Goal: Task Accomplishment & Management: Manage account settings

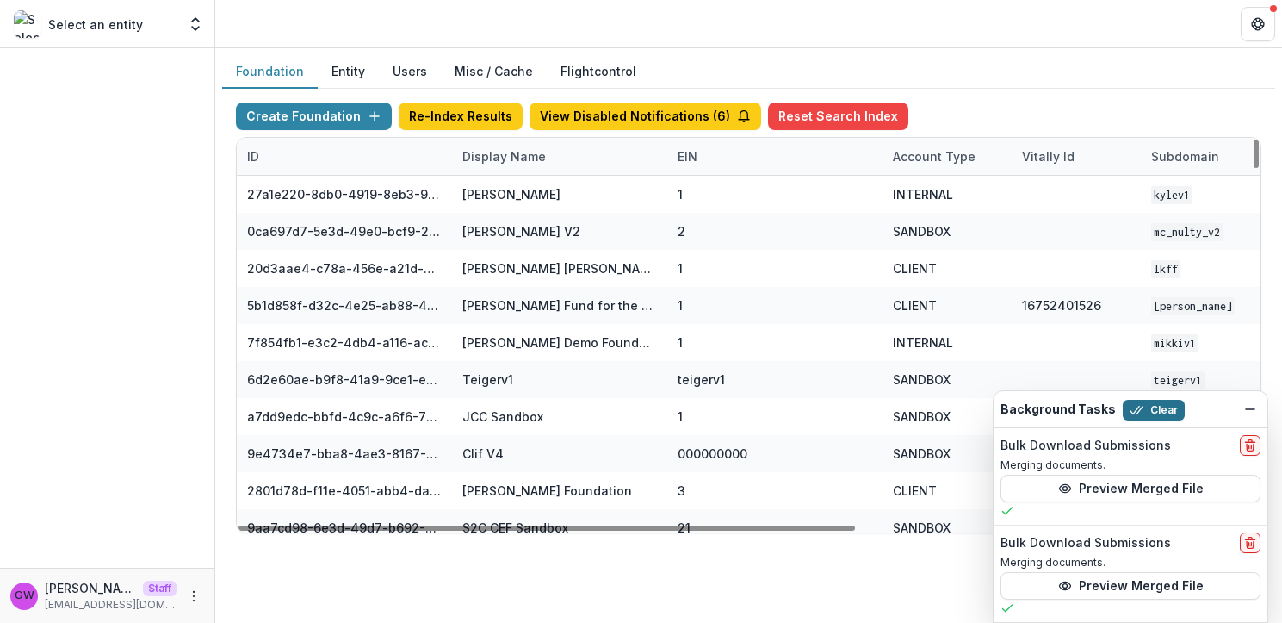
click at [1159, 410] on button "Clear" at bounding box center [1154, 410] width 62 height 21
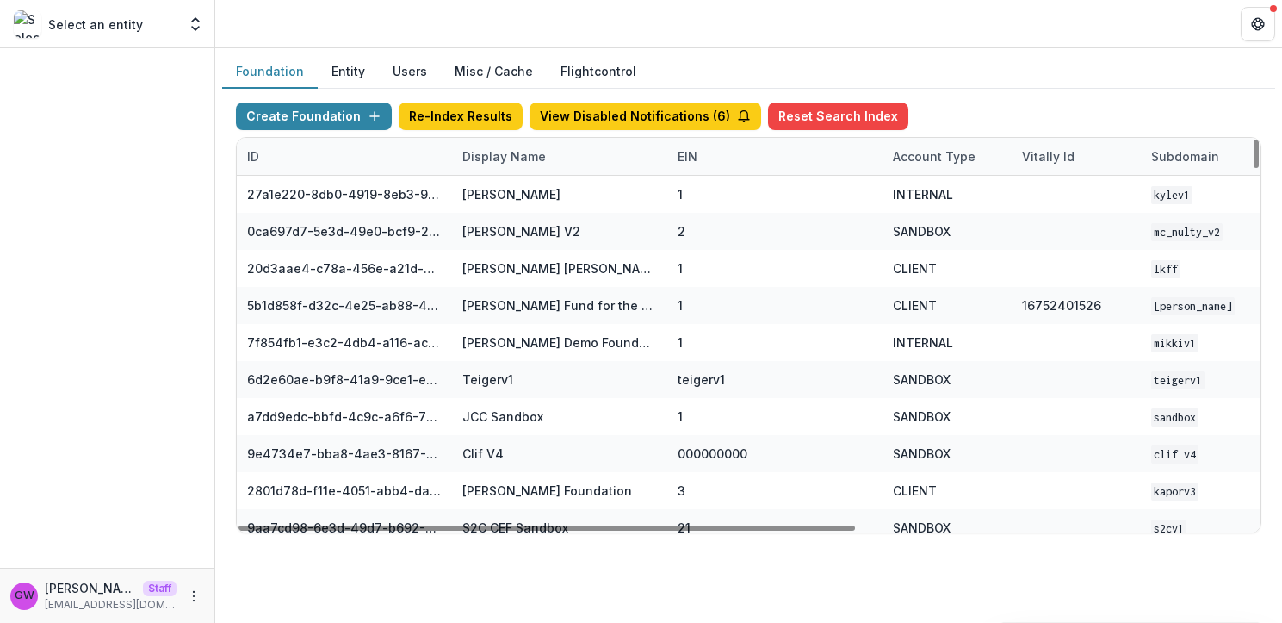
drag, startPoint x: 517, startPoint y: 147, endPoint x: 517, endPoint y: 172, distance: 25.0
click at [517, 147] on div "Display Name" at bounding box center [504, 156] width 104 height 18
click at [515, 185] on input at bounding box center [559, 196] width 207 height 28
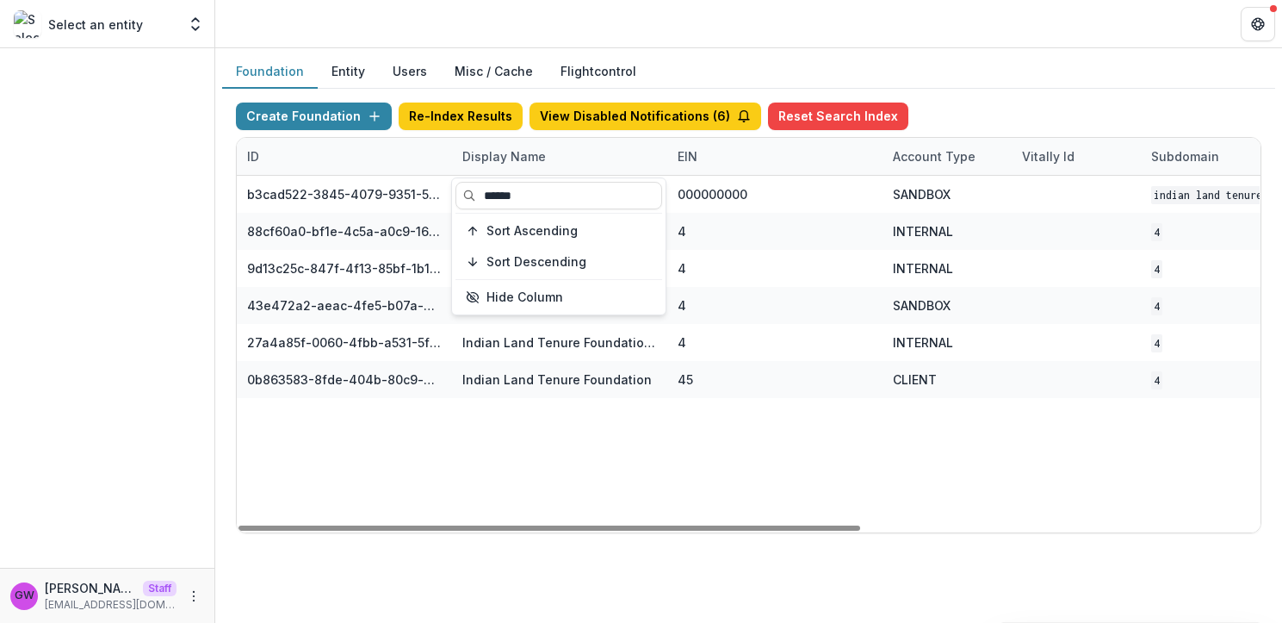
type input "******"
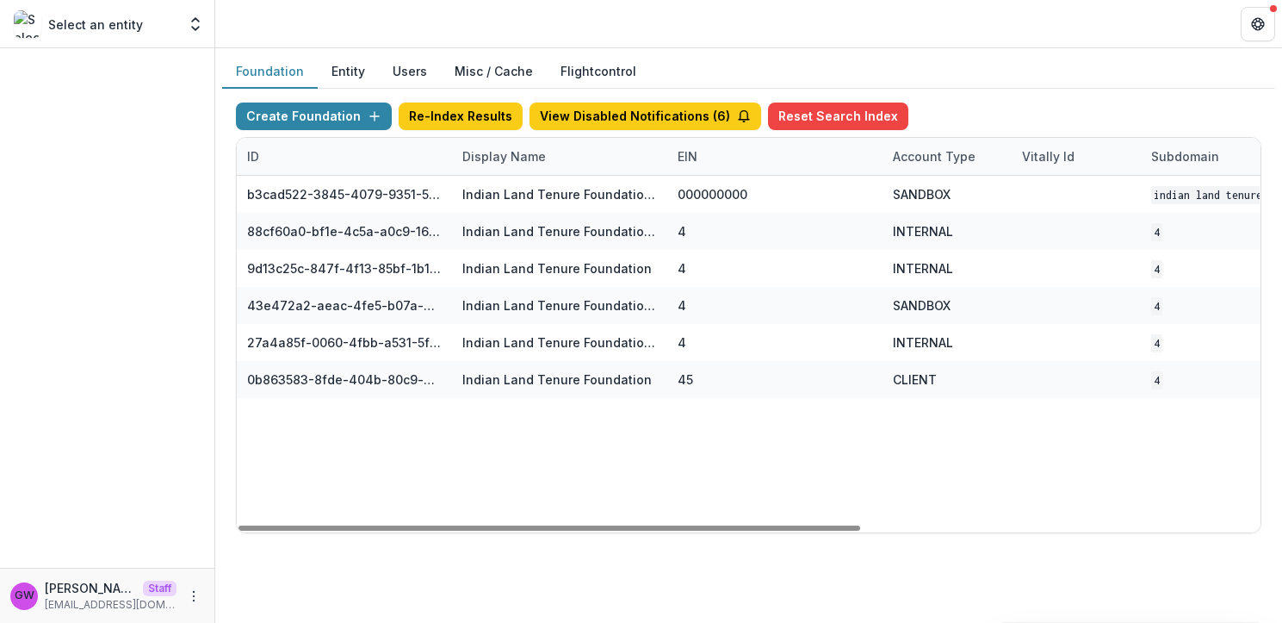
click at [1021, 76] on div "Foundation Entity Users Misc / Cache Flightcontrol" at bounding box center [748, 72] width 1053 height 34
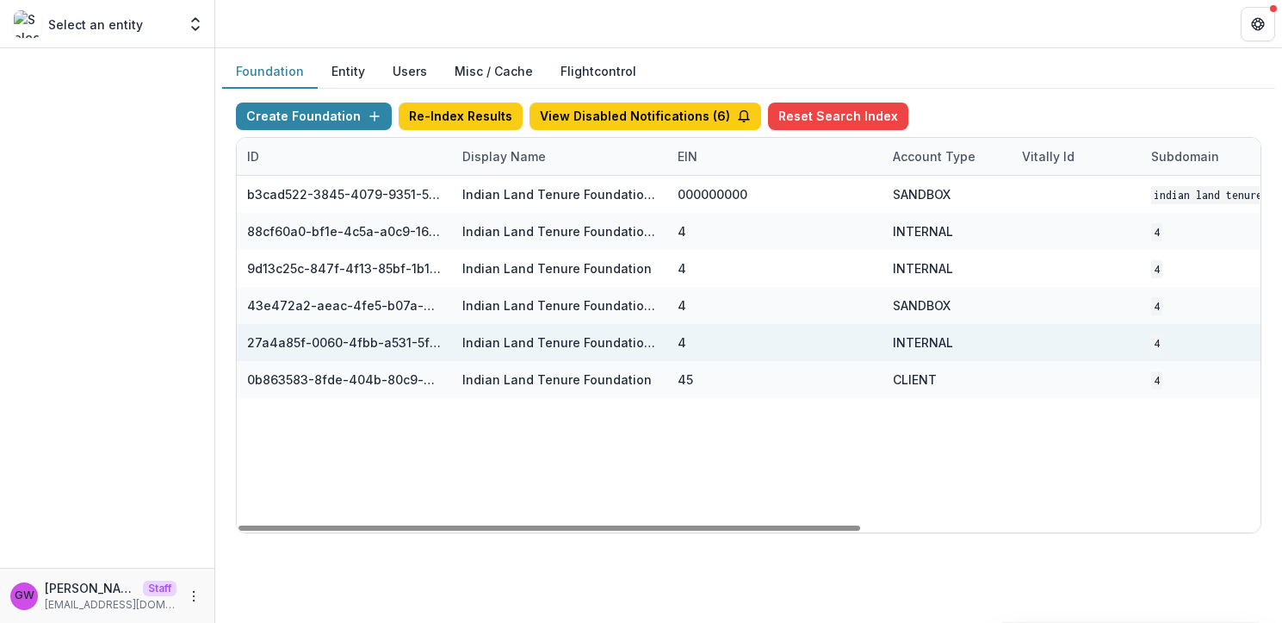
scroll to position [0, 655]
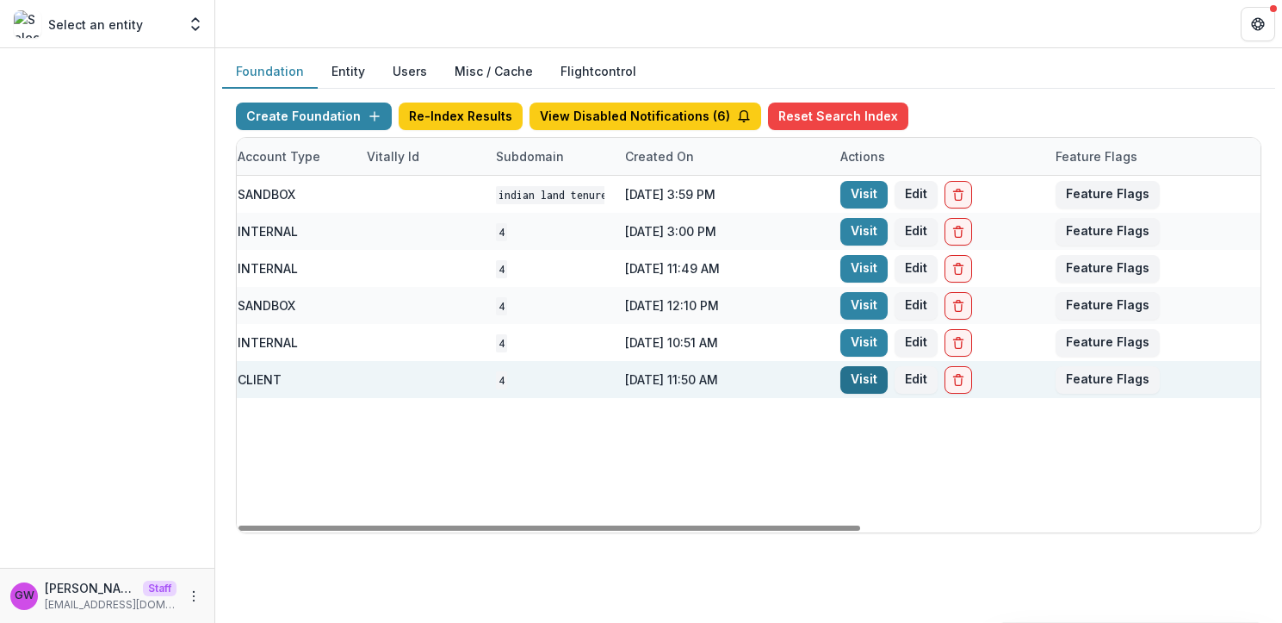
click at [874, 380] on link "Visit" at bounding box center [864, 380] width 47 height 28
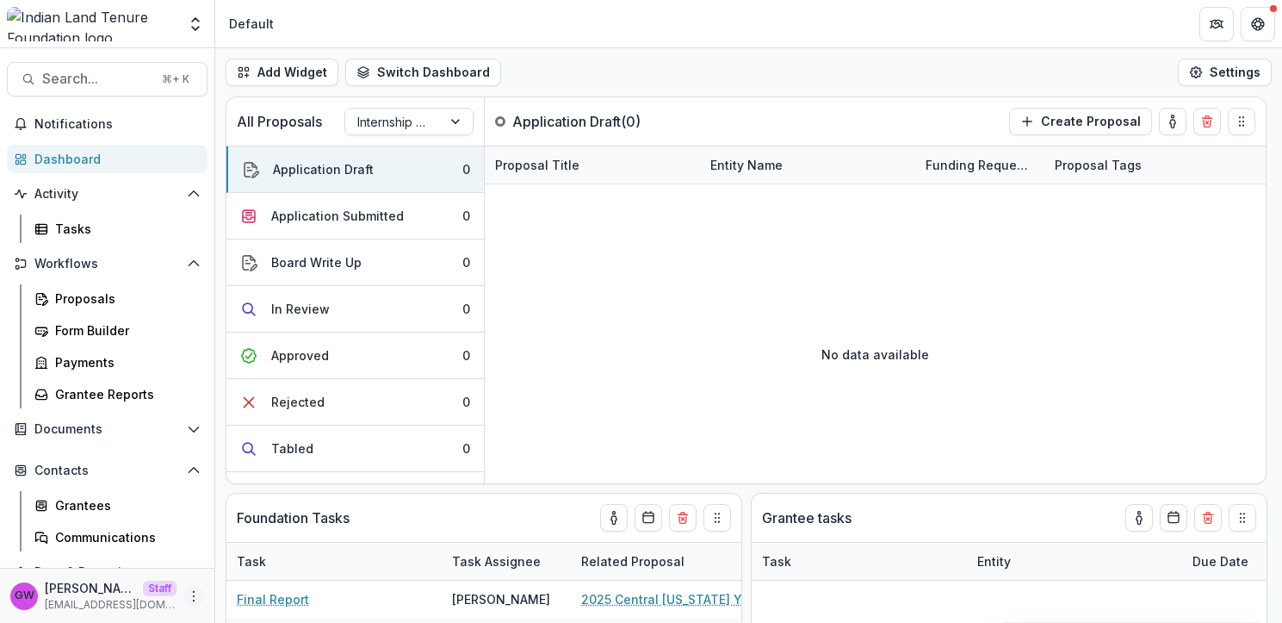
click at [189, 600] on icon "More" at bounding box center [194, 596] width 14 height 14
click at [307, 532] on link "Help Center" at bounding box center [302, 531] width 184 height 28
click at [192, 30] on icon "Open entity switcher" at bounding box center [195, 24] width 17 height 17
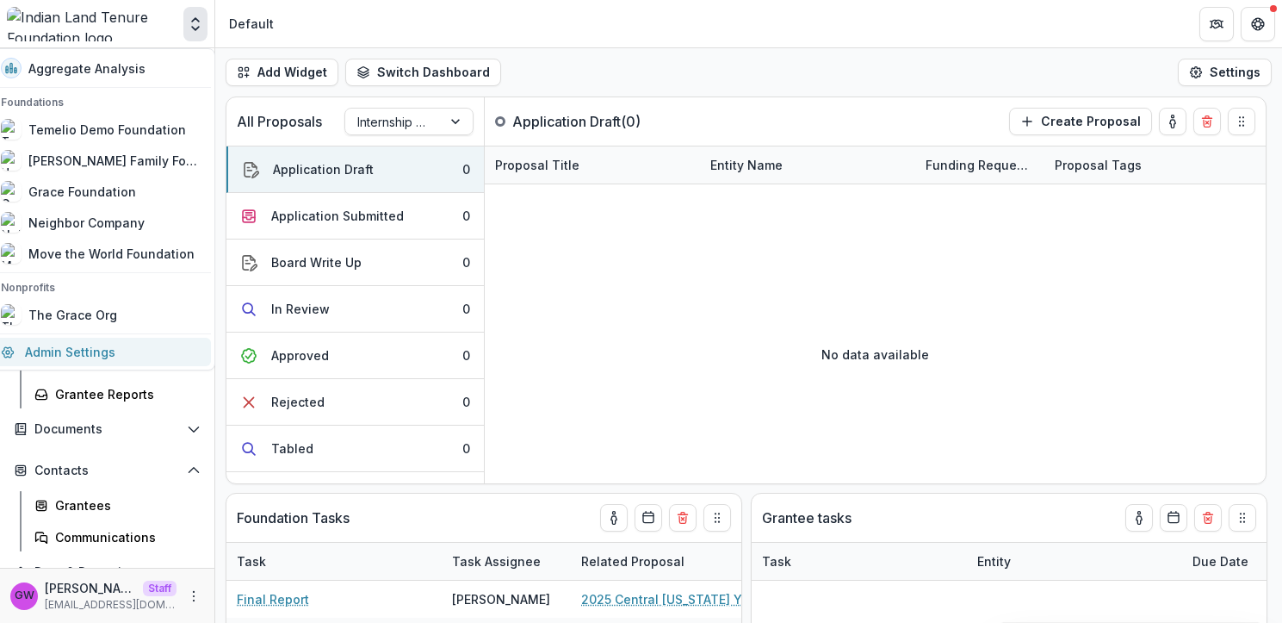
click at [89, 344] on link "Admin Settings" at bounding box center [101, 352] width 220 height 28
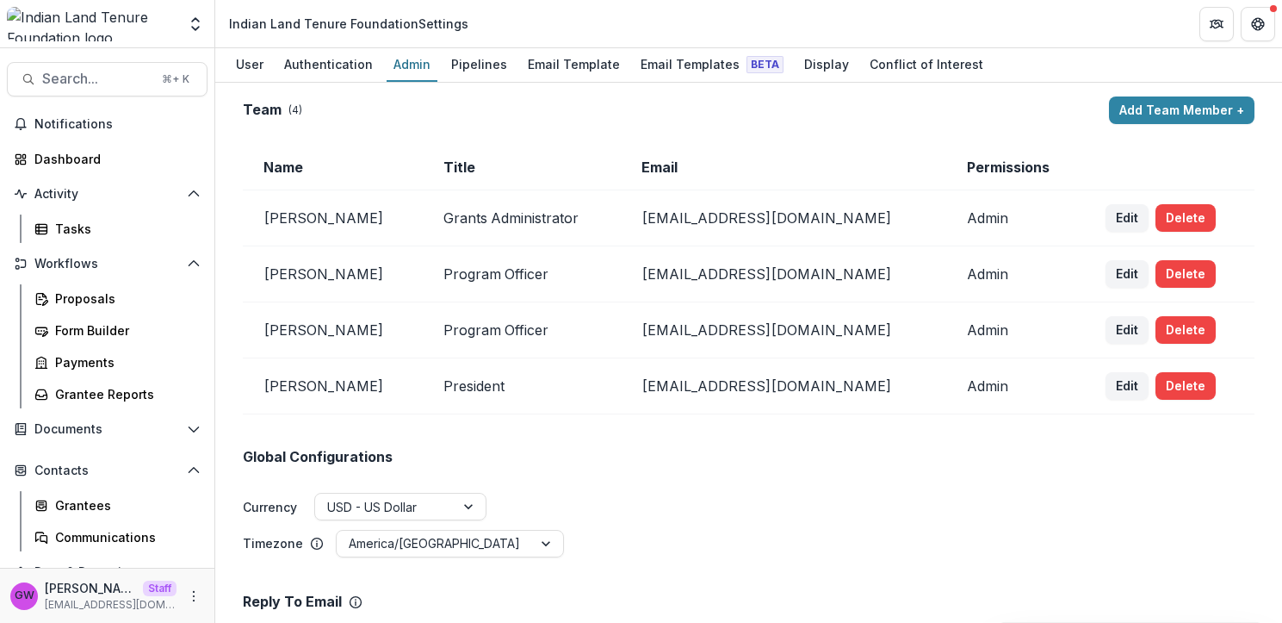
click at [451, 70] on div "Pipelines" at bounding box center [479, 64] width 70 height 25
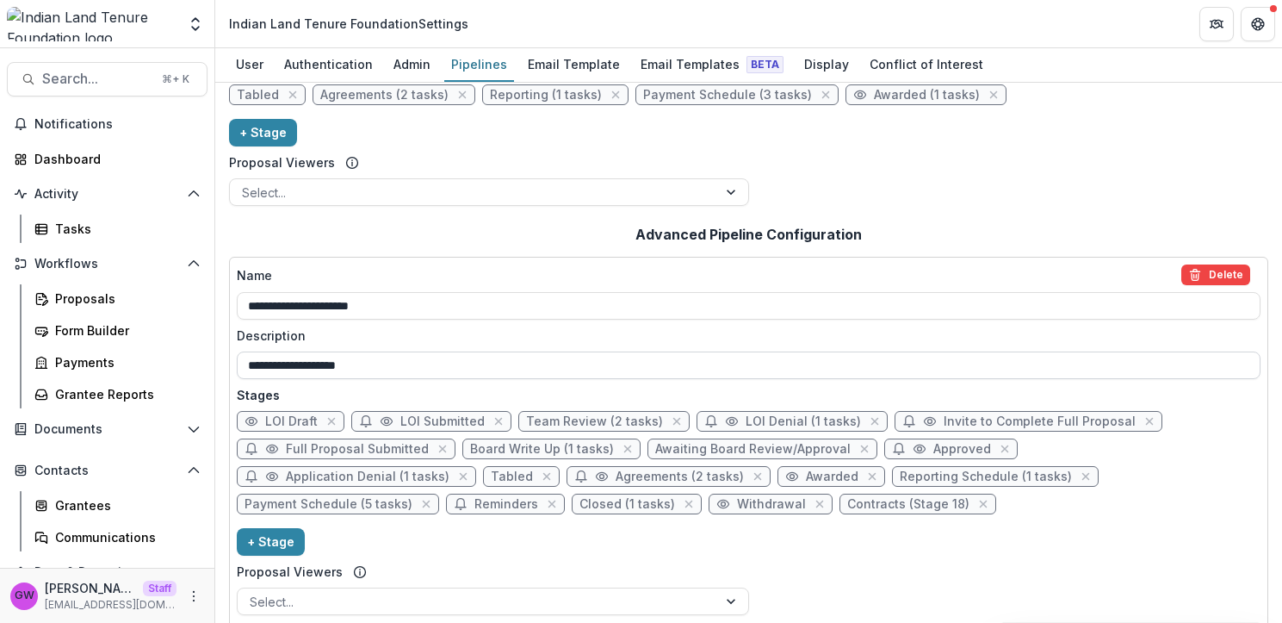
scroll to position [295, 0]
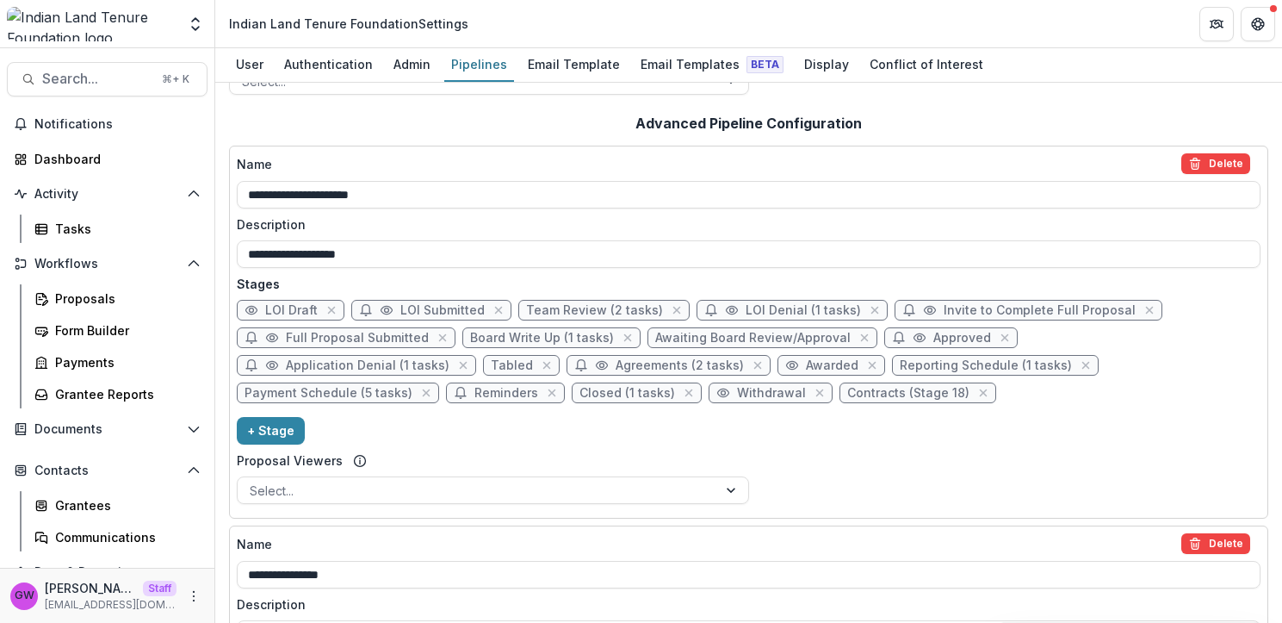
click at [806, 363] on span "Awarded" at bounding box center [832, 365] width 53 height 15
select select "*******"
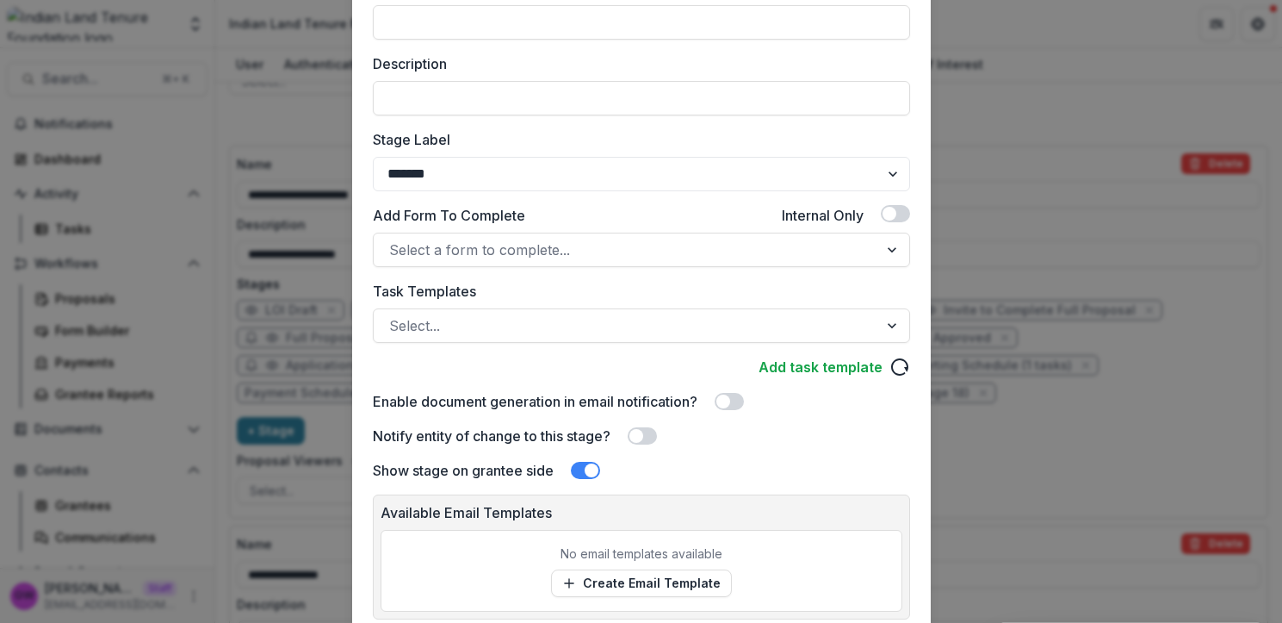
scroll to position [240, 0]
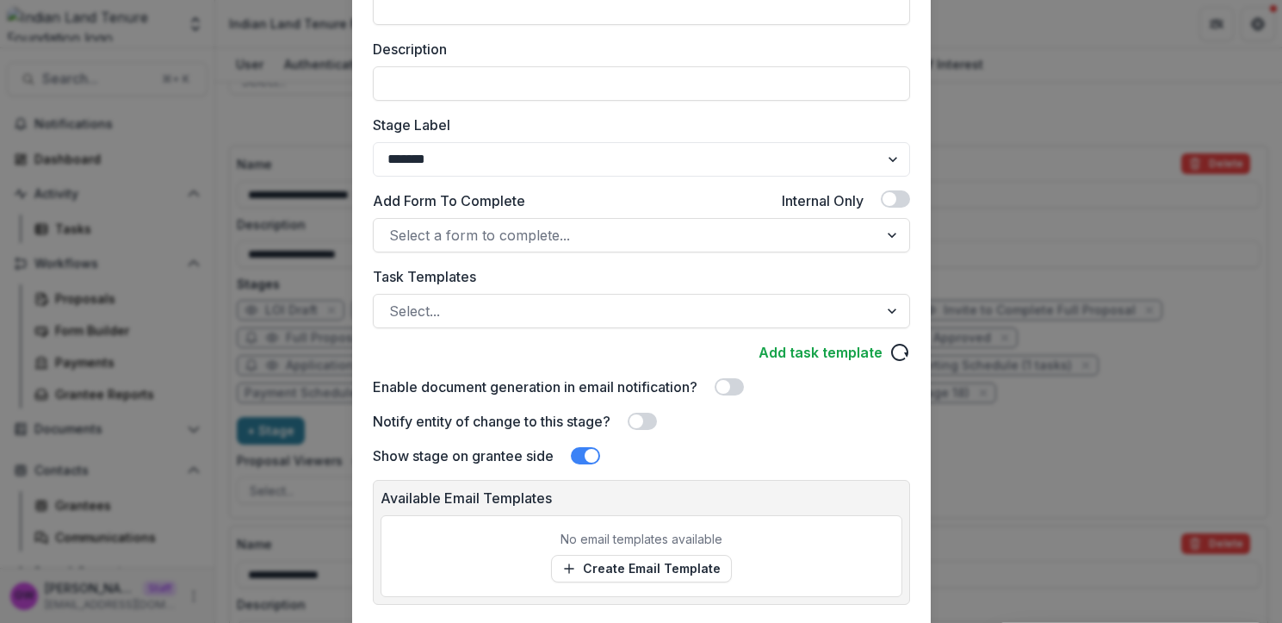
click at [980, 417] on div "Edit Stage Stage Name Rename ******* Display Name Description Stage Label *****…" at bounding box center [641, 311] width 1282 height 623
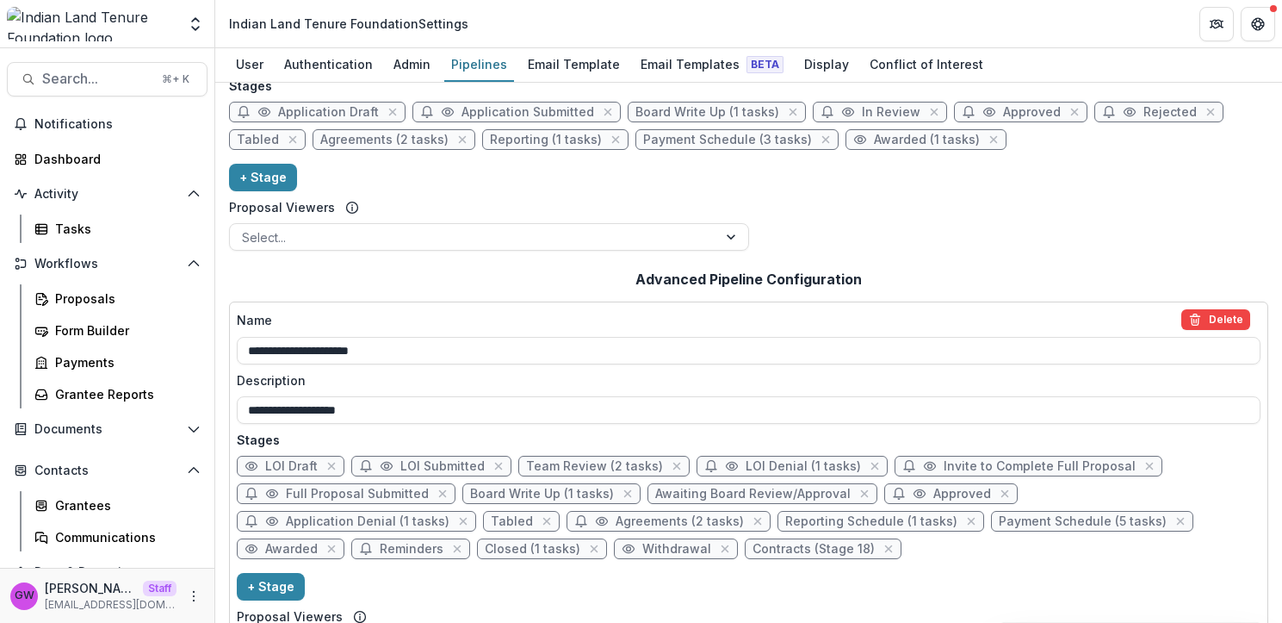
scroll to position [146, 0]
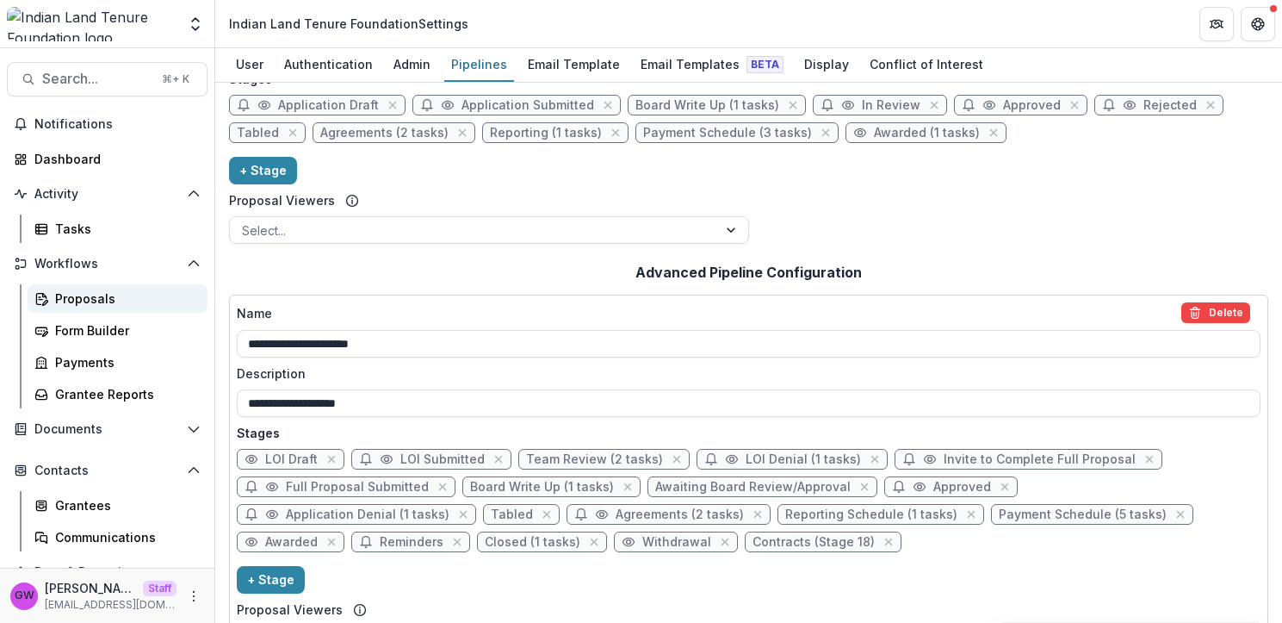
click at [85, 297] on div "Proposals" at bounding box center [124, 298] width 139 height 18
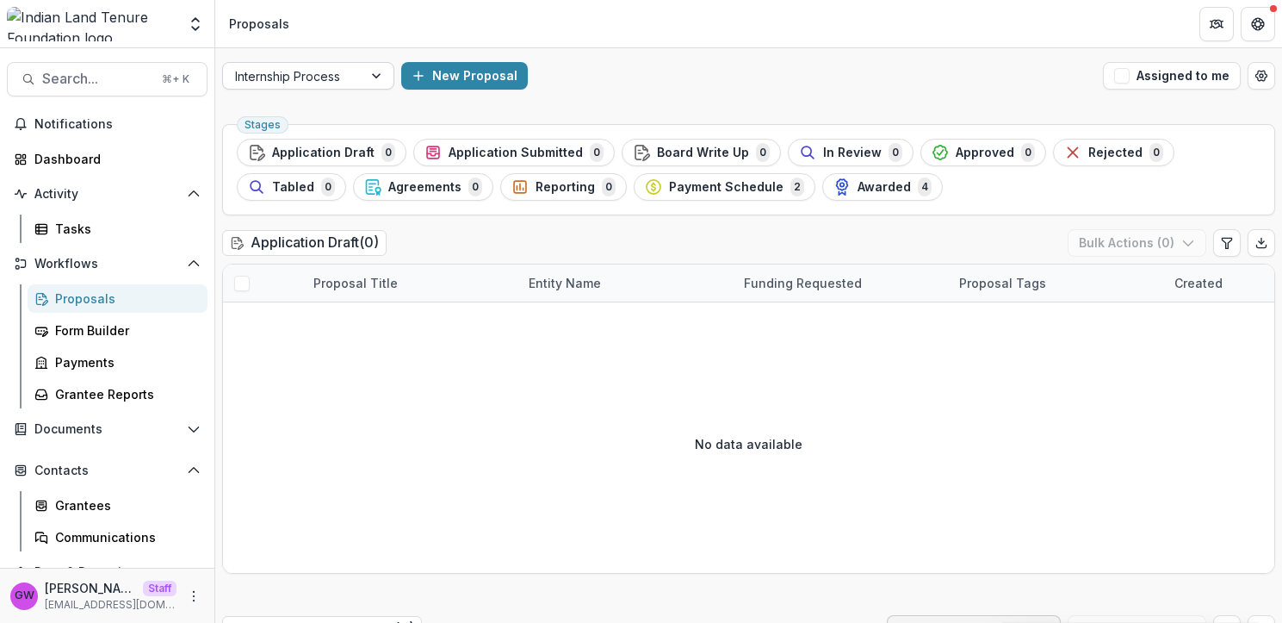
click at [328, 83] on div at bounding box center [292, 76] width 115 height 22
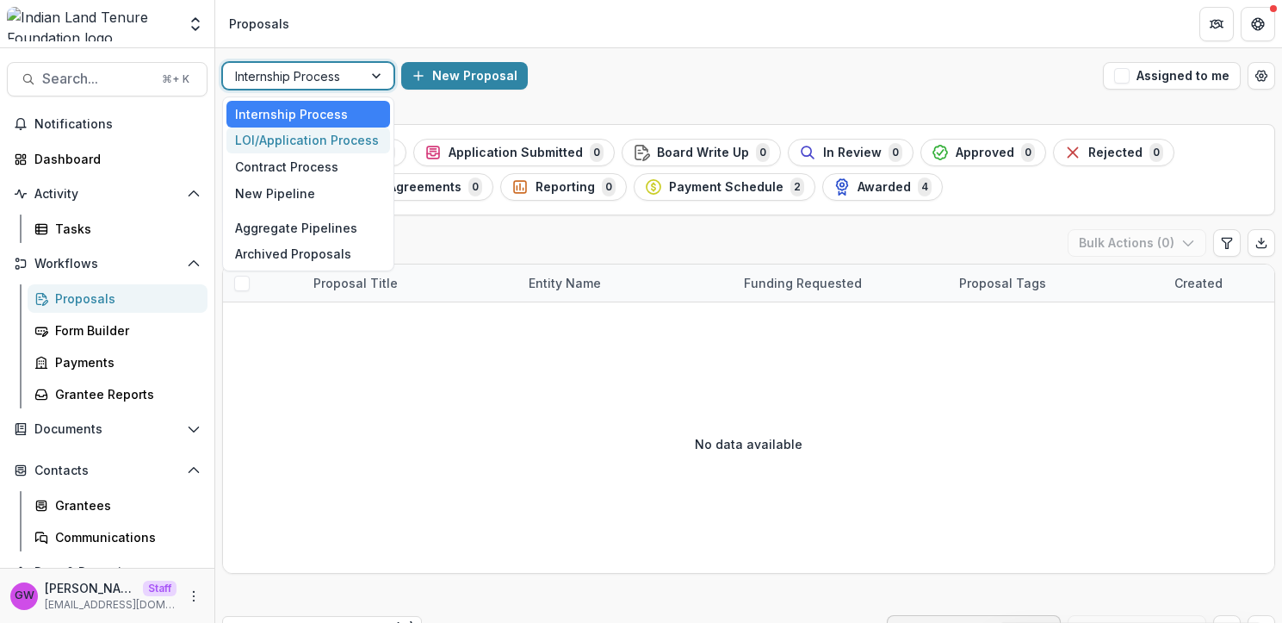
click at [316, 138] on div "LOI/Application Process" at bounding box center [309, 140] width 164 height 27
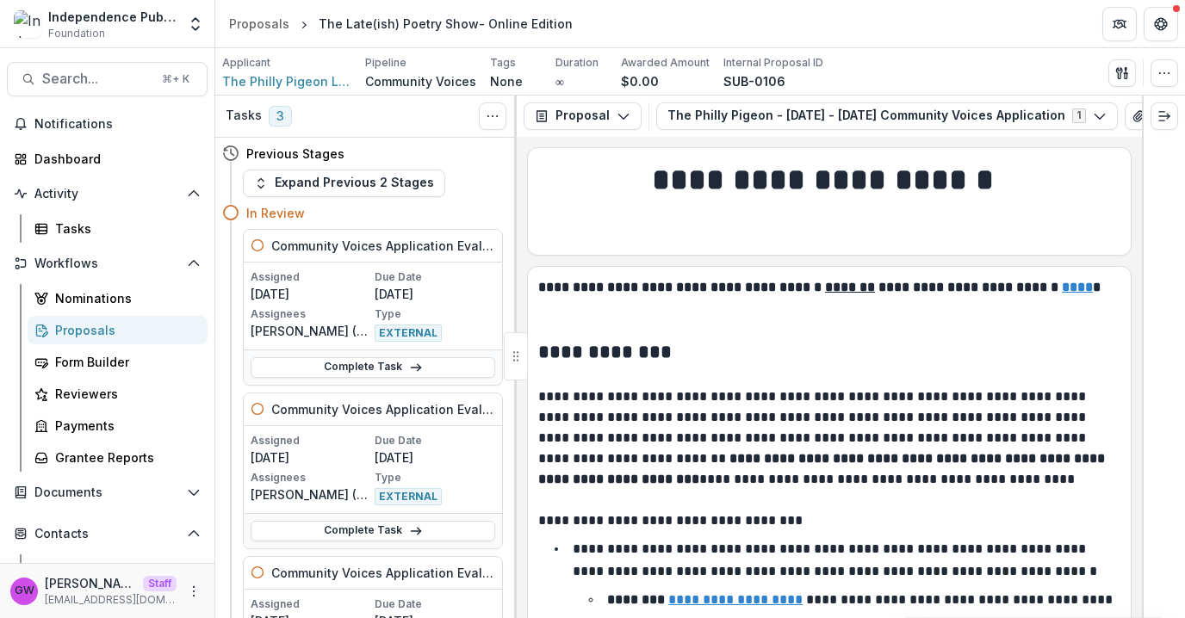
click at [1160, 115] on icon "button" at bounding box center [1165, 115] width 11 height 9
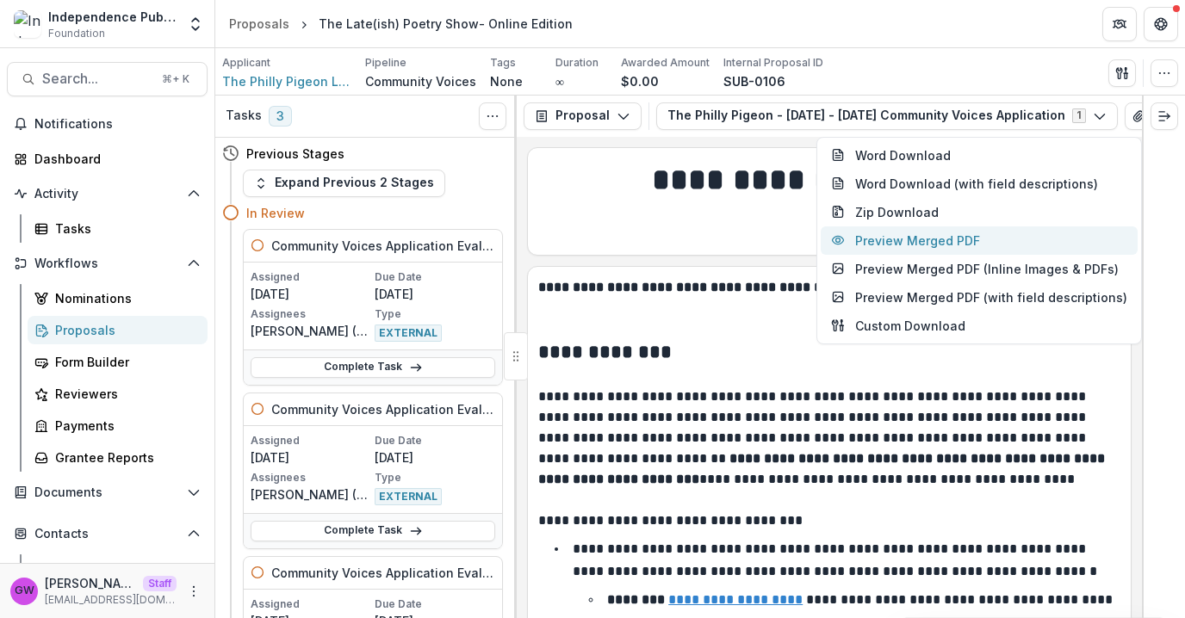
click at [958, 249] on button "Preview Merged PDF" at bounding box center [979, 241] width 317 height 28
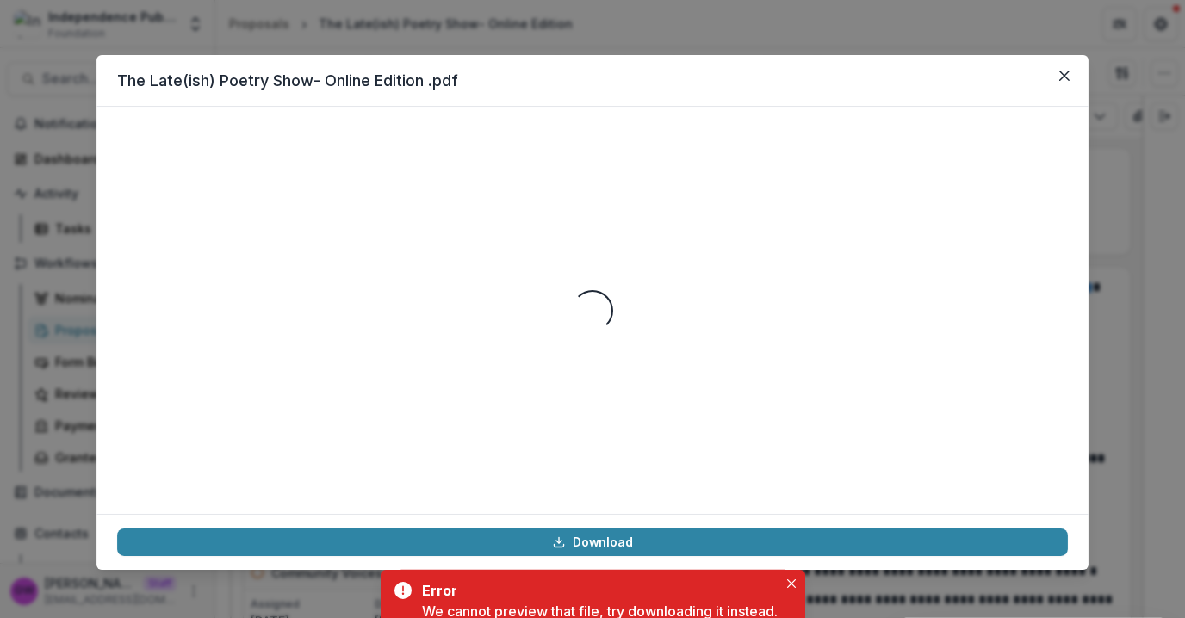
scroll to position [0, 97]
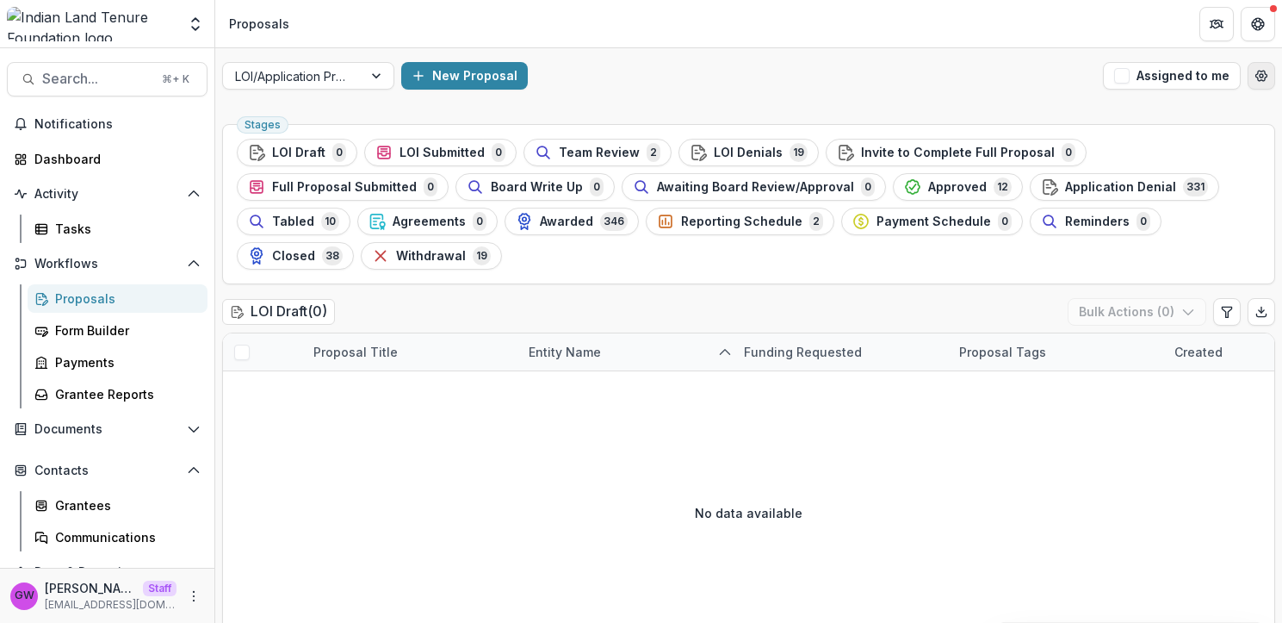
click at [1255, 77] on icon "Open table manager" at bounding box center [1262, 76] width 14 height 14
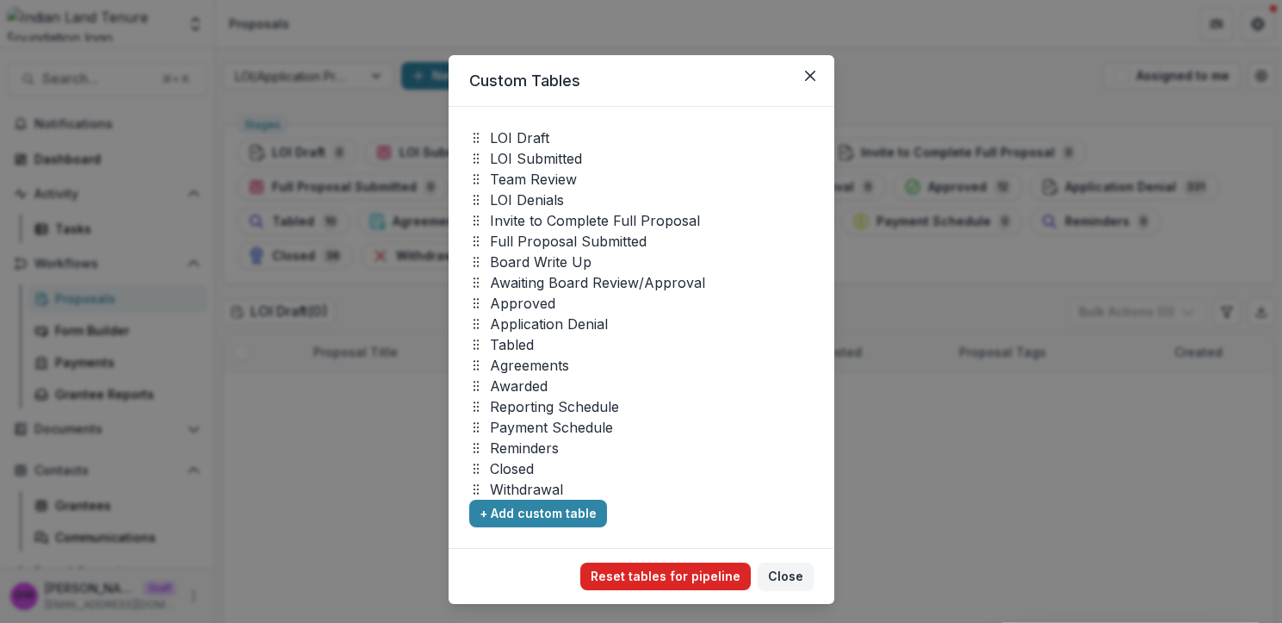
click at [641, 575] on button "Reset tables for pipeline" at bounding box center [665, 576] width 171 height 28
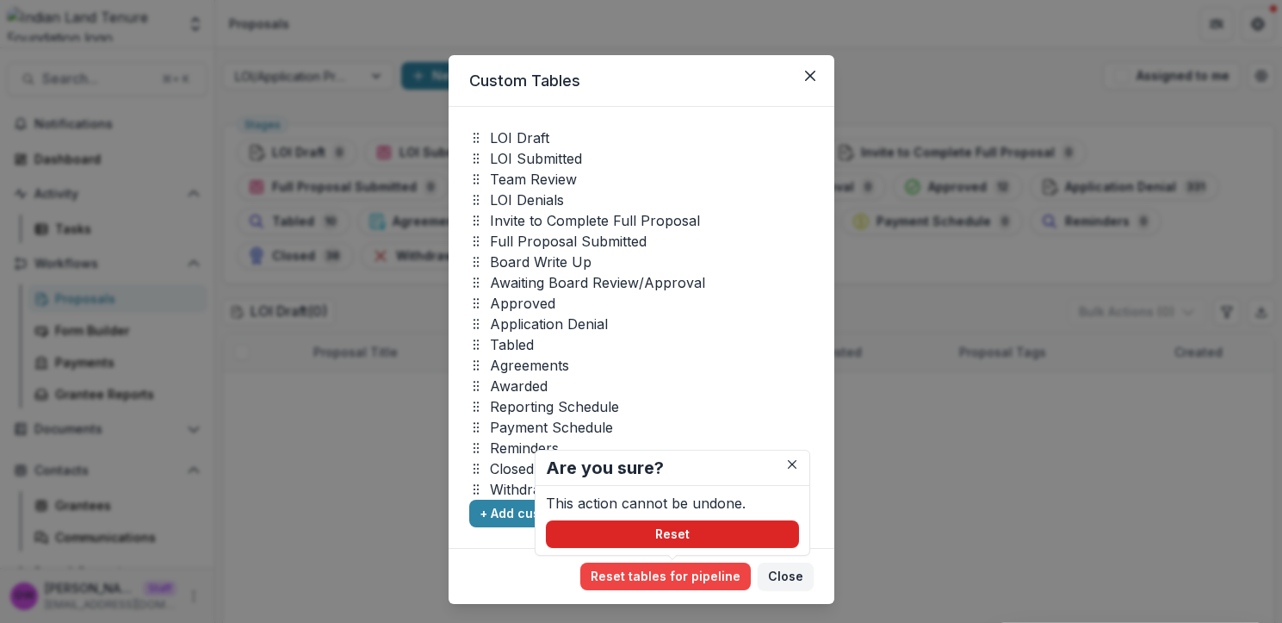
click at [652, 537] on button "Reset" at bounding box center [672, 534] width 253 height 28
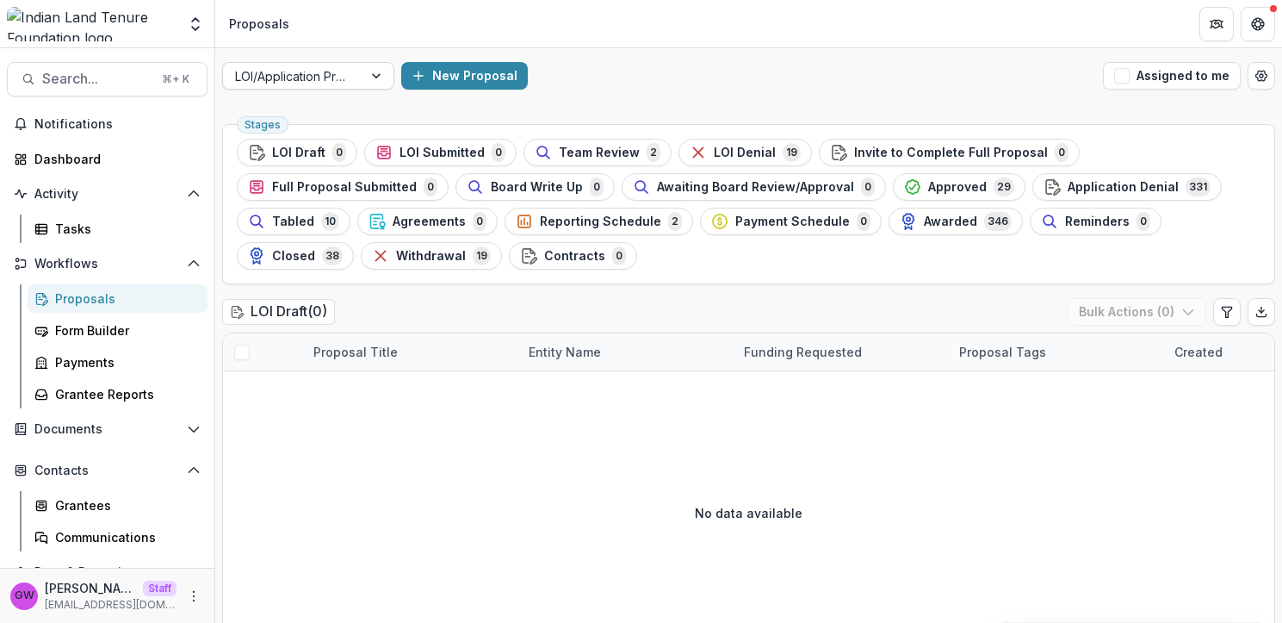
click at [338, 79] on div at bounding box center [292, 76] width 115 height 22
click at [197, 28] on polyline "Open entity switcher" at bounding box center [195, 28] width 7 height 3
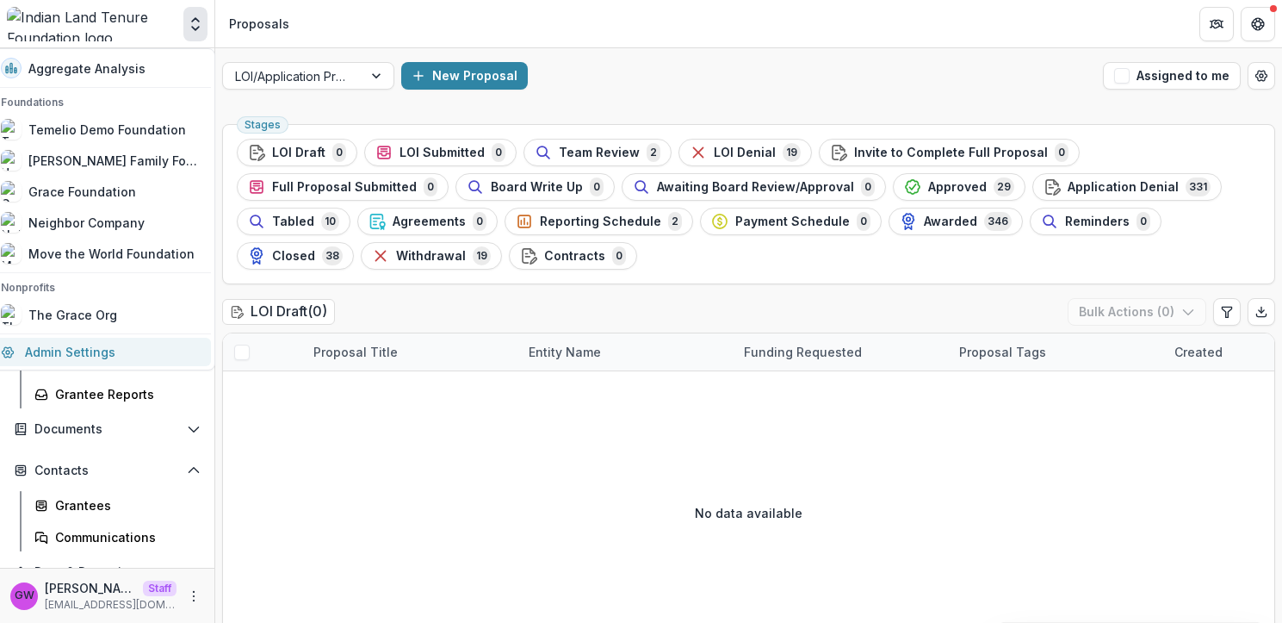
click at [80, 351] on link "Admin Settings" at bounding box center [101, 352] width 220 height 28
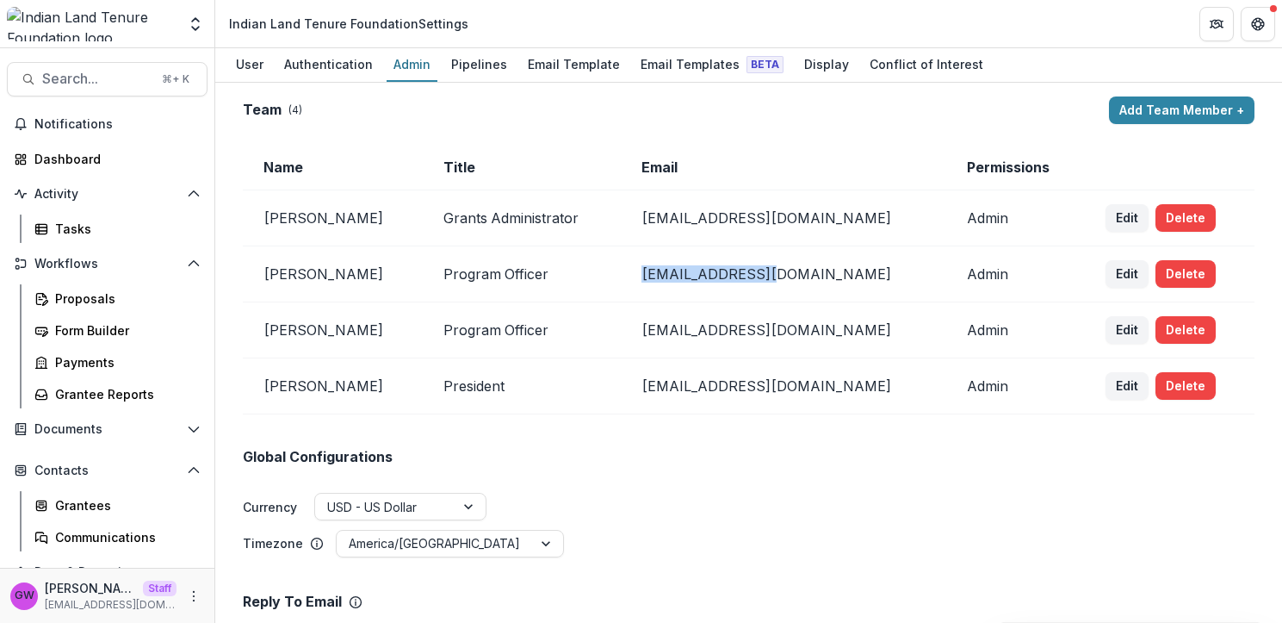
drag, startPoint x: 812, startPoint y: 279, endPoint x: 692, endPoint y: 279, distance: 119.7
click at [692, 279] on td "cspence@iltf.org" at bounding box center [784, 274] width 326 height 56
copy td "cspence@iltf.org"
click at [805, 336] on td "pdecarlo@iltf.org" at bounding box center [784, 330] width 326 height 56
drag, startPoint x: 819, startPoint y: 333, endPoint x: 697, endPoint y: 329, distance: 122.4
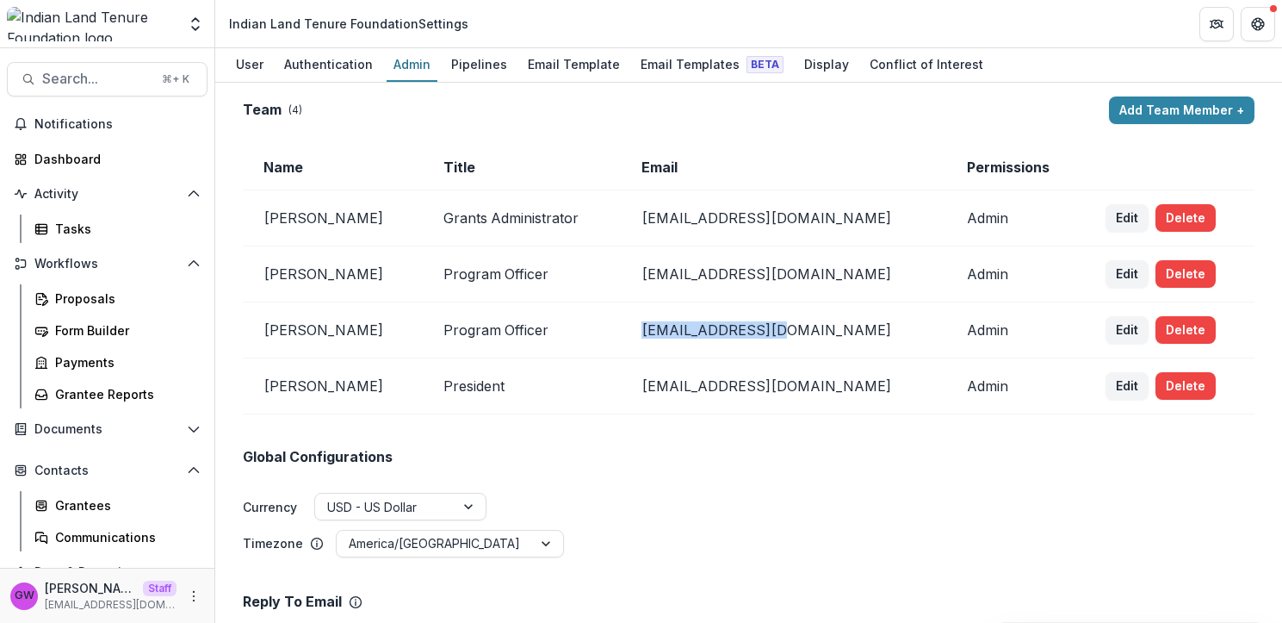
click at [697, 329] on td "pdecarlo@iltf.org" at bounding box center [784, 330] width 326 height 56
copy td "pdecarlo@iltf.org"
drag, startPoint x: 810, startPoint y: 277, endPoint x: 698, endPoint y: 277, distance: 111.1
click at [698, 277] on td "cspence@iltf.org" at bounding box center [784, 274] width 326 height 56
drag, startPoint x: 802, startPoint y: 276, endPoint x: 693, endPoint y: 270, distance: 108.7
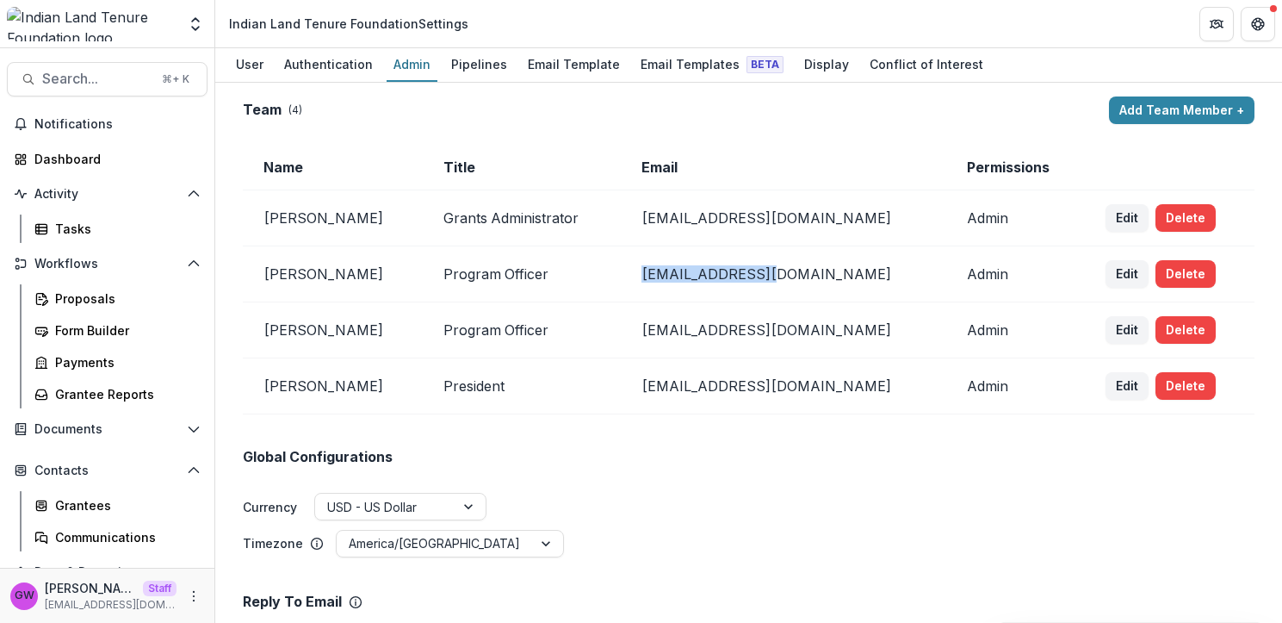
click at [693, 270] on td "cspence@iltf.org" at bounding box center [784, 274] width 326 height 56
copy td "cspence@iltf.org"
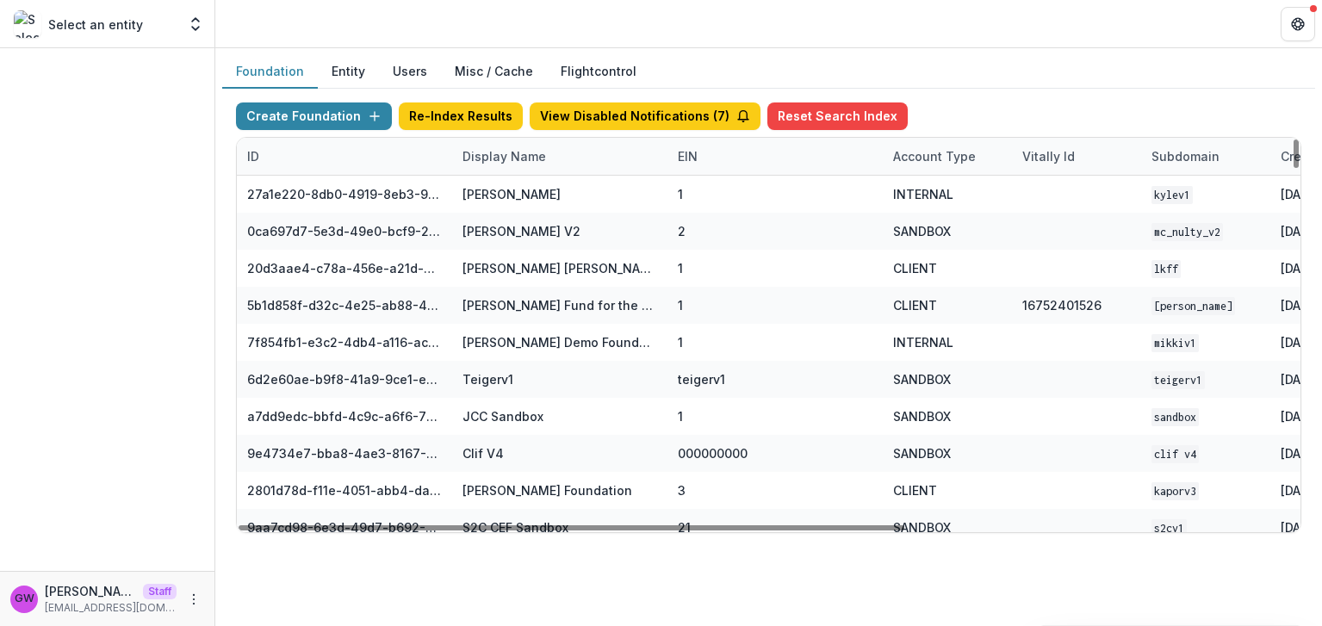
click at [524, 161] on div "Display Name" at bounding box center [504, 156] width 104 height 18
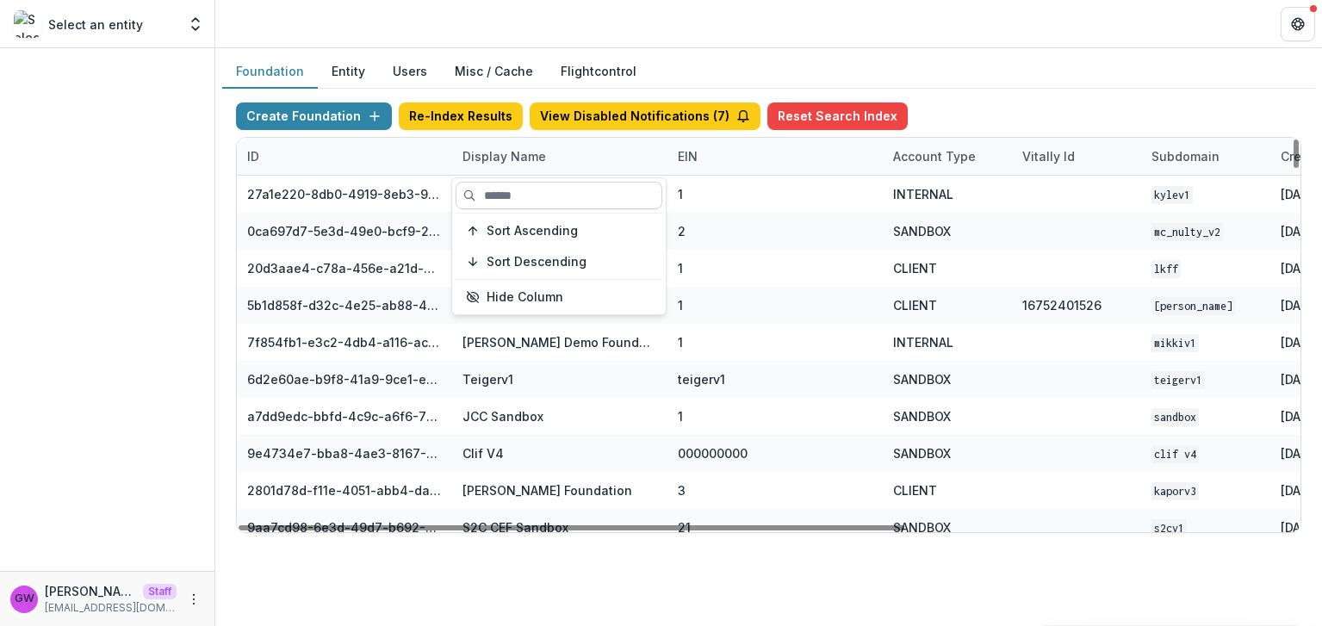
click at [525, 189] on input at bounding box center [559, 196] width 207 height 28
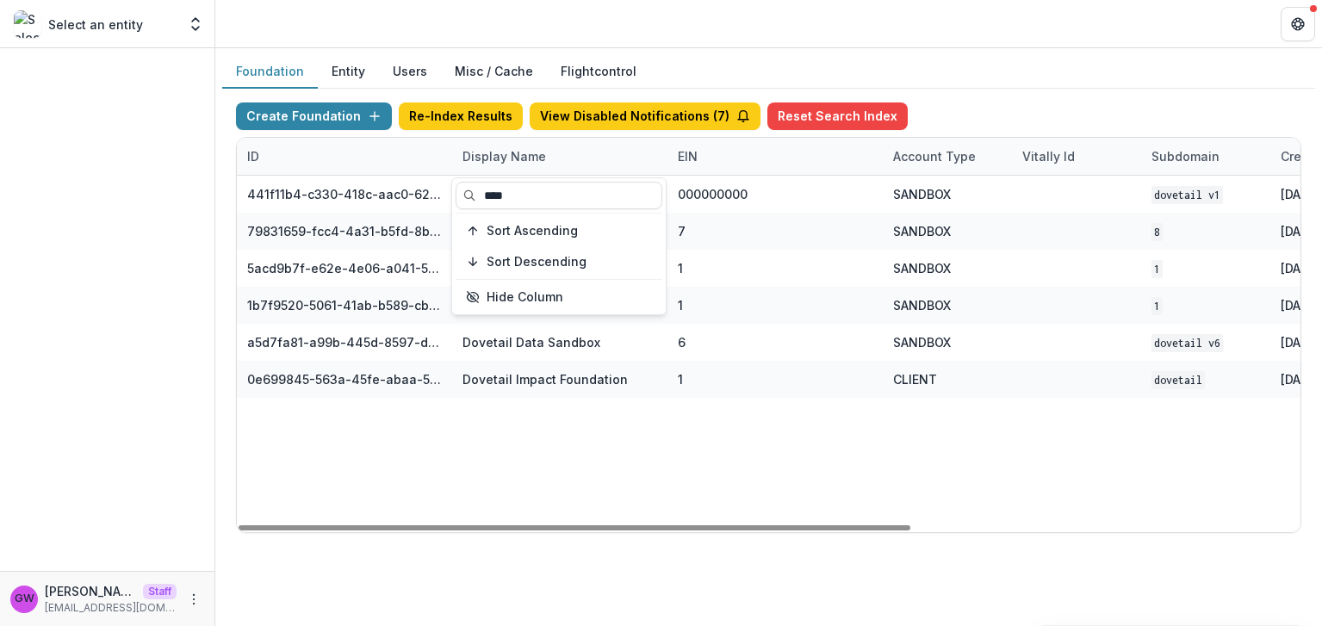
type input "****"
click at [1028, 107] on div "Create Foundation Re-Index Results View Disabled Notifications ( 7 ) Reset Sear…" at bounding box center [768, 119] width 1065 height 34
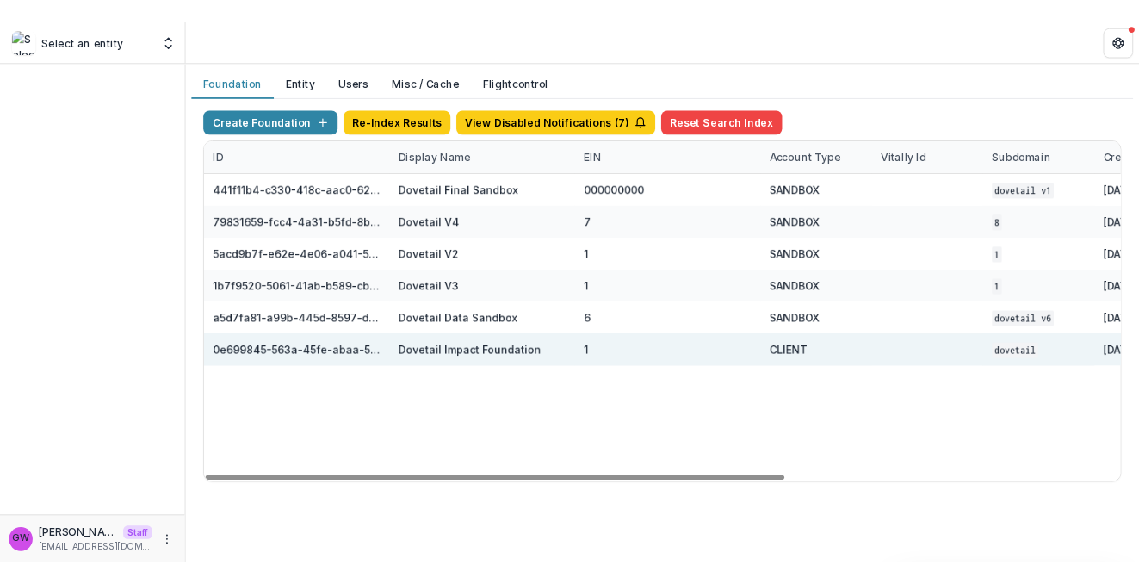
scroll to position [0, 616]
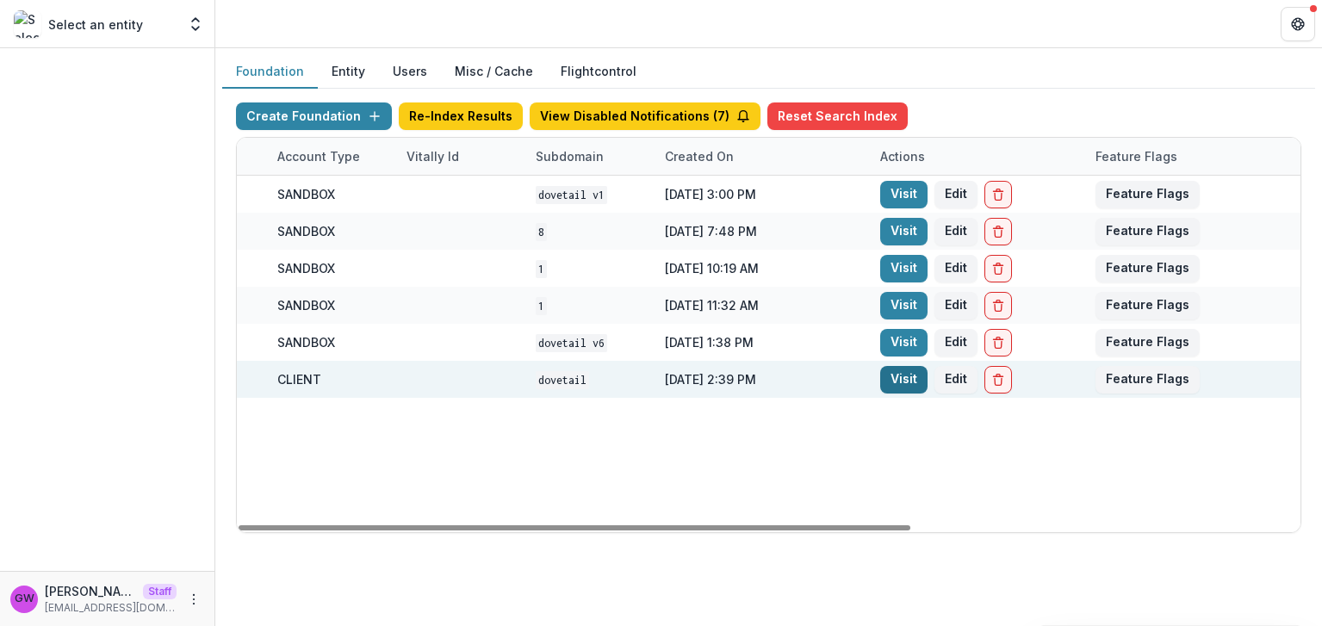
click at [906, 379] on link "Visit" at bounding box center [903, 380] width 47 height 28
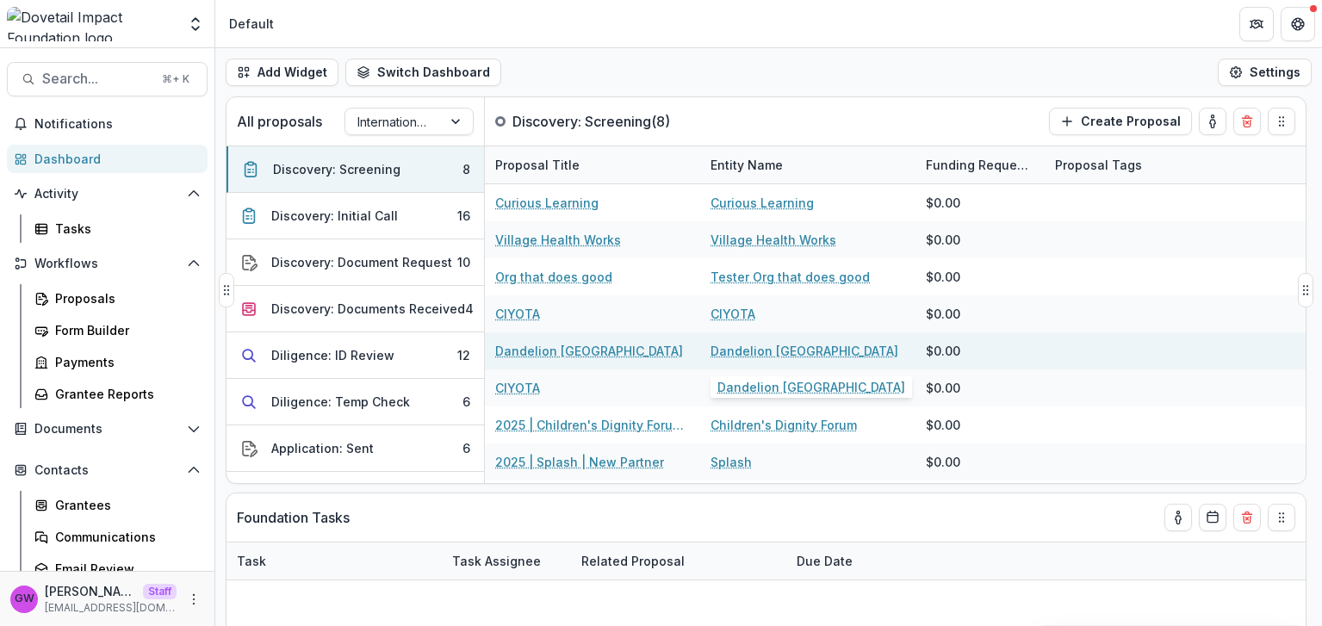
select select "******"
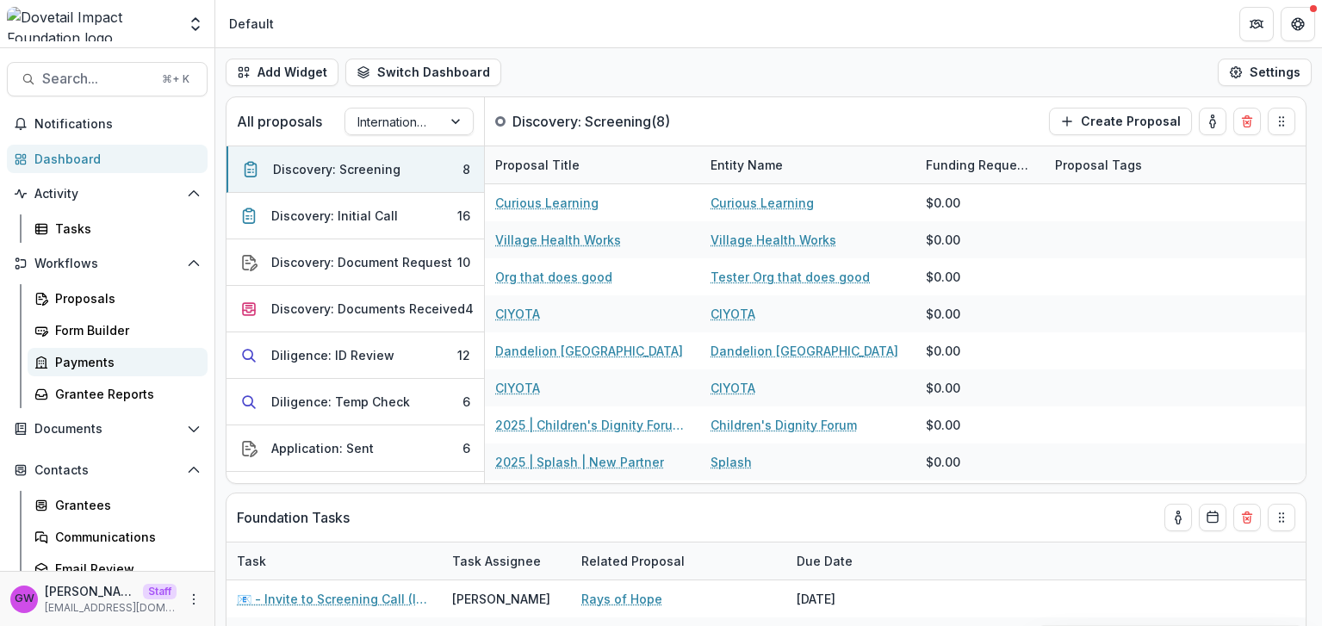
select select "******"
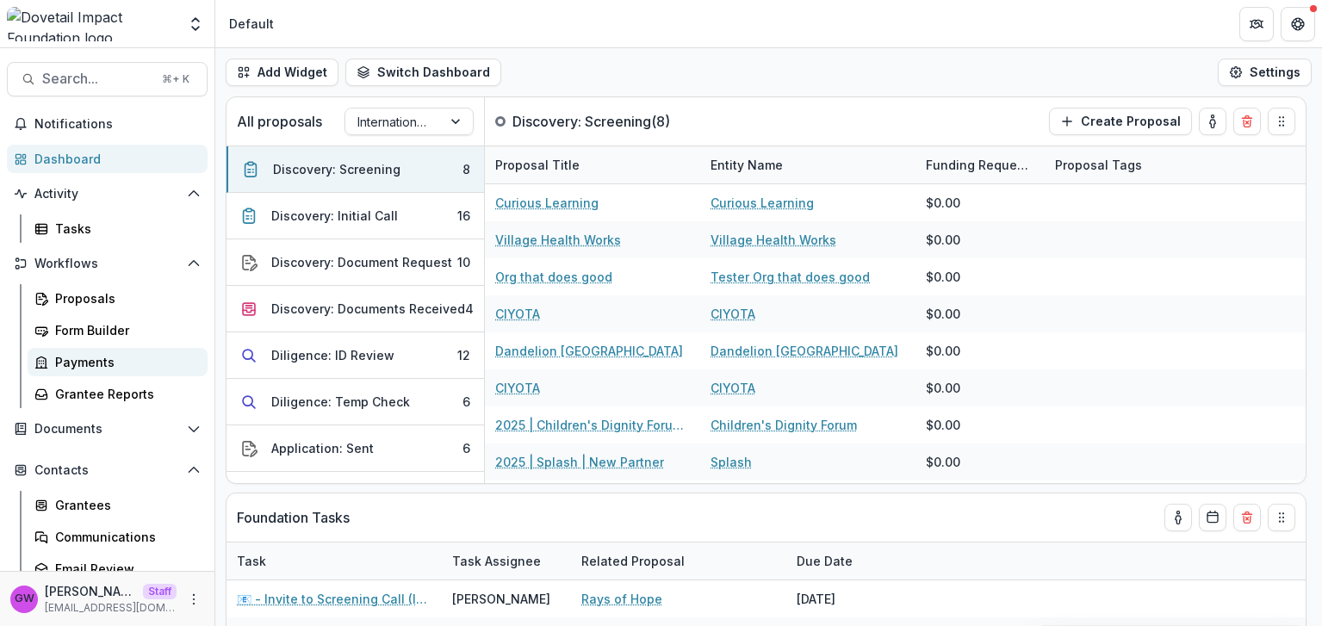
select select "******"
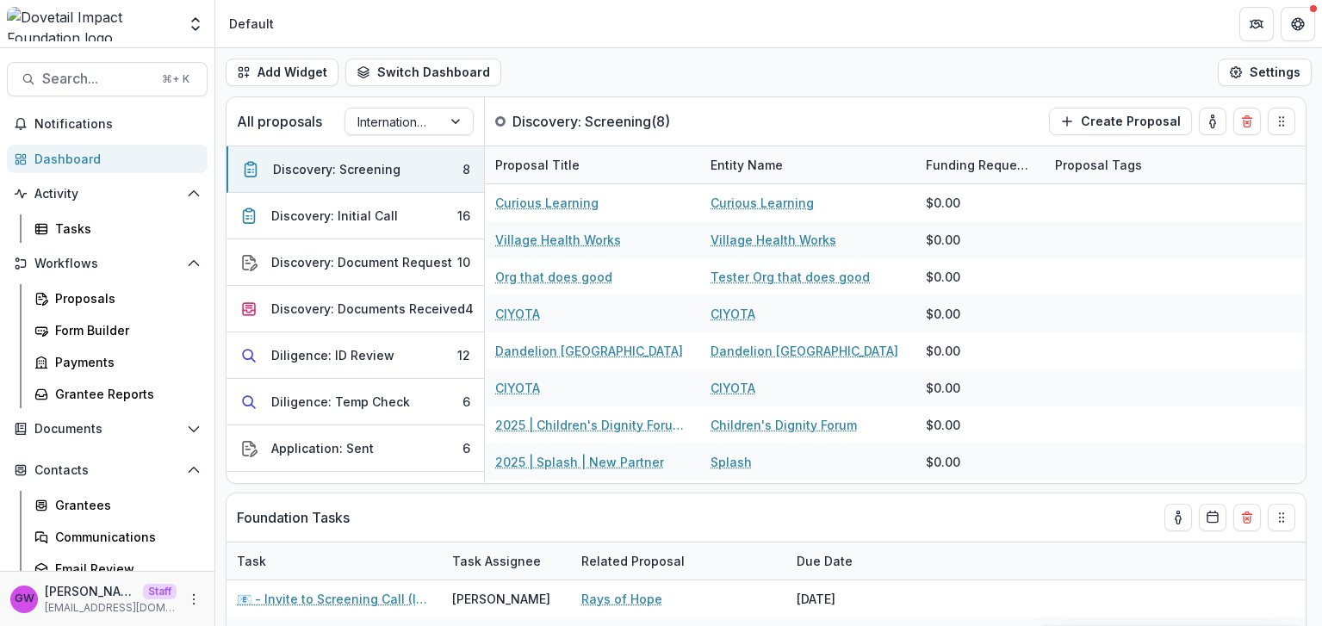
select select "******"
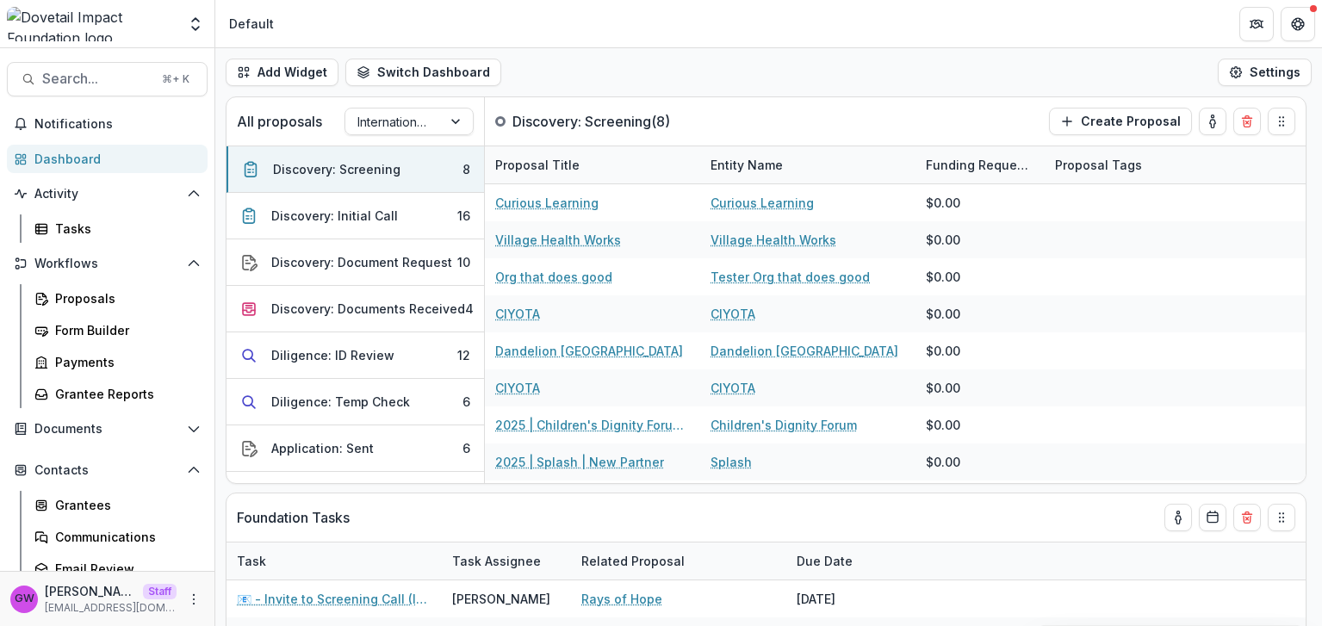
select select "******"
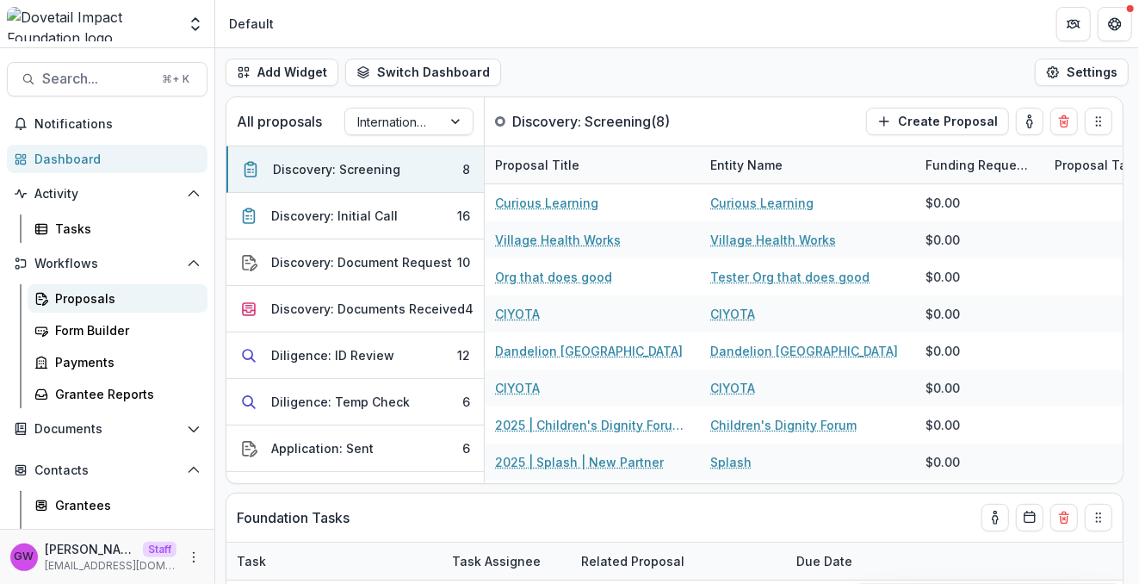
click at [88, 295] on div "Proposals" at bounding box center [124, 298] width 139 height 18
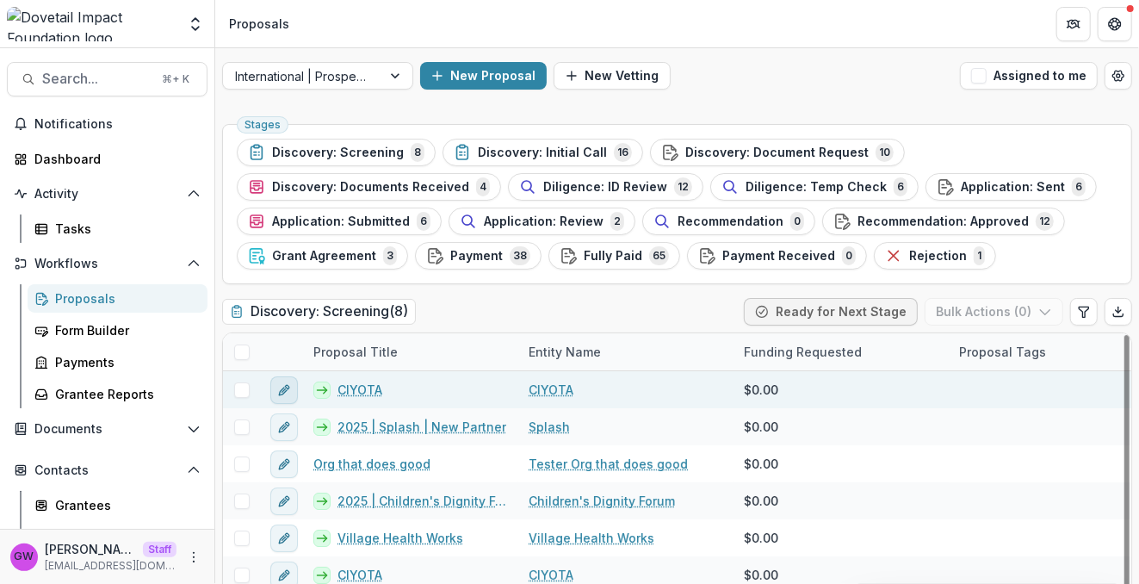
click at [281, 390] on icon "edit" at bounding box center [284, 390] width 14 height 14
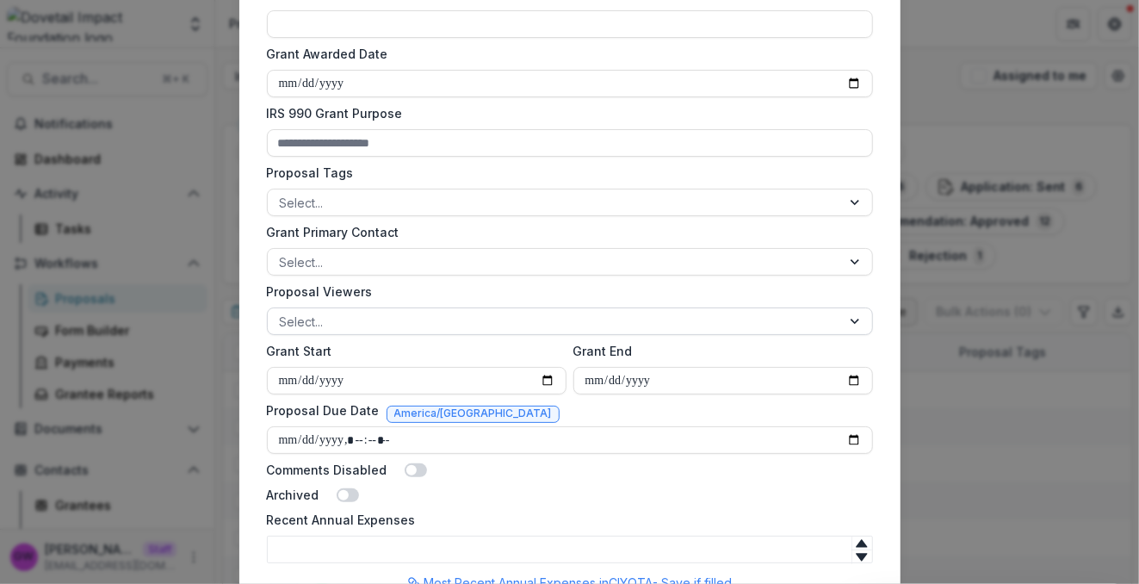
scroll to position [646, 0]
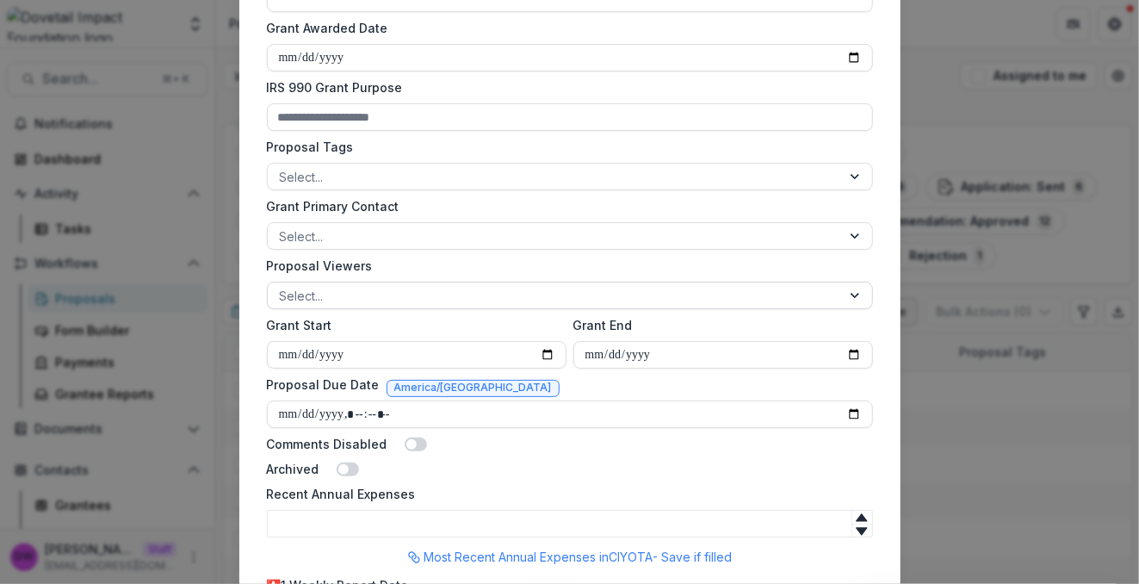
click at [375, 295] on div at bounding box center [554, 296] width 549 height 22
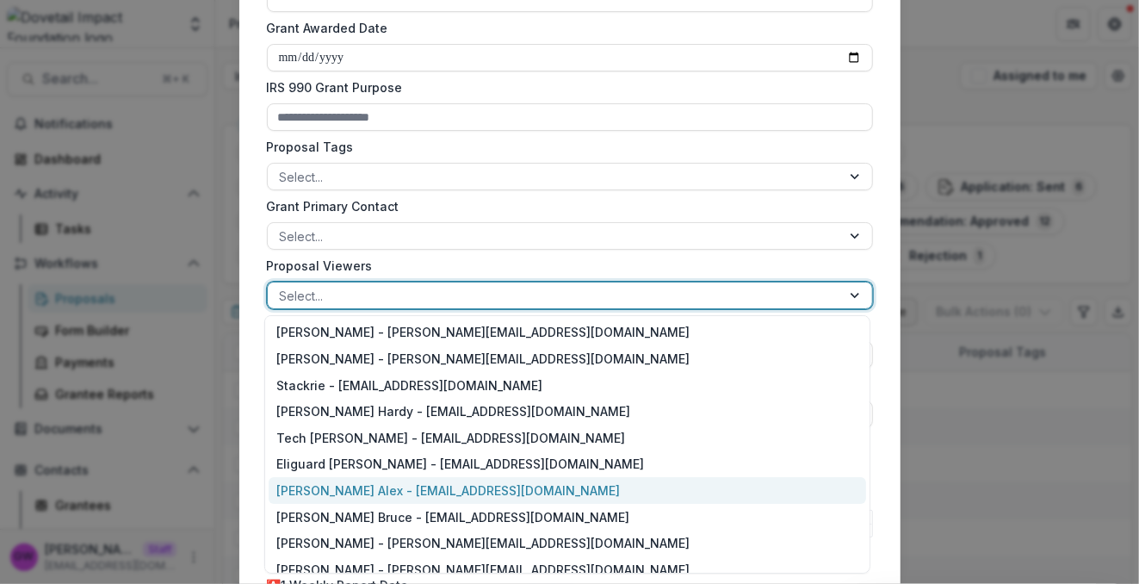
scroll to position [91, 0]
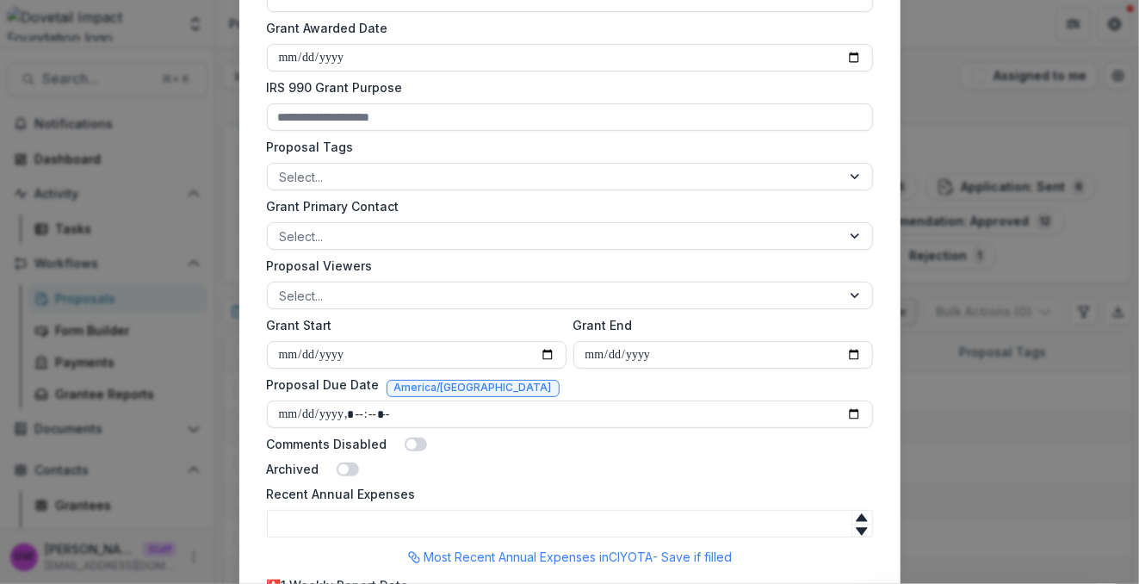
click at [471, 270] on label "Proposal Viewers" at bounding box center [565, 266] width 596 height 18
click at [283, 287] on input "Proposal Viewers" at bounding box center [281, 296] width 3 height 18
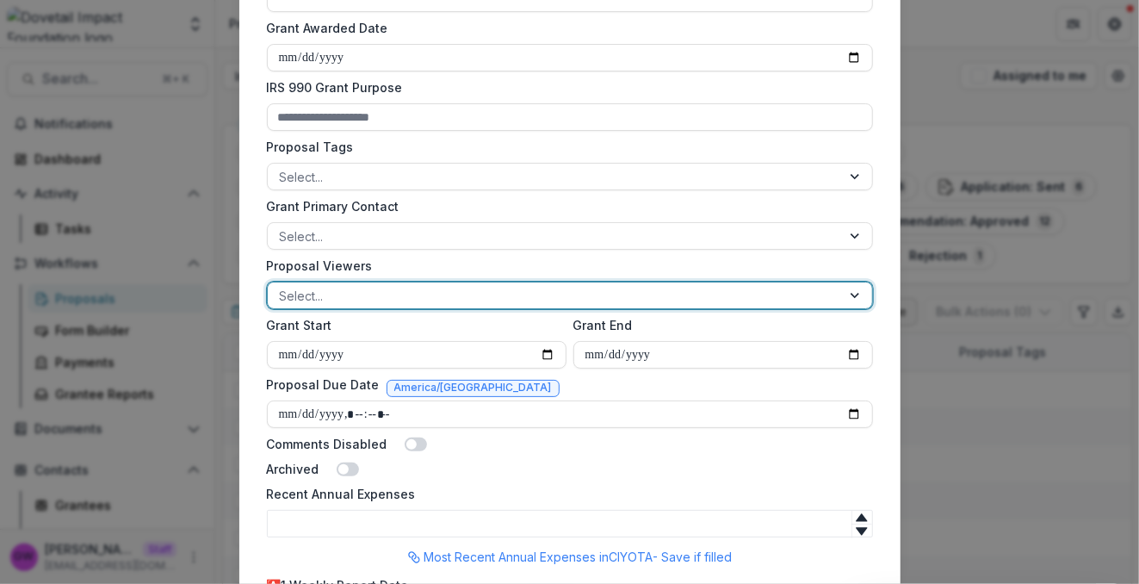
click at [1045, 255] on div "**********" at bounding box center [569, 292] width 1139 height 584
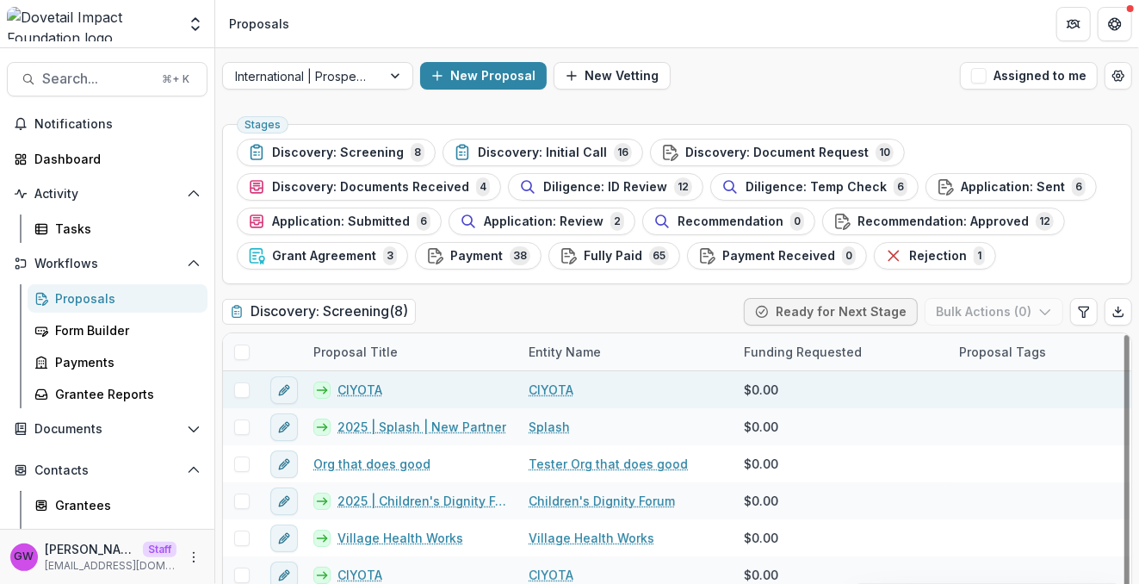
click at [242, 390] on span at bounding box center [242, 390] width 16 height 16
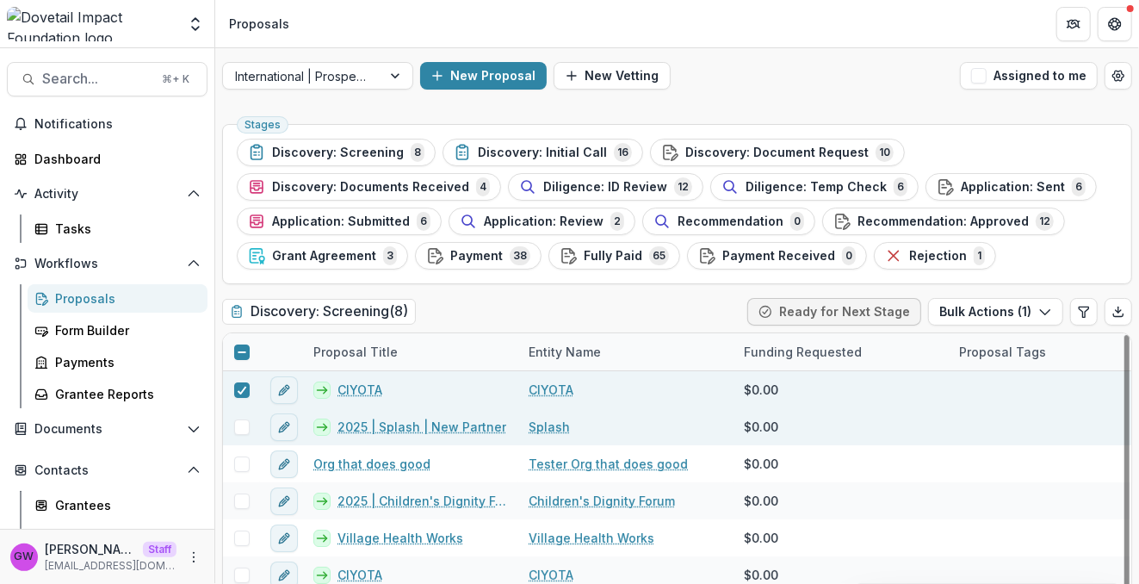
click at [240, 424] on span at bounding box center [242, 427] width 16 height 16
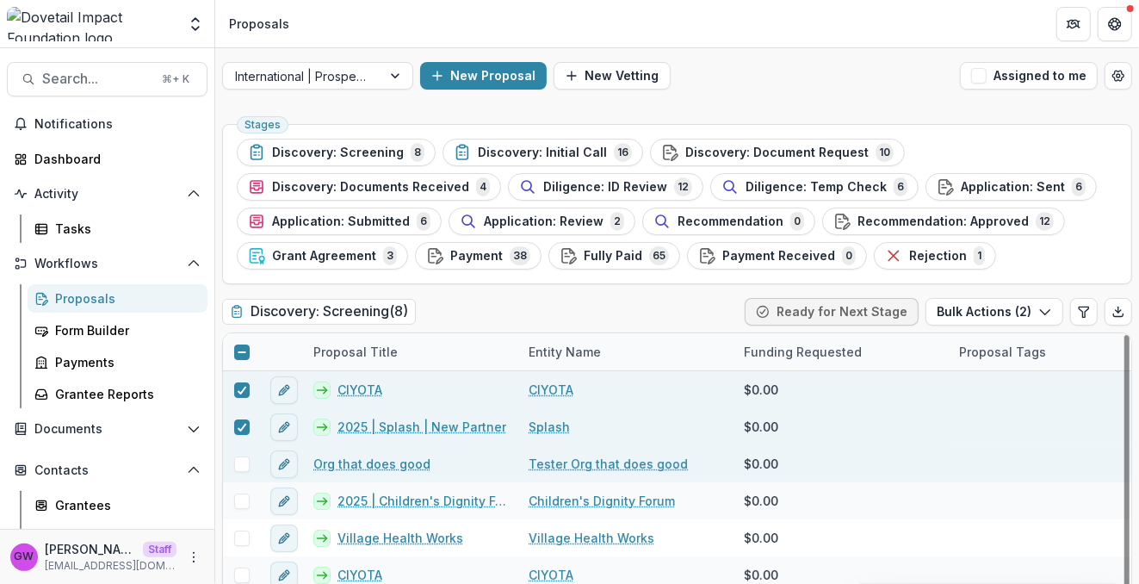
click at [245, 462] on span at bounding box center [242, 464] width 16 height 16
click at [980, 317] on button "Bulk Actions ( 3 )" at bounding box center [995, 312] width 138 height 28
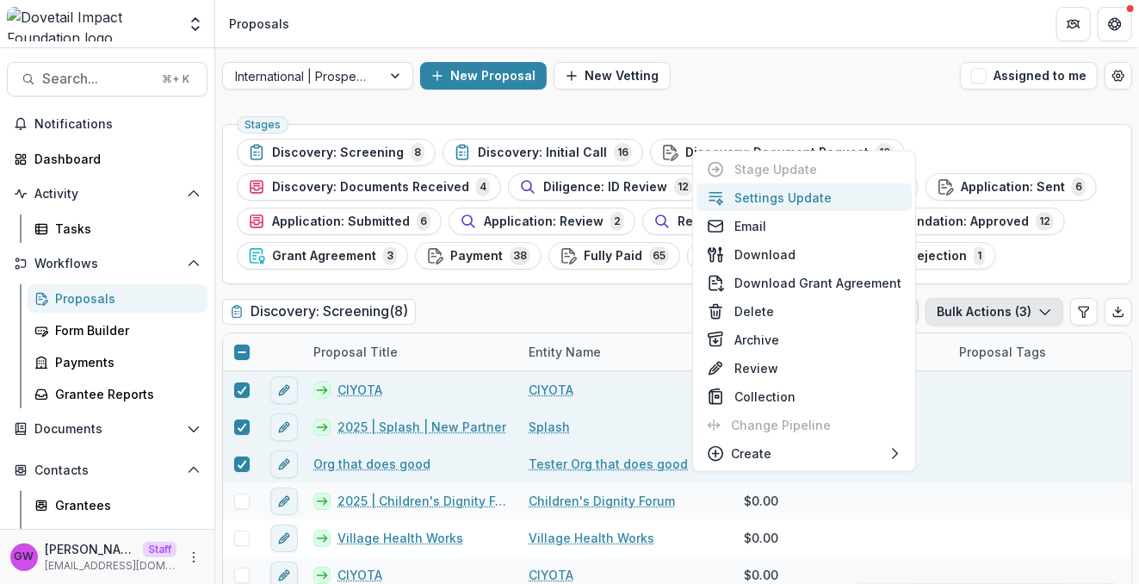
click at [814, 197] on button "Settings Update" at bounding box center [804, 197] width 215 height 28
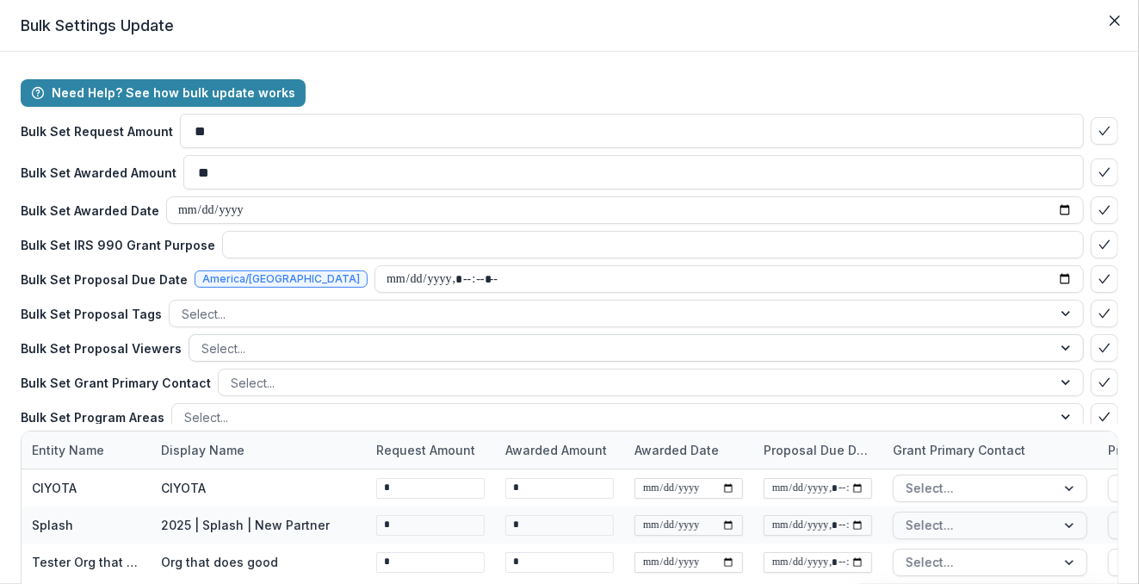
click at [247, 345] on div at bounding box center [621, 349] width 839 height 22
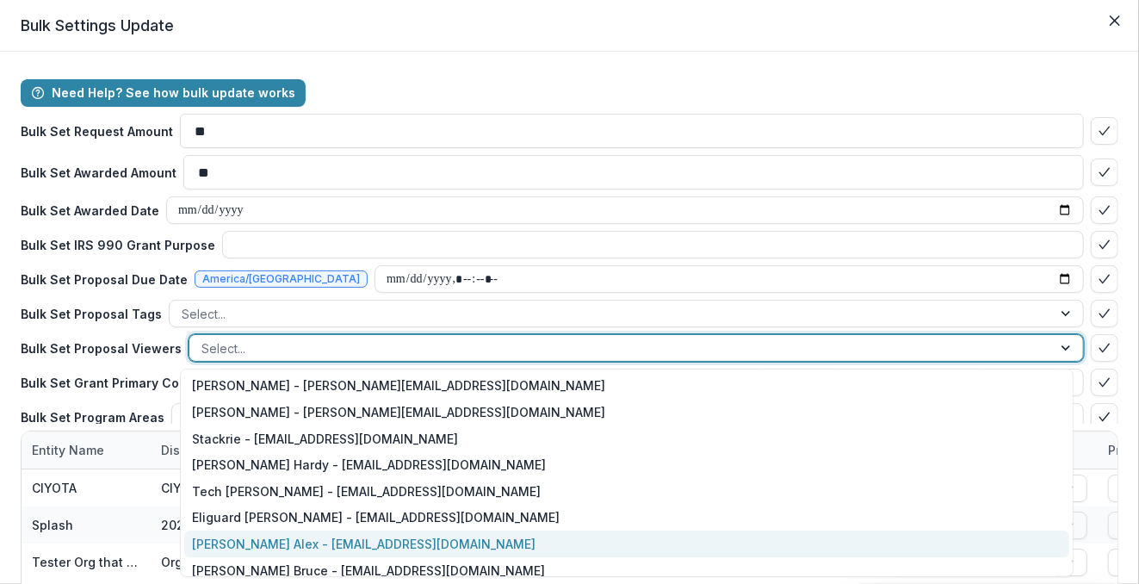
click at [252, 537] on div "Amit Antony Alex - amit@dovetailimpact.org" at bounding box center [627, 544] width 886 height 27
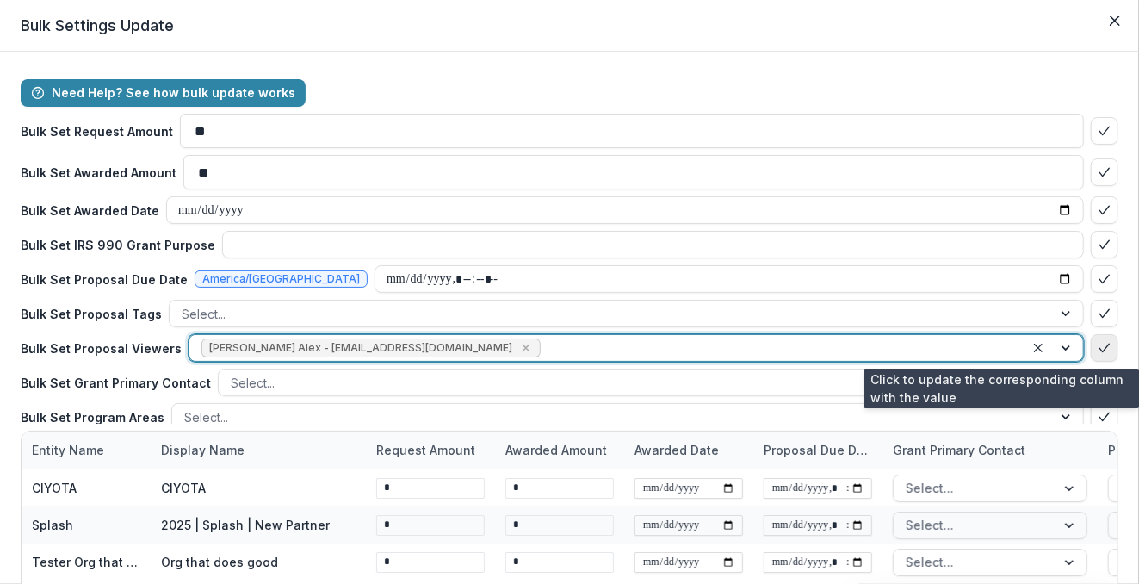
click at [1098, 345] on icon "bulk-confirm-option" at bounding box center [1105, 348] width 14 height 14
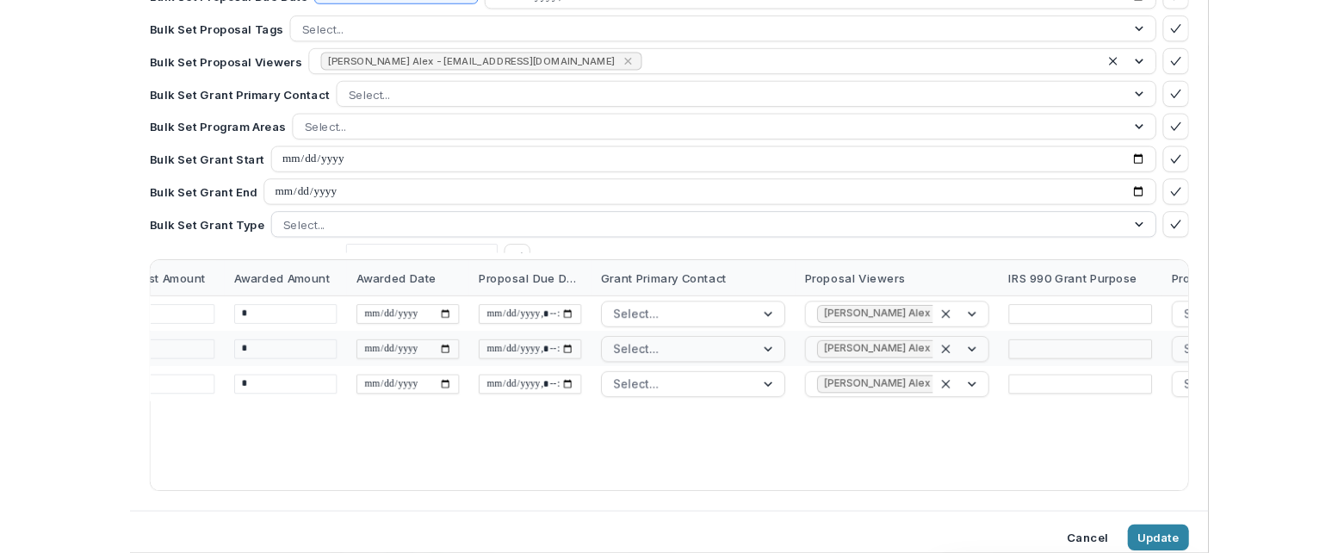
scroll to position [129, 0]
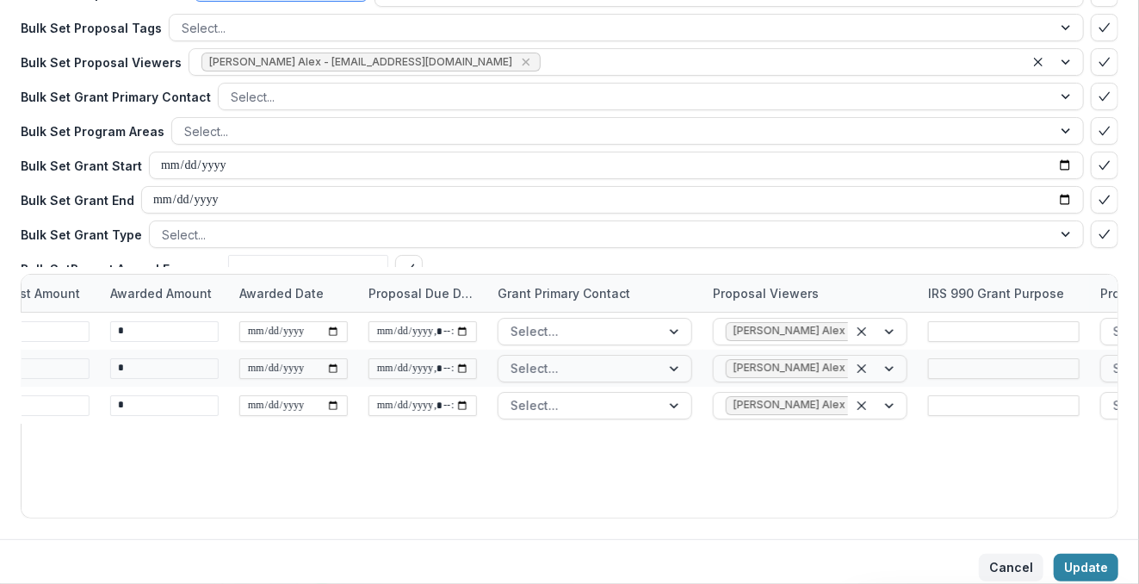
click at [990, 562] on button "Cancel" at bounding box center [1011, 568] width 65 height 28
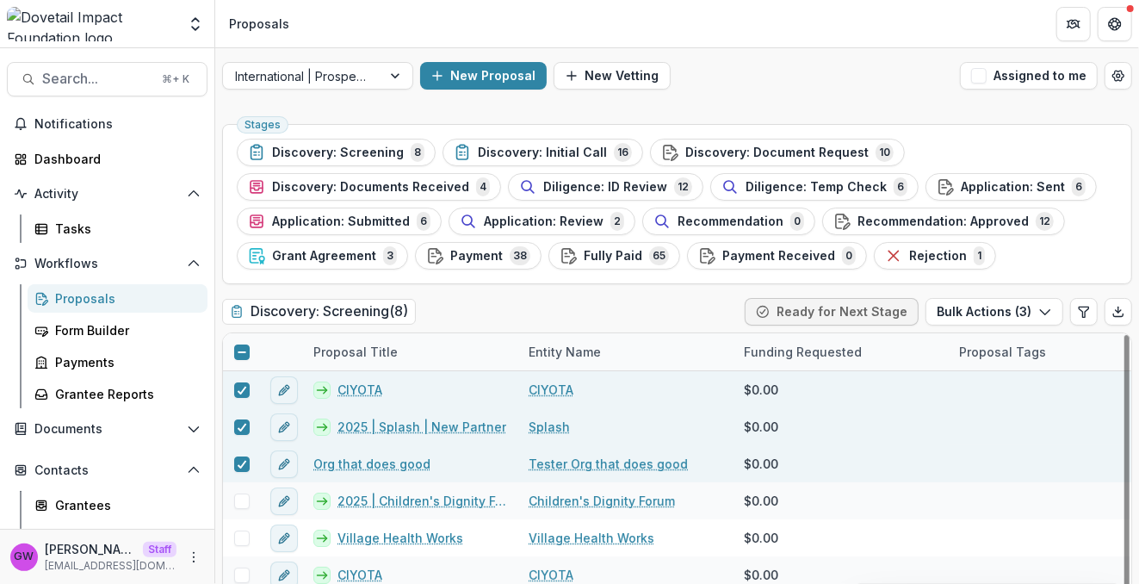
click at [245, 352] on icon at bounding box center [242, 352] width 10 height 10
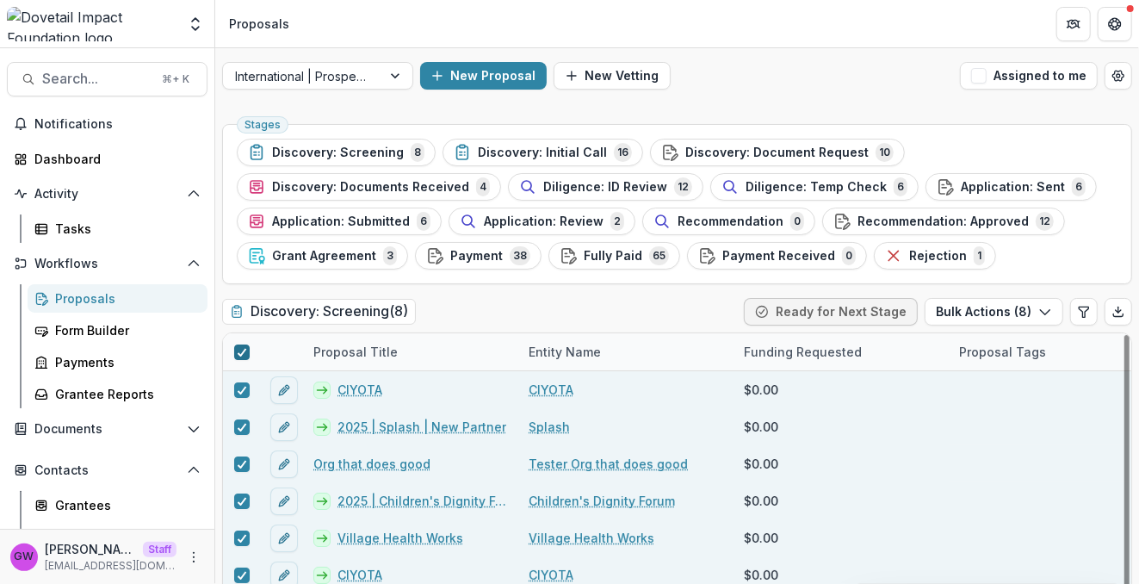
click at [245, 352] on icon at bounding box center [242, 352] width 10 height 9
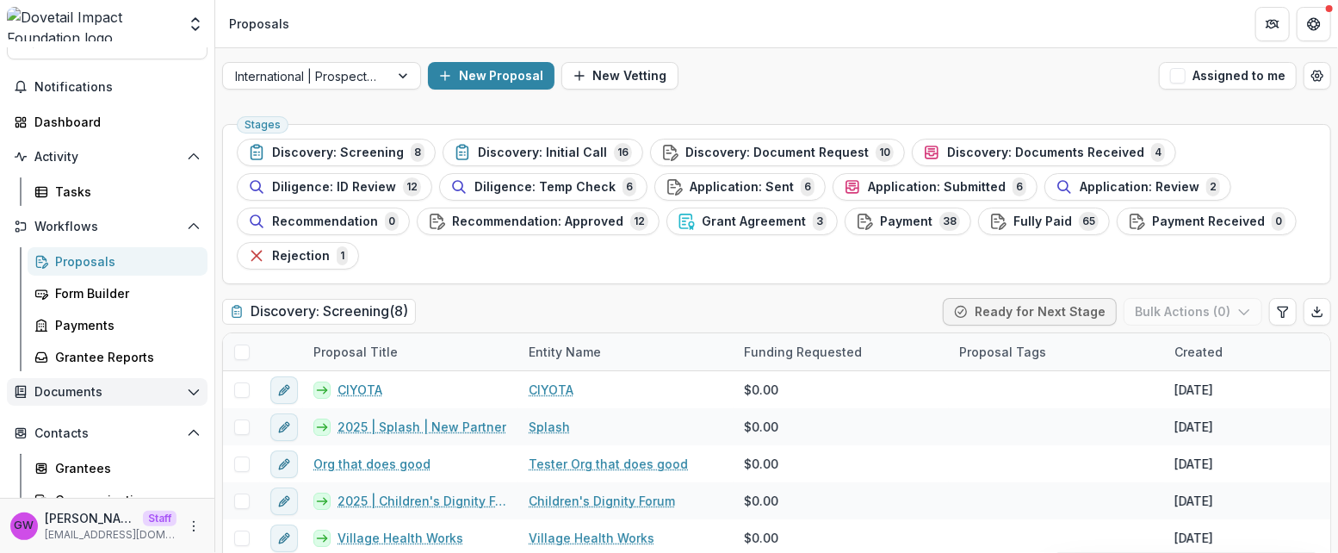
scroll to position [39, 0]
click at [81, 459] on div "Grantees" at bounding box center [124, 466] width 139 height 18
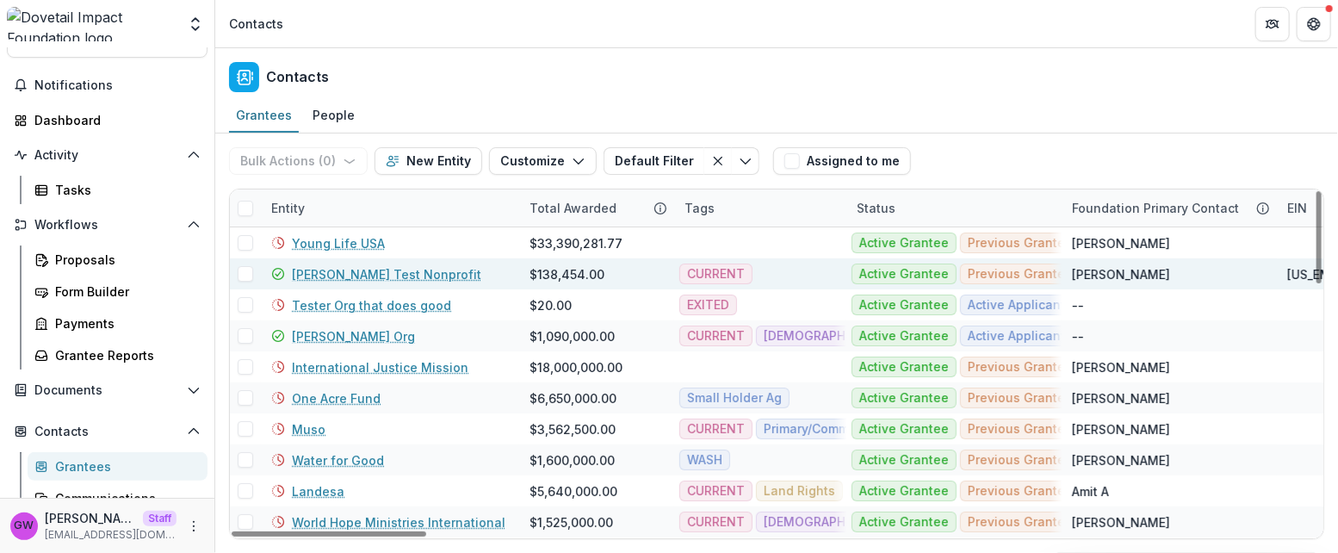
click at [378, 274] on link "Jason Test Nonprofit" at bounding box center [386, 274] width 189 height 18
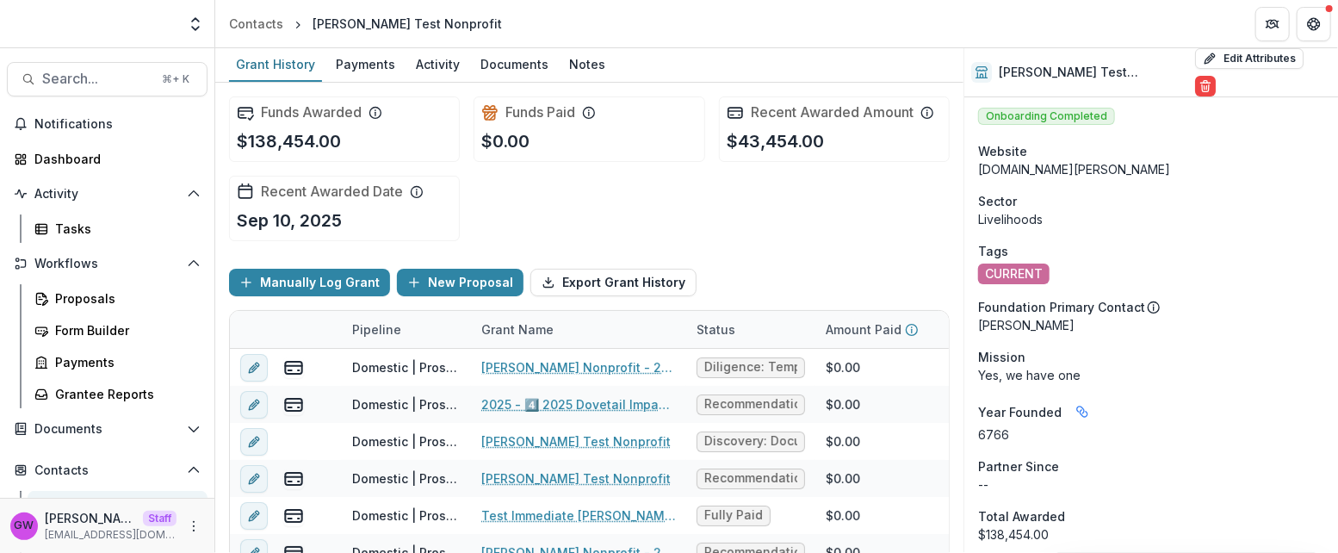
scroll to position [7, 0]
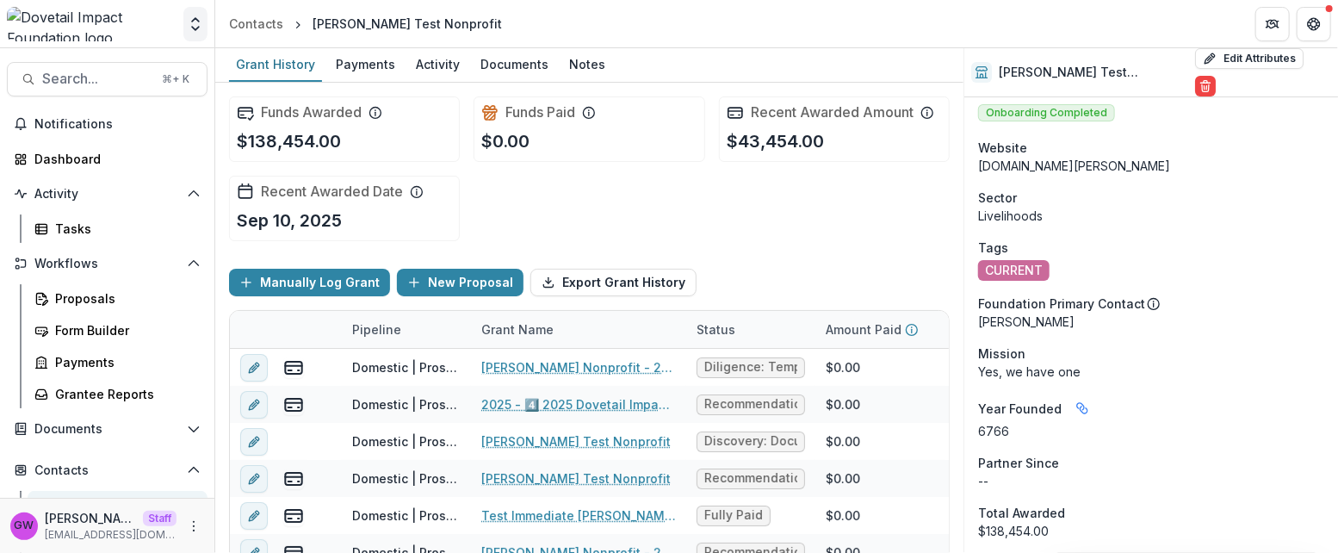
click at [190, 16] on icon "Open entity switcher" at bounding box center [195, 24] width 17 height 17
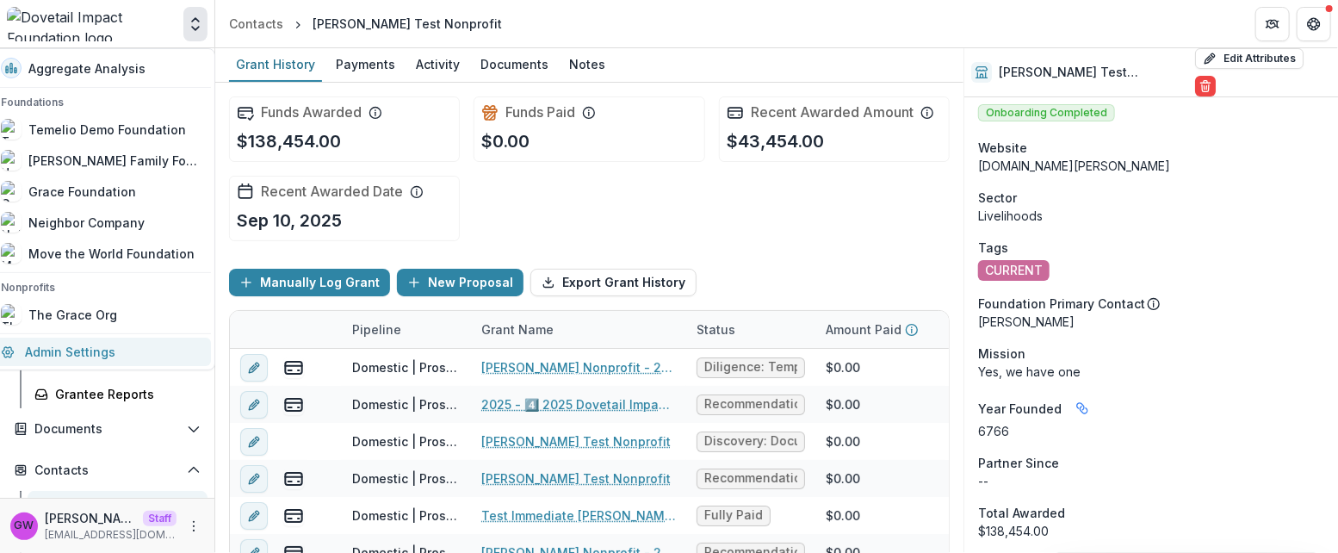
drag, startPoint x: 58, startPoint y: 359, endPoint x: 84, endPoint y: 351, distance: 28.1
click at [59, 359] on link "Admin Settings" at bounding box center [101, 352] width 220 height 28
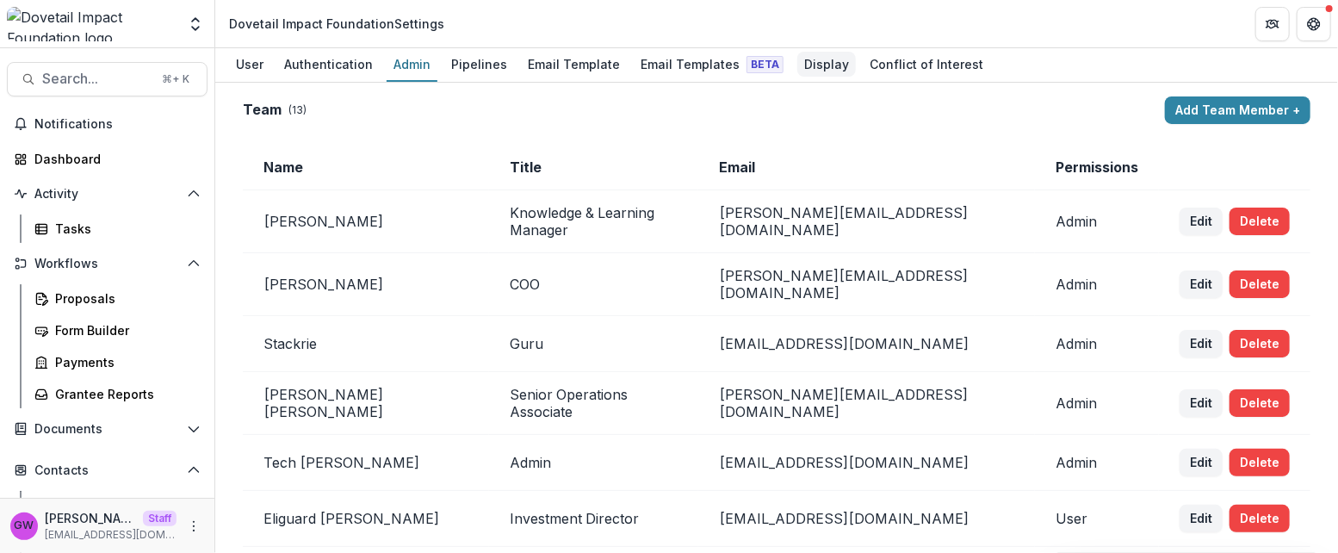
click at [798, 68] on div "Display" at bounding box center [827, 64] width 59 height 25
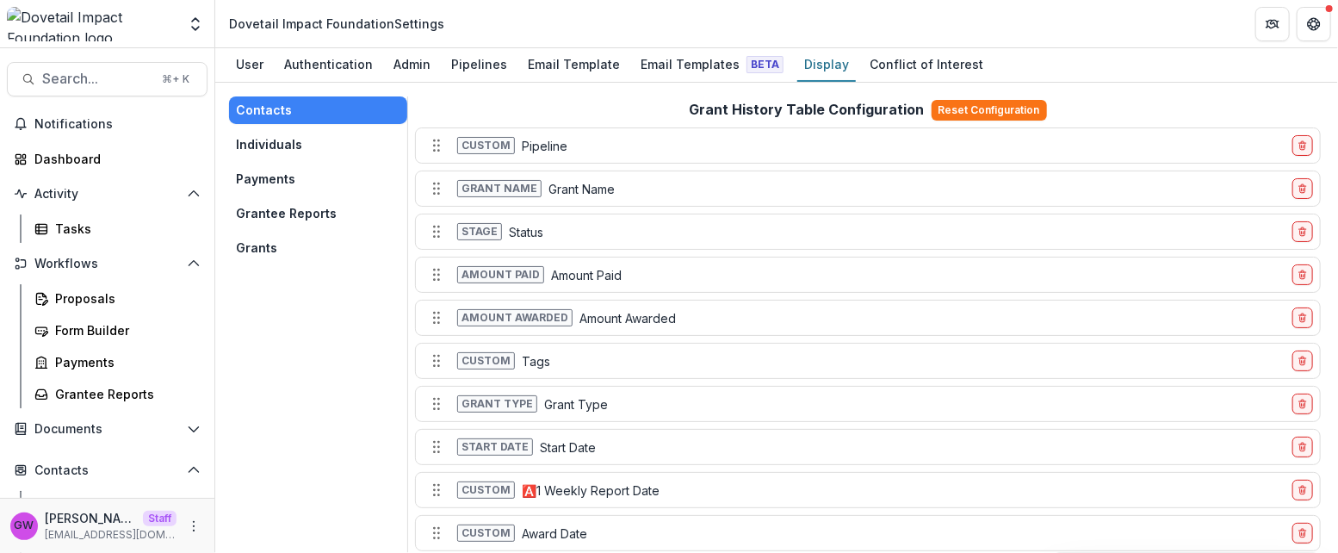
click at [258, 240] on button "Grants" at bounding box center [318, 248] width 178 height 28
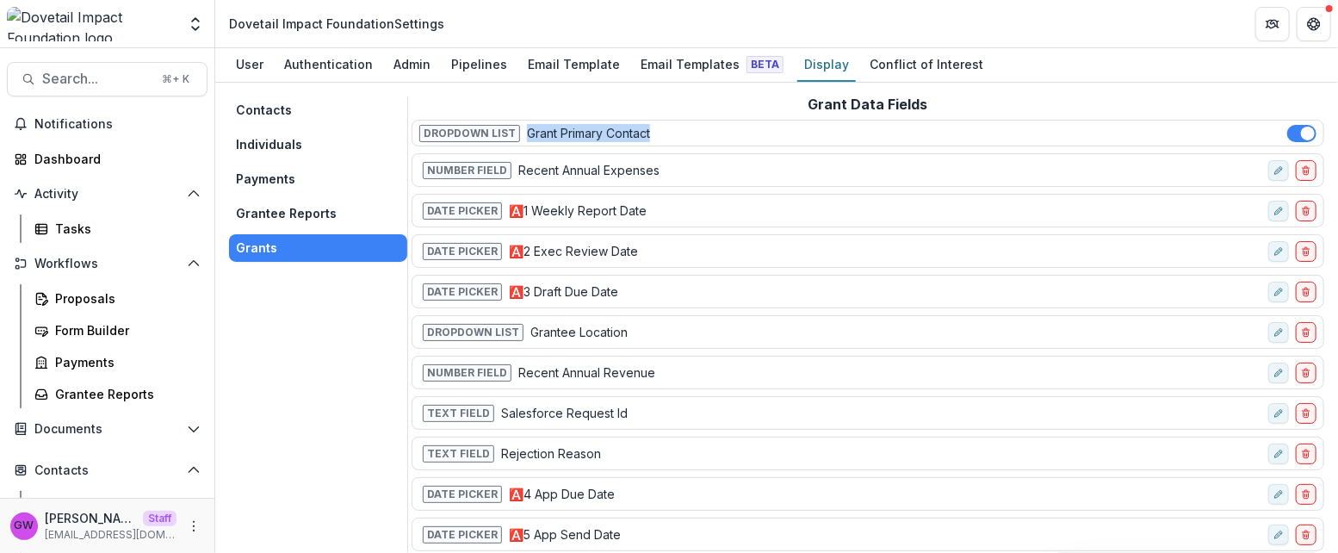
drag, startPoint x: 676, startPoint y: 133, endPoint x: 525, endPoint y: 136, distance: 150.7
click at [525, 136] on div "Dropdown List Grant Primary Contact" at bounding box center [867, 133] width 897 height 18
click at [194, 530] on circle "More" at bounding box center [194, 530] width 1 height 1
click at [285, 459] on link "Help Center" at bounding box center [303, 461] width 184 height 28
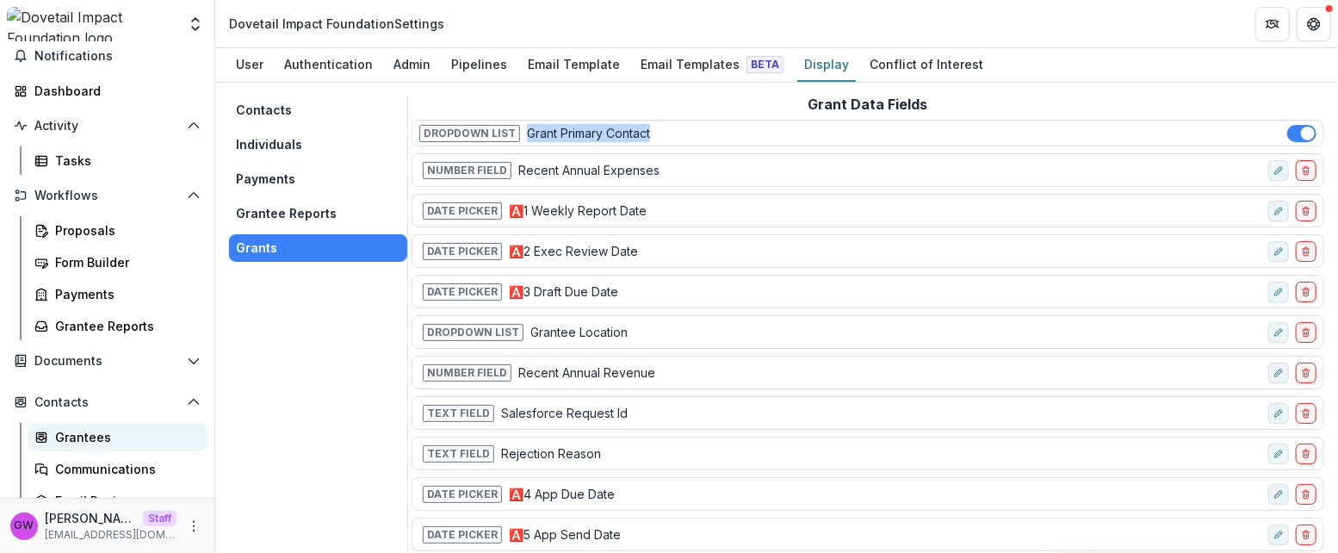
scroll to position [69, 0]
click at [78, 431] on div "Grantees" at bounding box center [124, 436] width 139 height 18
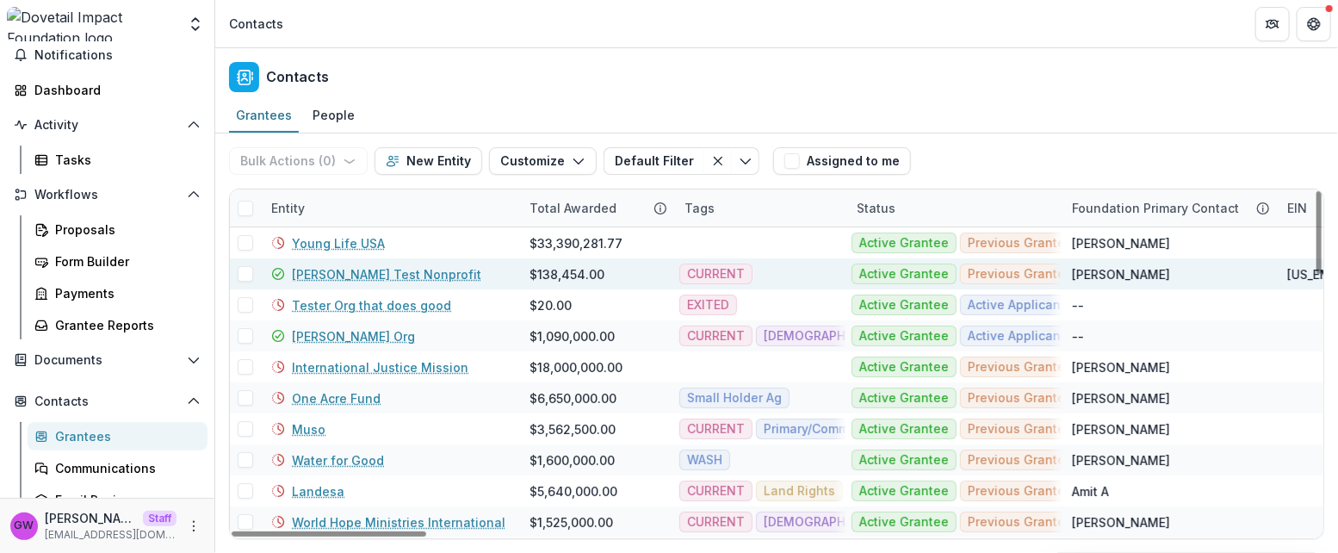
click at [359, 270] on link "Jason Test Nonprofit" at bounding box center [386, 274] width 189 height 18
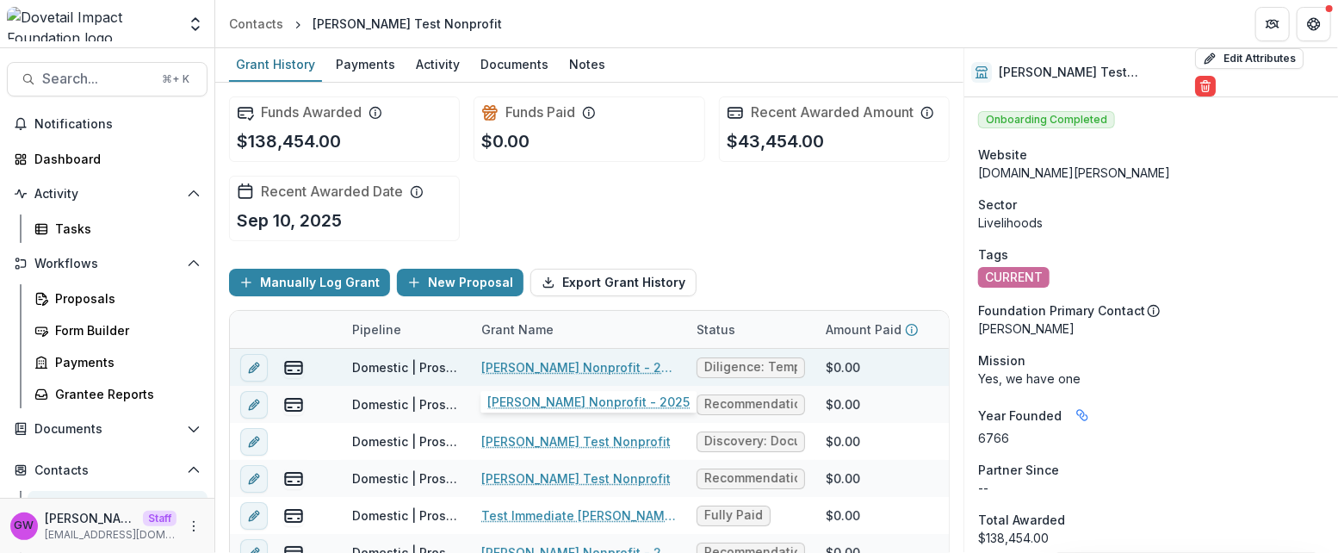
click at [551, 367] on link "Jason Test Nonprofit - 2025" at bounding box center [578, 367] width 195 height 18
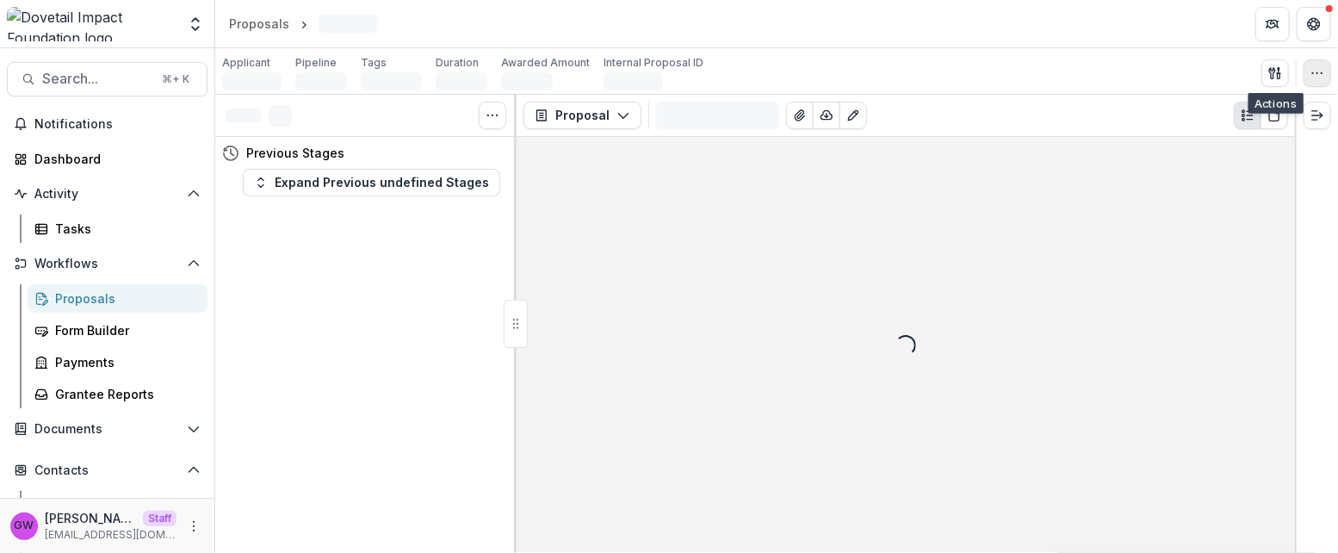
click at [1318, 72] on circle "button" at bounding box center [1318, 72] width 1 height 1
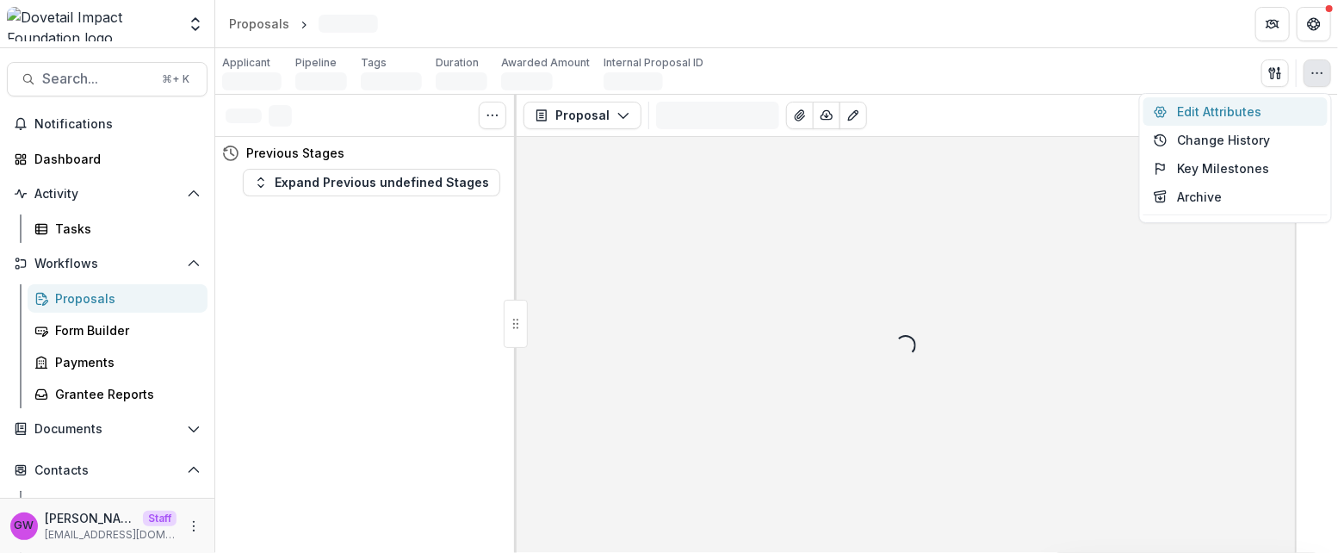
click at [1229, 113] on button "Edit Attributes" at bounding box center [1236, 111] width 184 height 28
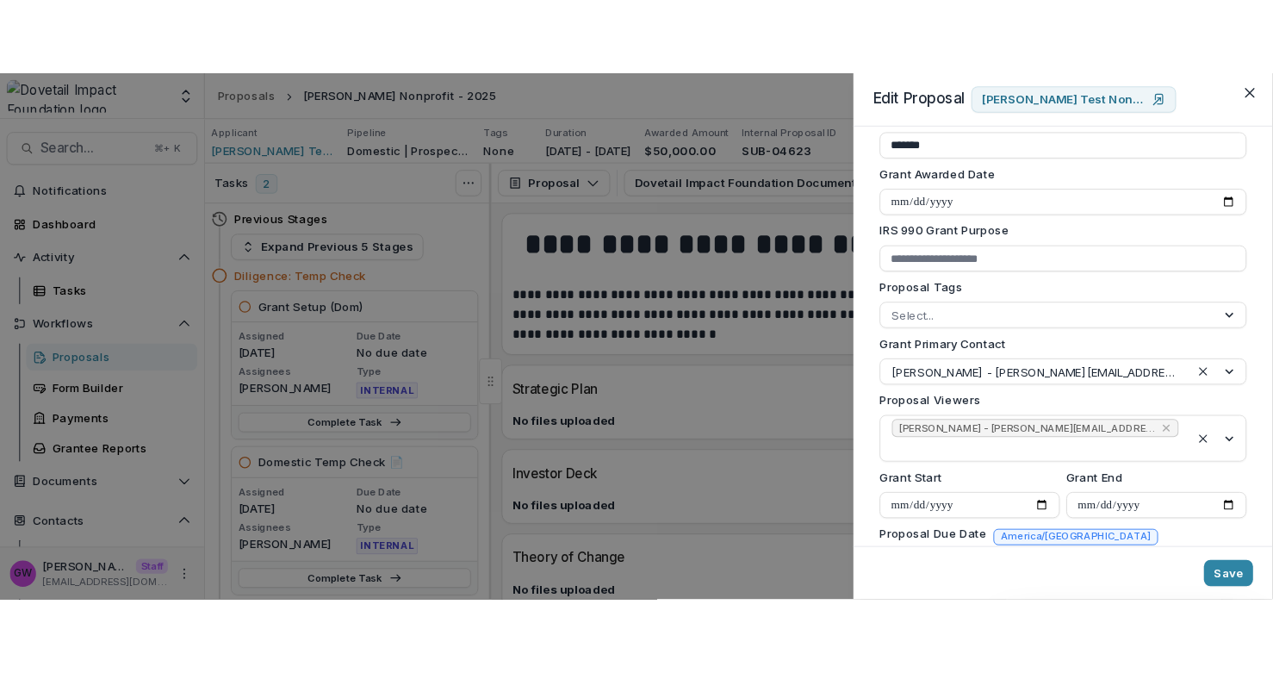
scroll to position [593, 0]
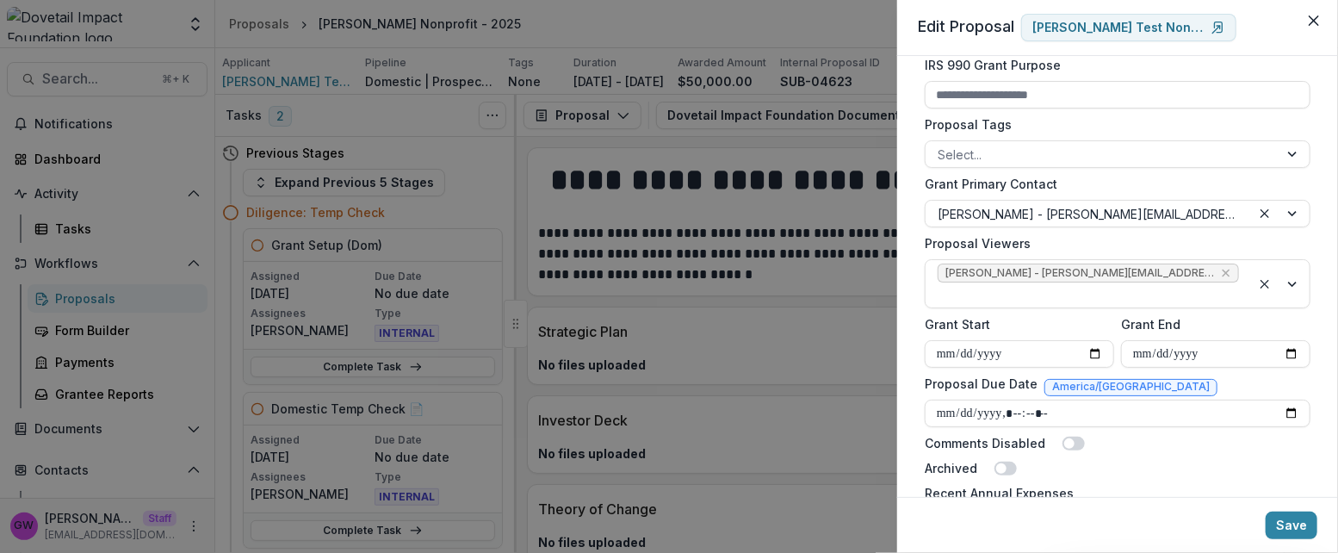
click at [787, 295] on div "**********" at bounding box center [669, 276] width 1338 height 553
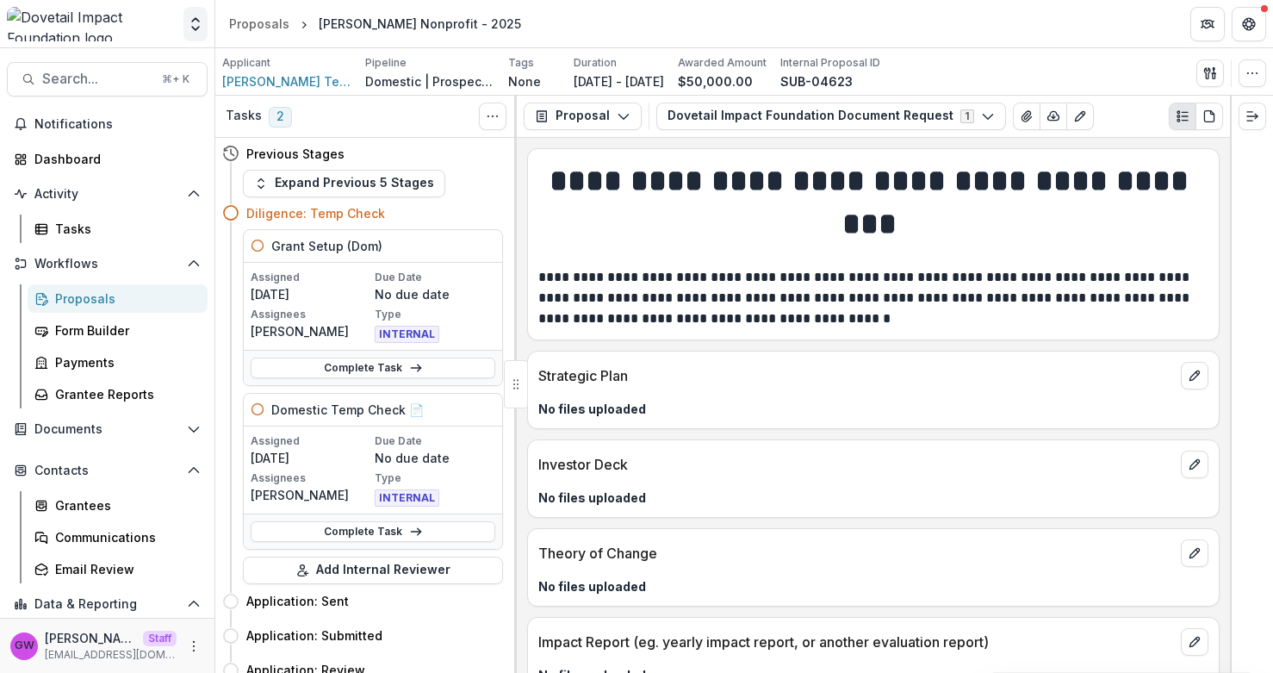
click at [196, 28] on icon "Open entity switcher" at bounding box center [195, 24] width 17 height 17
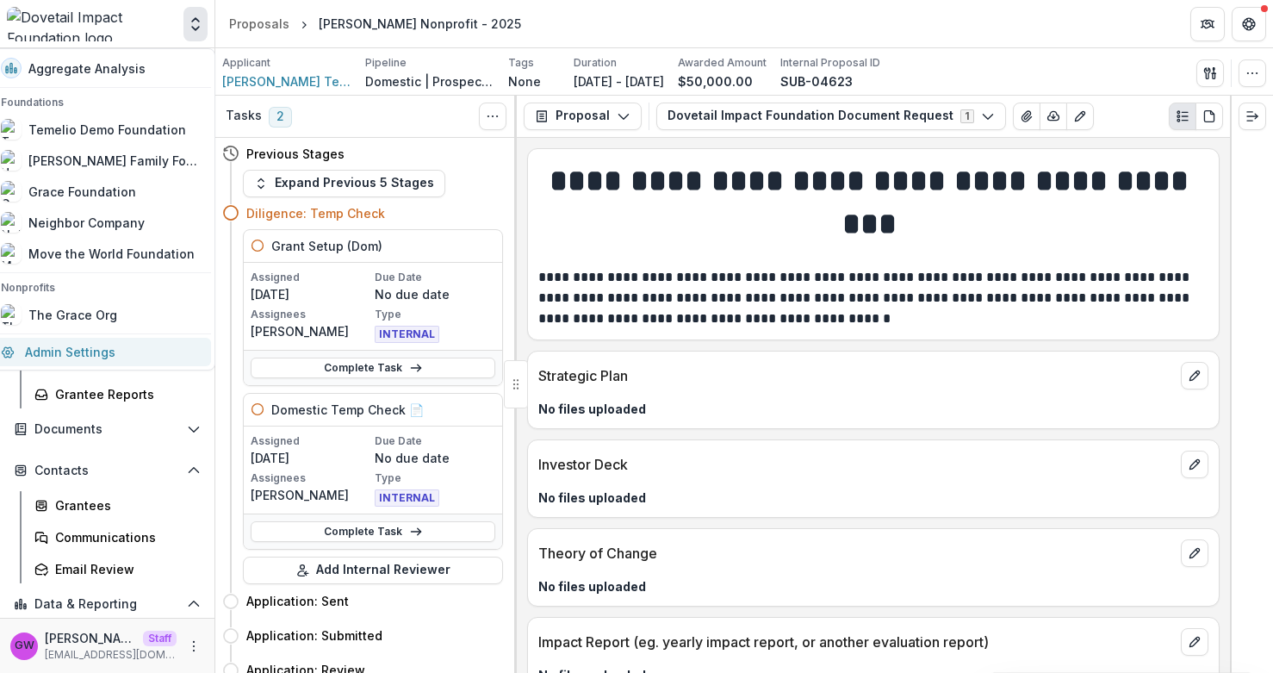
click at [90, 350] on link "Admin Settings" at bounding box center [101, 352] width 220 height 28
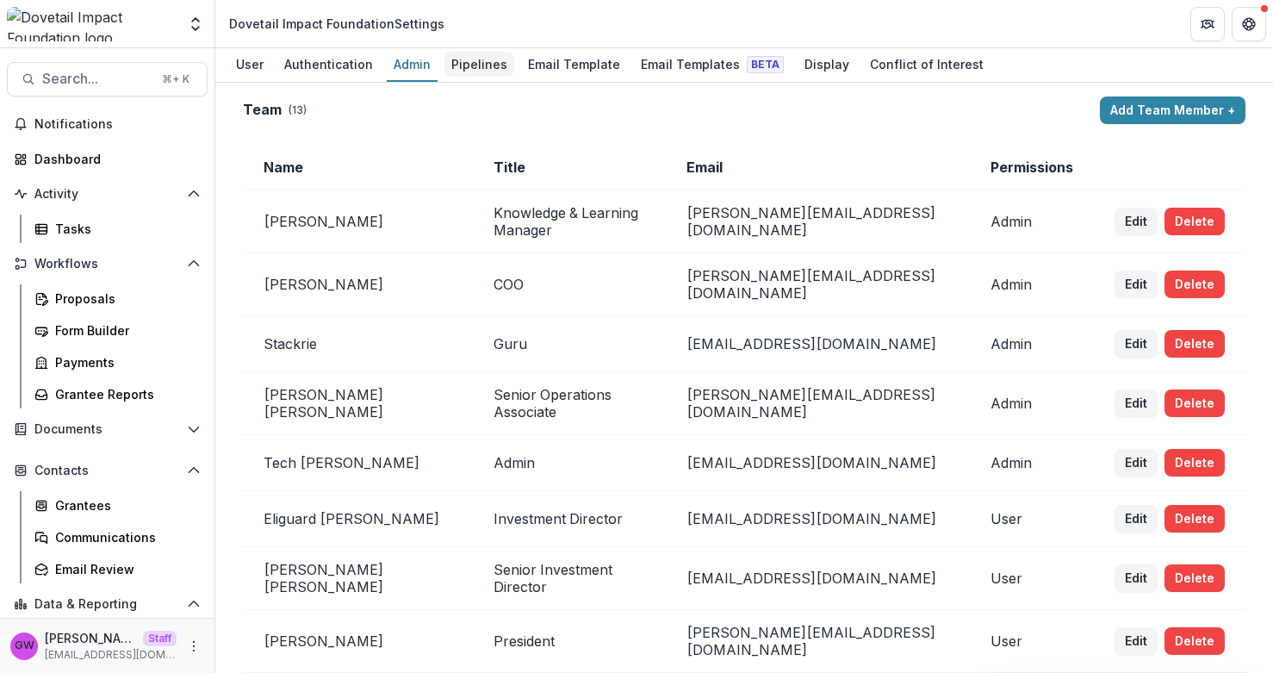
click at [460, 66] on div "Pipelines" at bounding box center [479, 64] width 70 height 25
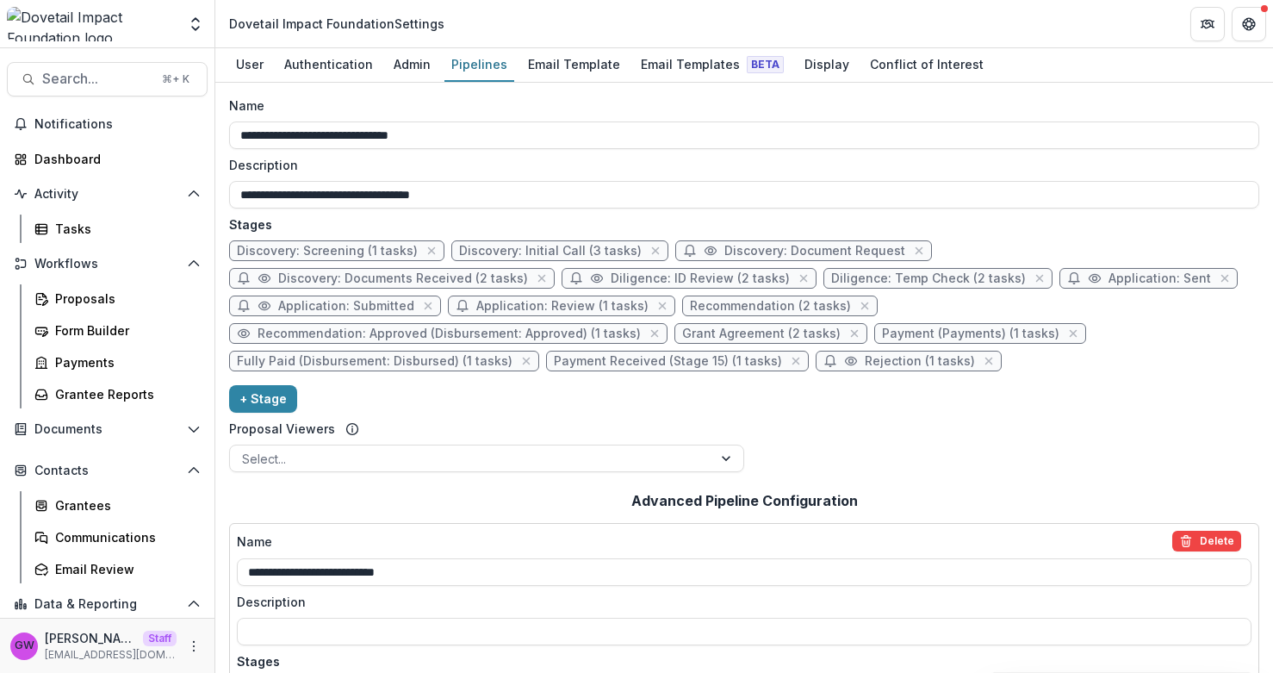
click at [682, 313] on span "Recommendation (2 tasks)" at bounding box center [780, 305] width 196 height 21
click at [690, 307] on span "Recommendation (2 tasks)" at bounding box center [770, 306] width 161 height 15
select select "******"
select select "*****"
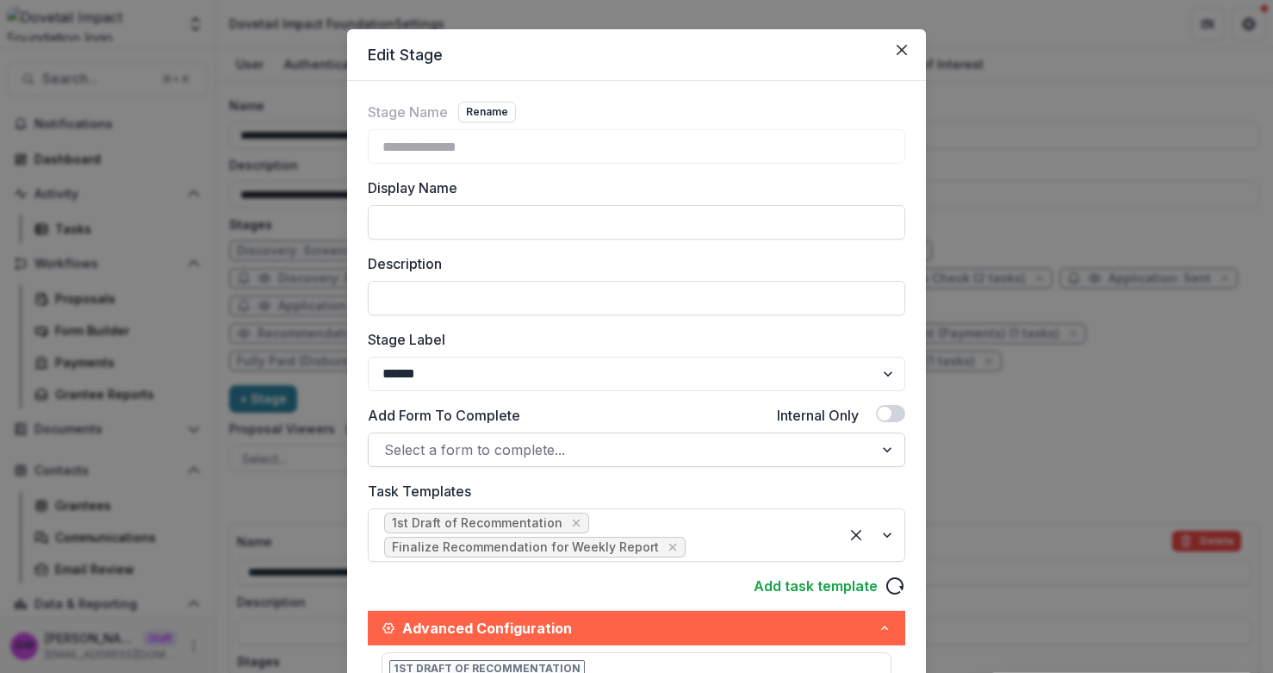
scroll to position [29, 0]
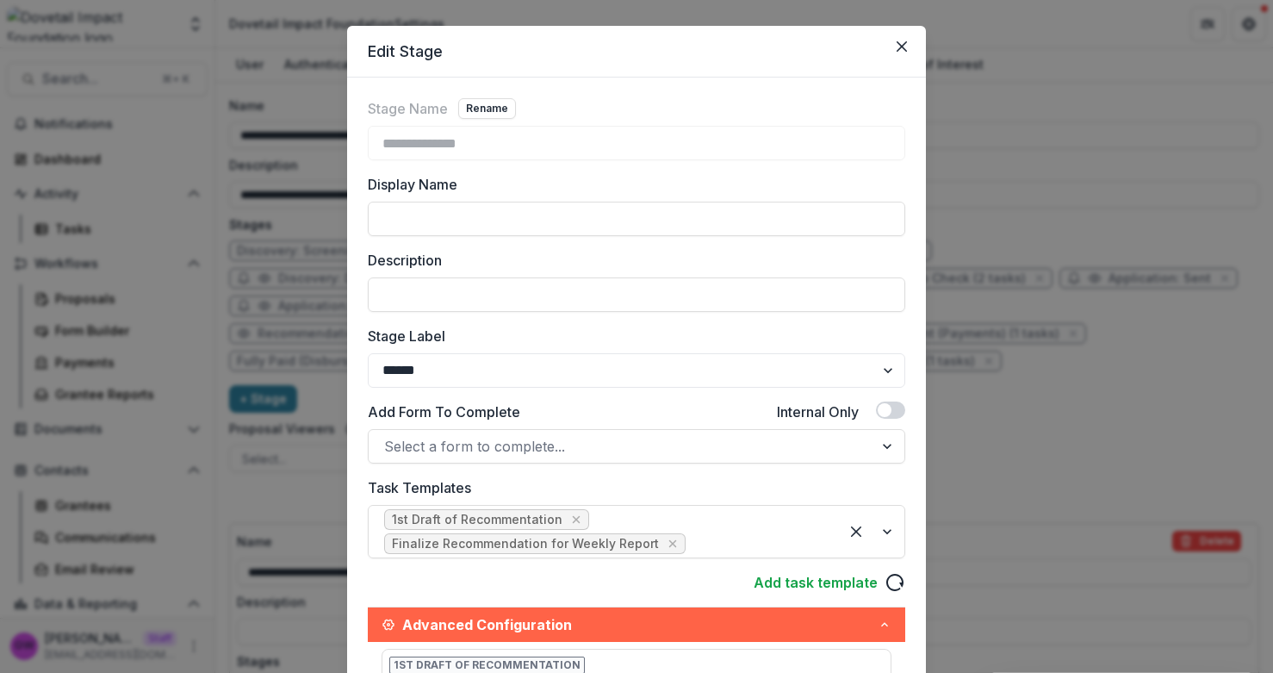
click at [1030, 441] on div "**********" at bounding box center [636, 336] width 1273 height 673
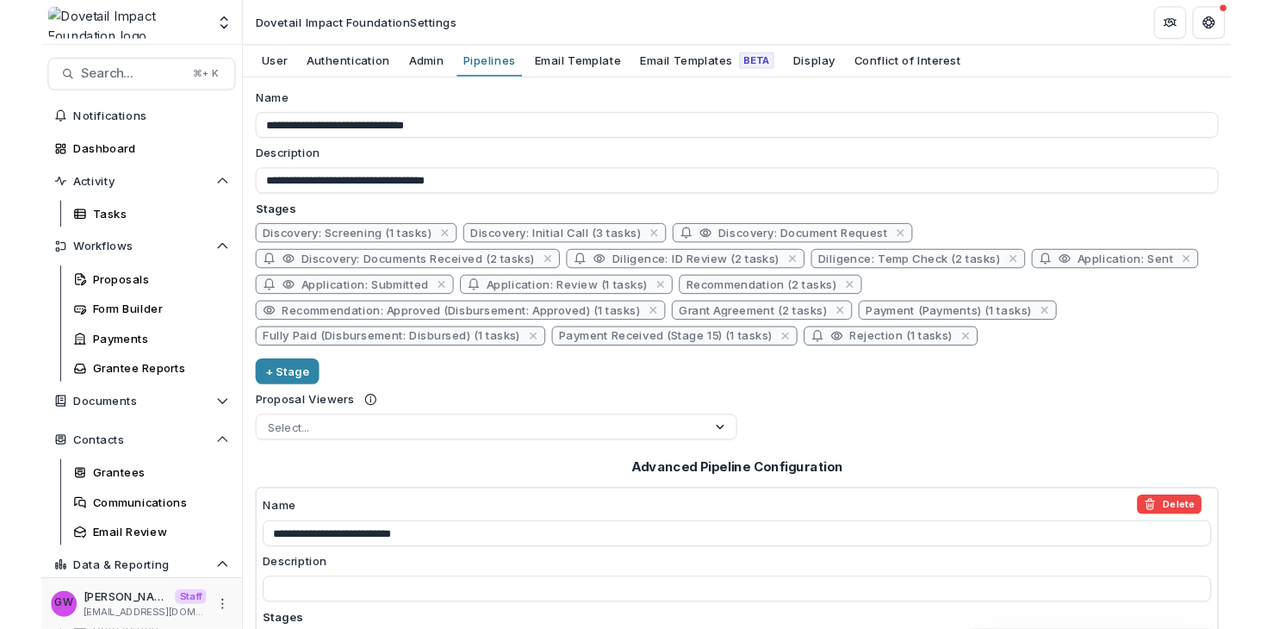
scroll to position [0, 0]
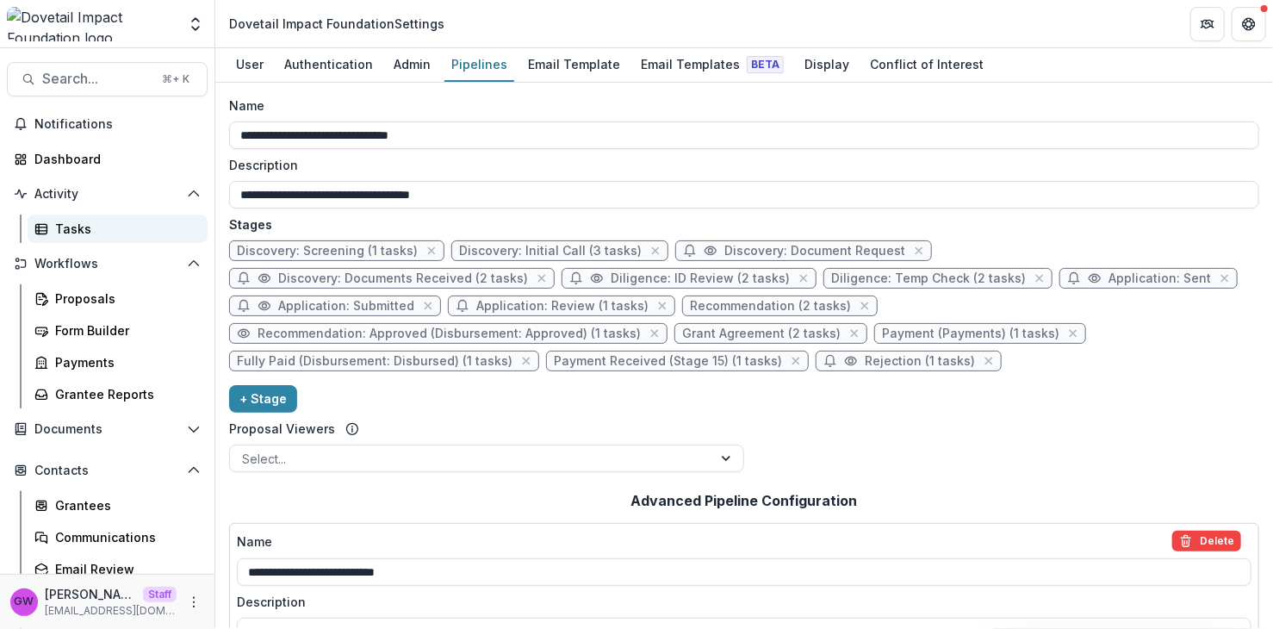
click at [79, 229] on div "Tasks" at bounding box center [124, 229] width 139 height 18
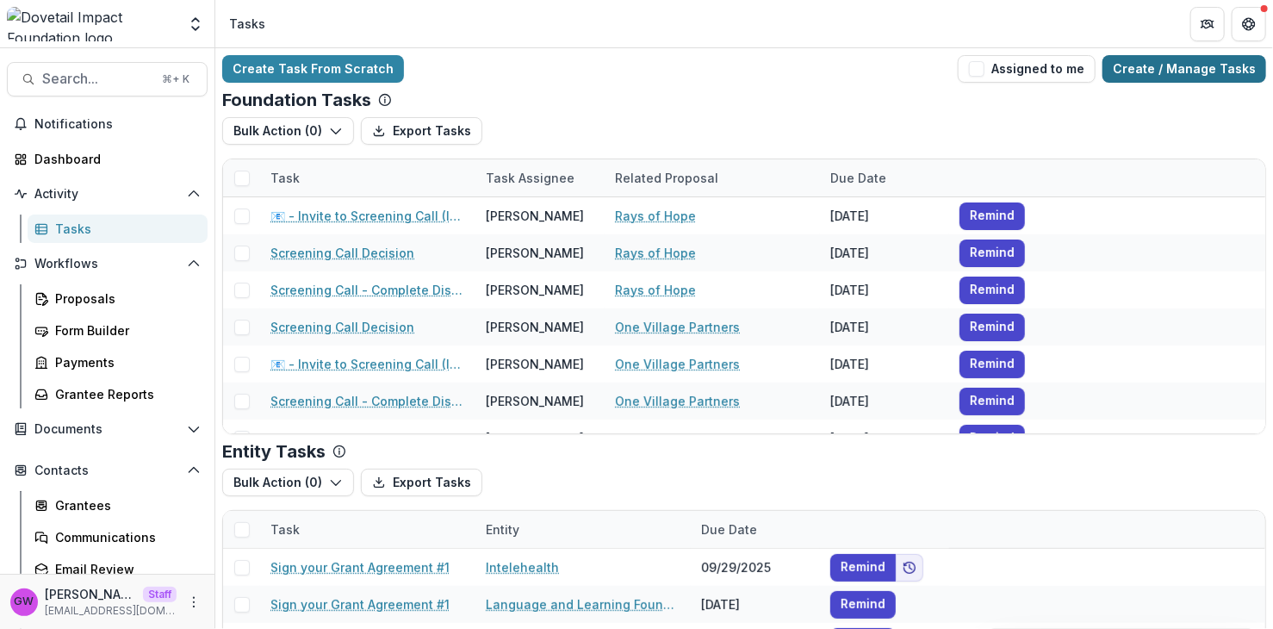
click at [1201, 68] on link "Create / Manage Tasks" at bounding box center [1184, 69] width 164 height 28
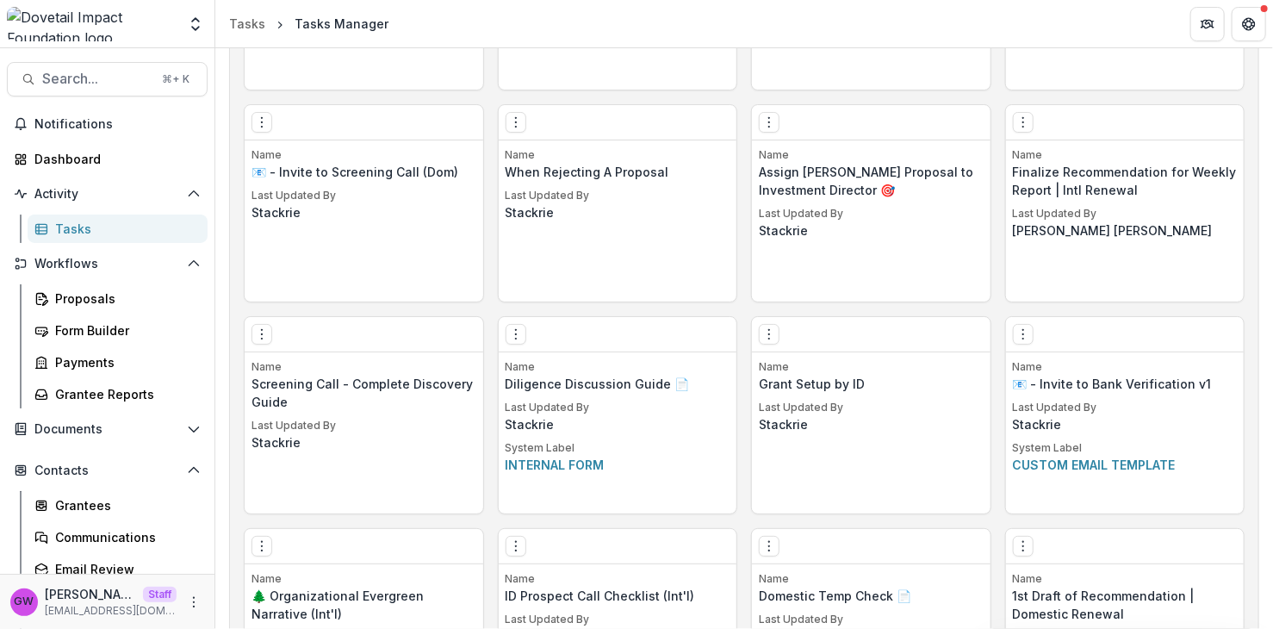
scroll to position [2147, 0]
click at [515, 125] on icon "Options" at bounding box center [516, 122] width 14 height 14
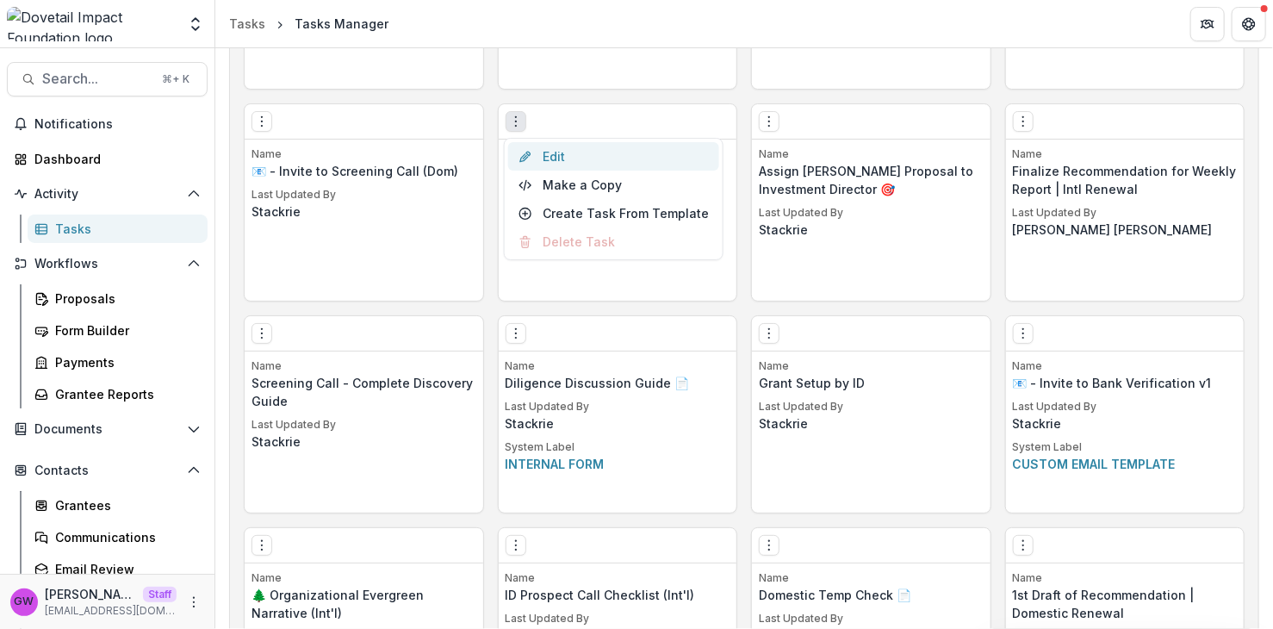
click at [556, 151] on link "Edit" at bounding box center [613, 156] width 211 height 28
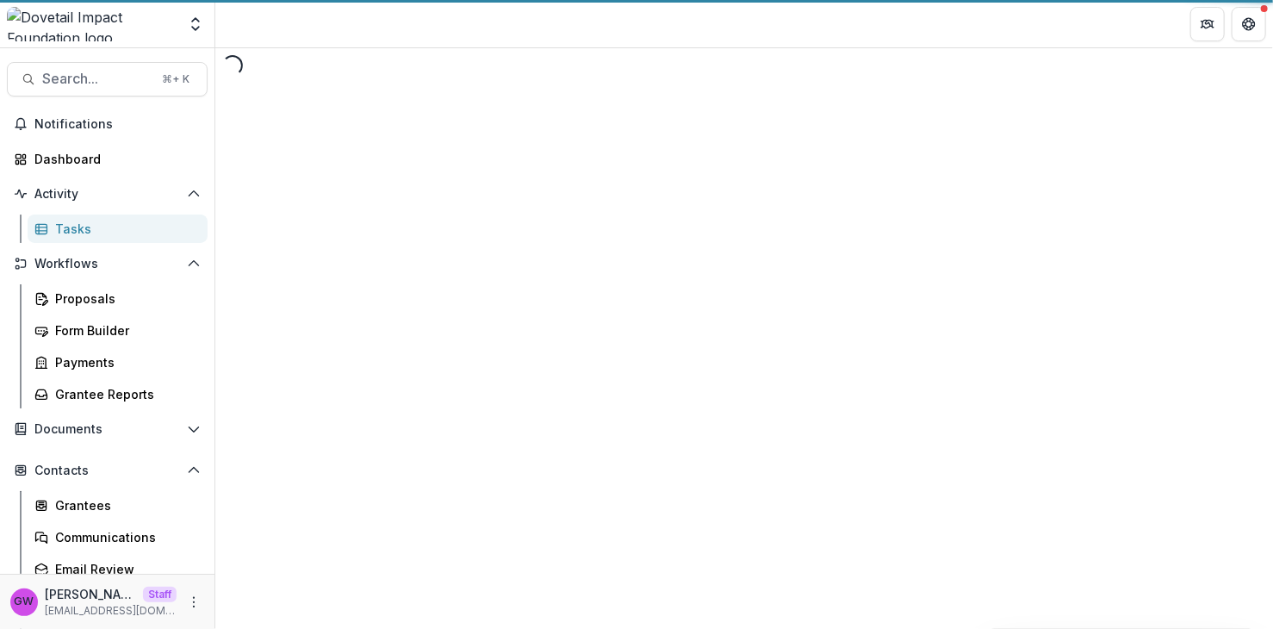
select select "**********"
select select "********"
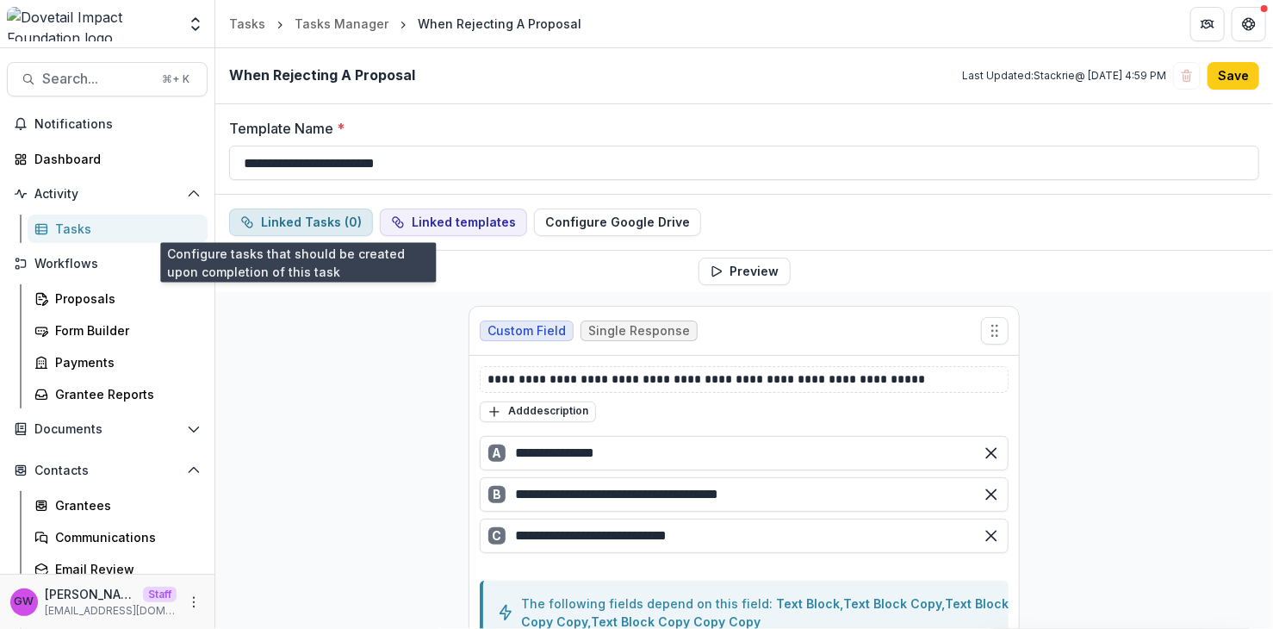
click at [316, 227] on button "Linked Tasks ( 0 )" at bounding box center [301, 222] width 144 height 28
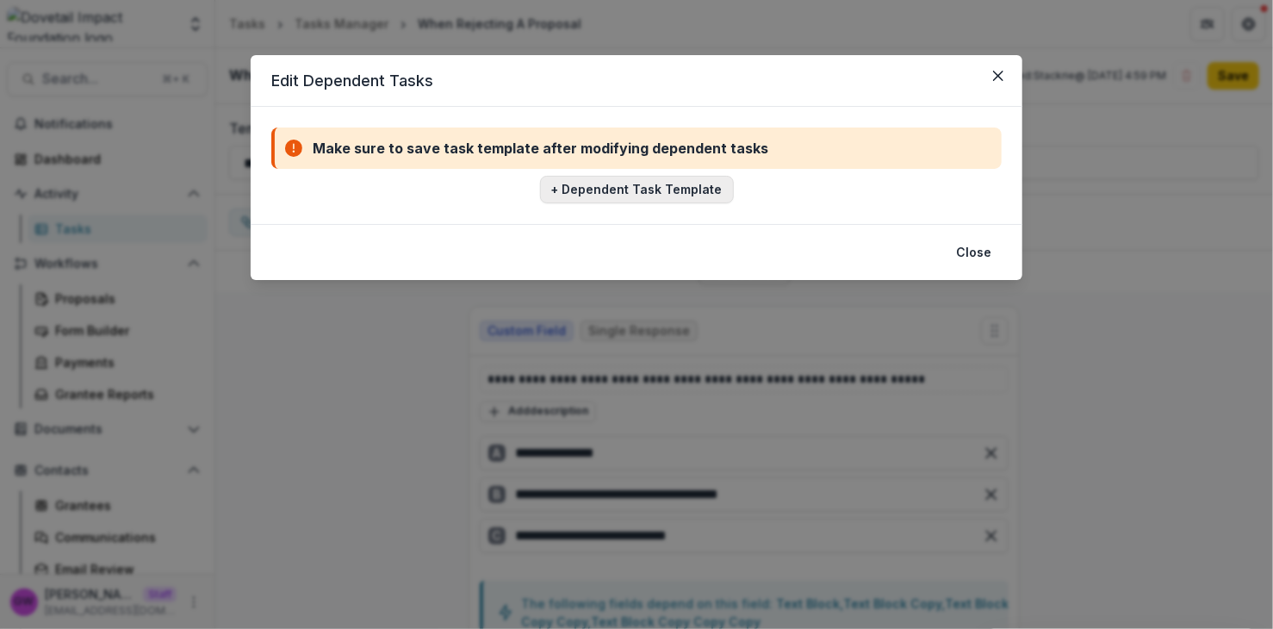
click at [625, 192] on button "+ Dependent Task Template" at bounding box center [637, 190] width 194 height 28
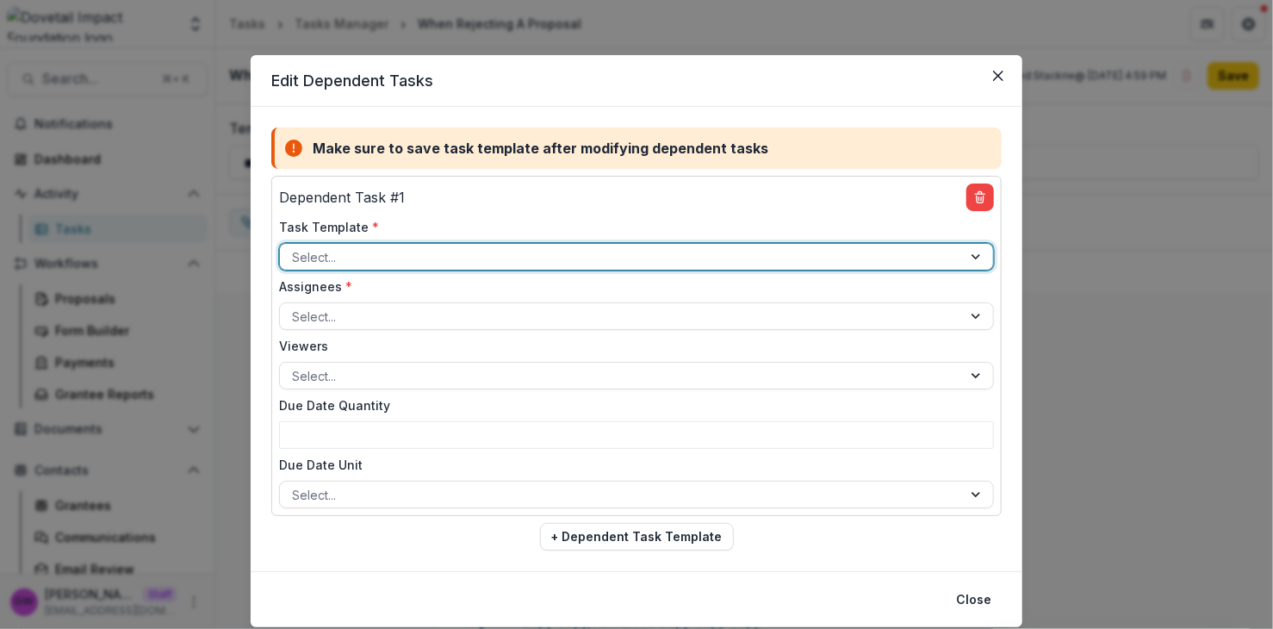
click at [401, 255] on div at bounding box center [621, 257] width 658 height 22
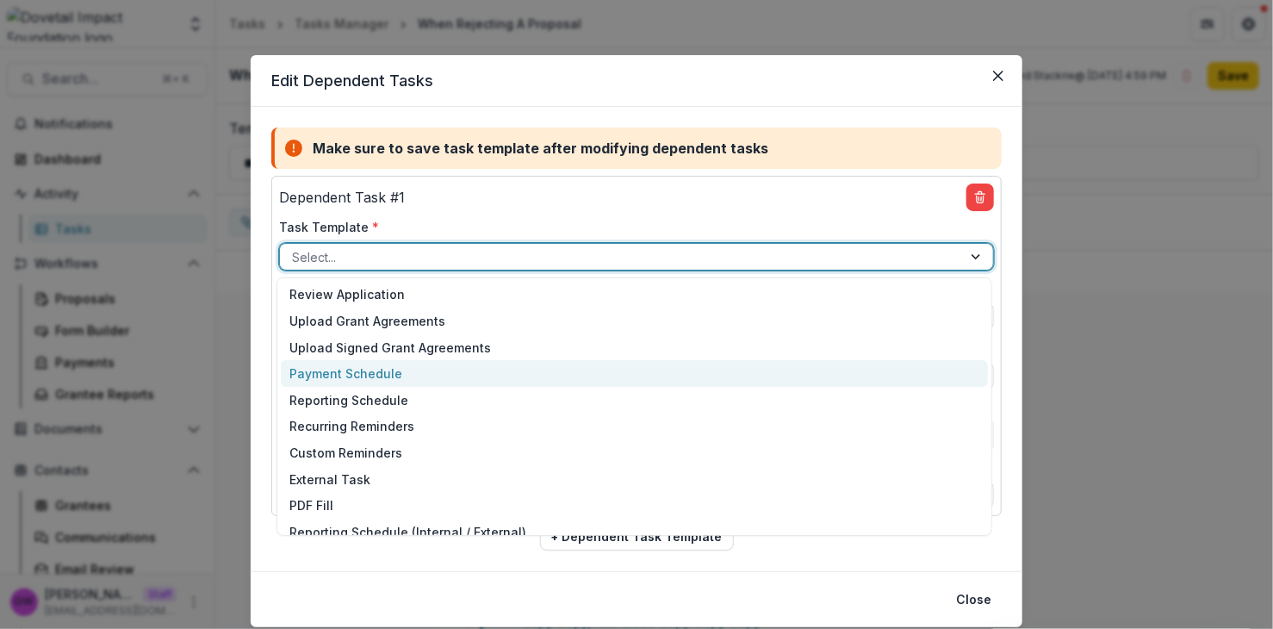
click at [357, 368] on div "Payment Schedule" at bounding box center [634, 373] width 706 height 27
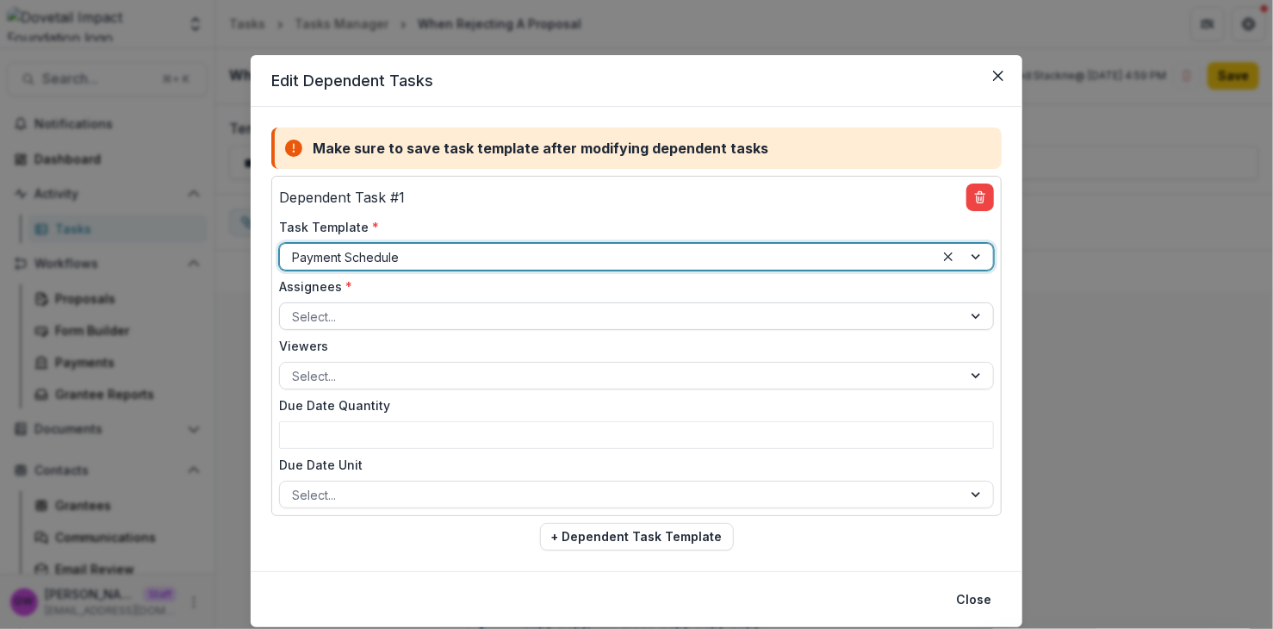
click at [377, 310] on div at bounding box center [621, 317] width 658 height 22
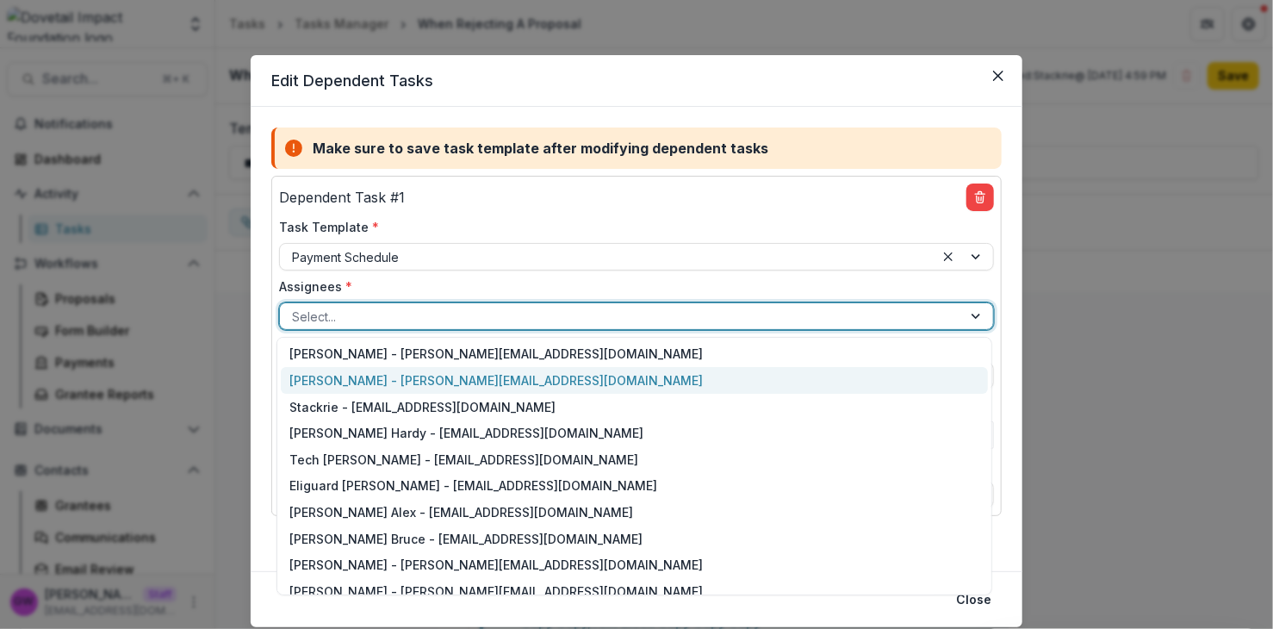
click at [400, 374] on div "Philip Langford - philip@dovetailimpact.org" at bounding box center [634, 380] width 706 height 27
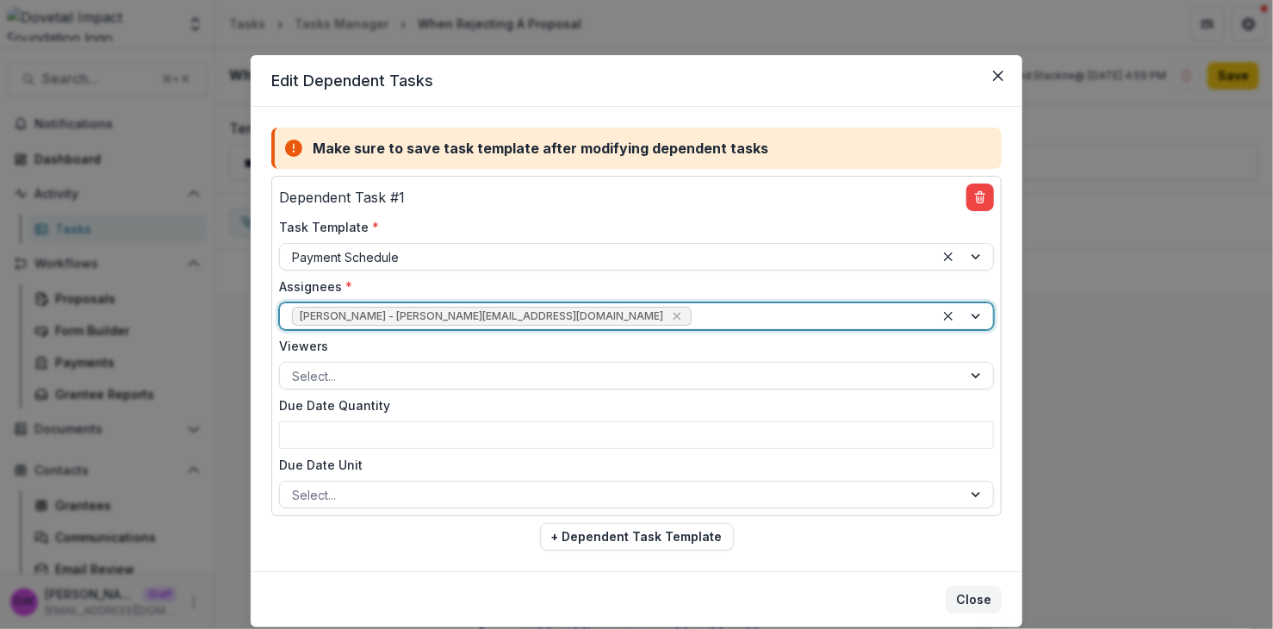
click at [969, 591] on button "Close" at bounding box center [974, 600] width 56 height 28
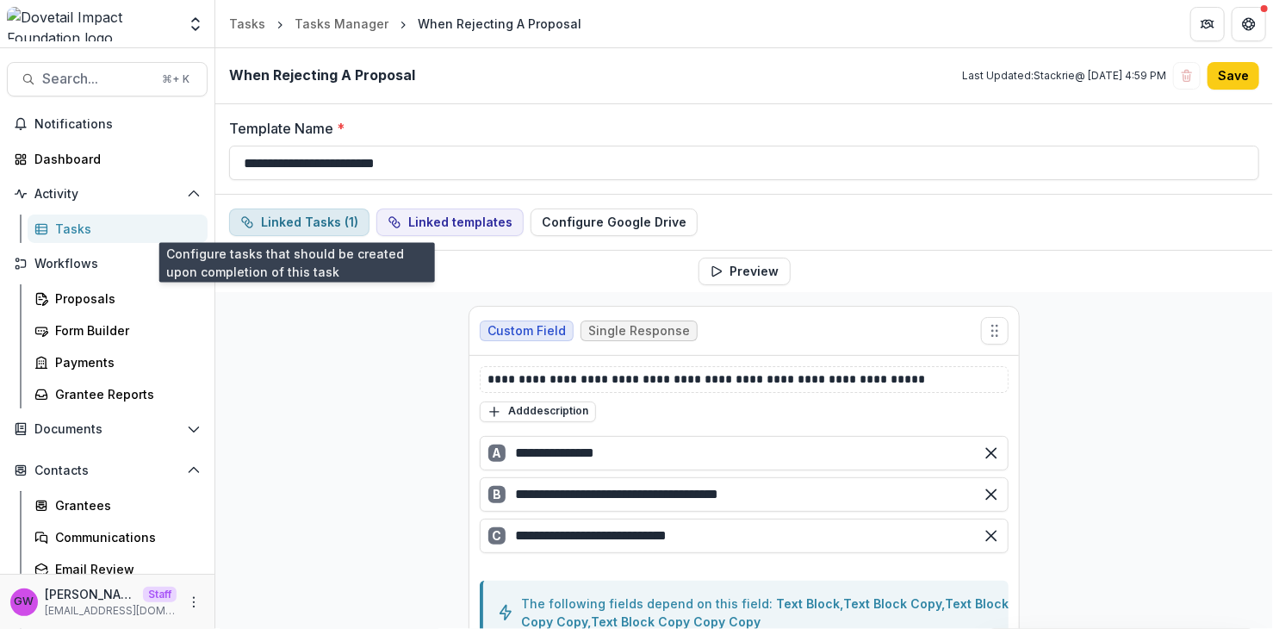
click at [313, 217] on button "Linked Tasks ( 1 )" at bounding box center [299, 222] width 140 height 28
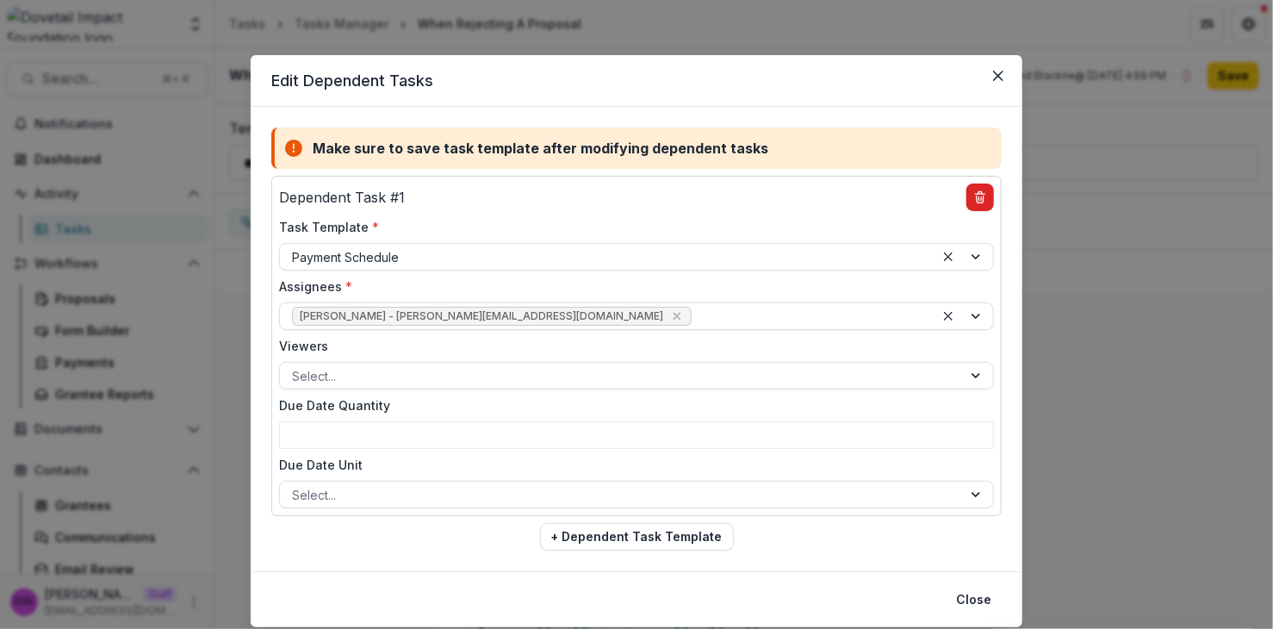
click at [985, 196] on button "delete" at bounding box center [980, 197] width 28 height 28
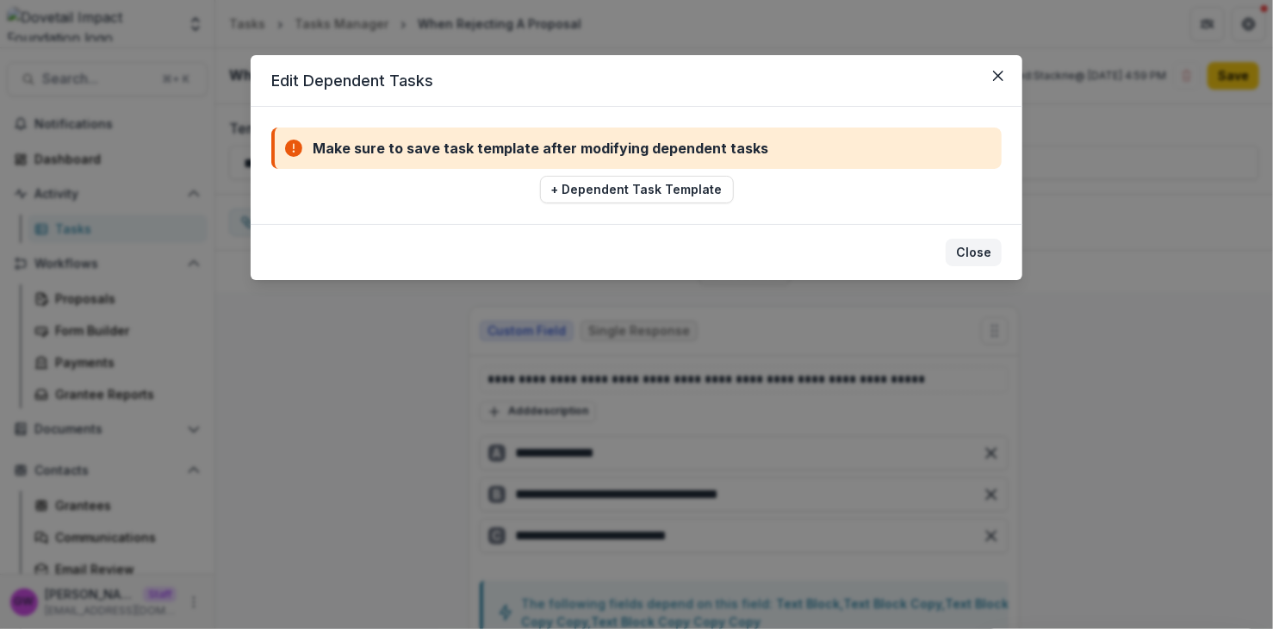
click at [995, 254] on button "Close" at bounding box center [974, 253] width 56 height 28
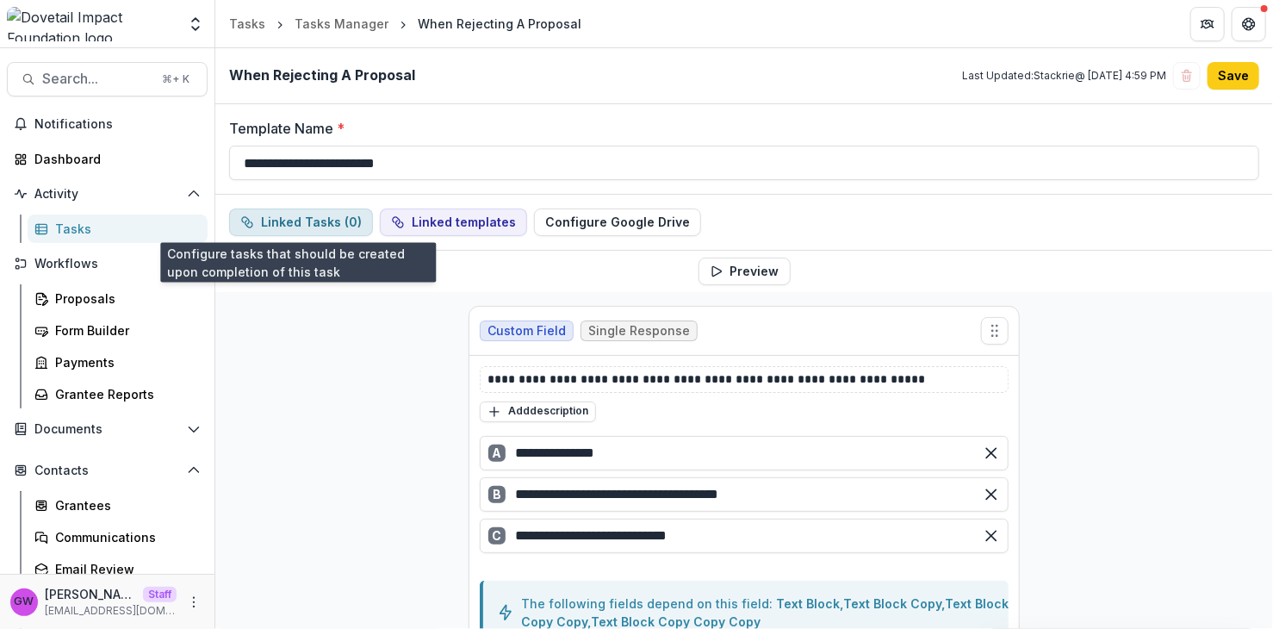
click at [356, 228] on button "Linked Tasks ( 0 )" at bounding box center [301, 222] width 144 height 28
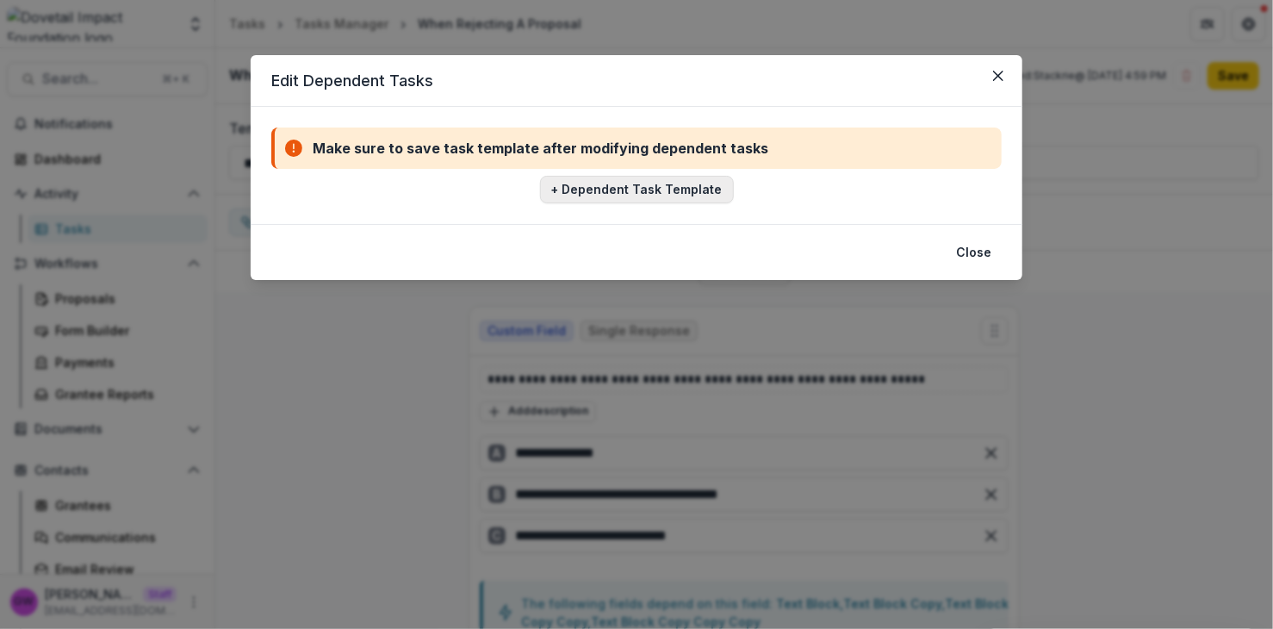
click at [611, 187] on button "+ Dependent Task Template" at bounding box center [637, 190] width 194 height 28
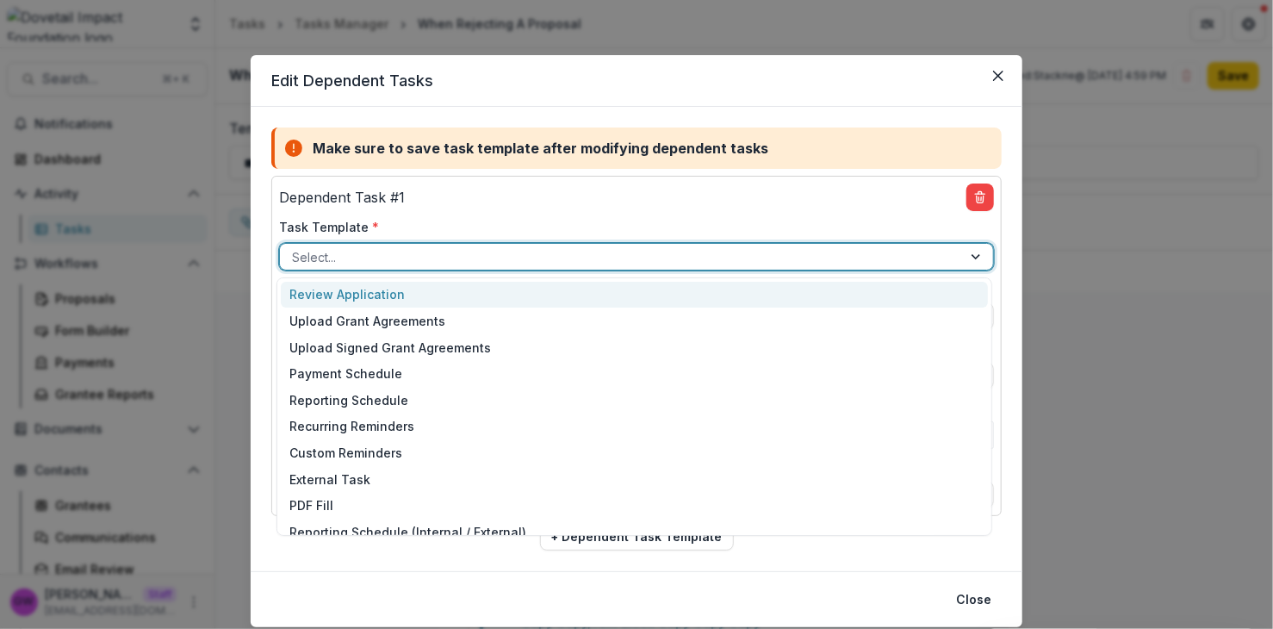
click at [355, 251] on div at bounding box center [621, 257] width 658 height 22
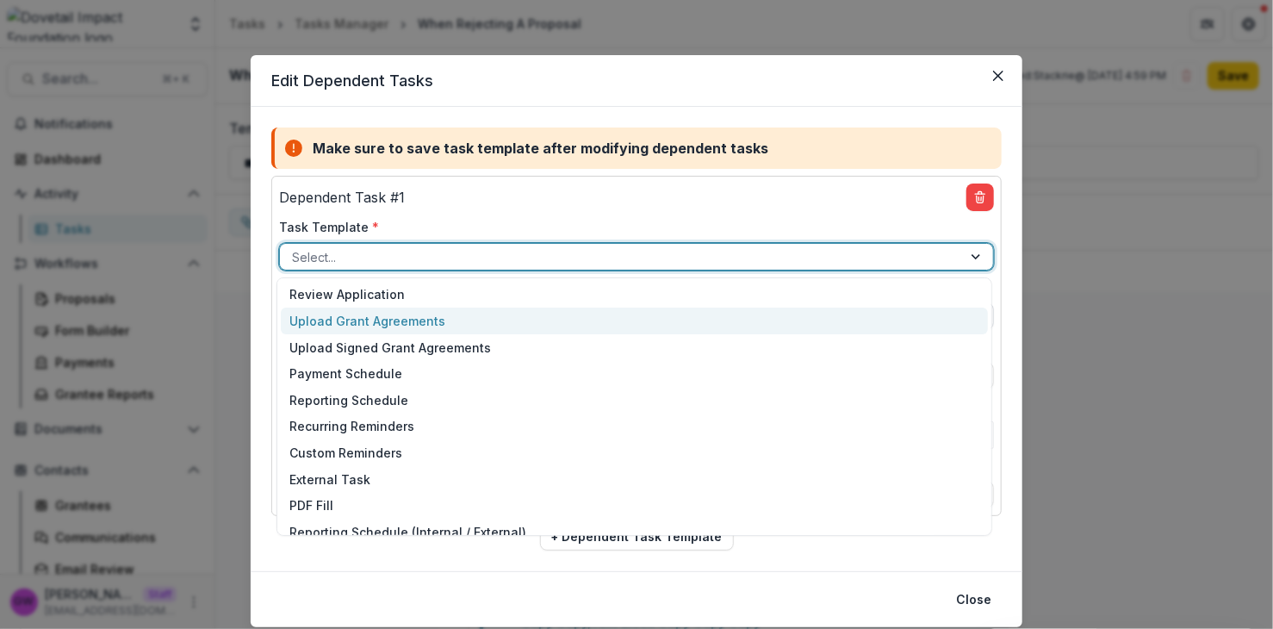
drag, startPoint x: 352, startPoint y: 311, endPoint x: 369, endPoint y: 308, distance: 17.4
click at [352, 312] on div "Upload Grant Agreements" at bounding box center [634, 320] width 706 height 27
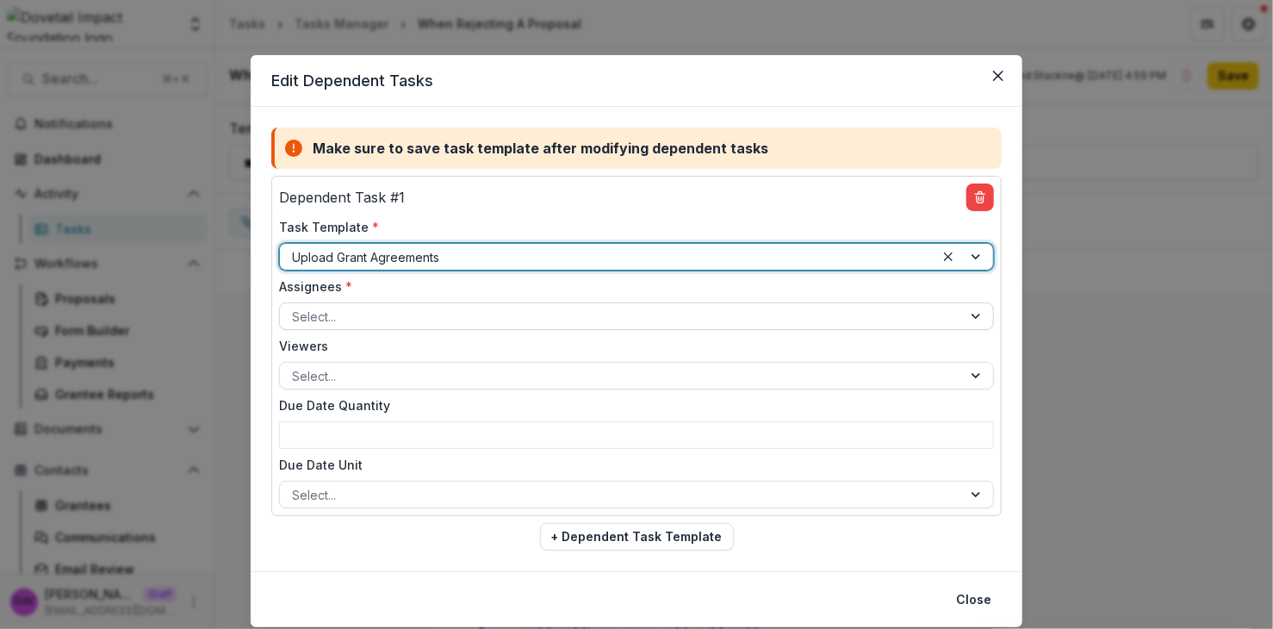
click at [406, 310] on div at bounding box center [621, 317] width 658 height 22
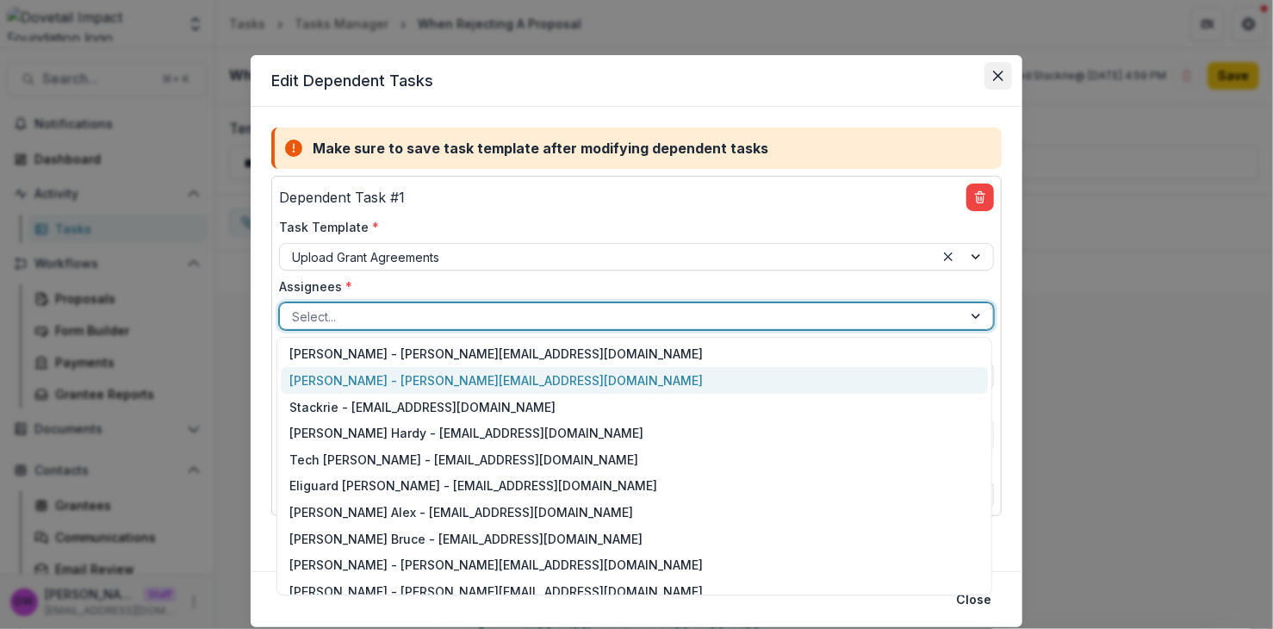
click at [993, 75] on icon "Close" at bounding box center [998, 76] width 10 height 10
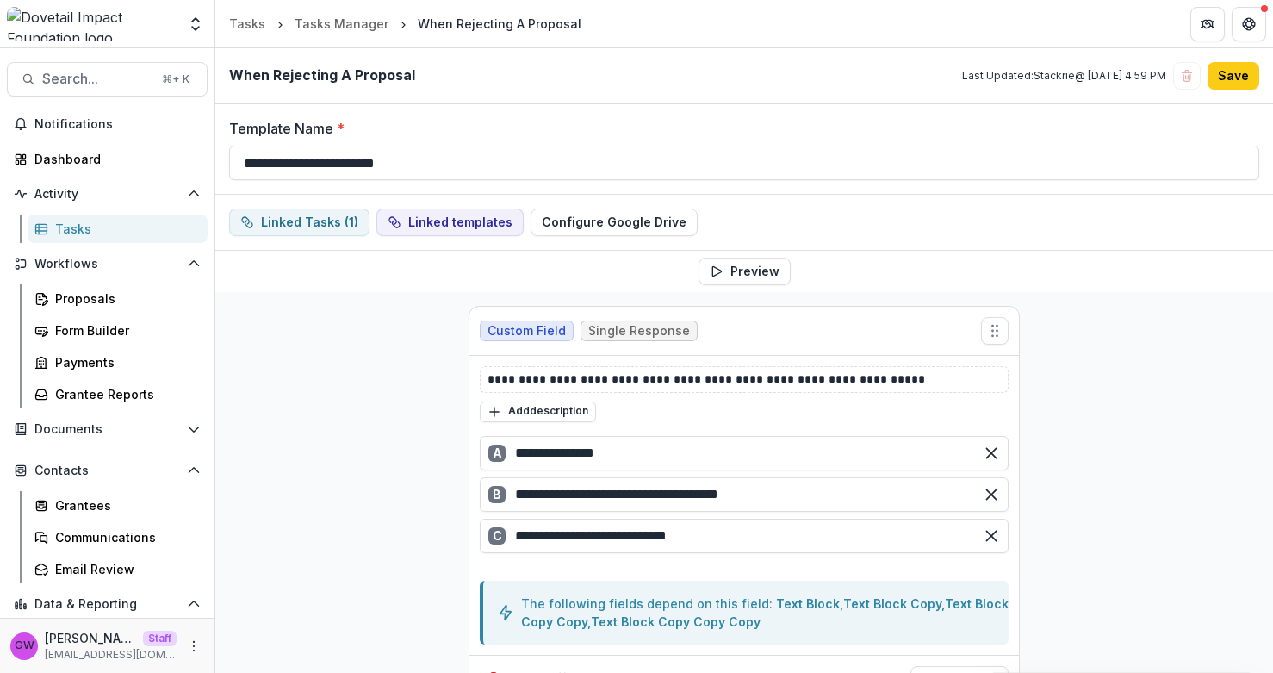
click at [101, 221] on div "Tasks" at bounding box center [124, 229] width 139 height 18
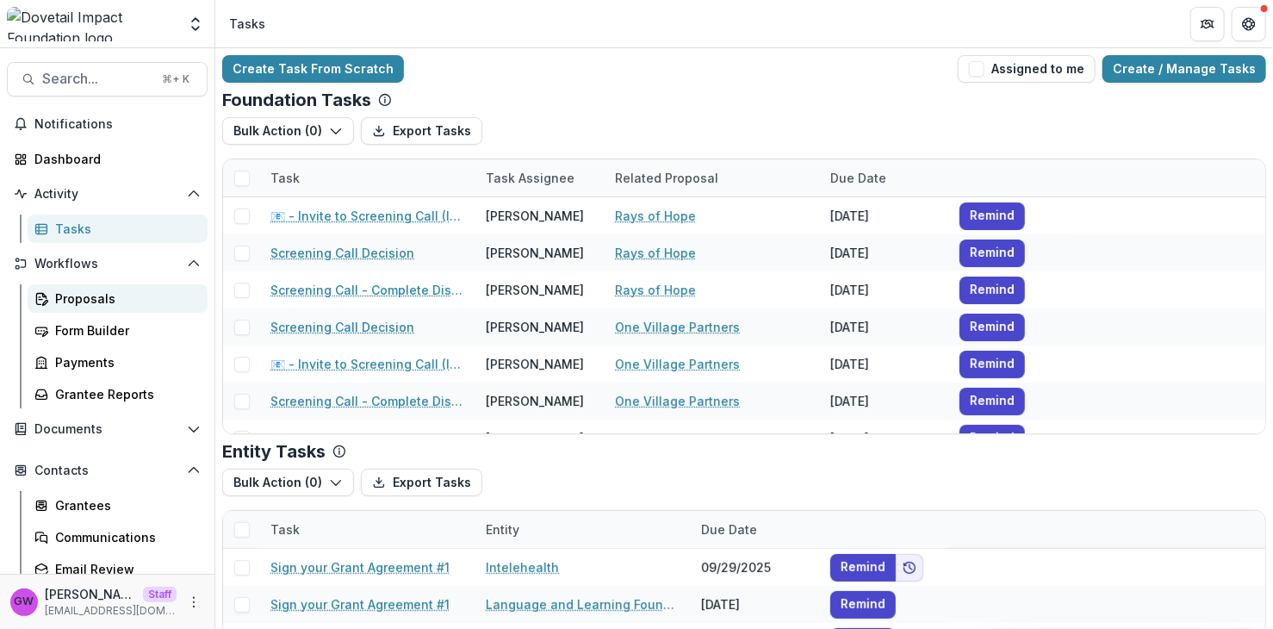
drag, startPoint x: 99, startPoint y: 301, endPoint x: 198, endPoint y: 298, distance: 99.1
click at [99, 301] on div "Proposals" at bounding box center [124, 298] width 139 height 18
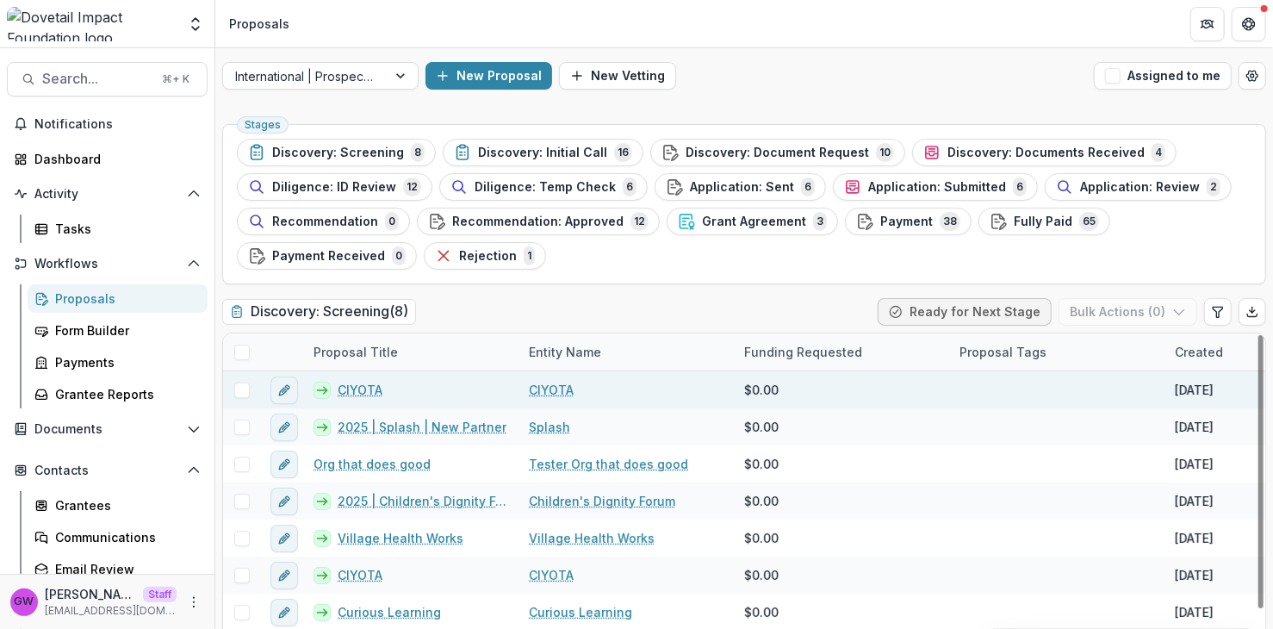
click at [369, 393] on link "CIYOTA" at bounding box center [360, 390] width 45 height 18
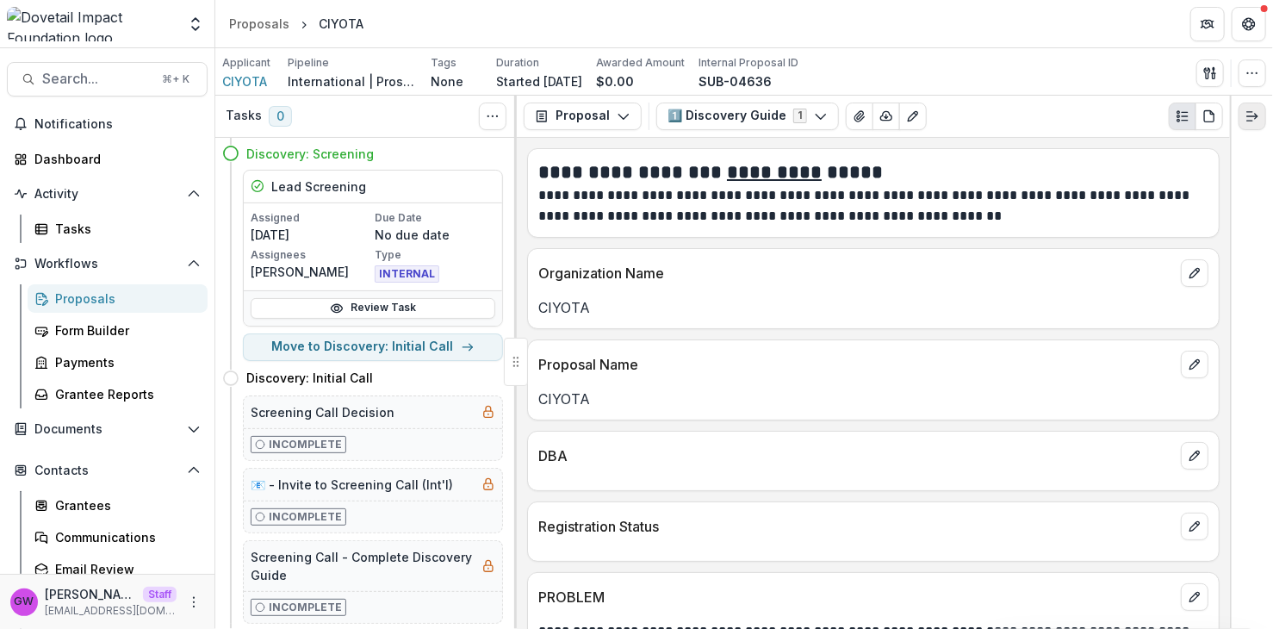
click at [1250, 122] on button "Expand right" at bounding box center [1252, 116] width 28 height 28
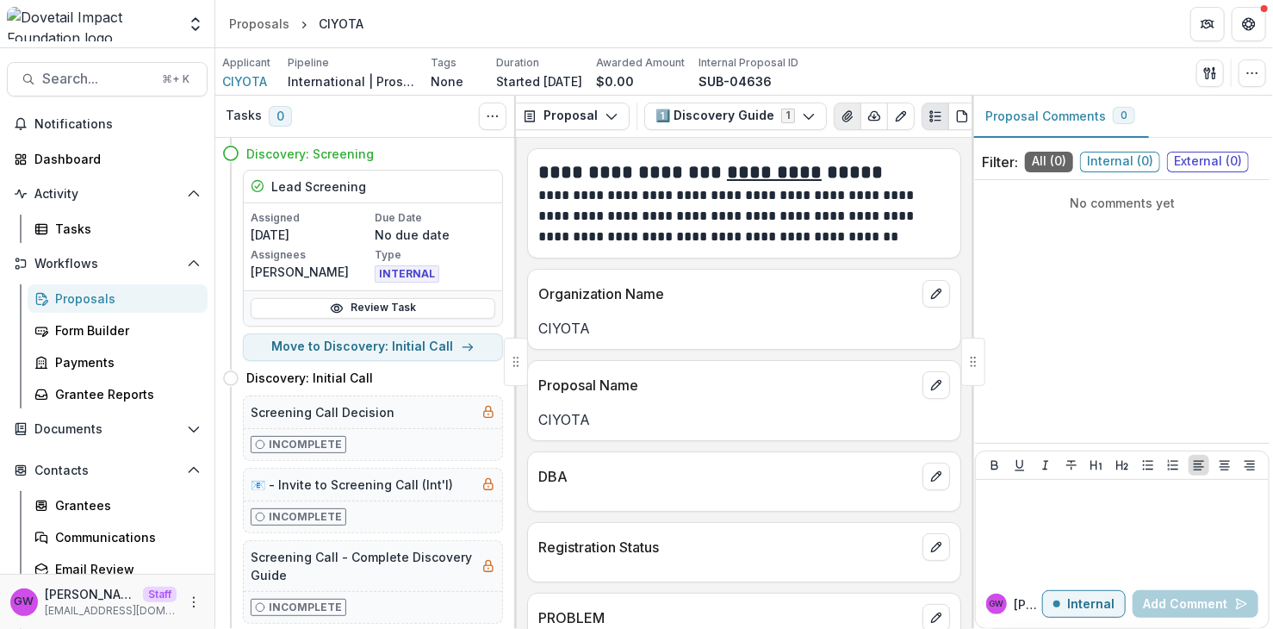
scroll to position [0, 9]
click at [897, 112] on icon "Edit as form" at bounding box center [904, 116] width 14 height 14
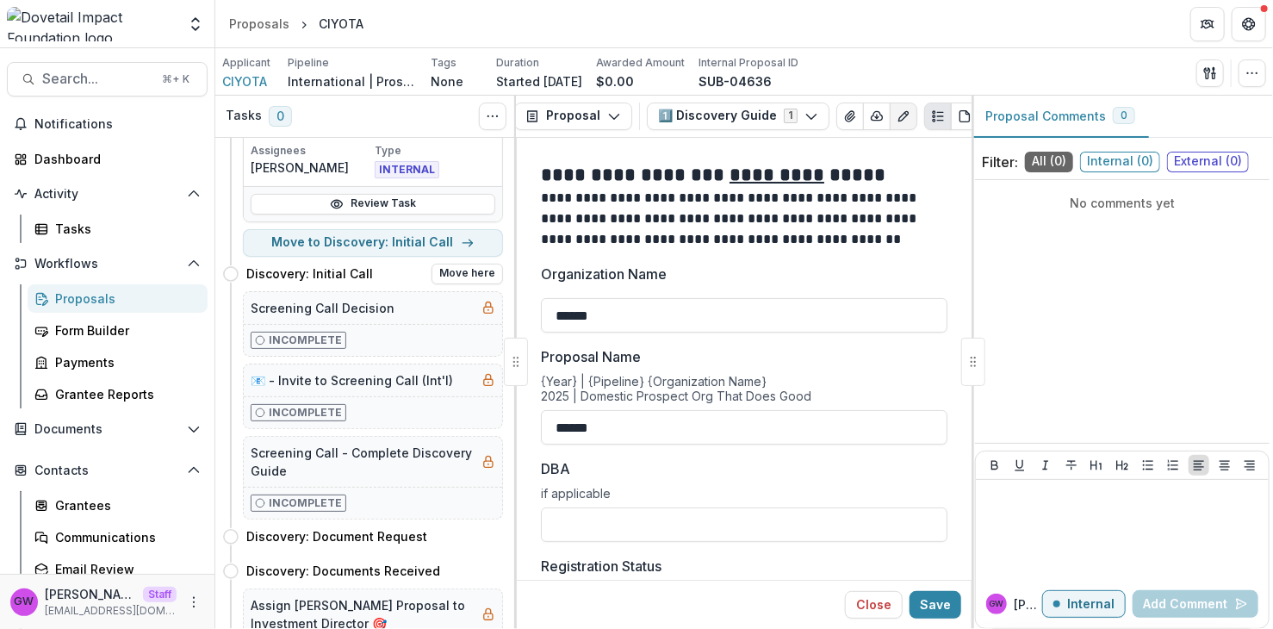
scroll to position [0, 0]
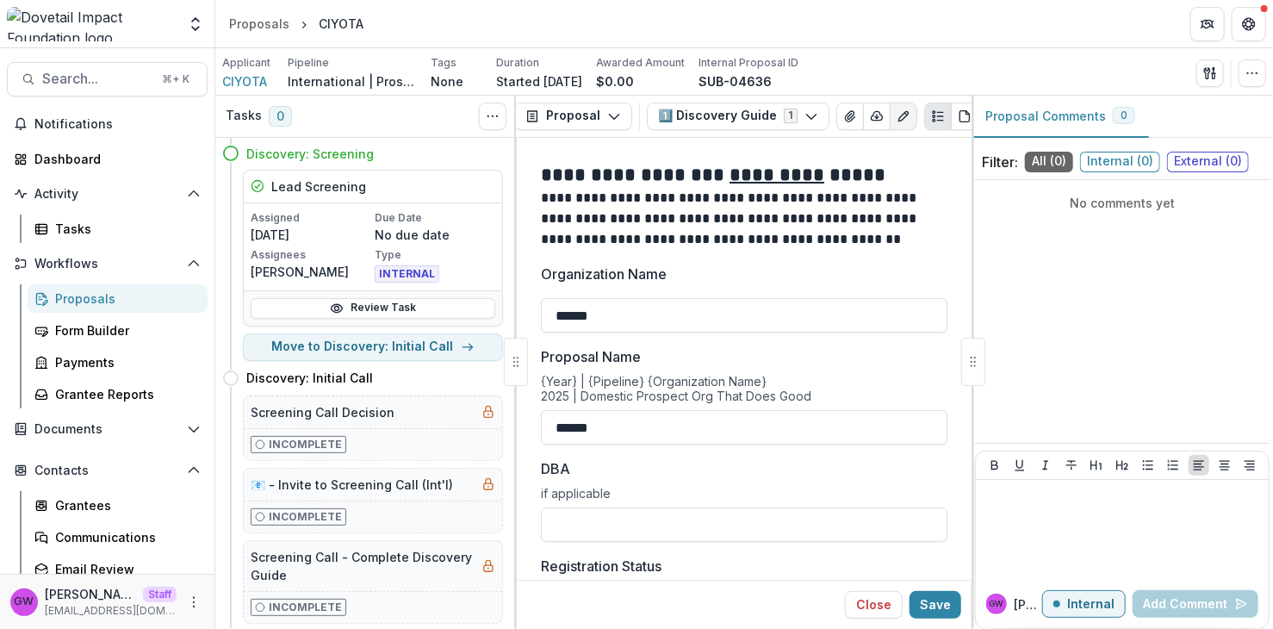
click at [97, 299] on div "Proposals" at bounding box center [124, 298] width 139 height 18
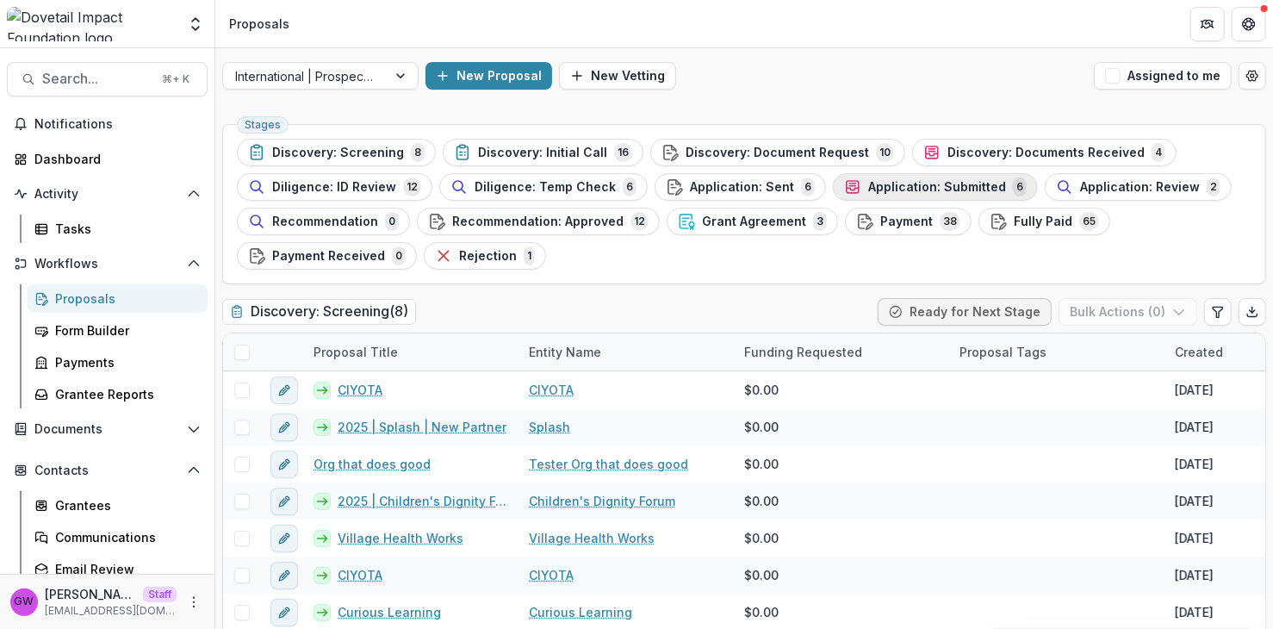
click at [937, 190] on span "Application: Submitted" at bounding box center [937, 187] width 138 height 15
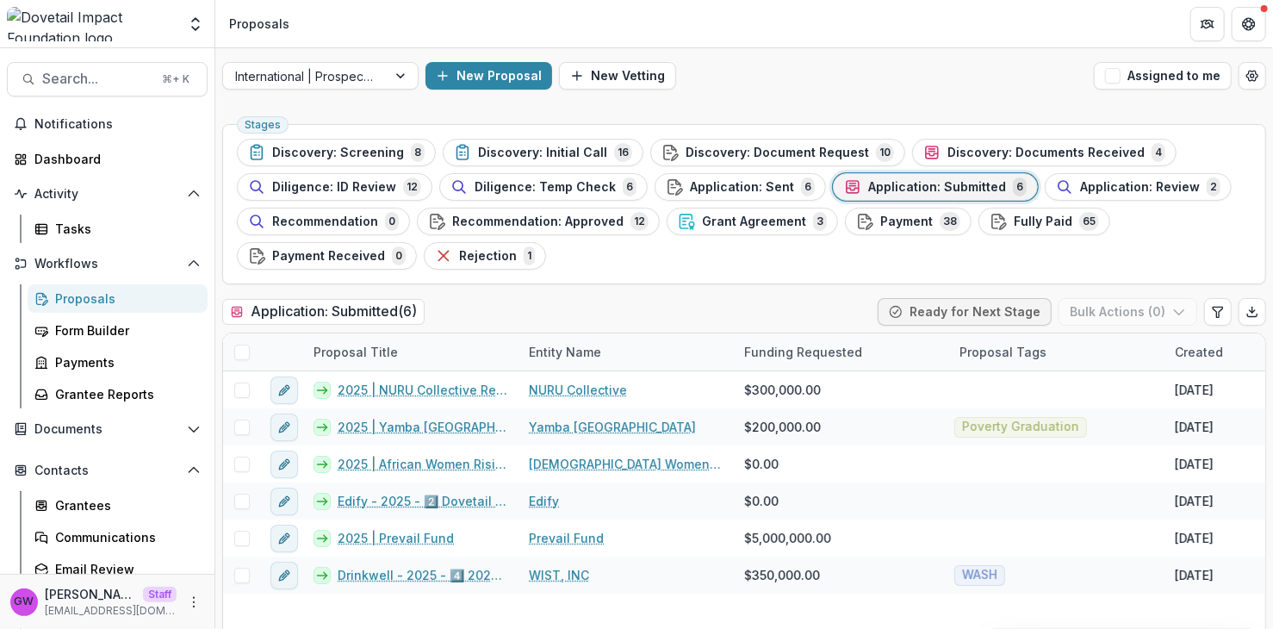
click at [1080, 183] on span "Application: Review" at bounding box center [1140, 187] width 120 height 15
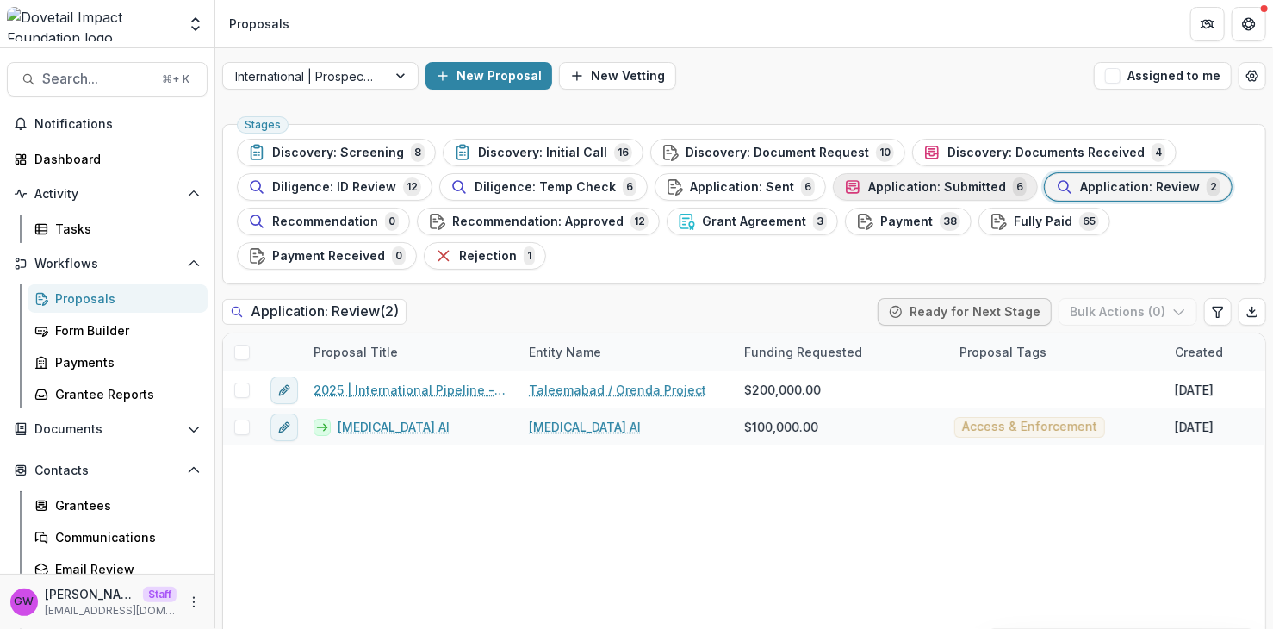
click at [930, 186] on span "Application: Submitted" at bounding box center [937, 187] width 138 height 15
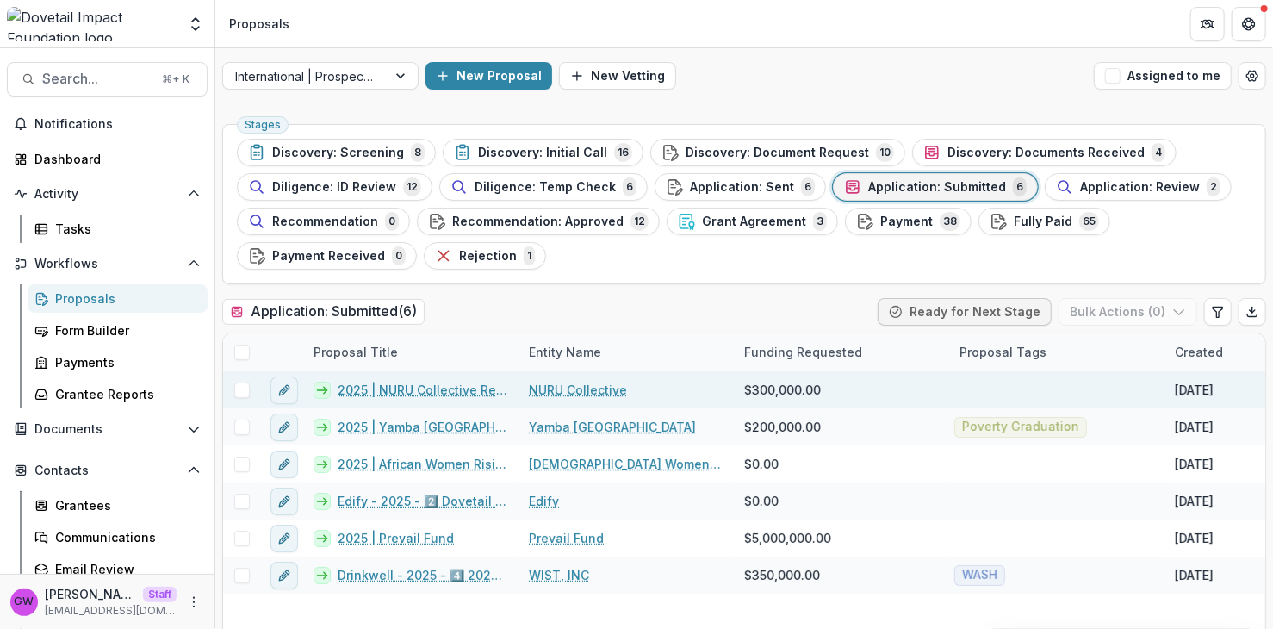
click at [401, 386] on link "2025 | NURU Collective Renewal" at bounding box center [423, 390] width 171 height 18
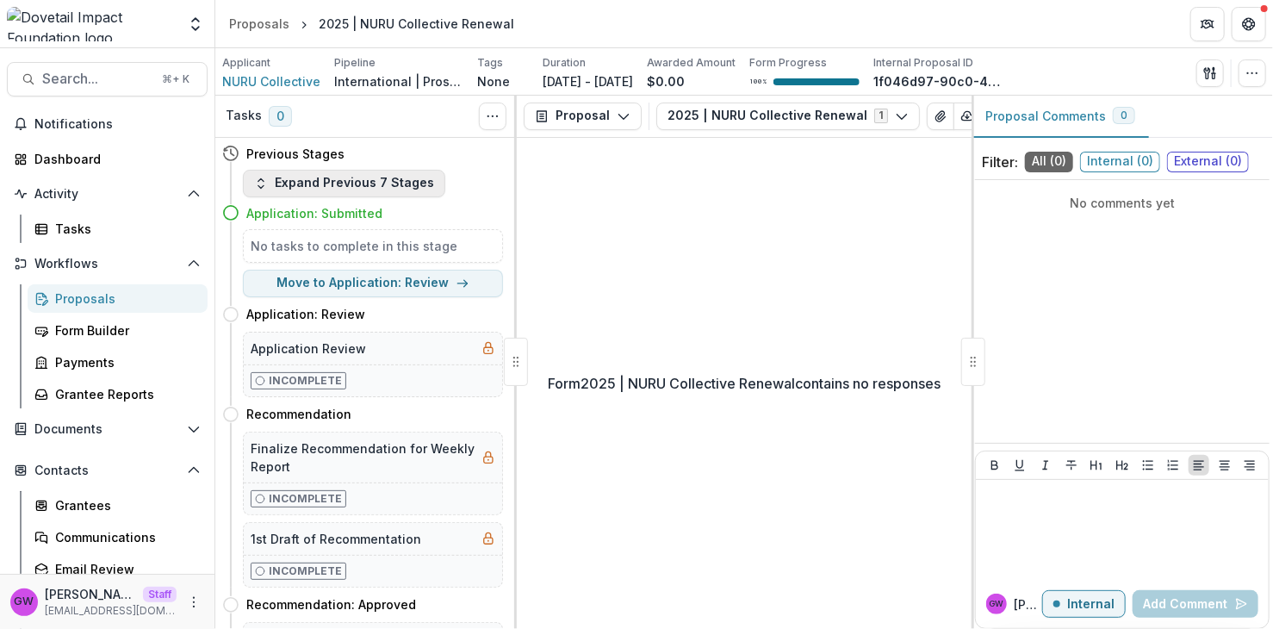
click at [352, 184] on button "Expand Previous 7 Stages" at bounding box center [344, 184] width 202 height 28
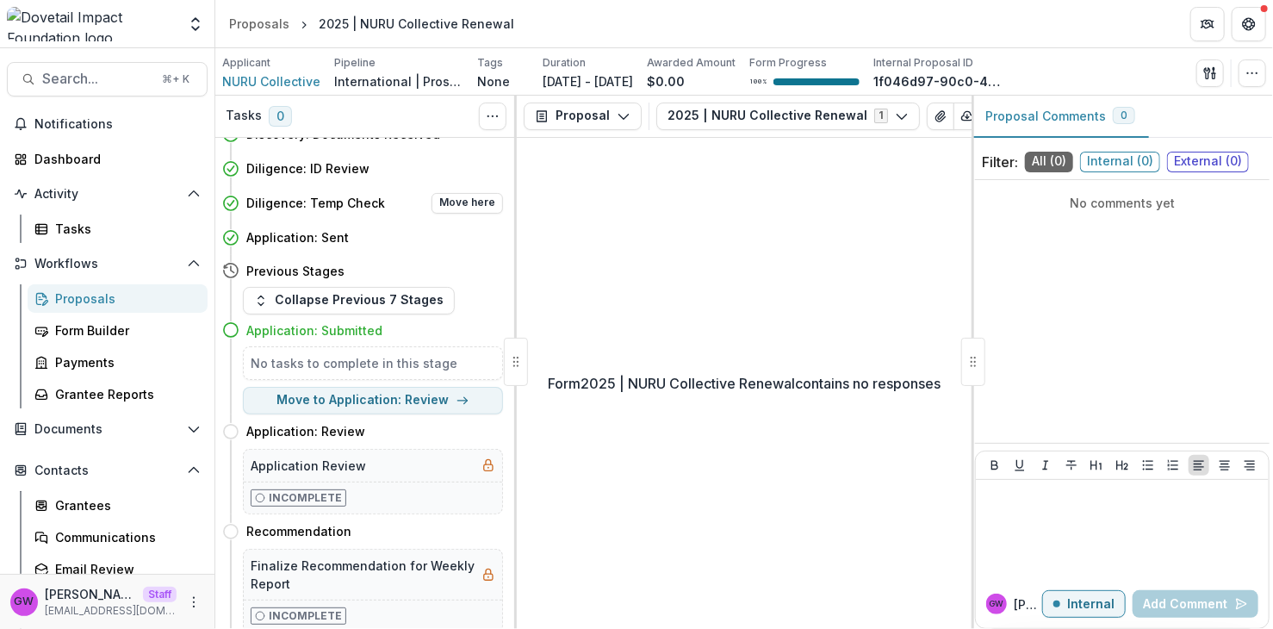
scroll to position [138, 0]
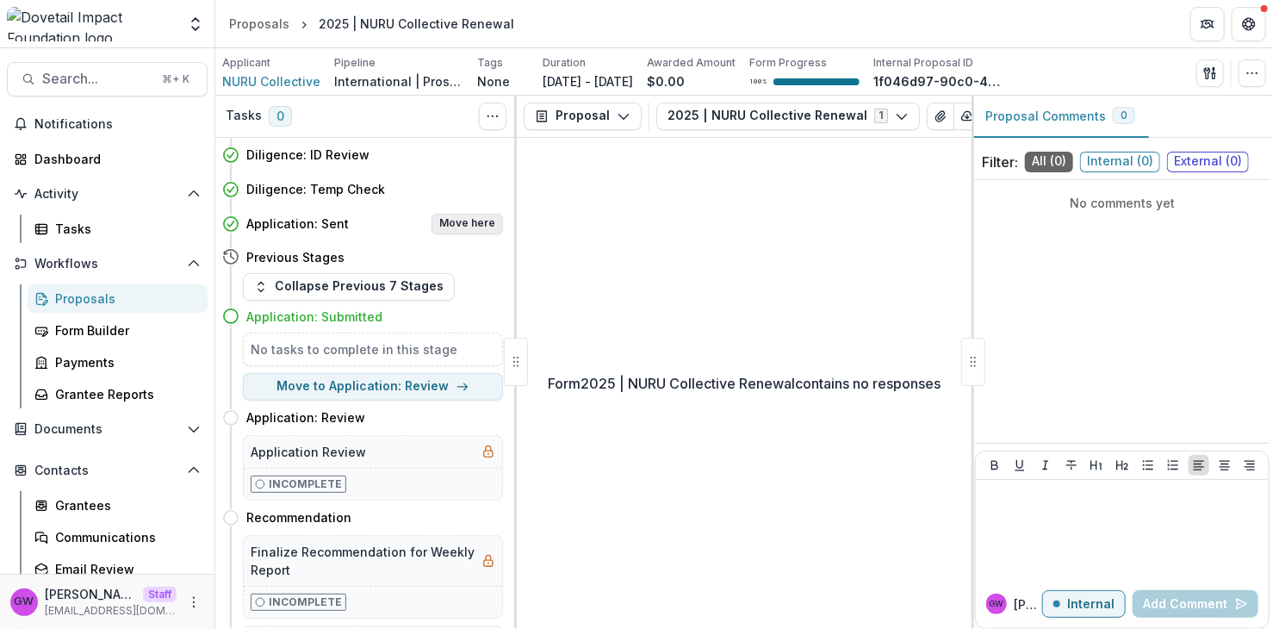
click at [455, 221] on button "Move here" at bounding box center [466, 224] width 71 height 21
select select "**********"
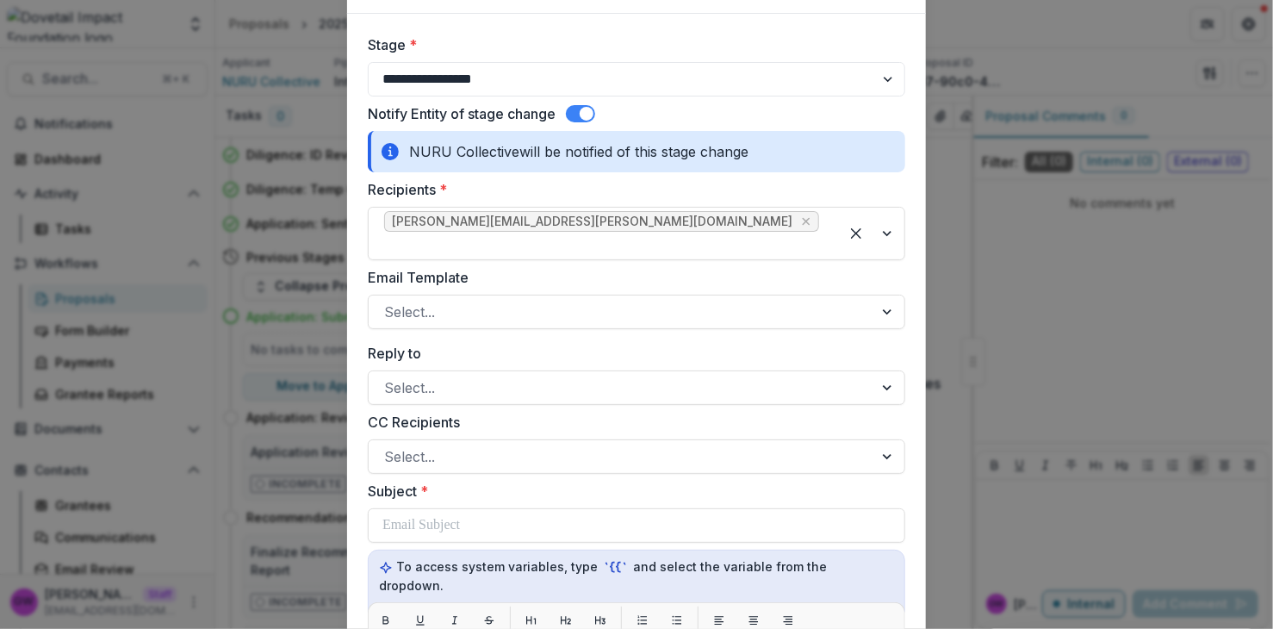
scroll to position [180, 0]
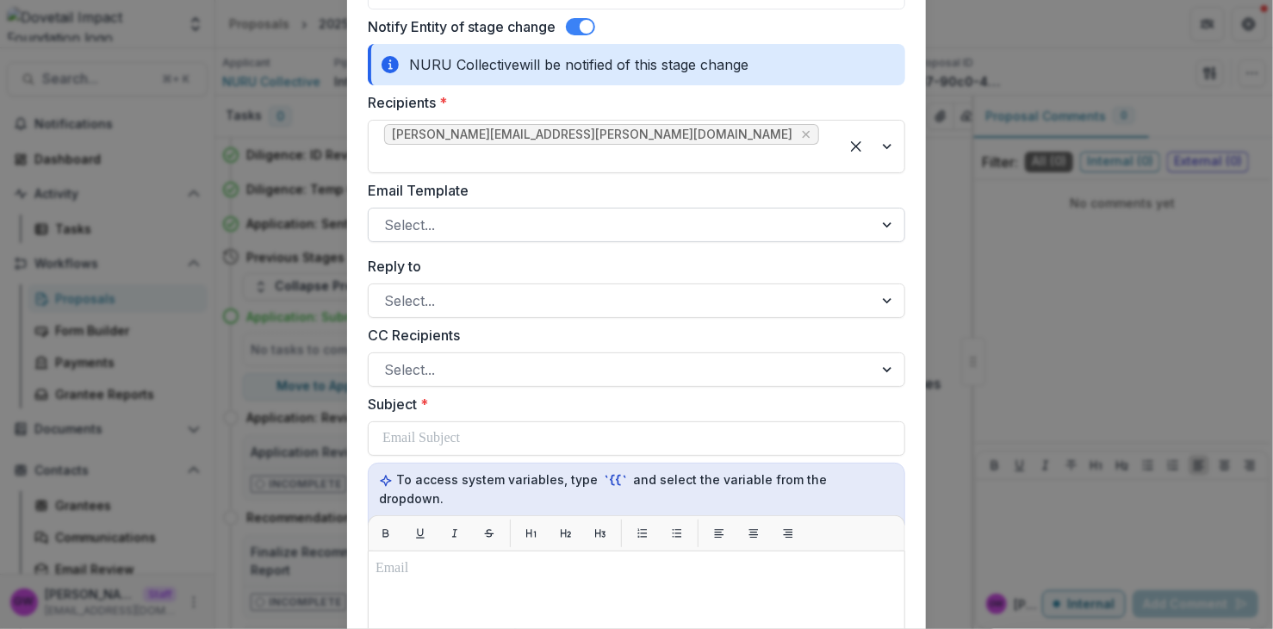
click at [488, 213] on div at bounding box center [621, 225] width 474 height 24
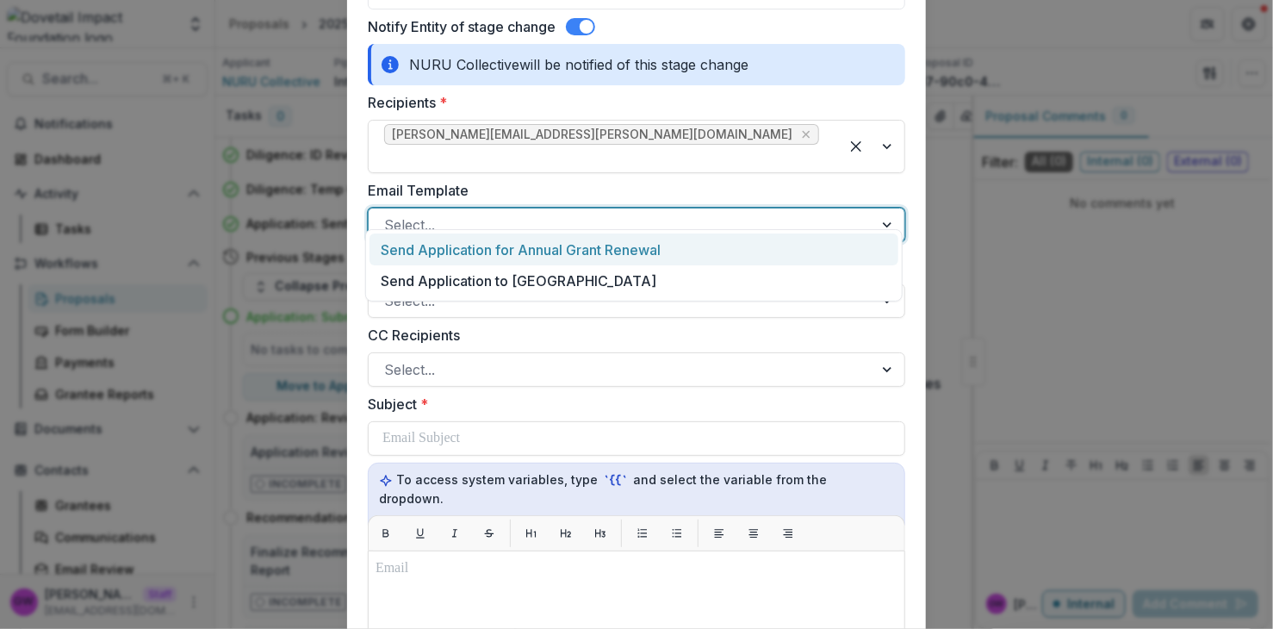
click at [543, 180] on label "Email Template" at bounding box center [631, 190] width 527 height 21
click at [388, 214] on input "Email Template" at bounding box center [386, 224] width 4 height 21
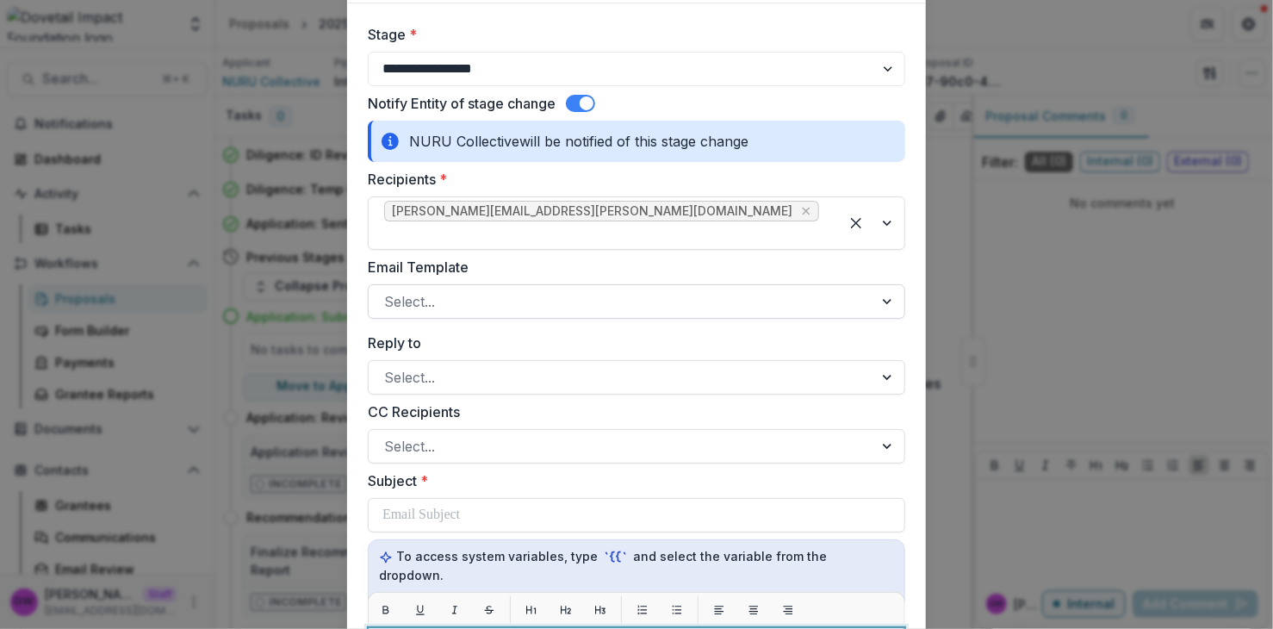
scroll to position [0, 0]
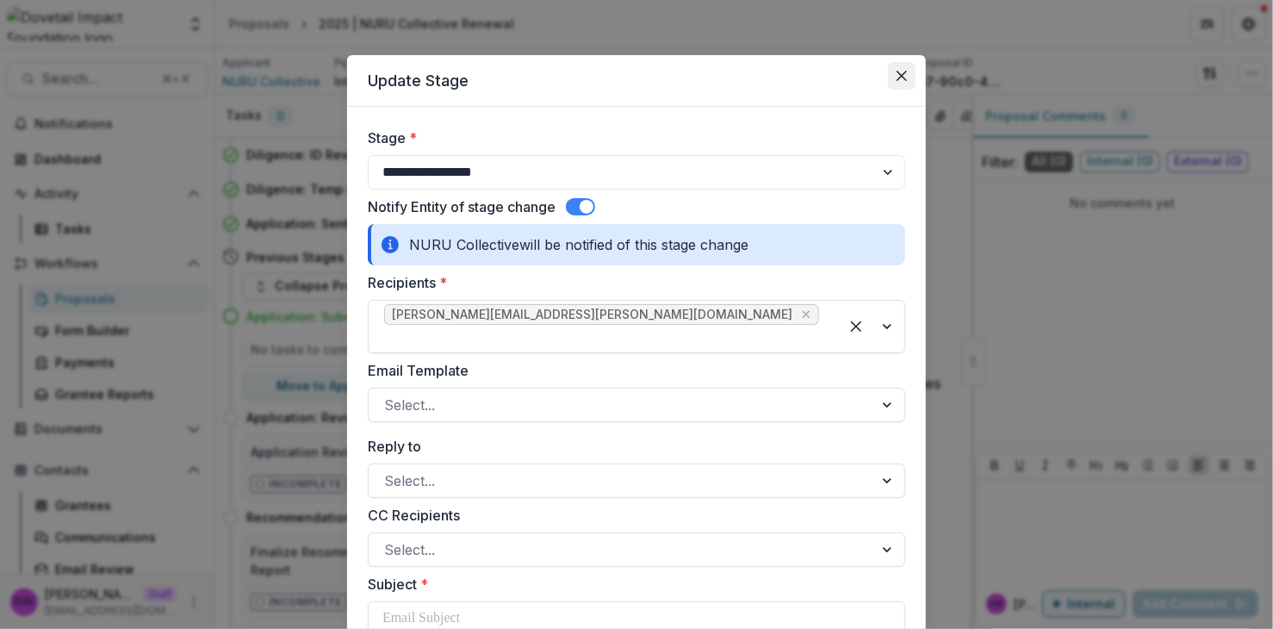
click at [901, 80] on icon "Close" at bounding box center [902, 76] width 10 height 10
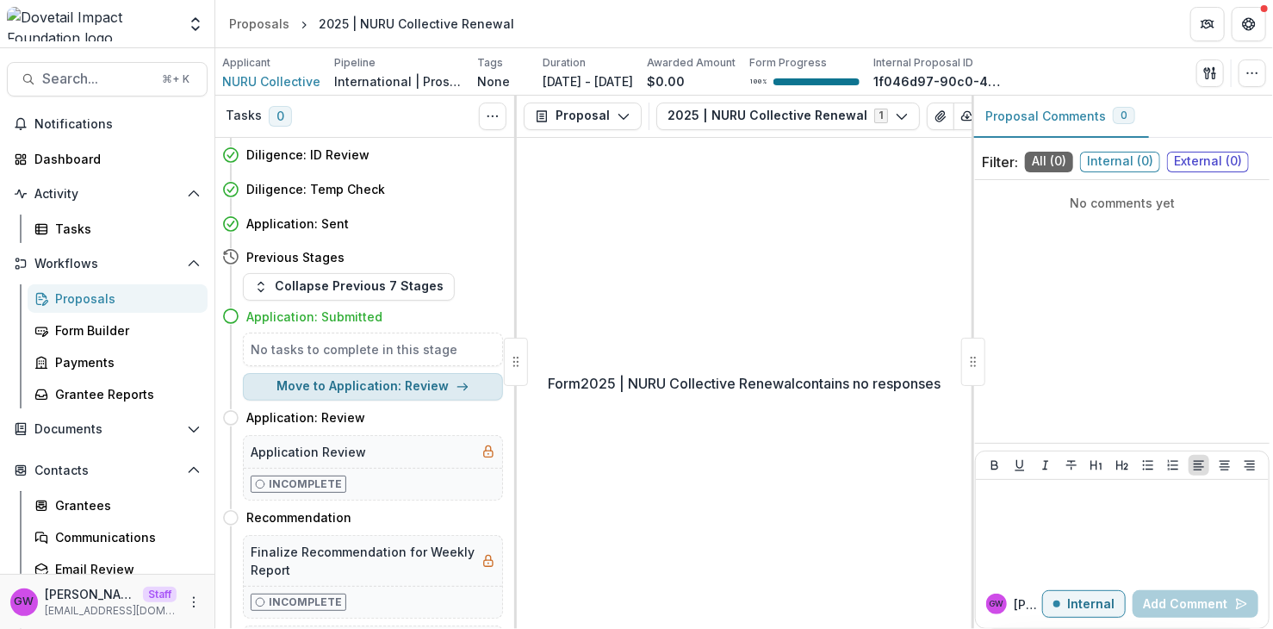
click at [336, 386] on button "Move to Application: Review" at bounding box center [373, 387] width 260 height 28
select select "**********"
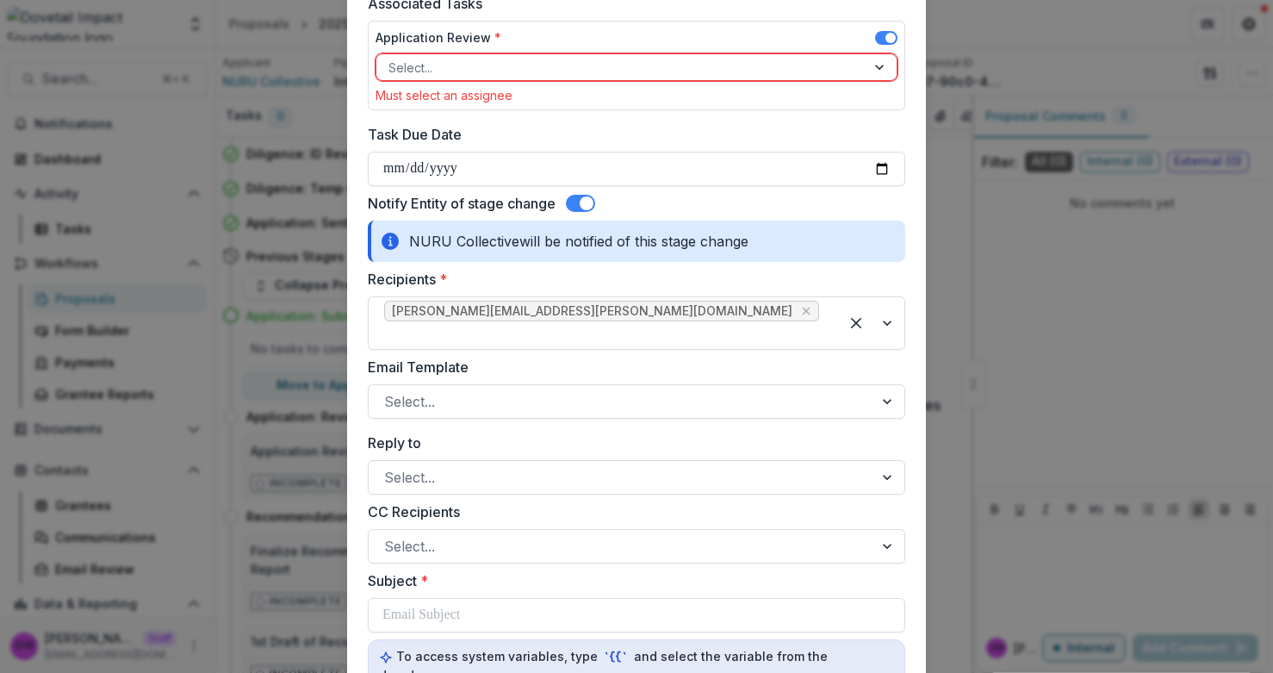
scroll to position [11, 0]
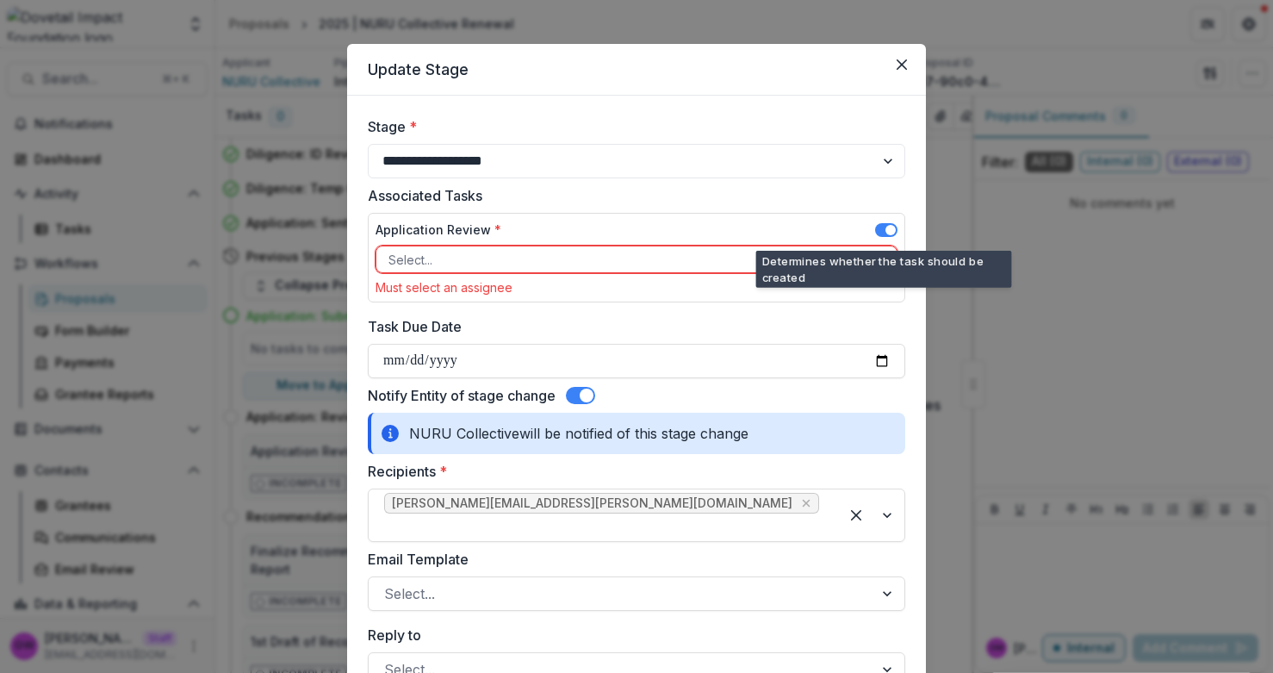
click at [885, 230] on span at bounding box center [890, 230] width 10 height 10
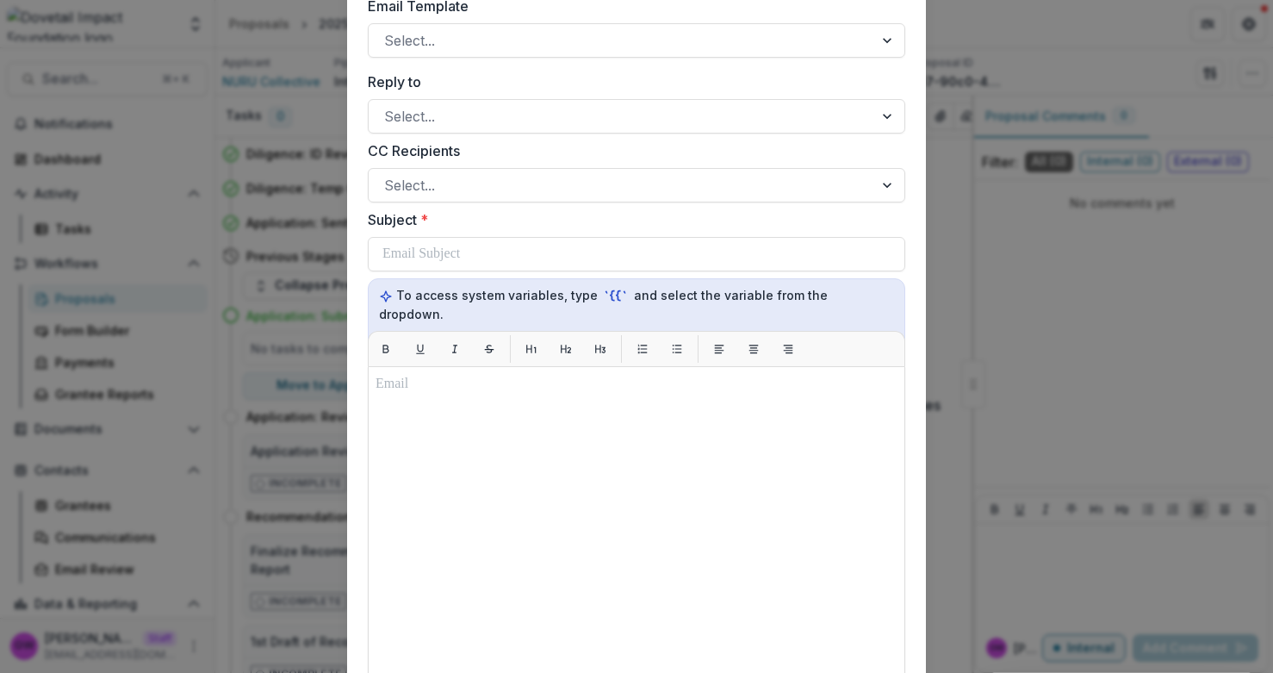
scroll to position [454, 0]
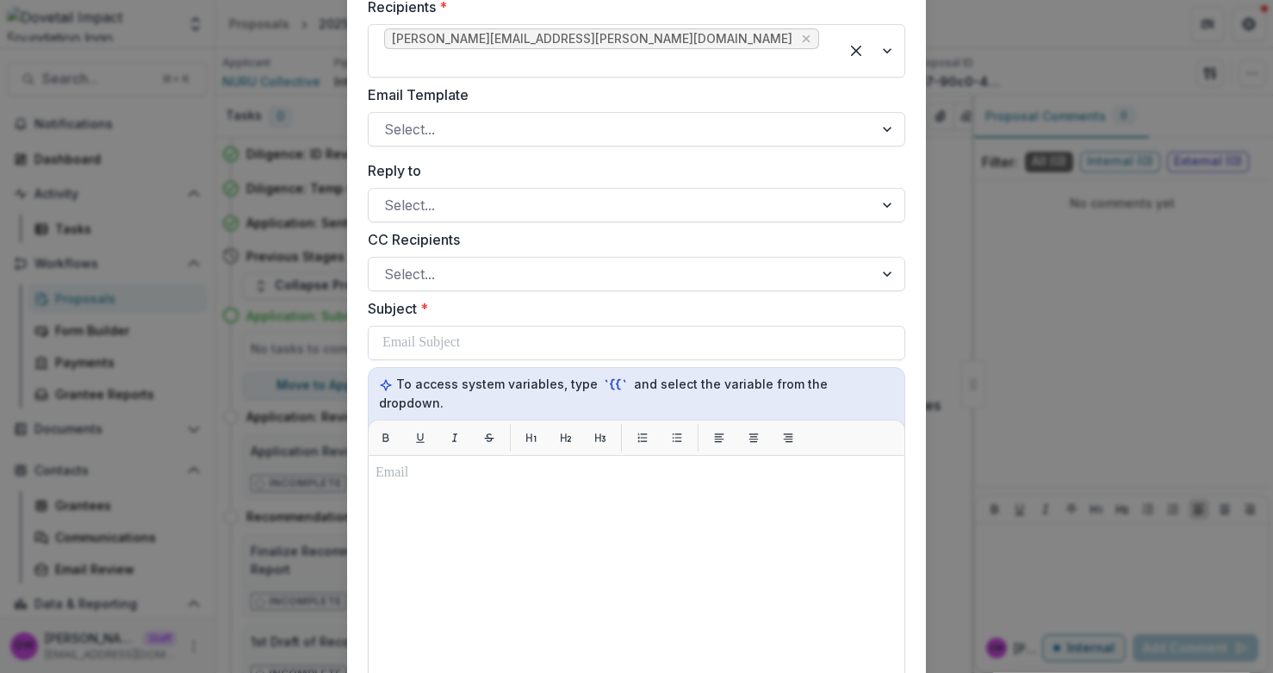
click at [347, 258] on form "**********" at bounding box center [636, 373] width 579 height 1440
click at [303, 252] on div "**********" at bounding box center [636, 336] width 1273 height 673
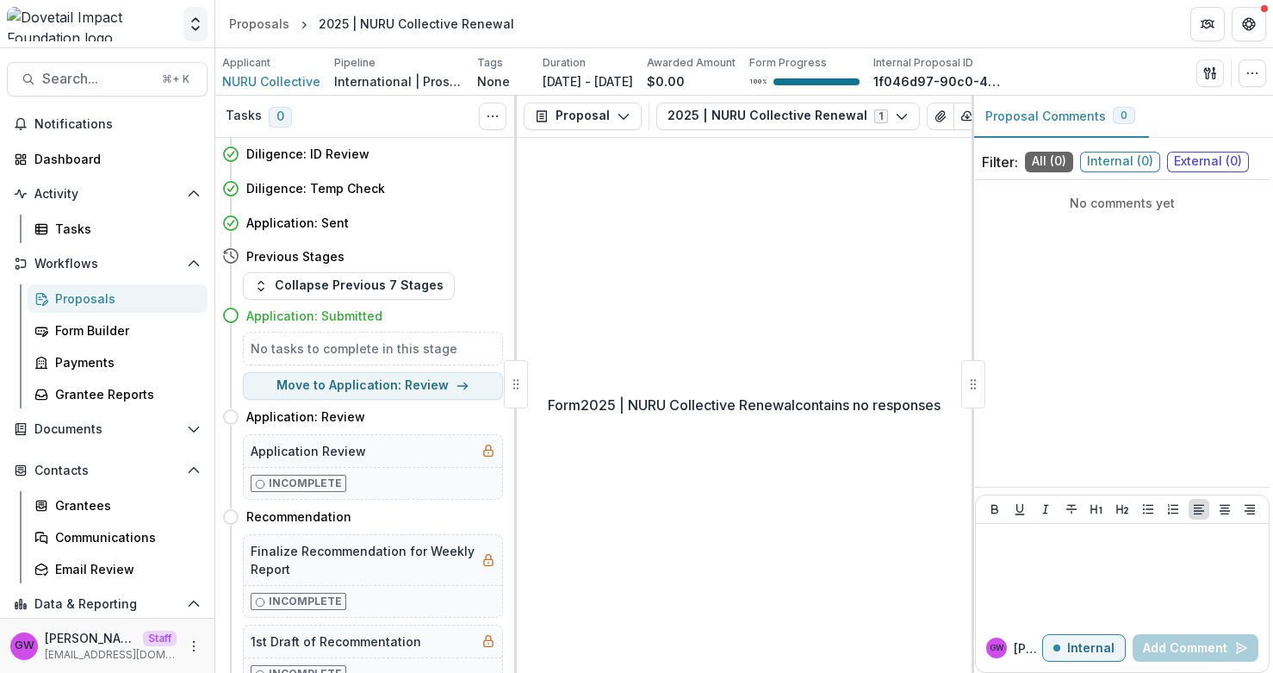
click at [195, 28] on icon "Open entity switcher" at bounding box center [195, 24] width 17 height 17
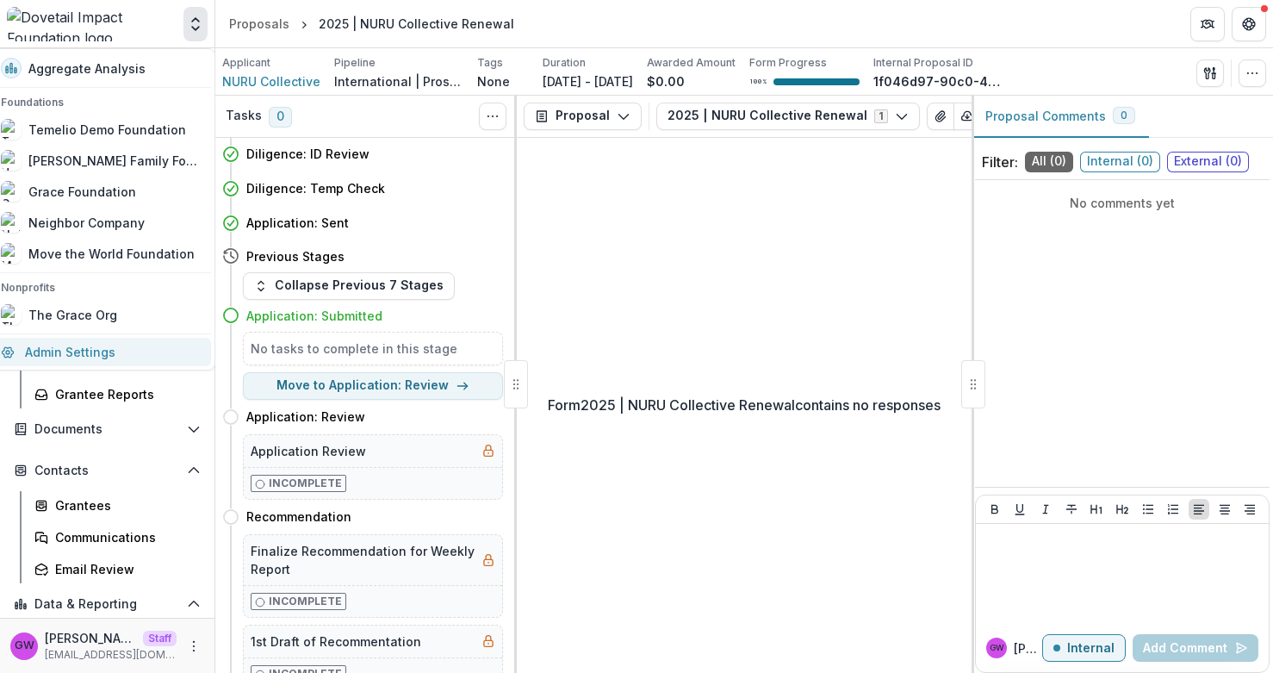
click at [90, 351] on link "Admin Settings" at bounding box center [101, 352] width 220 height 28
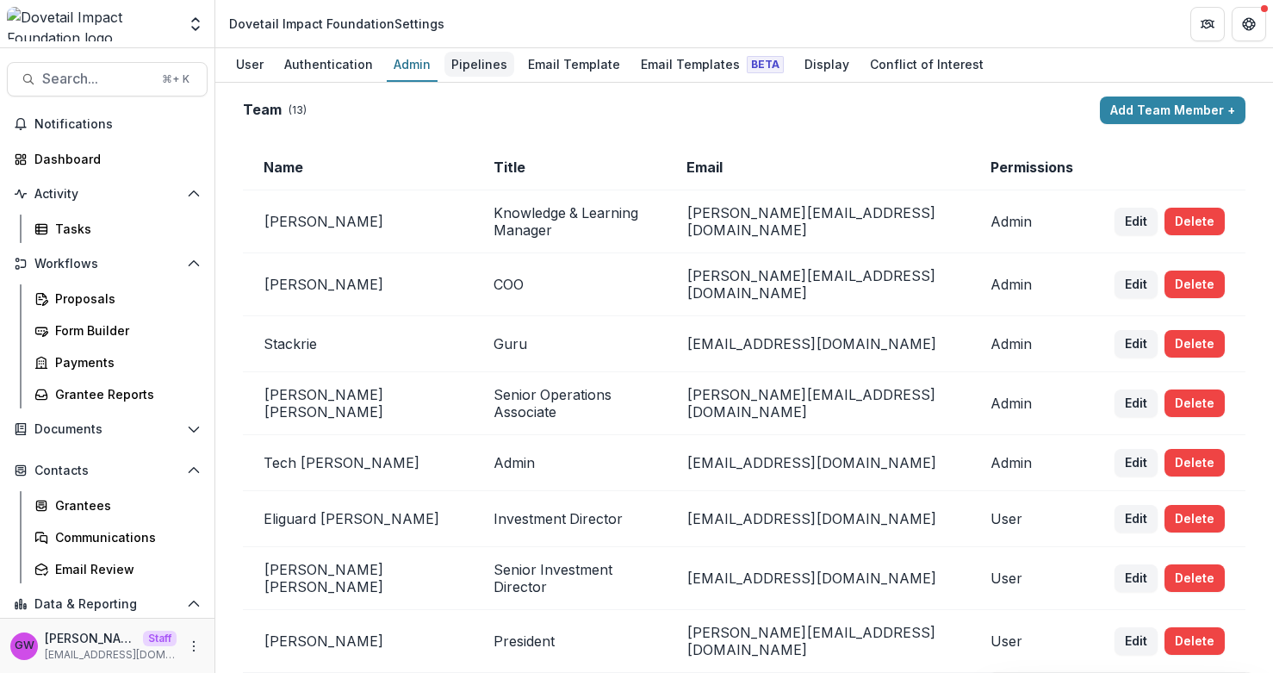
click at [450, 58] on div "Pipelines" at bounding box center [479, 64] width 70 height 25
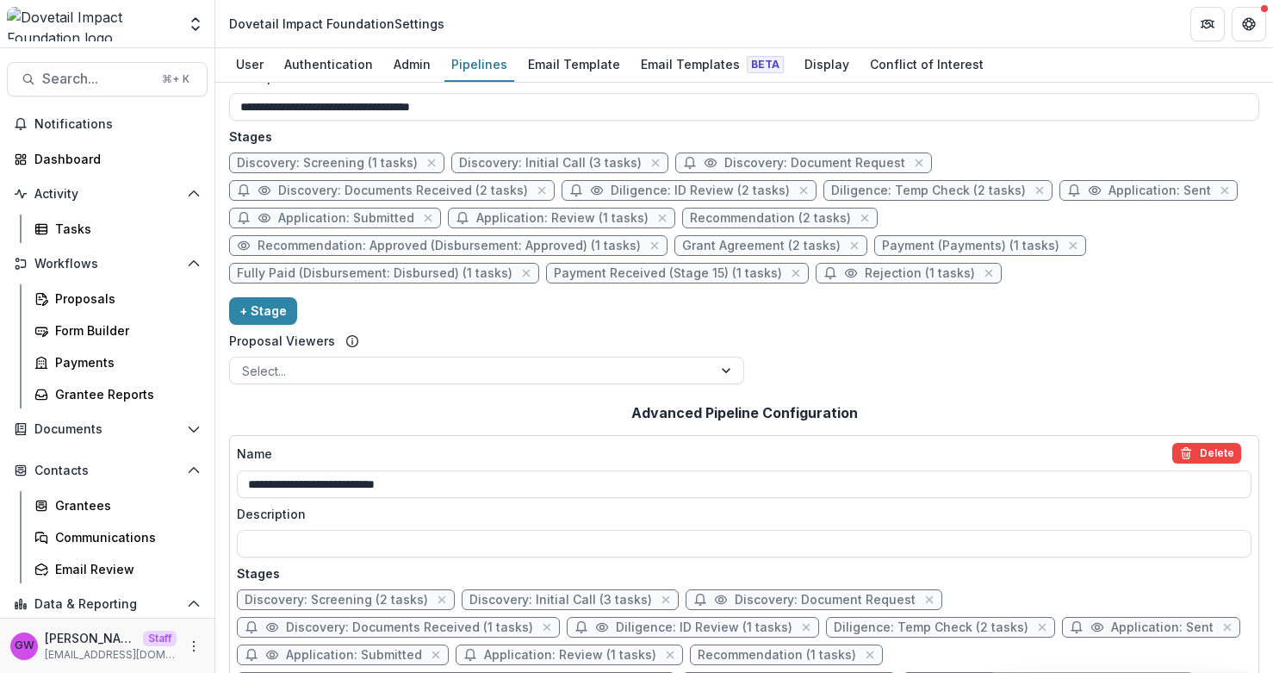
scroll to position [427, 0]
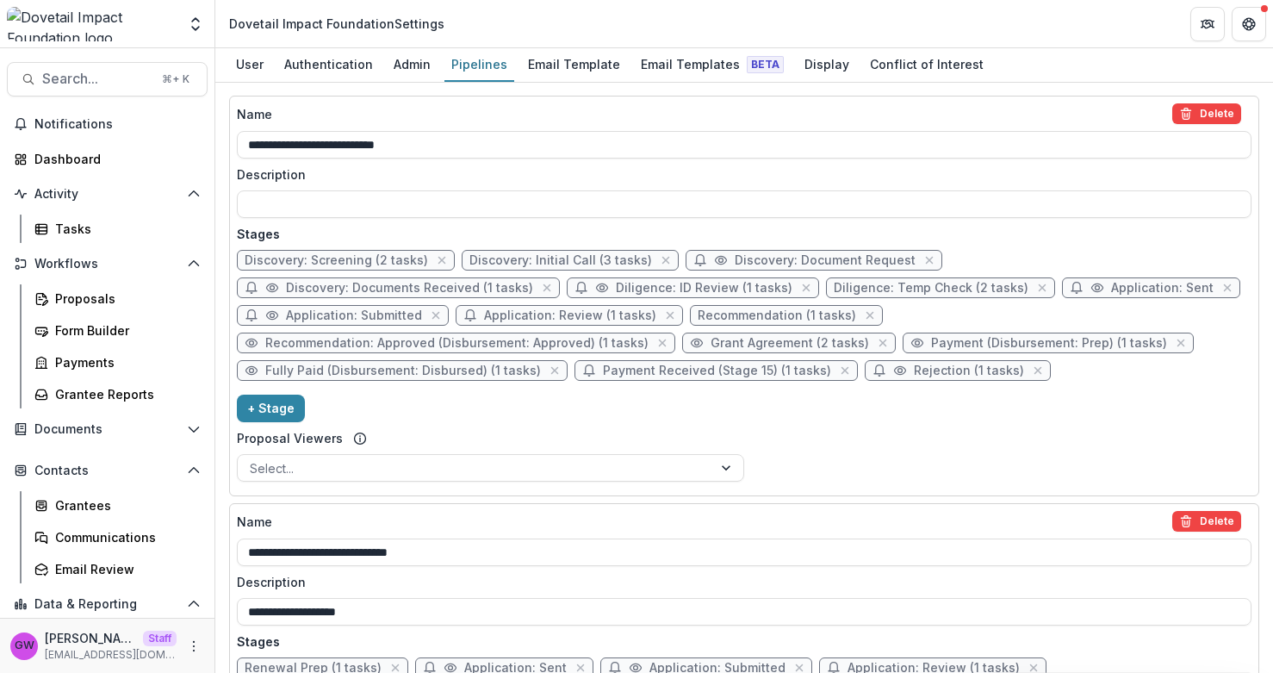
click at [1123, 289] on span "Application: Sent" at bounding box center [1162, 288] width 102 height 15
select select "*****"
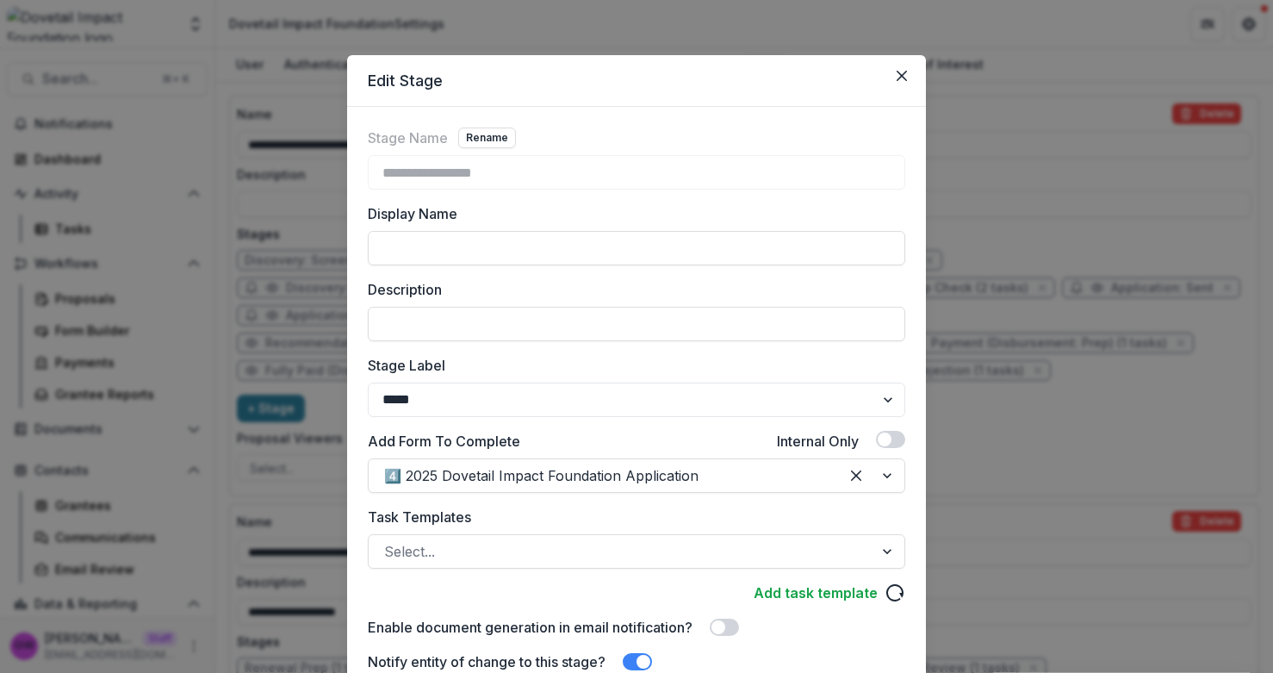
click at [1038, 232] on div "**********" at bounding box center [636, 336] width 1273 height 673
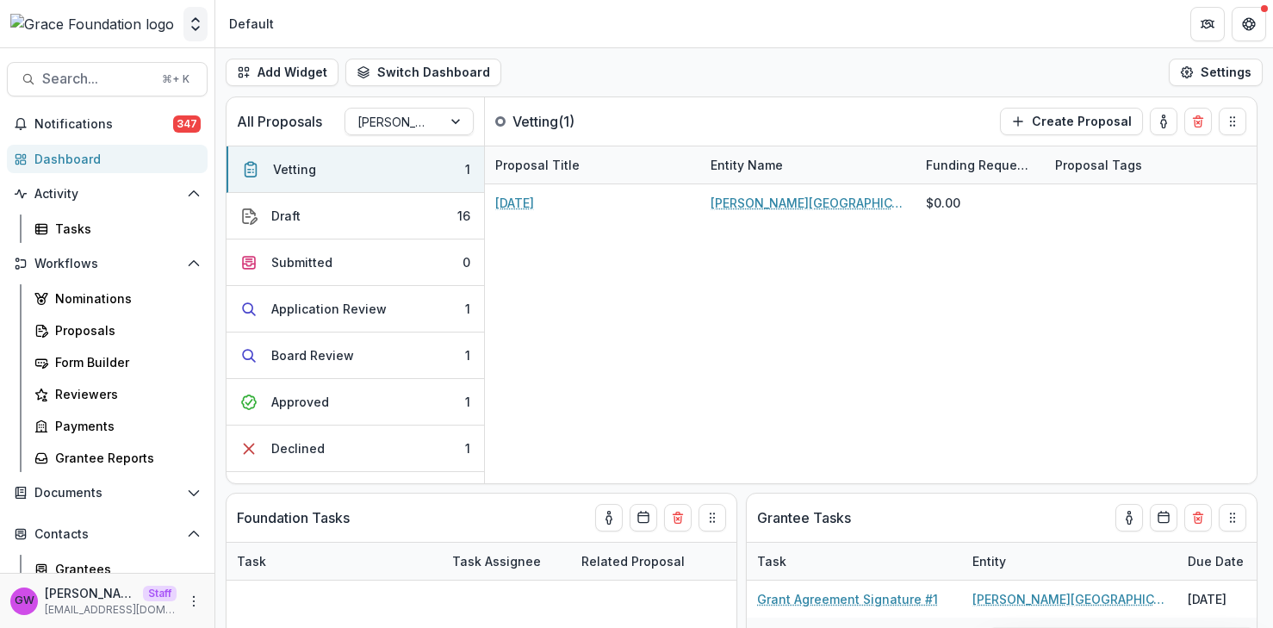
select select "******"
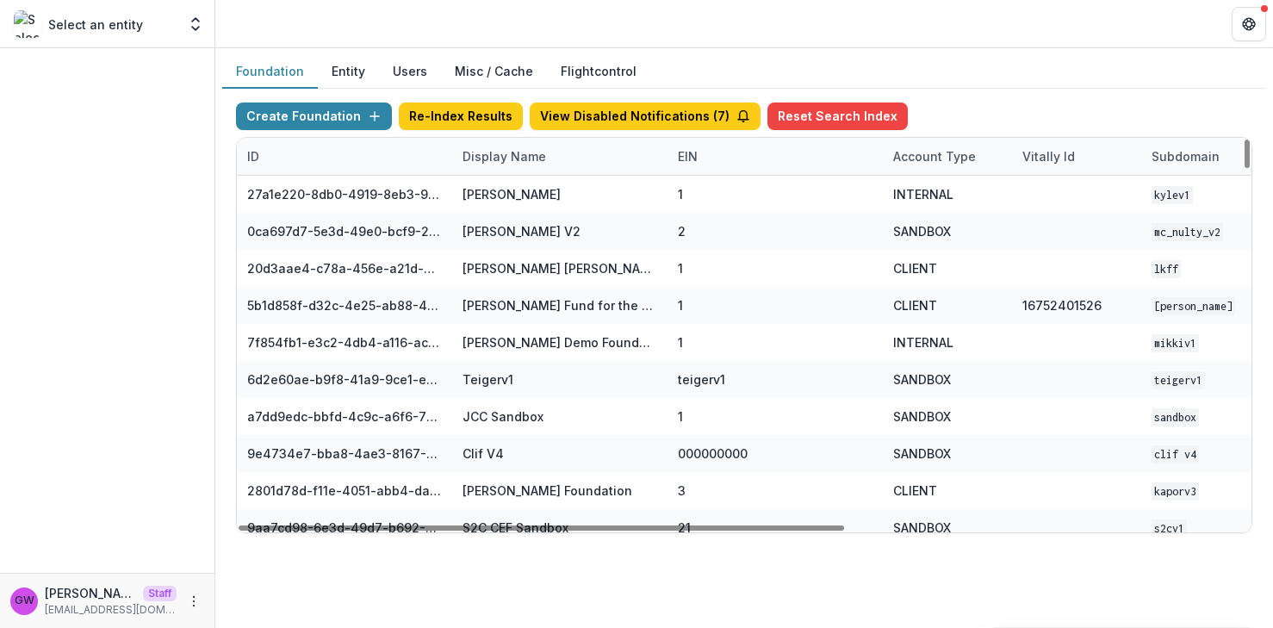
click at [487, 160] on div "Display Name" at bounding box center [504, 156] width 104 height 18
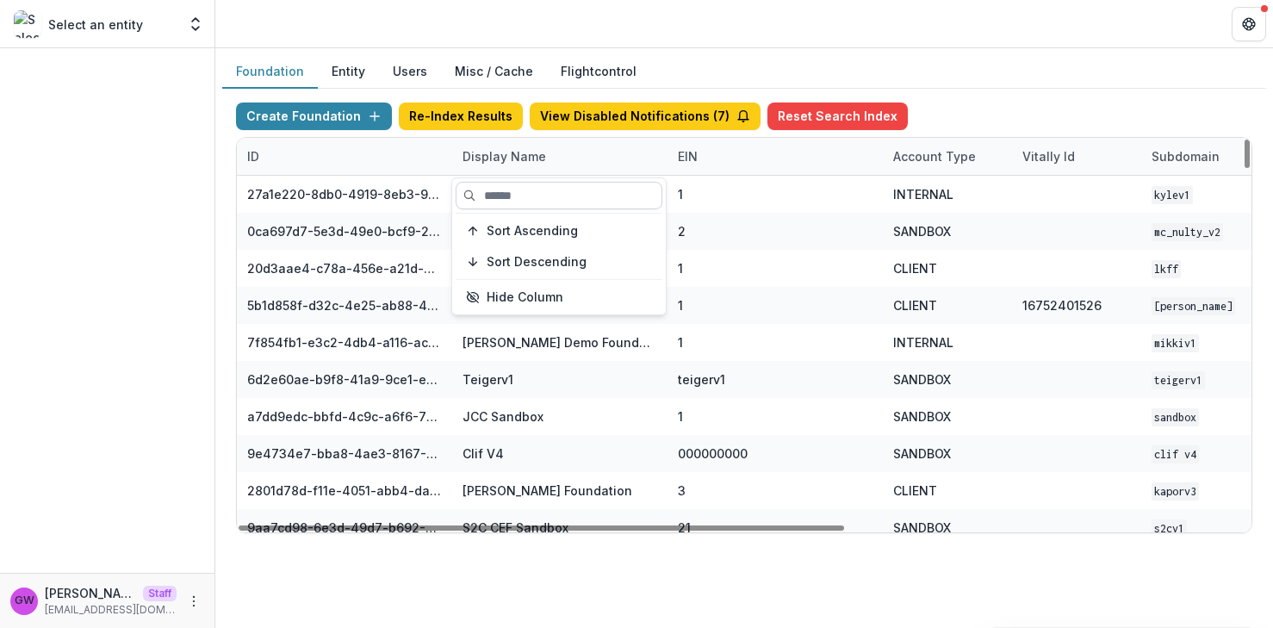
click at [507, 196] on input at bounding box center [559, 196] width 207 height 28
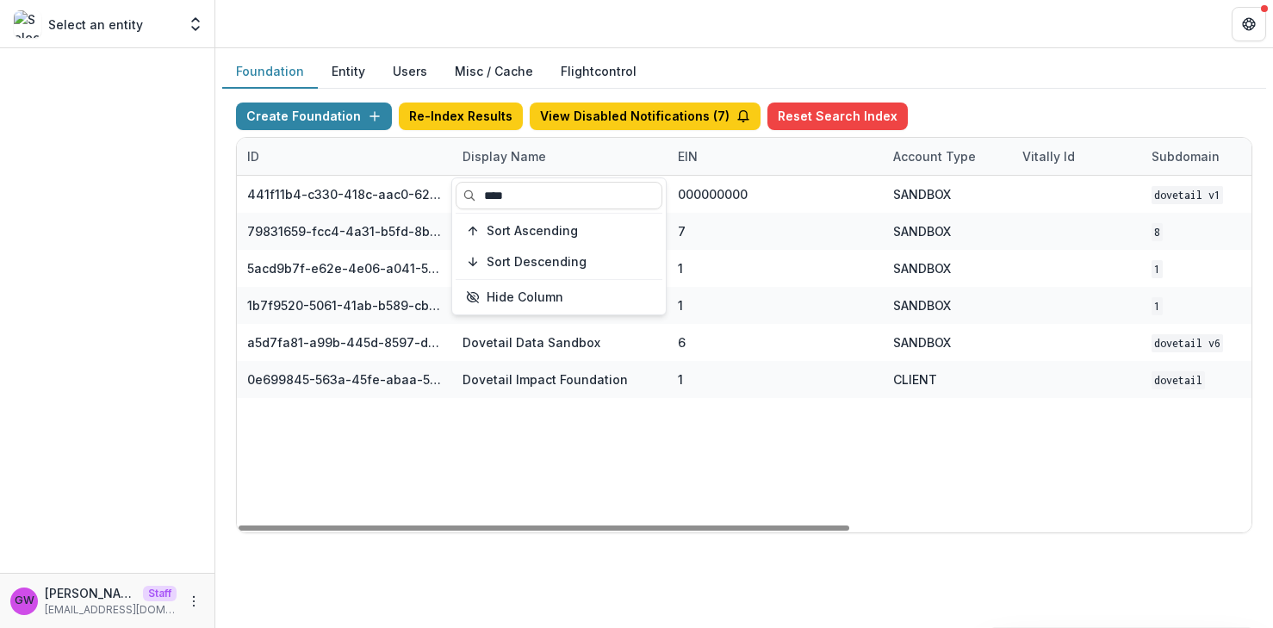
type input "****"
click at [1027, 76] on div "Foundation Entity Users Misc / Cache Flightcontrol" at bounding box center [744, 72] width 1044 height 34
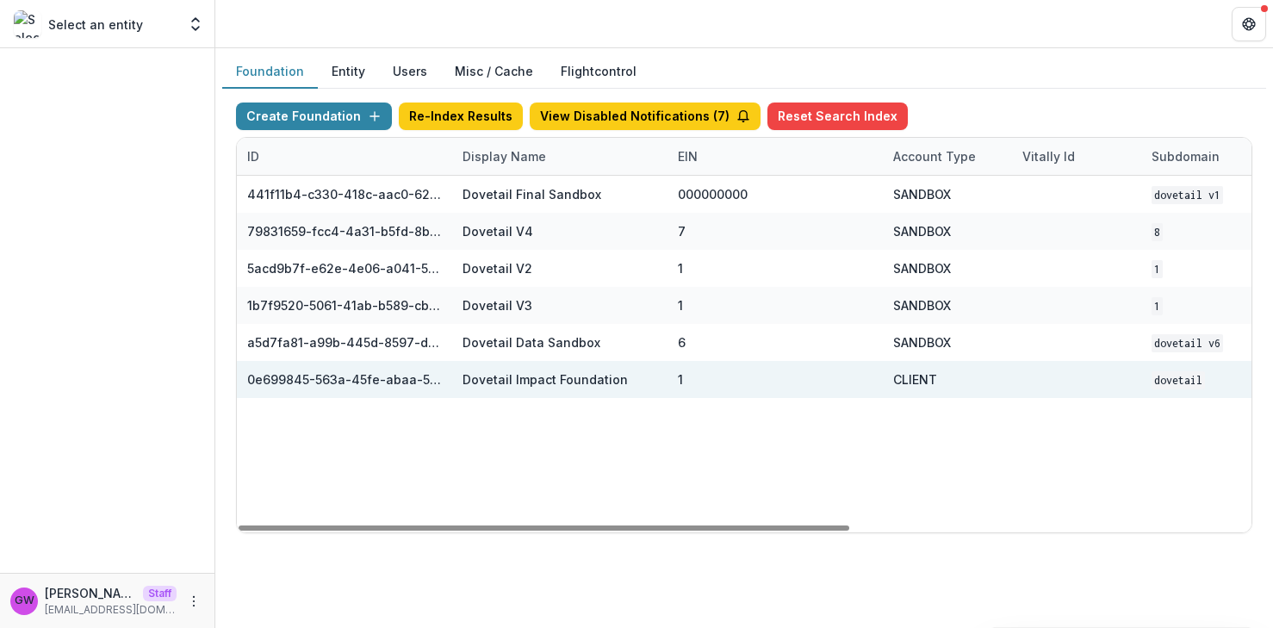
scroll to position [0, 665]
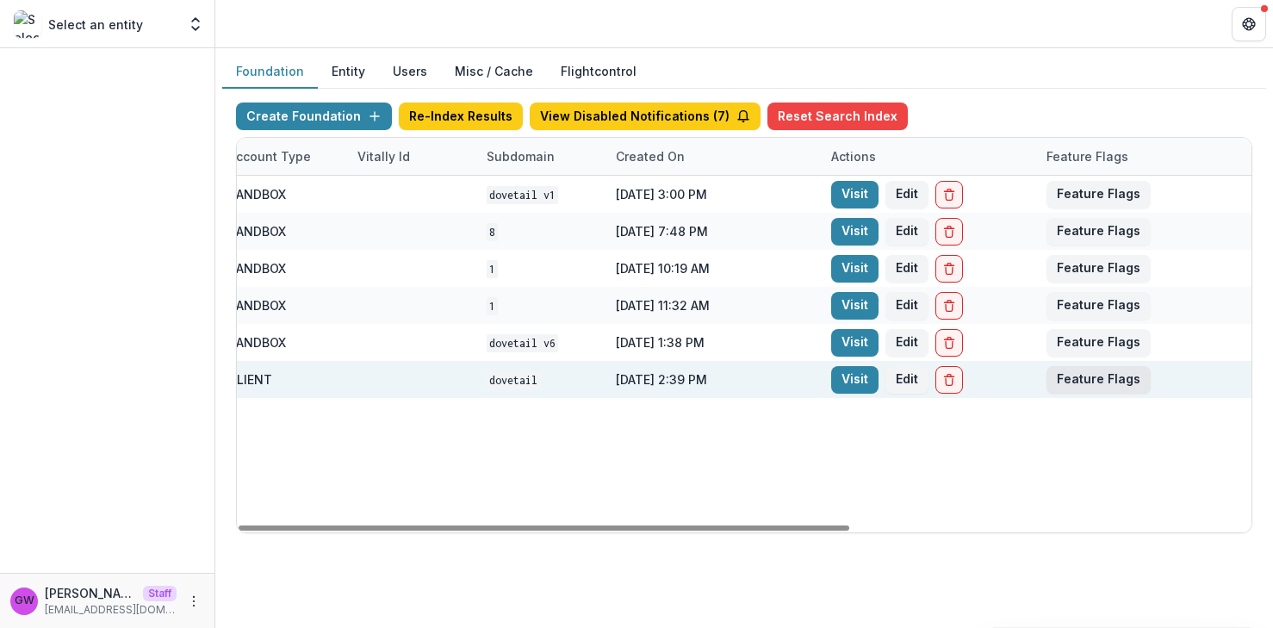
click at [1090, 378] on button "Feature Flags" at bounding box center [1098, 380] width 104 height 28
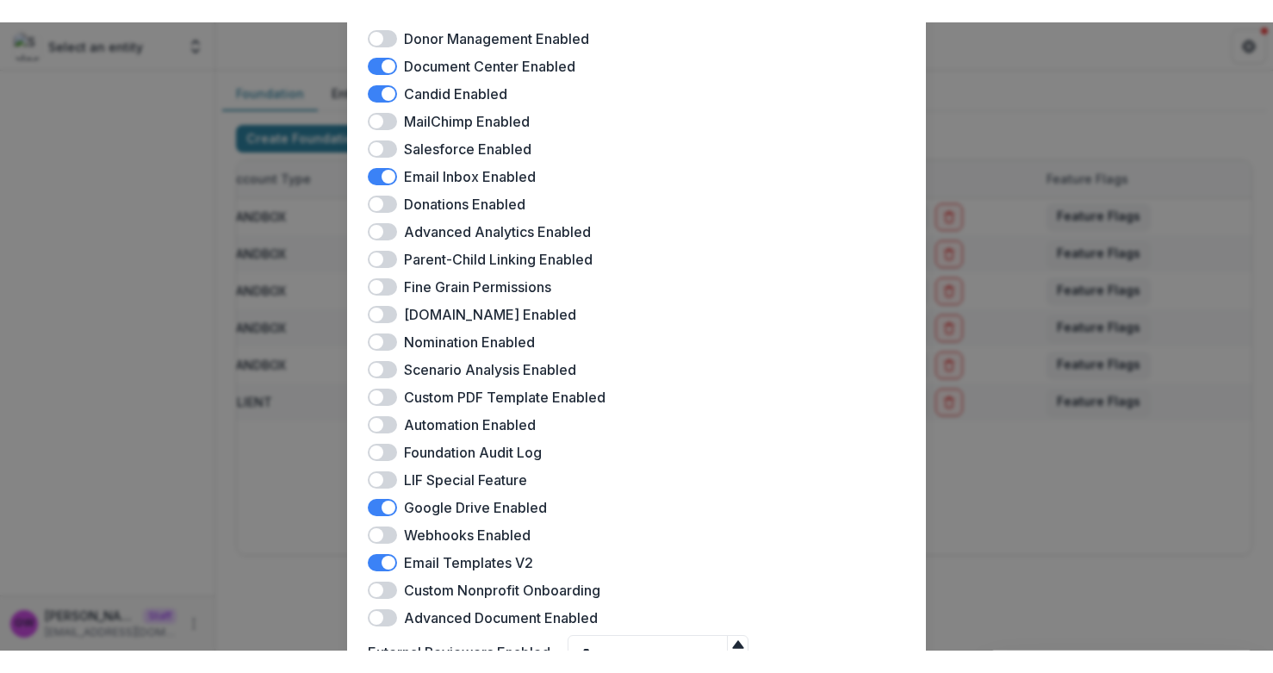
scroll to position [488, 0]
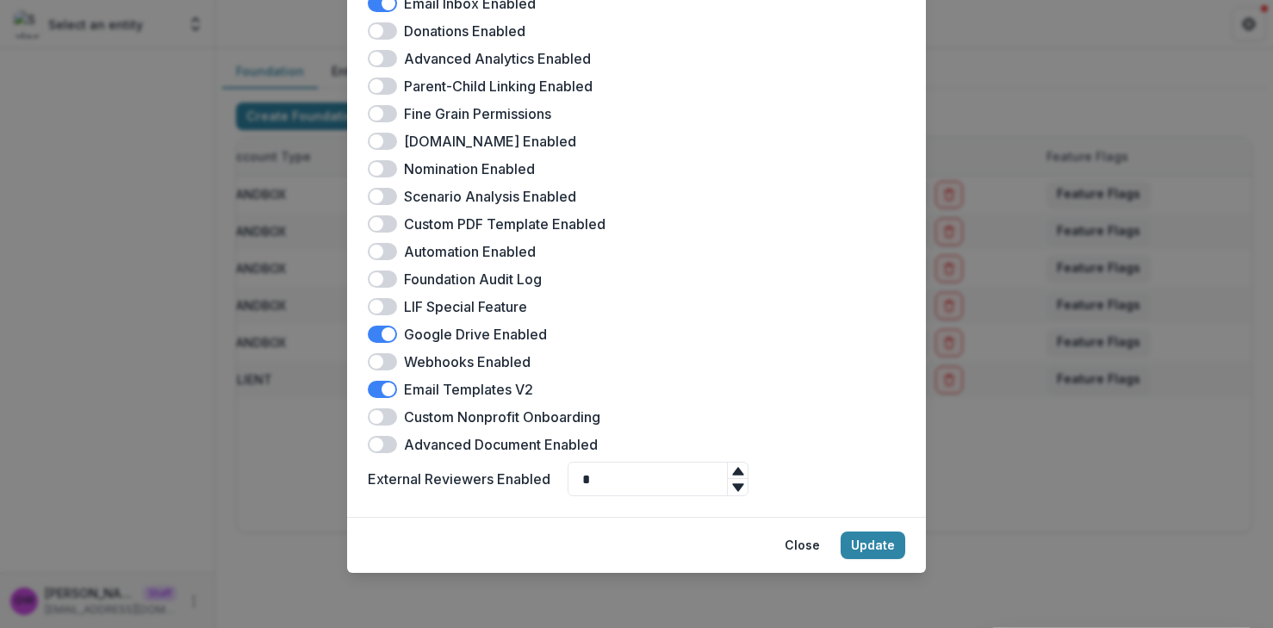
click at [144, 380] on div "Dovetail Impact Foundation Feature Flags Docusign Enabled Landing Page Enabled …" at bounding box center [636, 314] width 1273 height 628
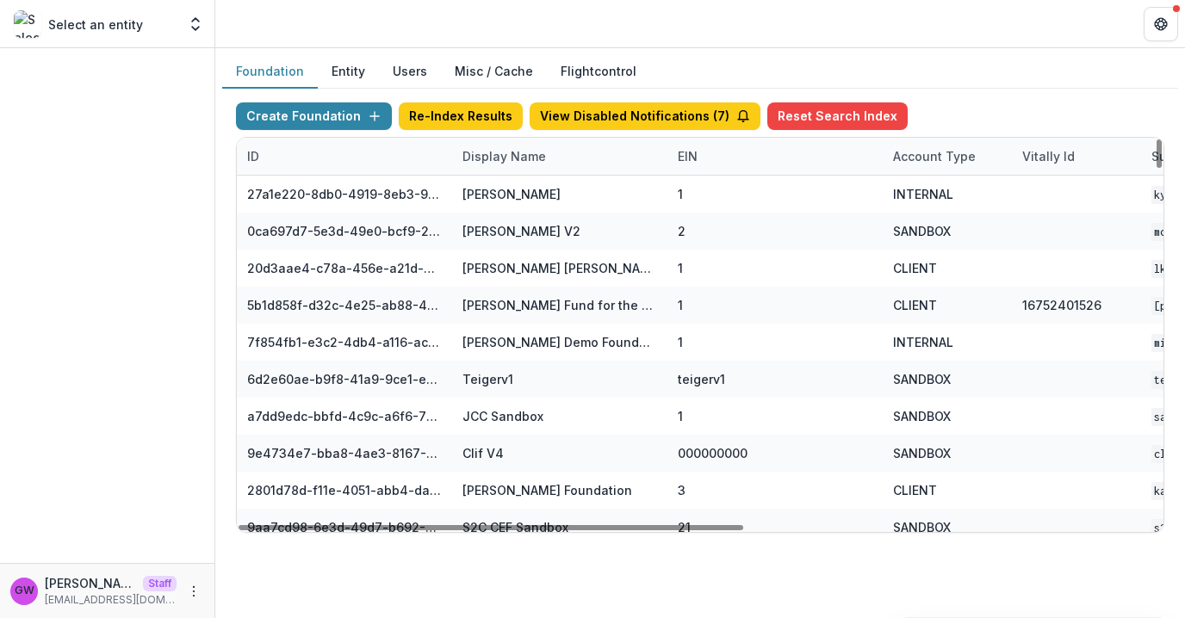
click at [498, 152] on div "Display Name" at bounding box center [504, 156] width 104 height 18
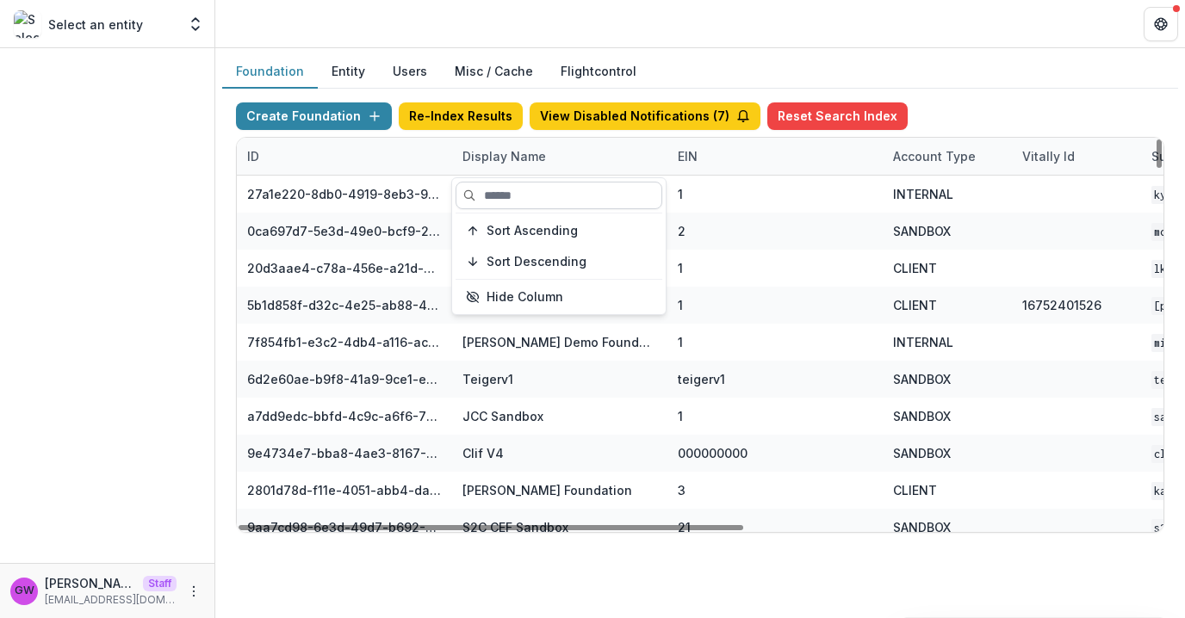
click at [524, 200] on input at bounding box center [559, 196] width 207 height 28
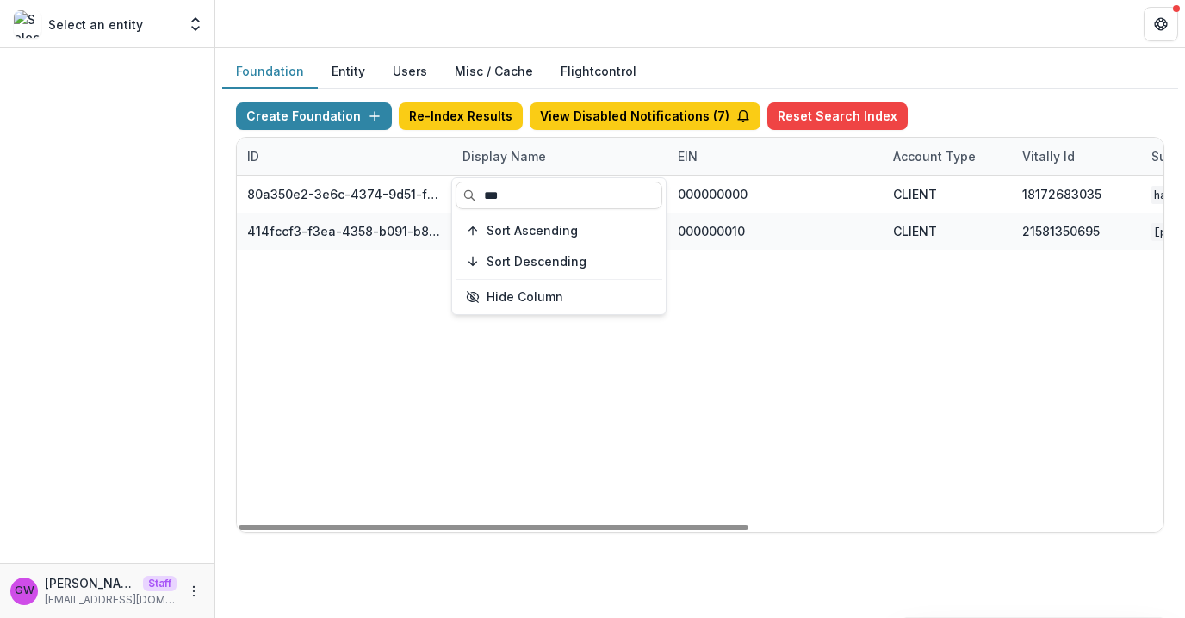
type input "***"
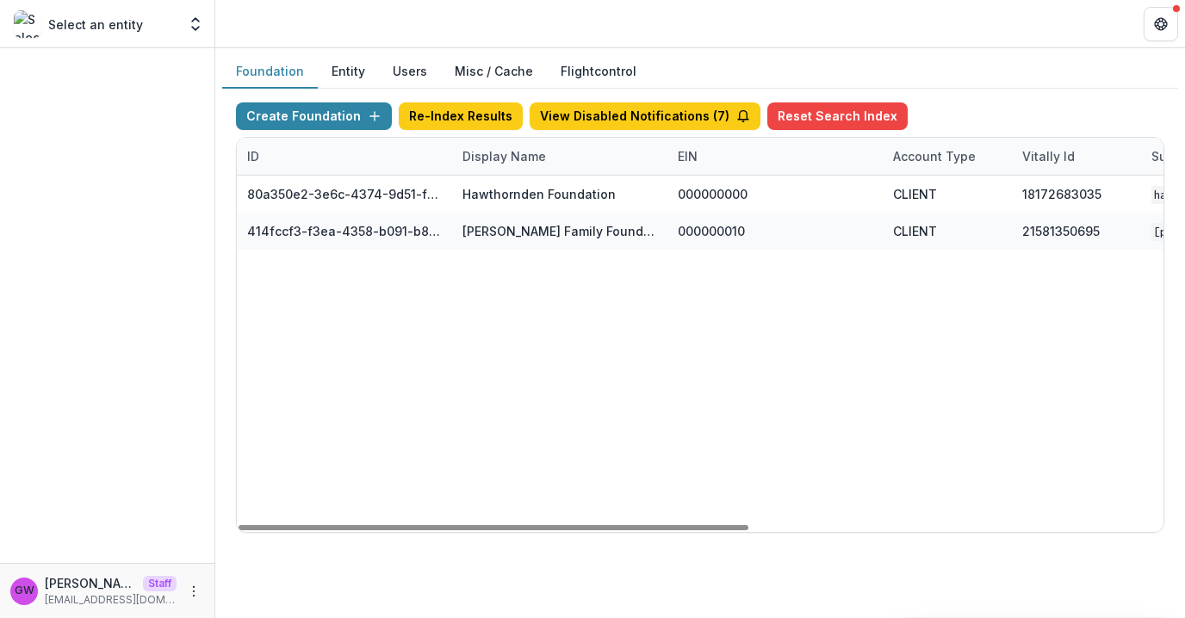
click at [1055, 28] on header at bounding box center [700, 23] width 970 height 47
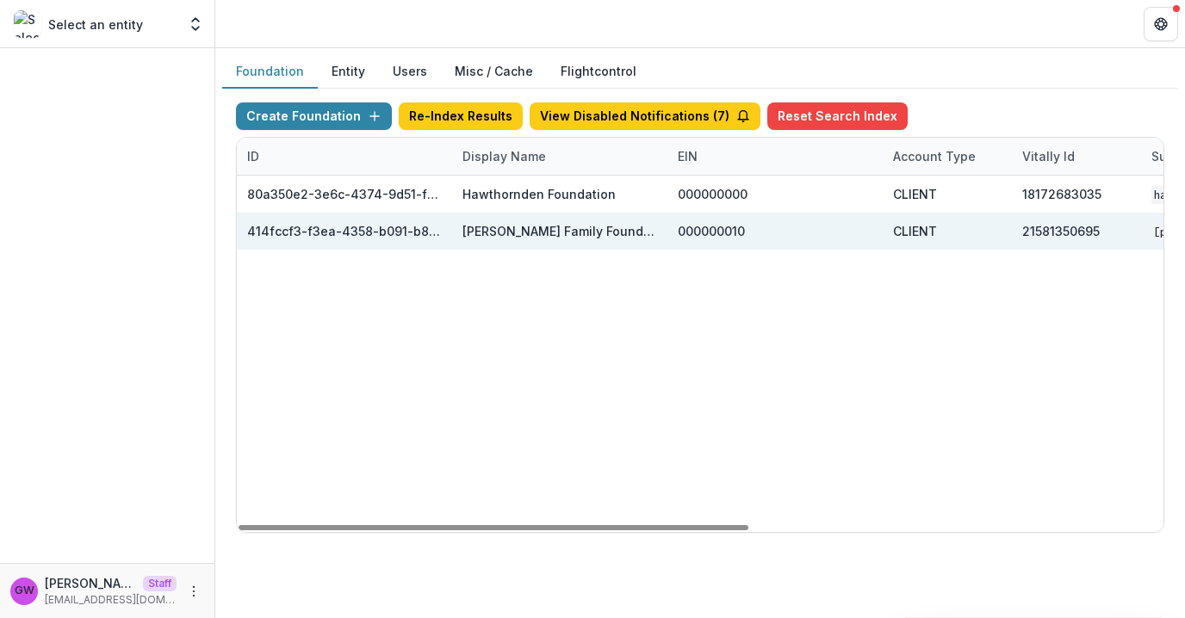
scroll to position [0, 753]
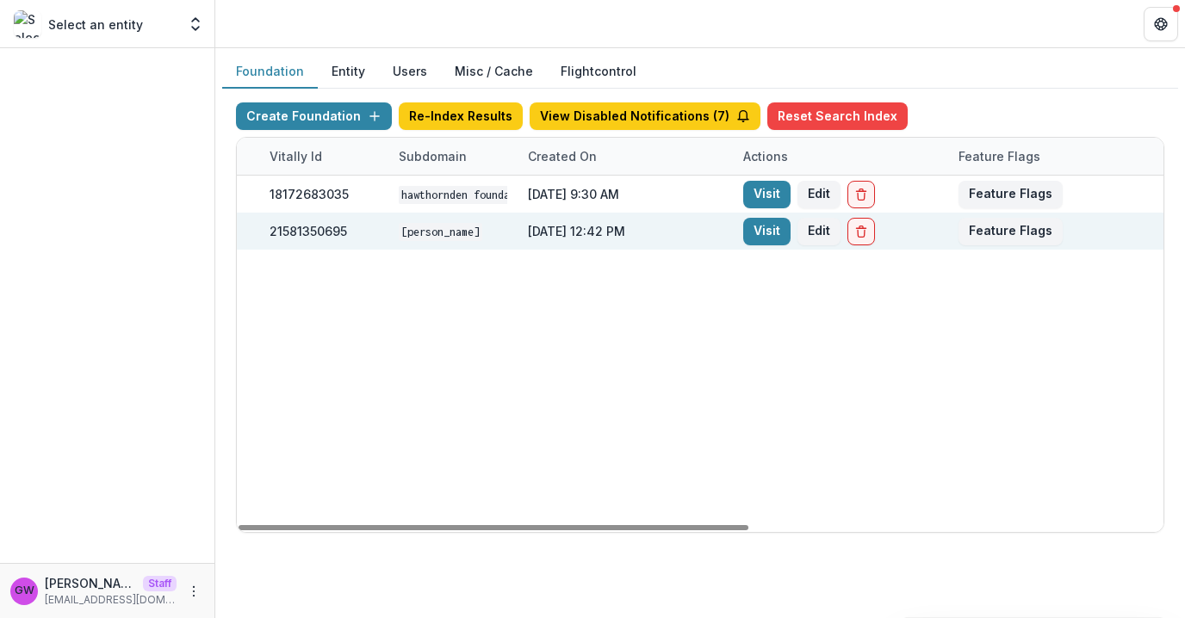
click at [776, 233] on link "Visit" at bounding box center [766, 232] width 47 height 28
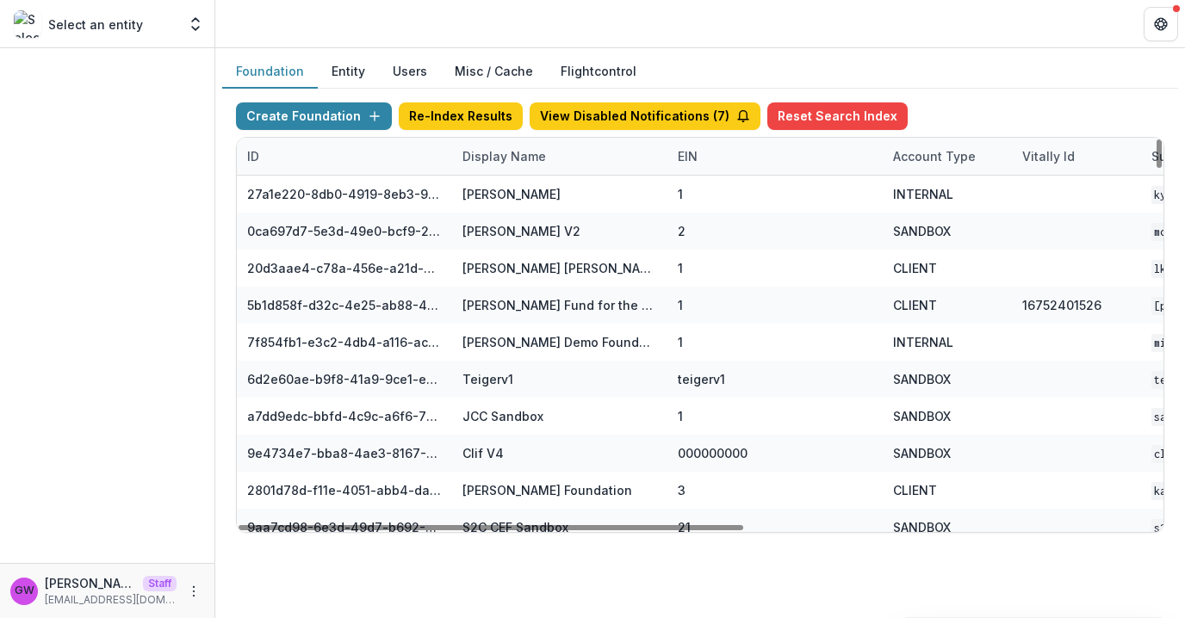
click at [493, 156] on div "Display Name" at bounding box center [504, 156] width 104 height 18
click at [490, 190] on input at bounding box center [559, 196] width 206 height 28
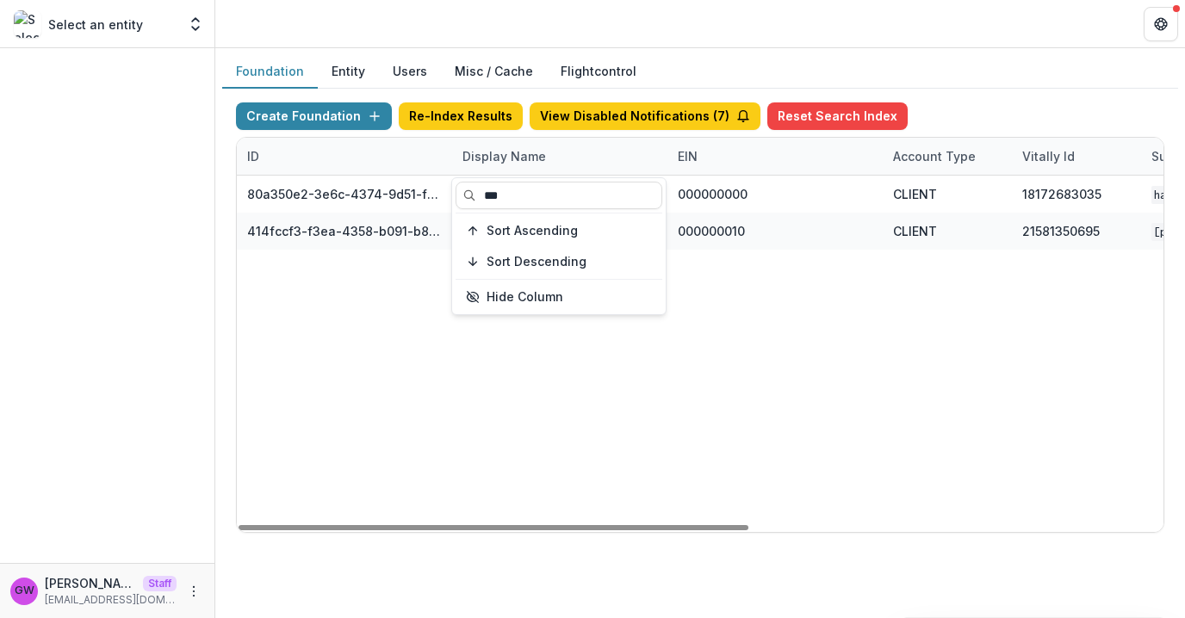
type input "***"
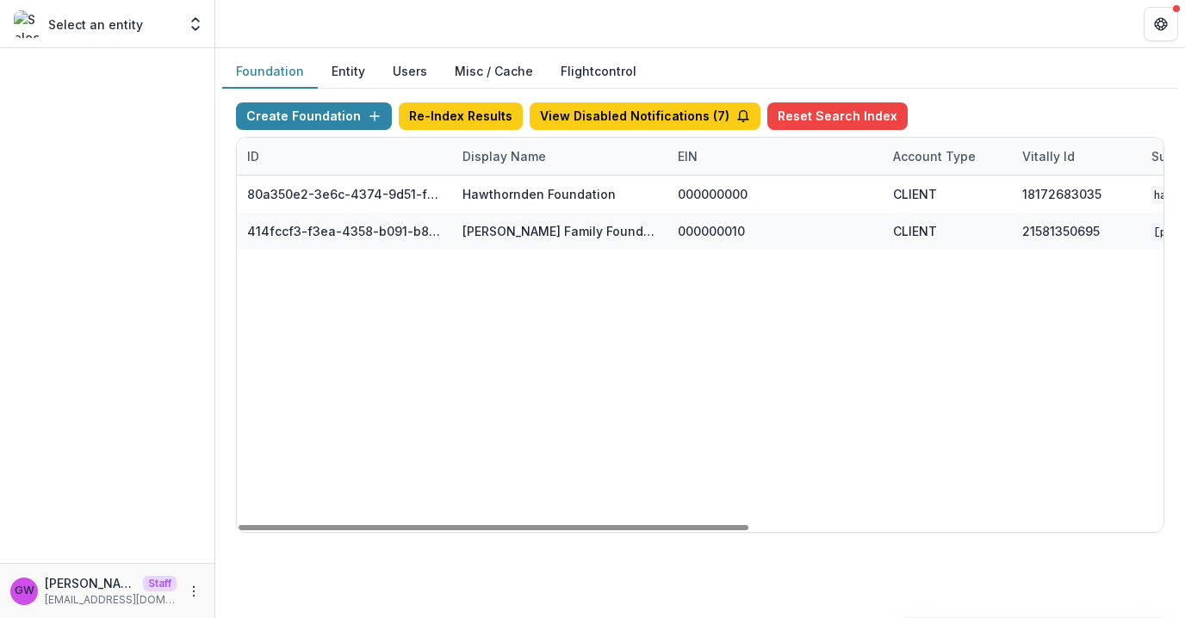
click at [1005, 75] on div "Foundation Entity Users Misc / Cache Flightcontrol" at bounding box center [700, 72] width 956 height 34
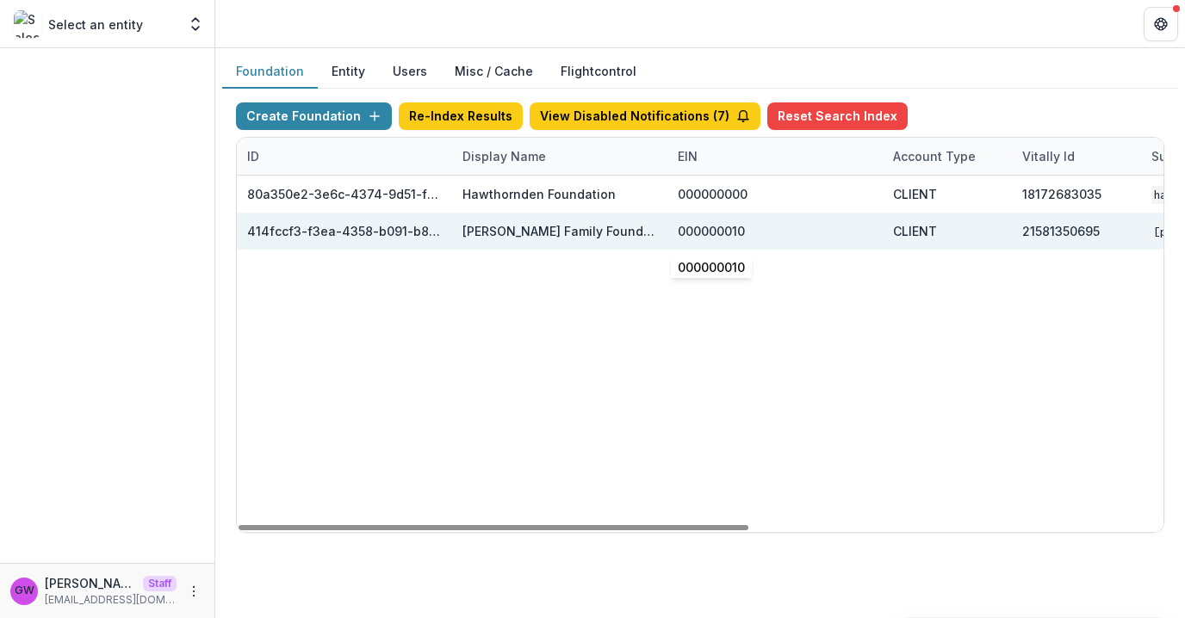
scroll to position [0, 753]
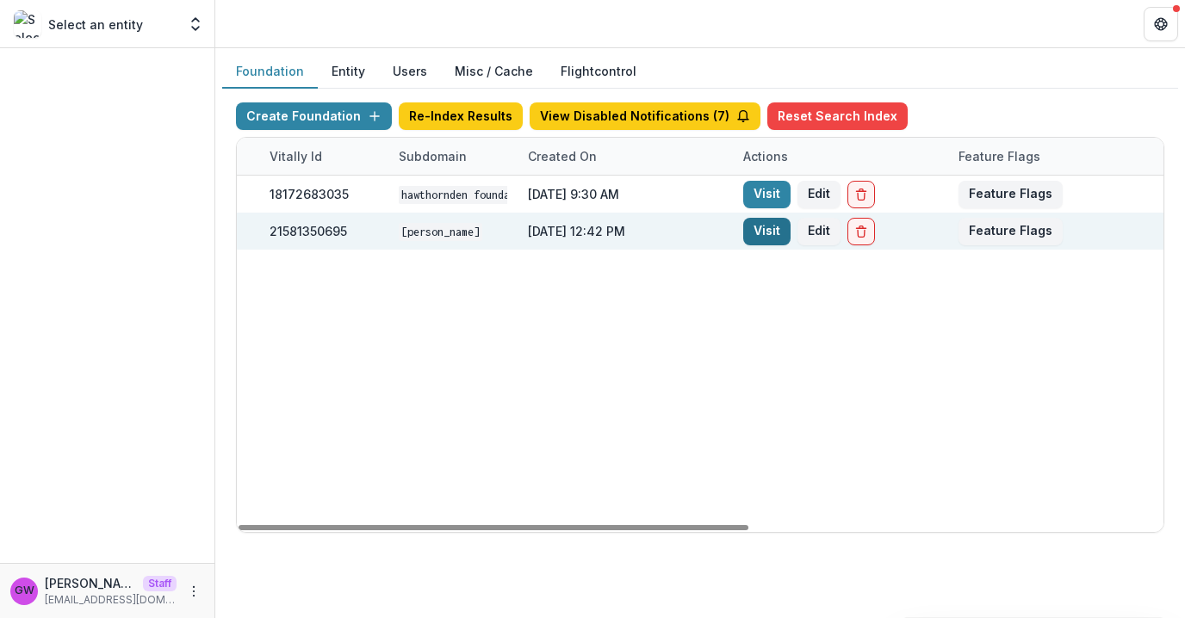
click at [767, 230] on link "Visit" at bounding box center [766, 232] width 47 height 28
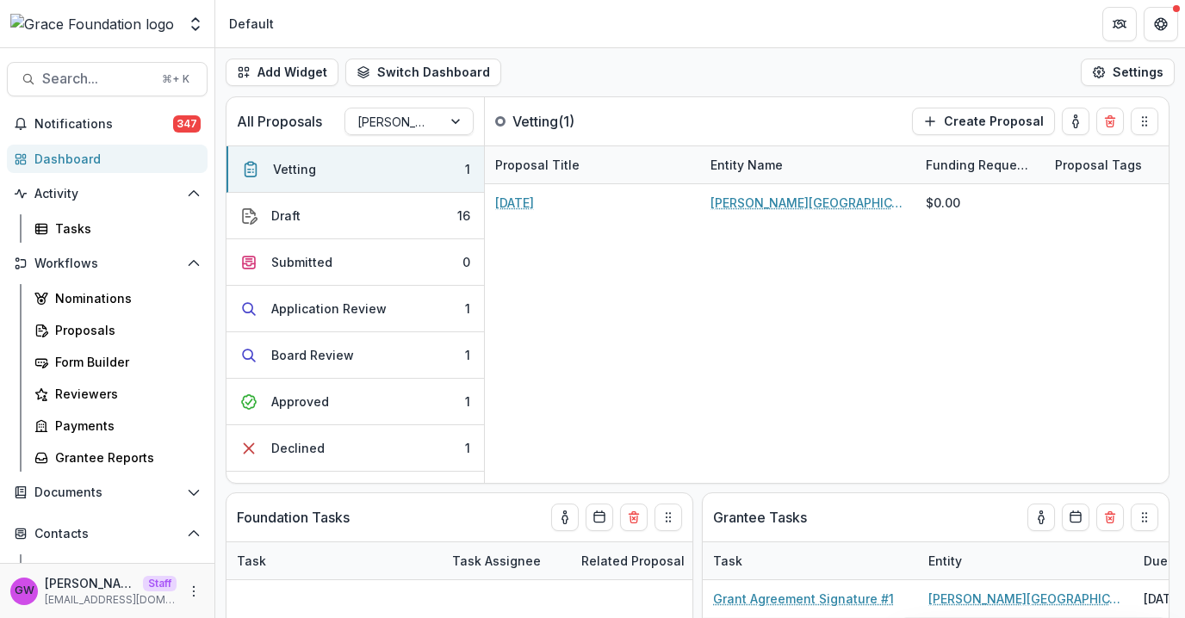
select select "******"
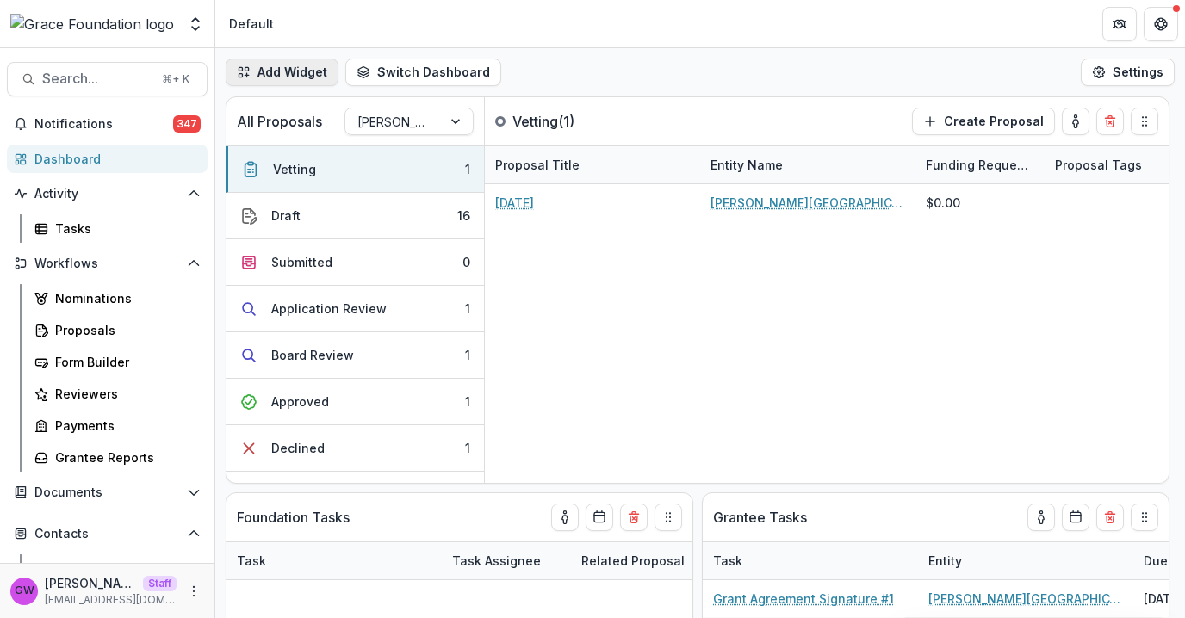
select select "******"
click at [188, 27] on icon "Open entity switcher" at bounding box center [195, 24] width 17 height 17
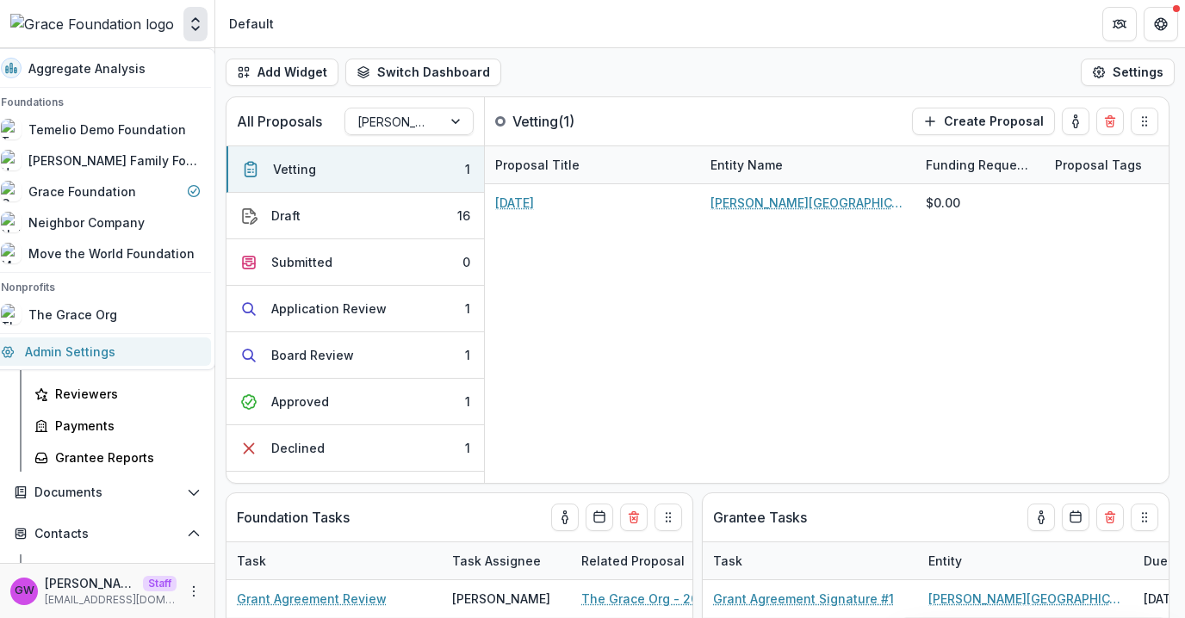
click at [86, 351] on link "Admin Settings" at bounding box center [101, 352] width 220 height 28
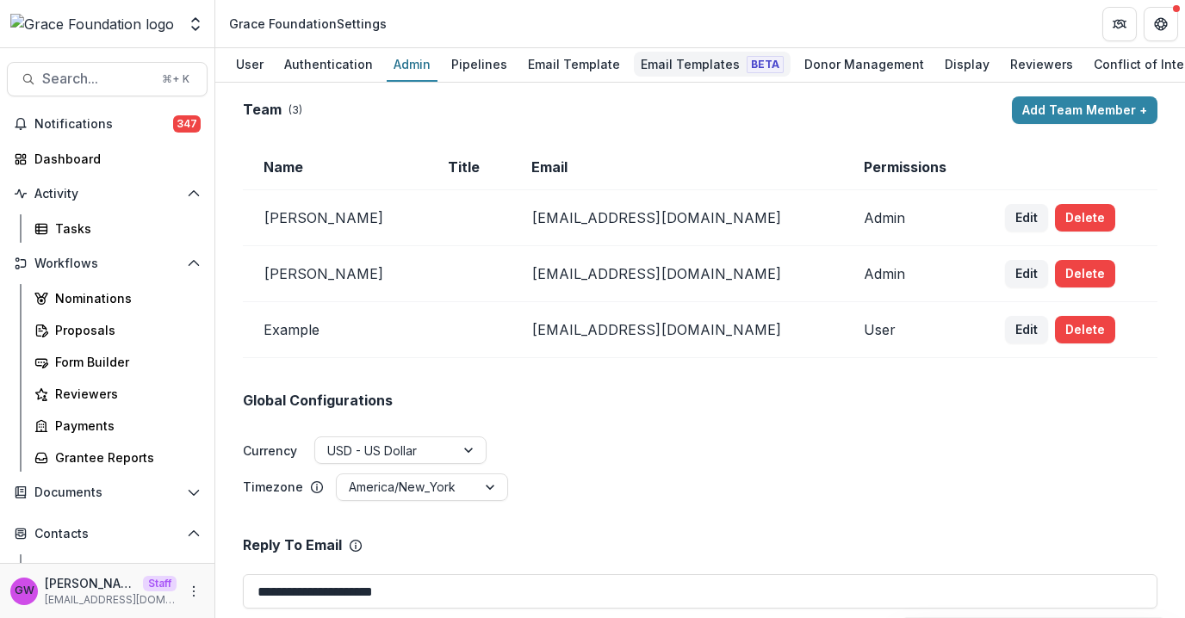
click at [666, 55] on div "Email Templates Beta" at bounding box center [712, 64] width 157 height 25
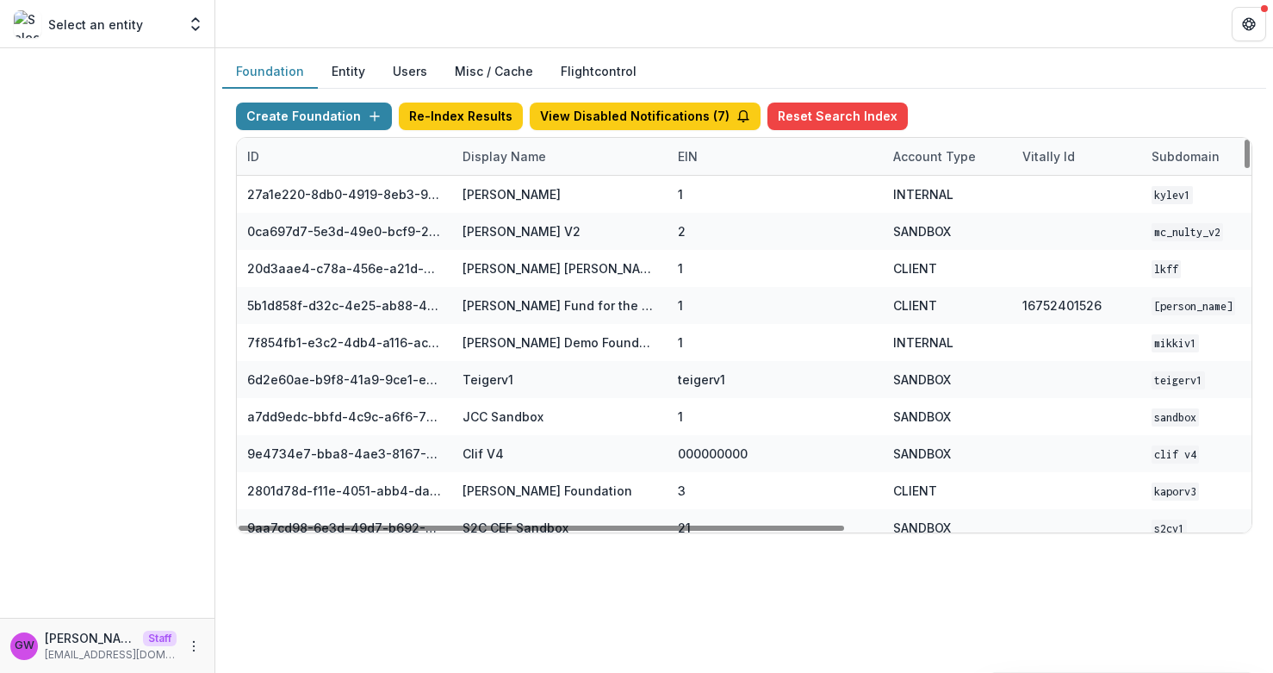
click at [495, 154] on div "Display Name" at bounding box center [504, 156] width 104 height 18
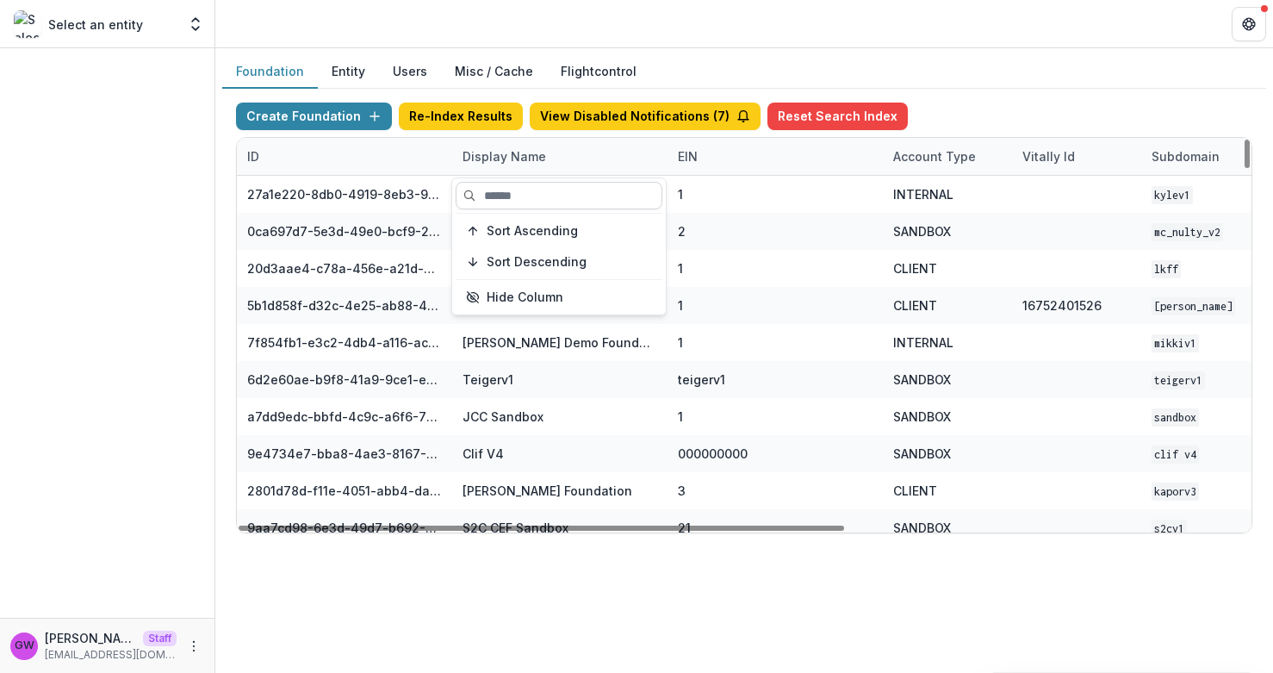
click at [506, 193] on input at bounding box center [559, 196] width 207 height 28
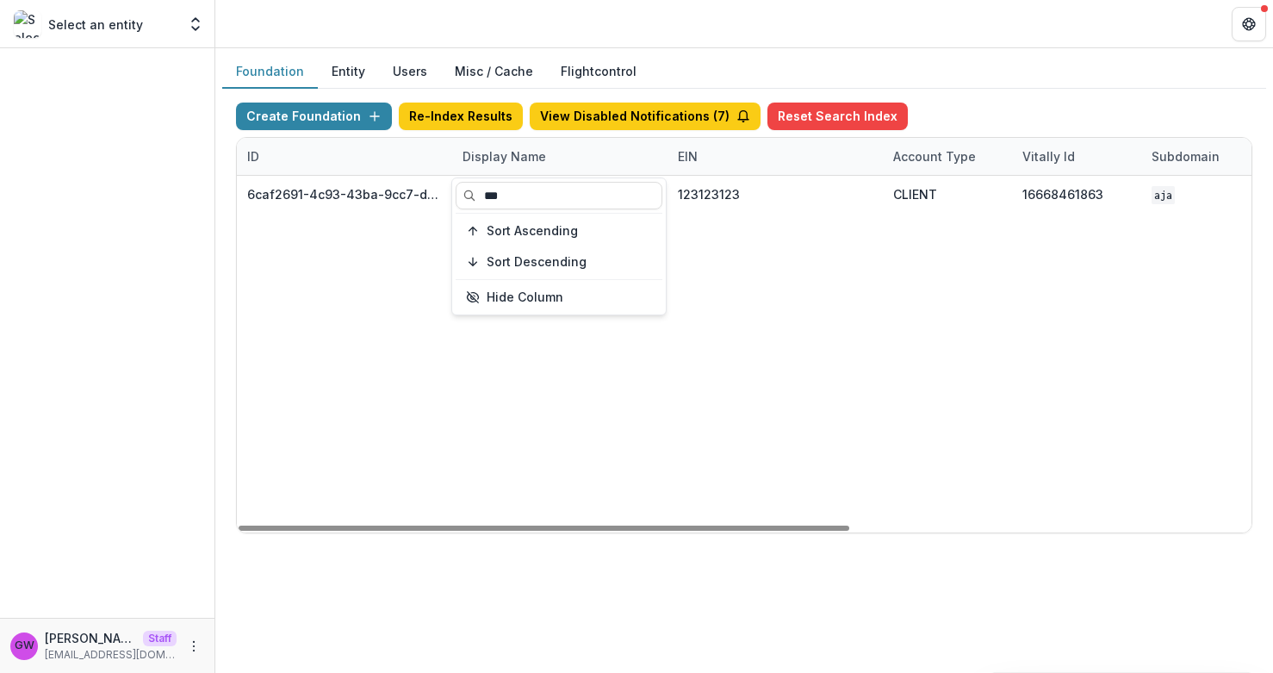
type input "***"
click at [1026, 83] on div "Foundation Entity Users Misc / Cache Flightcontrol" at bounding box center [744, 72] width 1044 height 34
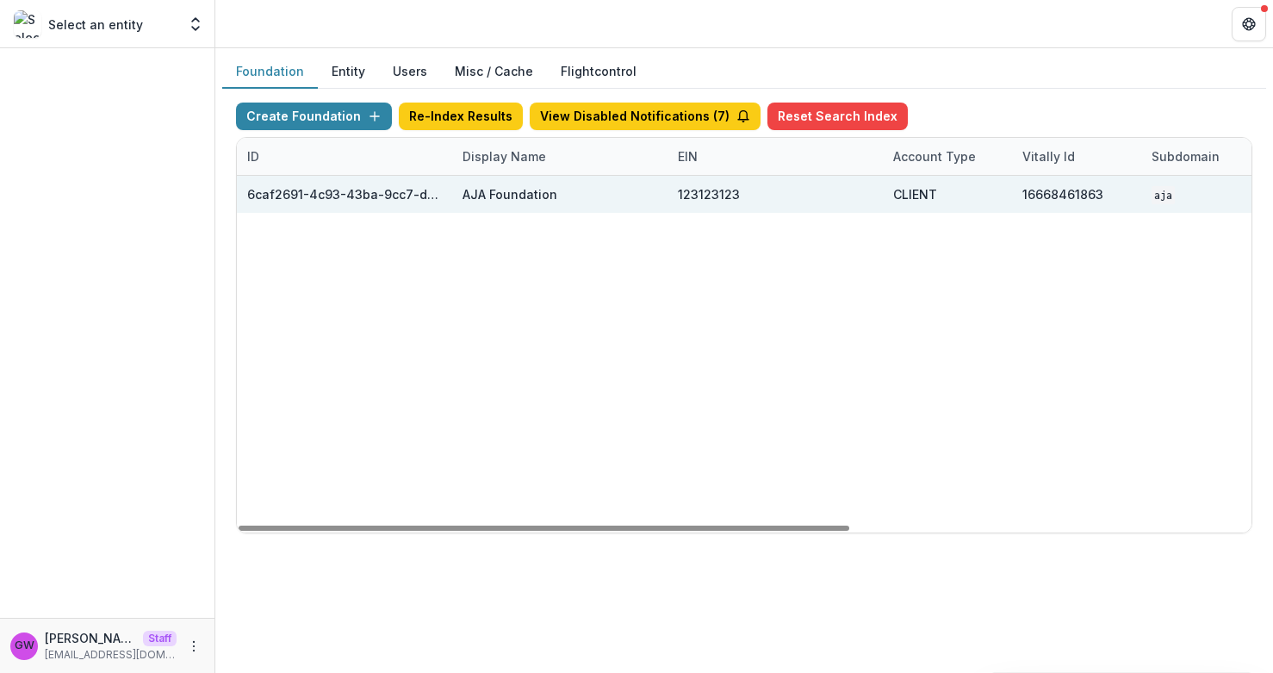
scroll to position [0, 665]
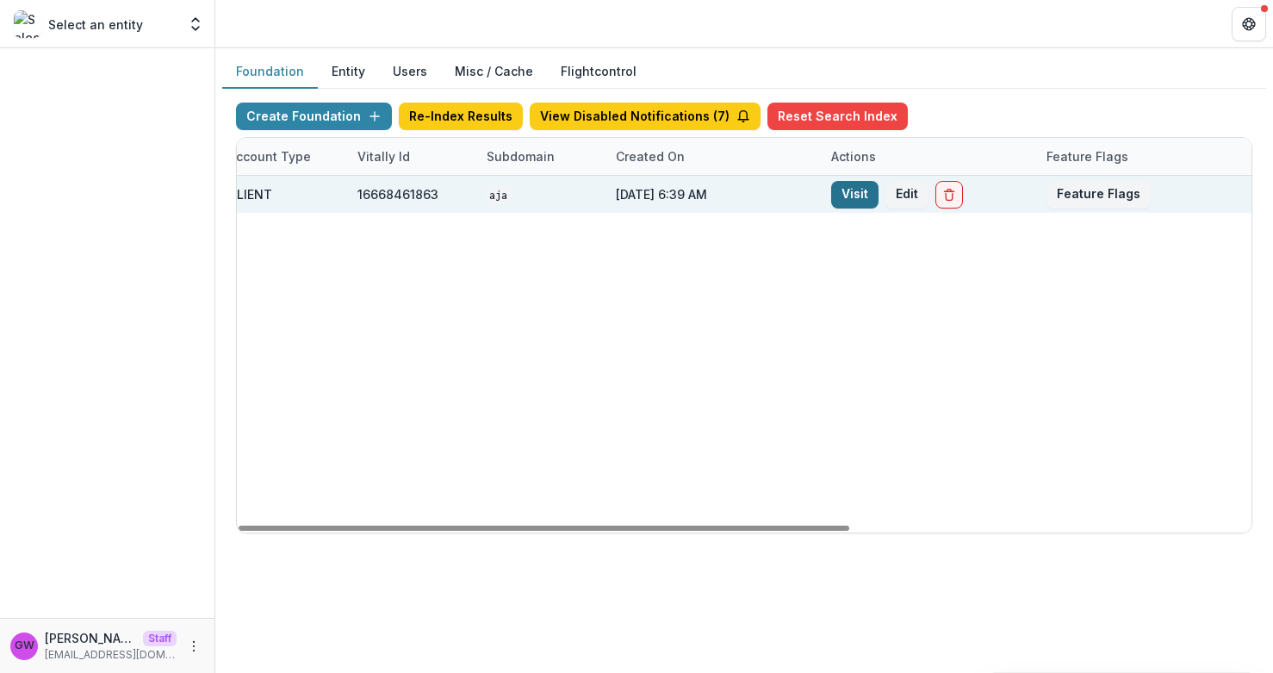
click at [855, 195] on link "Visit" at bounding box center [854, 195] width 47 height 28
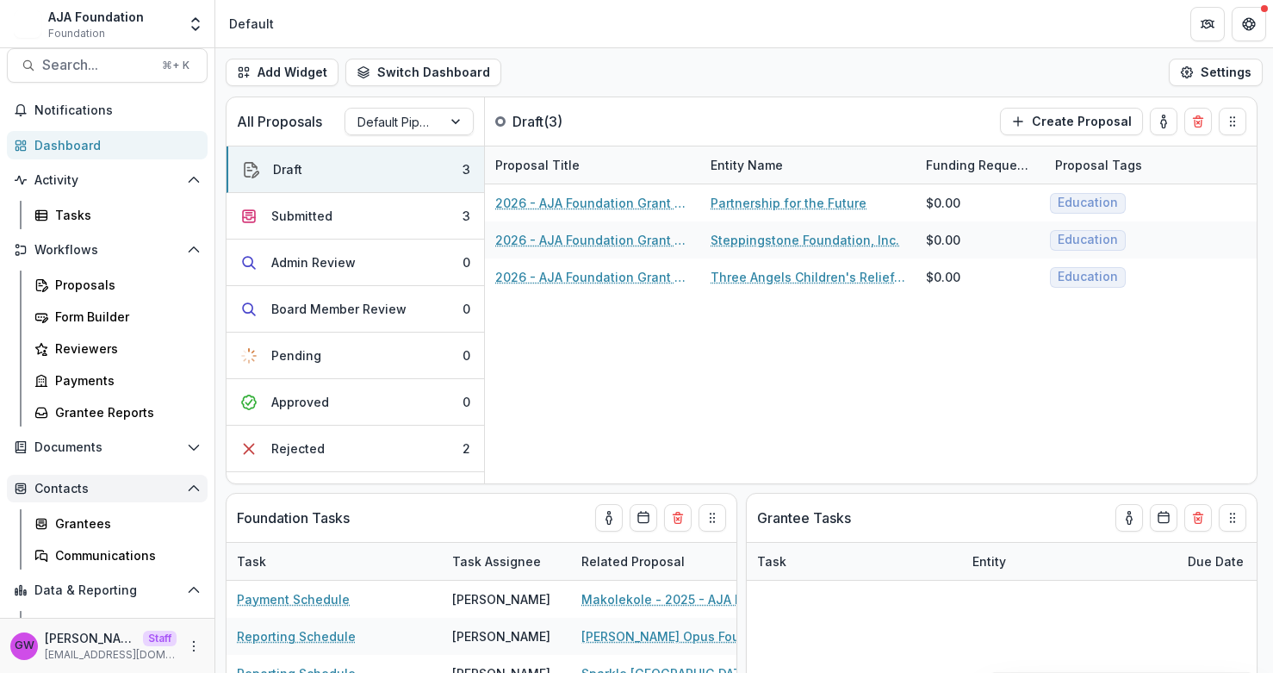
scroll to position [32, 0]
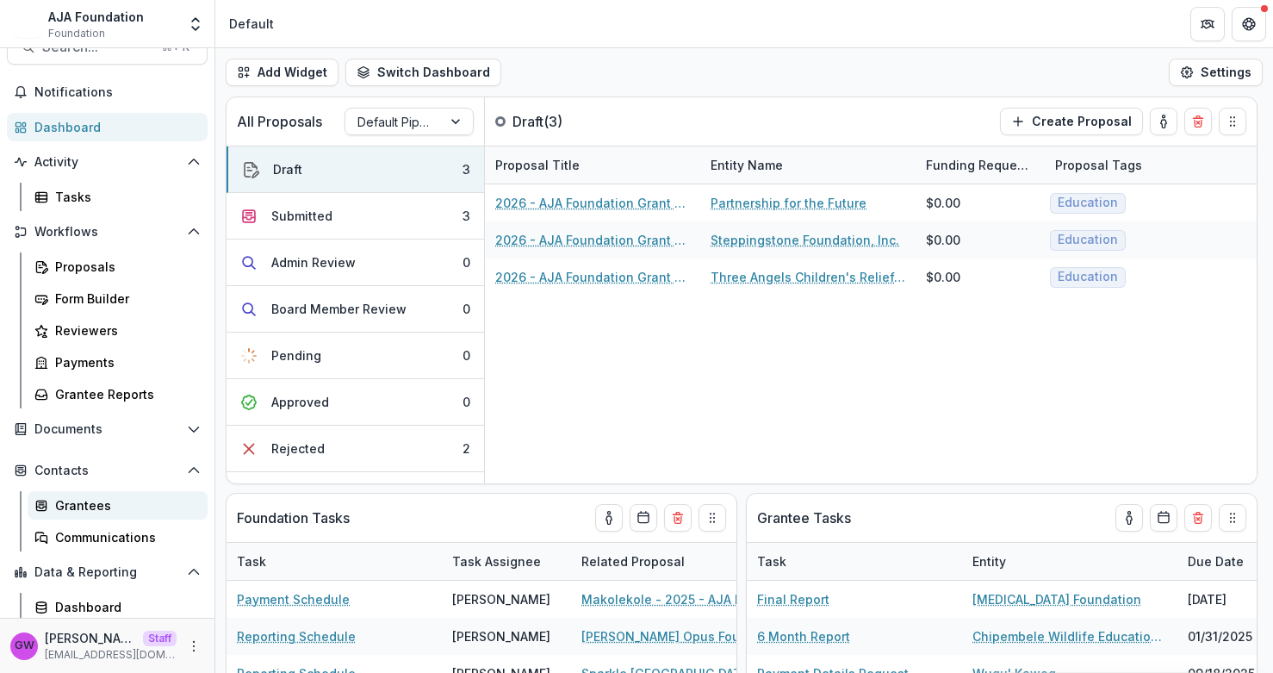
click at [95, 506] on div "Grantees" at bounding box center [124, 505] width 139 height 18
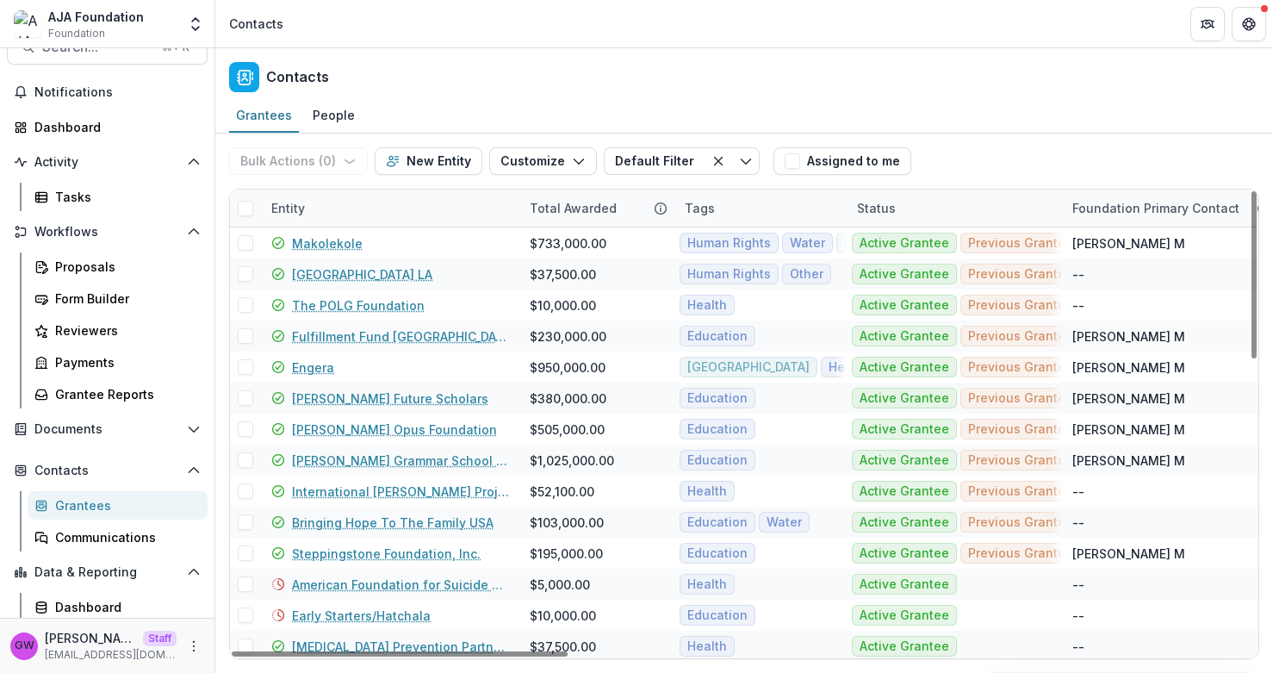
click at [337, 208] on div "Entity" at bounding box center [390, 207] width 258 height 37
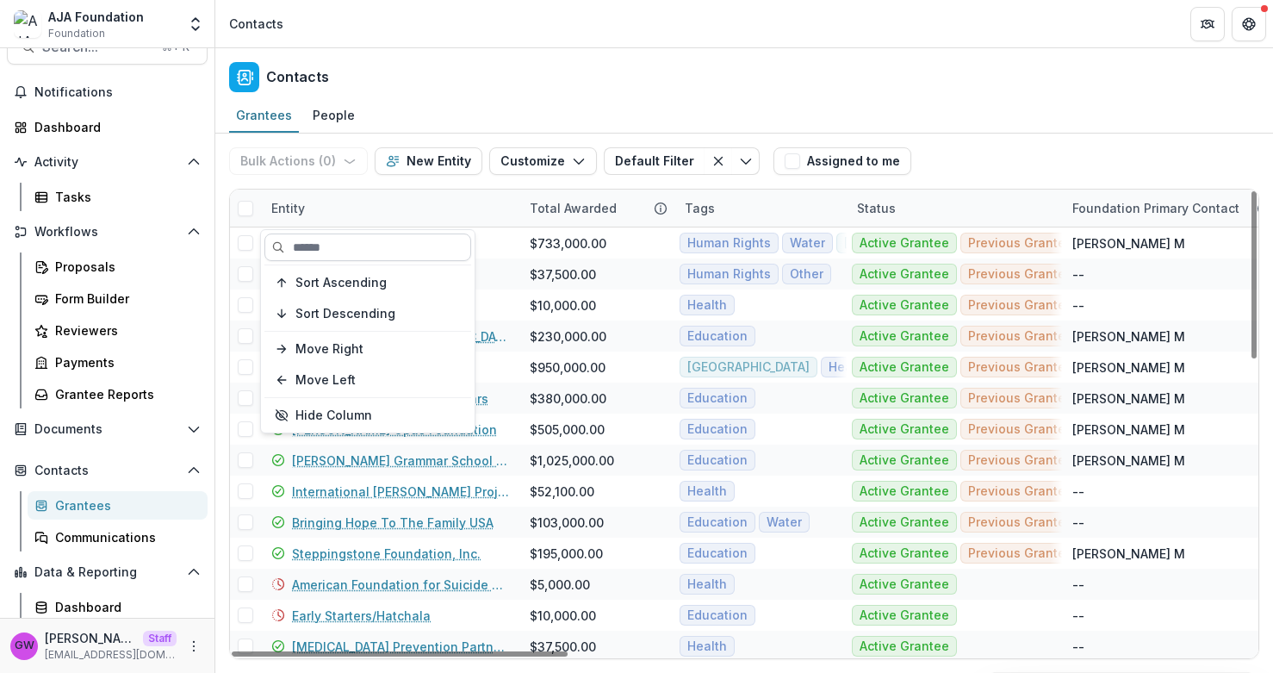
click at [338, 245] on input at bounding box center [367, 247] width 207 height 28
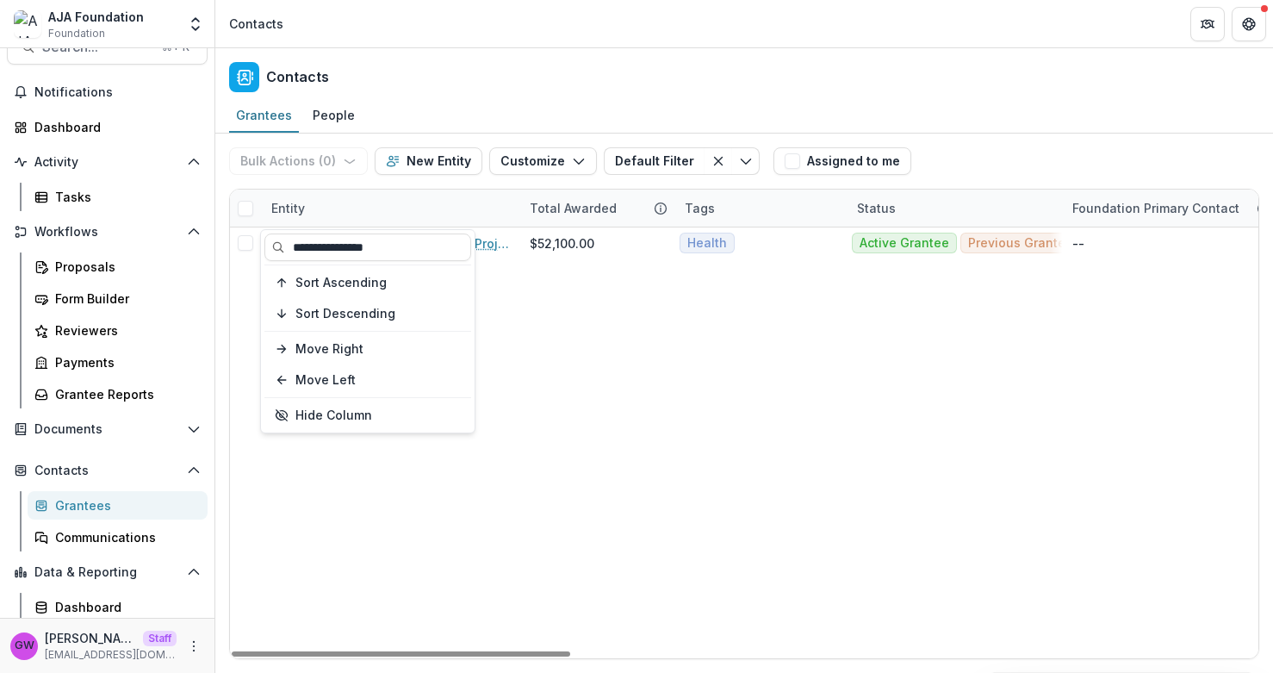
type input "**********"
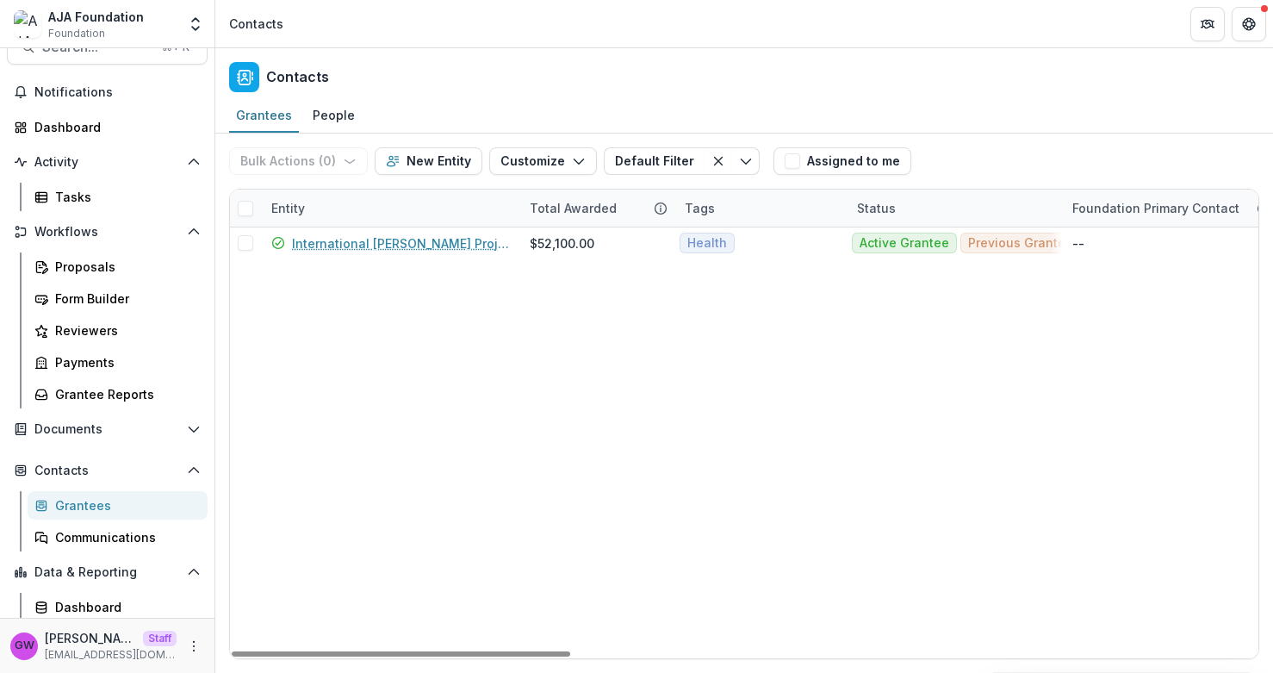
click at [986, 131] on div "Grantees People" at bounding box center [744, 116] width 1058 height 34
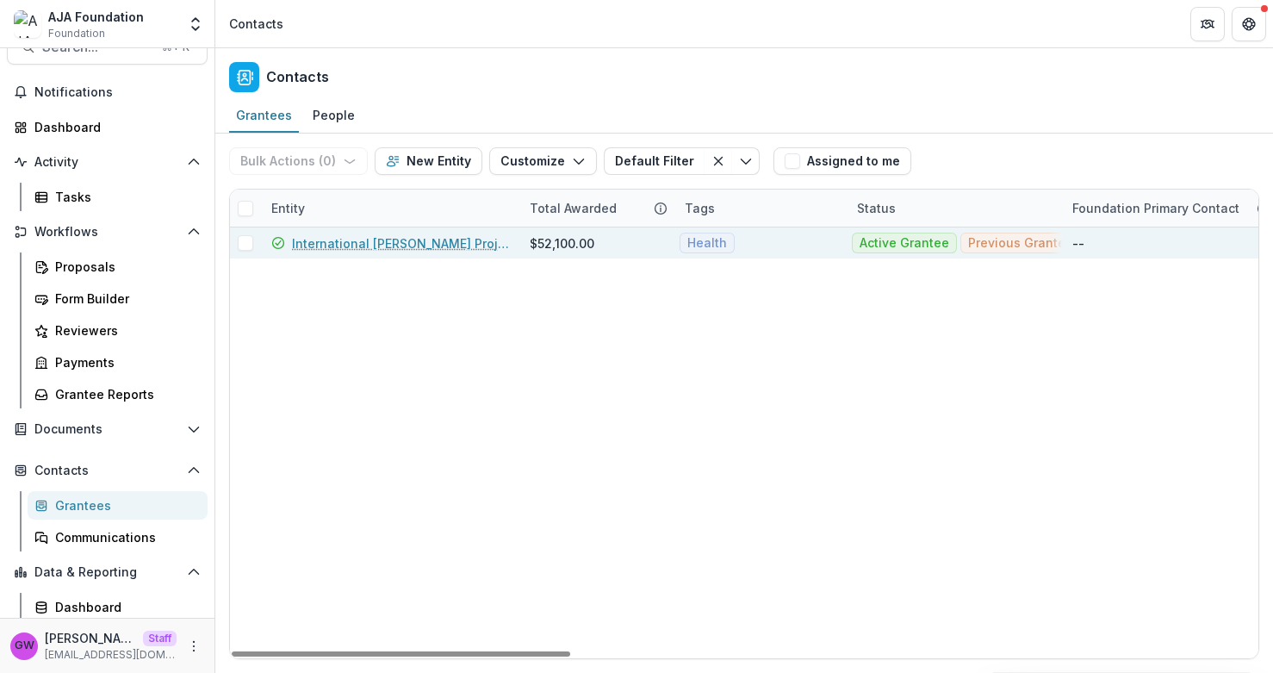
click at [377, 245] on link "International [PERSON_NAME] Project" at bounding box center [400, 243] width 217 height 18
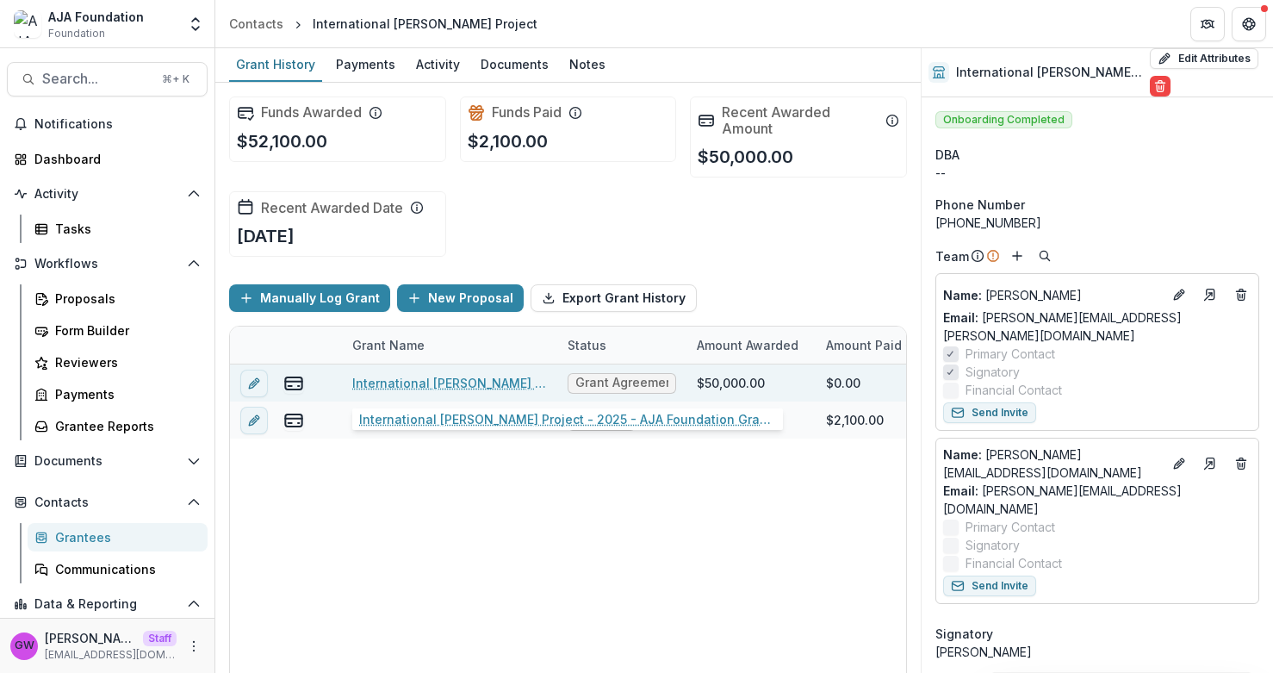
click at [492, 383] on link "International [PERSON_NAME] Project - 2025 - AJA Foundation Grant Application" at bounding box center [449, 383] width 195 height 18
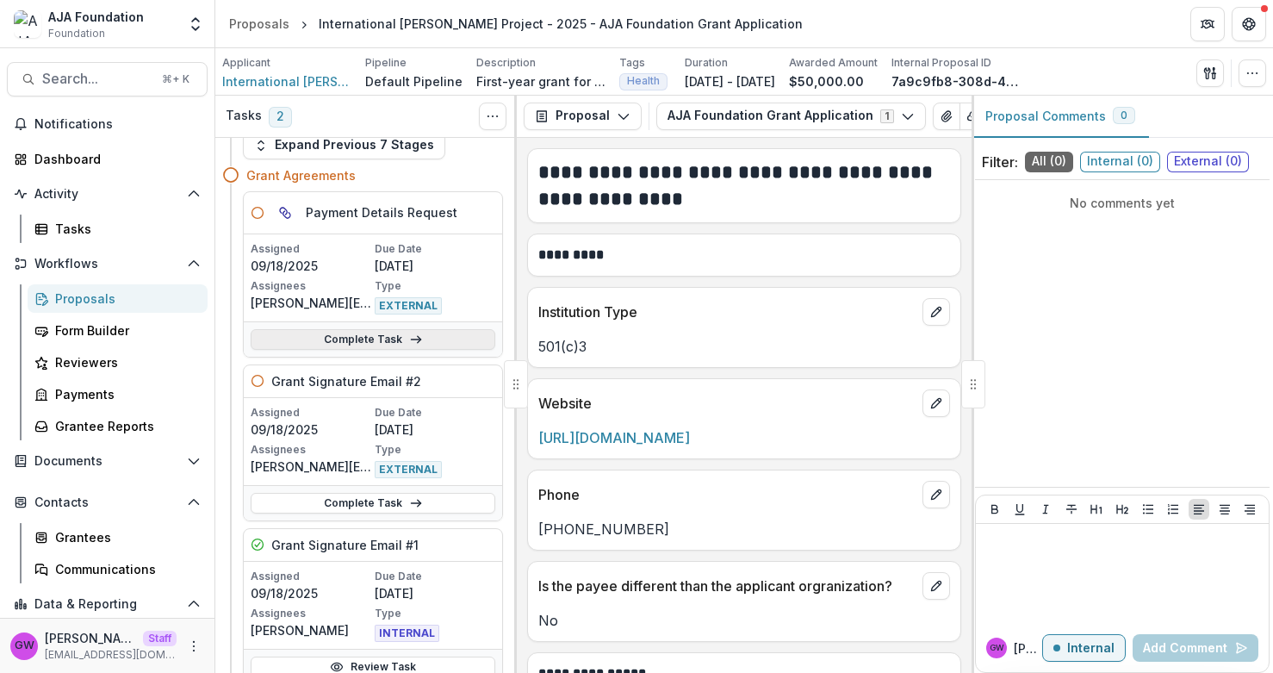
scroll to position [41, 0]
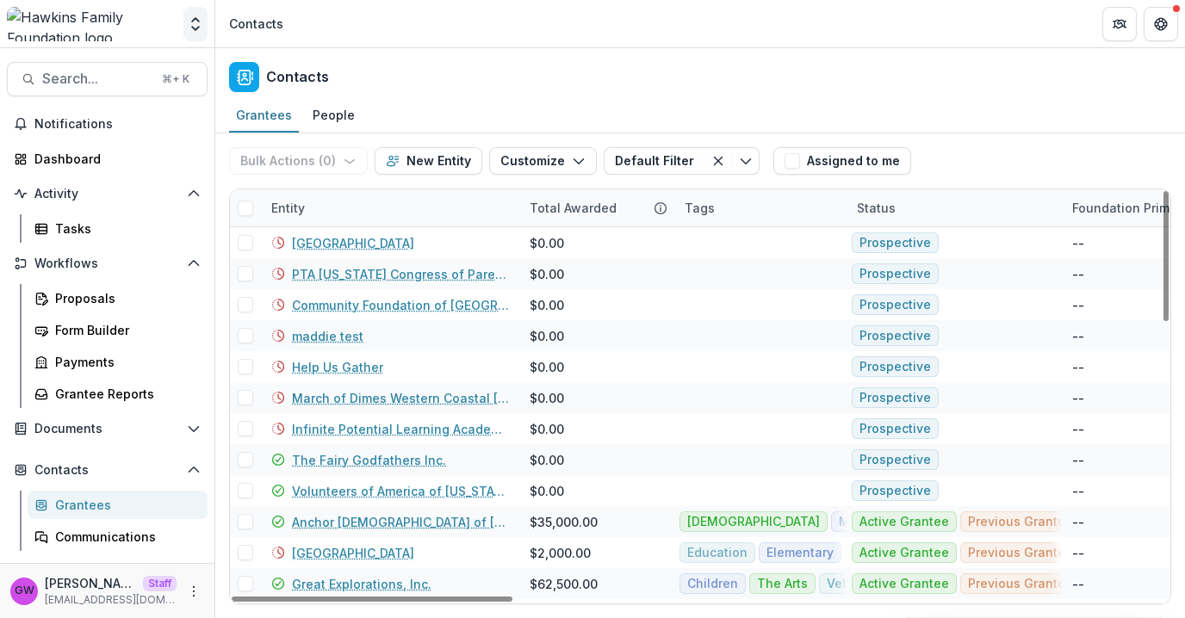
click at [196, 16] on icon "Open entity switcher" at bounding box center [195, 24] width 17 height 17
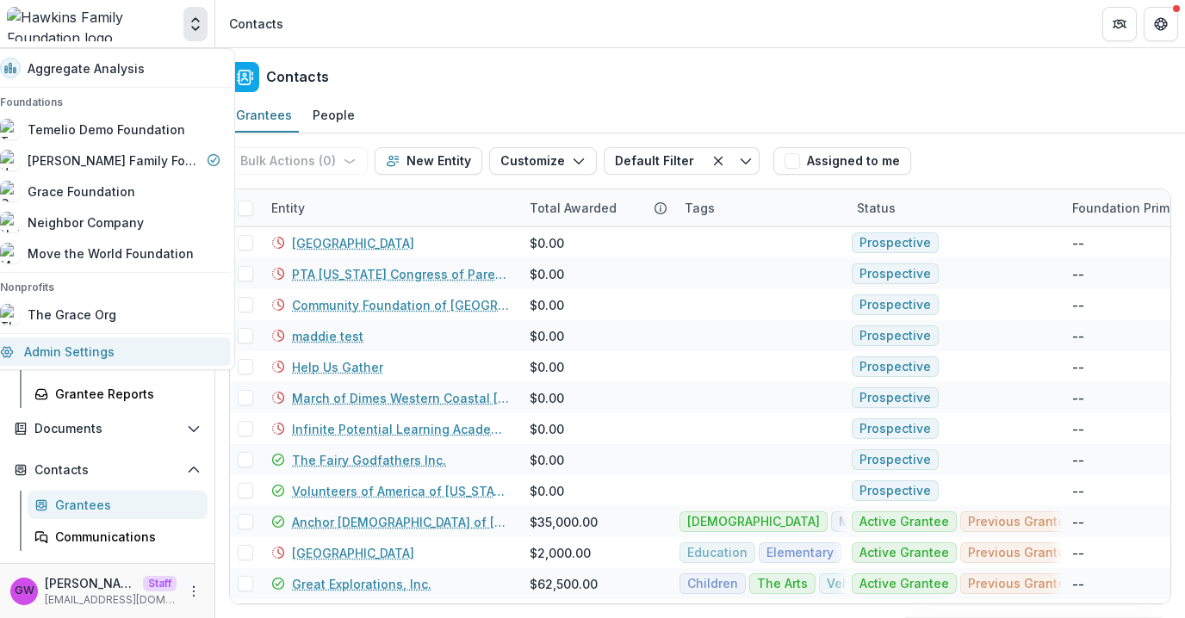
click at [90, 345] on link "Admin Settings" at bounding box center [110, 352] width 241 height 28
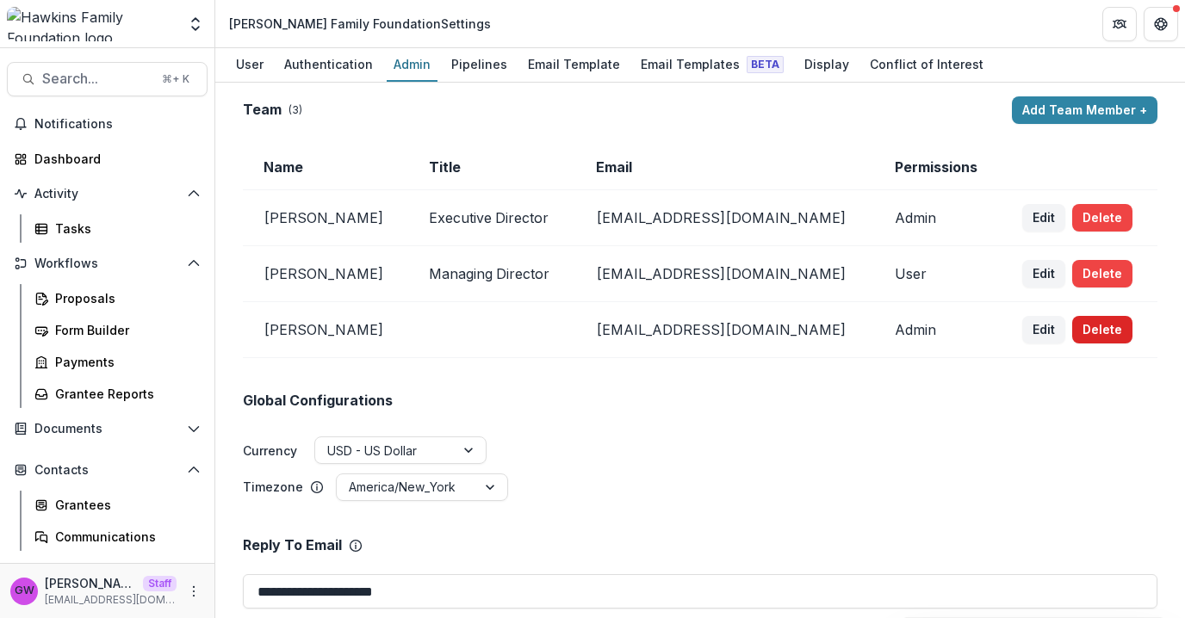
click at [1084, 330] on button "Delete" at bounding box center [1102, 330] width 60 height 28
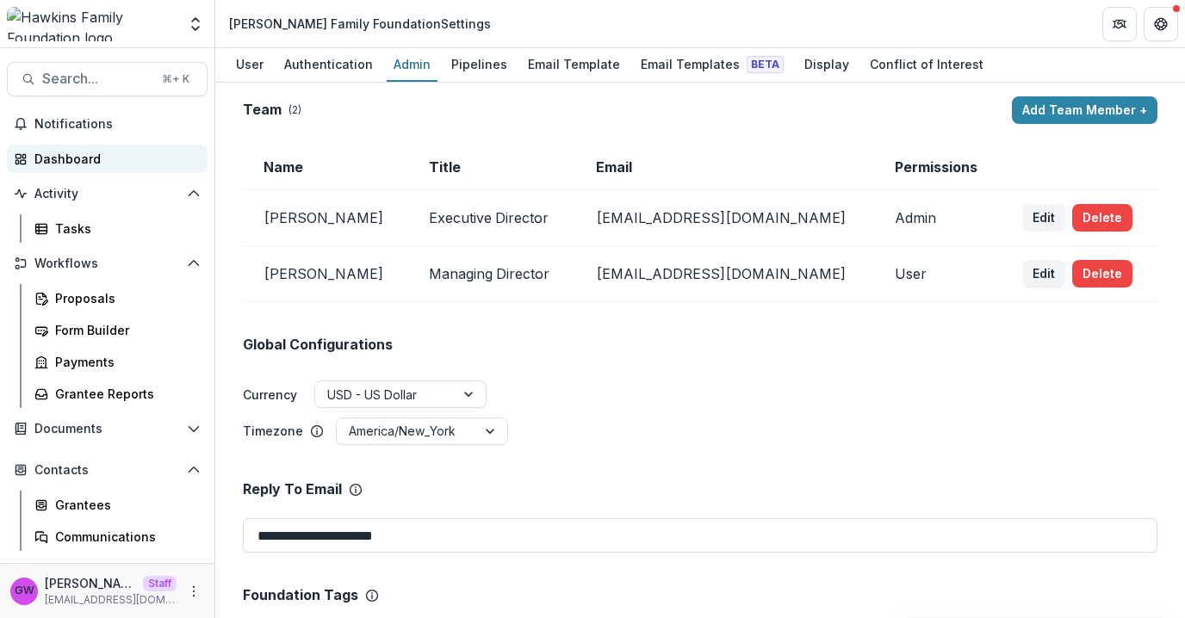
click at [106, 155] on div "Dashboard" at bounding box center [113, 159] width 159 height 18
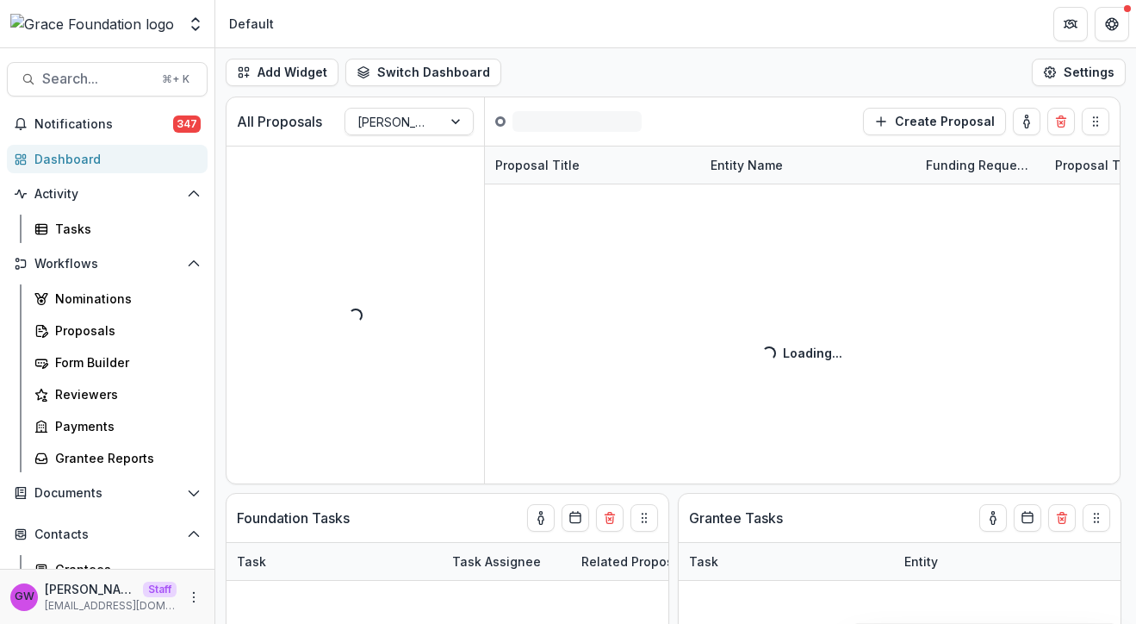
click at [202, 31] on icon "Open entity switcher" at bounding box center [195, 24] width 17 height 17
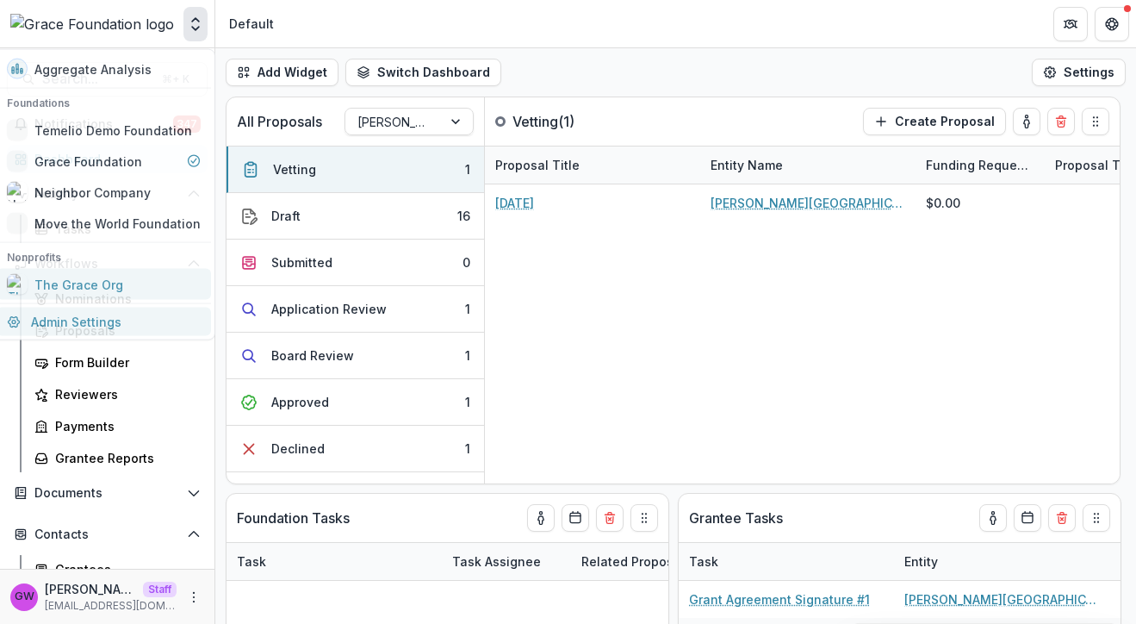
select select "******"
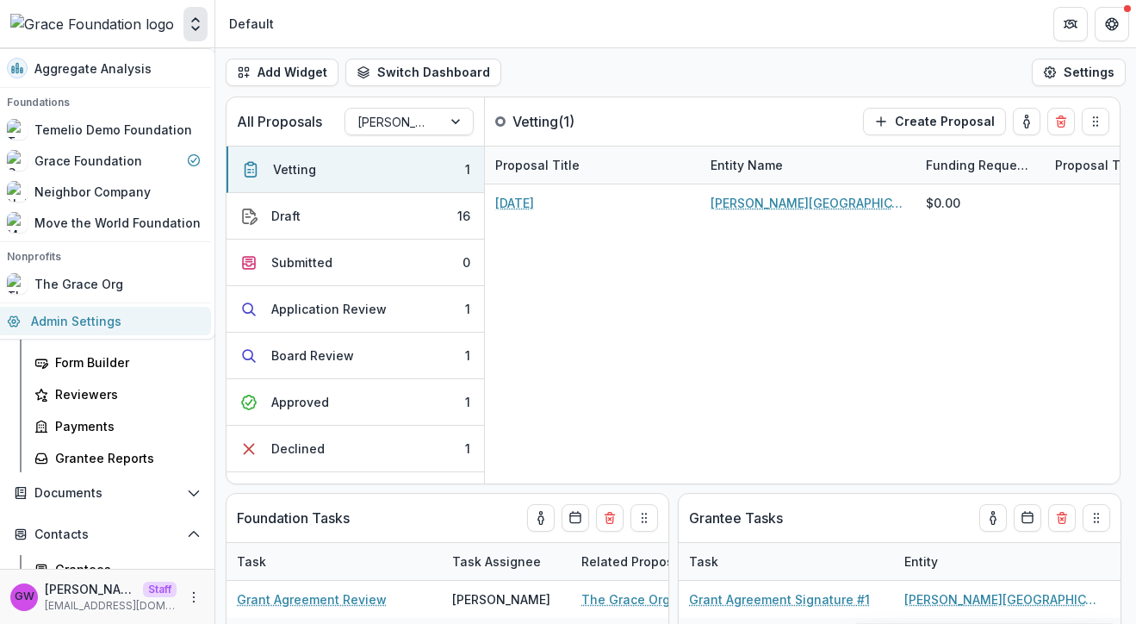
click at [109, 332] on link "Admin Settings" at bounding box center [104, 321] width 214 height 28
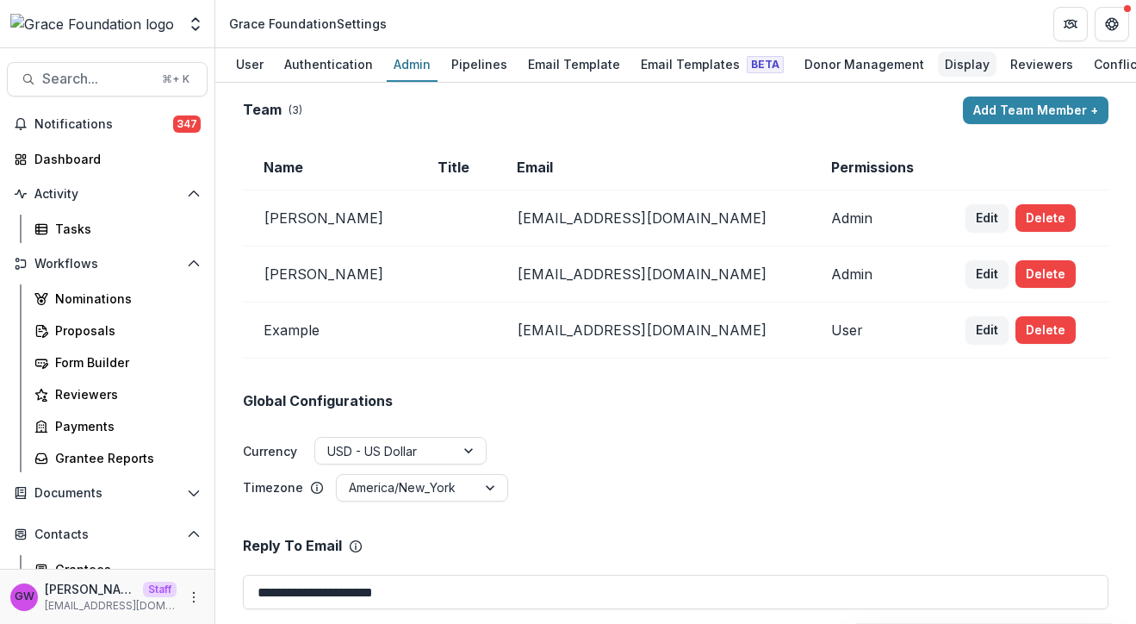
click at [948, 56] on div "Display" at bounding box center [967, 64] width 59 height 25
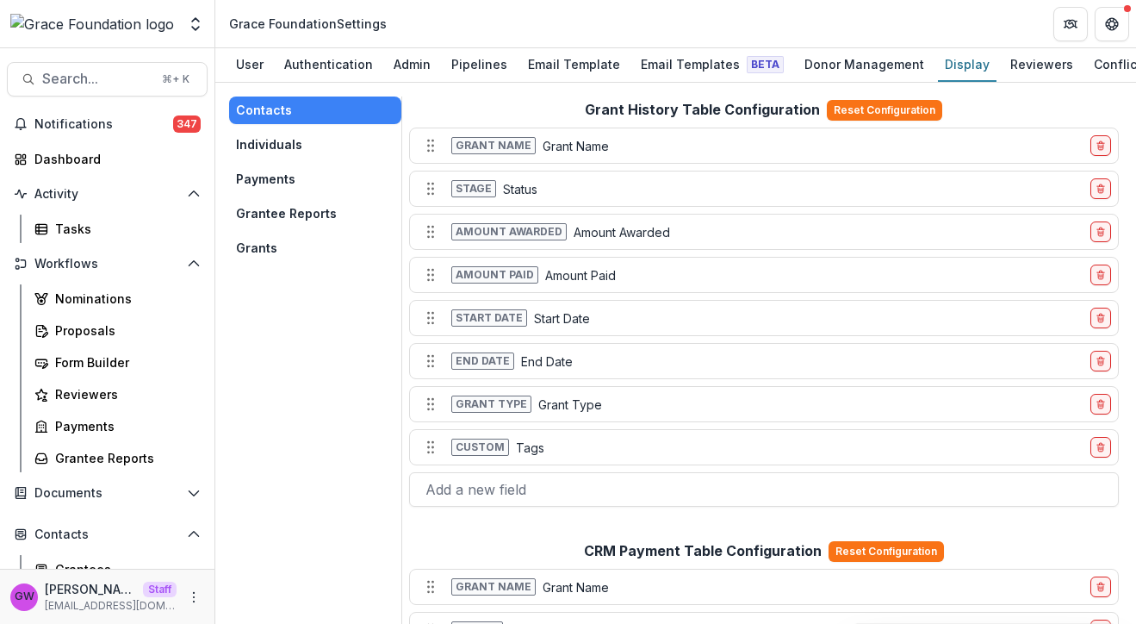
click at [284, 245] on button "Grants" at bounding box center [315, 248] width 172 height 28
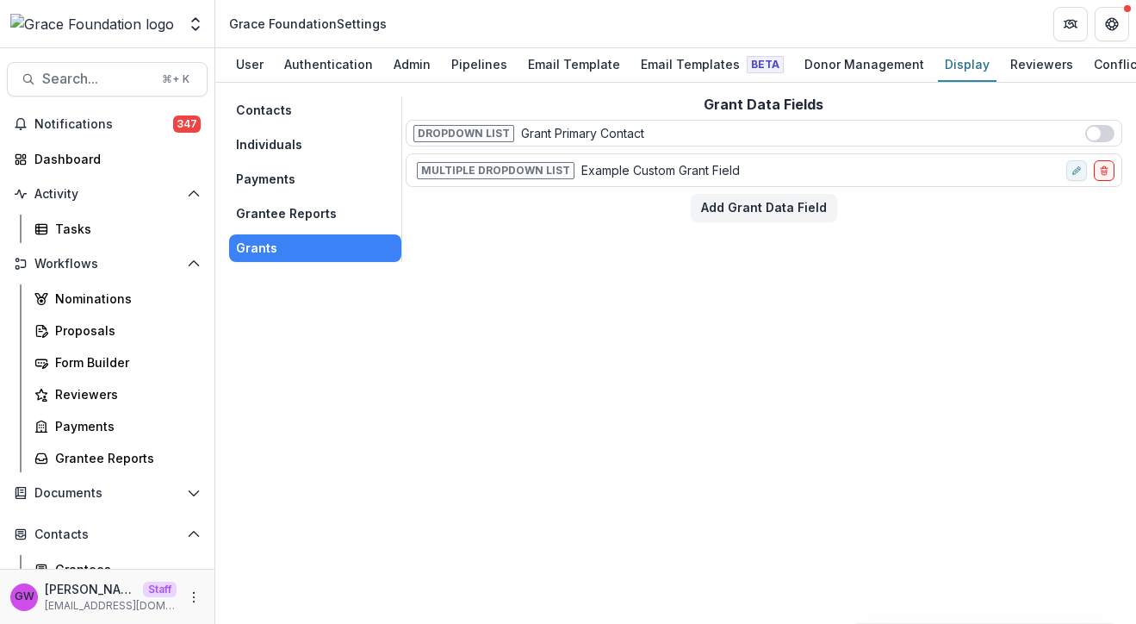
click at [1099, 134] on span at bounding box center [1094, 134] width 14 height 14
click at [87, 330] on div "Proposals" at bounding box center [124, 330] width 139 height 18
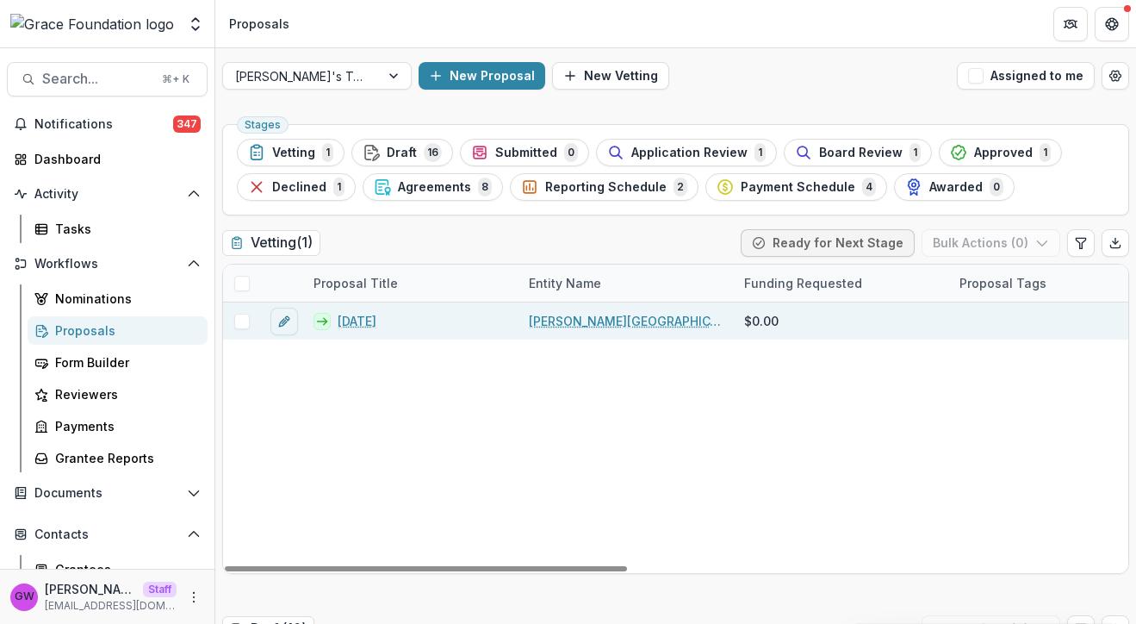
click at [361, 328] on link "[DATE]" at bounding box center [357, 321] width 39 height 18
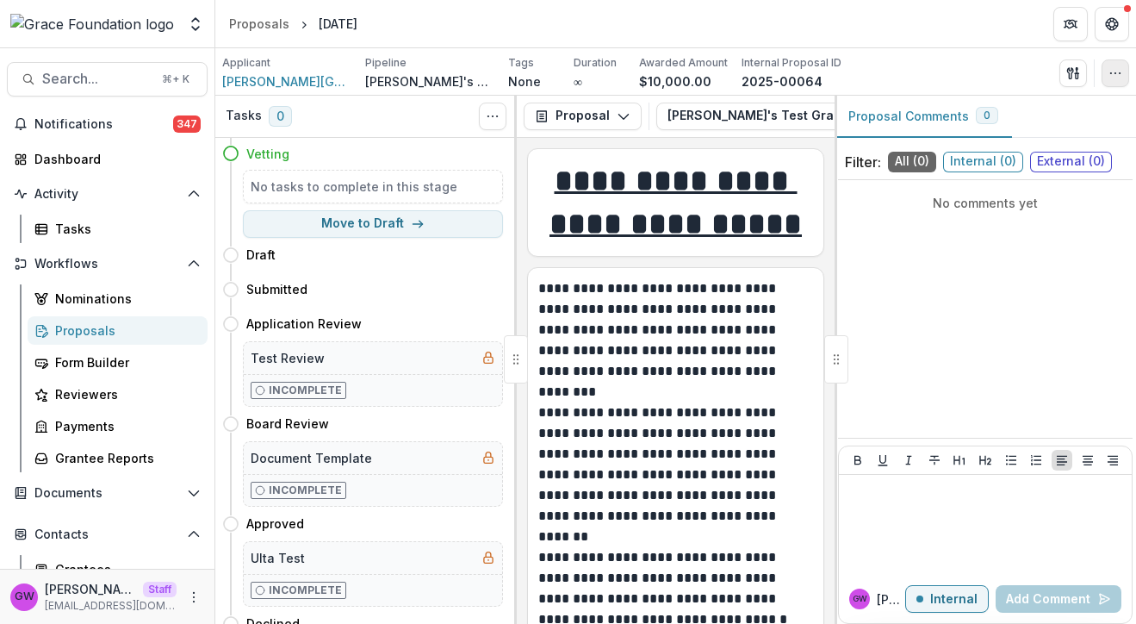
click at [1105, 78] on button "button" at bounding box center [1116, 73] width 28 height 28
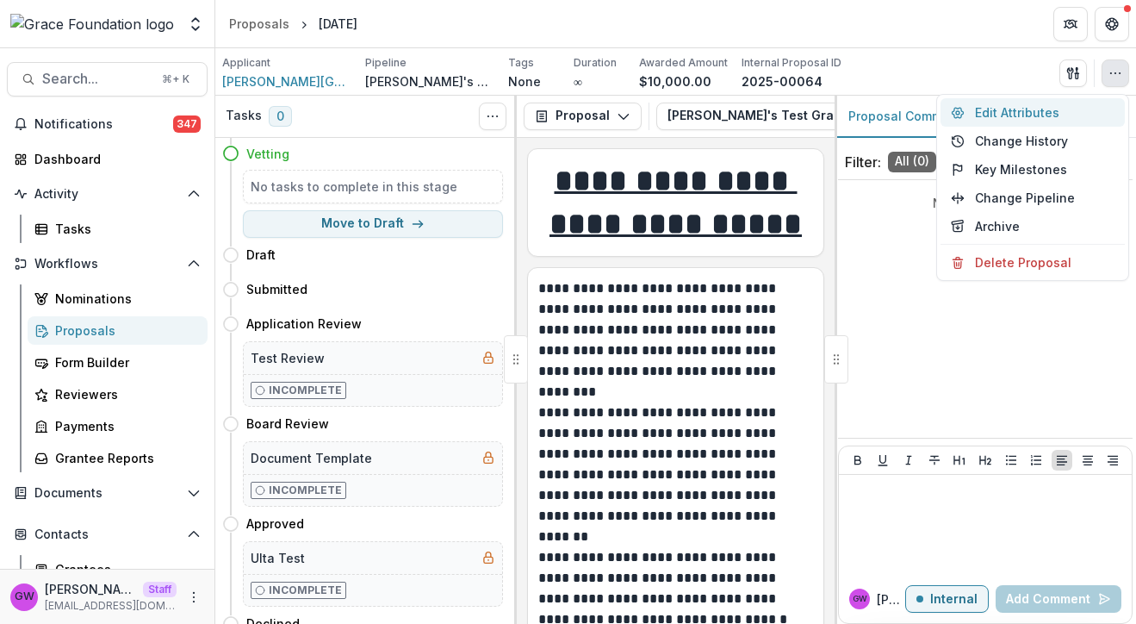
click at [1041, 116] on button "Edit Attributes" at bounding box center [1032, 112] width 184 height 28
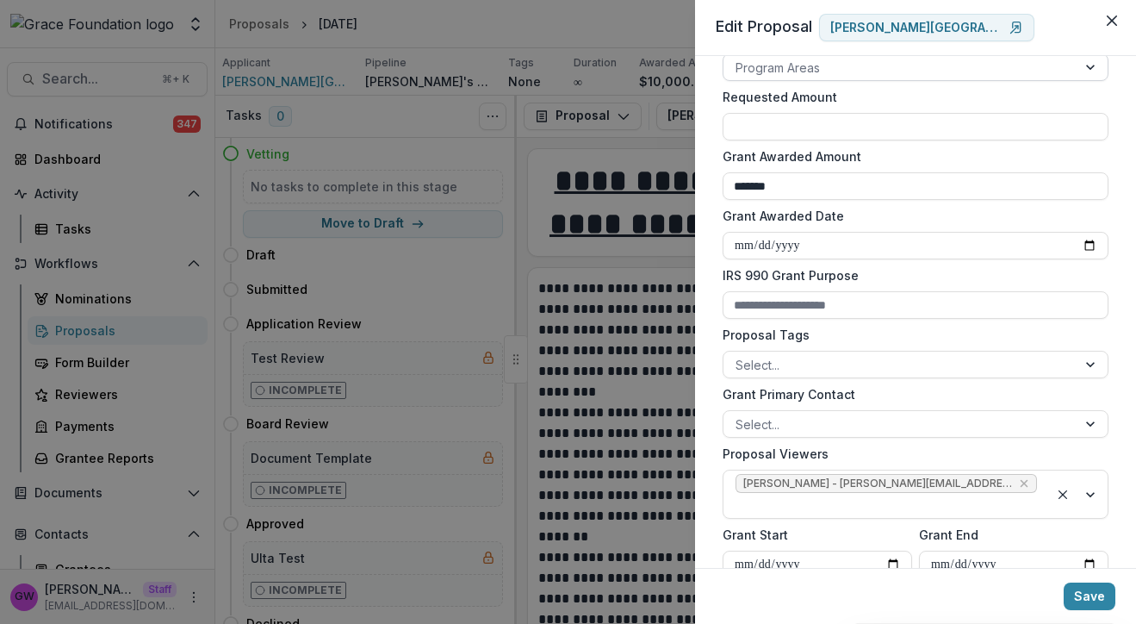
scroll to position [409, 0]
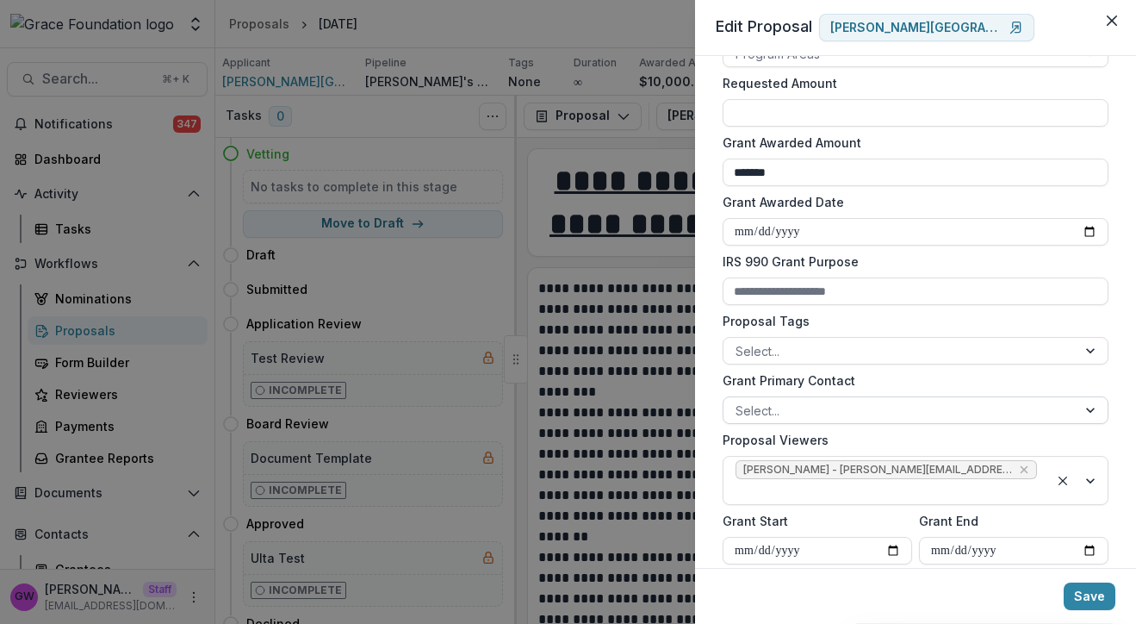
click at [797, 411] on div at bounding box center [900, 411] width 329 height 22
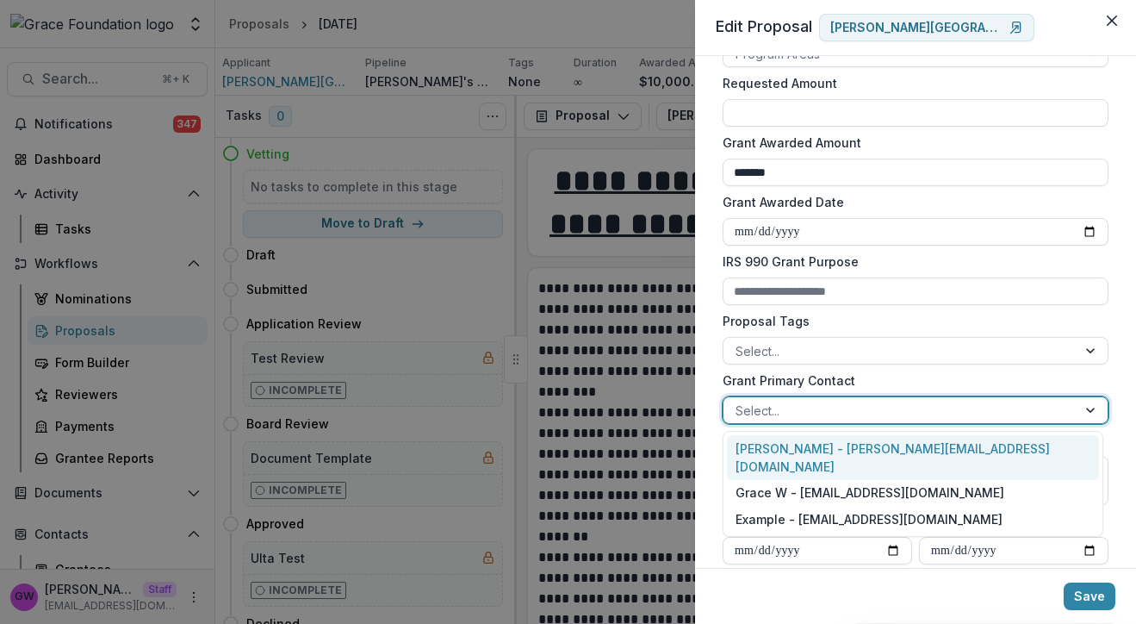
click at [903, 388] on label "Grant Primary Contact" at bounding box center [911, 380] width 376 height 18
click at [739, 401] on input "Grant Primary Contact" at bounding box center [737, 410] width 3 height 18
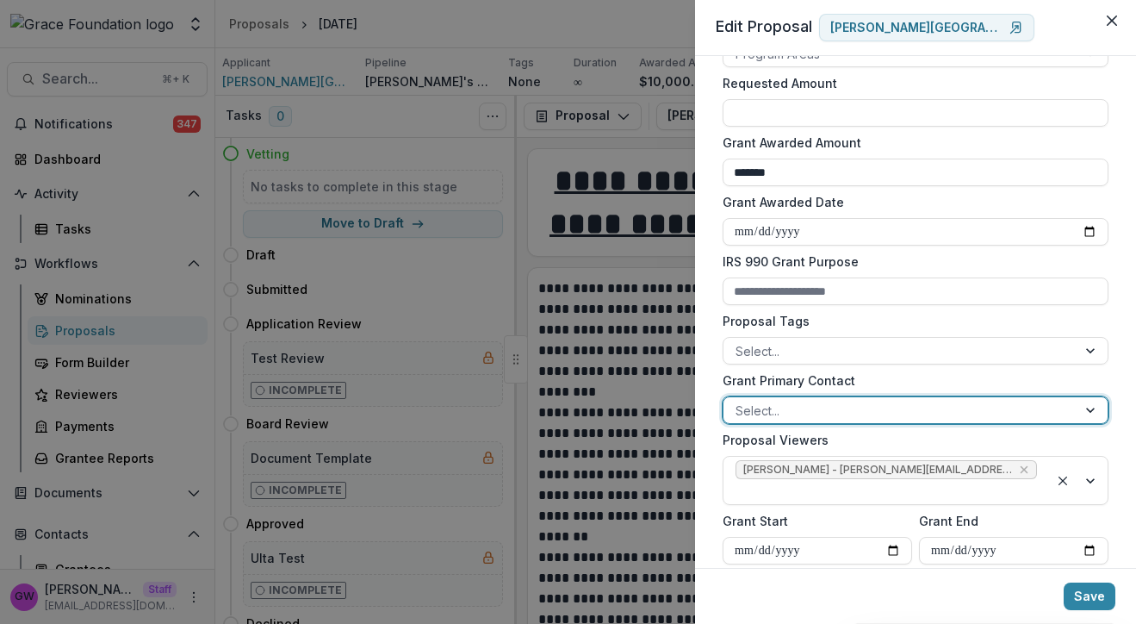
click at [401, 126] on div "**********" at bounding box center [568, 312] width 1136 height 624
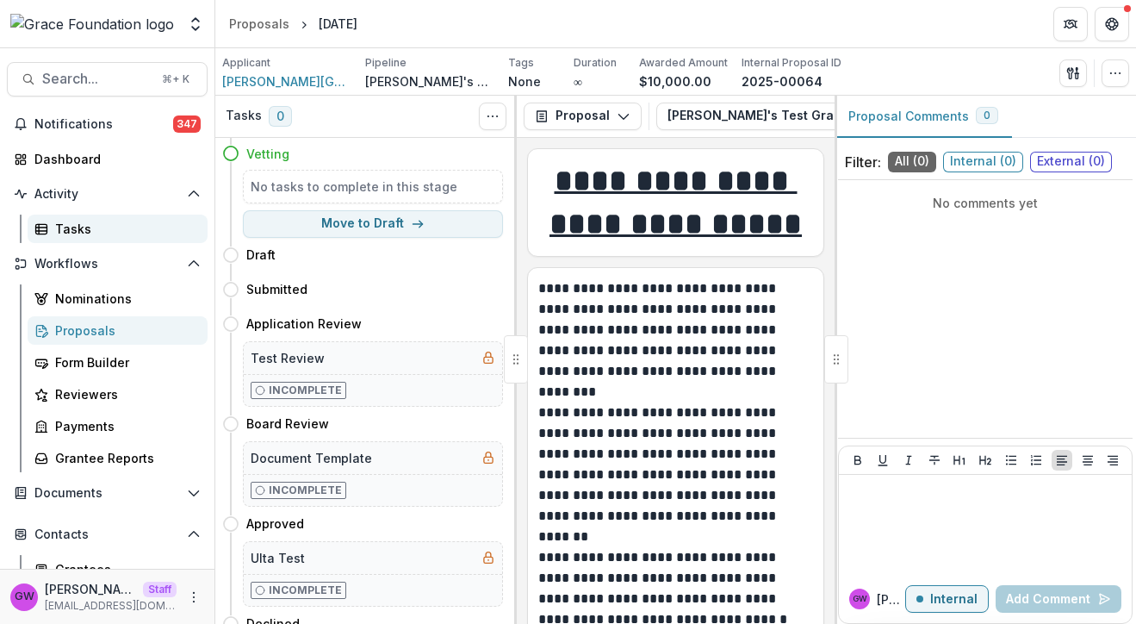
click at [119, 223] on div "Tasks" at bounding box center [124, 229] width 139 height 18
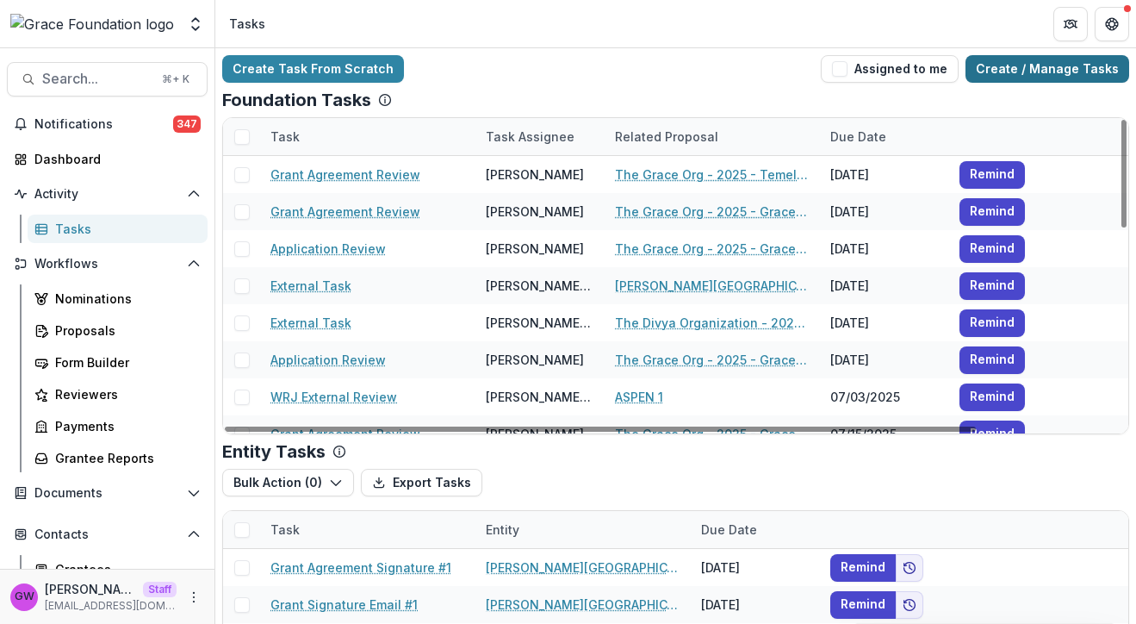
click at [1025, 64] on link "Create / Manage Tasks" at bounding box center [1047, 69] width 164 height 28
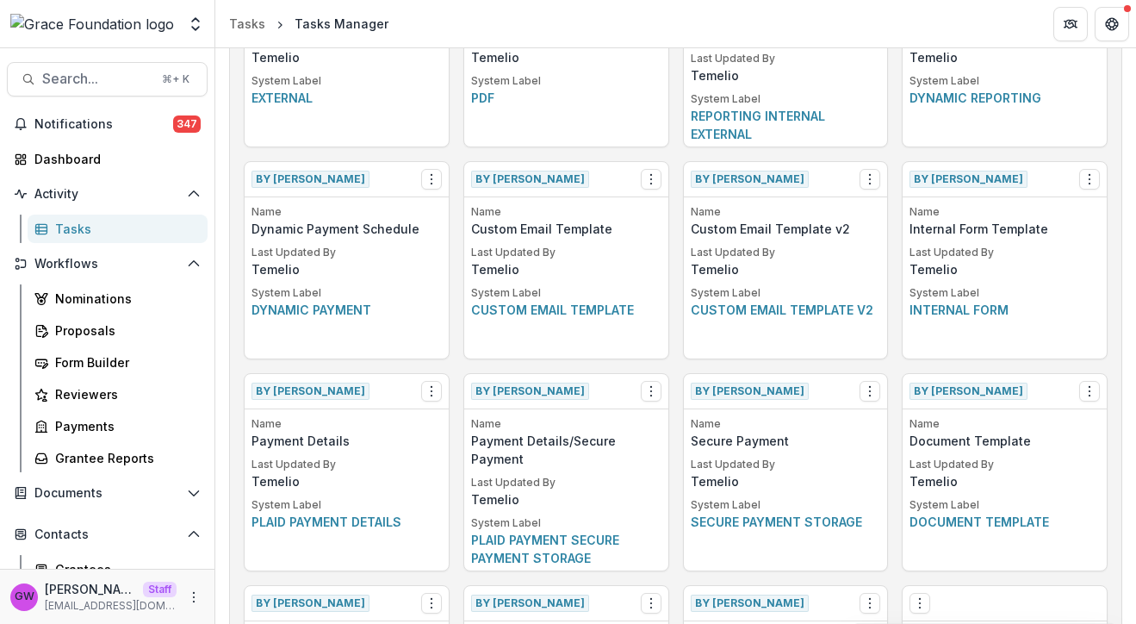
scroll to position [1198, 0]
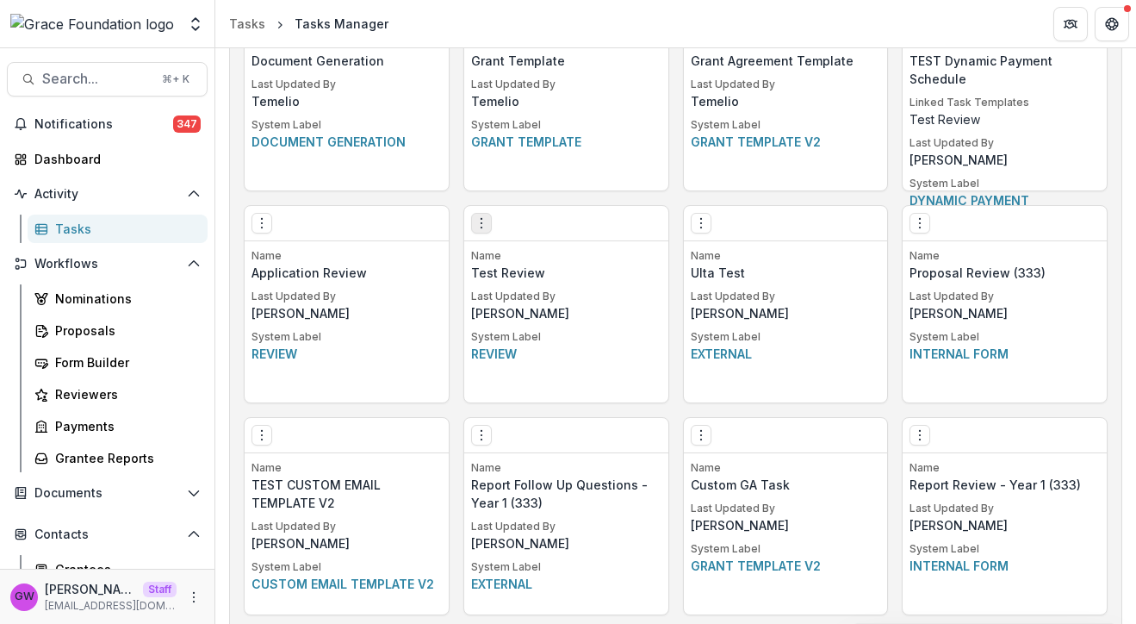
click at [480, 221] on icon "Options" at bounding box center [482, 223] width 14 height 14
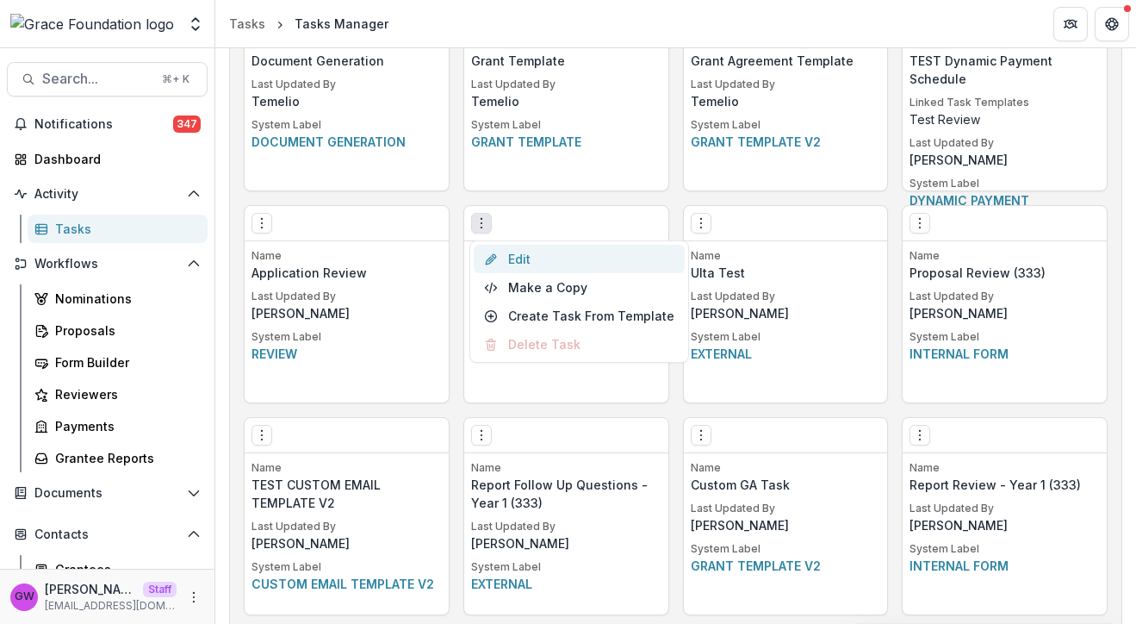
click at [523, 253] on link "Edit" at bounding box center [579, 259] width 211 height 28
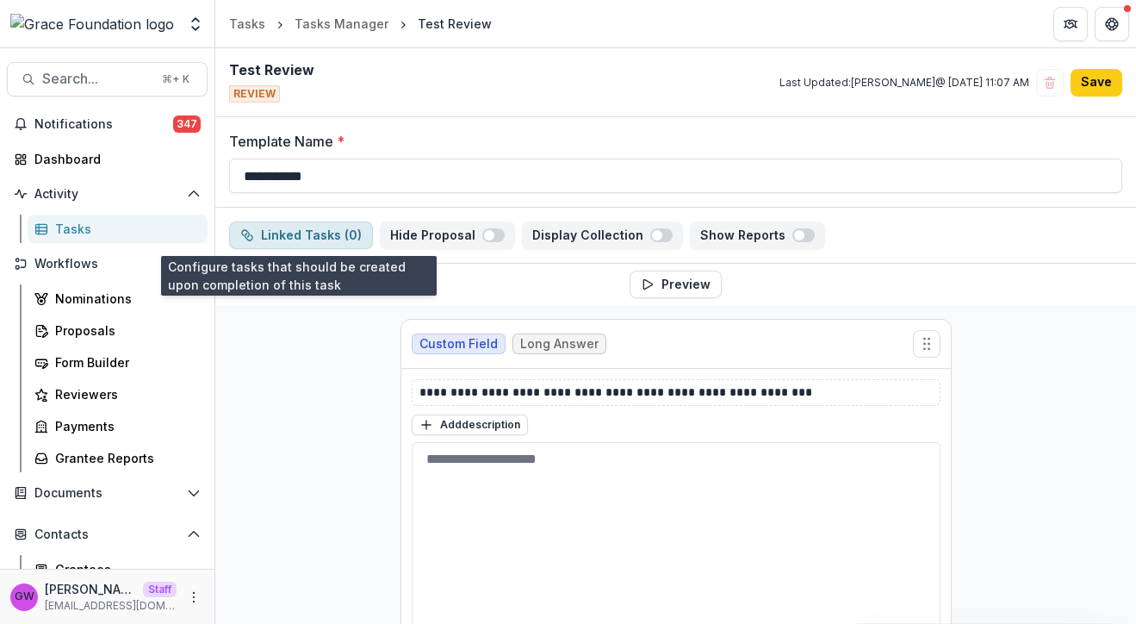
click at [330, 226] on button "Linked Tasks ( 0 )" at bounding box center [301, 235] width 144 height 28
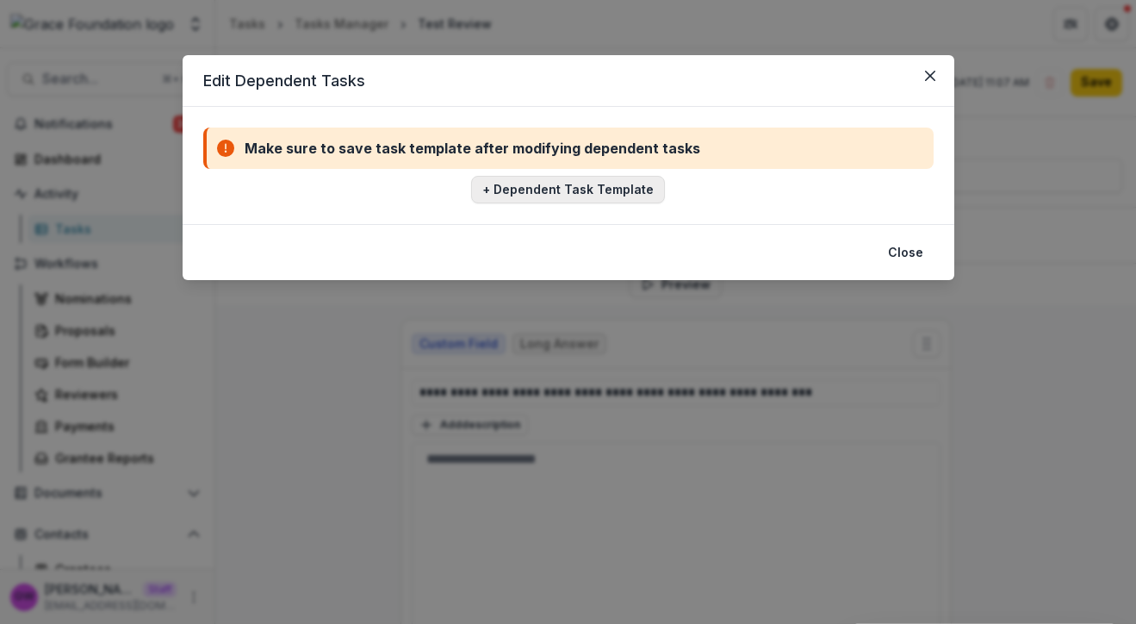
click at [546, 195] on button "+ Dependent Task Template" at bounding box center [568, 190] width 194 height 28
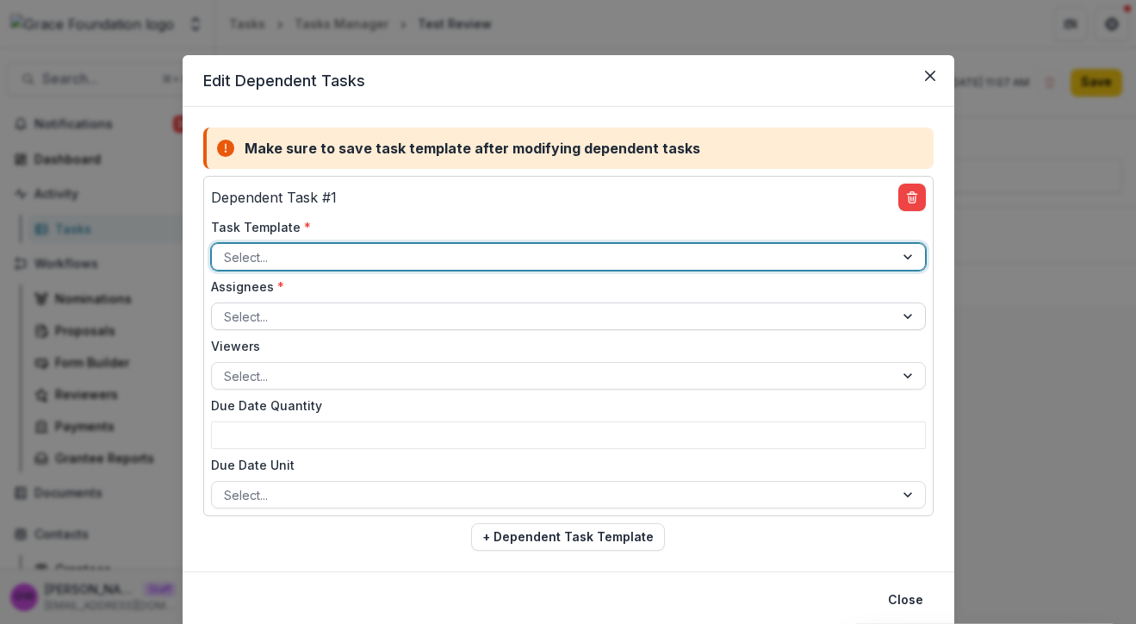
click at [395, 320] on div at bounding box center [553, 317] width 658 height 22
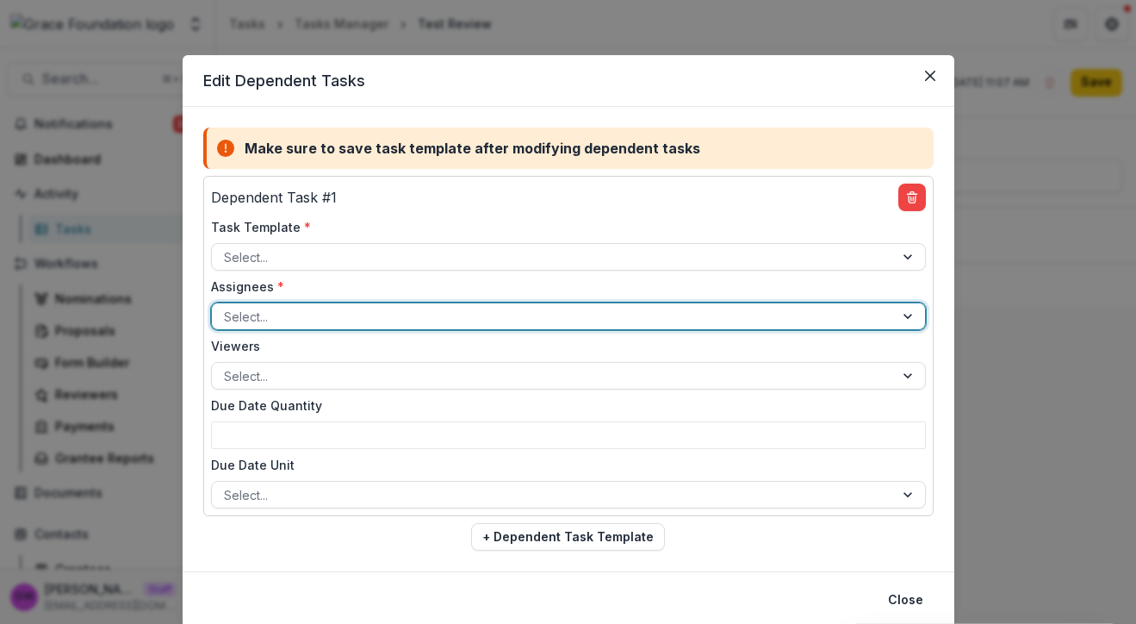
click at [170, 31] on div "Edit Dependent Tasks Make sure to save task template after modifying dependent …" at bounding box center [568, 312] width 1136 height 624
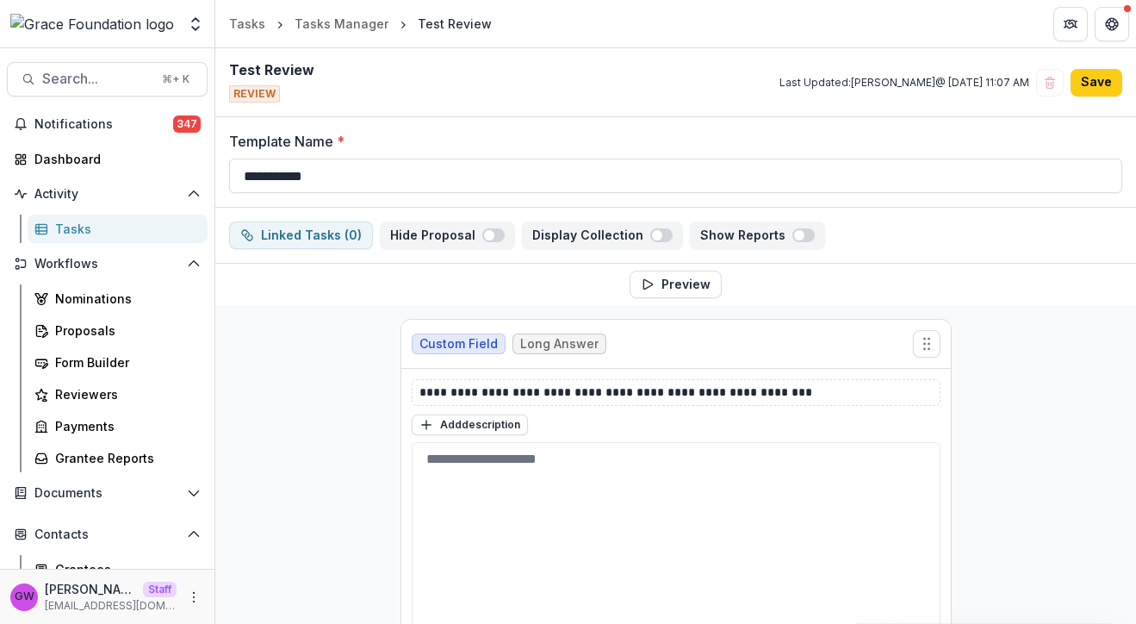
click at [92, 228] on div "Tasks" at bounding box center [124, 229] width 139 height 18
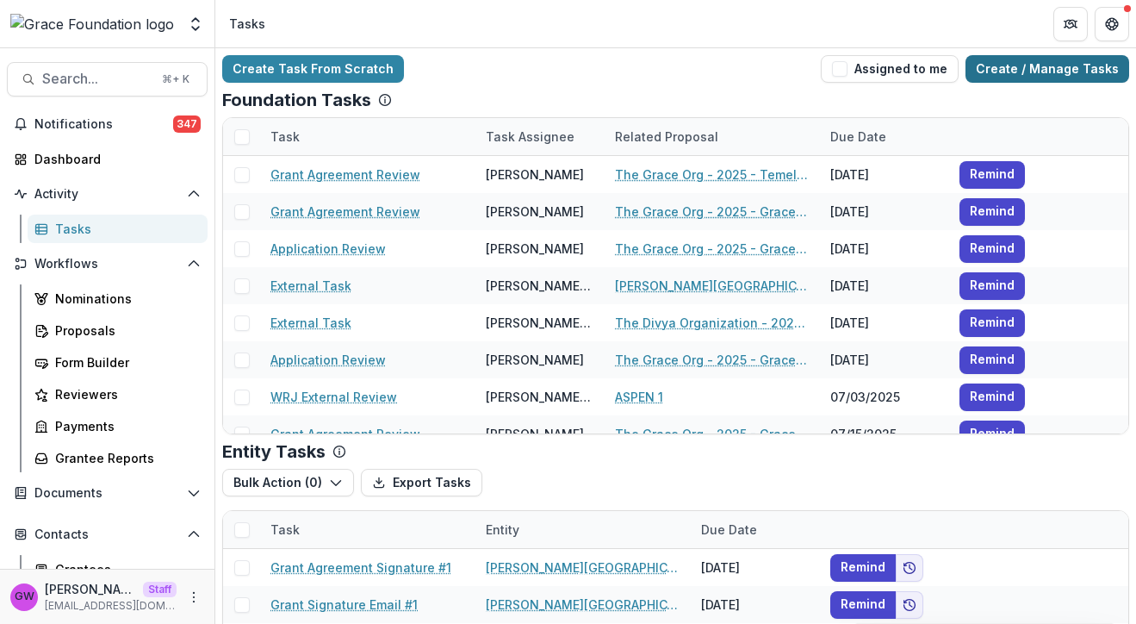
click at [1002, 67] on link "Create / Manage Tasks" at bounding box center [1047, 69] width 164 height 28
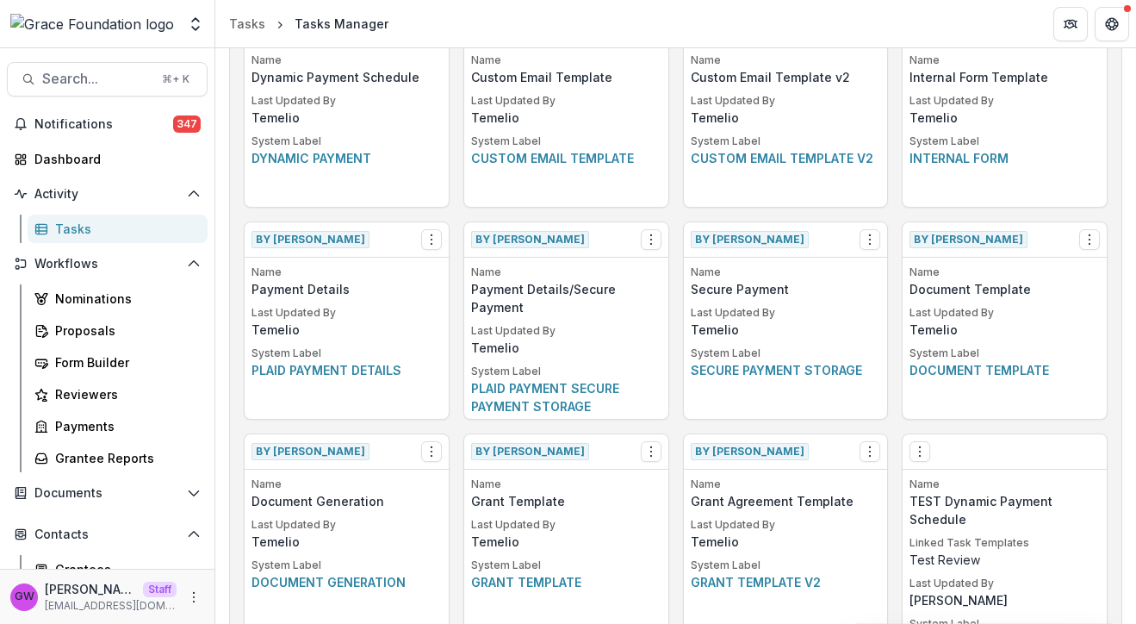
scroll to position [1159, 0]
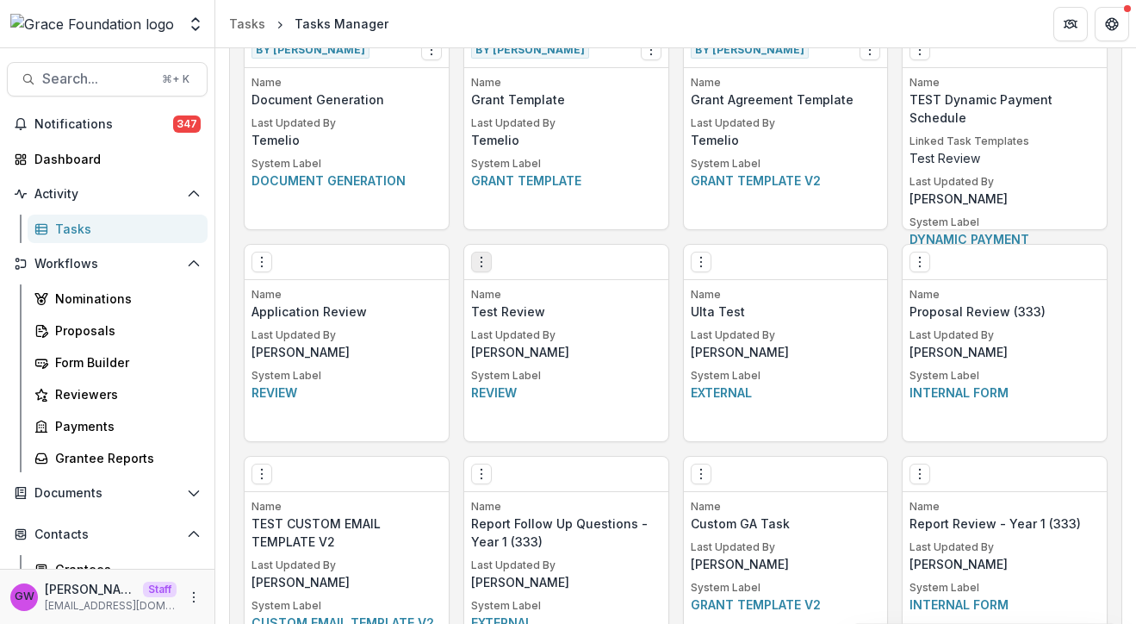
click at [486, 266] on icon "Options" at bounding box center [482, 262] width 14 height 14
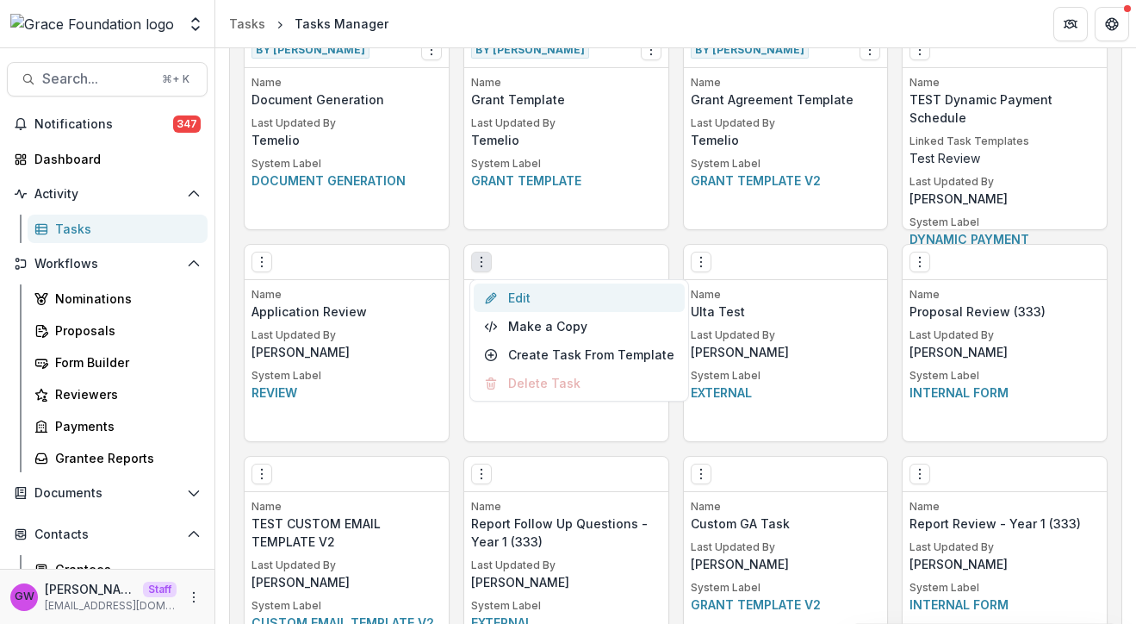
click at [530, 301] on link "Edit" at bounding box center [579, 297] width 211 height 28
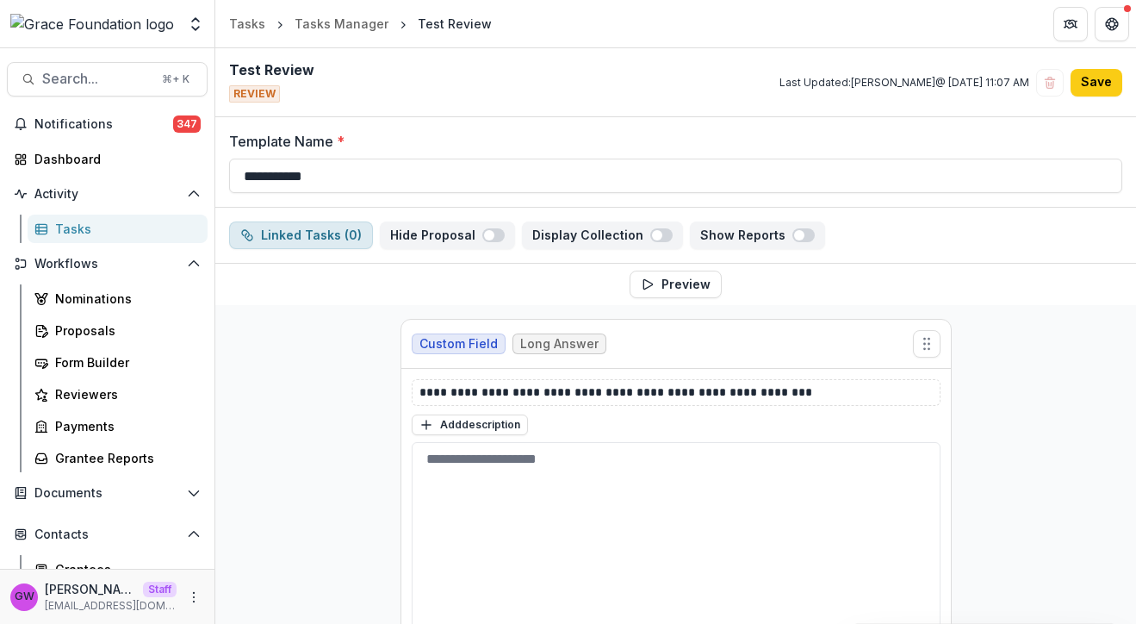
click at [306, 240] on button "Linked Tasks ( 0 )" at bounding box center [301, 235] width 144 height 28
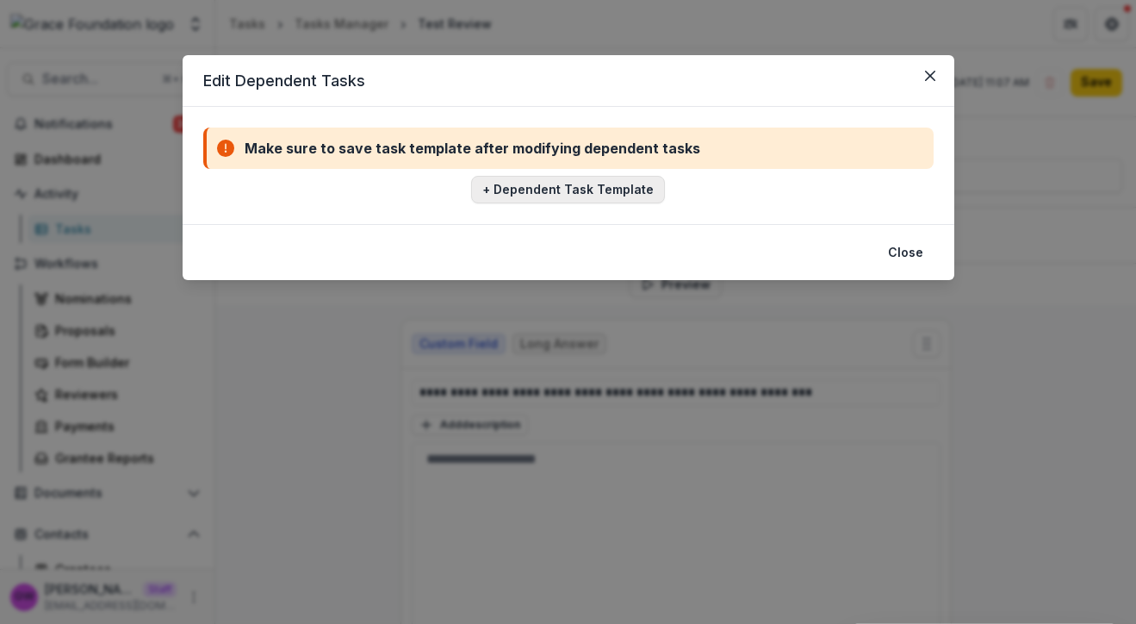
click at [567, 190] on button "+ Dependent Task Template" at bounding box center [568, 190] width 194 height 28
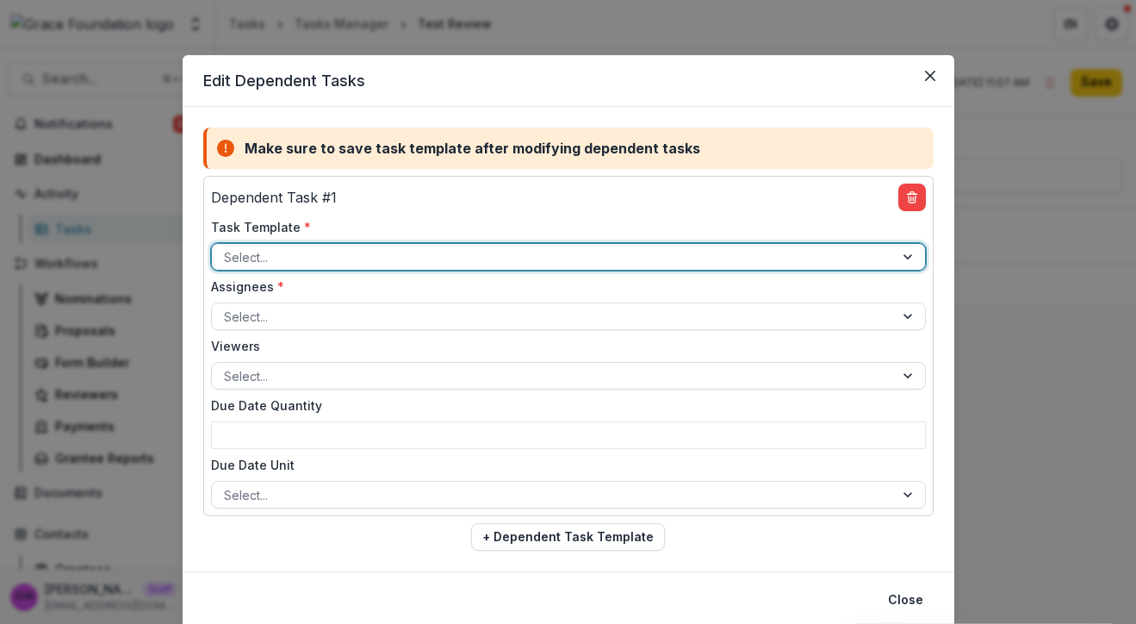
click at [369, 256] on div at bounding box center [553, 257] width 658 height 22
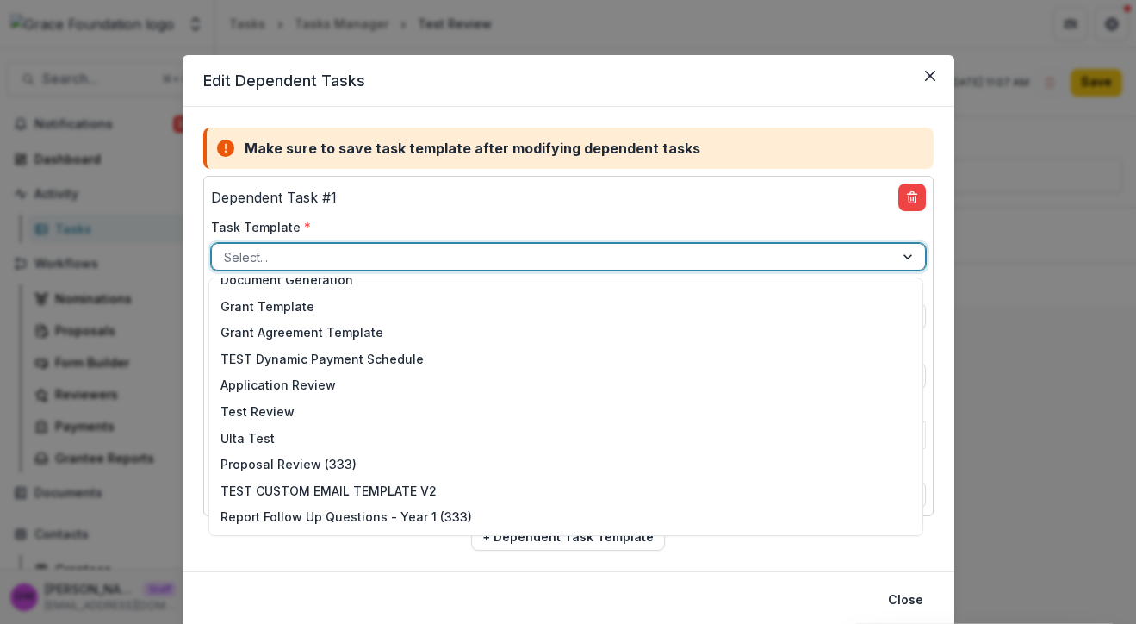
scroll to position [620, 0]
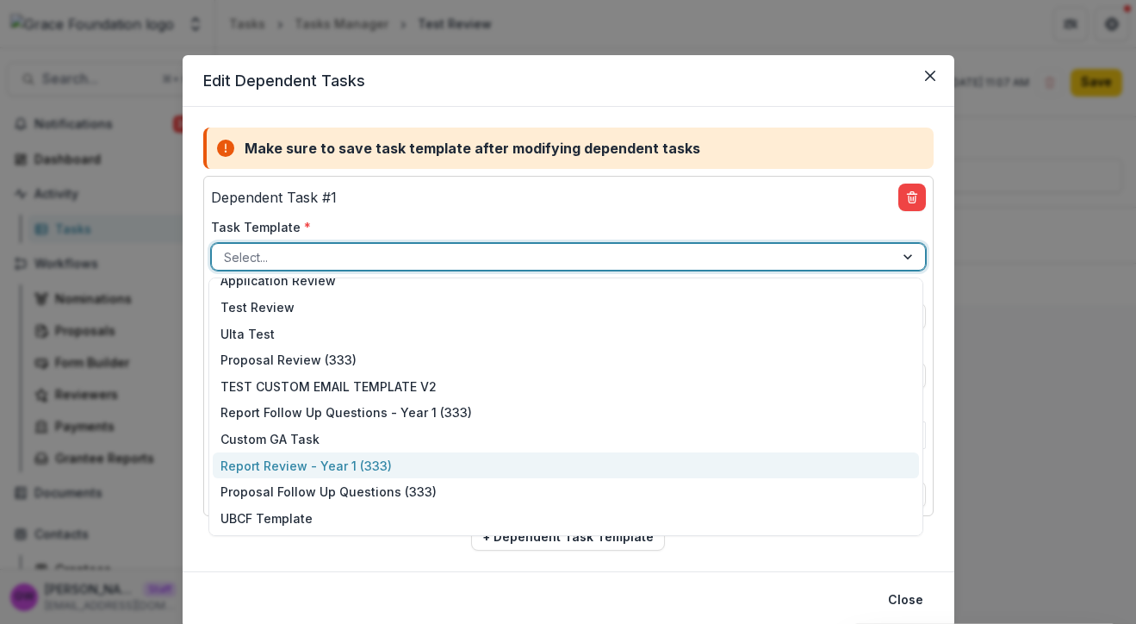
click at [304, 469] on div "Report Review - Year 1 (333)" at bounding box center [566, 465] width 706 height 27
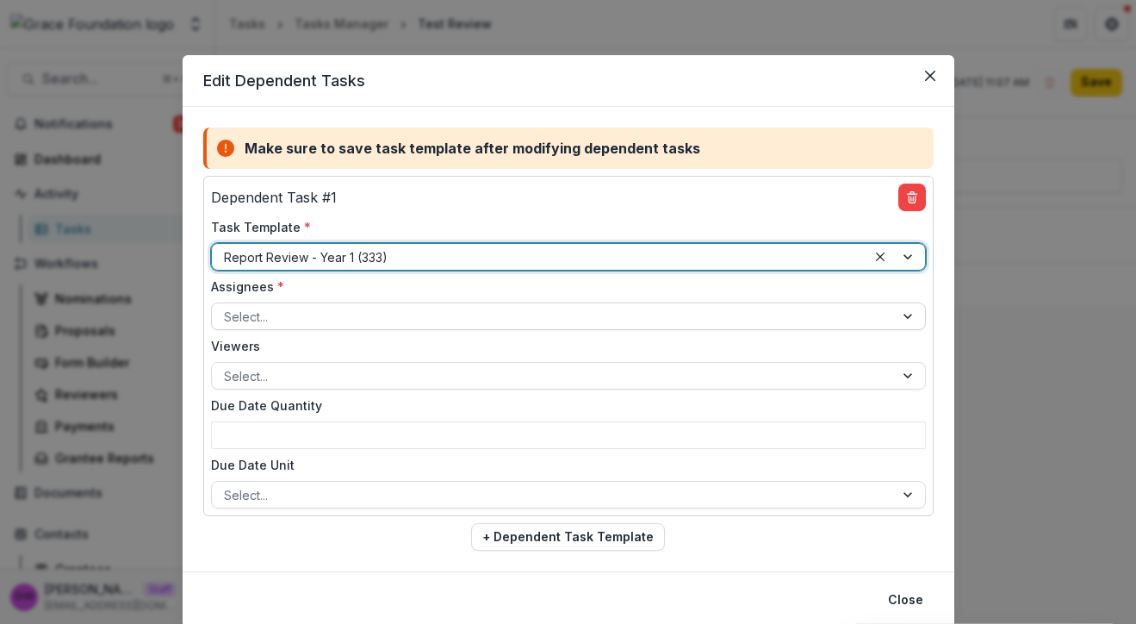
click at [346, 321] on div at bounding box center [553, 317] width 658 height 22
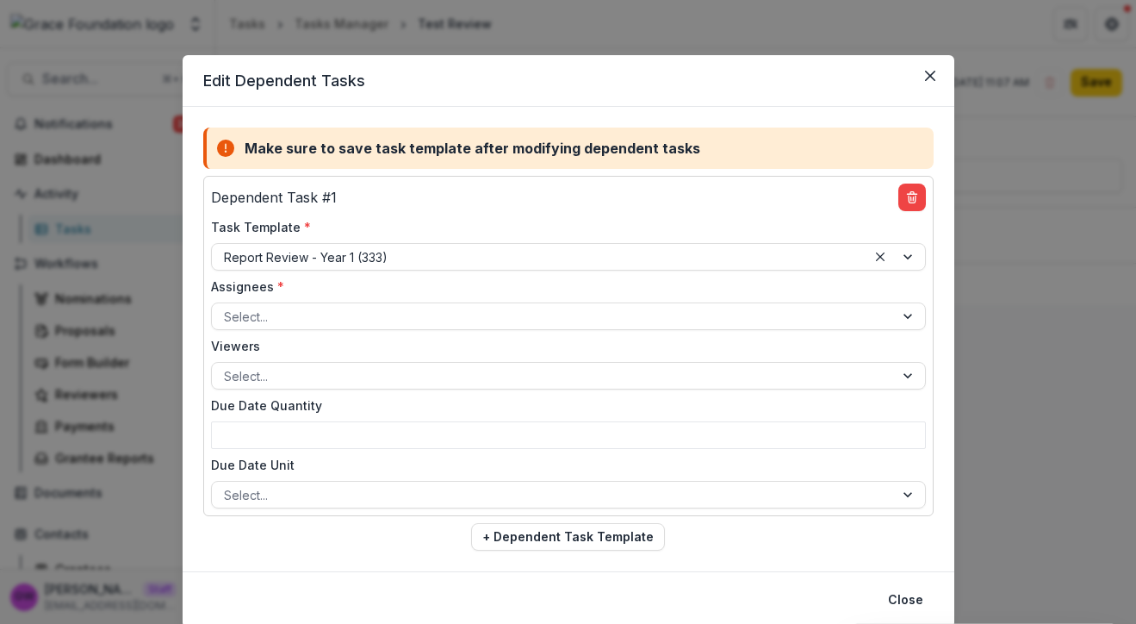
click at [142, 213] on div "Edit Dependent Tasks Make sure to save task template after modifying dependent …" at bounding box center [568, 312] width 1136 height 624
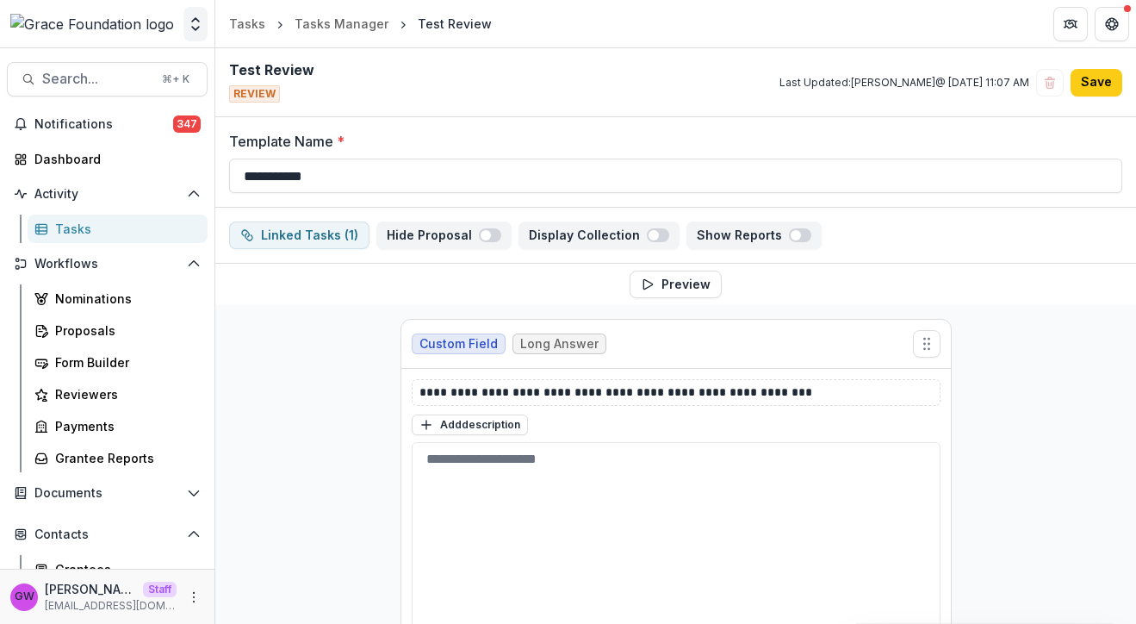
click at [191, 19] on icon "Open entity switcher" at bounding box center [195, 24] width 17 height 17
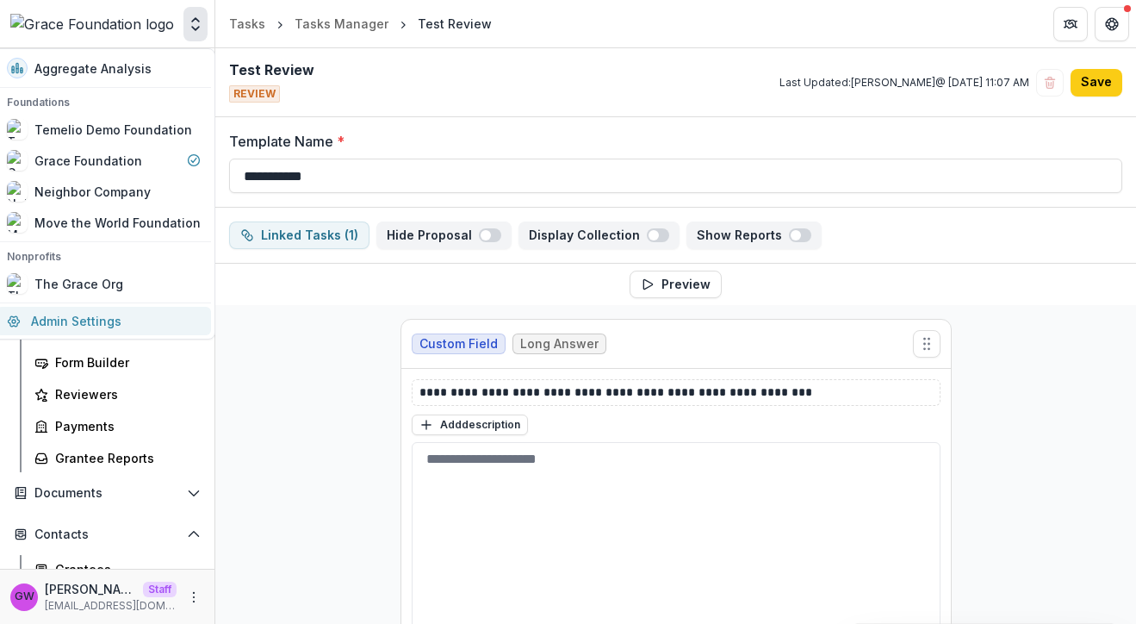
click at [124, 313] on link "Admin Settings" at bounding box center [104, 321] width 214 height 28
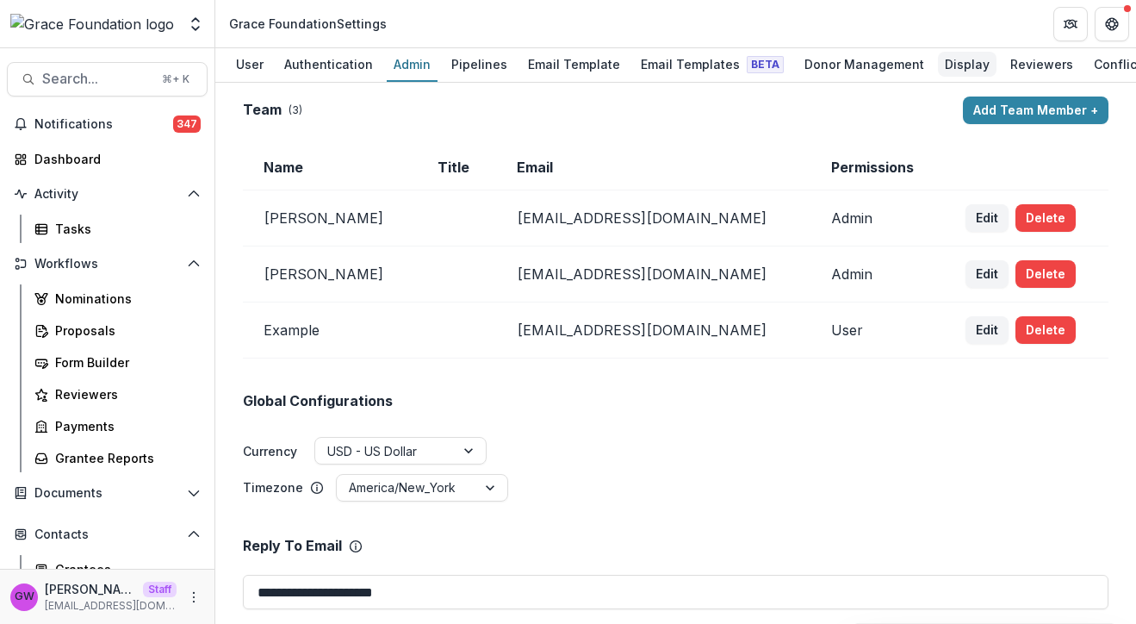
click at [938, 63] on div "Display" at bounding box center [967, 64] width 59 height 25
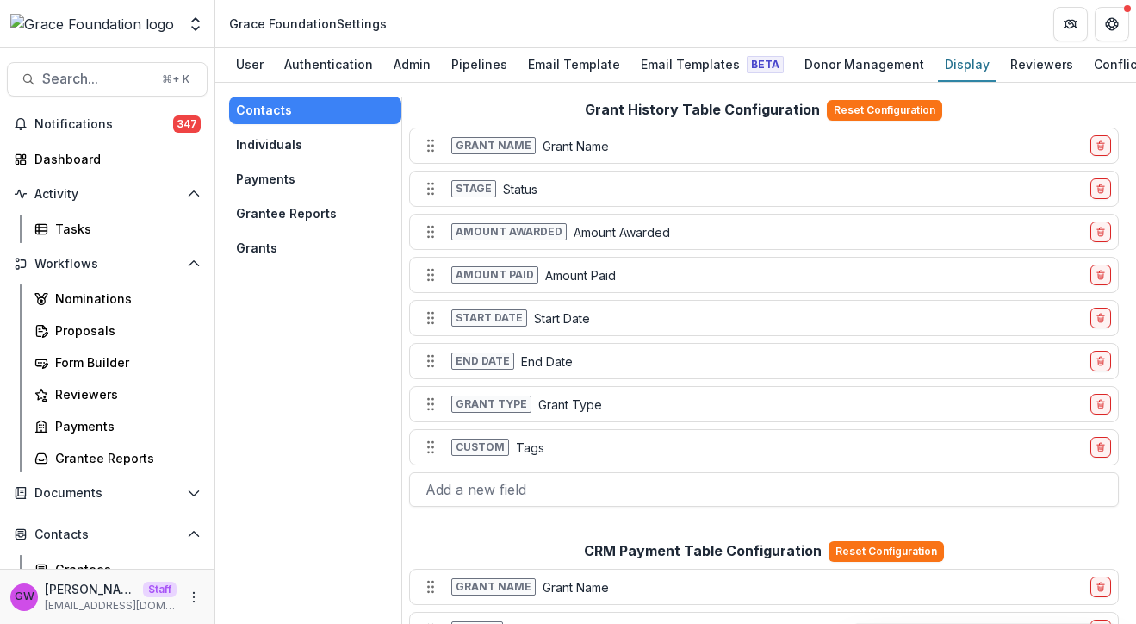
click at [270, 246] on button "Grants" at bounding box center [315, 248] width 172 height 28
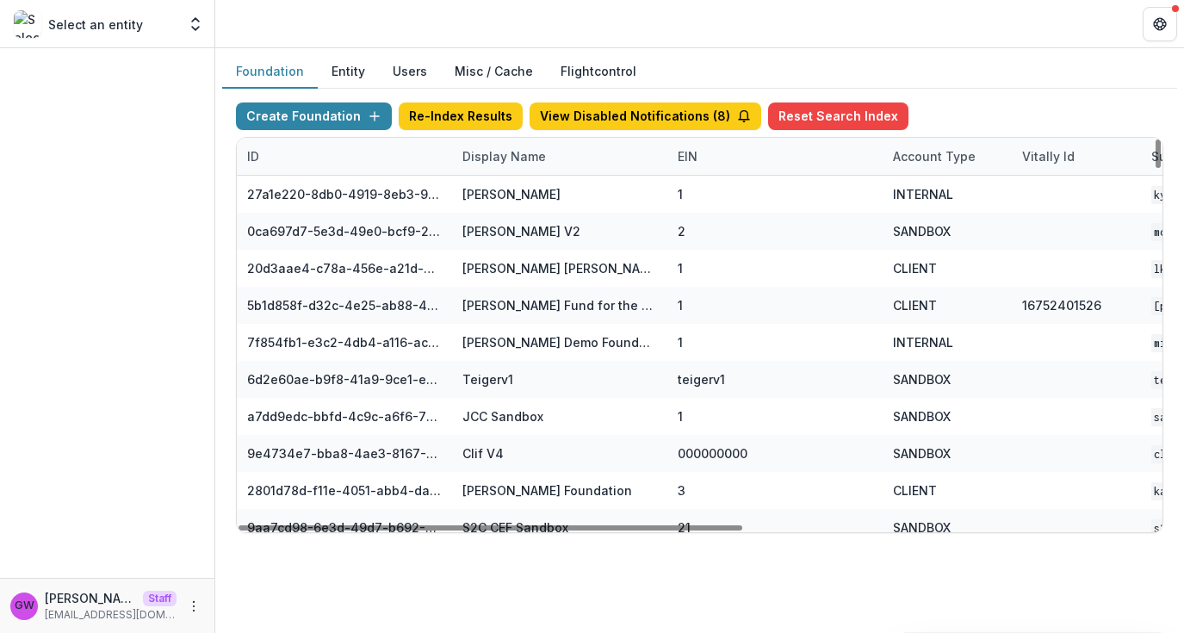
click at [497, 154] on div "Display Name" at bounding box center [504, 156] width 104 height 18
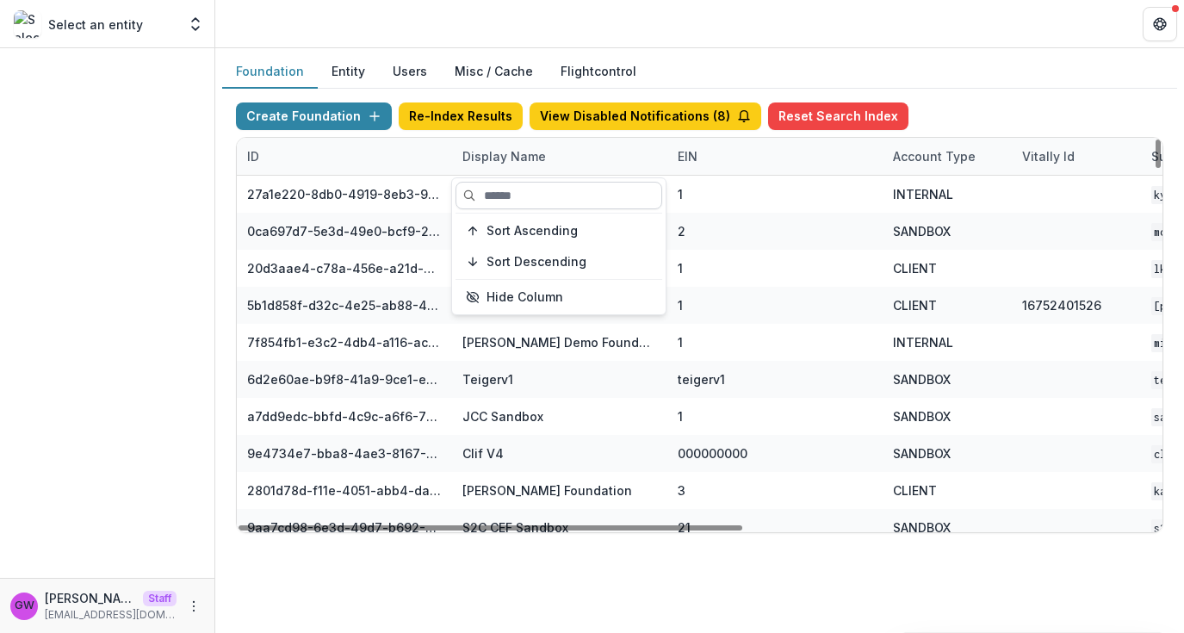
click at [525, 195] on input at bounding box center [559, 196] width 207 height 28
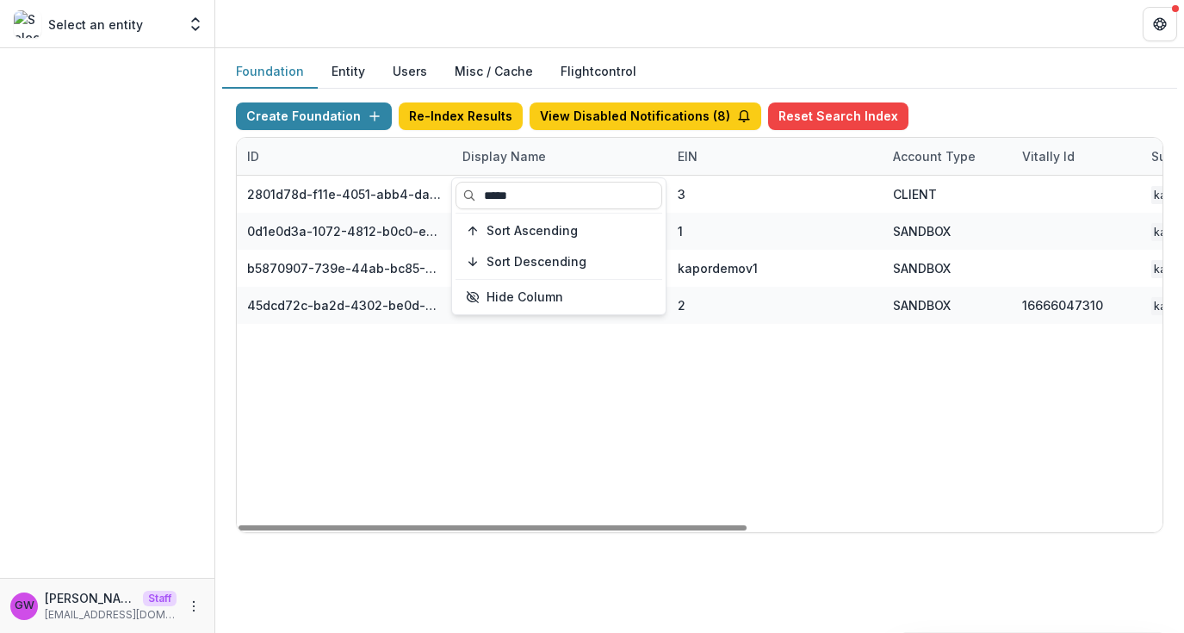
type input "*****"
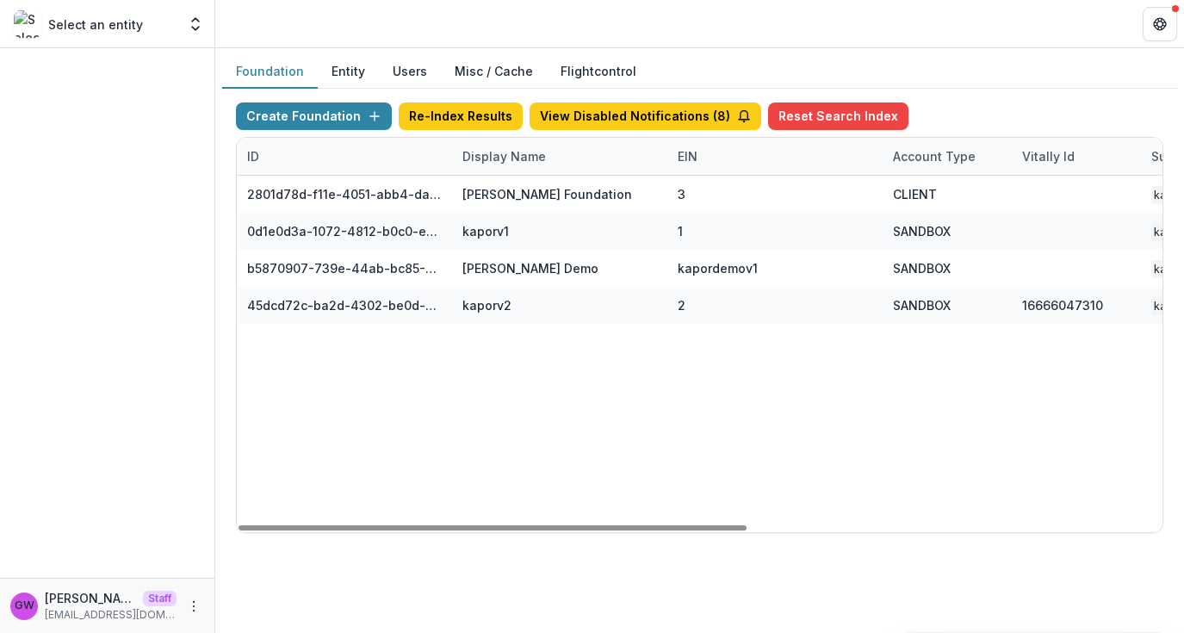
click at [991, 107] on div "Create Foundation Re-Index Results View Disabled Notifications ( 8 ) Reset Sear…" at bounding box center [700, 119] width 928 height 34
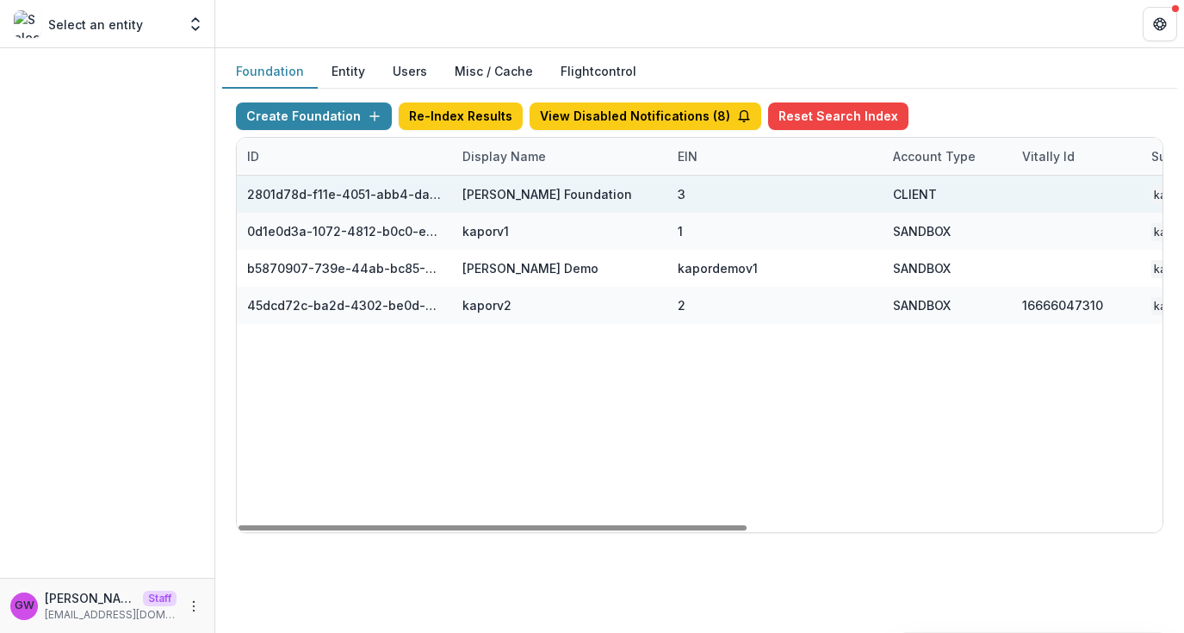
scroll to position [0, 754]
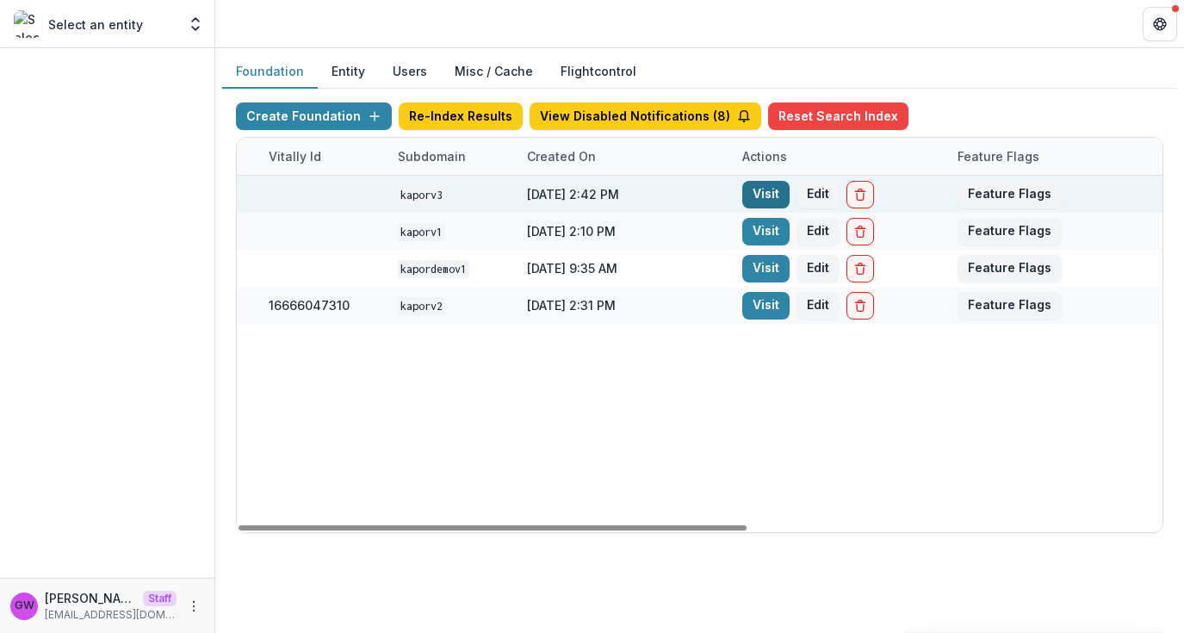
click at [776, 193] on link "Visit" at bounding box center [765, 195] width 47 height 28
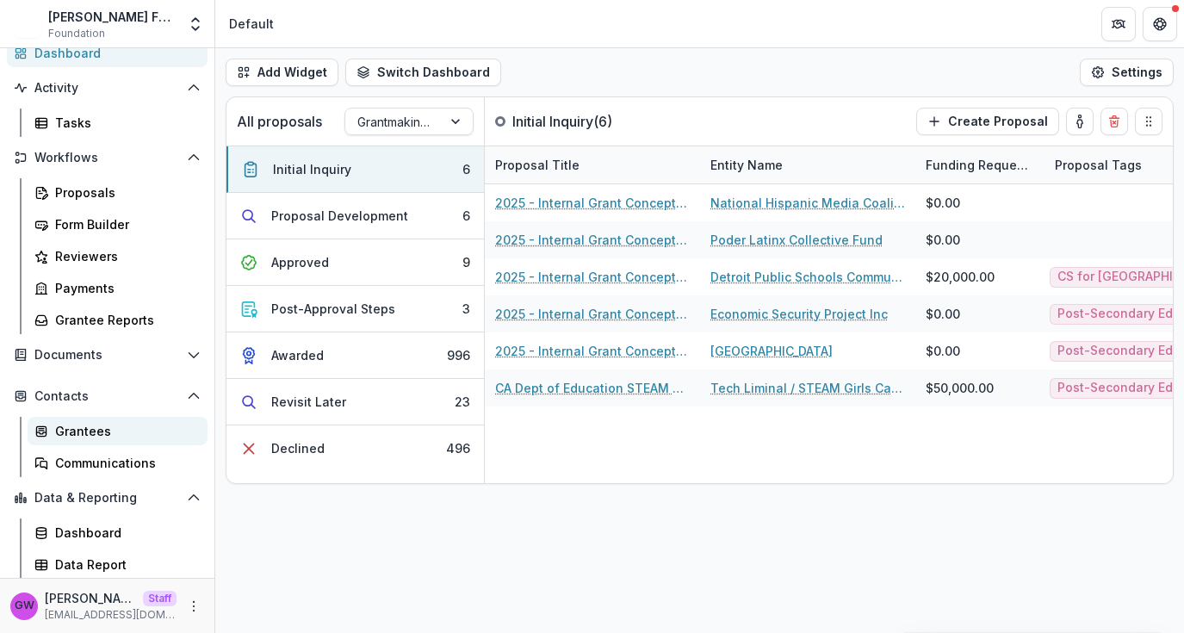
scroll to position [107, 0]
click at [73, 532] on div "Dashboard" at bounding box center [124, 532] width 139 height 18
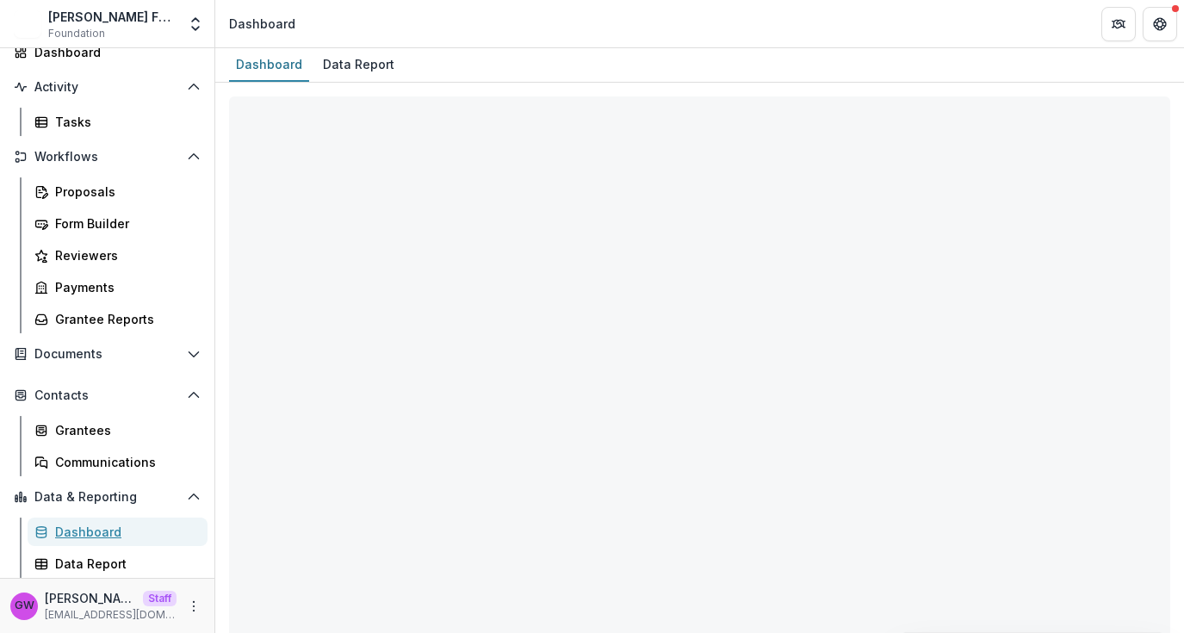
select select "**********"
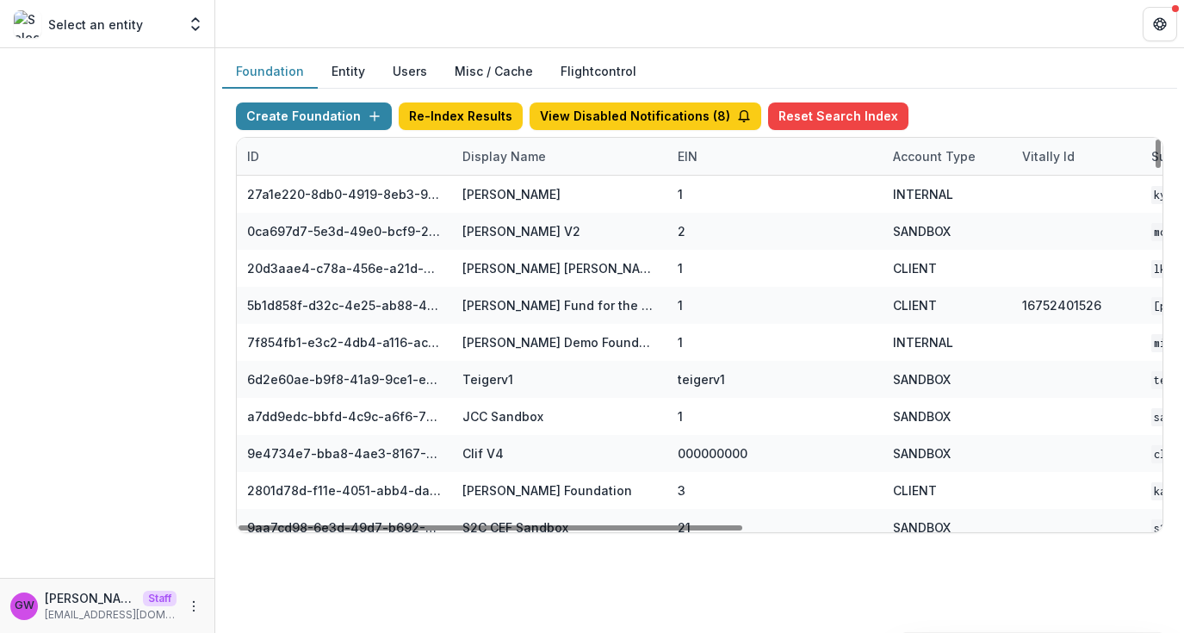
click at [521, 154] on div "Display Name" at bounding box center [504, 156] width 104 height 18
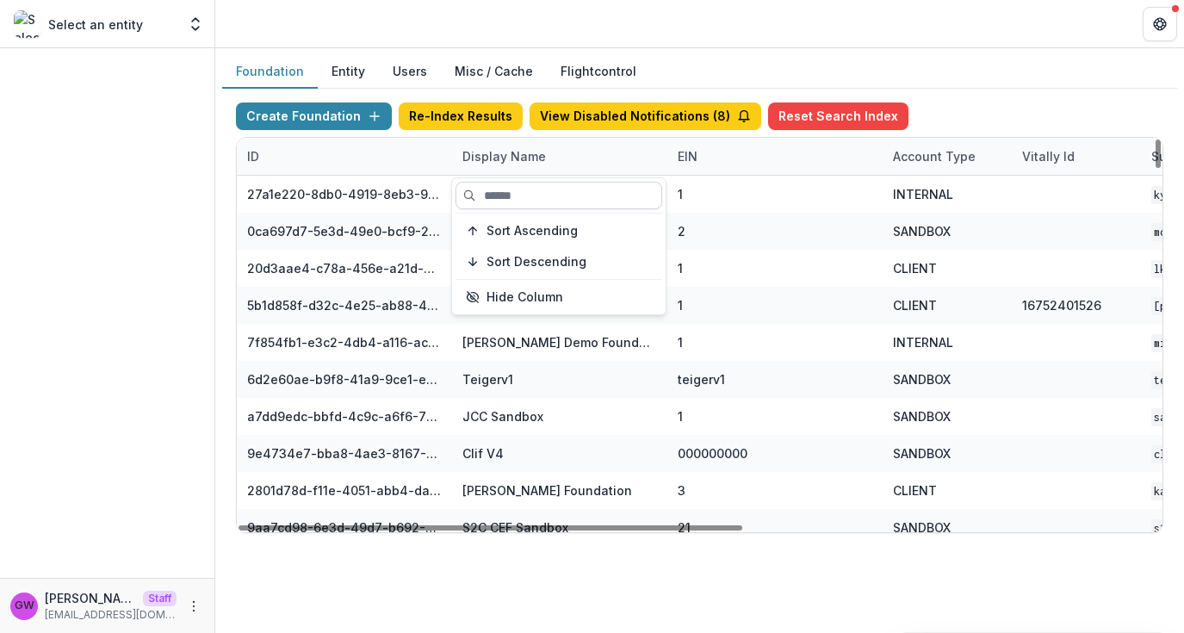
click at [519, 196] on input at bounding box center [559, 196] width 207 height 28
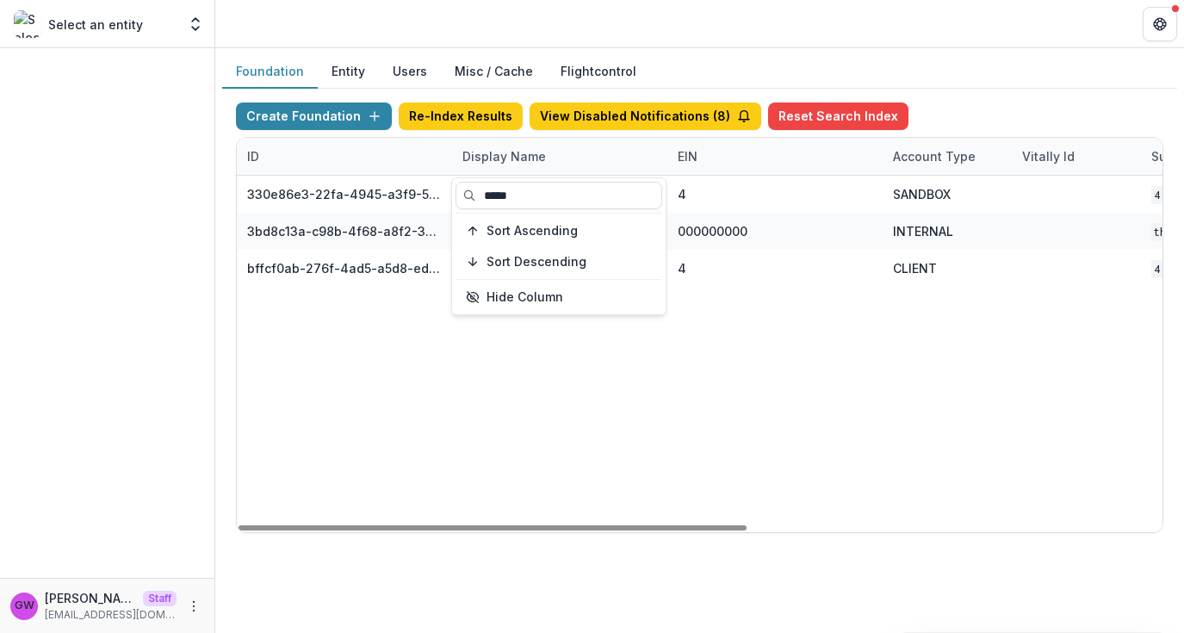
type input "*****"
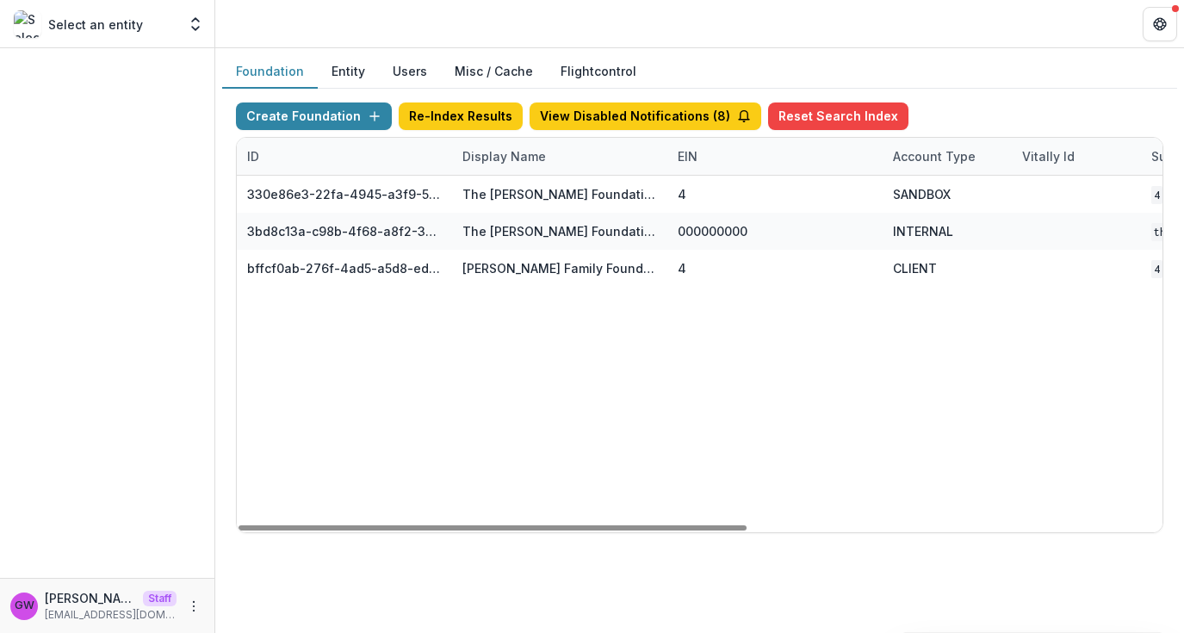
click at [967, 90] on div "Create Foundation Re-Index Results View Disabled Notifications ( 8 ) Reset Sear…" at bounding box center [699, 318] width 955 height 458
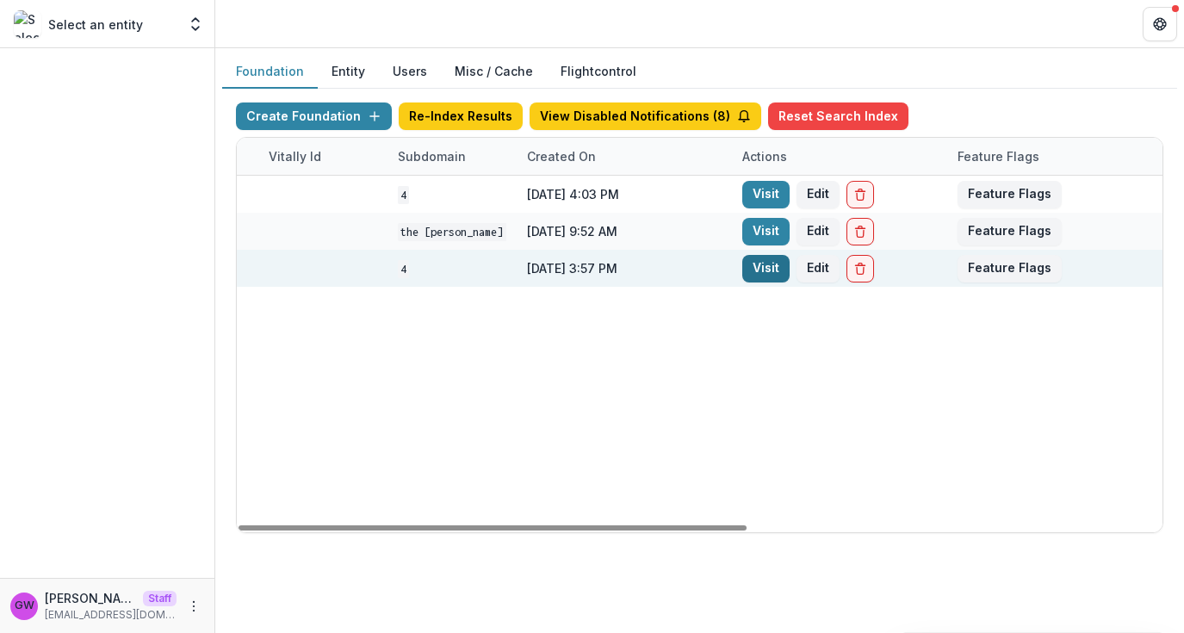
click at [763, 274] on link "Visit" at bounding box center [765, 269] width 47 height 28
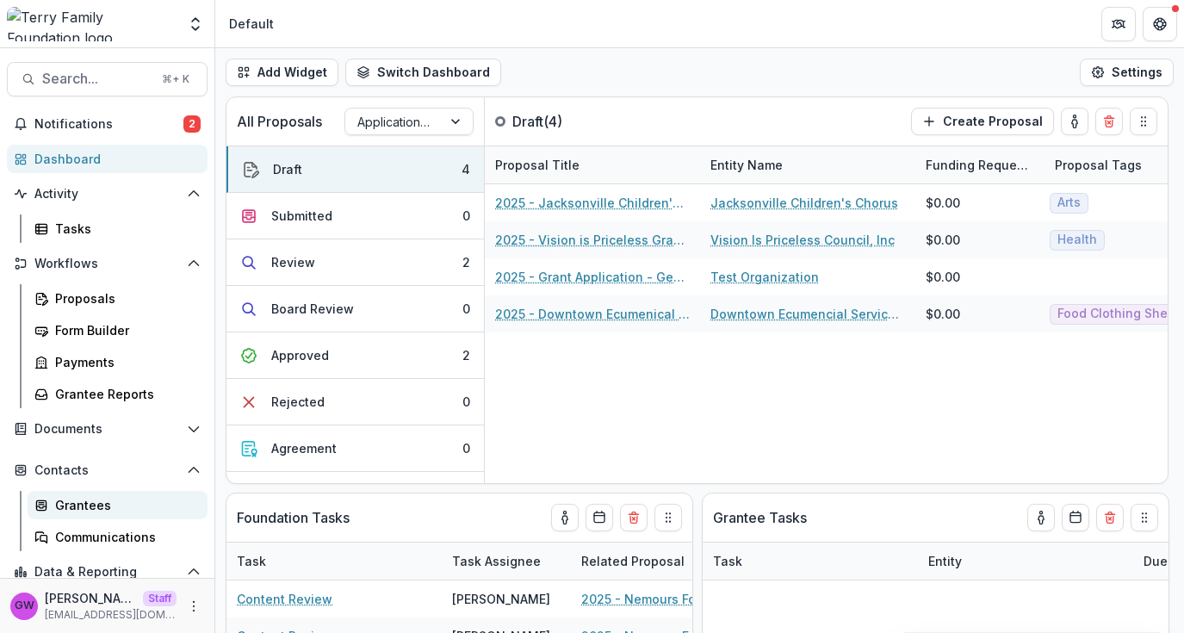
click at [67, 508] on div "Grantees" at bounding box center [124, 505] width 139 height 18
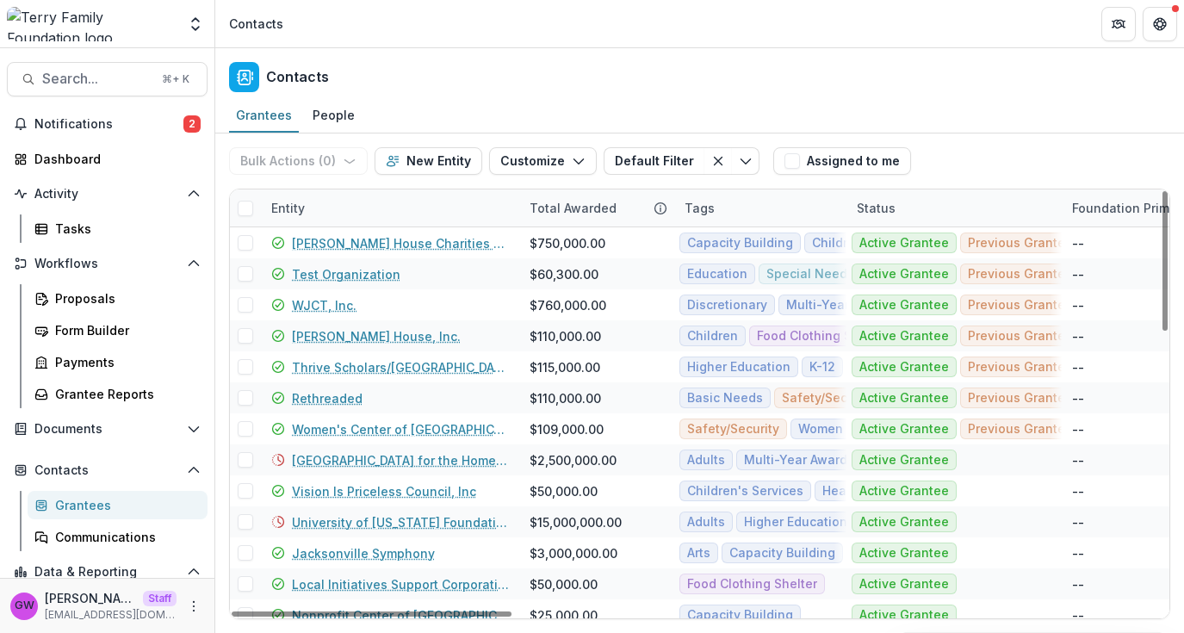
click at [338, 201] on div "Entity" at bounding box center [390, 207] width 258 height 37
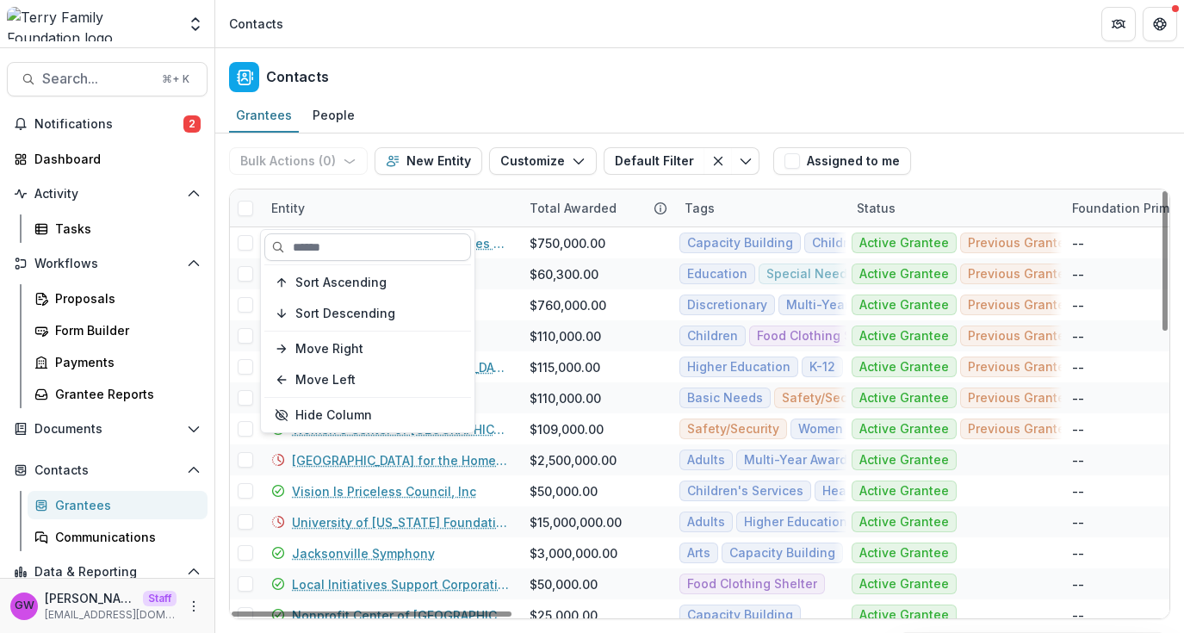
click at [334, 235] on input at bounding box center [367, 247] width 207 height 28
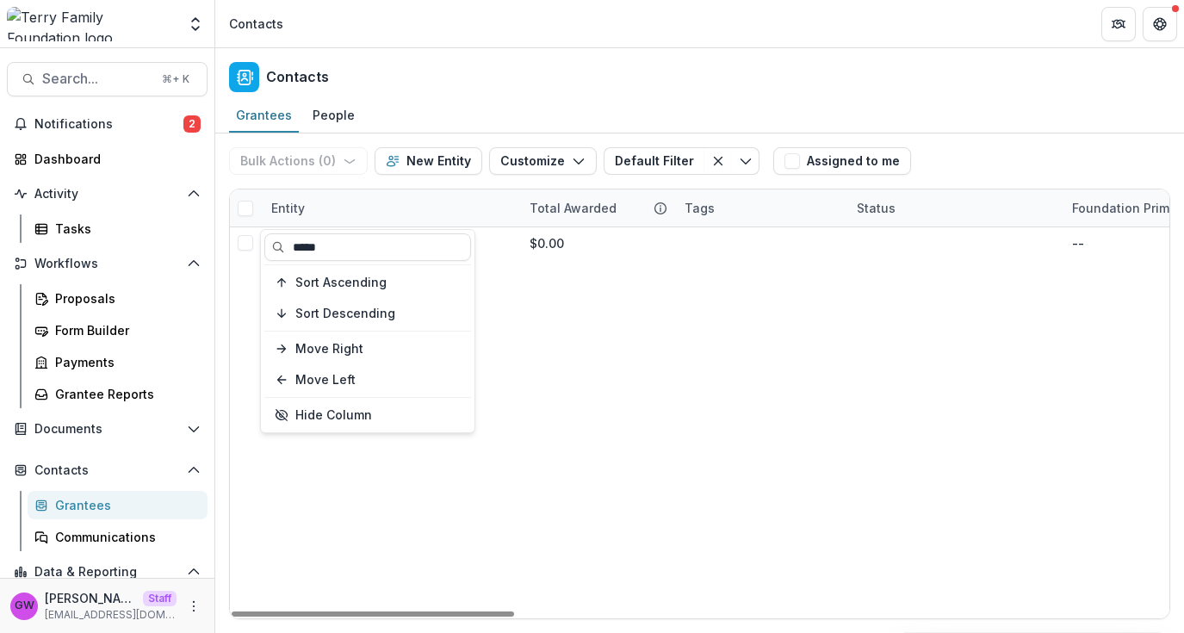
type input "*****"
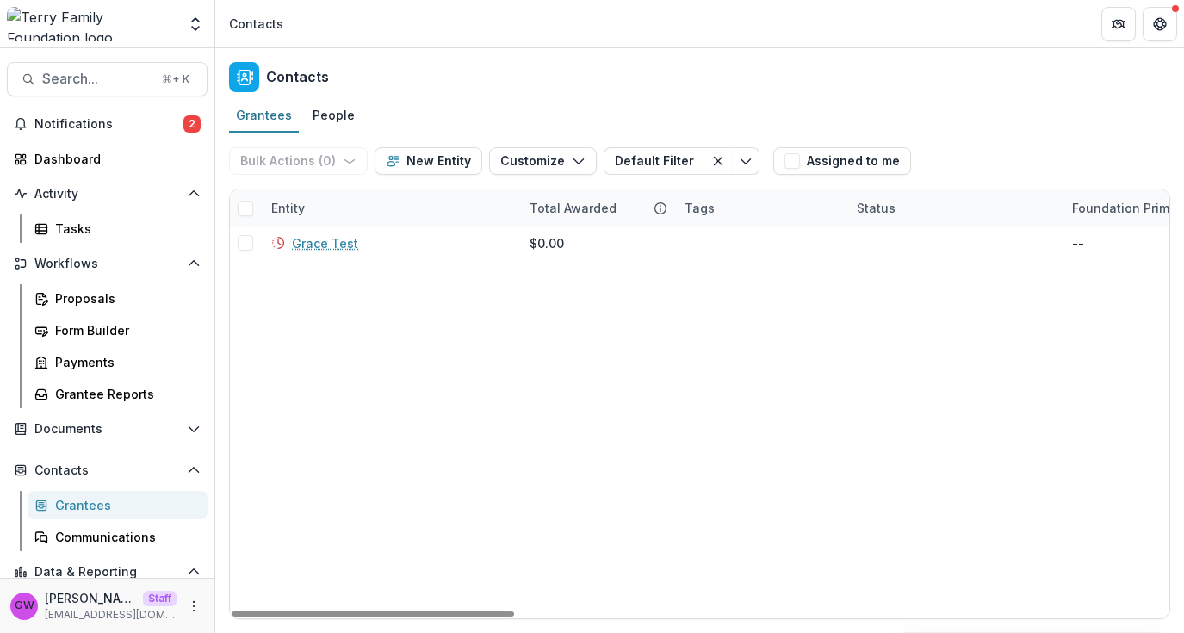
click at [992, 143] on div "Bulk Actions ( 0 ) Send Email Create Proposals Create Tasks New Entity Customiz…" at bounding box center [699, 160] width 941 height 55
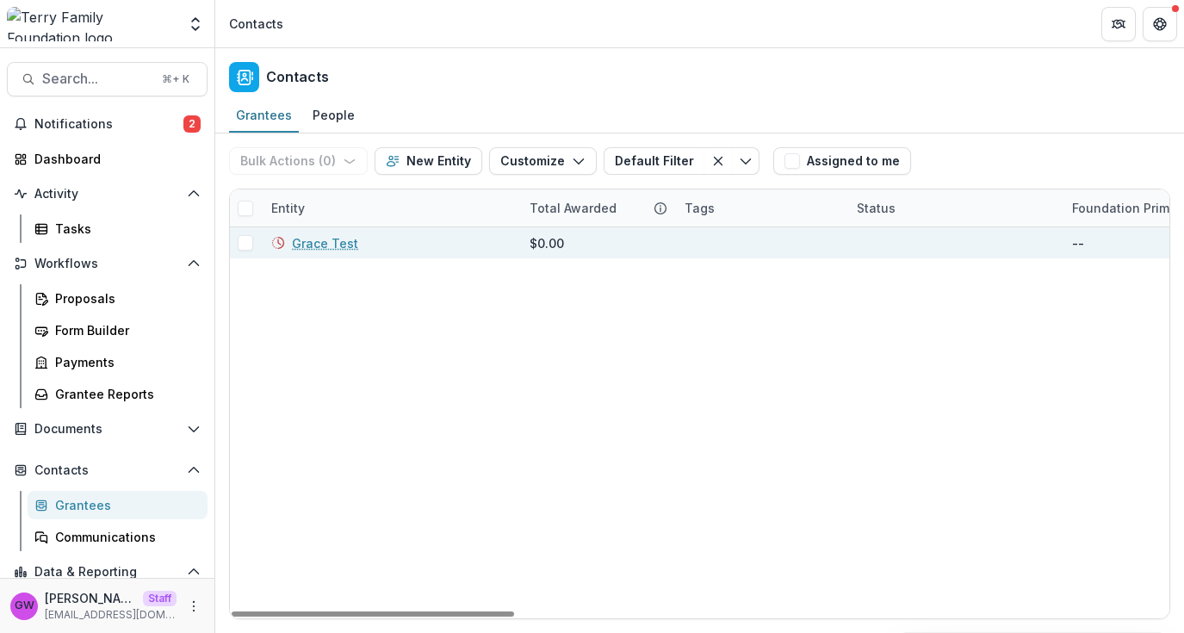
click at [328, 243] on link "Grace Test" at bounding box center [325, 243] width 66 height 18
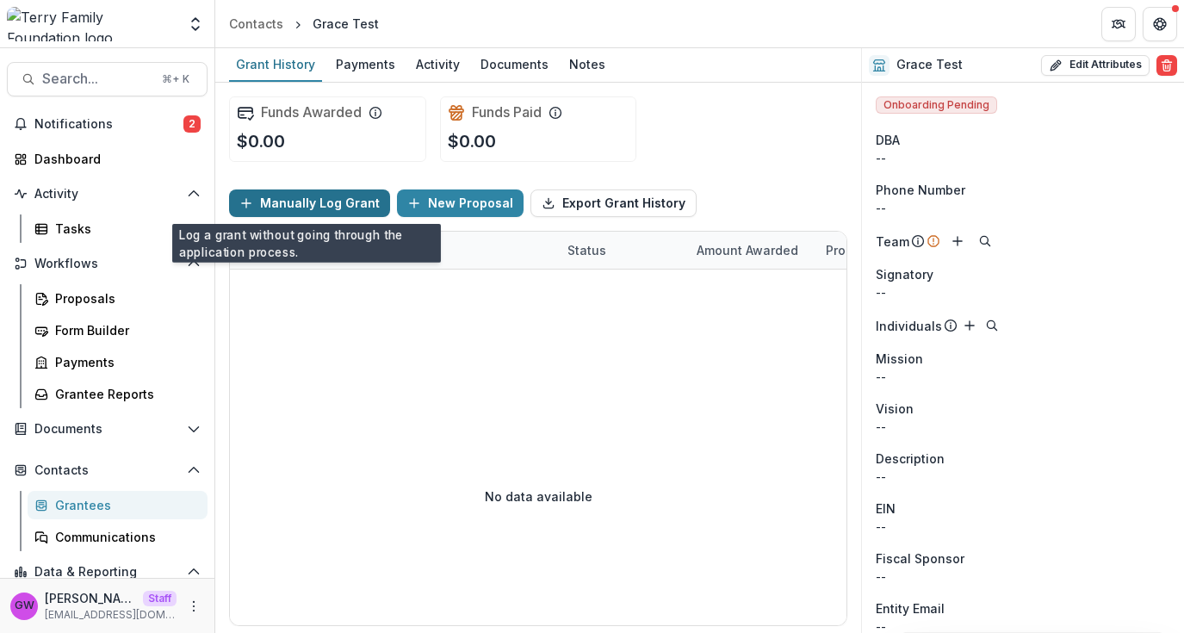
click at [326, 203] on button "Manually Log Grant" at bounding box center [309, 203] width 161 height 28
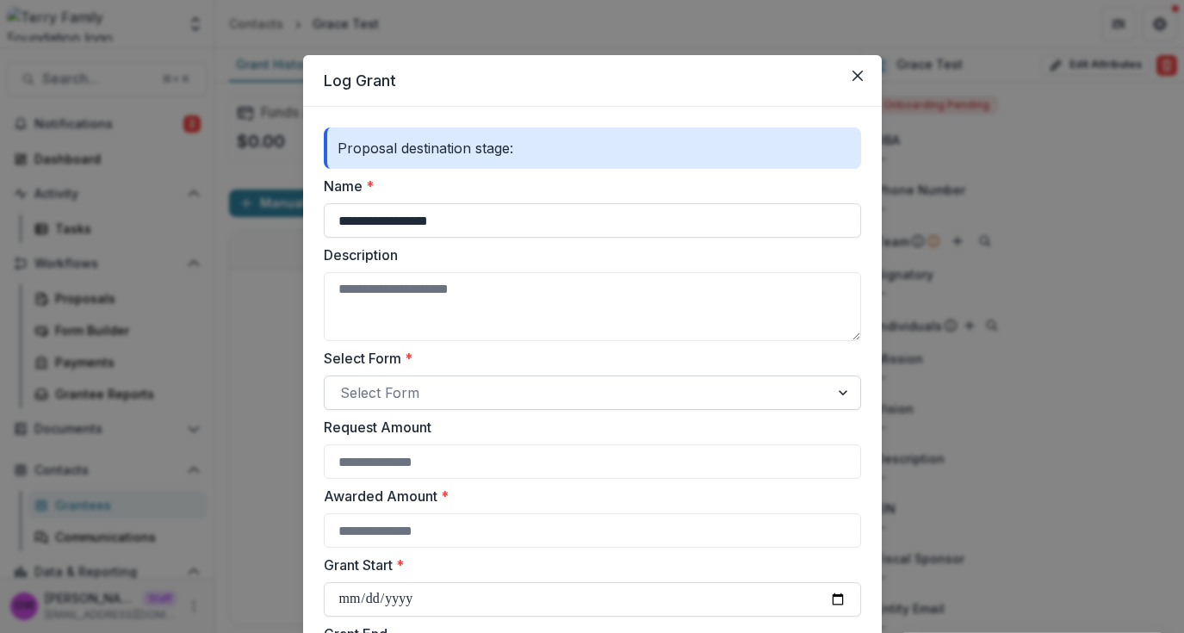
click at [427, 390] on div at bounding box center [577, 393] width 474 height 24
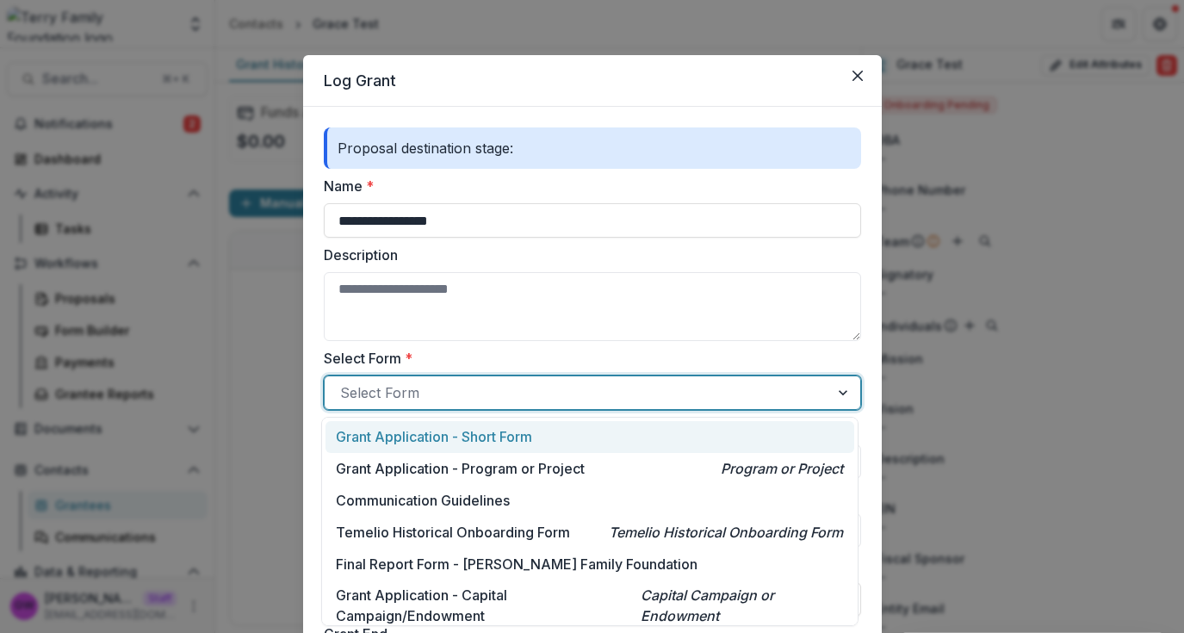
click at [421, 443] on p "Grant Application - Short Form" at bounding box center [434, 436] width 196 height 21
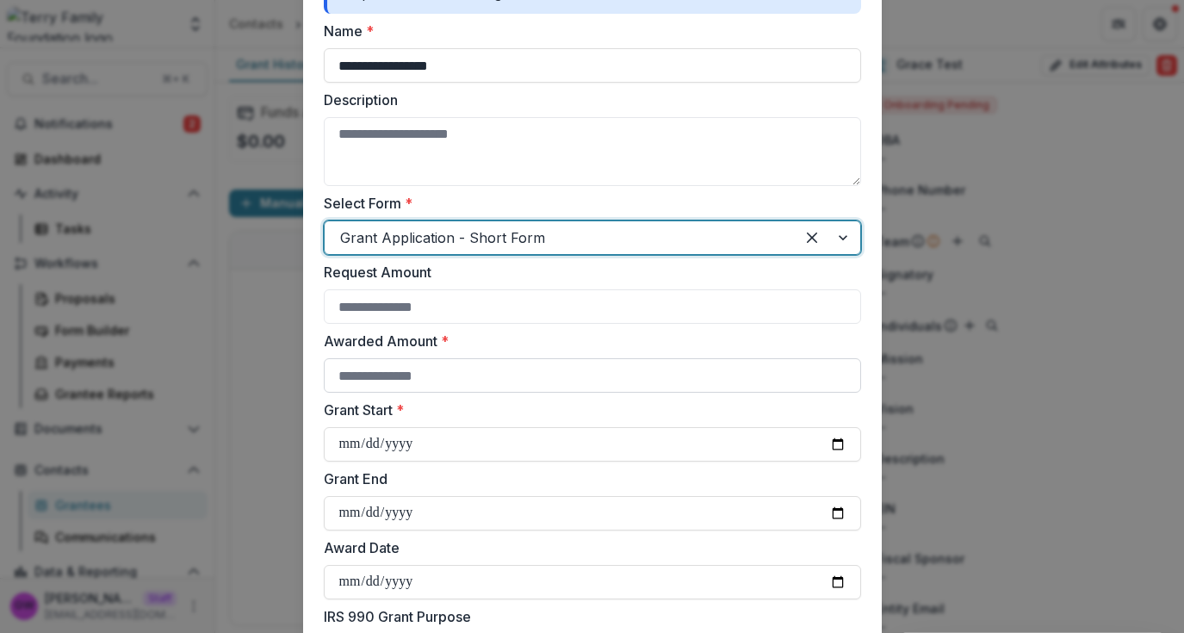
scroll to position [161, 0]
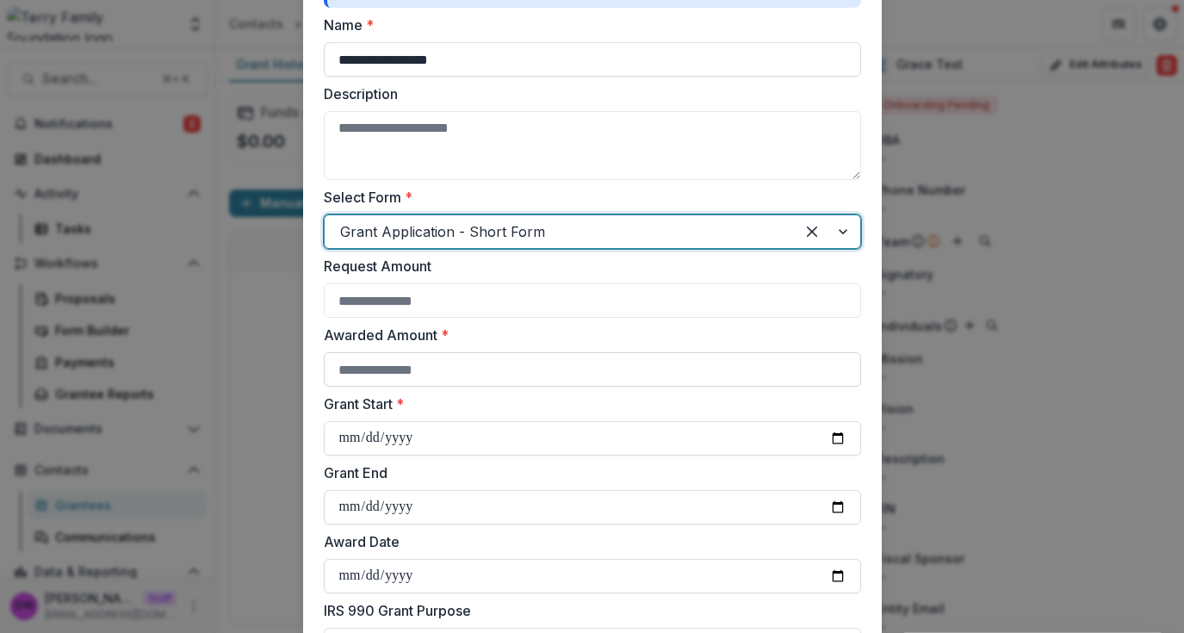
click at [425, 371] on input "Awarded Amount *" at bounding box center [592, 369] width 537 height 34
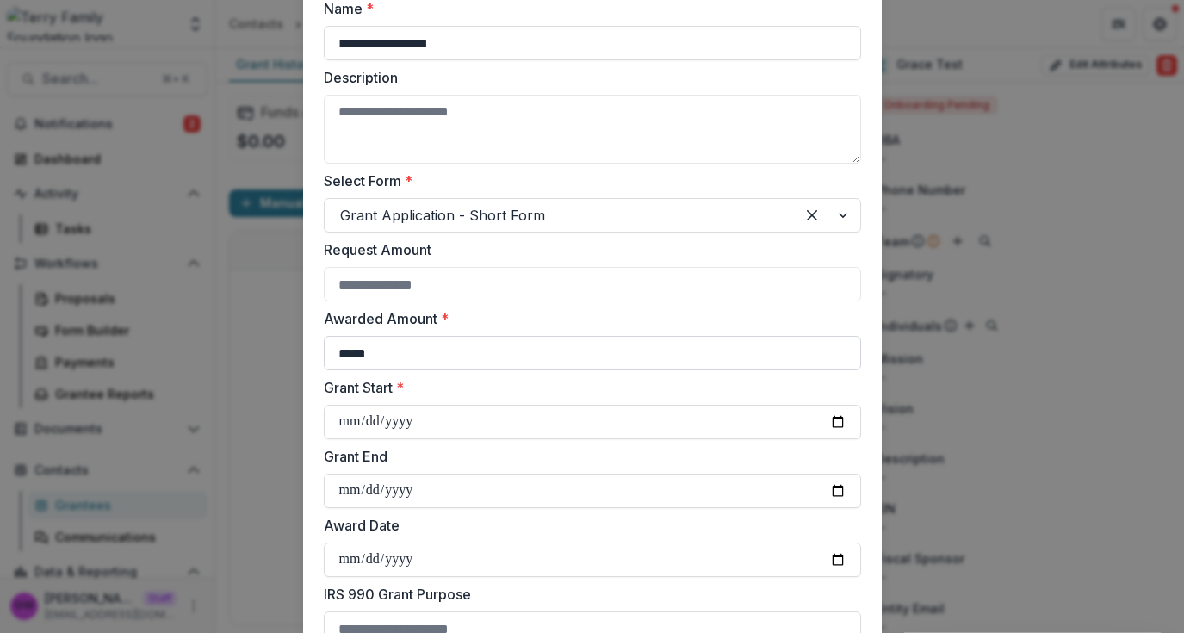
scroll to position [190, 0]
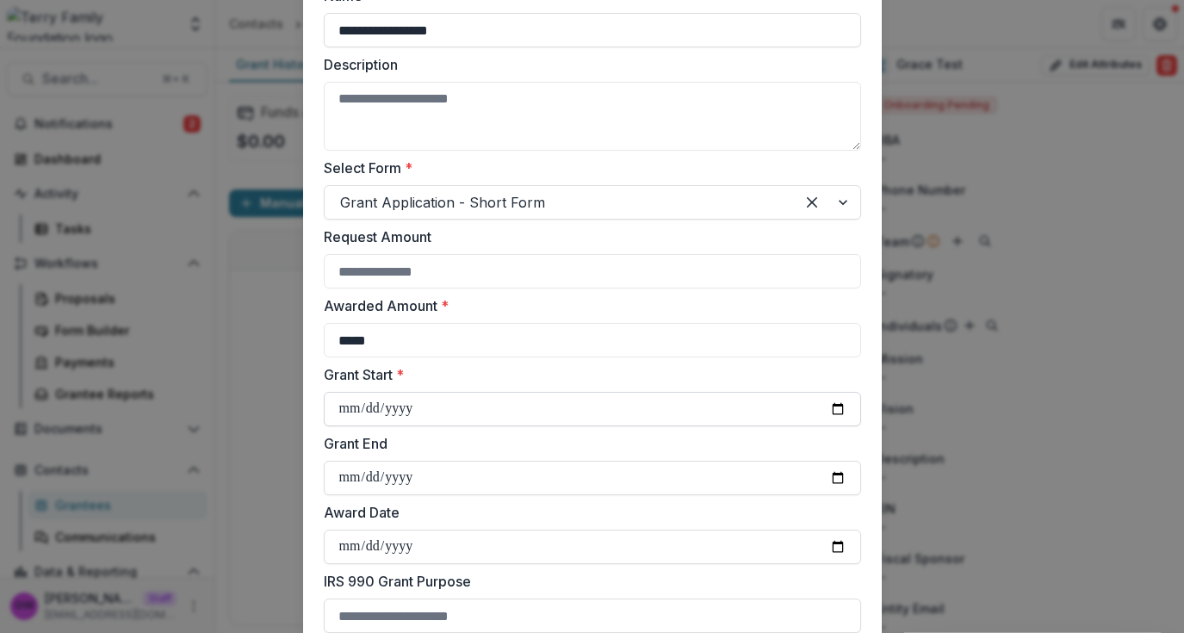
type input "*****"
click at [833, 407] on input "Grant Start *" at bounding box center [592, 409] width 537 height 34
type input "**********"
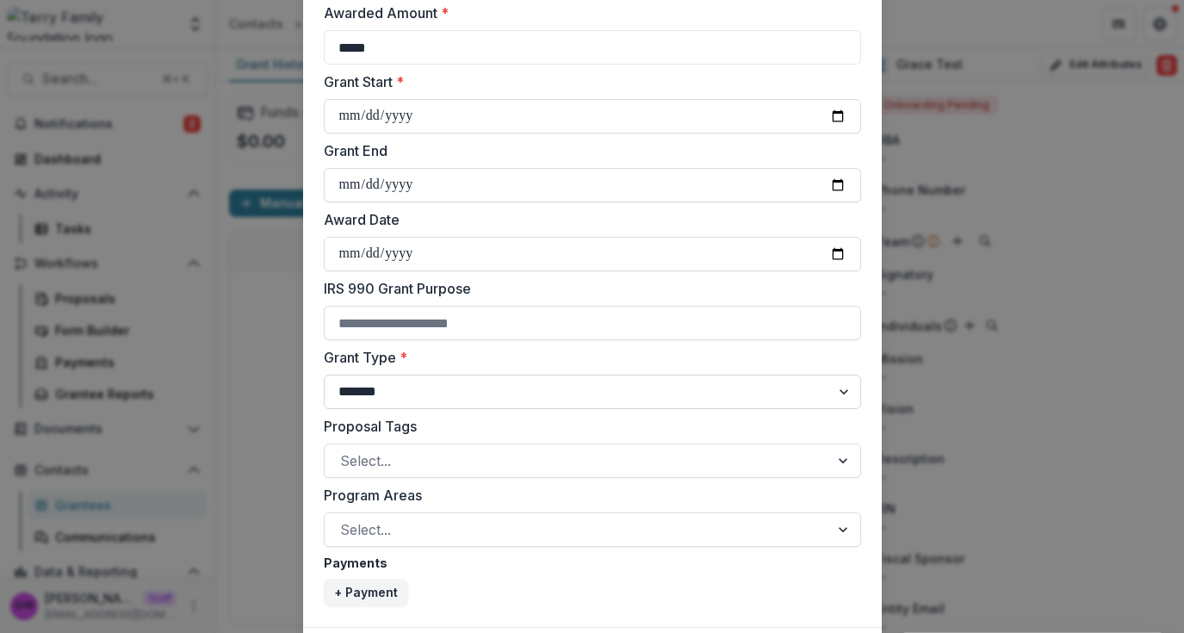
scroll to position [487, 0]
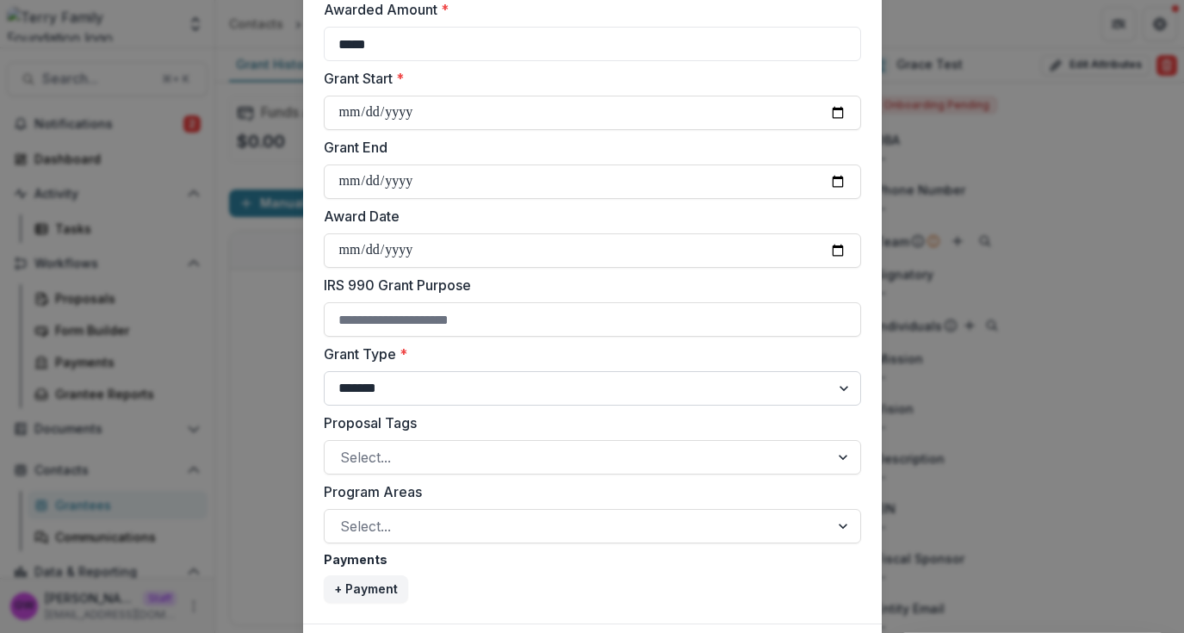
click at [518, 394] on select "**********" at bounding box center [592, 388] width 537 height 34
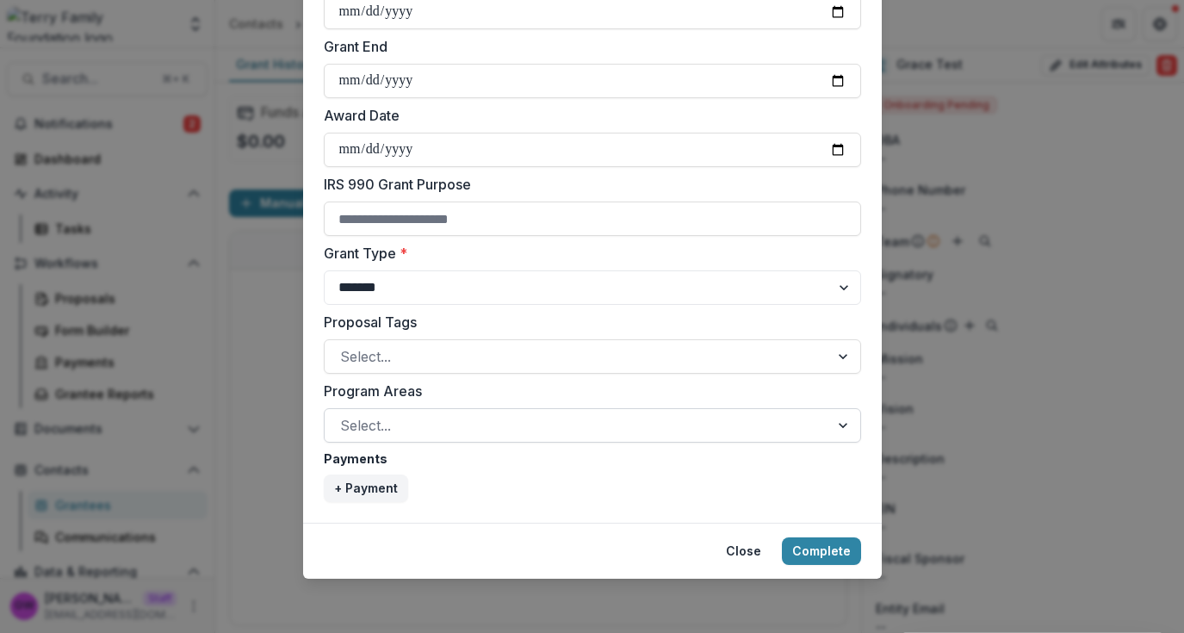
scroll to position [588, 0]
click at [352, 490] on button "+ Payment" at bounding box center [366, 488] width 84 height 28
select select "****"
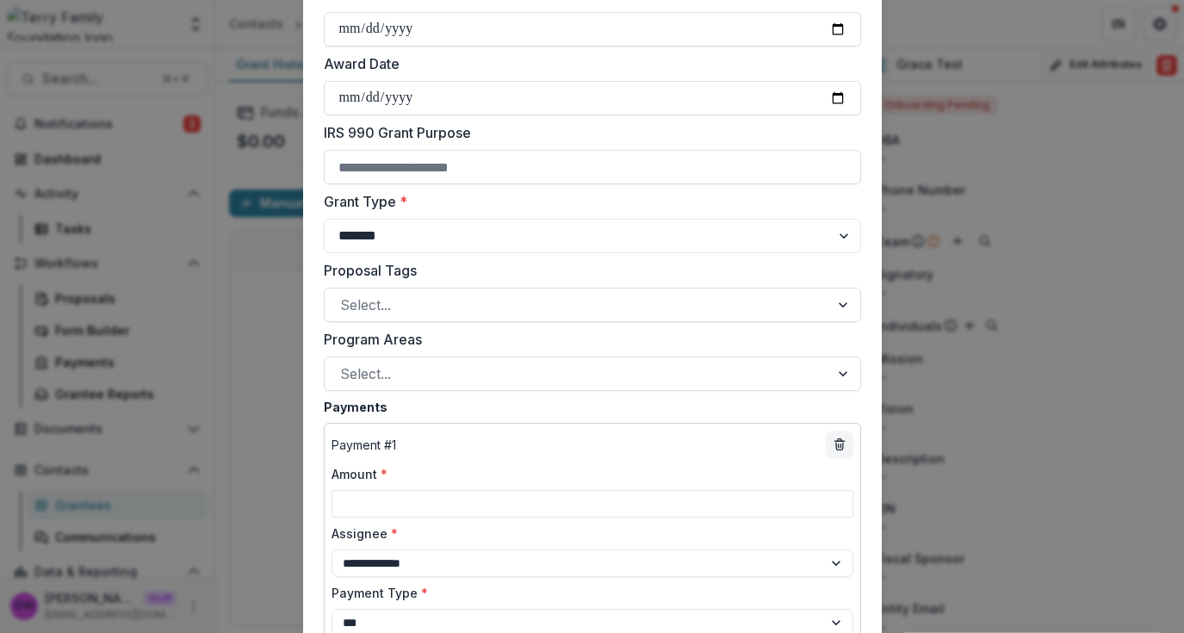
scroll to position [786, 0]
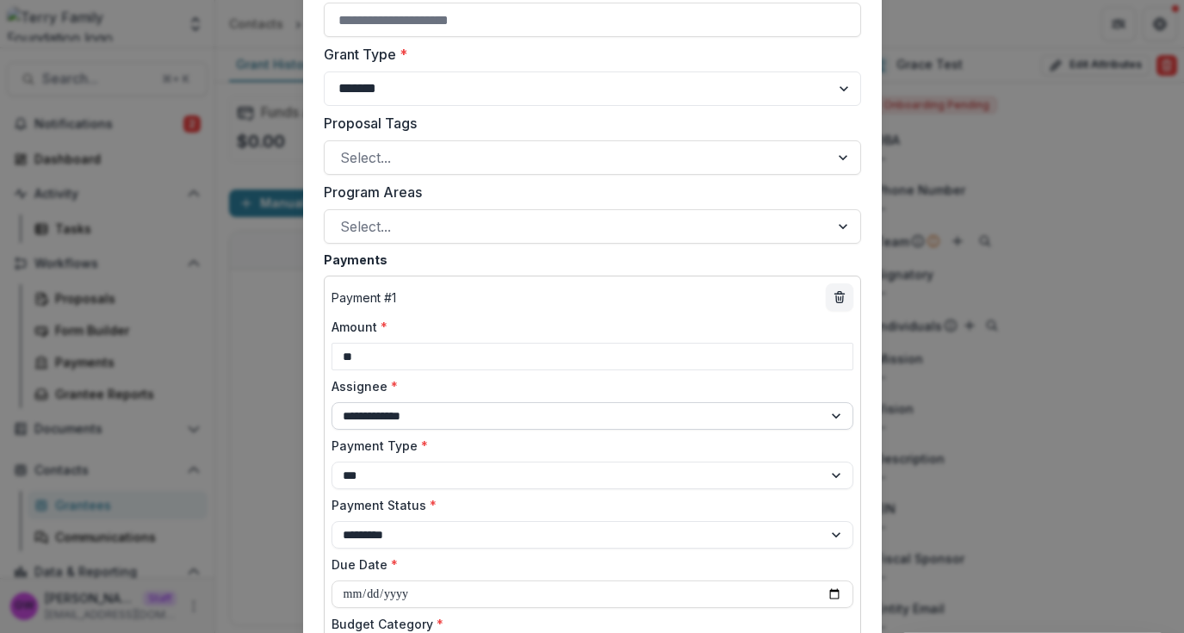
type input "**"
click at [450, 413] on select "**********" at bounding box center [593, 416] width 522 height 28
select select "**********"
click at [332, 402] on select "**********" at bounding box center [593, 416] width 522 height 28
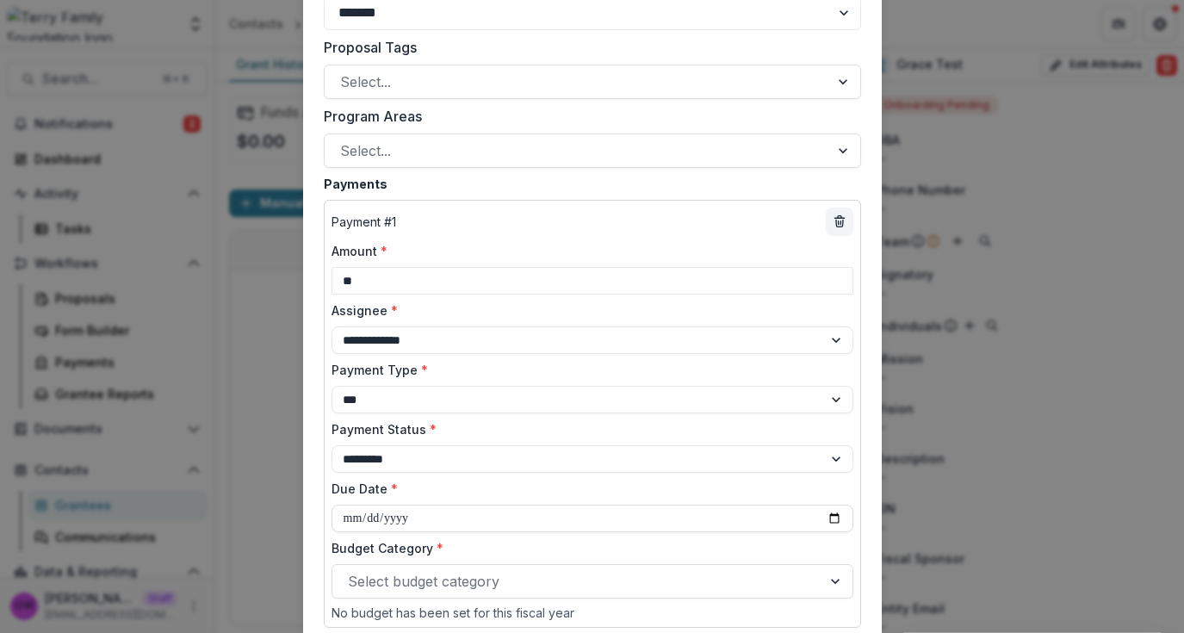
scroll to position [866, 0]
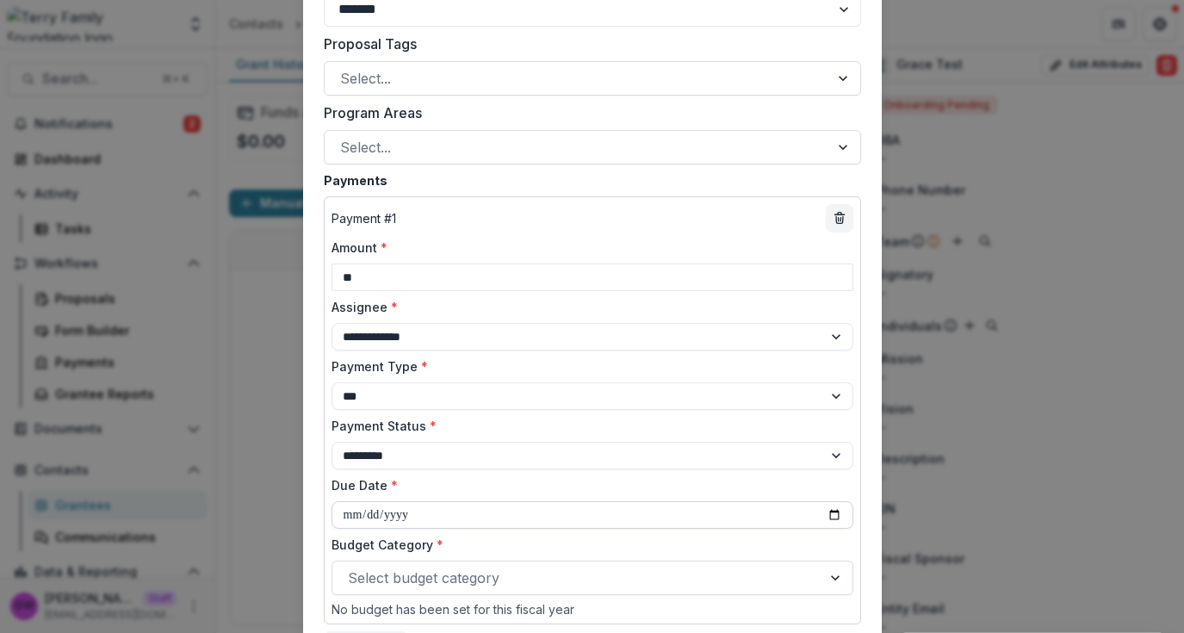
click at [835, 513] on input "Due Date *" at bounding box center [593, 515] width 522 height 28
type input "**********"
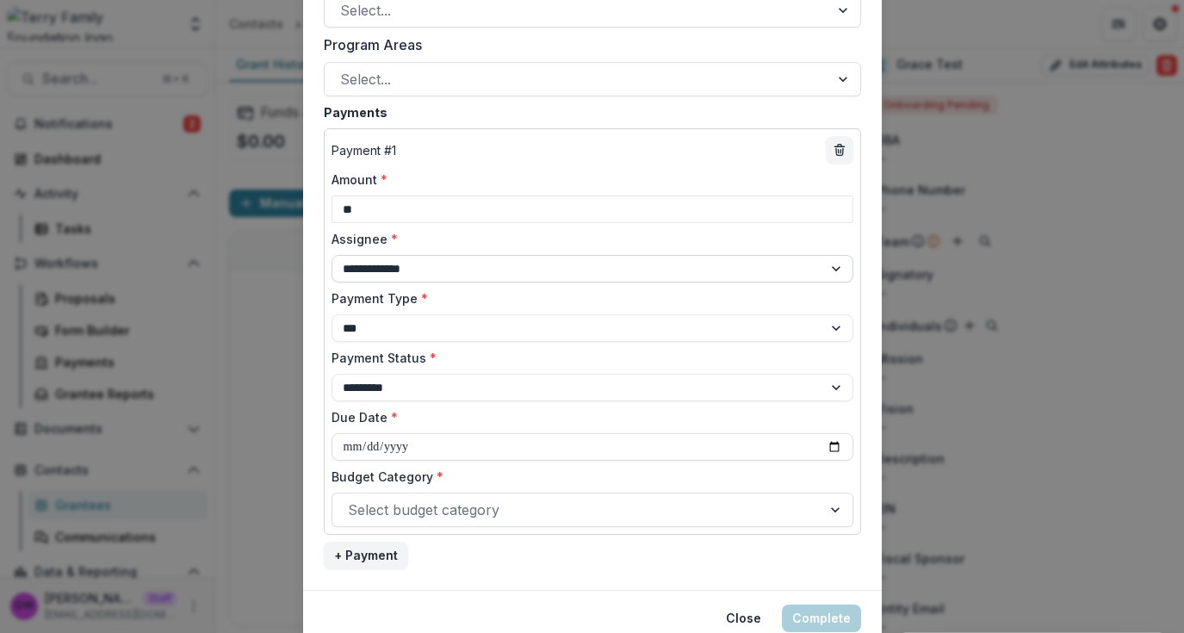
scroll to position [983, 0]
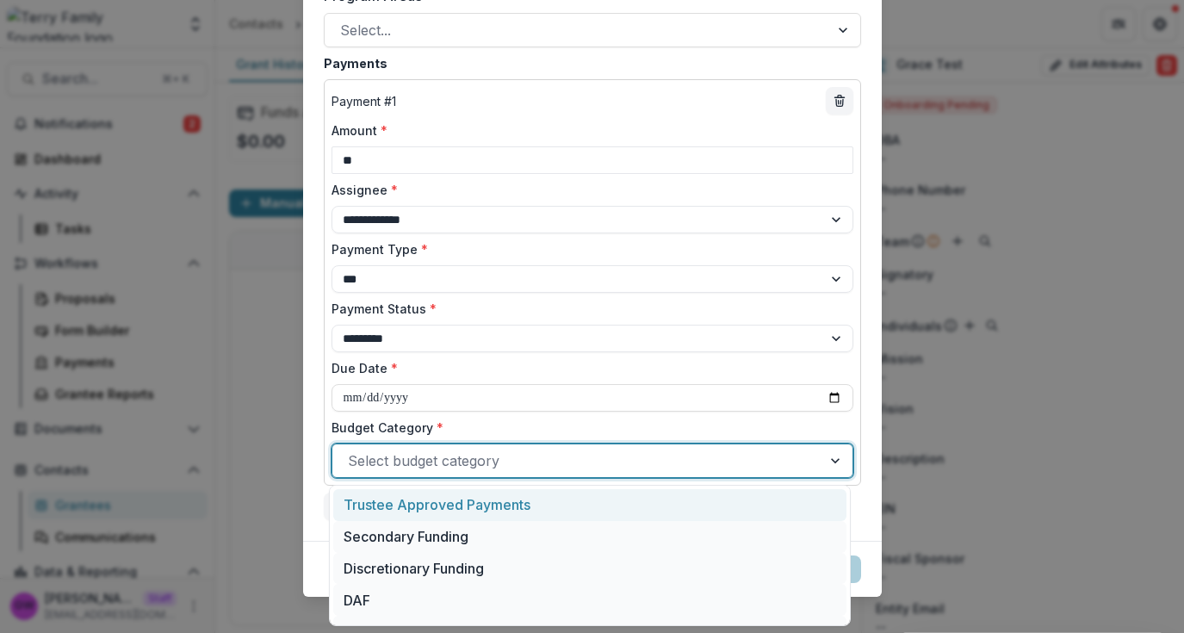
click at [649, 466] on div at bounding box center [577, 461] width 458 height 24
click at [506, 496] on div "Trustee Approved Payments" at bounding box center [589, 505] width 513 height 32
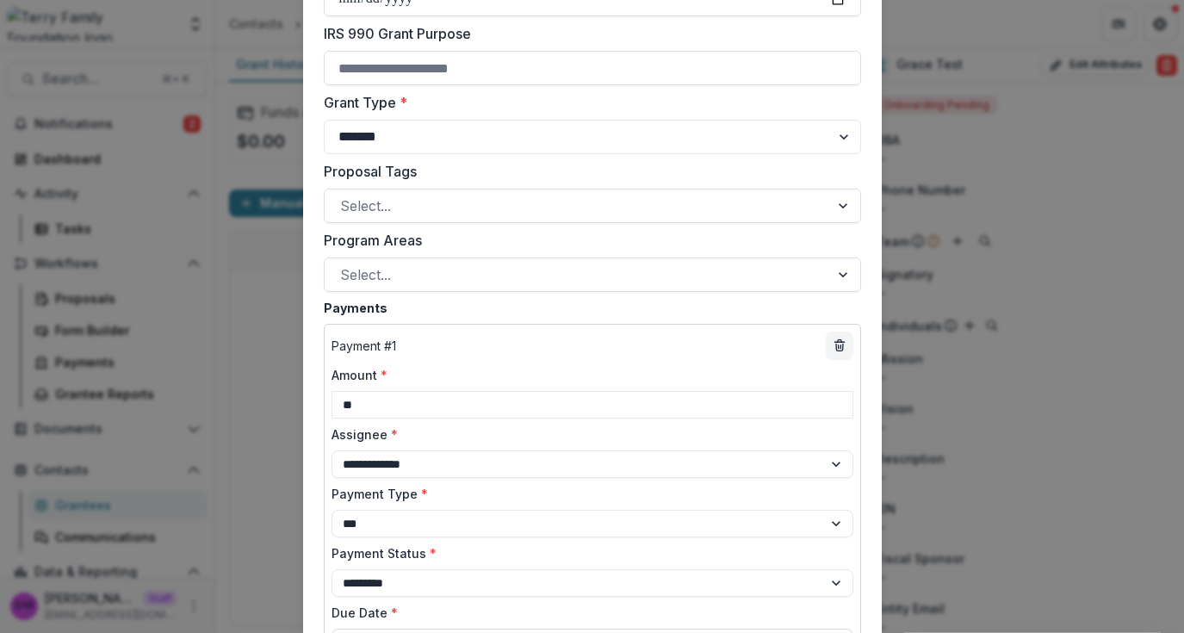
scroll to position [1002, 0]
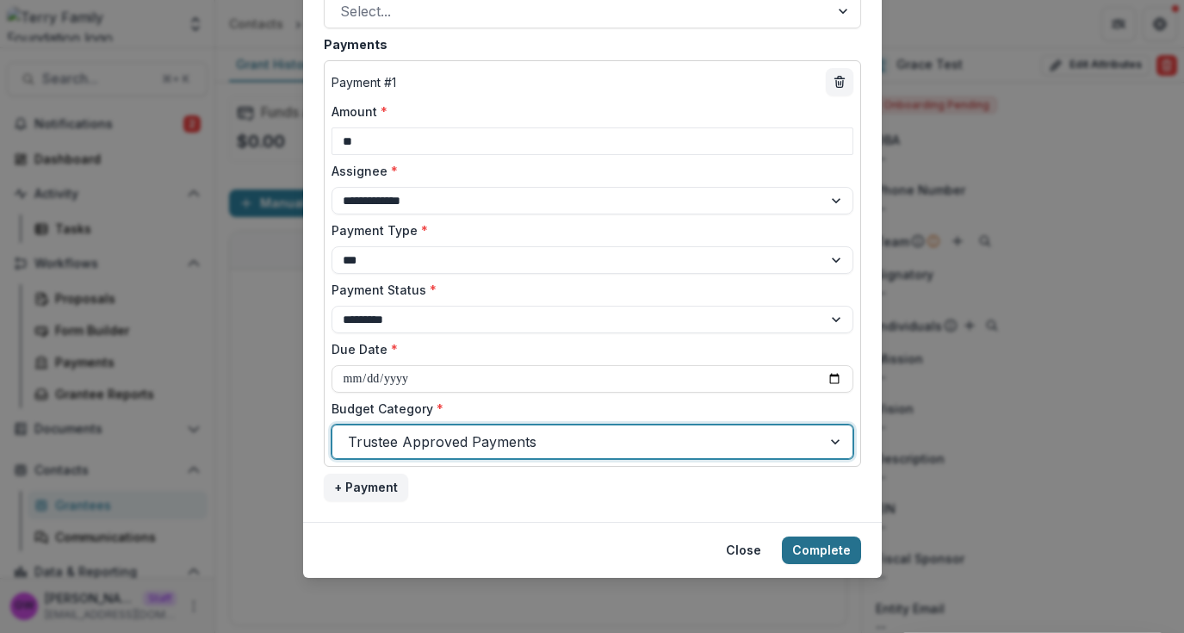
click at [811, 548] on button "Complete" at bounding box center [821, 551] width 79 height 28
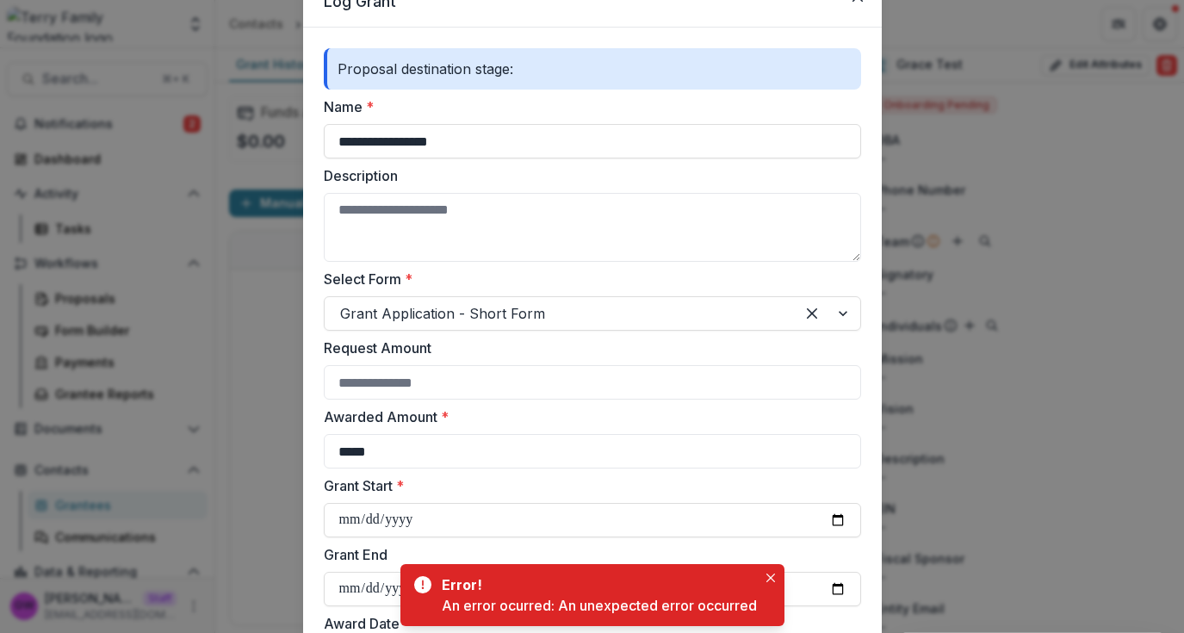
scroll to position [0, 0]
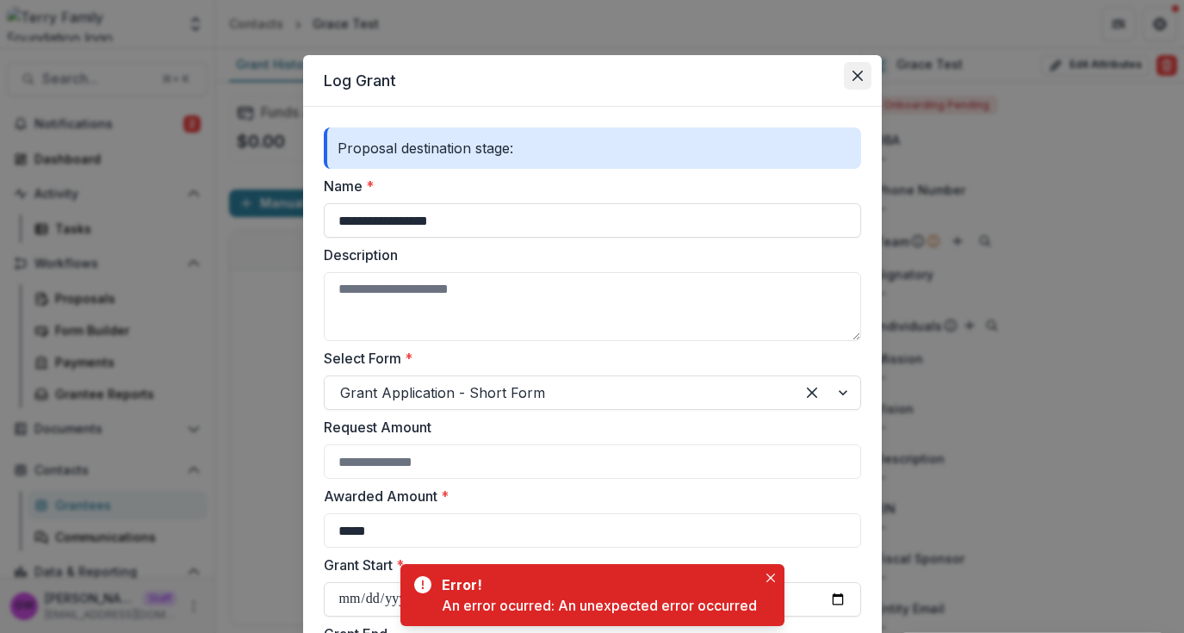
click at [860, 79] on button "Close" at bounding box center [858, 76] width 28 height 28
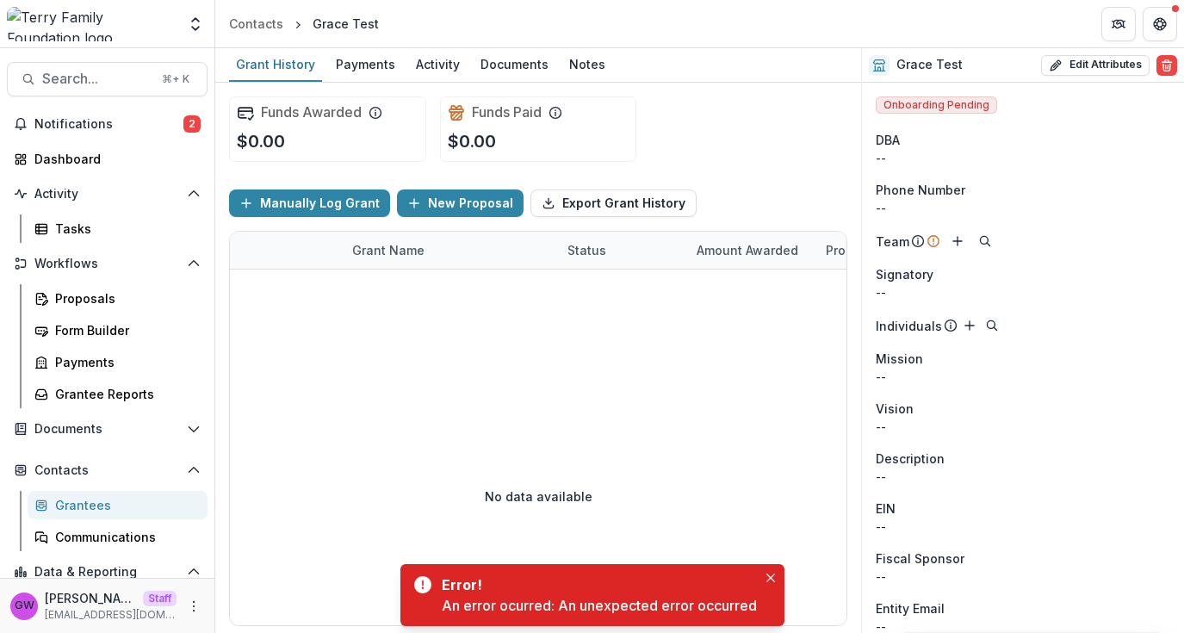
click at [1023, 35] on header "Contacts Grace Test" at bounding box center [699, 23] width 969 height 47
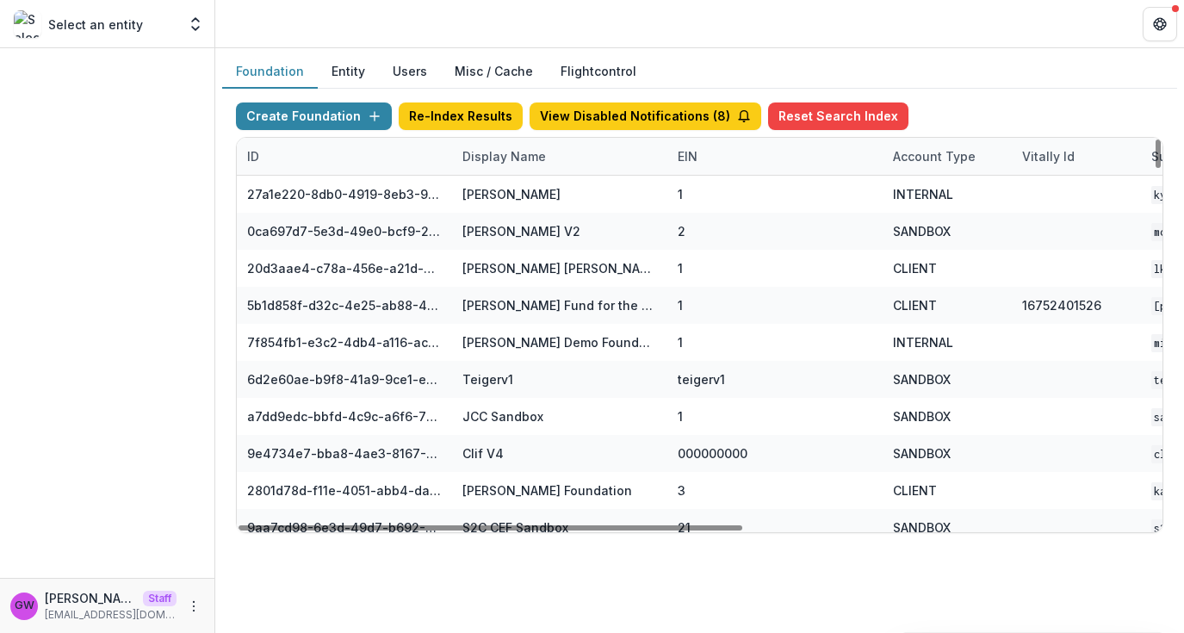
click at [506, 165] on div "Display Name" at bounding box center [559, 156] width 215 height 37
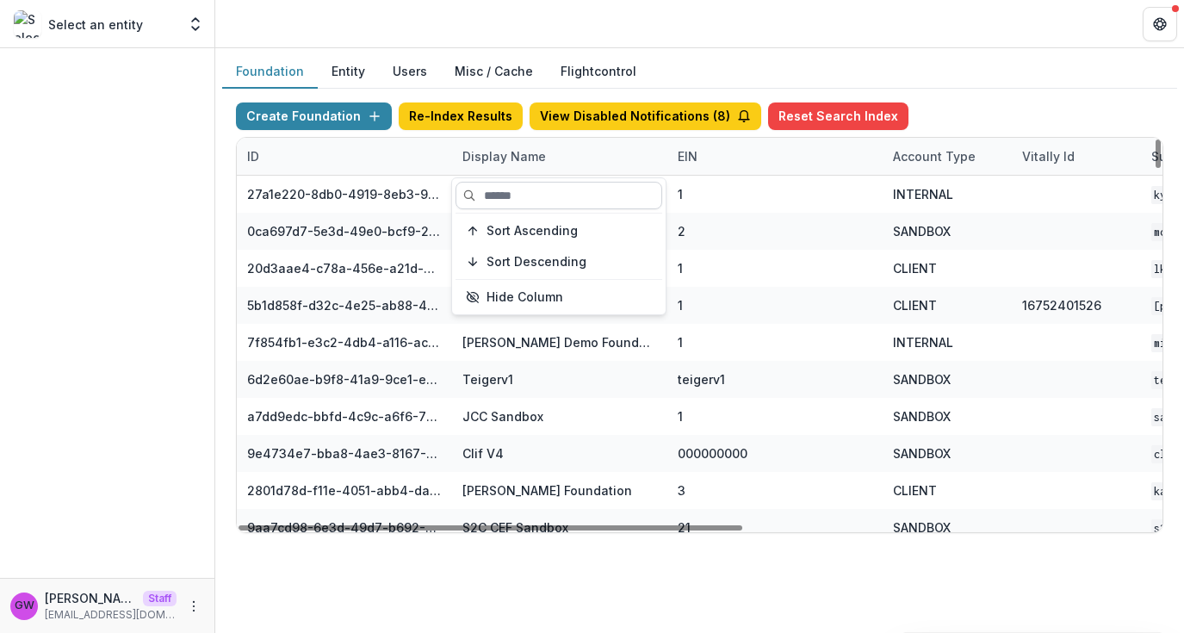
click at [515, 196] on input at bounding box center [559, 196] width 207 height 28
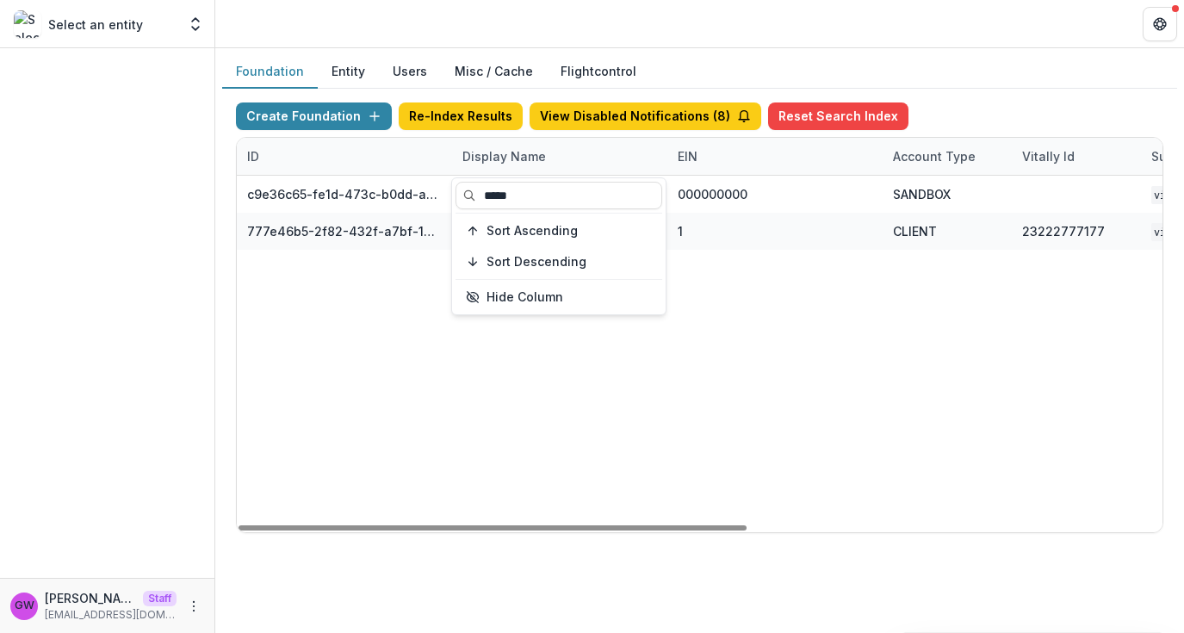
type input "*****"
click at [1060, 78] on div "Foundation Entity Users Misc / Cache Flightcontrol" at bounding box center [699, 72] width 955 height 34
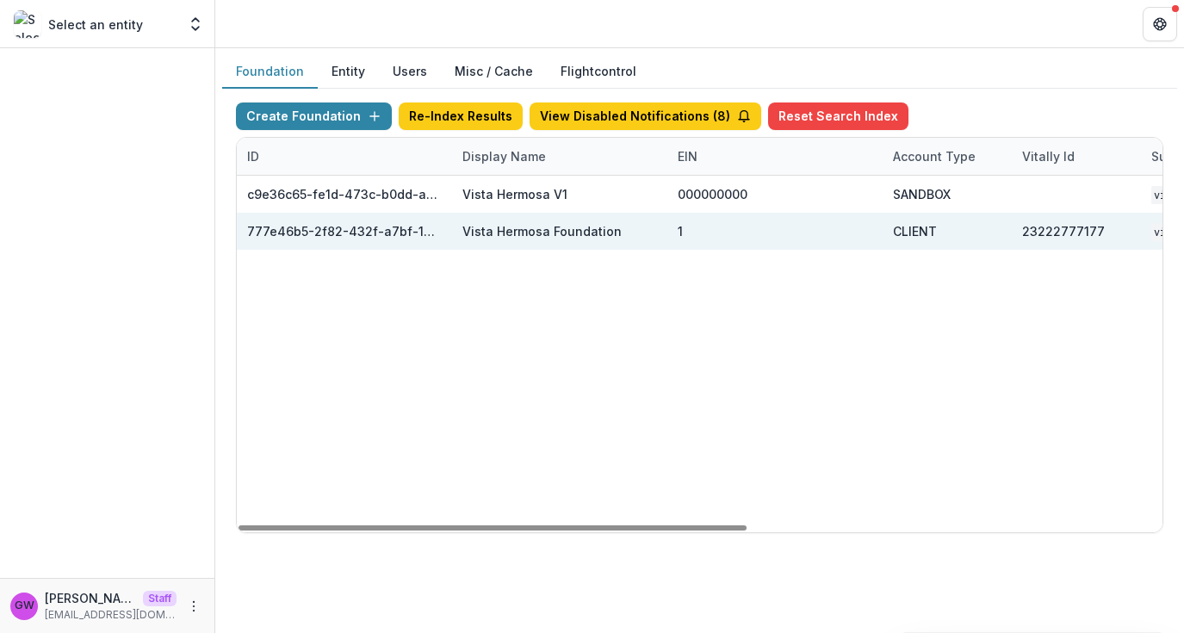
scroll to position [0, 754]
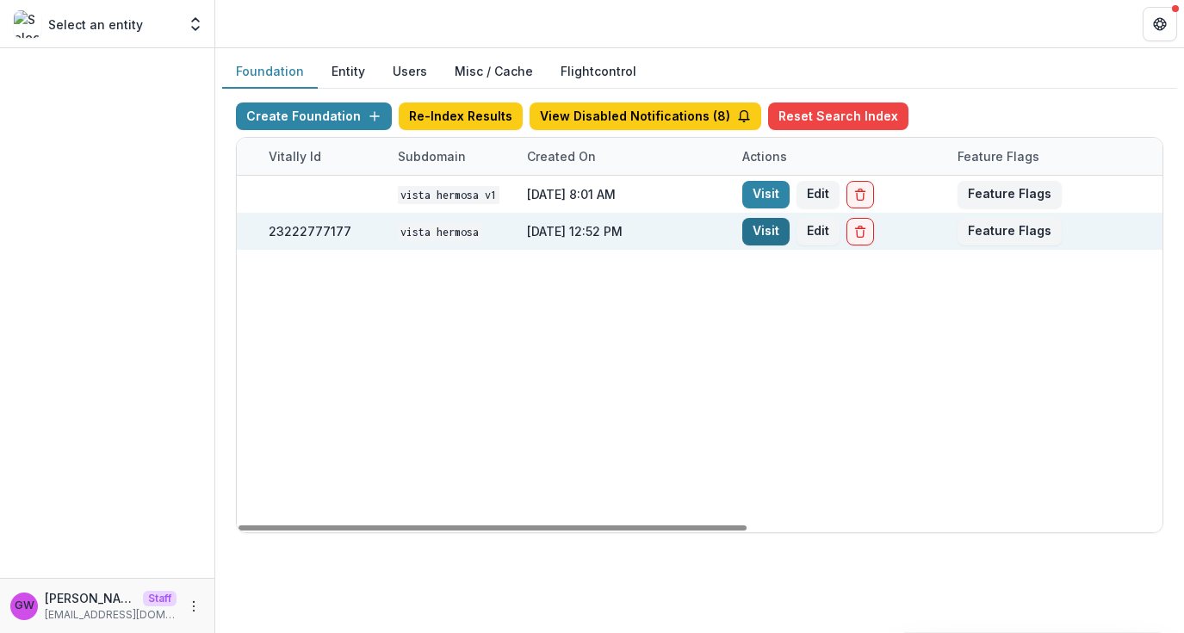
click at [782, 232] on link "Visit" at bounding box center [765, 232] width 47 height 28
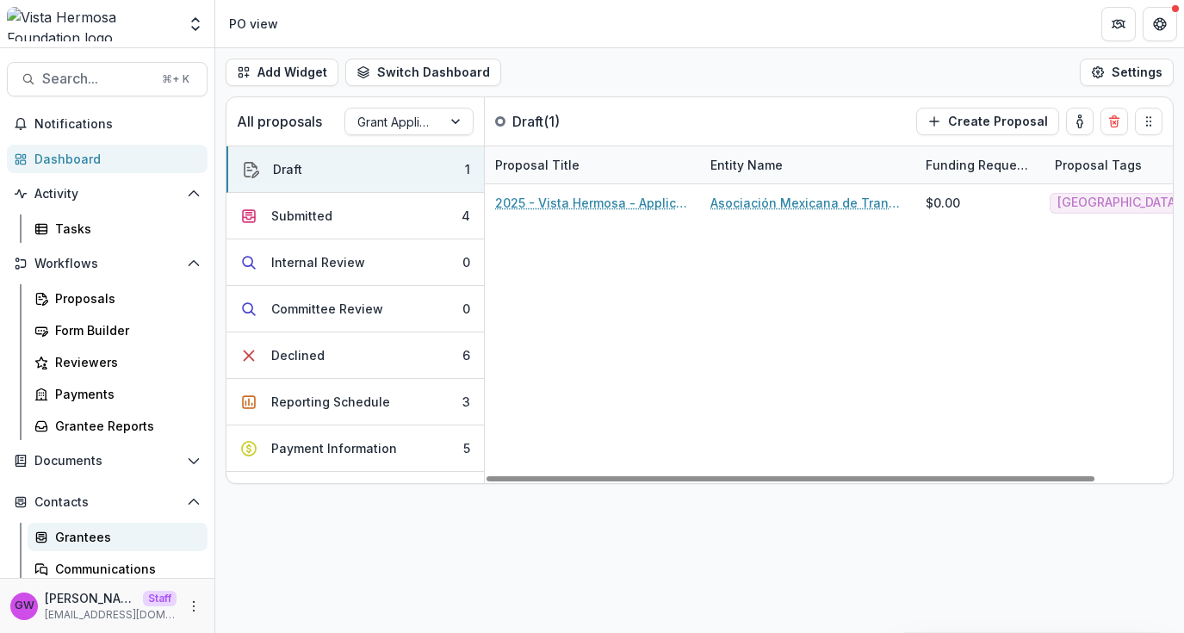
click at [71, 535] on div "Grantees" at bounding box center [124, 537] width 139 height 18
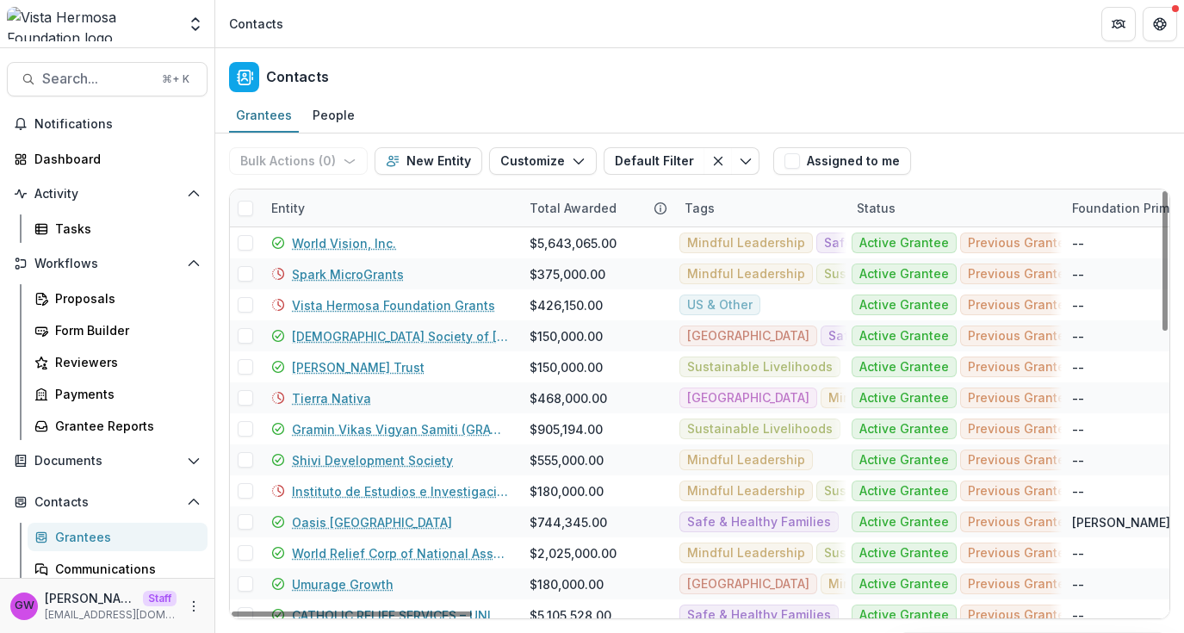
click at [311, 208] on div "Entity" at bounding box center [288, 208] width 54 height 18
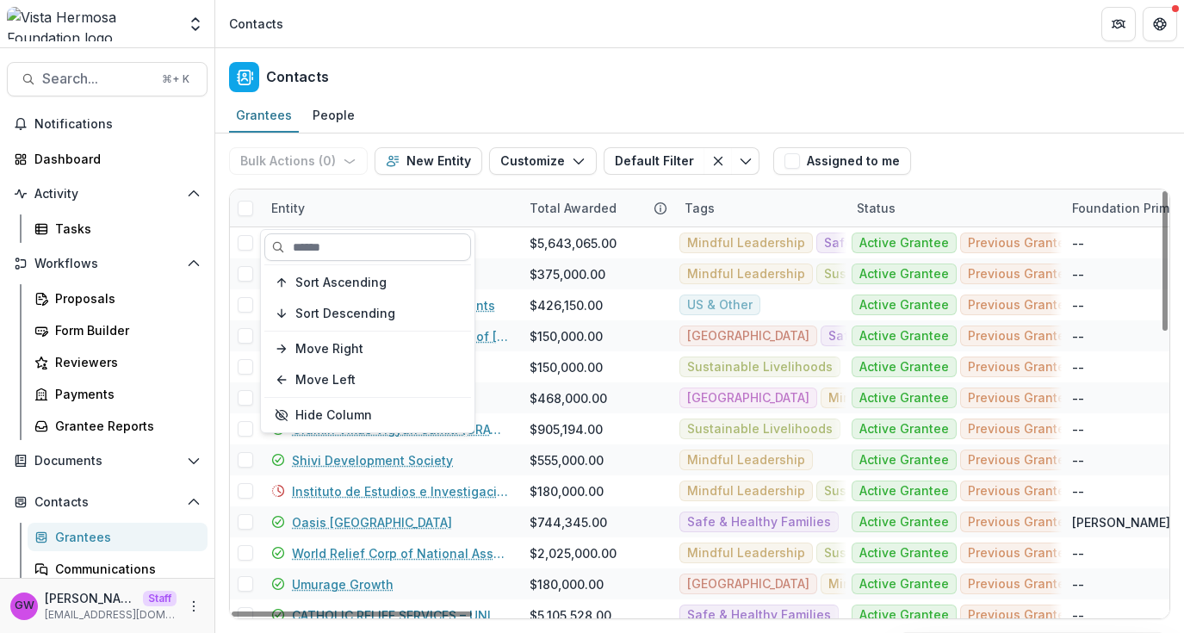
click at [330, 238] on input at bounding box center [367, 247] width 207 height 28
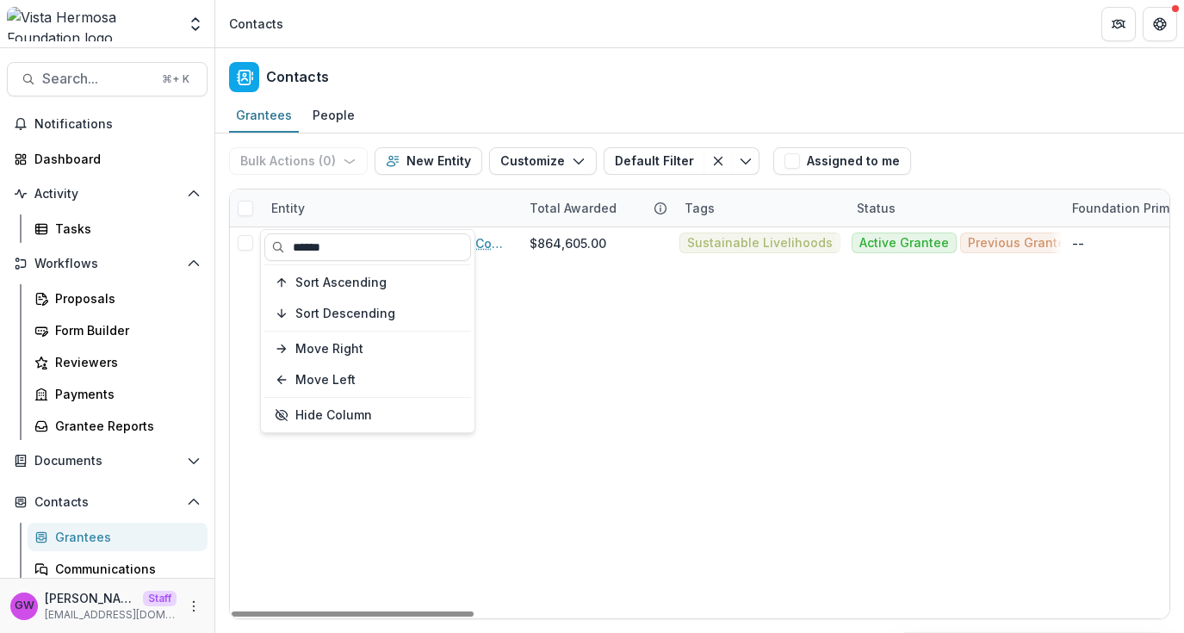
type input "******"
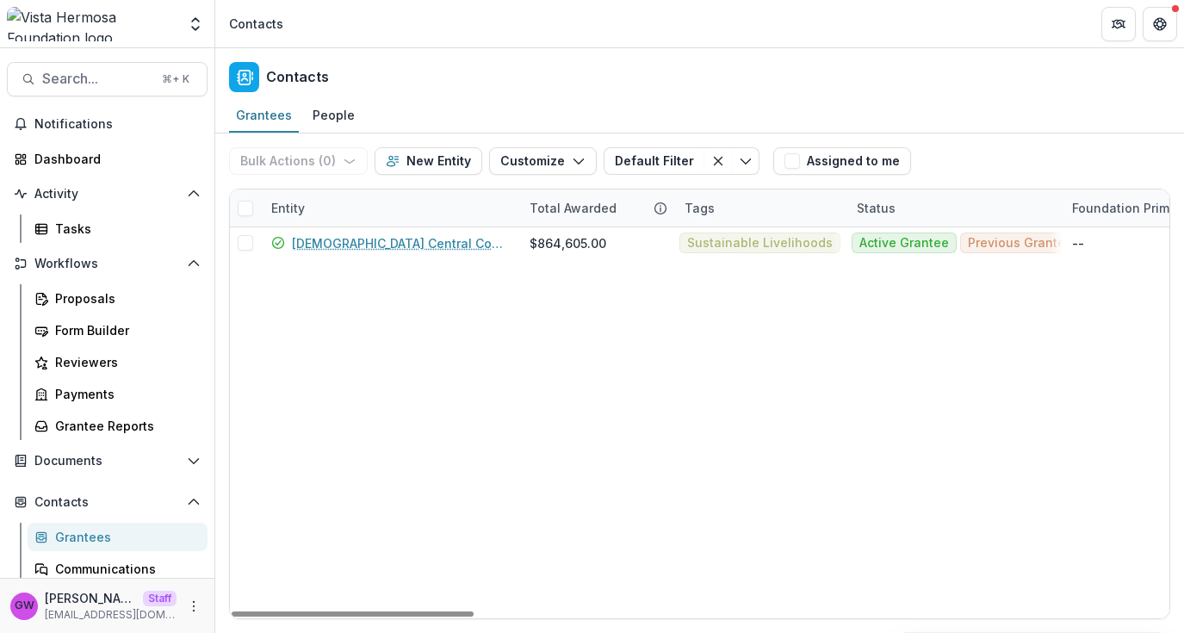
click at [971, 124] on div "Grantees People" at bounding box center [699, 116] width 969 height 34
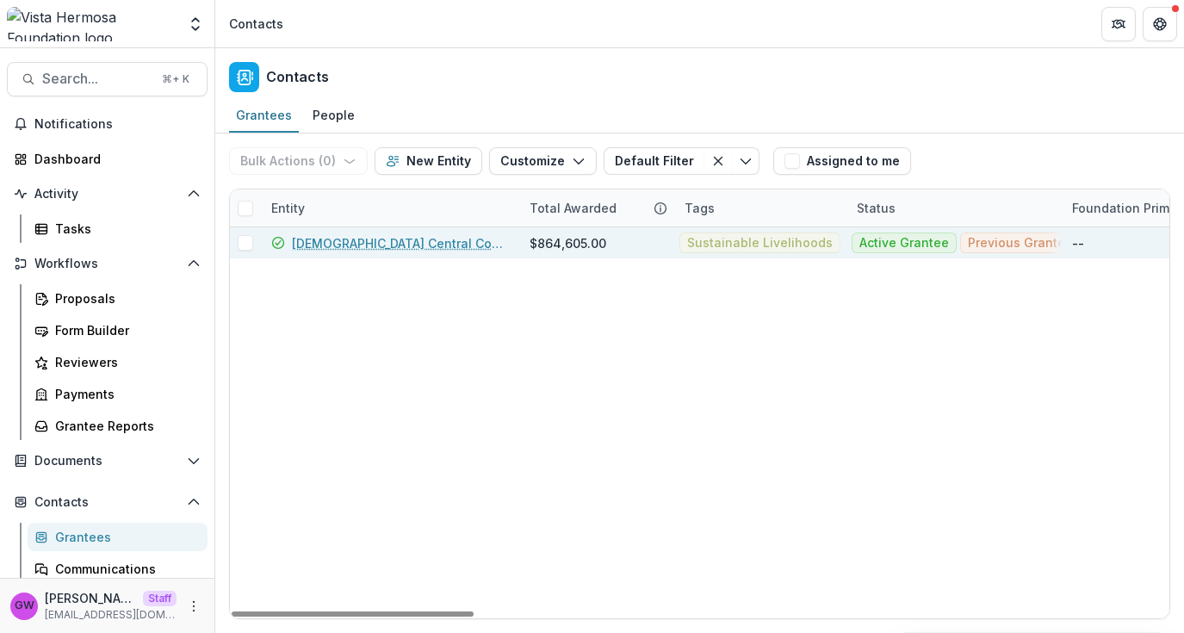
click at [391, 245] on link "[DEMOGRAPHIC_DATA] Central Committee" at bounding box center [400, 243] width 217 height 18
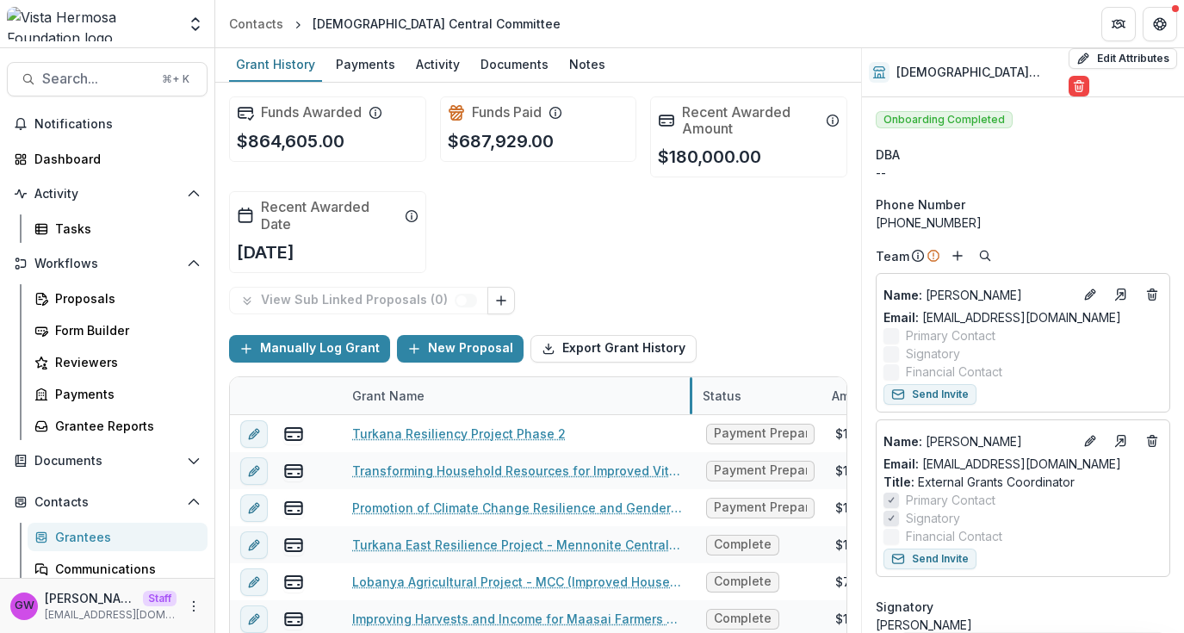
drag, startPoint x: 554, startPoint y: 397, endPoint x: 673, endPoint y: 396, distance: 118.9
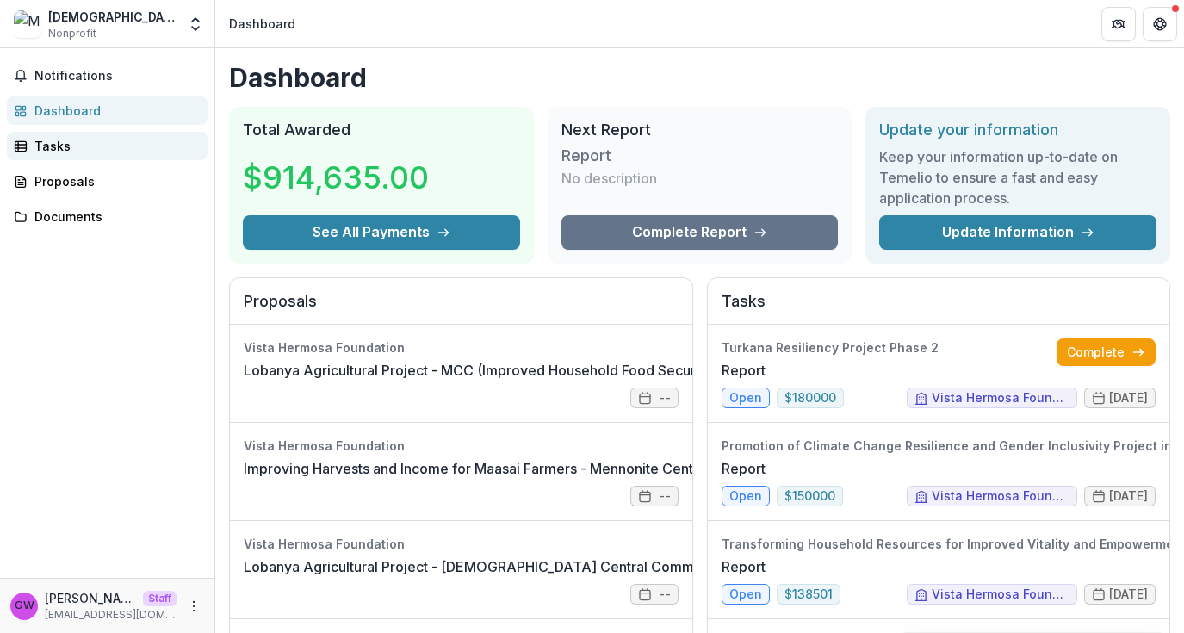
click at [99, 153] on div "Tasks" at bounding box center [113, 146] width 159 height 18
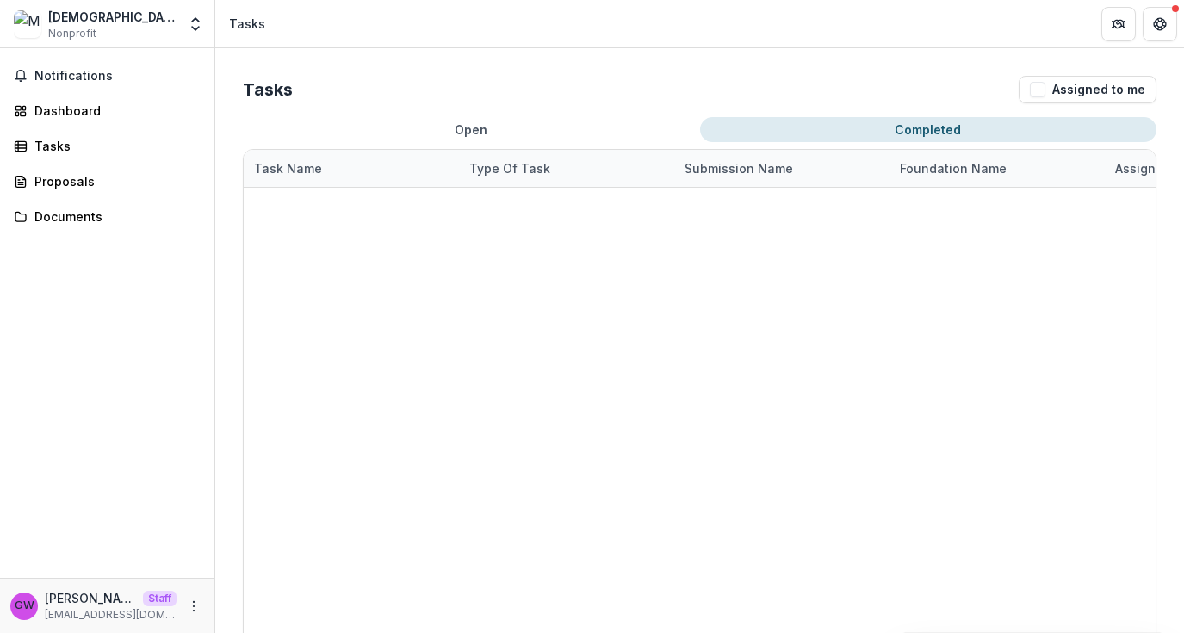
click at [826, 133] on button "Completed" at bounding box center [928, 129] width 457 height 25
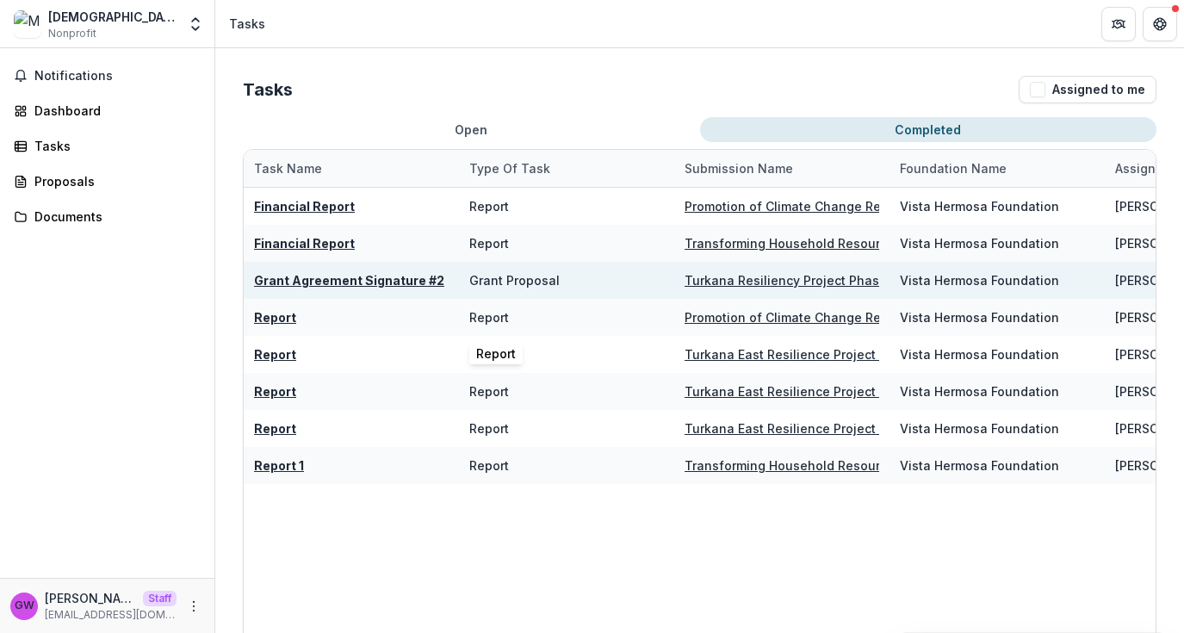
scroll to position [3, 0]
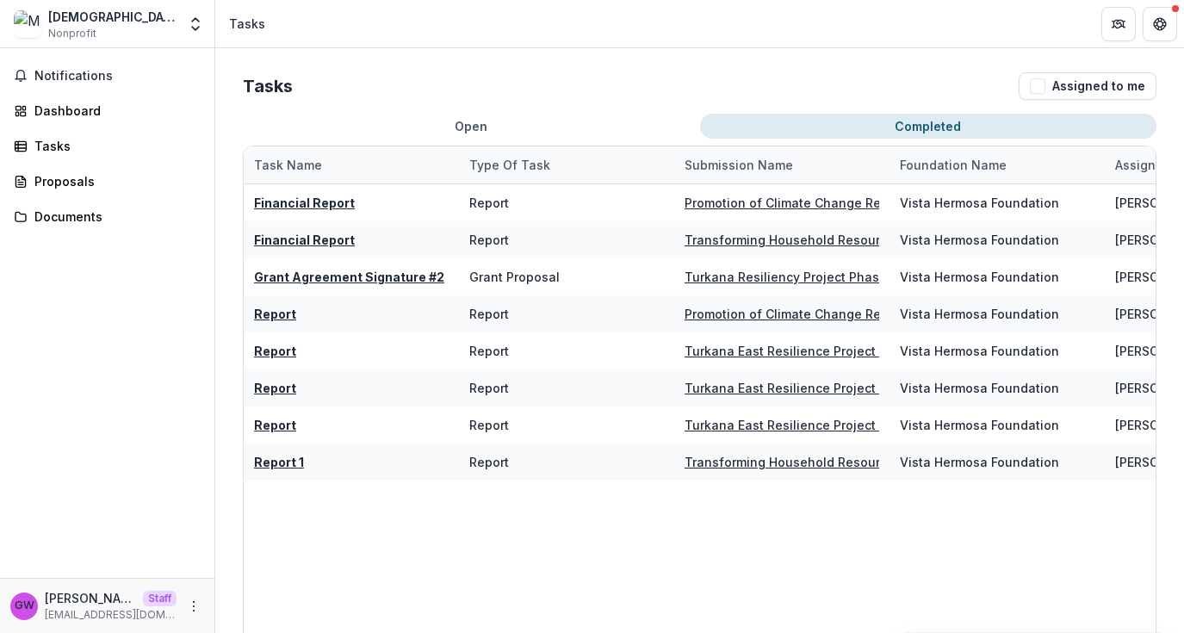
click at [963, 61] on div "Tasks Assigned to me Open Completed Task Name Type of Task Submission Name Foun…" at bounding box center [699, 367] width 969 height 645
click at [605, 123] on button "Open" at bounding box center [471, 126] width 457 height 25
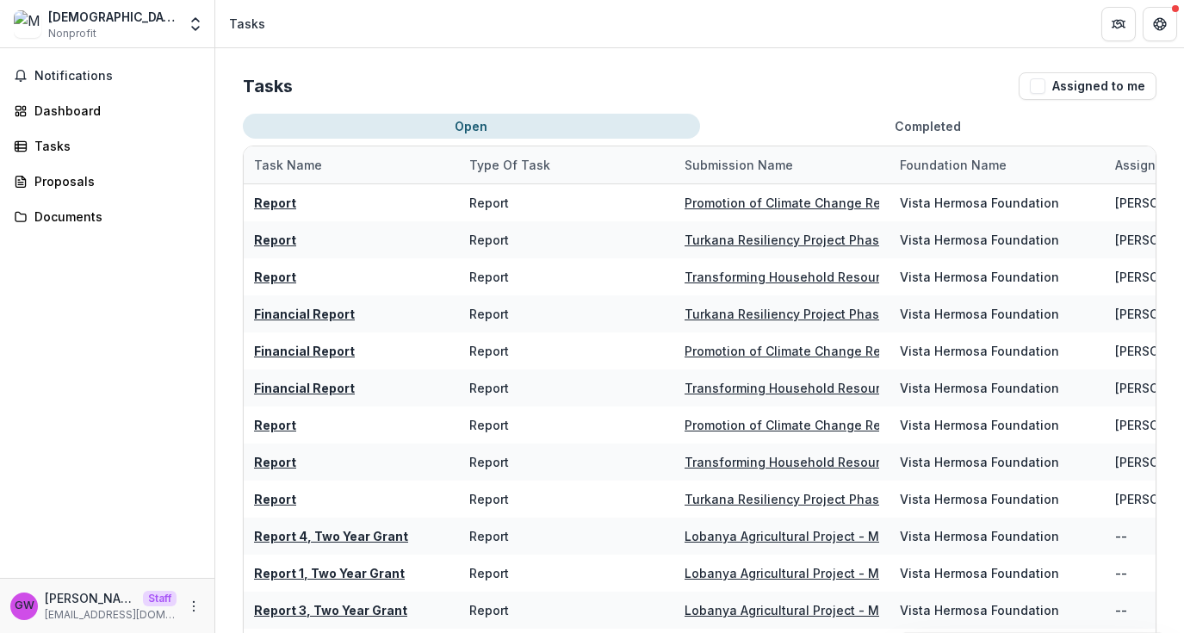
click at [846, 127] on button "Completed" at bounding box center [928, 126] width 457 height 25
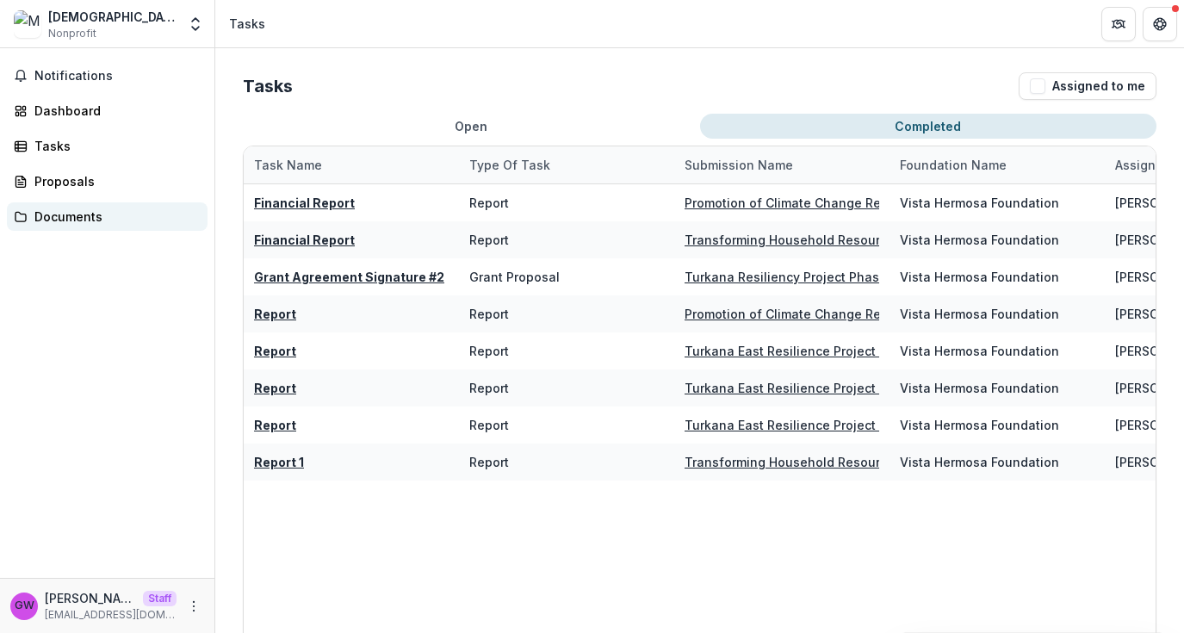
click at [49, 211] on div "Documents" at bounding box center [113, 217] width 159 height 18
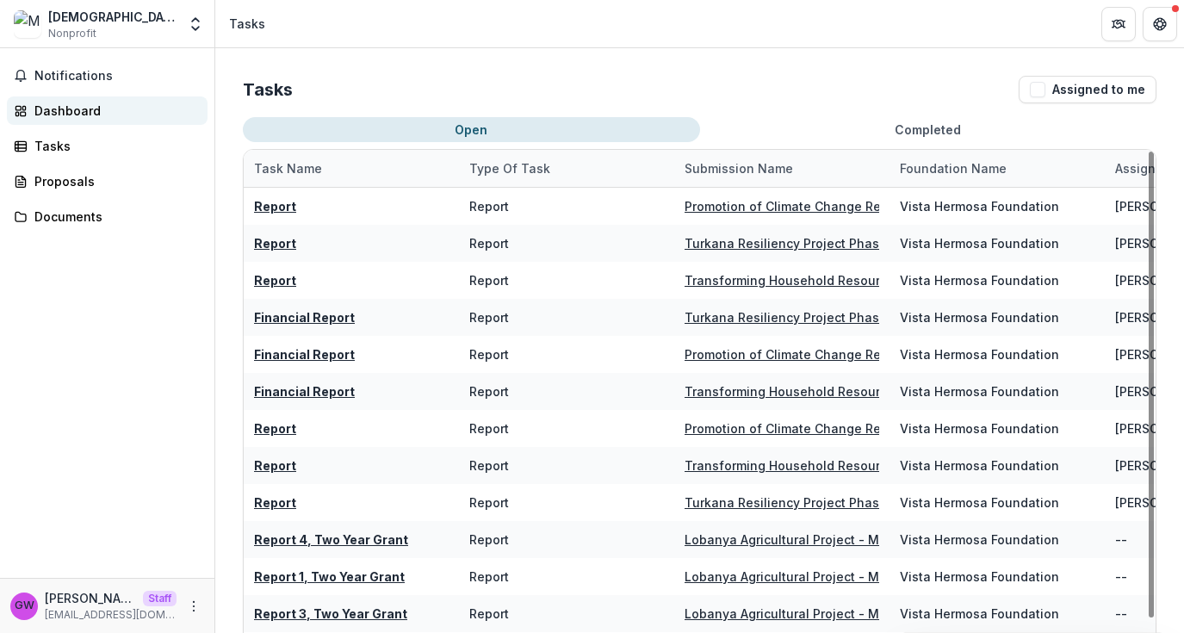
click at [75, 111] on div "Dashboard" at bounding box center [113, 111] width 159 height 18
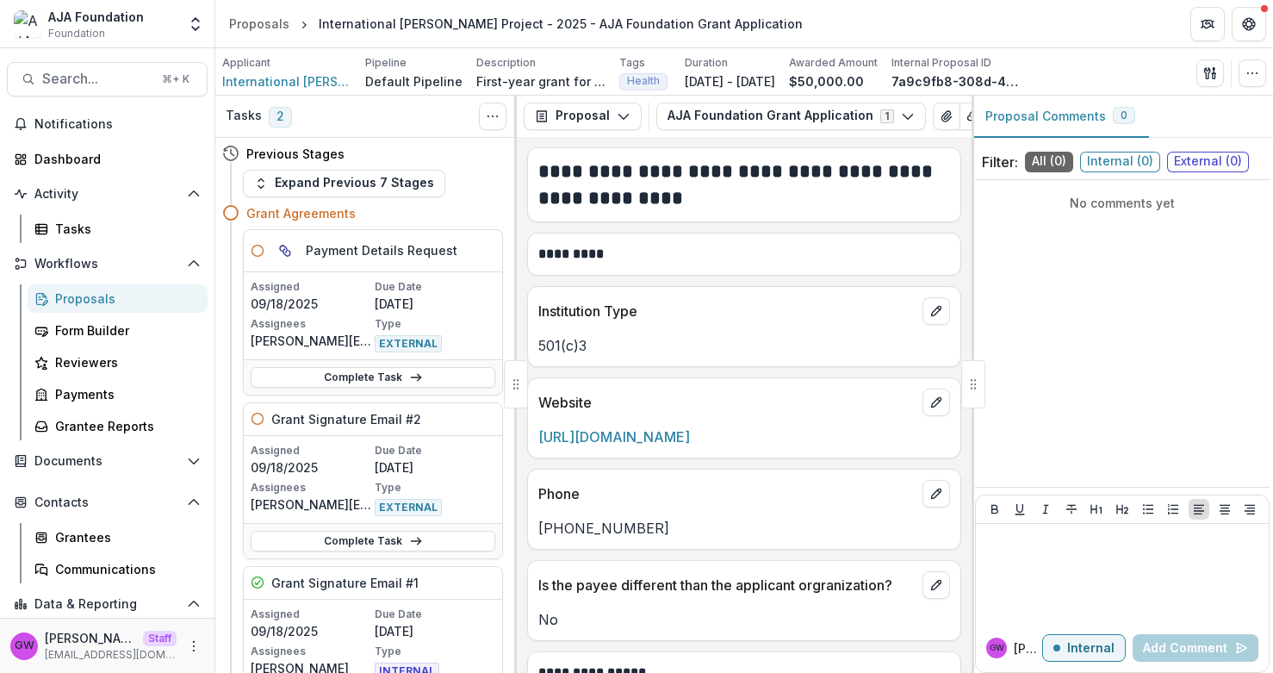
scroll to position [41, 0]
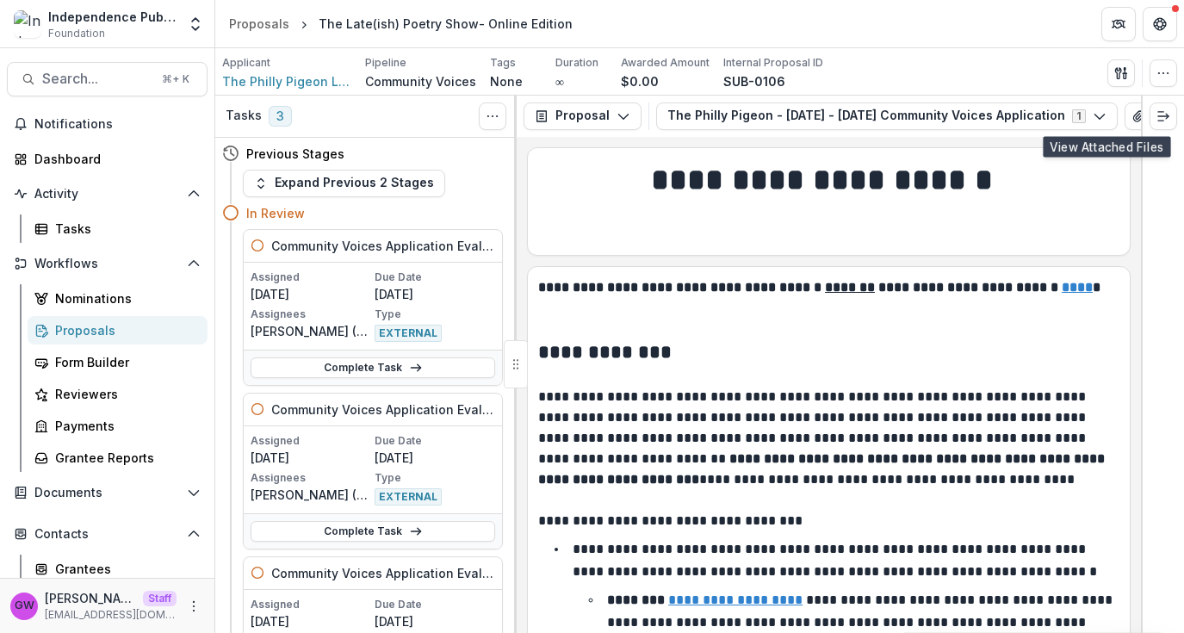
click at [1158, 121] on icon "button" at bounding box center [1165, 116] width 14 height 14
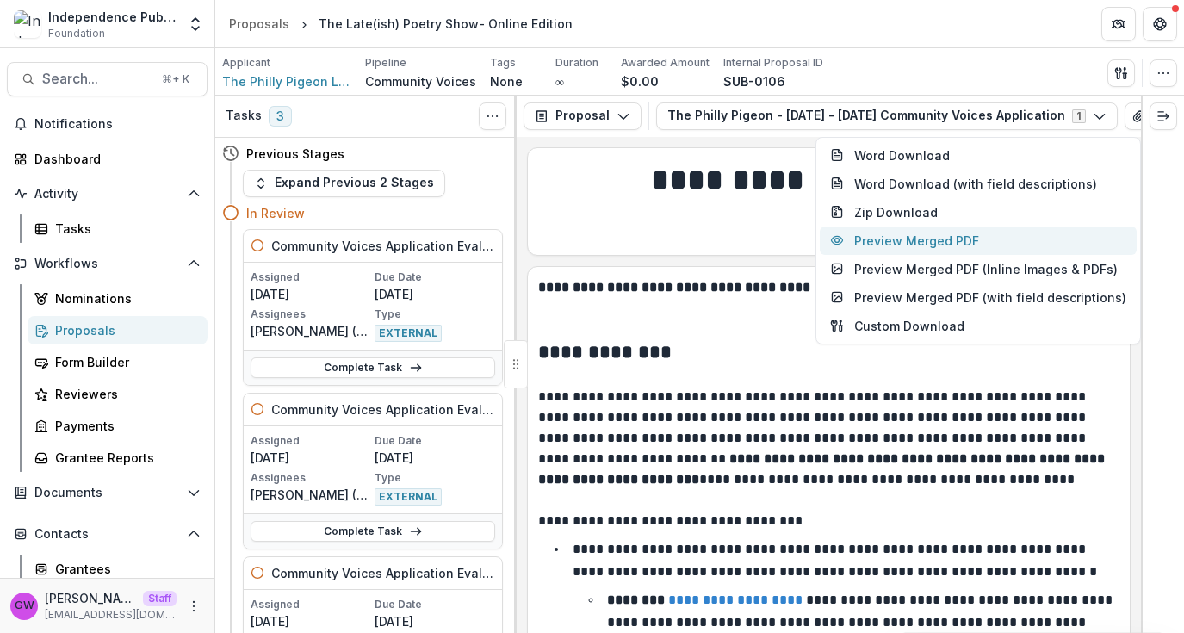
click at [916, 233] on button "Preview Merged PDF" at bounding box center [978, 241] width 317 height 28
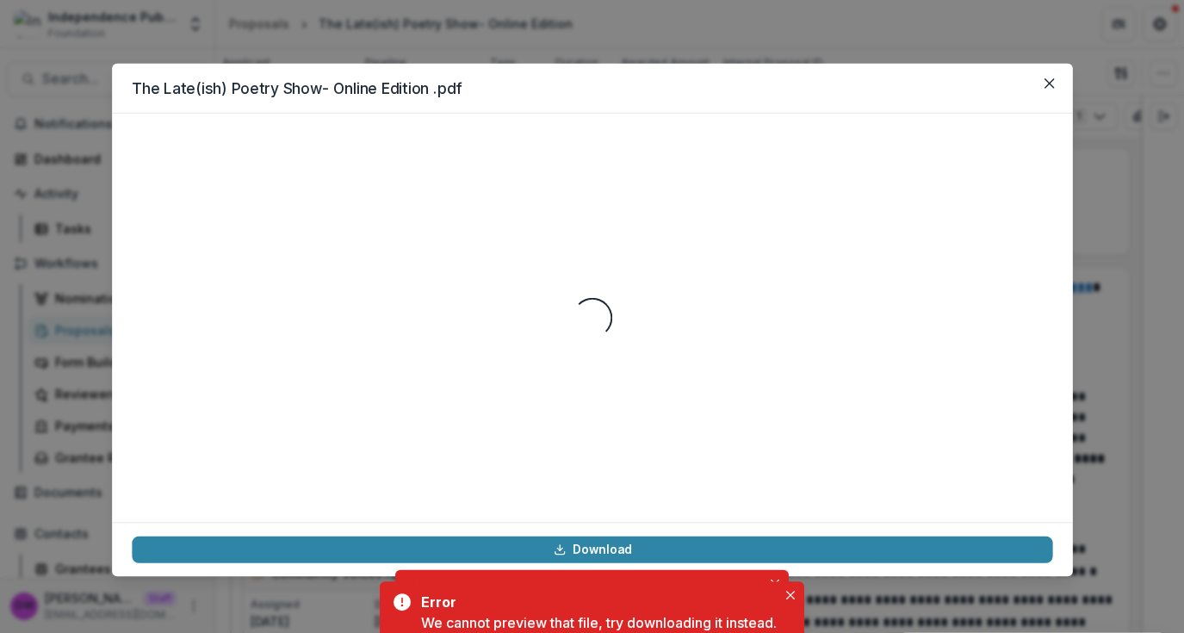
scroll to position [0, 98]
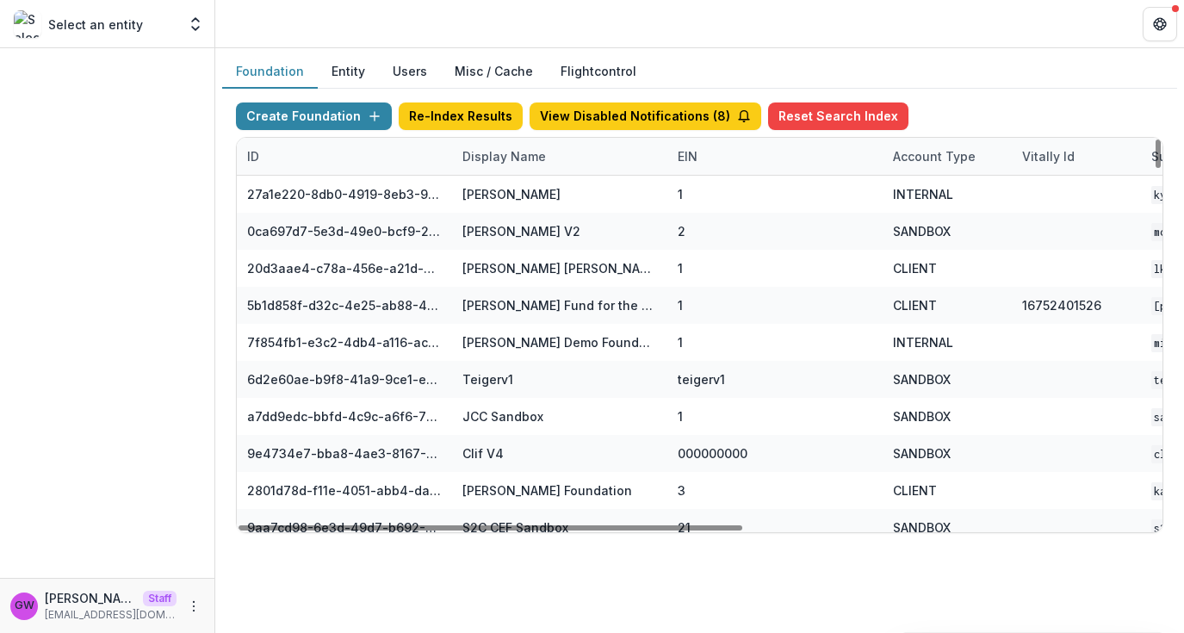
click at [485, 156] on div "Display Name" at bounding box center [504, 156] width 104 height 18
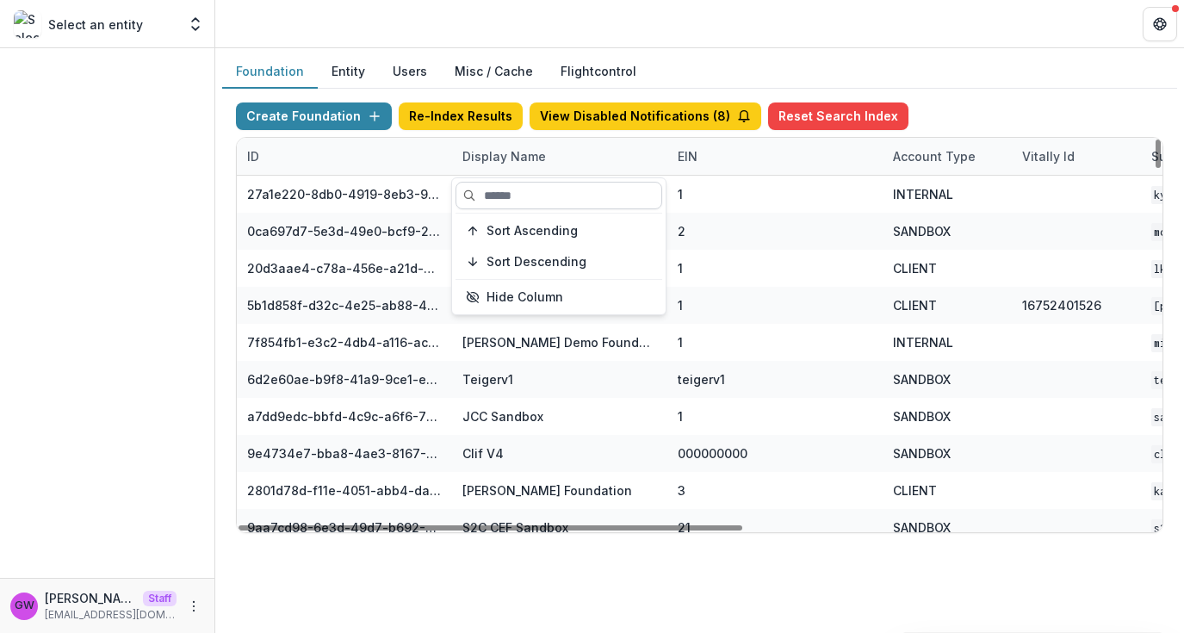
click at [495, 183] on input at bounding box center [559, 196] width 207 height 28
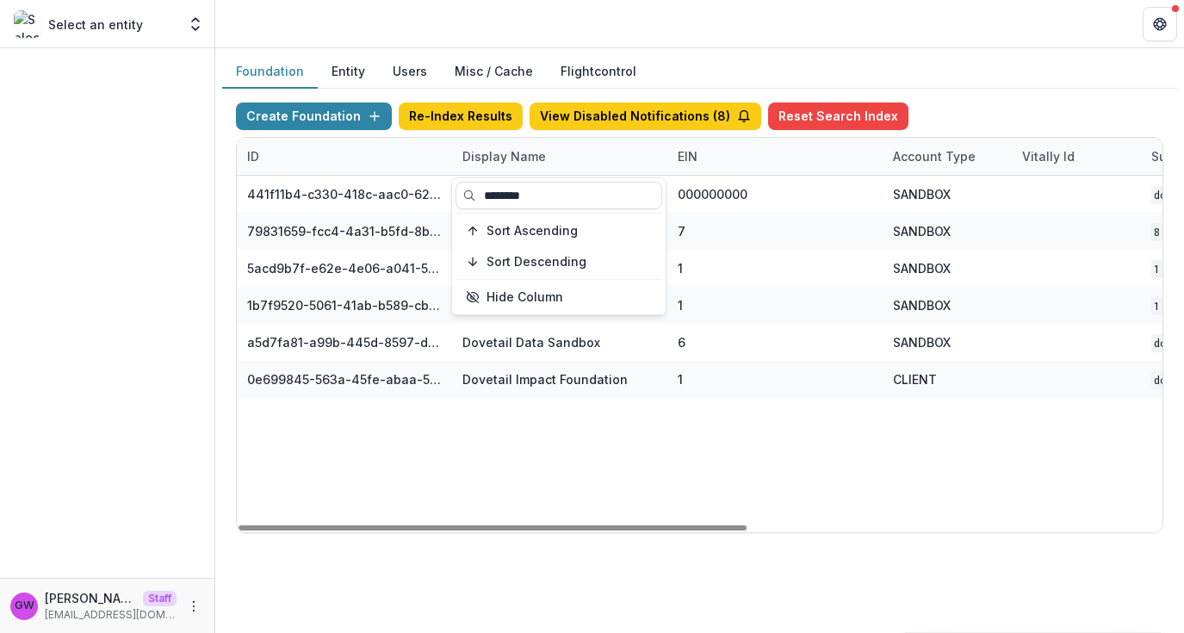
type input "********"
click at [990, 86] on div "Foundation Entity Users Misc / Cache Flightcontrol" at bounding box center [699, 72] width 955 height 34
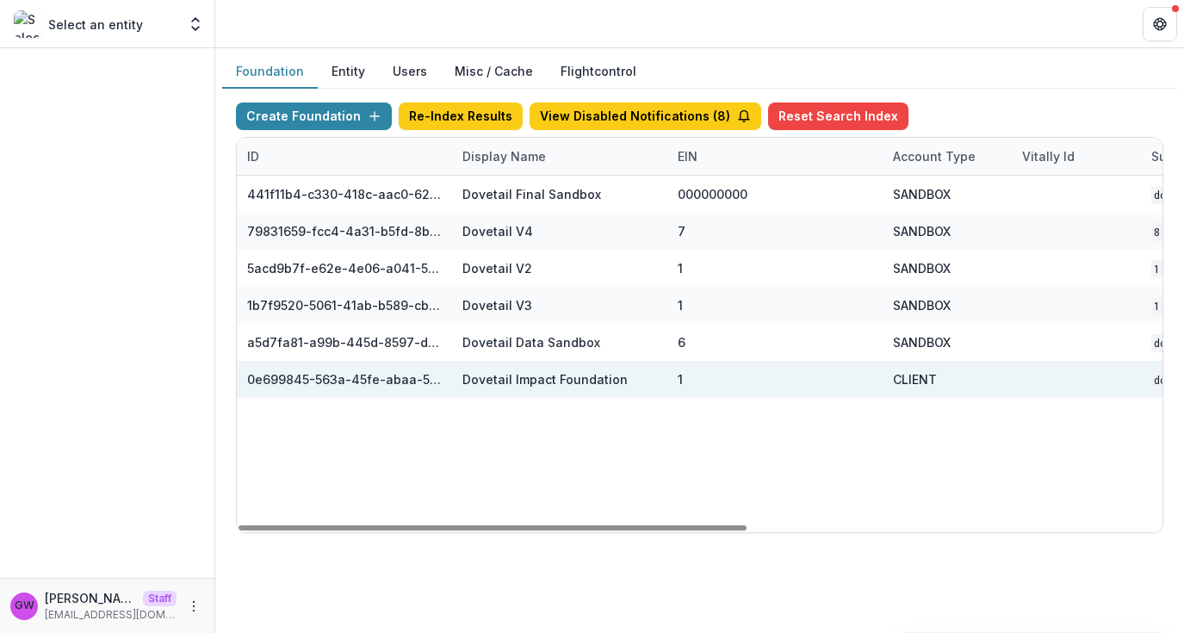
scroll to position [0, 754]
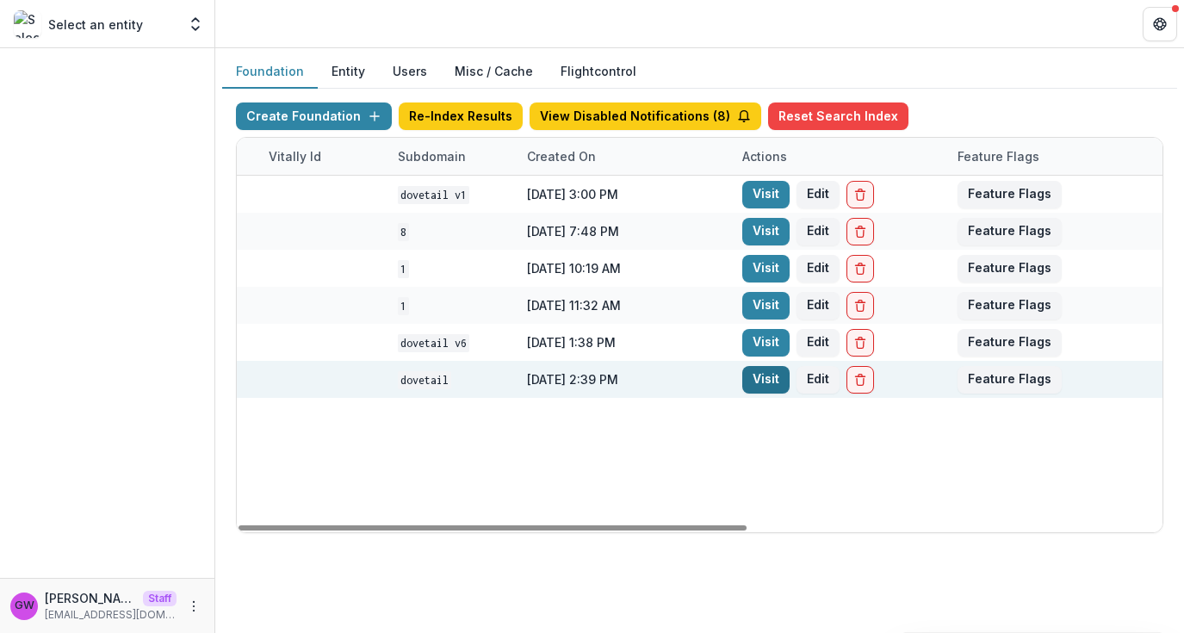
click at [765, 382] on link "Visit" at bounding box center [765, 380] width 47 height 28
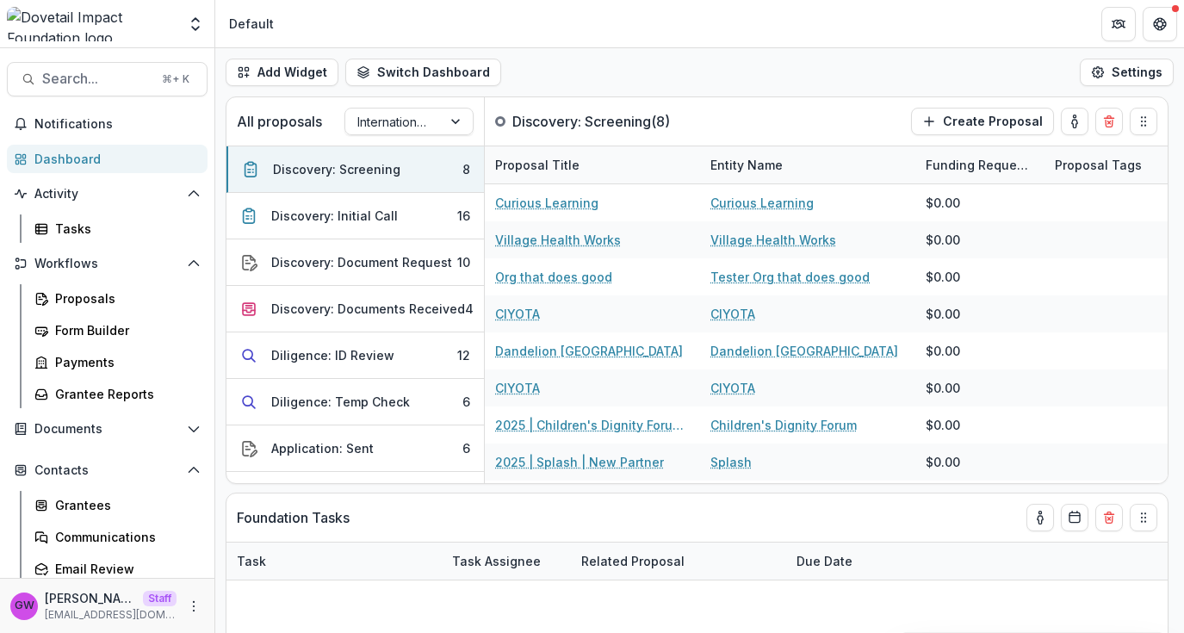
select select "******"
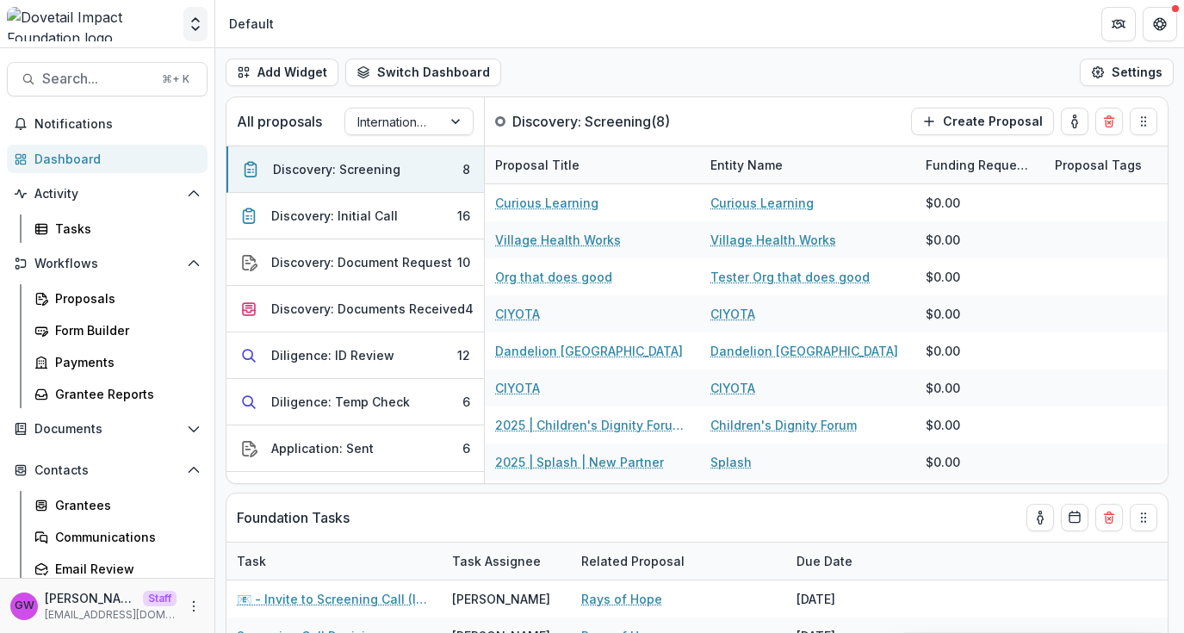
click at [202, 22] on icon "Open entity switcher" at bounding box center [195, 24] width 17 height 17
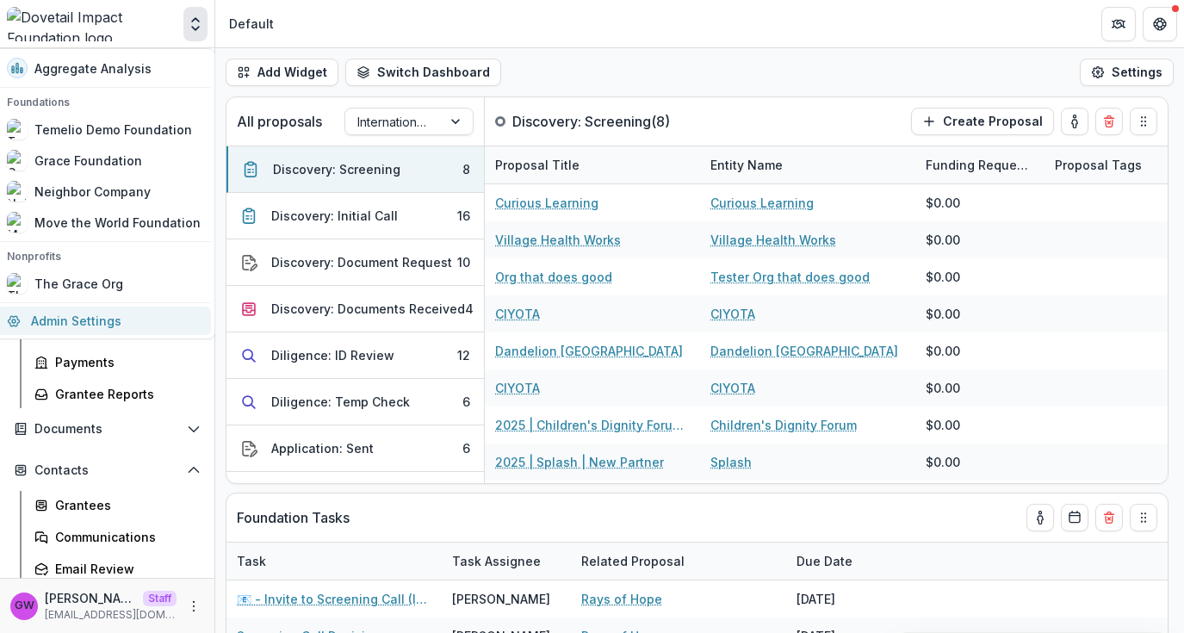
click at [83, 330] on link "Admin Settings" at bounding box center [104, 321] width 214 height 28
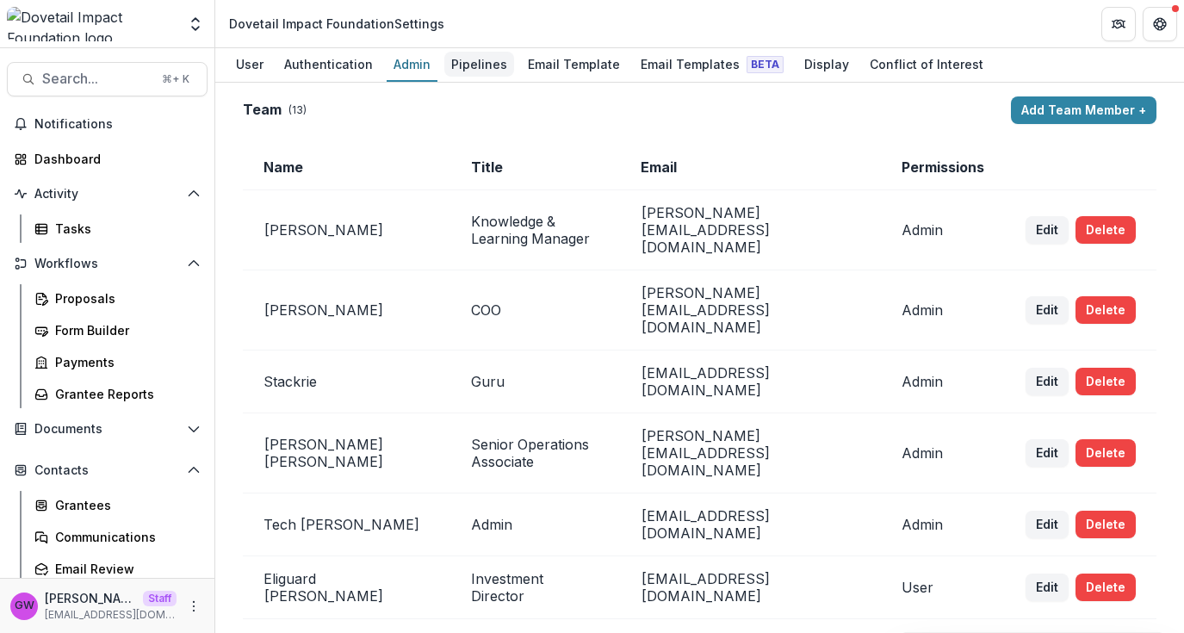
click at [469, 66] on div "Pipelines" at bounding box center [479, 64] width 70 height 25
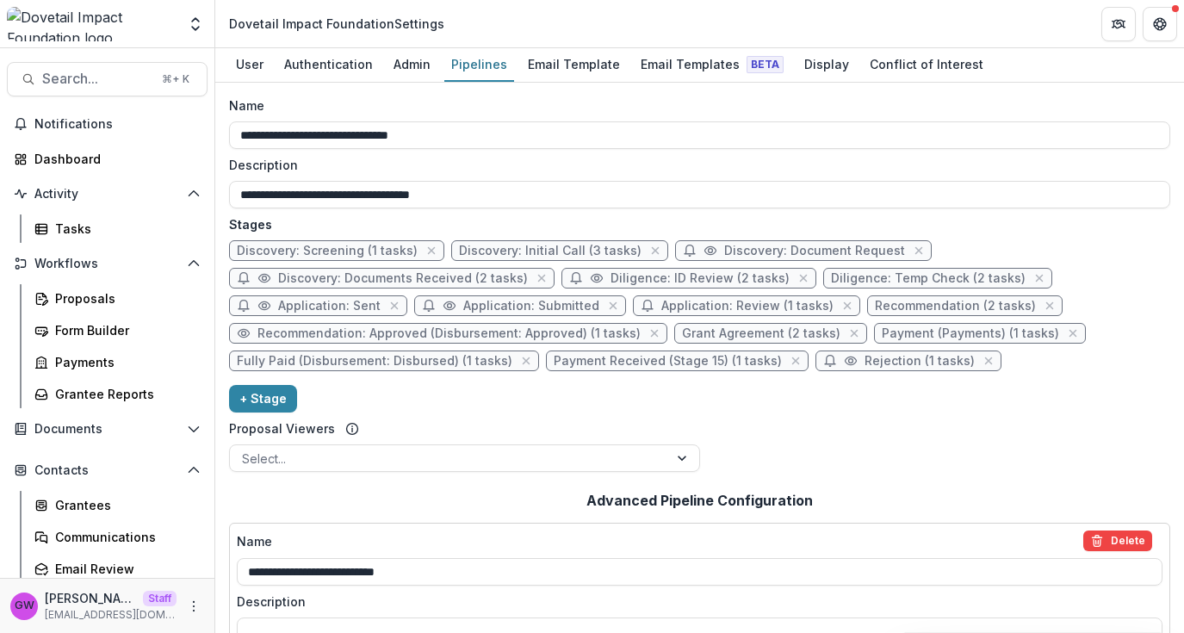
click at [342, 307] on span "Application: Sent" at bounding box center [329, 306] width 102 height 15
select select "*****"
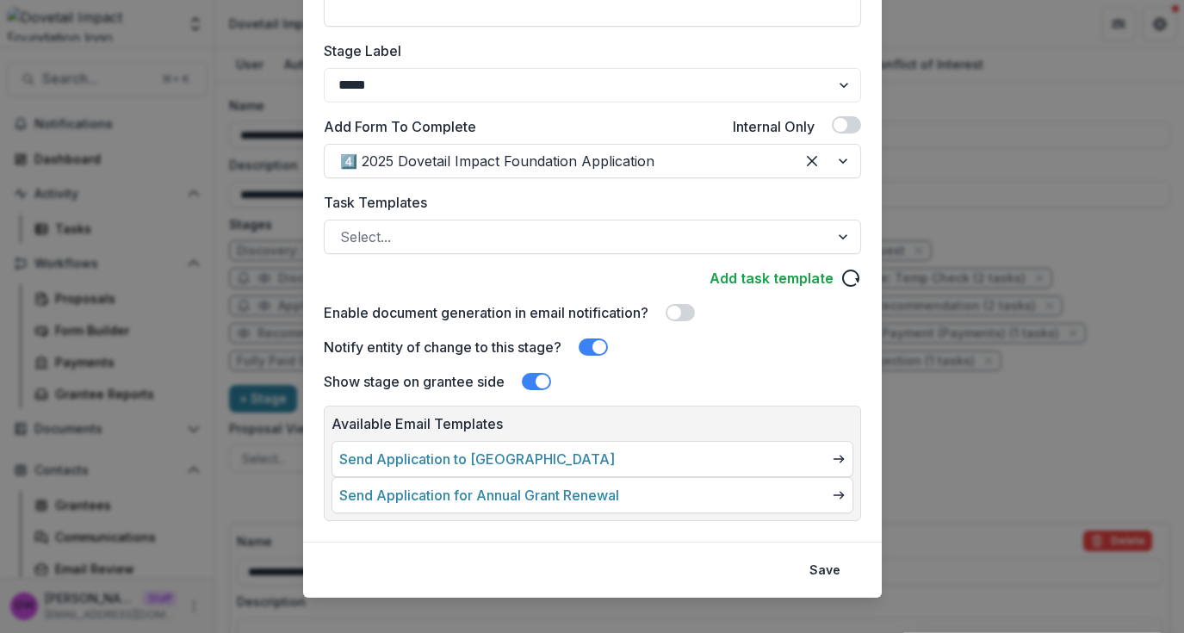
scroll to position [334, 0]
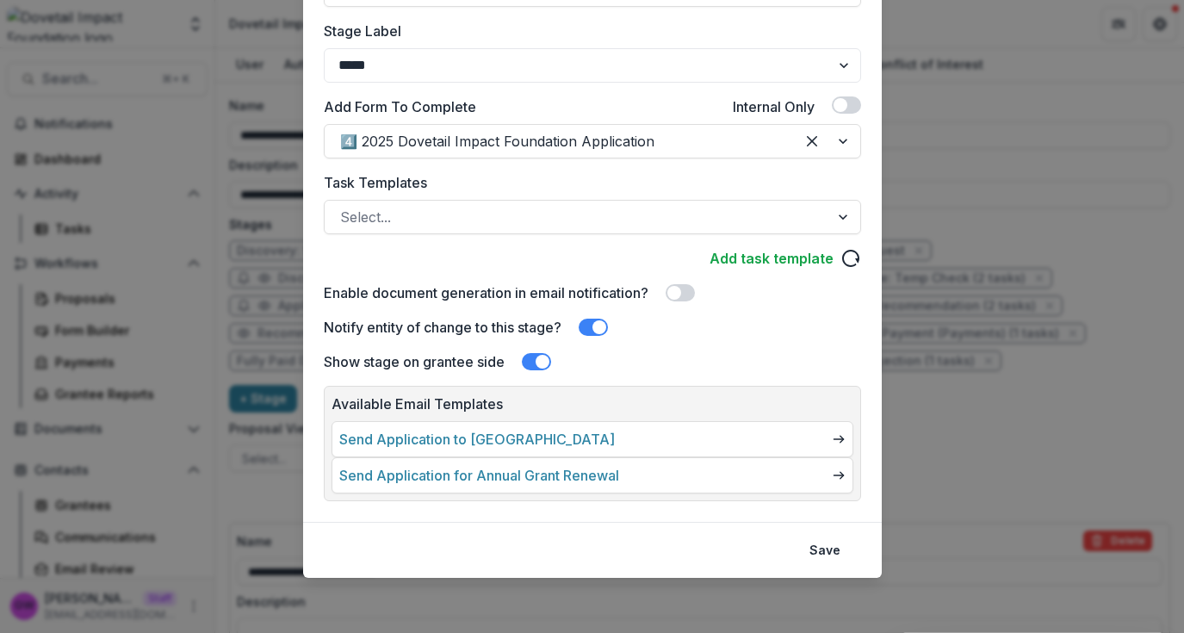
click at [959, 182] on div "**********" at bounding box center [592, 316] width 1184 height 633
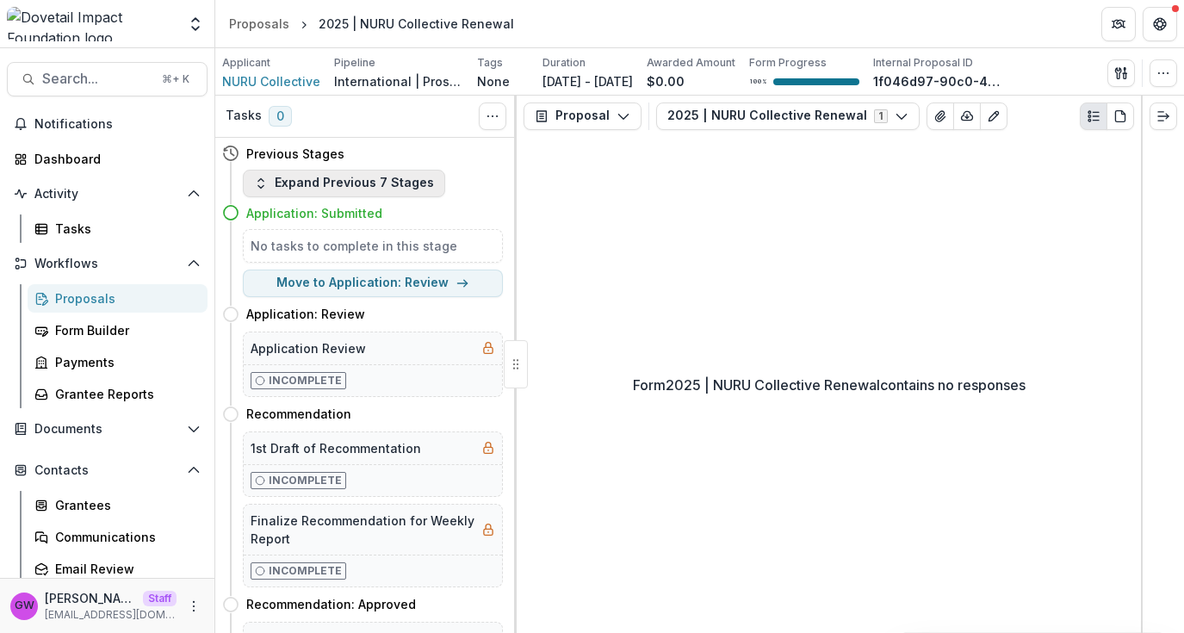
click at [305, 188] on button "Expand Previous 7 Stages" at bounding box center [344, 184] width 202 height 28
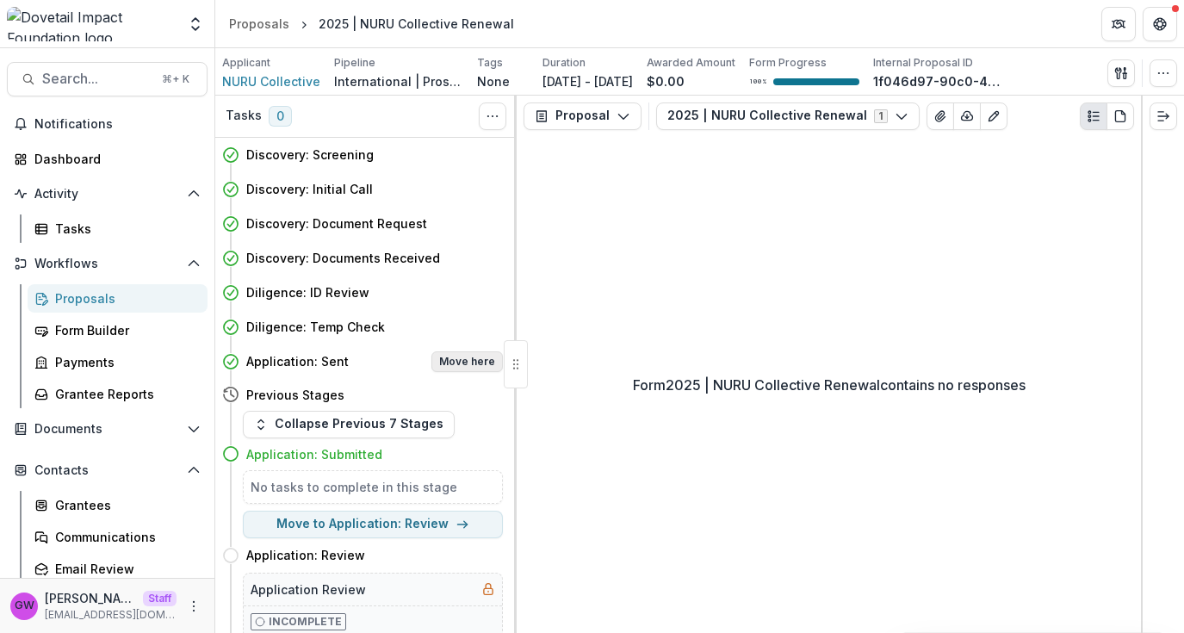
click at [462, 362] on button "Move here" at bounding box center [466, 361] width 71 height 21
select select "**********"
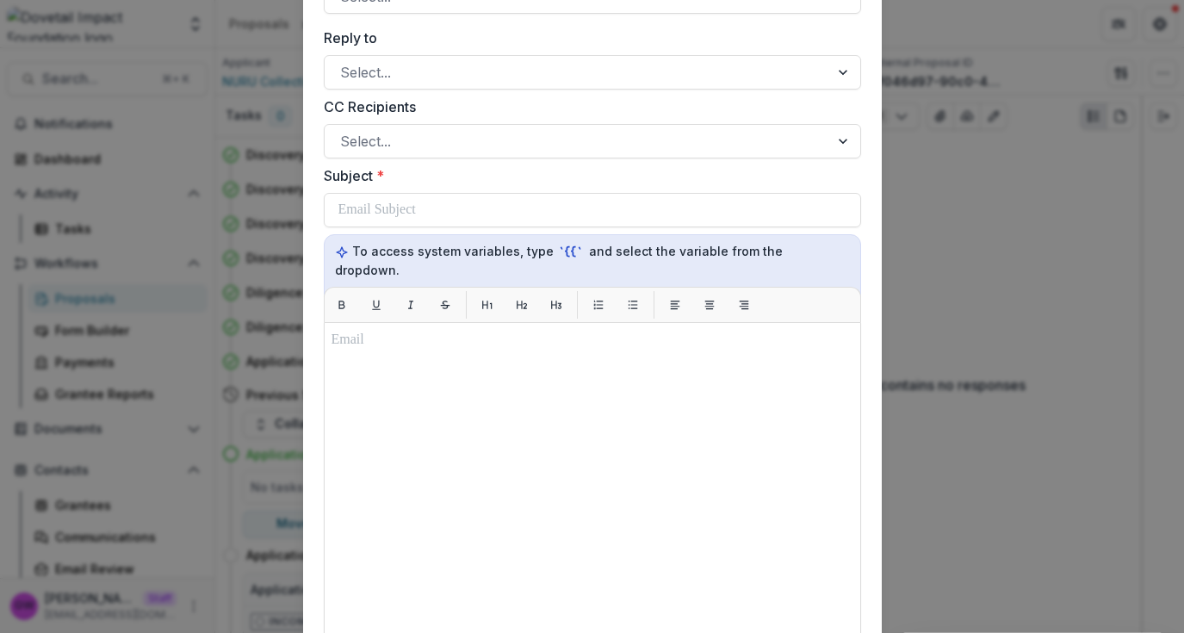
scroll to position [907, 0]
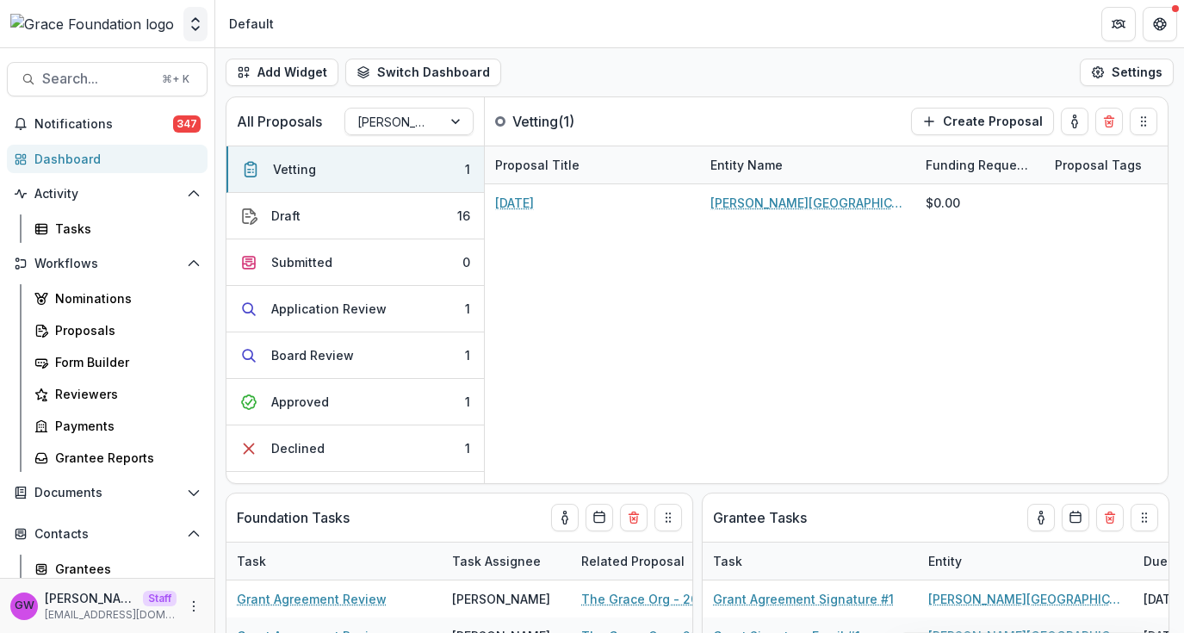
click at [195, 29] on polyline "Open entity switcher" at bounding box center [195, 28] width 7 height 3
select select "******"
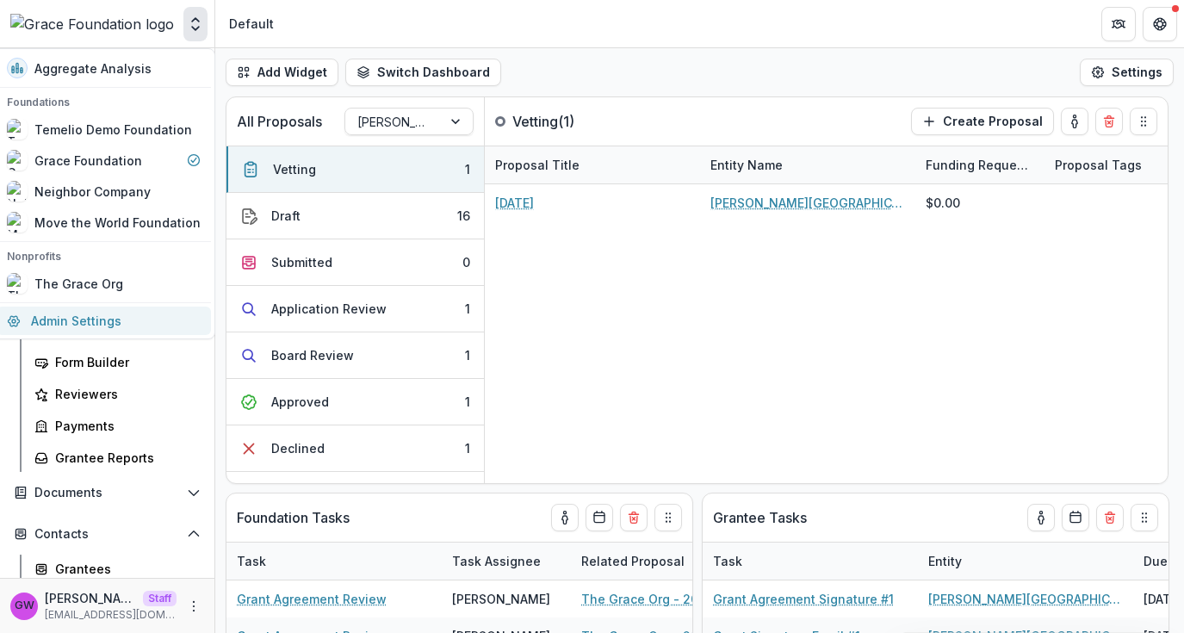
click at [77, 317] on link "Admin Settings" at bounding box center [104, 321] width 214 height 28
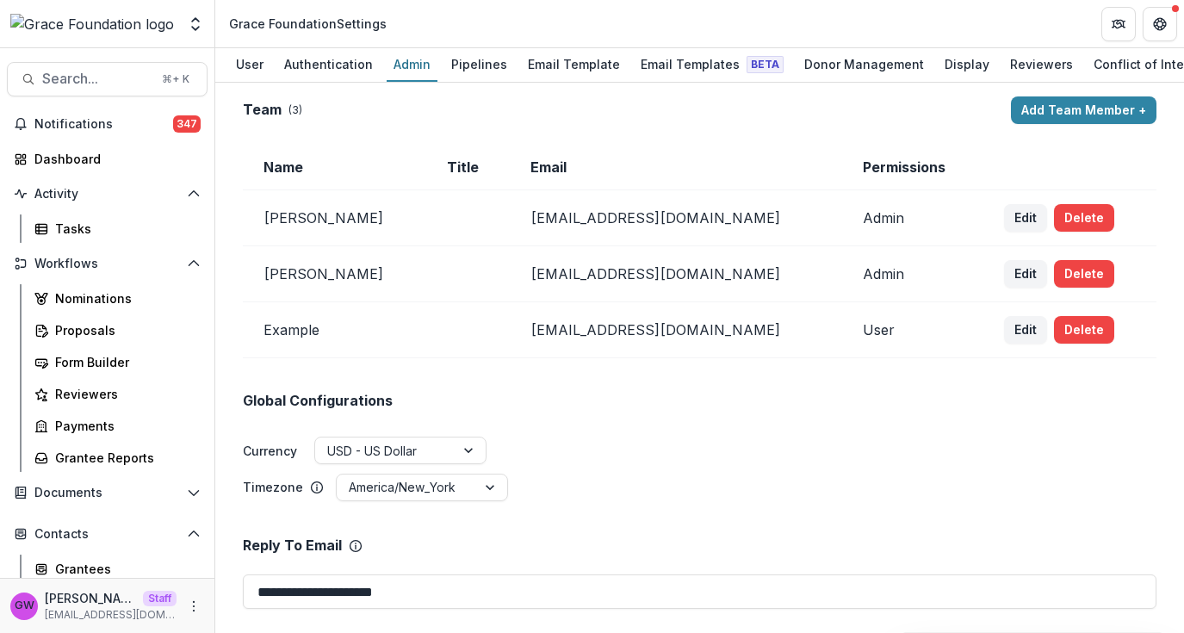
click at [449, 65] on div "Pipelines" at bounding box center [479, 64] width 70 height 25
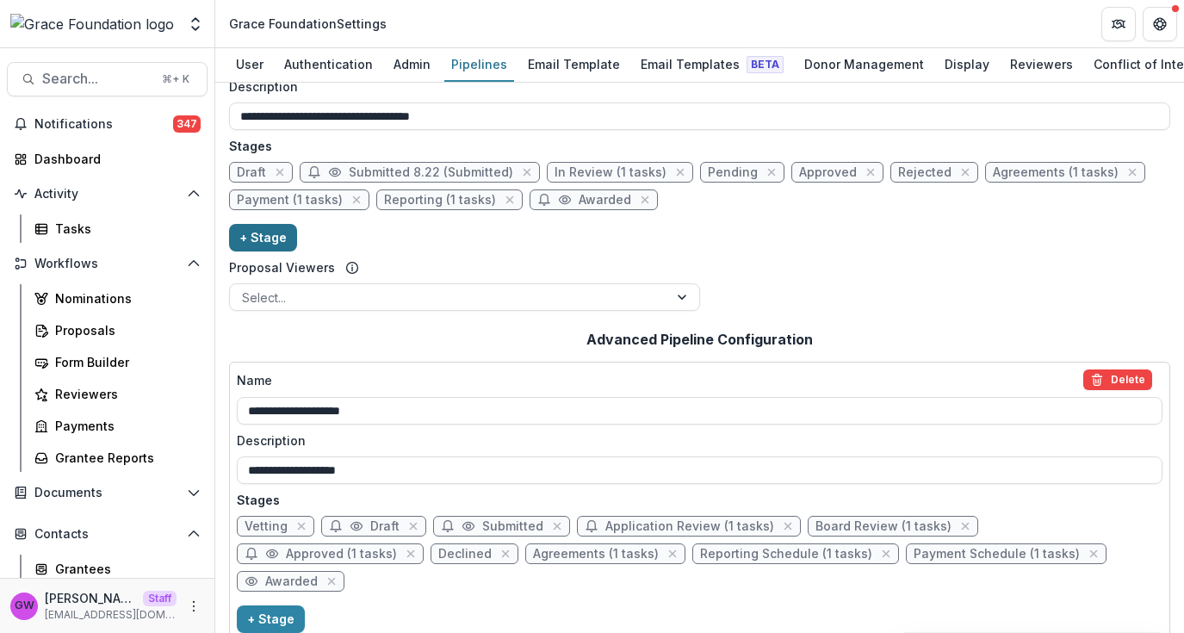
scroll to position [202, 0]
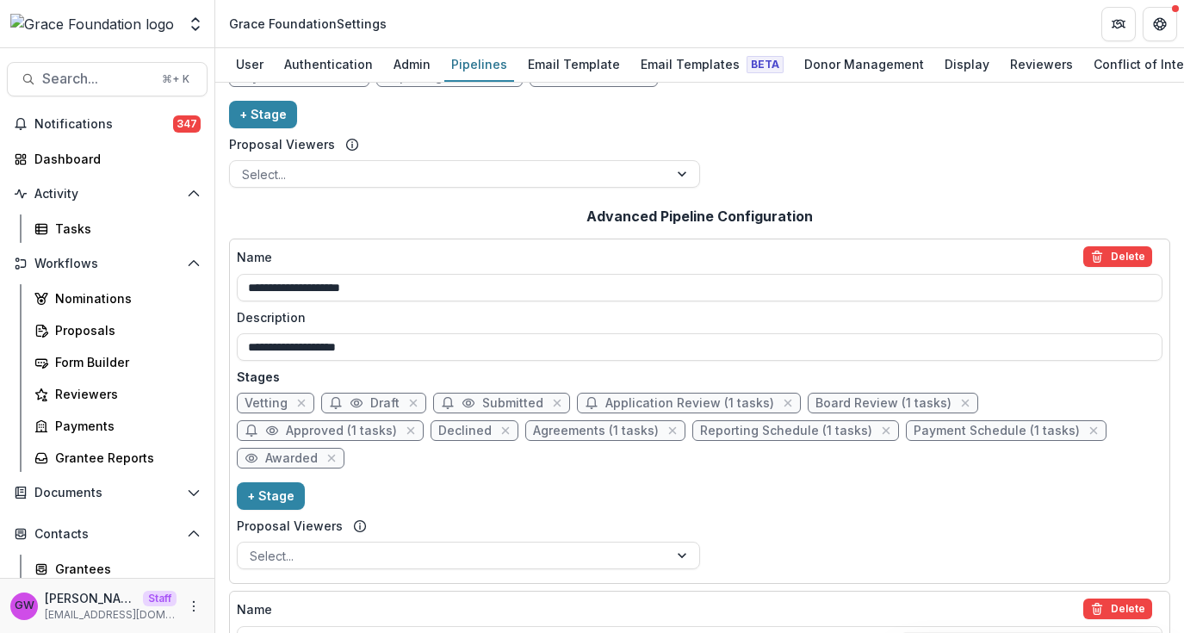
click at [375, 399] on span "Draft" at bounding box center [384, 403] width 29 height 15
select select "*****"
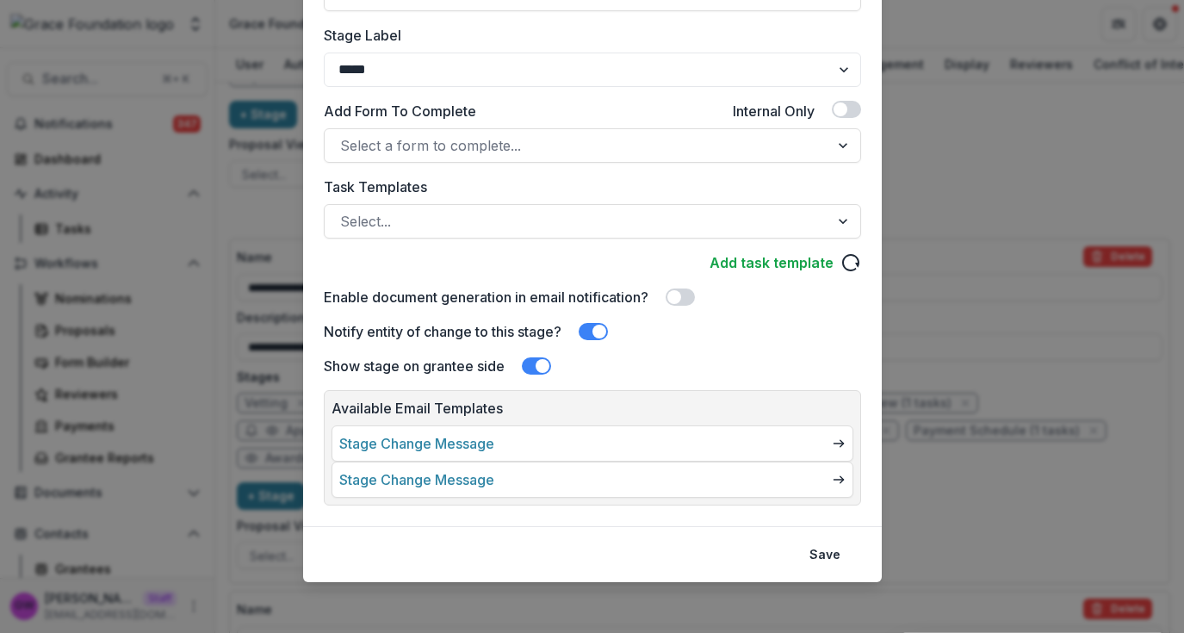
scroll to position [334, 0]
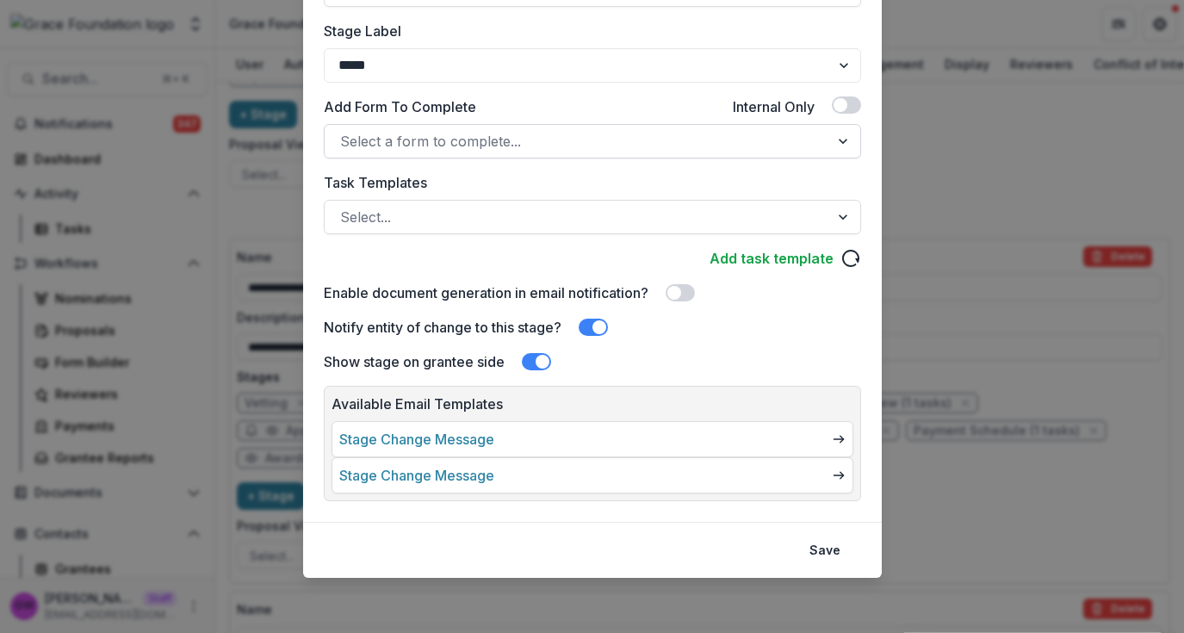
click at [444, 130] on div at bounding box center [577, 141] width 474 height 24
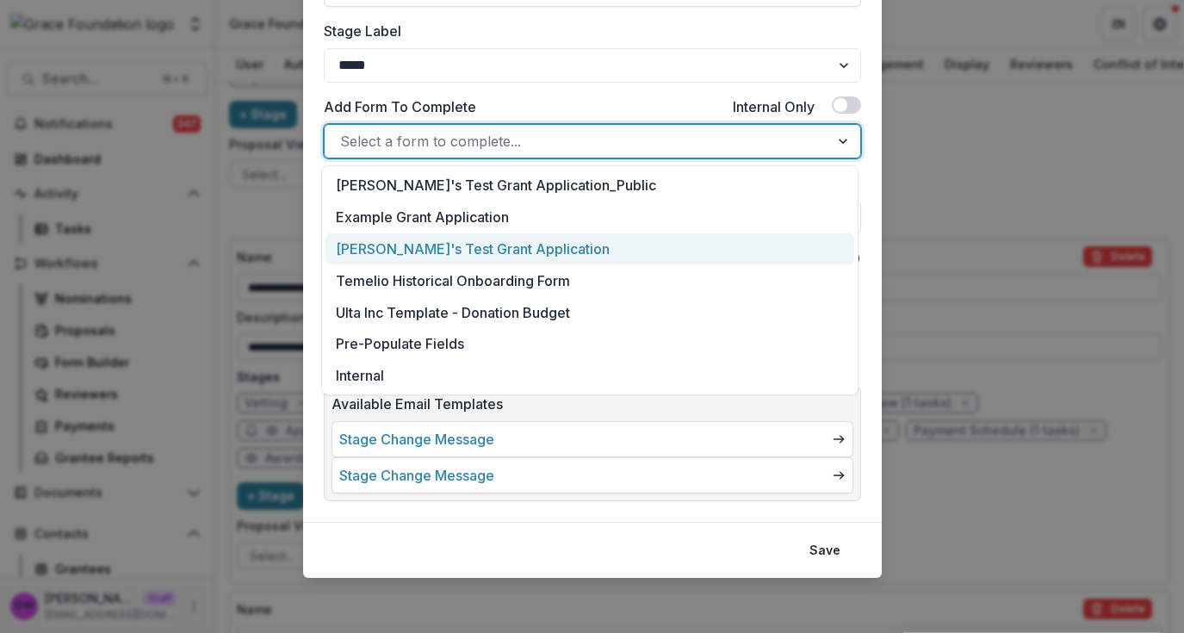
click at [431, 244] on div "[PERSON_NAME]'s Test Grant Application" at bounding box center [590, 249] width 529 height 32
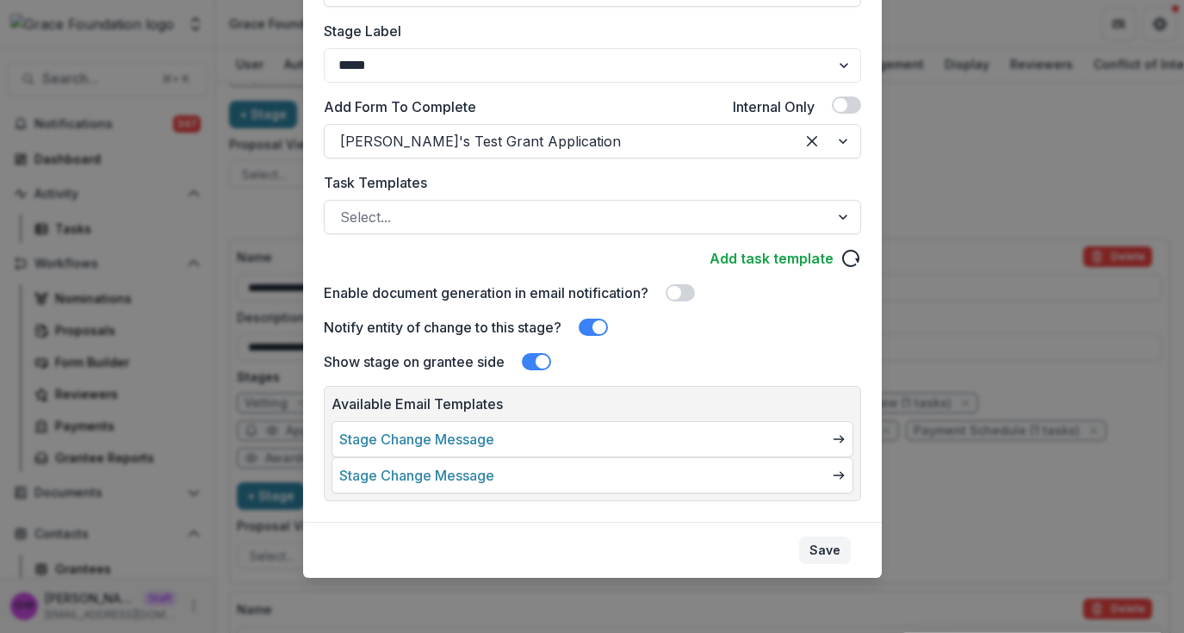
click at [825, 544] on button "Save" at bounding box center [825, 551] width 52 height 28
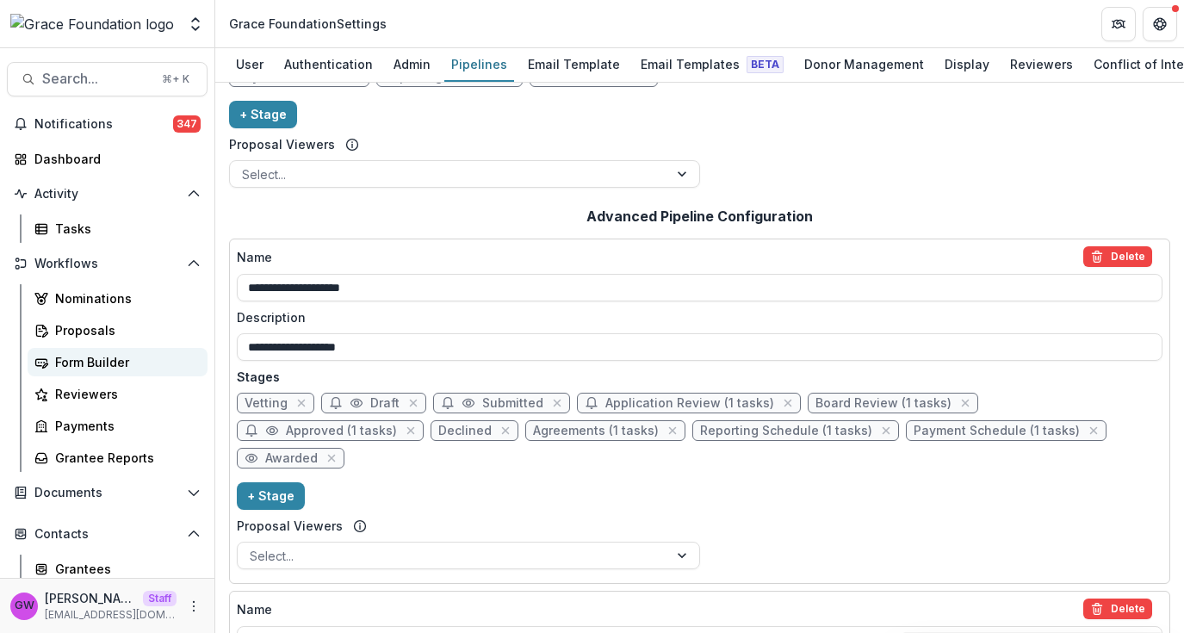
drag, startPoint x: 92, startPoint y: 362, endPoint x: 104, endPoint y: 361, distance: 12.1
click at [91, 362] on div "Form Builder" at bounding box center [124, 362] width 139 height 18
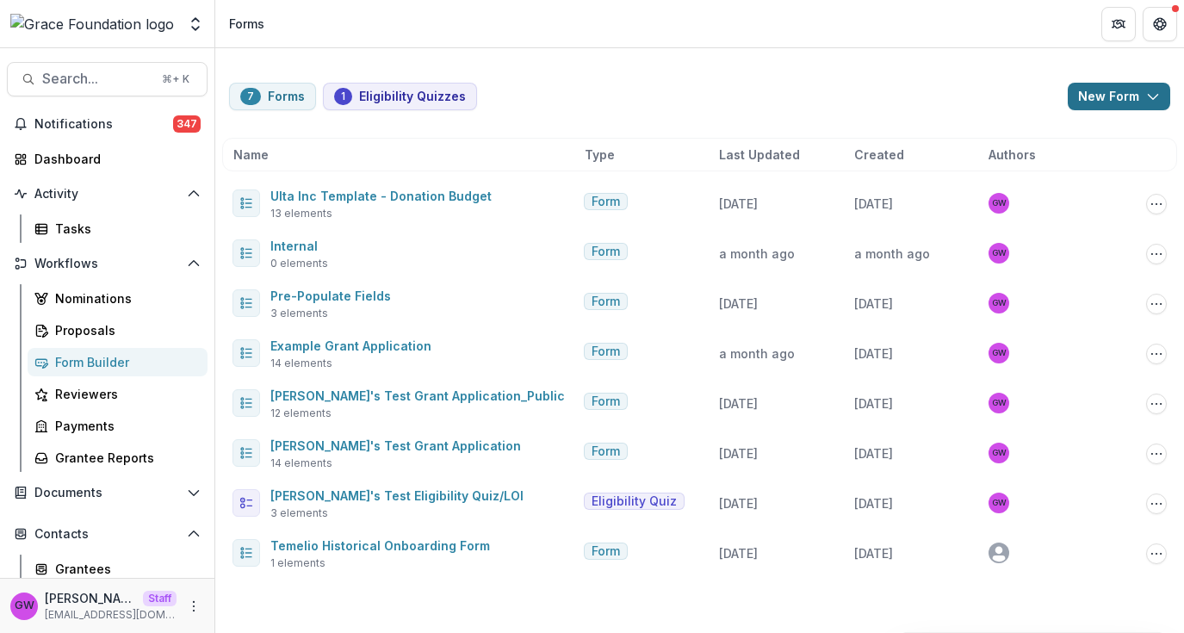
click at [1098, 100] on button "New Form" at bounding box center [1119, 97] width 102 height 28
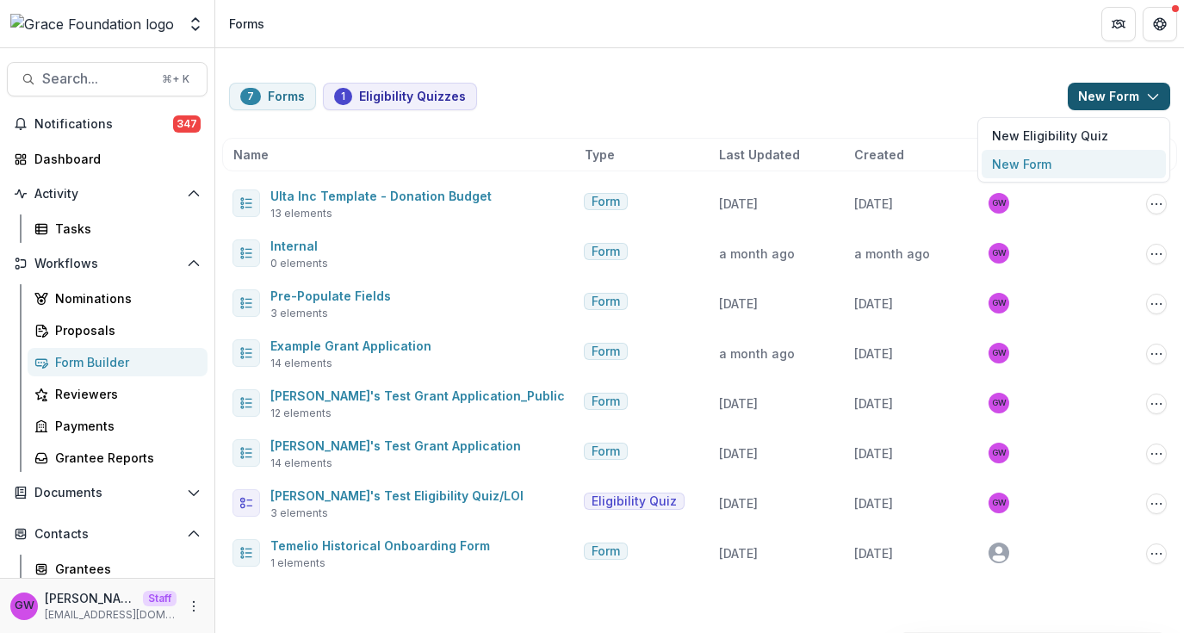
click at [1054, 163] on button "New Form" at bounding box center [1074, 164] width 184 height 28
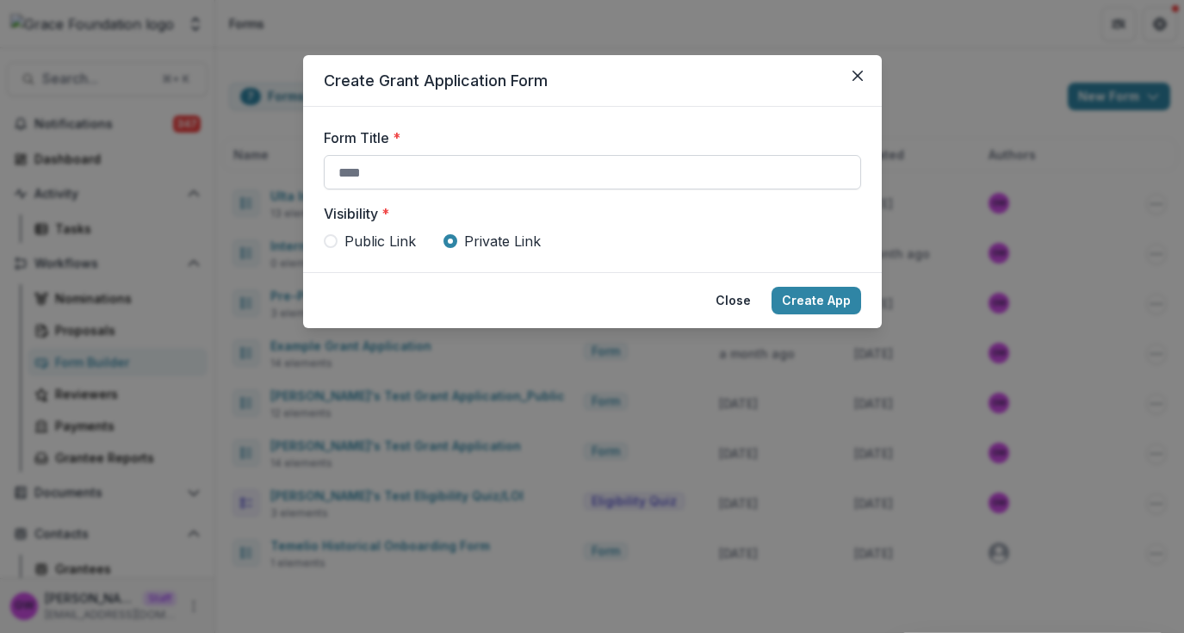
click at [499, 176] on input "Form Title *" at bounding box center [592, 172] width 537 height 34
type input "**********"
click at [859, 299] on button "Create App" at bounding box center [817, 301] width 90 height 28
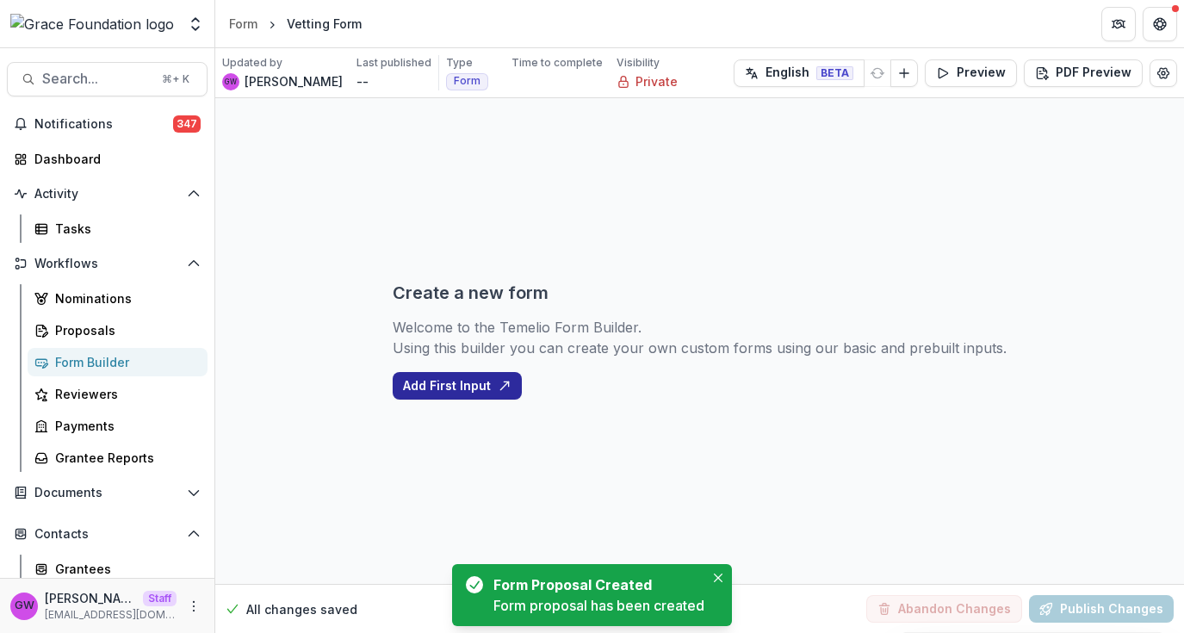
click at [442, 388] on button "Add First Input" at bounding box center [457, 386] width 129 height 28
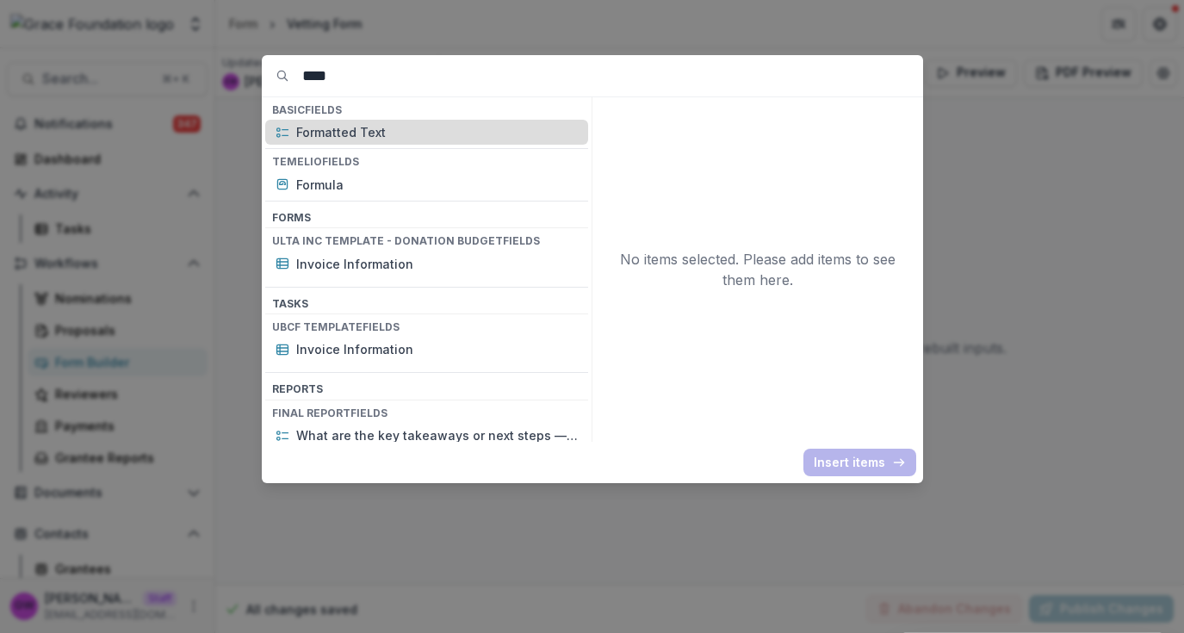
type input "****"
click at [329, 140] on p "Formatted Text" at bounding box center [437, 132] width 282 height 18
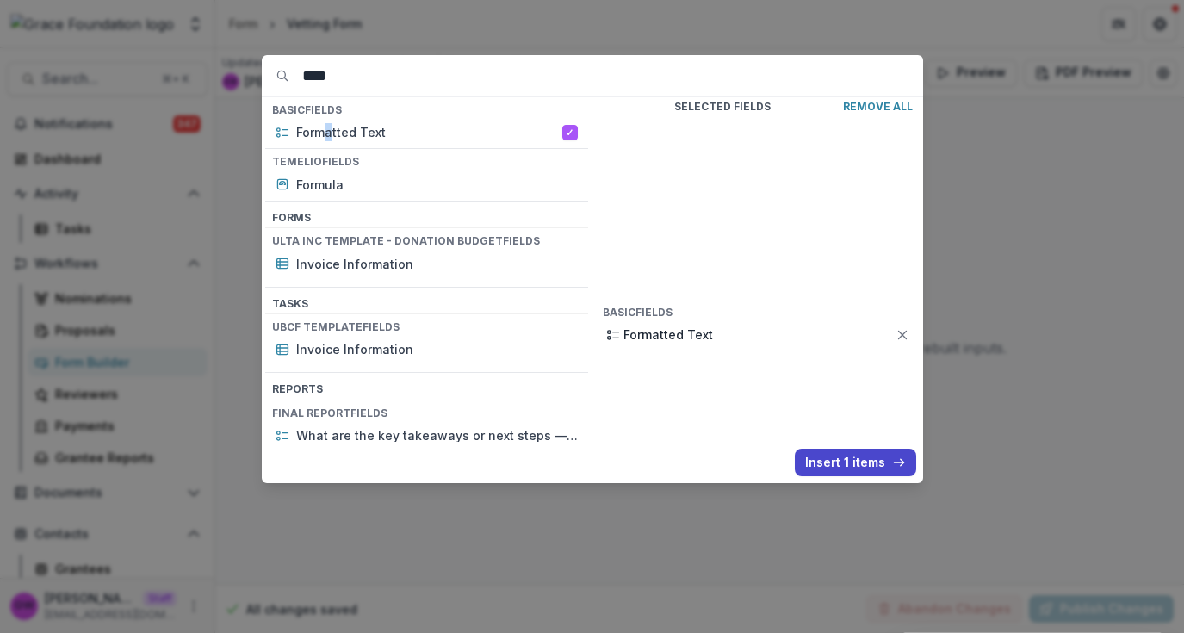
drag, startPoint x: 844, startPoint y: 462, endPoint x: 748, endPoint y: 438, distance: 98.6
click at [844, 462] on button "Insert 1 items" at bounding box center [855, 463] width 121 height 28
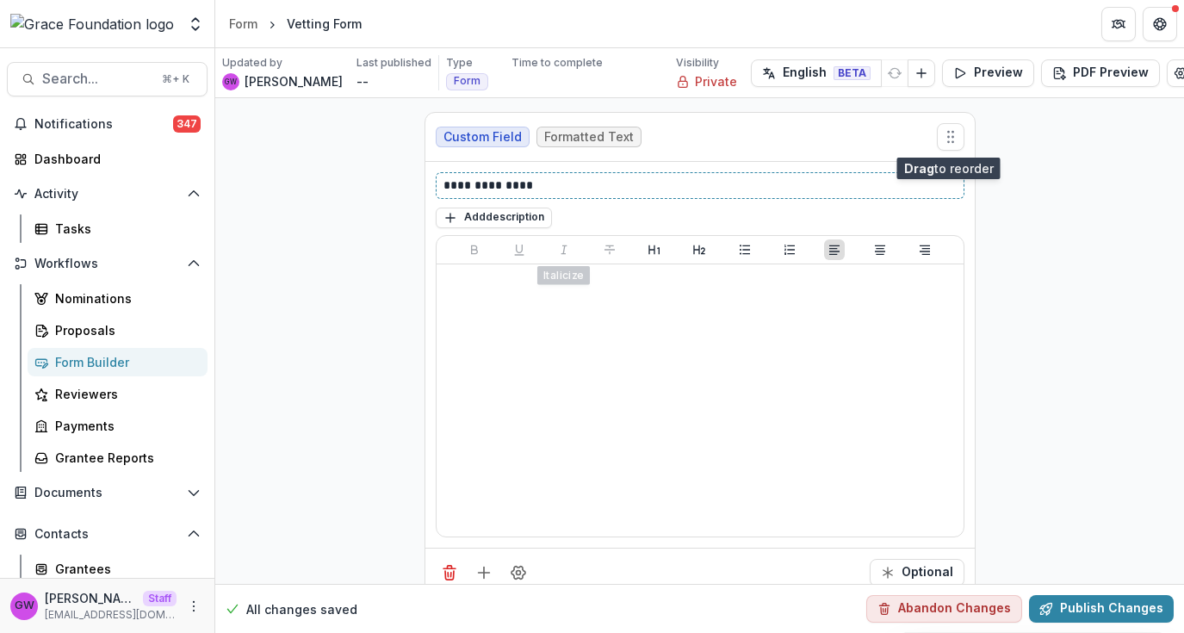
click at [550, 183] on p "**********" at bounding box center [700, 186] width 513 height 18
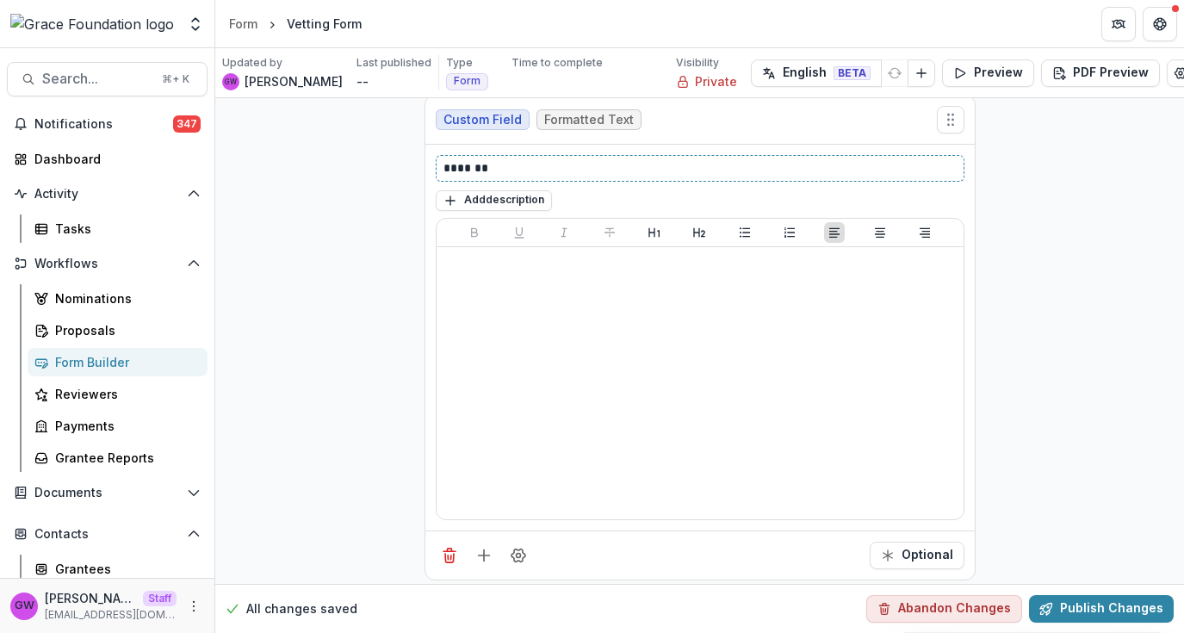
scroll to position [27, 0]
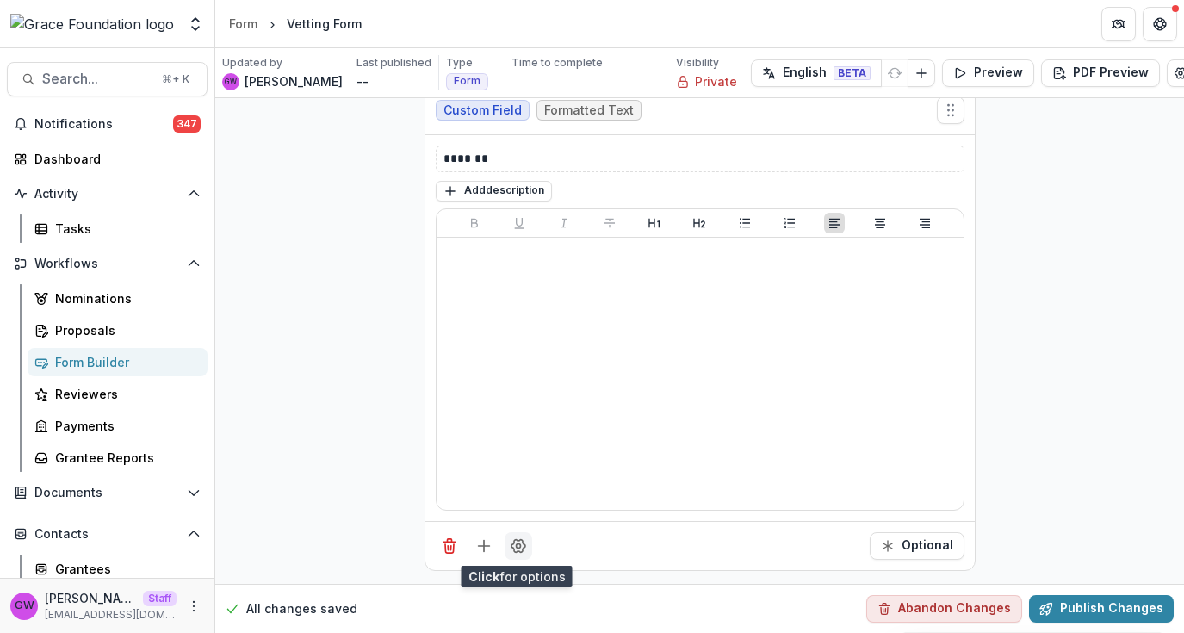
click at [512, 546] on icon "Field Settings" at bounding box center [519, 545] width 14 height 13
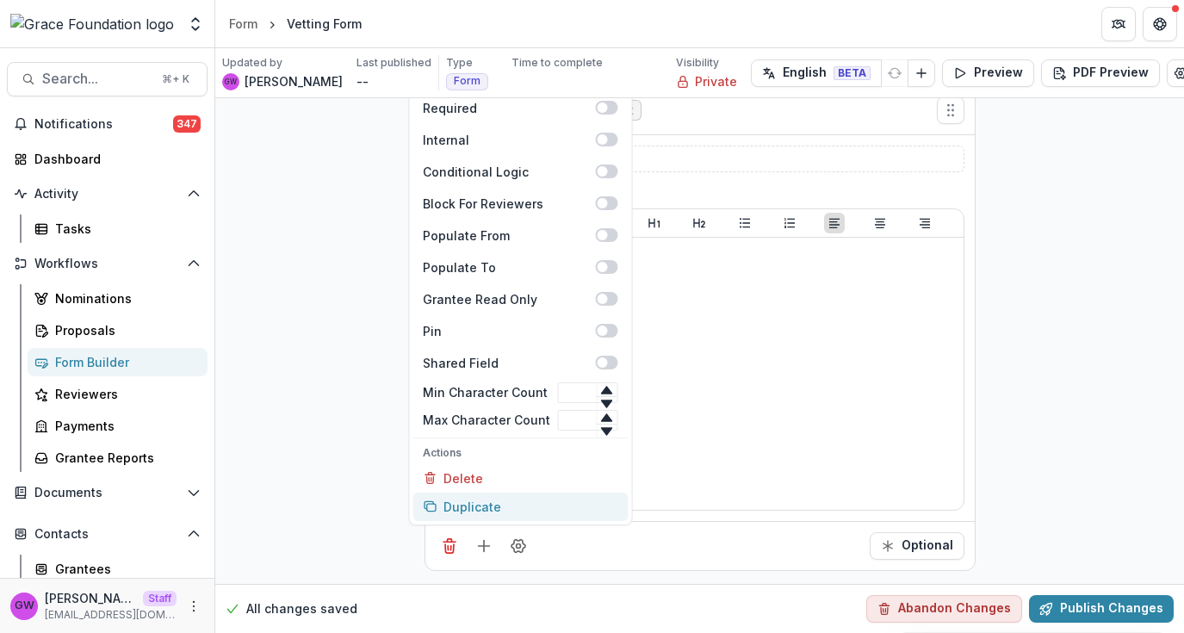
click at [503, 506] on button "Duplicate" at bounding box center [520, 507] width 215 height 28
click at [1046, 452] on div "**********" at bounding box center [699, 584] width 969 height 1026
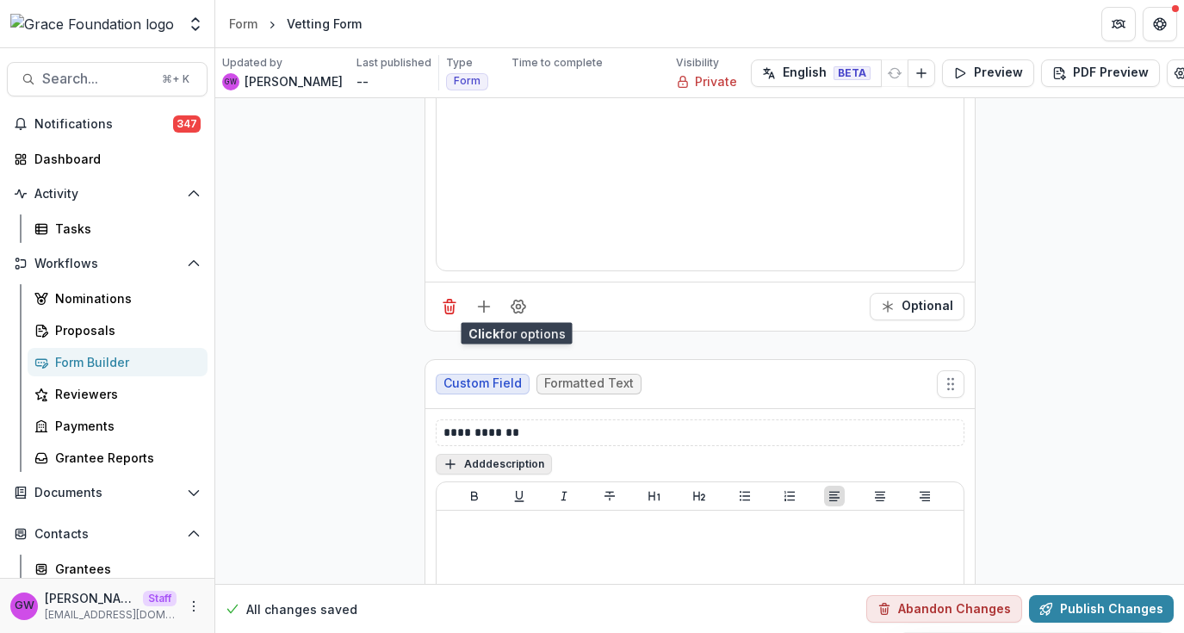
scroll to position [270, 0]
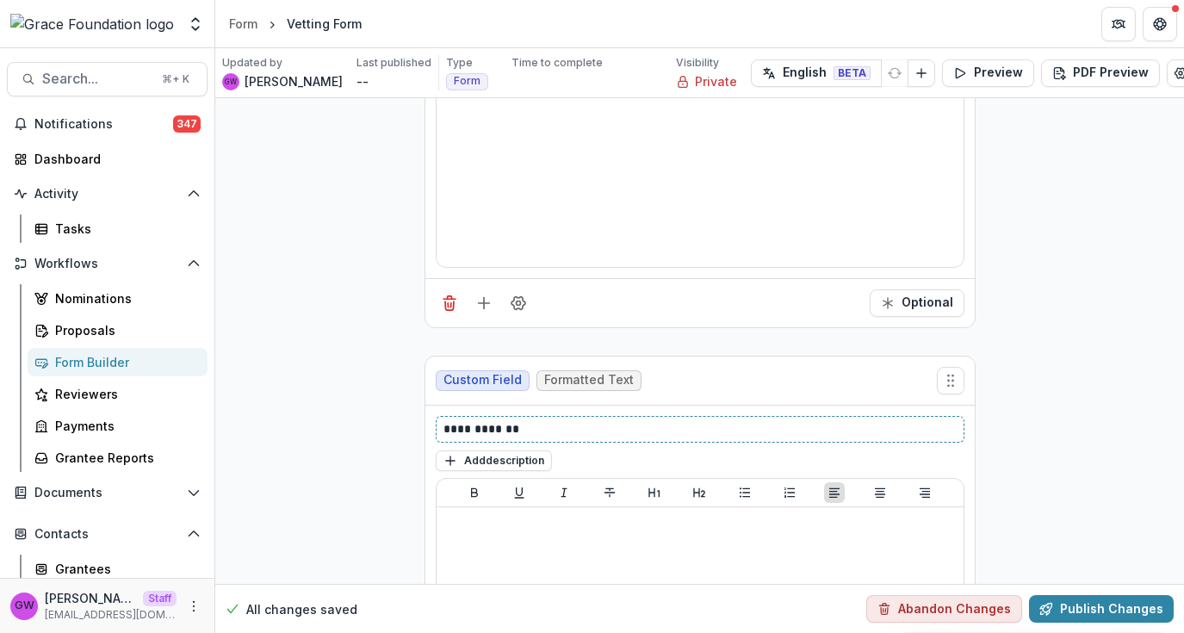
click at [498, 428] on p "**********" at bounding box center [700, 429] width 513 height 18
click at [1054, 378] on div "Custom Field Formatted Text ******* Add description Optional Custom Field Forma…" at bounding box center [699, 342] width 969 height 1026
click at [1066, 607] on button "Publish Changes" at bounding box center [1101, 609] width 145 height 28
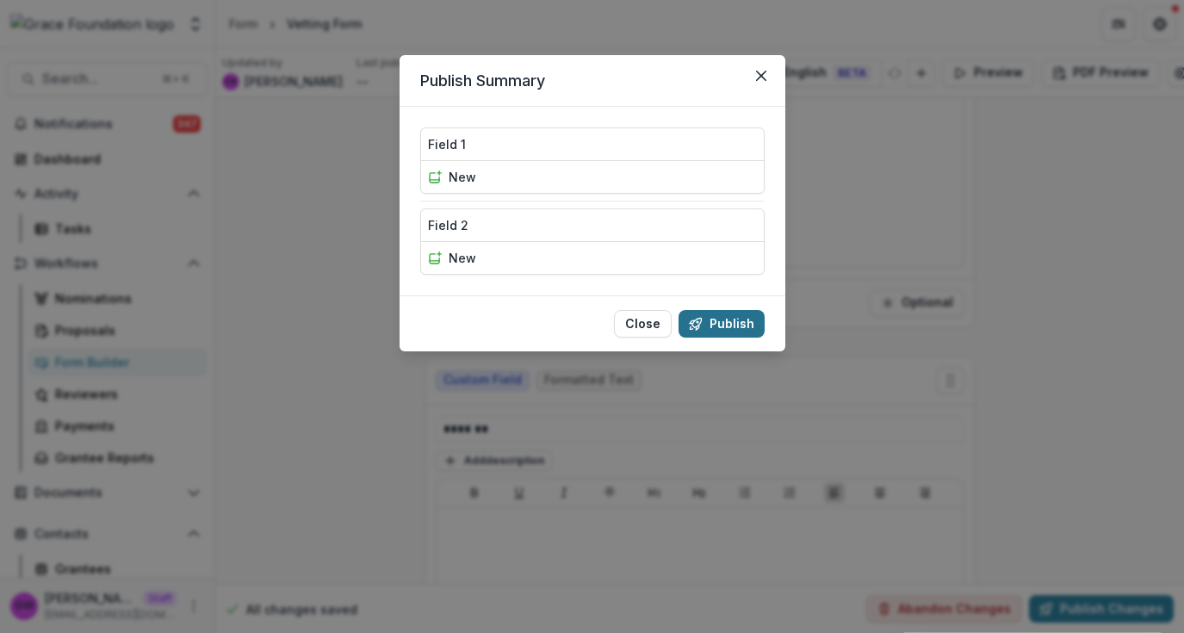
click at [717, 320] on button "Publish" at bounding box center [722, 324] width 86 height 28
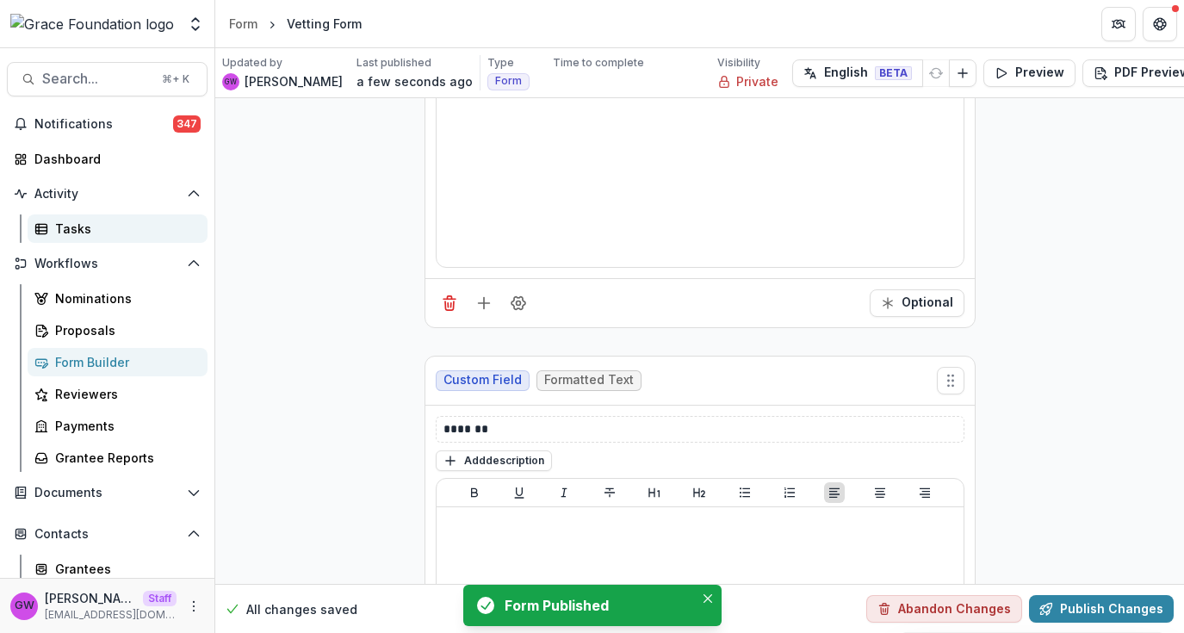
click at [84, 227] on div "Tasks" at bounding box center [124, 229] width 139 height 18
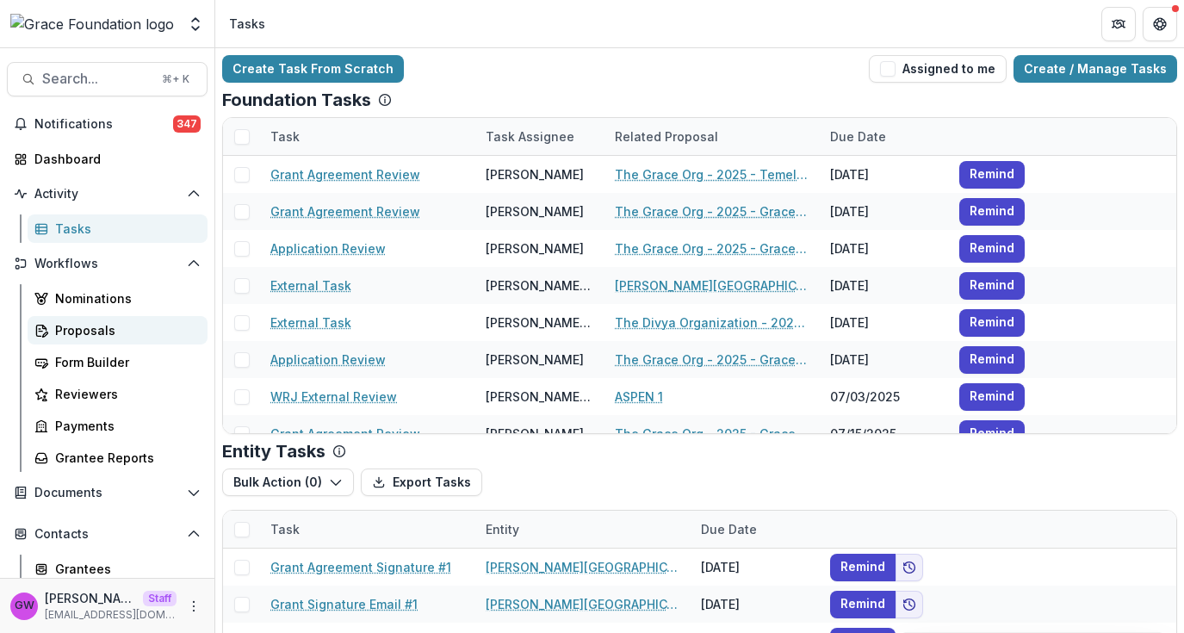
click at [90, 326] on div "Proposals" at bounding box center [124, 330] width 139 height 18
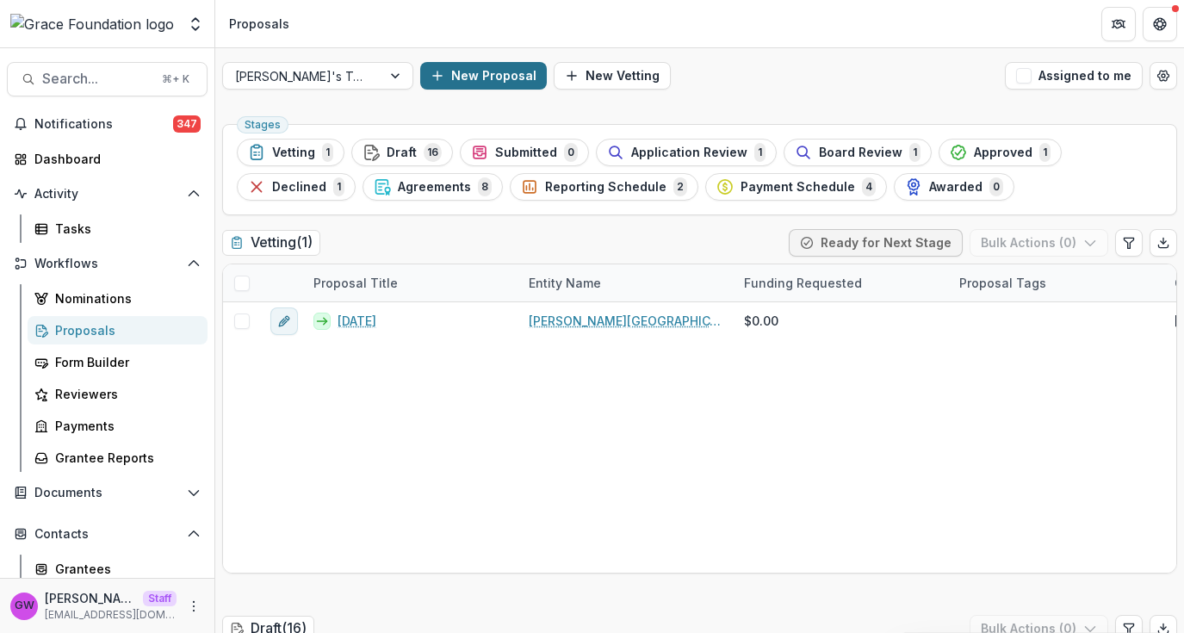
click at [460, 83] on button "New Proposal" at bounding box center [483, 76] width 127 height 28
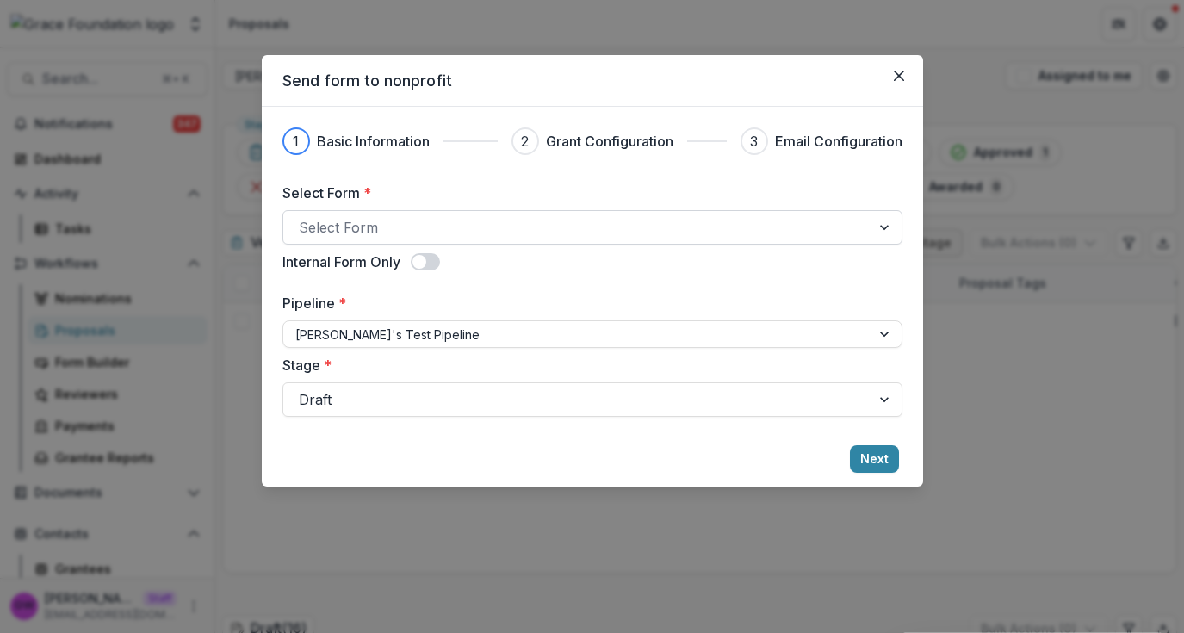
click at [430, 219] on div at bounding box center [577, 227] width 556 height 24
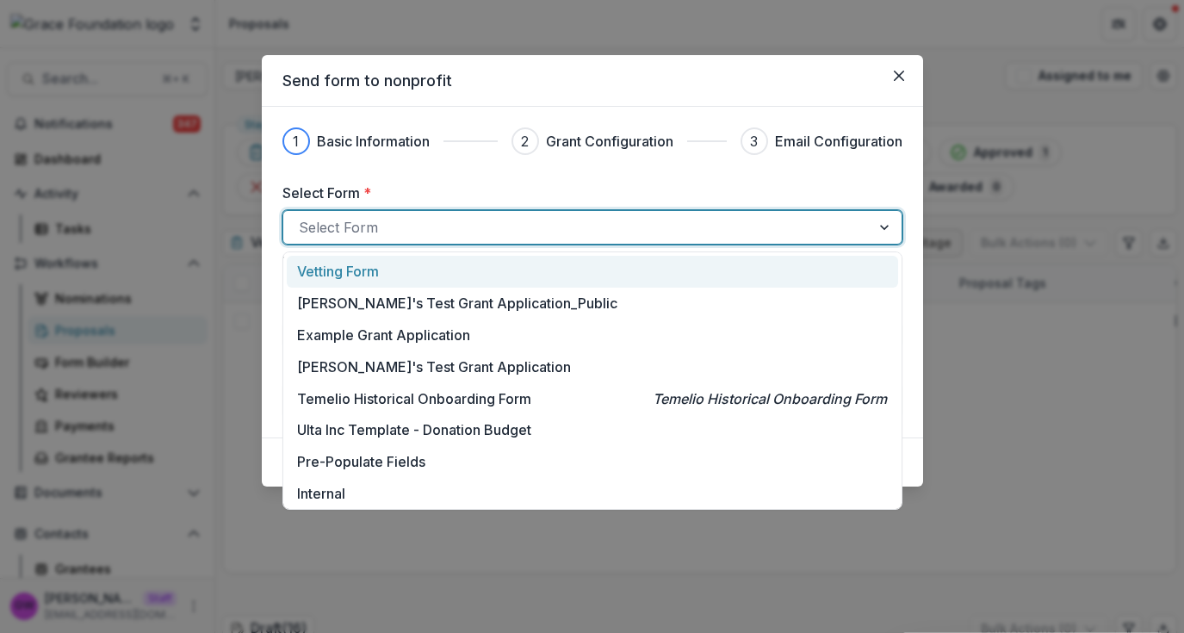
click at [407, 272] on div "Vetting Form" at bounding box center [591, 271] width 589 height 21
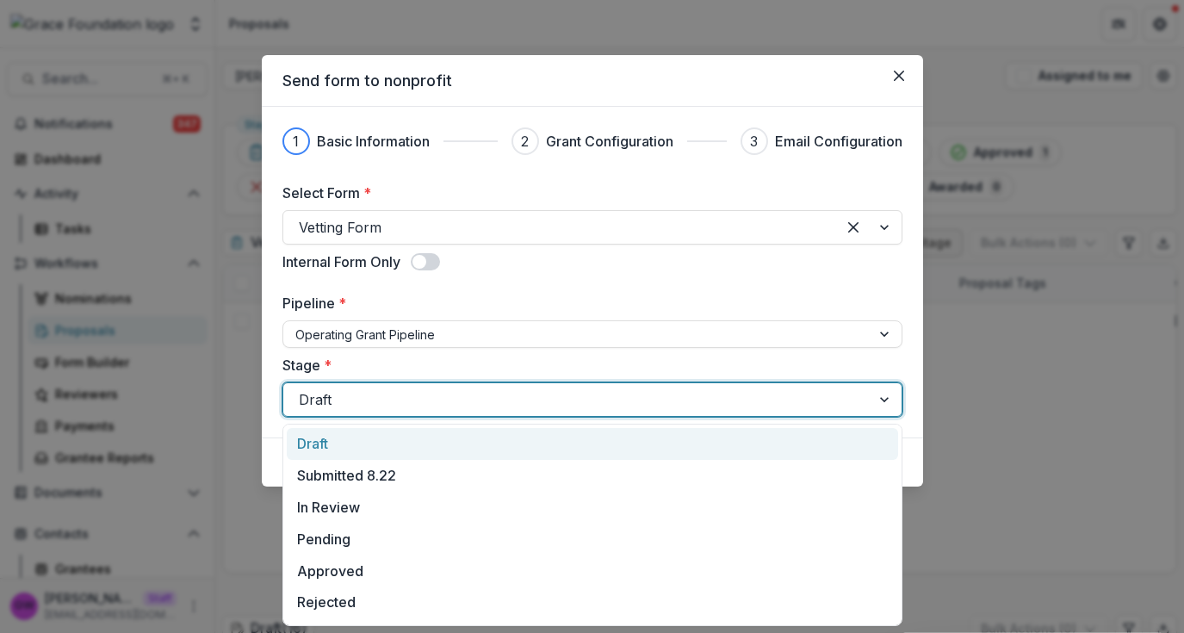
click at [381, 399] on div at bounding box center [577, 400] width 556 height 24
click at [369, 446] on div "Draft" at bounding box center [592, 444] width 611 height 32
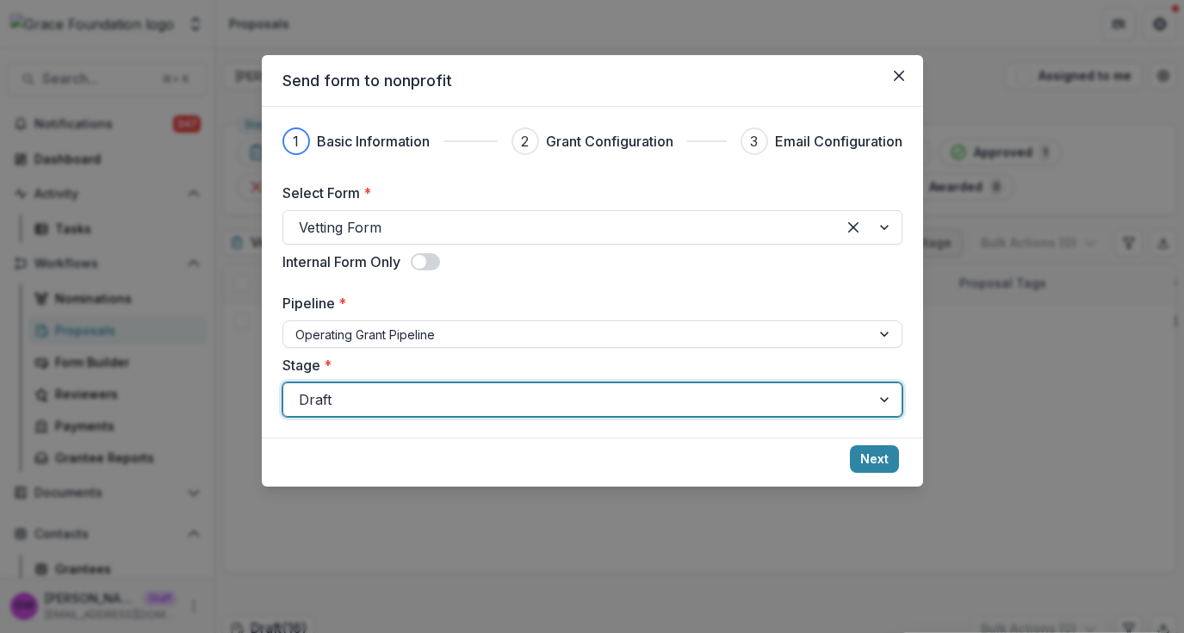
click at [389, 396] on div at bounding box center [577, 400] width 556 height 24
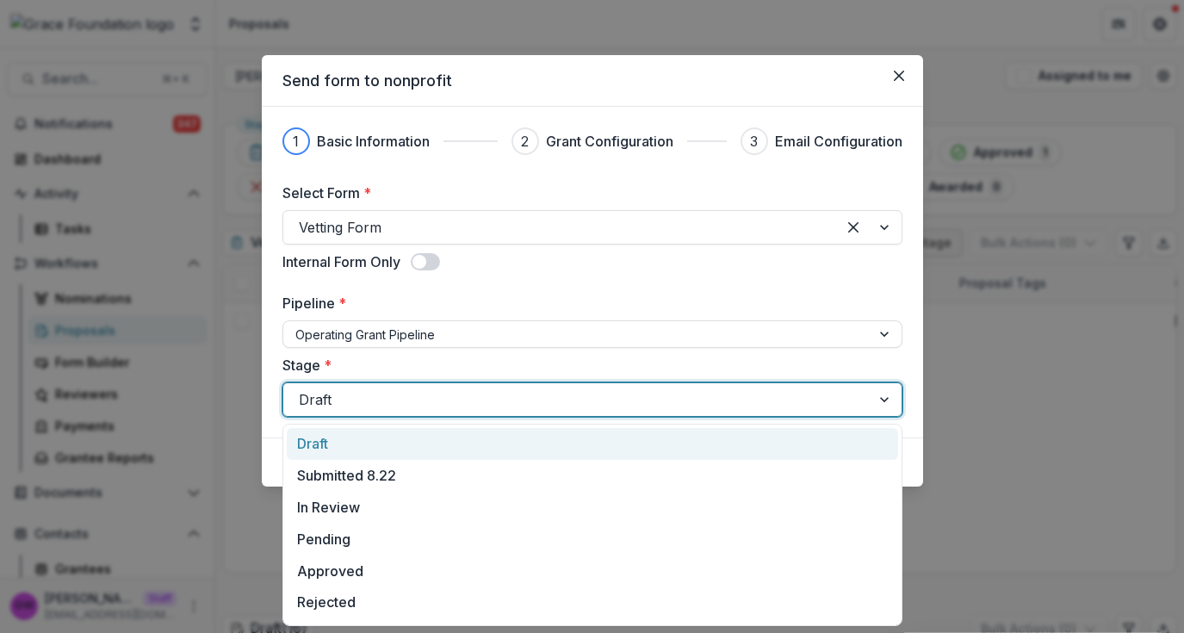
click at [424, 309] on label "Pipeline *" at bounding box center [587, 303] width 610 height 21
click at [299, 326] on input "Pipeline *" at bounding box center [296, 335] width 3 height 18
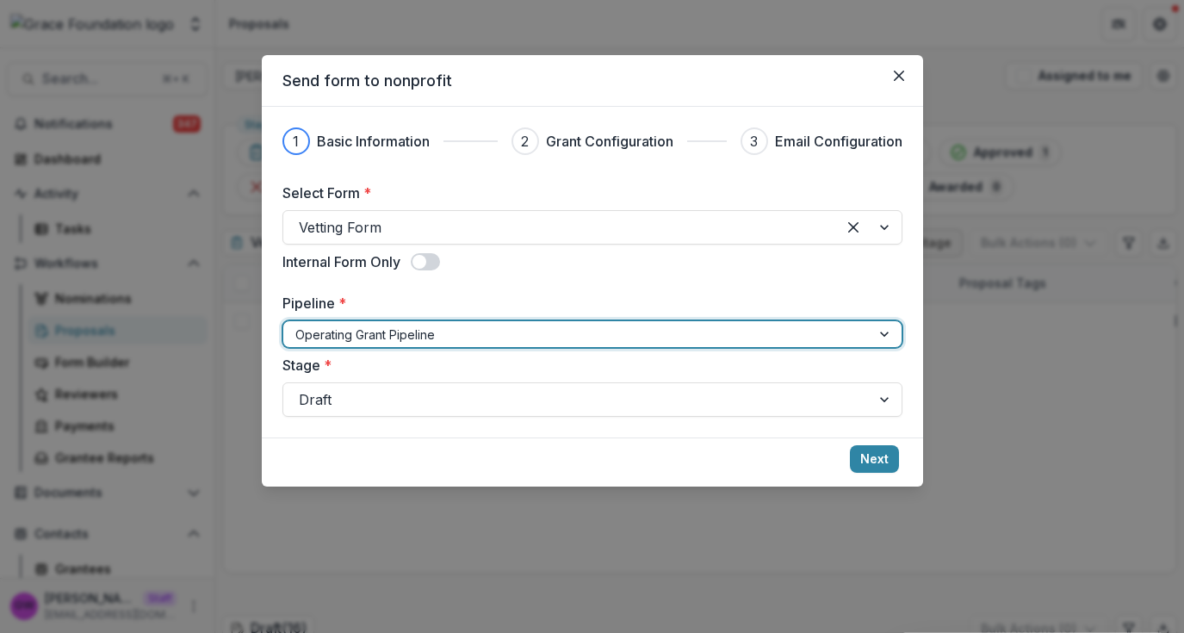
click at [423, 334] on div at bounding box center [576, 335] width 563 height 22
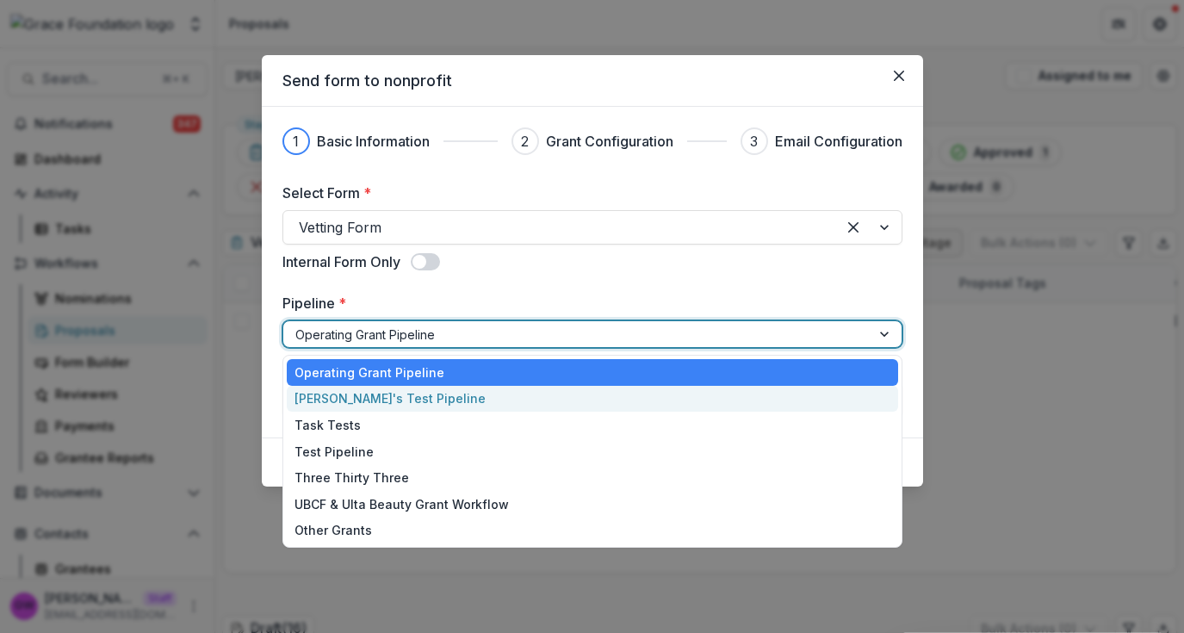
click at [400, 389] on div "Grace's Test Pipeline" at bounding box center [592, 399] width 611 height 27
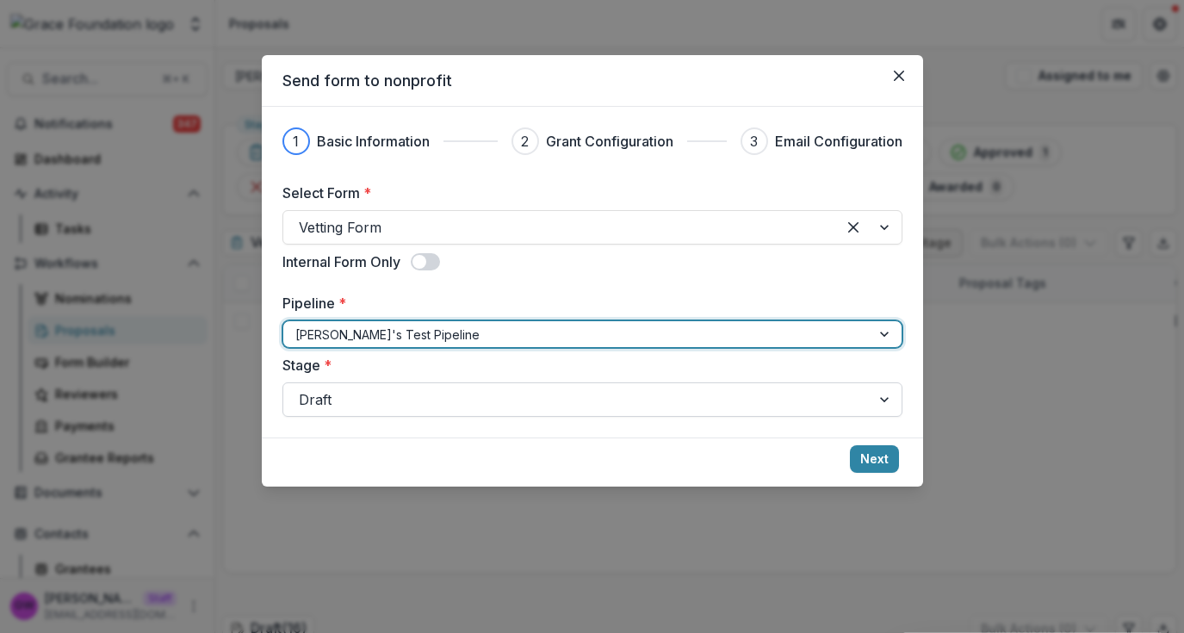
click at [409, 406] on div at bounding box center [577, 400] width 556 height 24
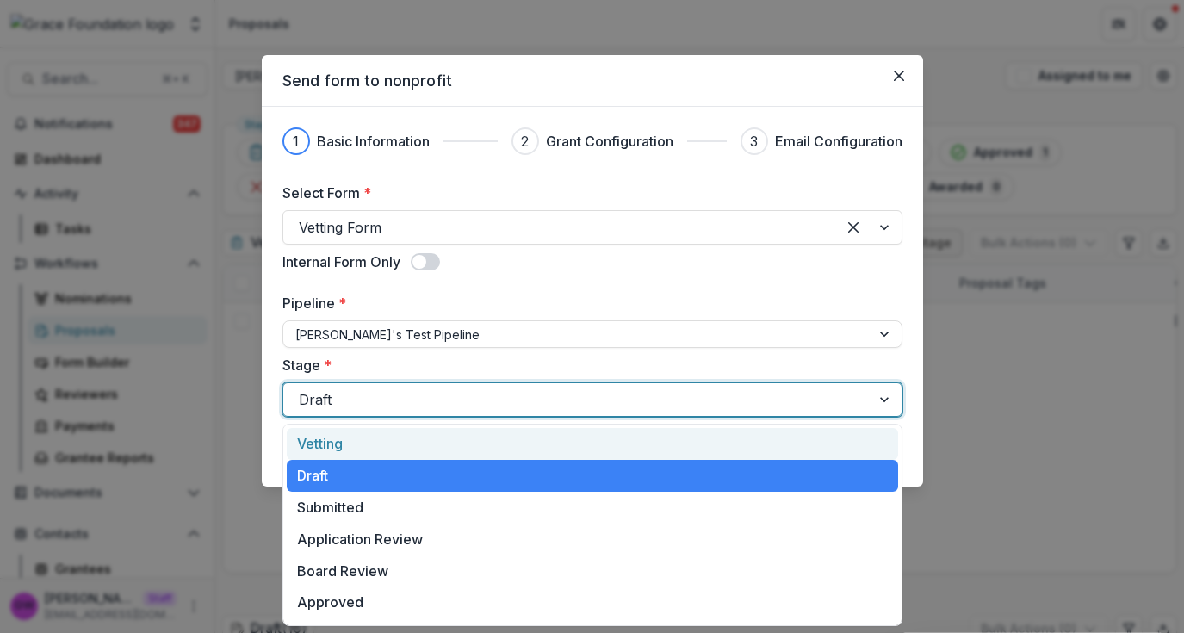
click at [400, 437] on div "Vetting" at bounding box center [592, 444] width 611 height 32
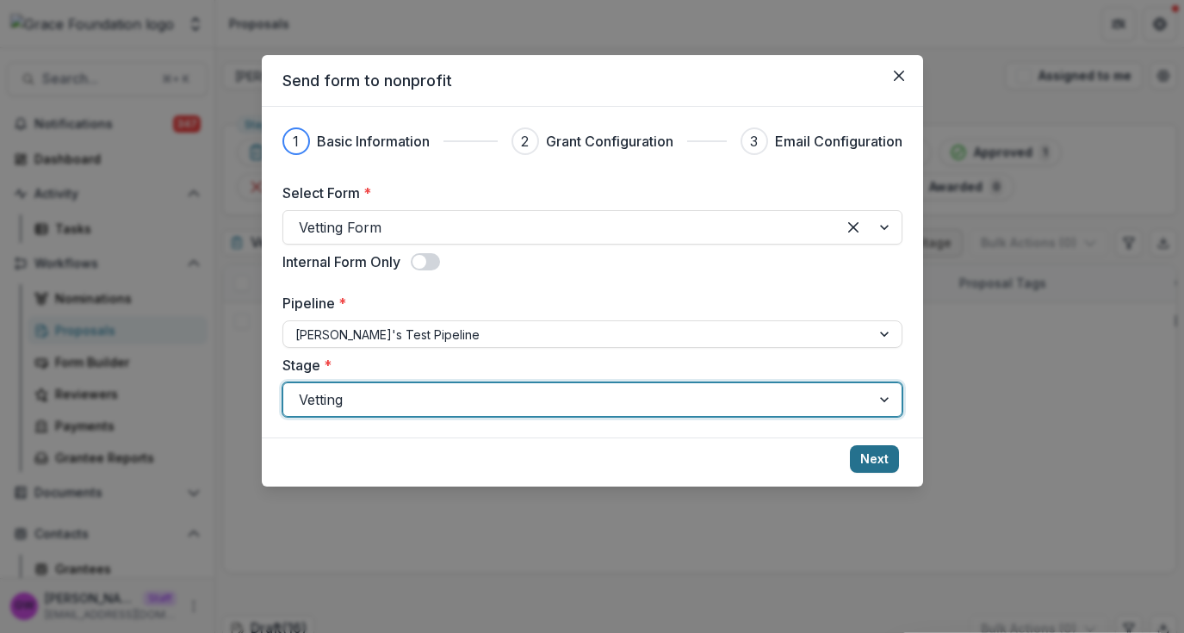
click at [877, 459] on button "Next" at bounding box center [874, 459] width 49 height 28
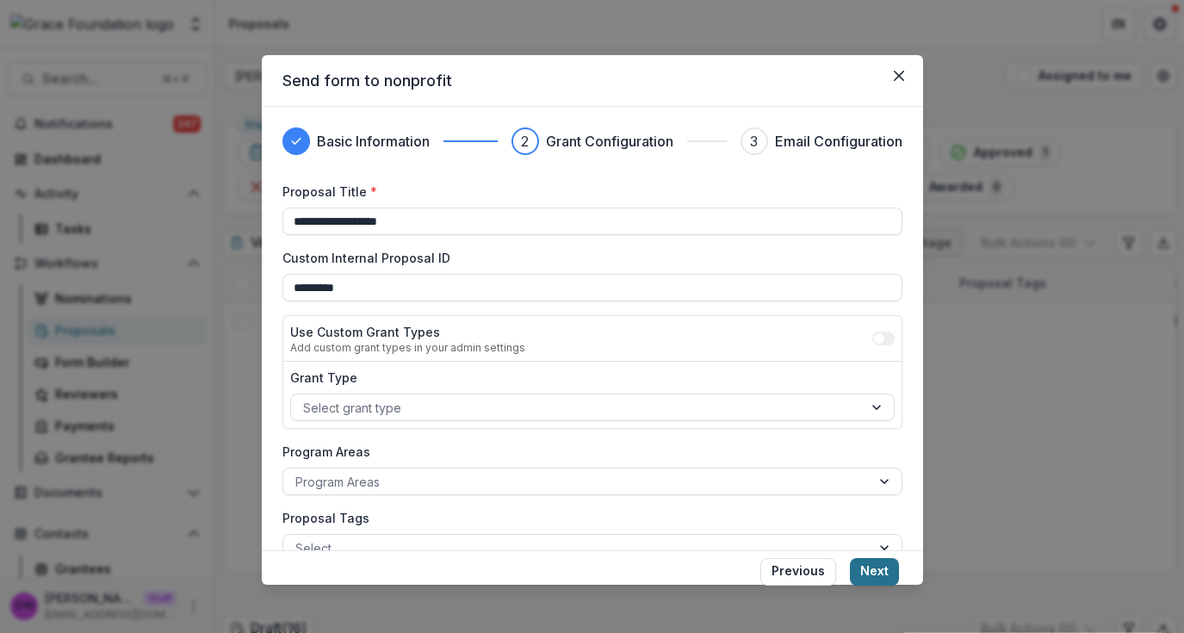
click at [872, 569] on button "Next" at bounding box center [874, 572] width 49 height 28
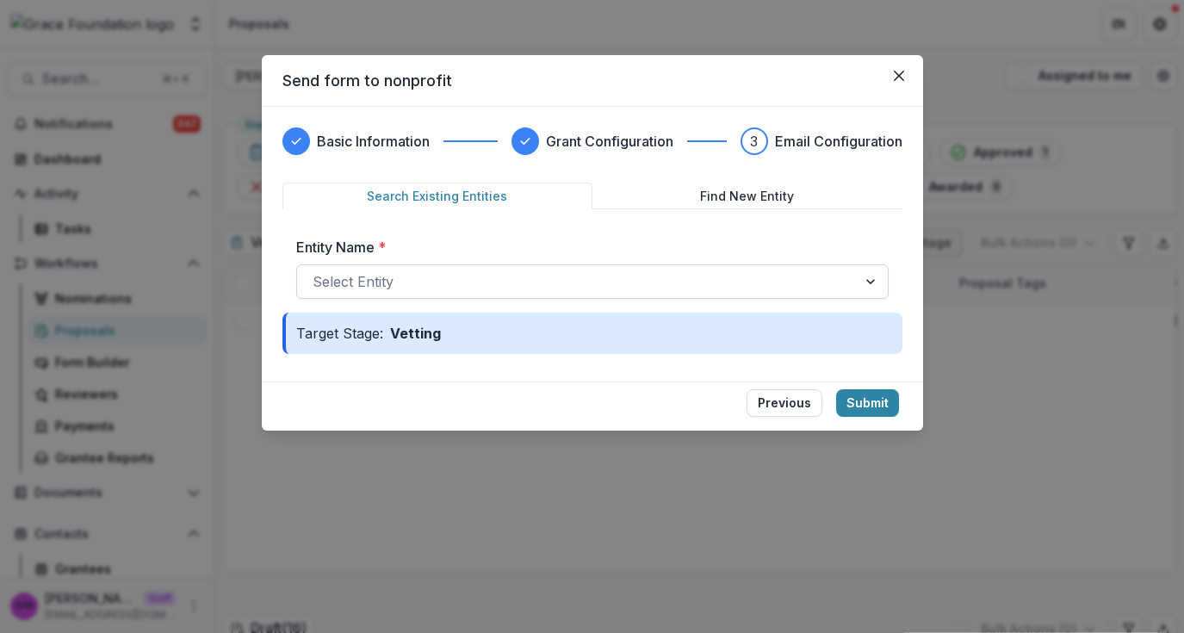
click at [356, 285] on div at bounding box center [577, 282] width 529 height 24
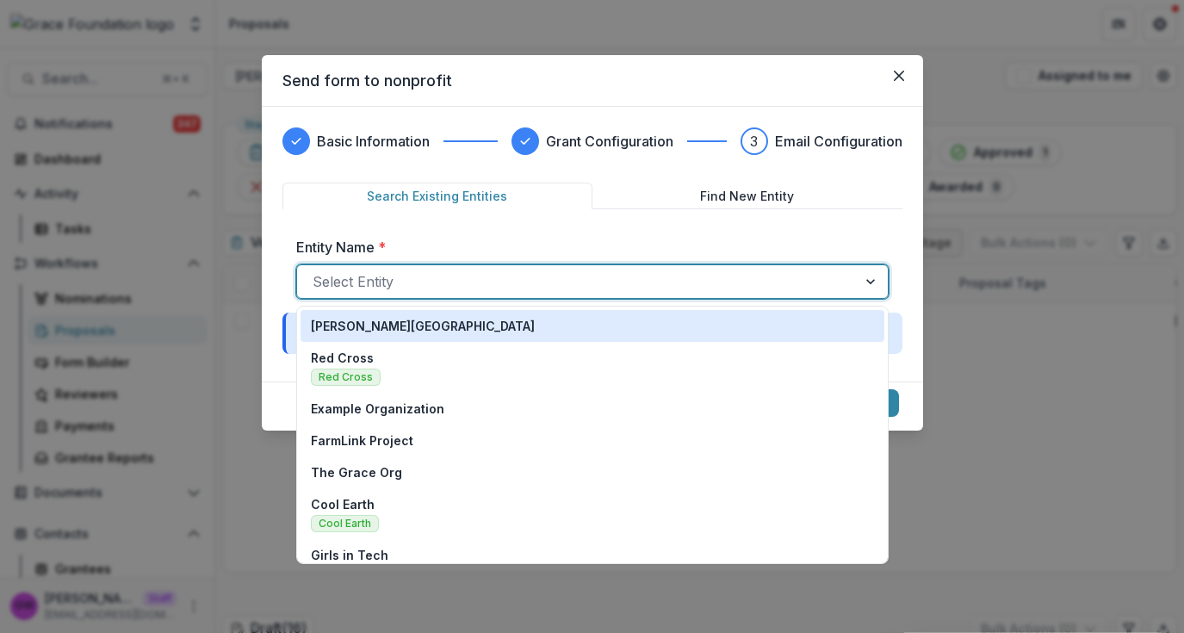
click at [353, 319] on p "[PERSON_NAME][GEOGRAPHIC_DATA]" at bounding box center [423, 326] width 224 height 18
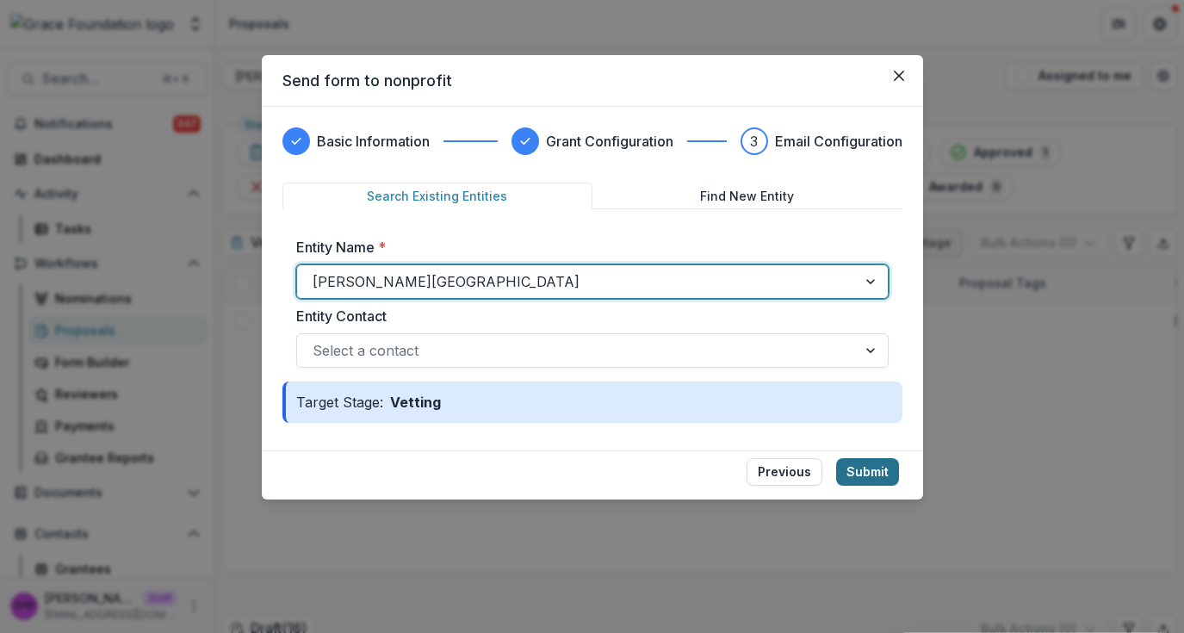
click at [861, 474] on button "Submit" at bounding box center [867, 472] width 63 height 28
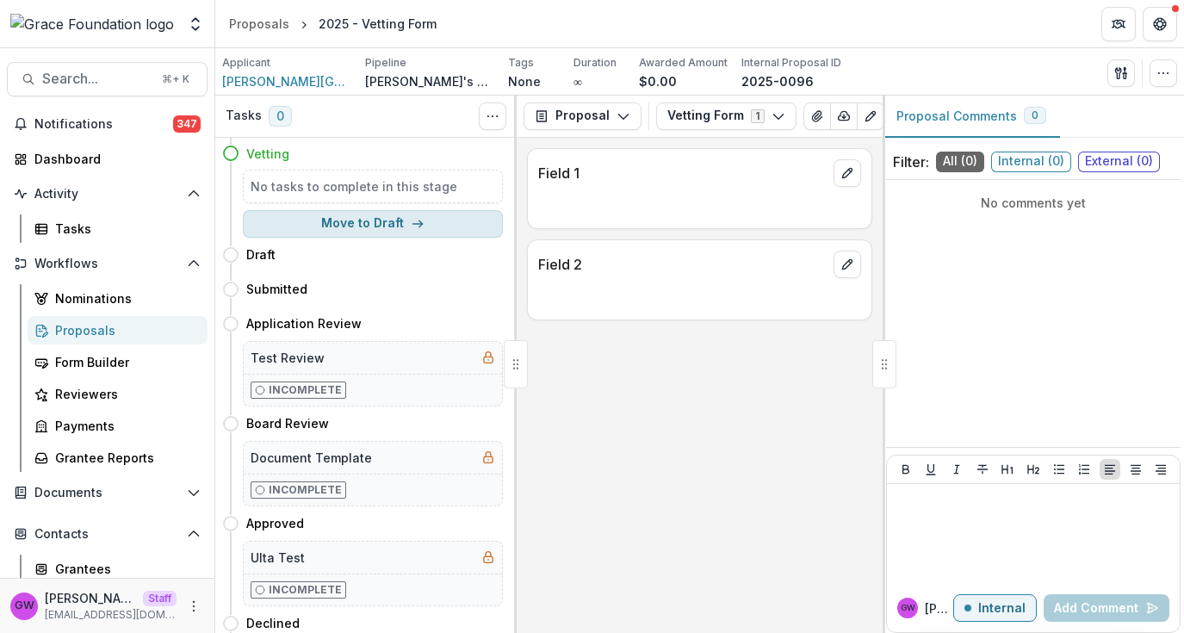
click at [388, 230] on button "Move to Draft" at bounding box center [373, 224] width 260 height 28
select select "*****"
select select "**********"
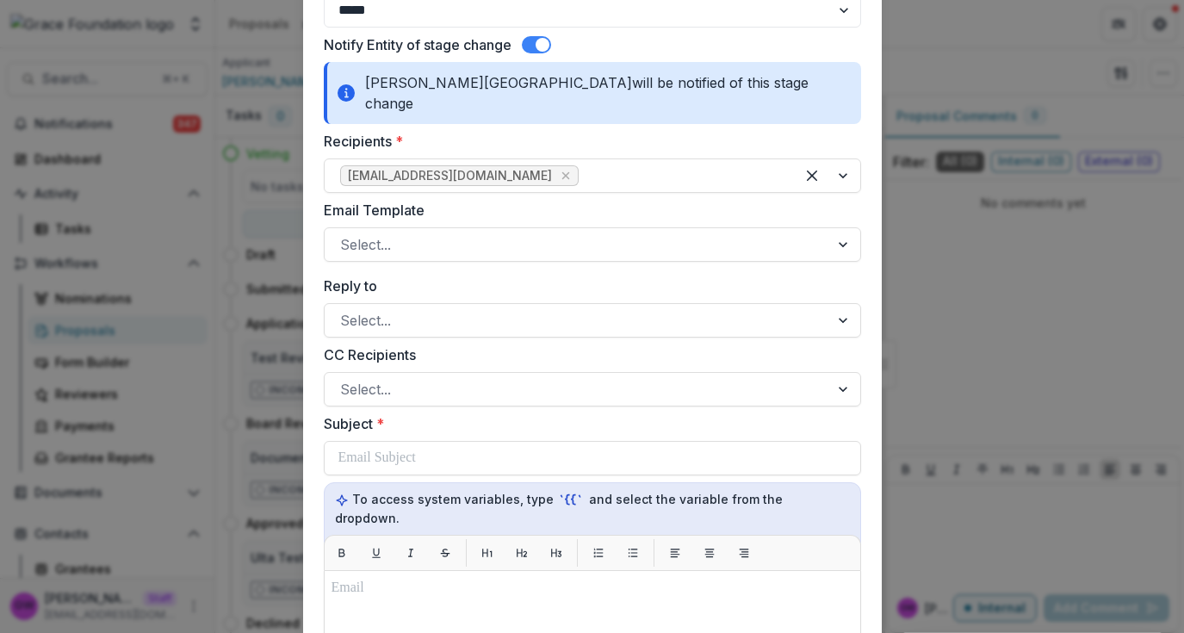
scroll to position [164, 0]
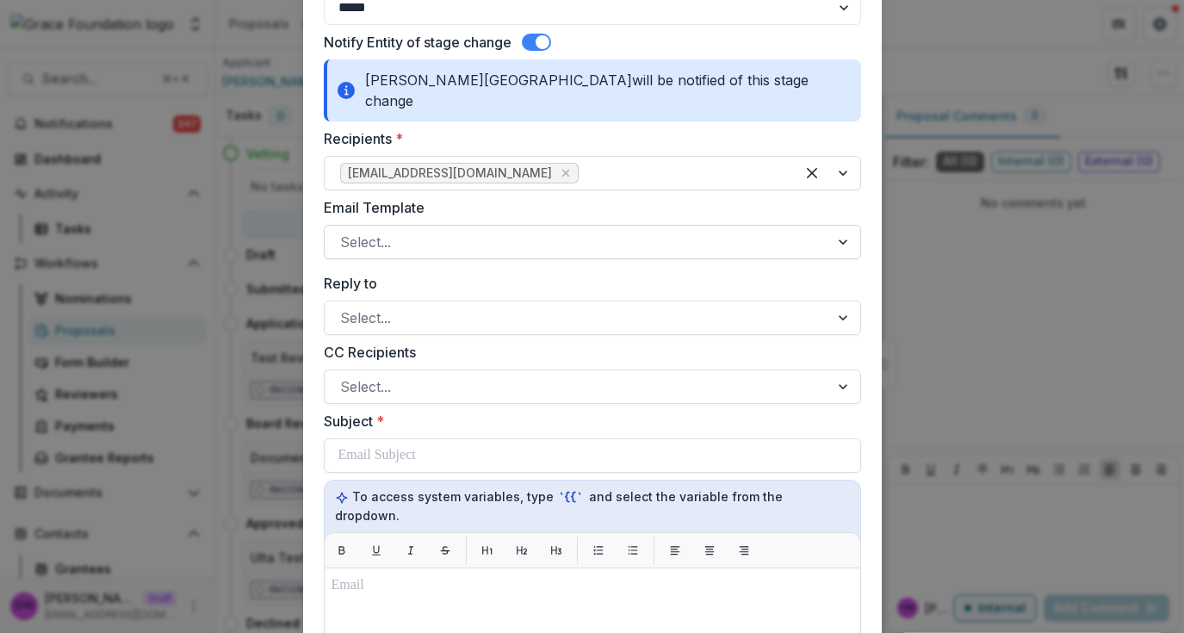
click at [388, 230] on div at bounding box center [577, 242] width 474 height 24
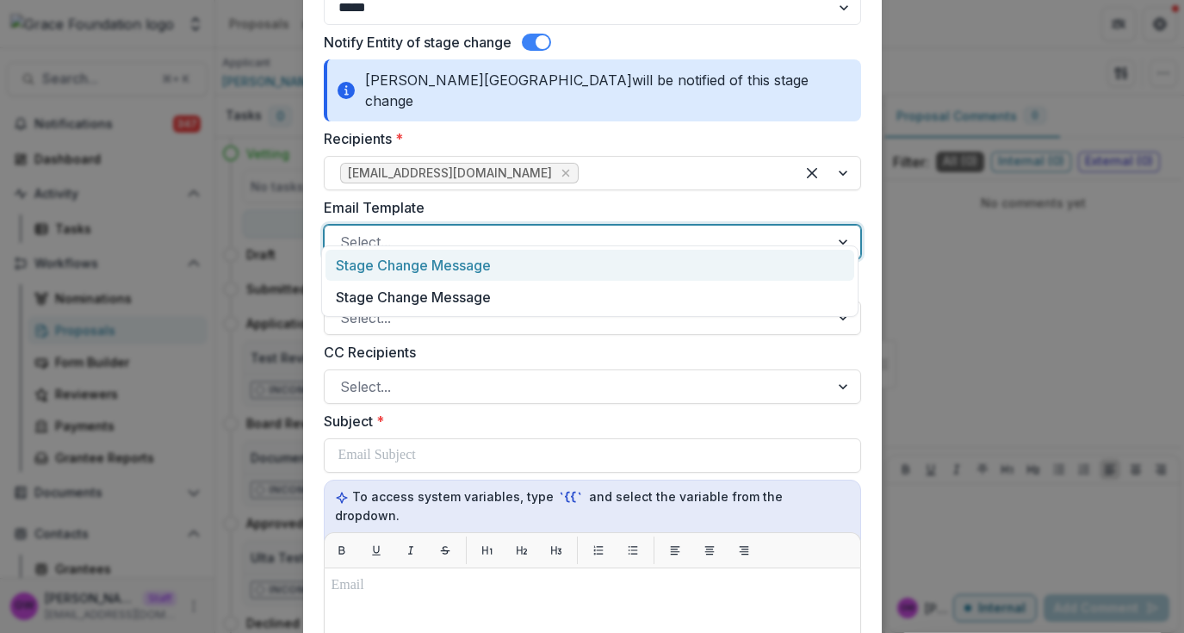
click at [416, 272] on div "Stage Change Message" at bounding box center [590, 266] width 529 height 32
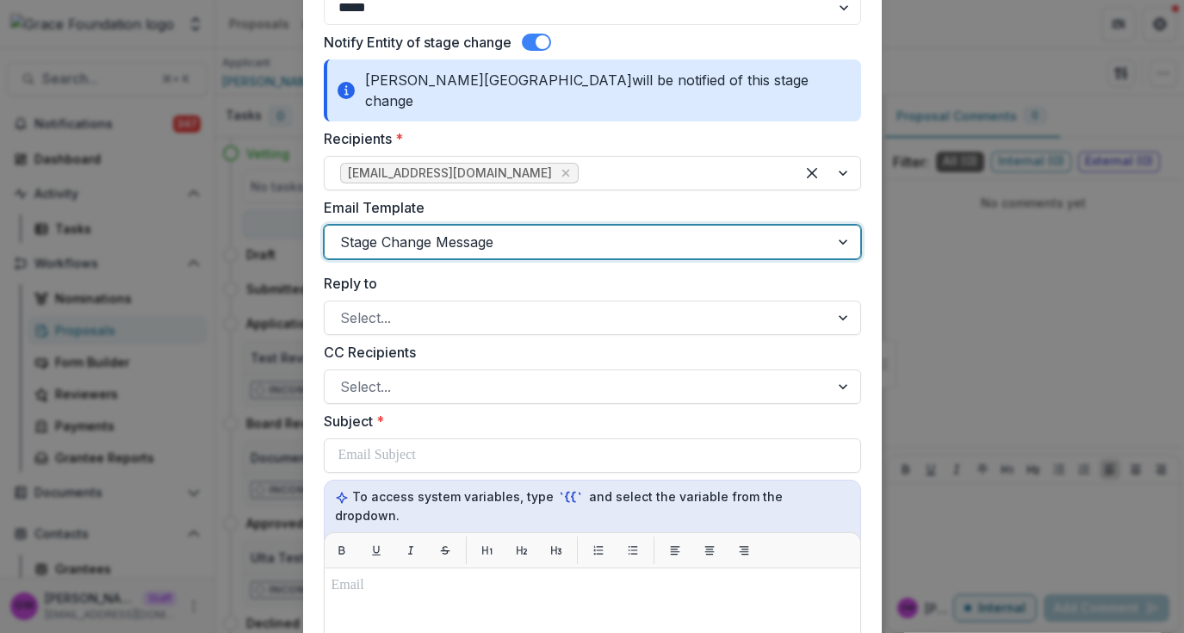
click at [459, 230] on div at bounding box center [577, 242] width 474 height 24
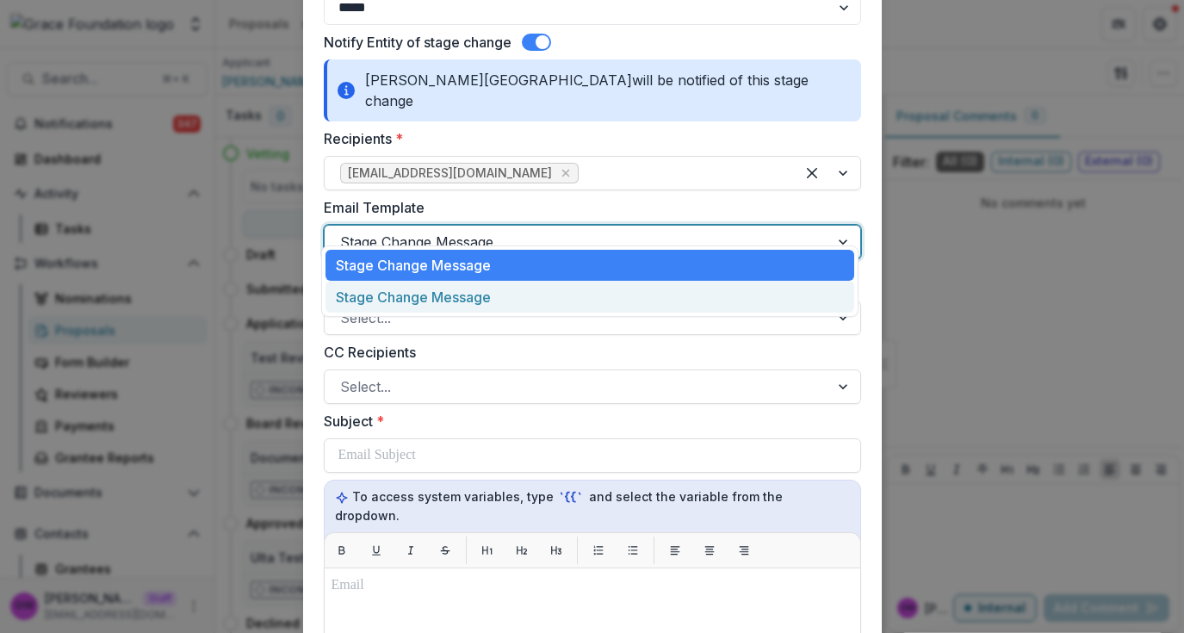
click at [443, 294] on div "Stage Change Message" at bounding box center [590, 297] width 529 height 32
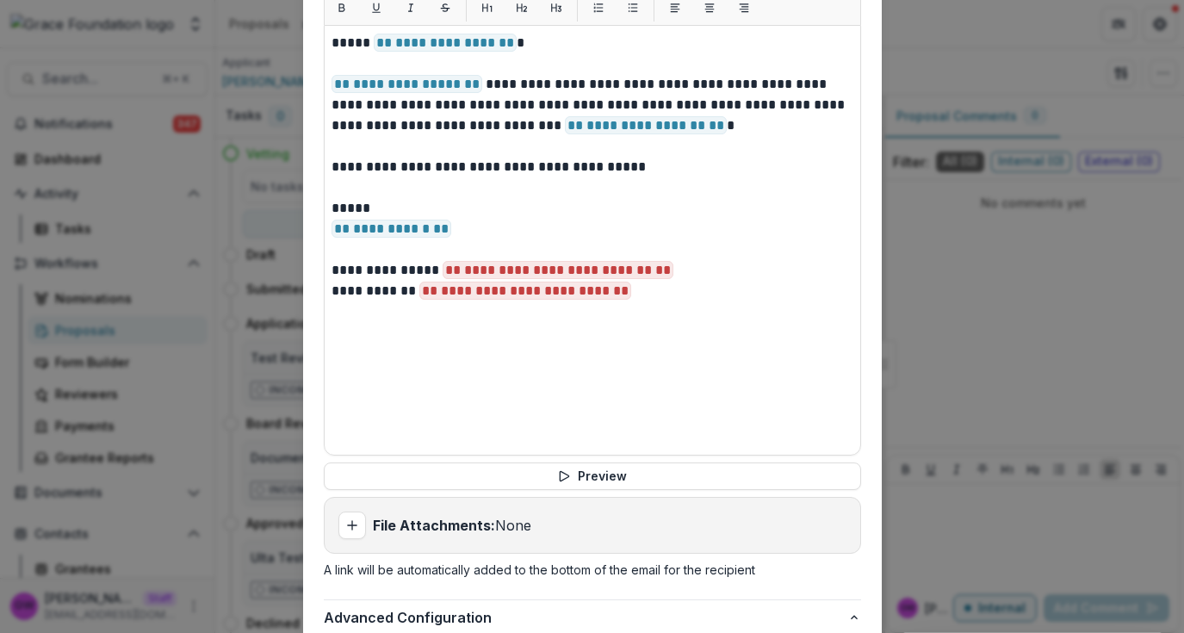
scroll to position [907, 0]
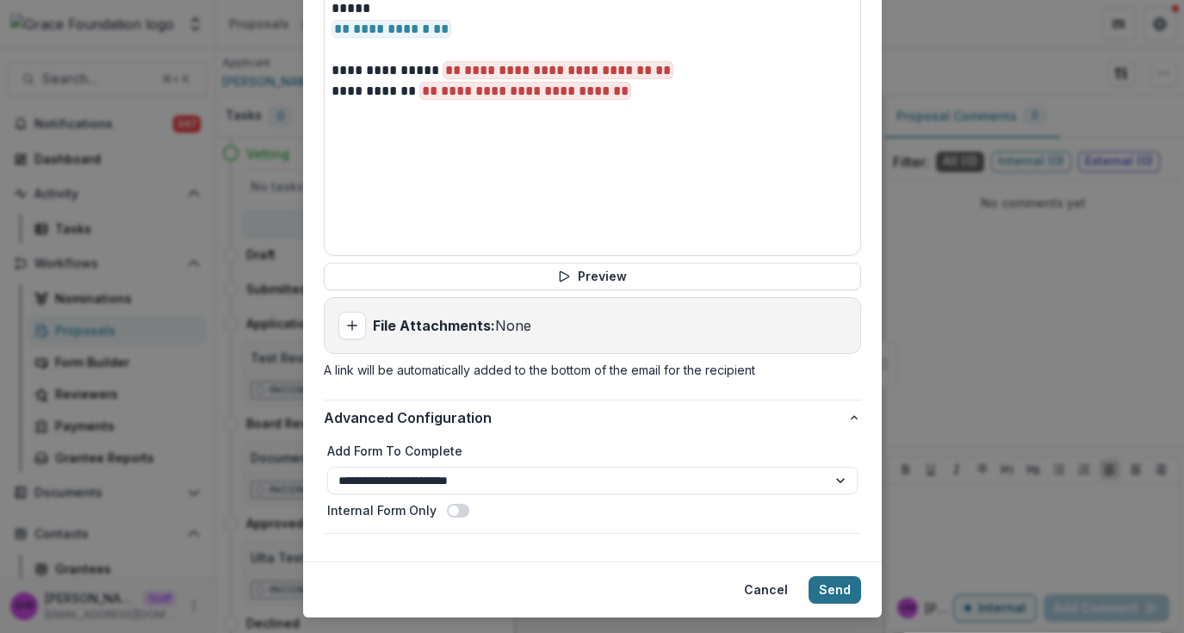
click at [837, 576] on button "Send" at bounding box center [835, 590] width 53 height 28
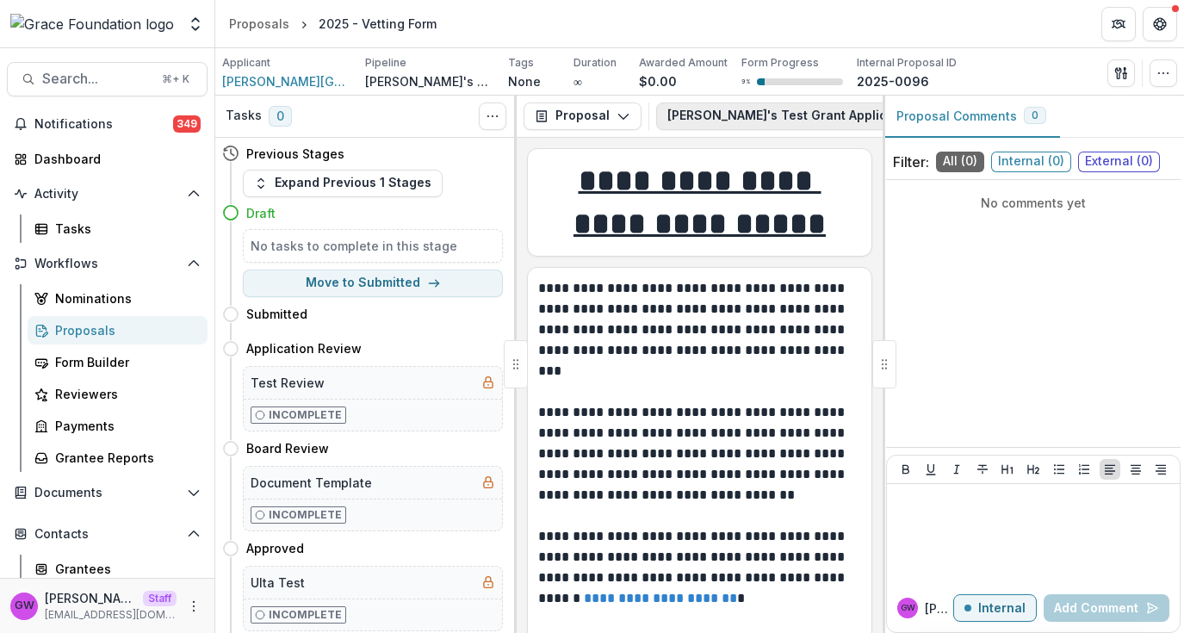
click at [821, 112] on button "Grace's Test Grant Application 2" at bounding box center [814, 116] width 316 height 28
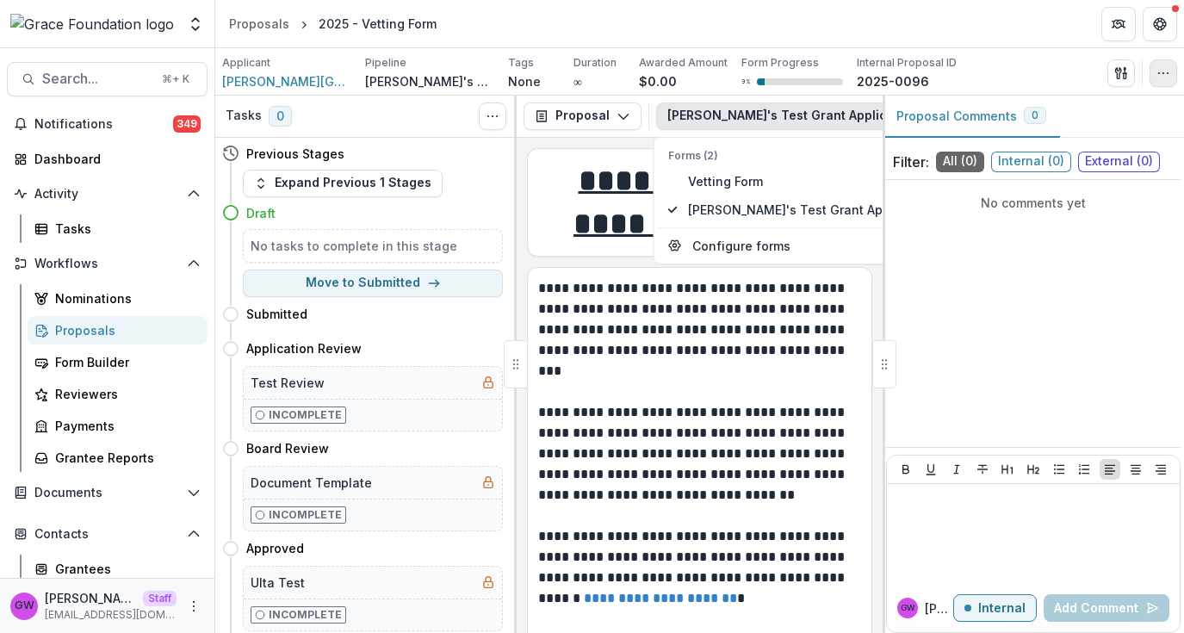
click at [1161, 71] on icon "button" at bounding box center [1164, 73] width 14 height 14
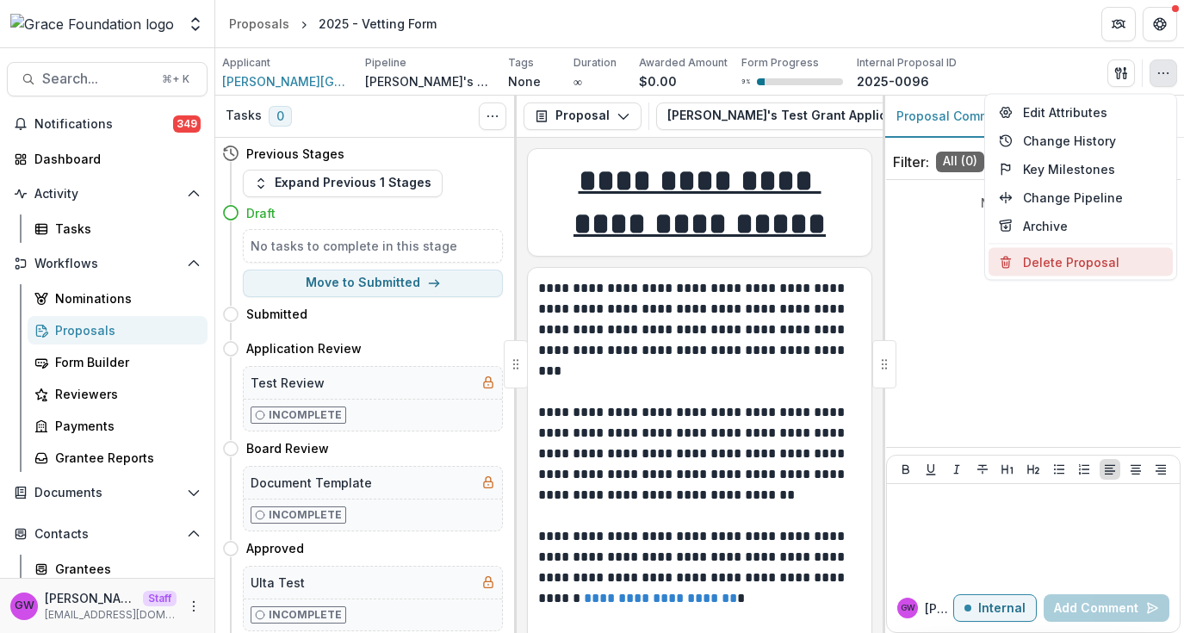
click at [1049, 260] on button "Delete Proposal" at bounding box center [1081, 262] width 184 height 28
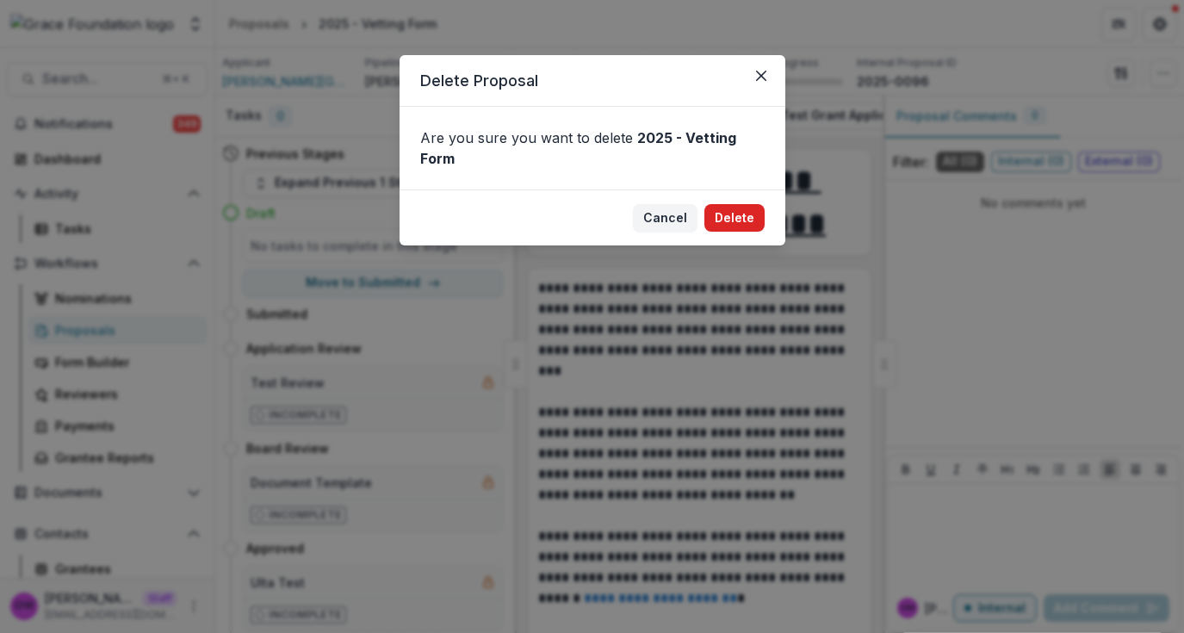
click at [754, 218] on button "Delete" at bounding box center [734, 218] width 60 height 28
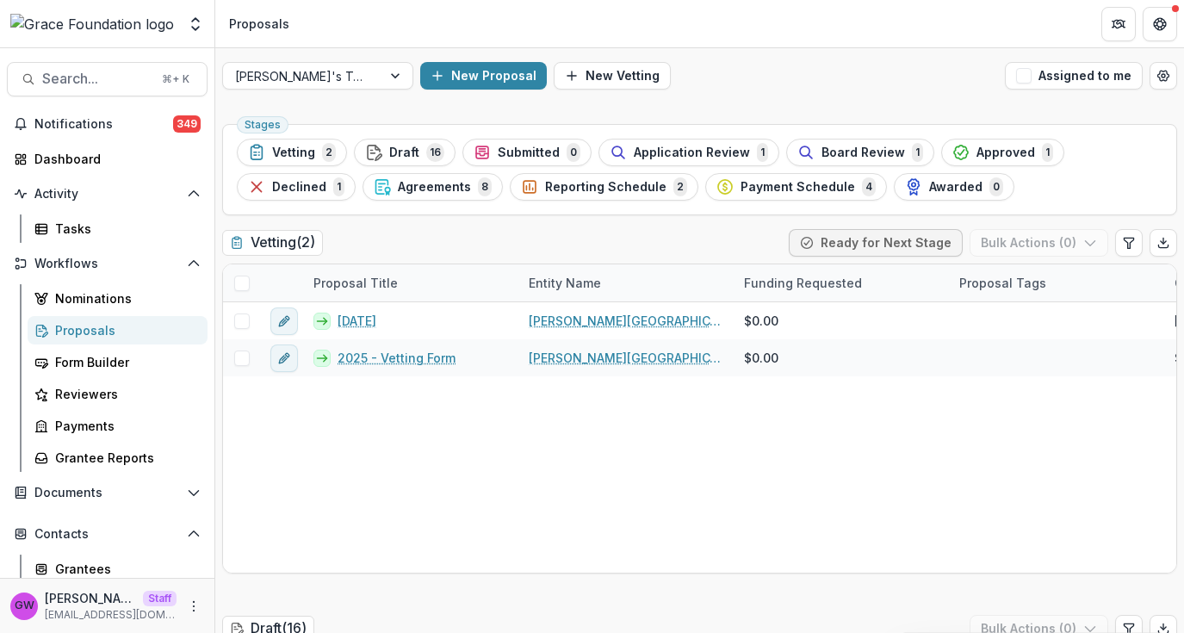
click at [119, 322] on div "Proposals" at bounding box center [124, 330] width 139 height 18
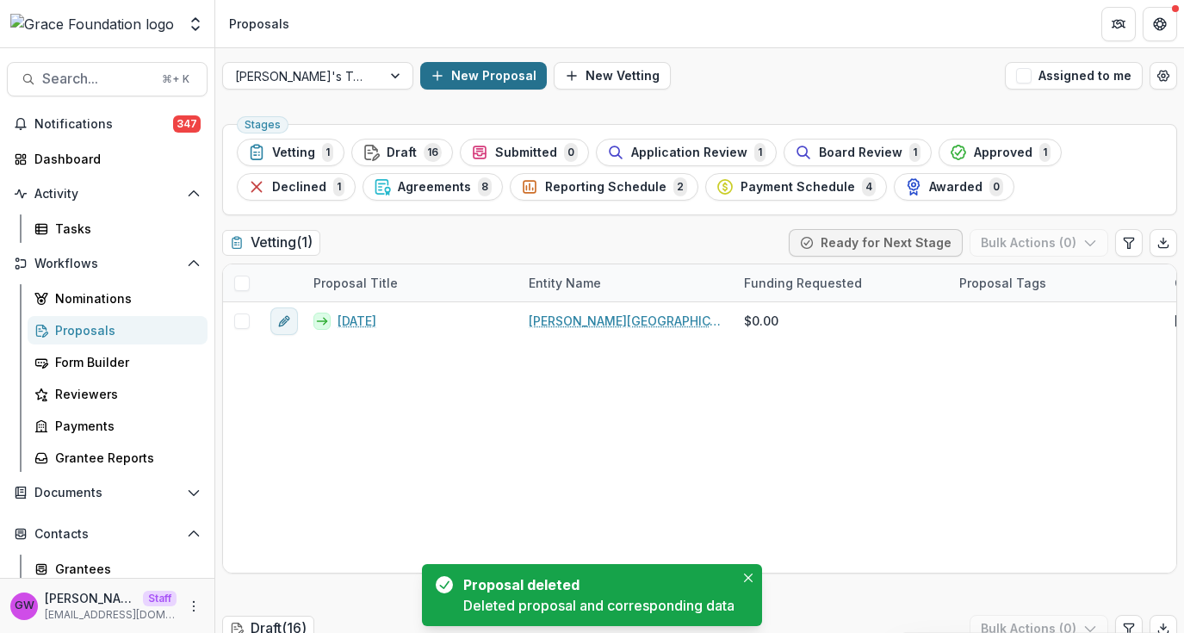
click at [443, 83] on button "New Proposal" at bounding box center [483, 76] width 127 height 28
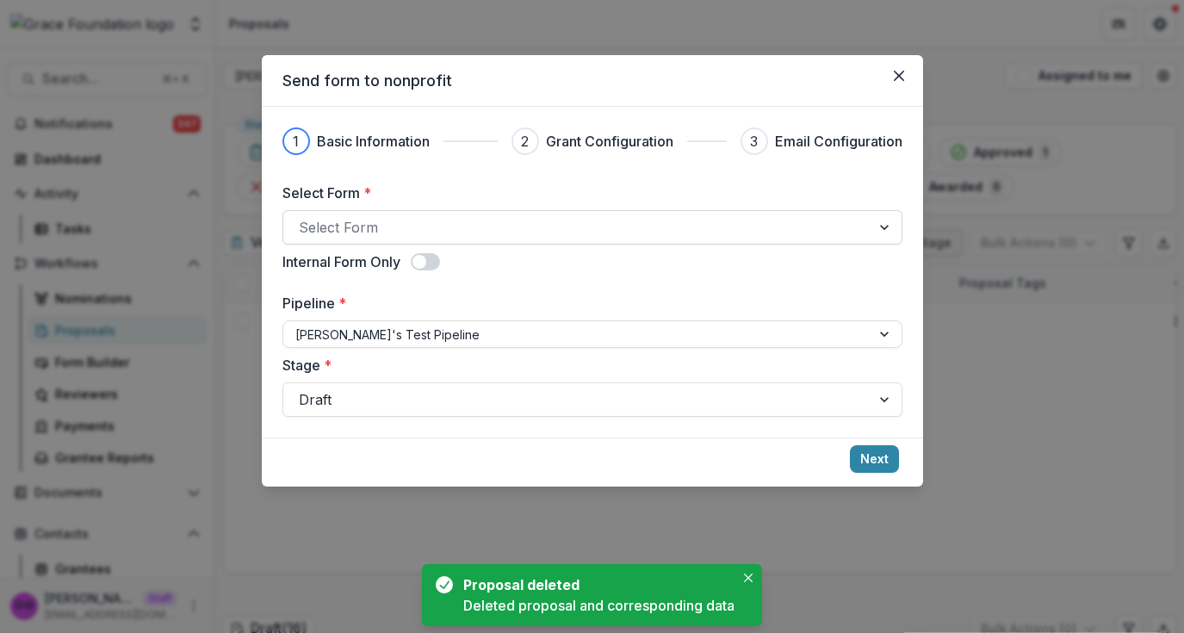
click at [404, 223] on div at bounding box center [577, 227] width 556 height 24
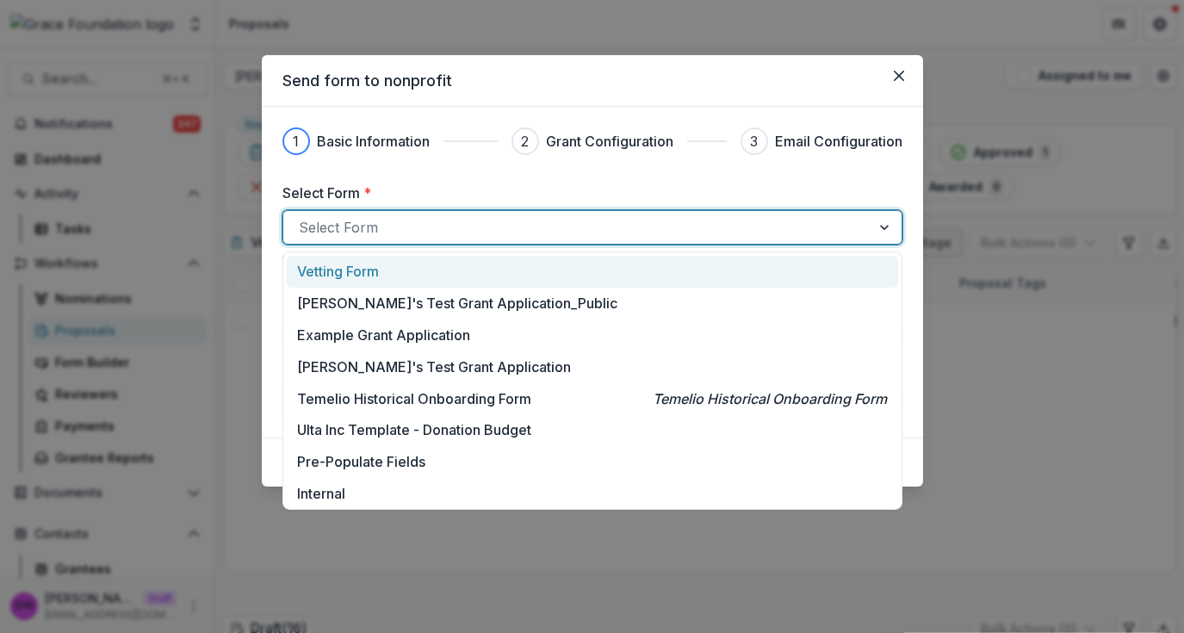
click at [435, 261] on div "Vetting Form" at bounding box center [591, 271] width 589 height 21
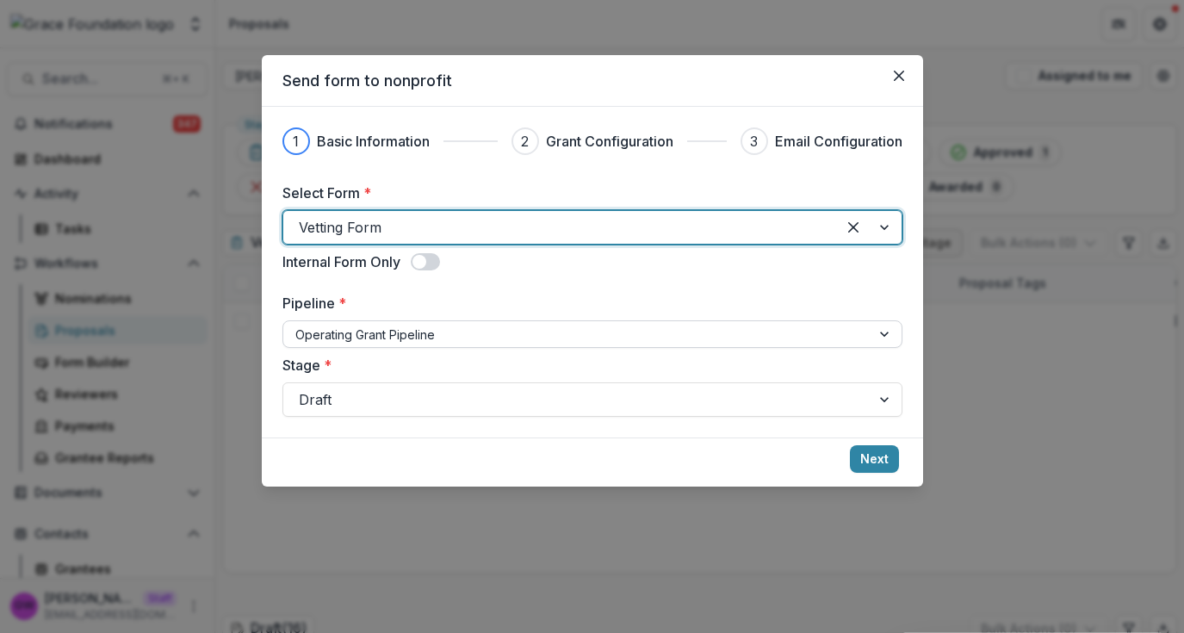
click at [373, 339] on div at bounding box center [576, 335] width 563 height 22
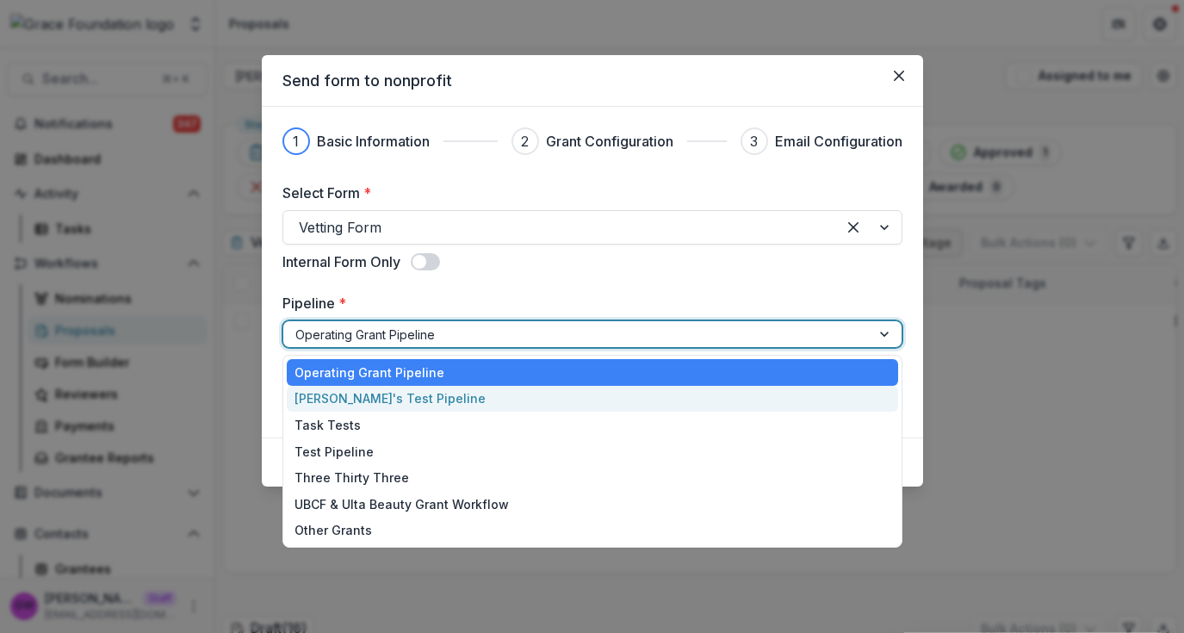
click at [357, 394] on div "Grace's Test Pipeline" at bounding box center [592, 399] width 611 height 27
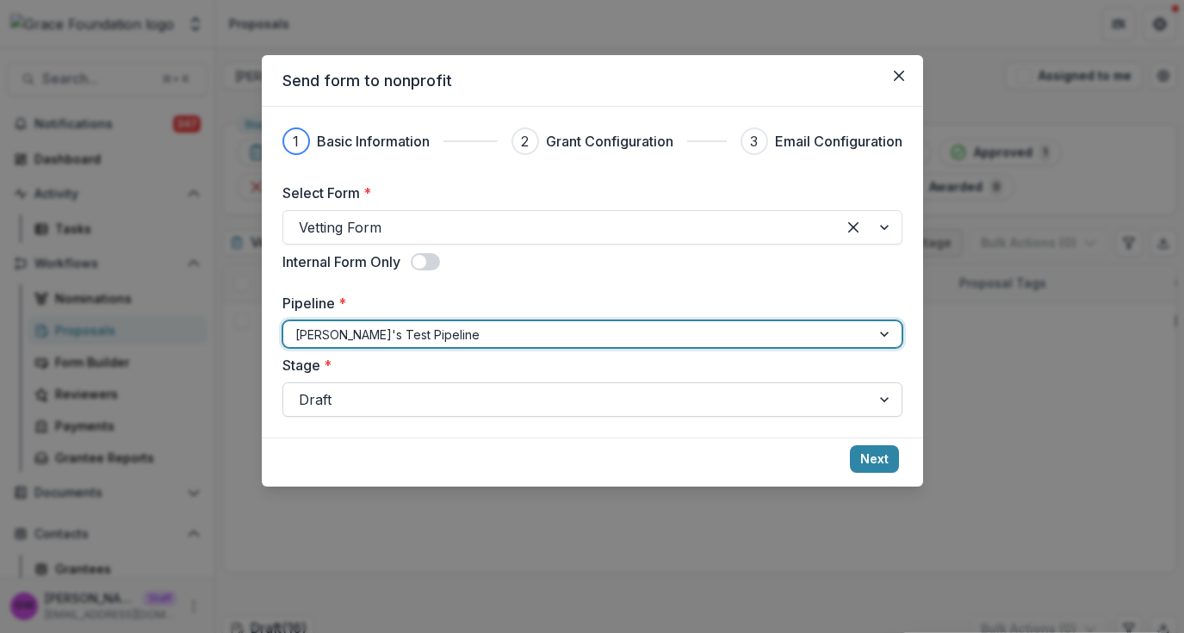
click at [740, 409] on div at bounding box center [577, 400] width 556 height 24
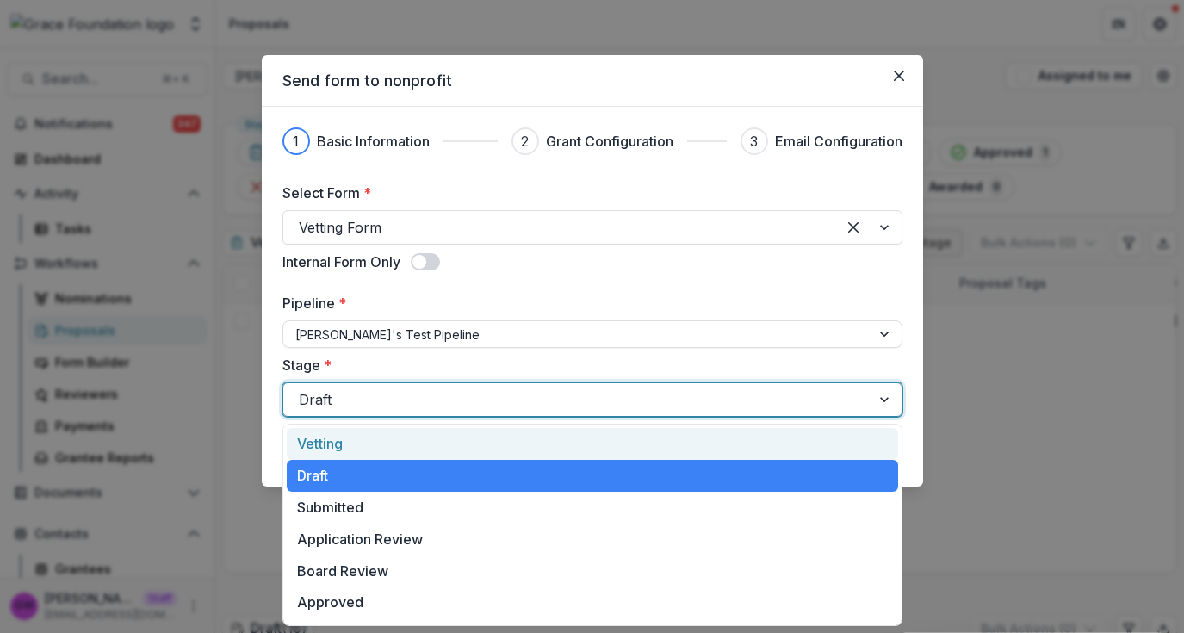
click at [423, 438] on div "Vetting" at bounding box center [592, 444] width 611 height 32
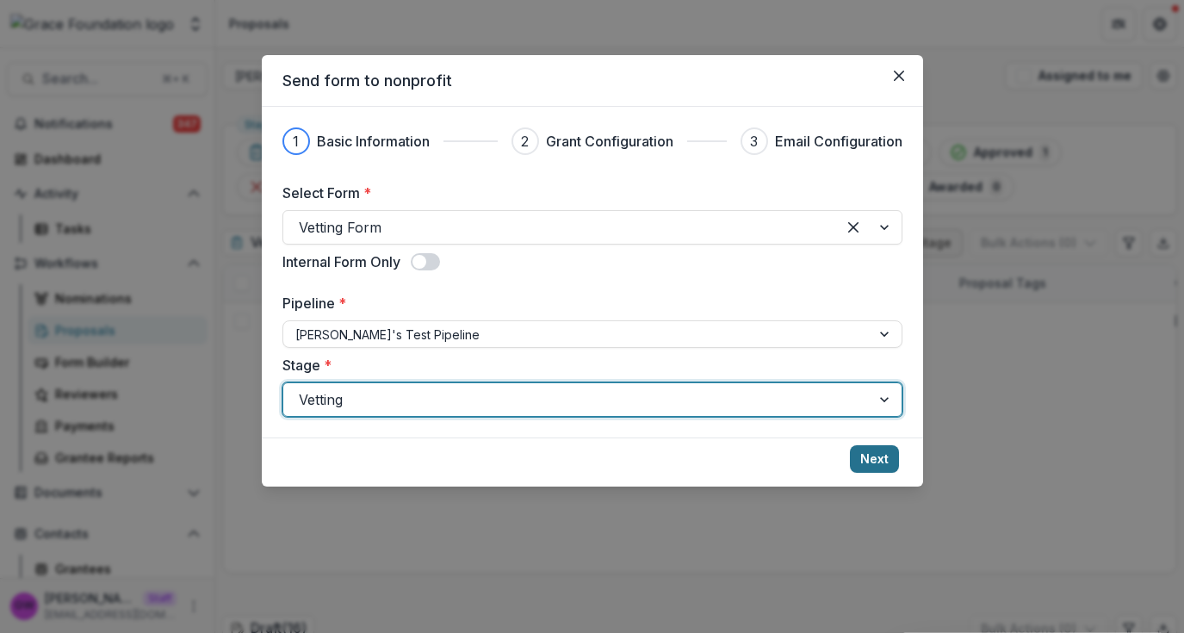
click at [862, 445] on button "Next" at bounding box center [874, 459] width 49 height 28
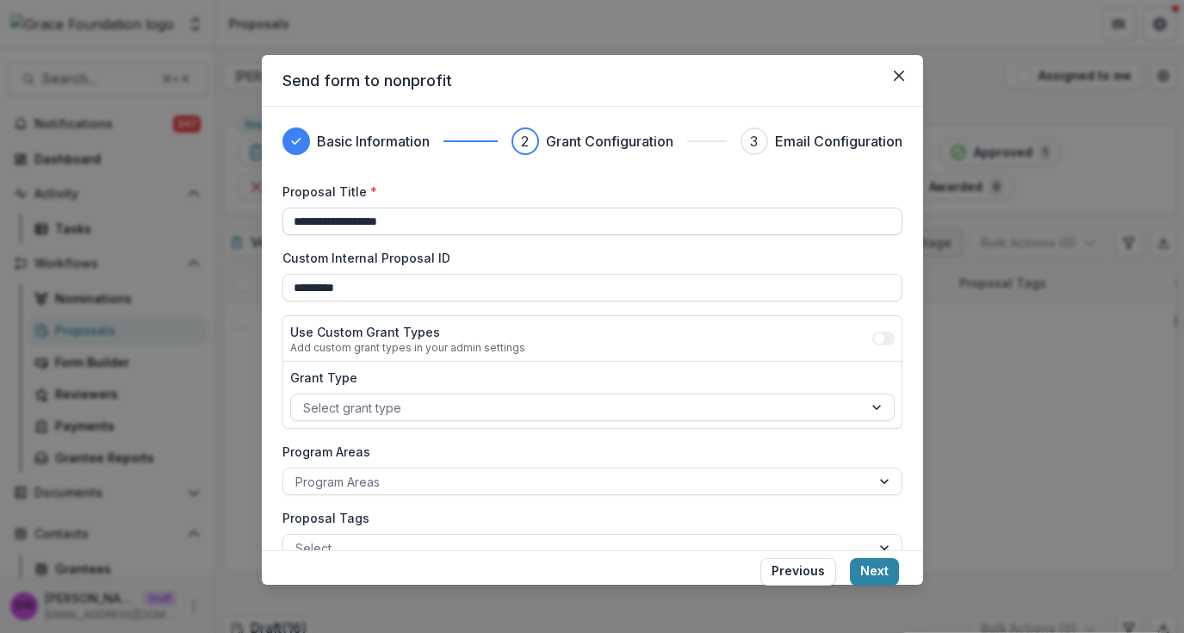
click at [426, 220] on input "**********" at bounding box center [592, 222] width 620 height 28
type input "*********"
click at [895, 563] on button "Next" at bounding box center [874, 572] width 49 height 28
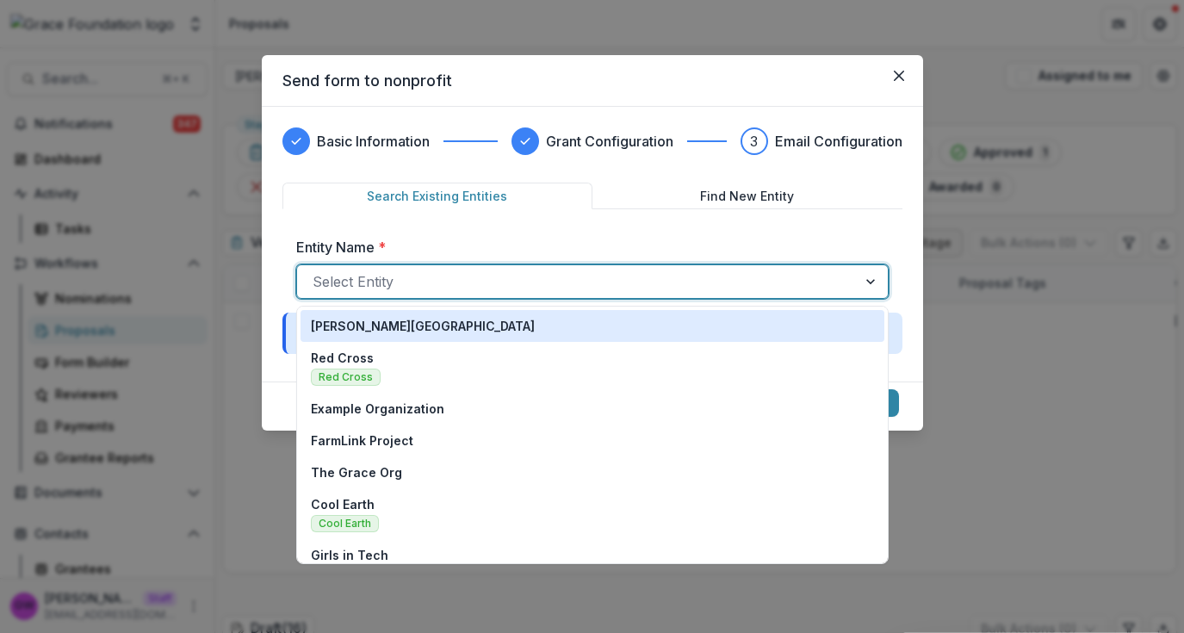
click at [399, 285] on div at bounding box center [577, 282] width 529 height 24
click at [405, 320] on div "Hackley Library" at bounding box center [592, 326] width 563 height 18
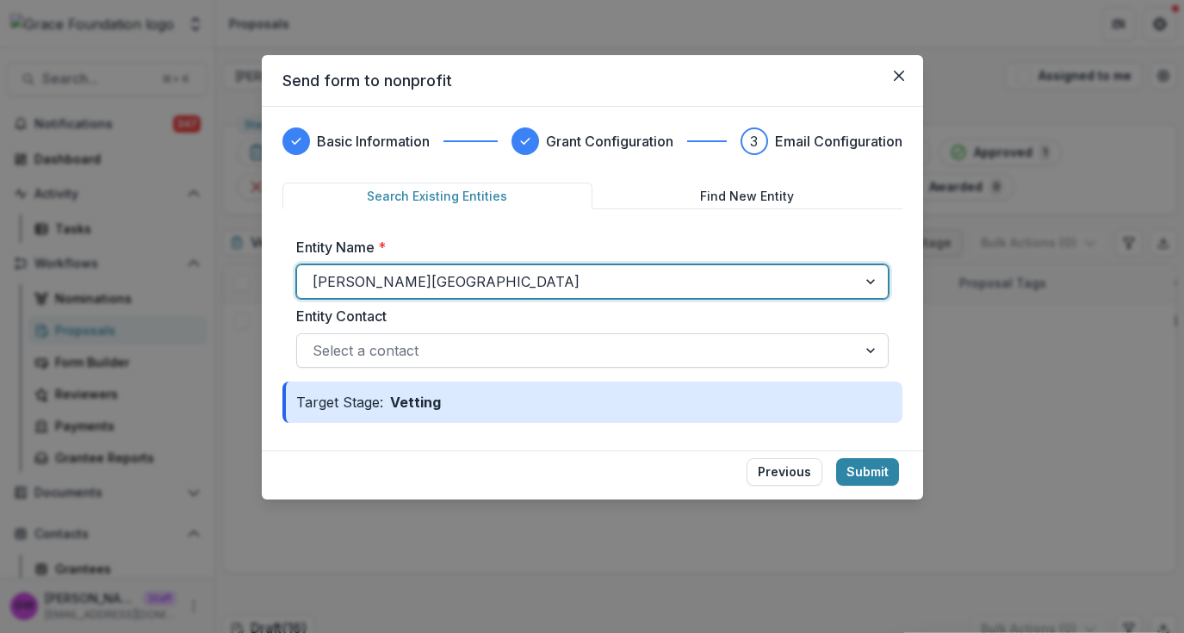
click at [442, 359] on div at bounding box center [577, 350] width 529 height 24
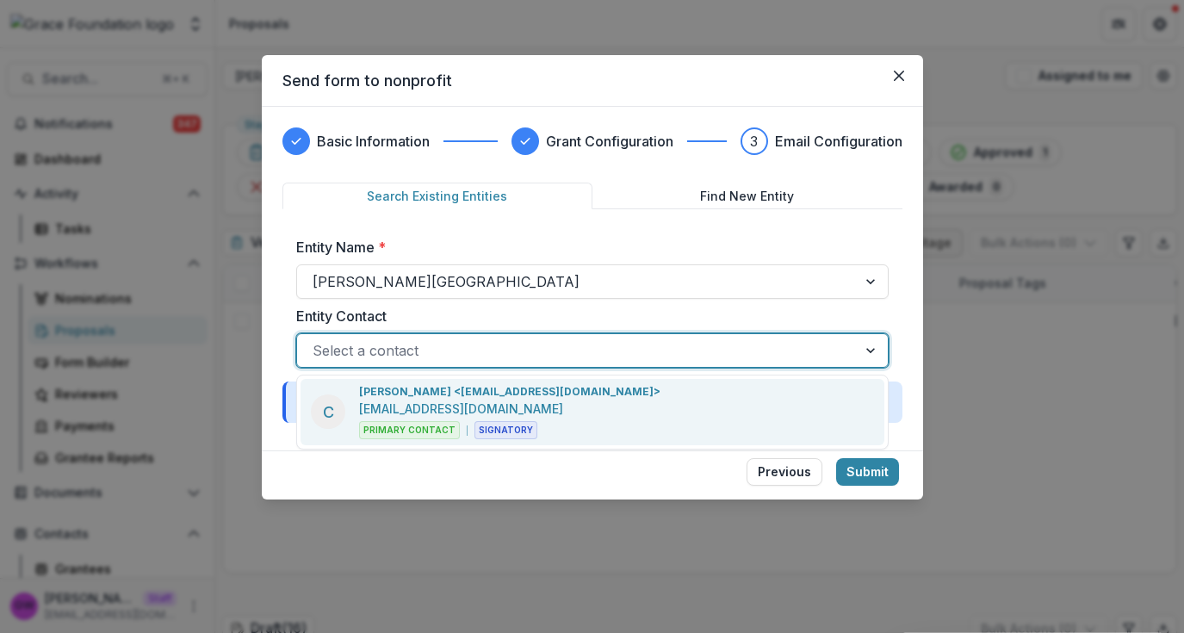
click at [441, 402] on p "charleshackley1873@gmail.com" at bounding box center [461, 409] width 204 height 18
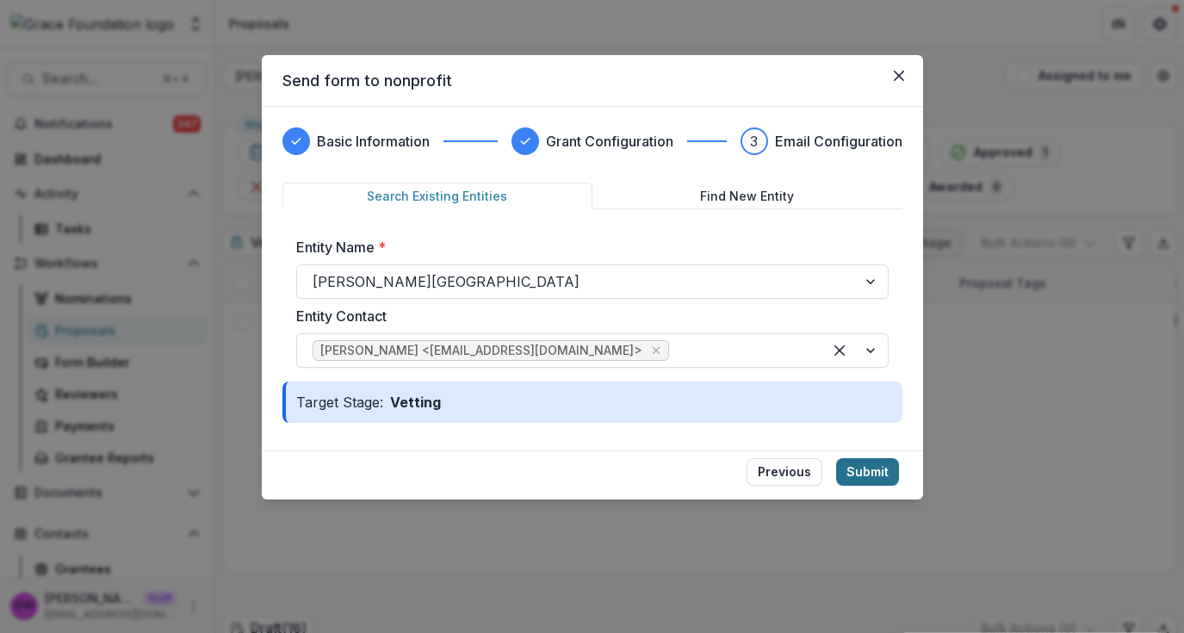
click at [860, 473] on button "Submit" at bounding box center [867, 472] width 63 height 28
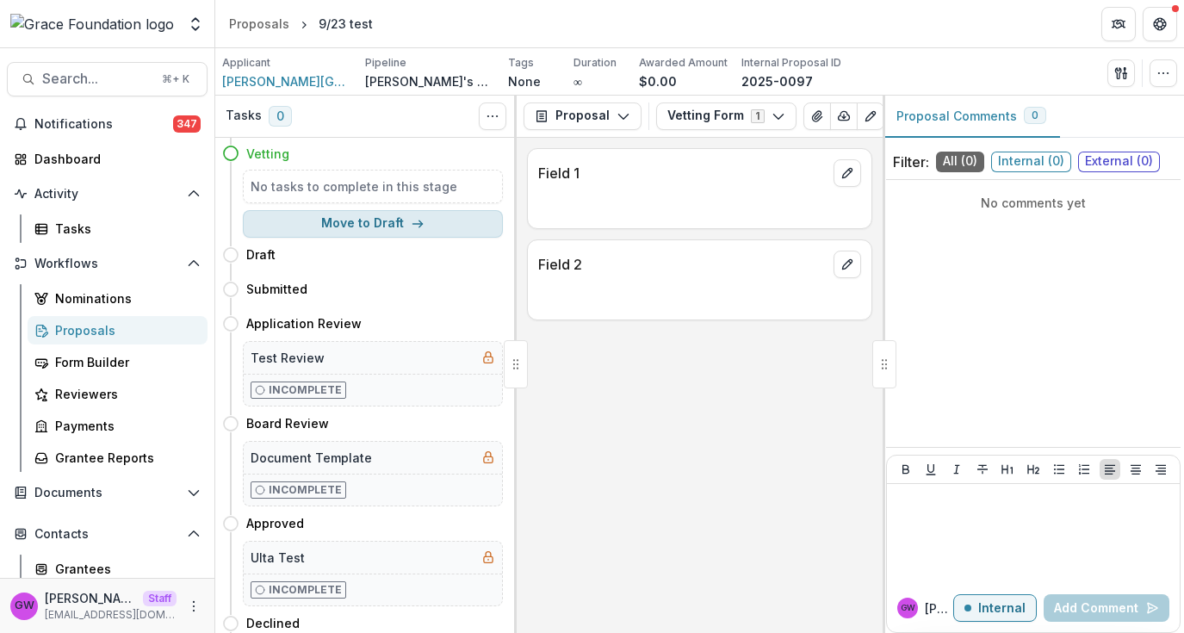
click at [394, 224] on button "Move to Draft" at bounding box center [373, 224] width 260 height 28
select select "*****"
select select "**********"
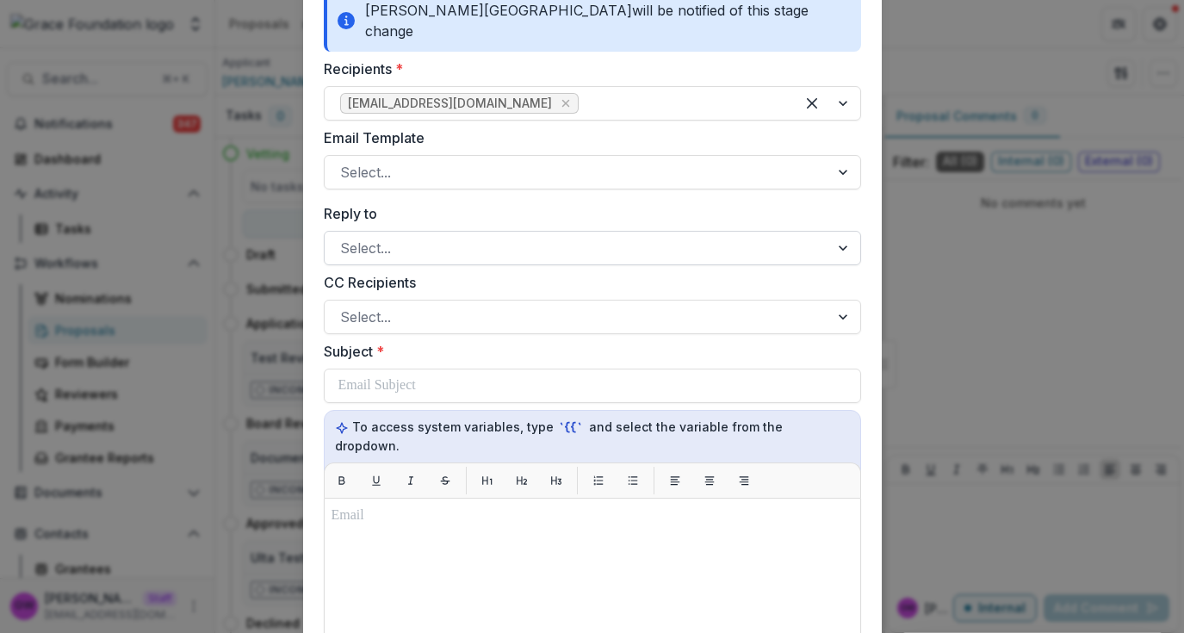
scroll to position [192, 0]
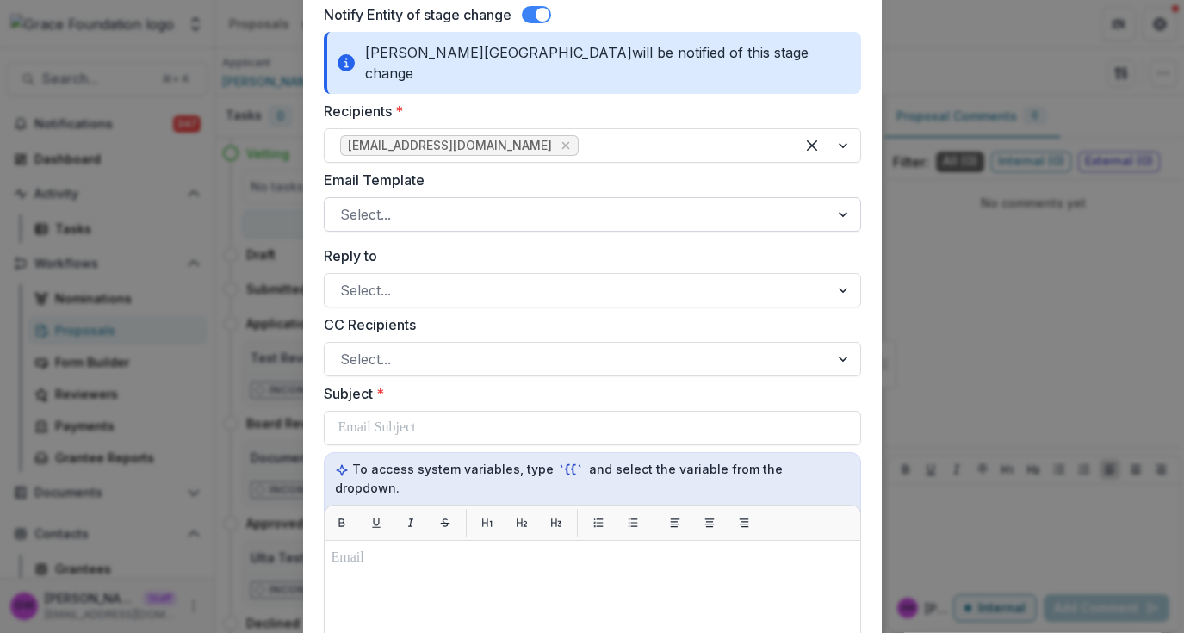
click at [438, 202] on div at bounding box center [577, 214] width 474 height 24
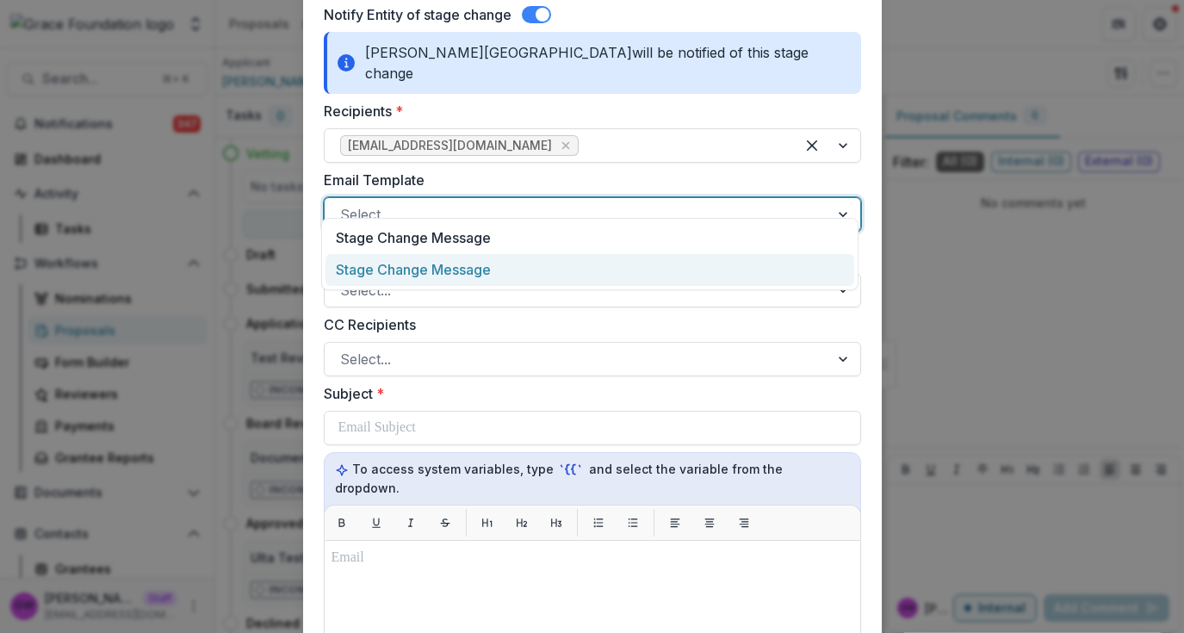
click at [438, 261] on div "Stage Change Message" at bounding box center [590, 270] width 529 height 32
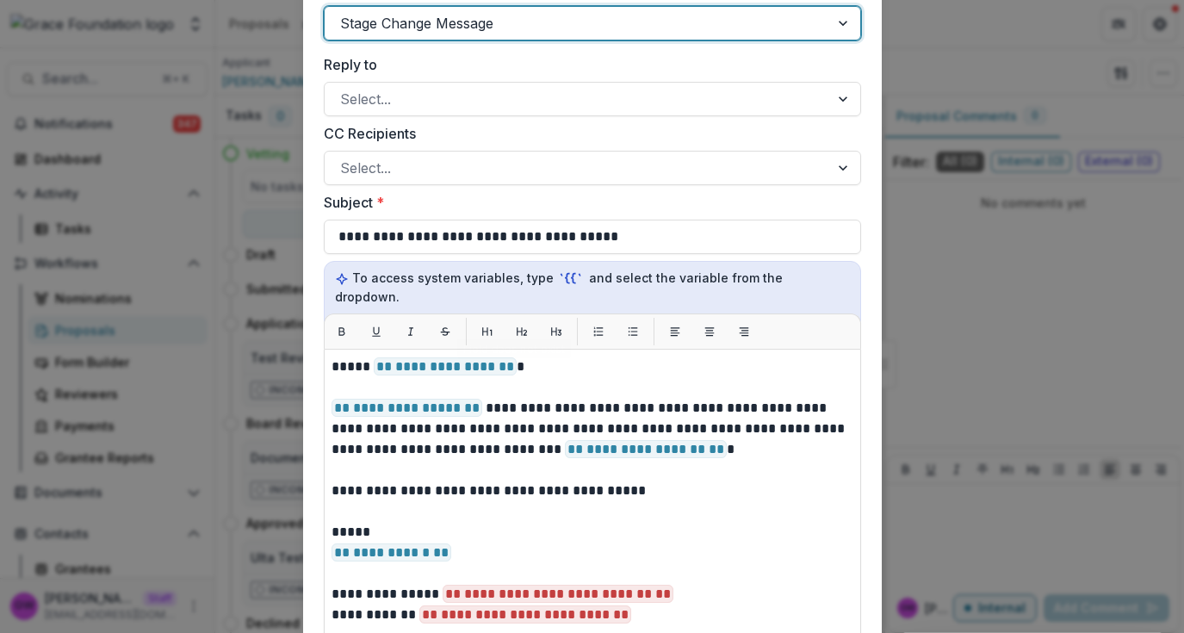
scroll to position [636, 0]
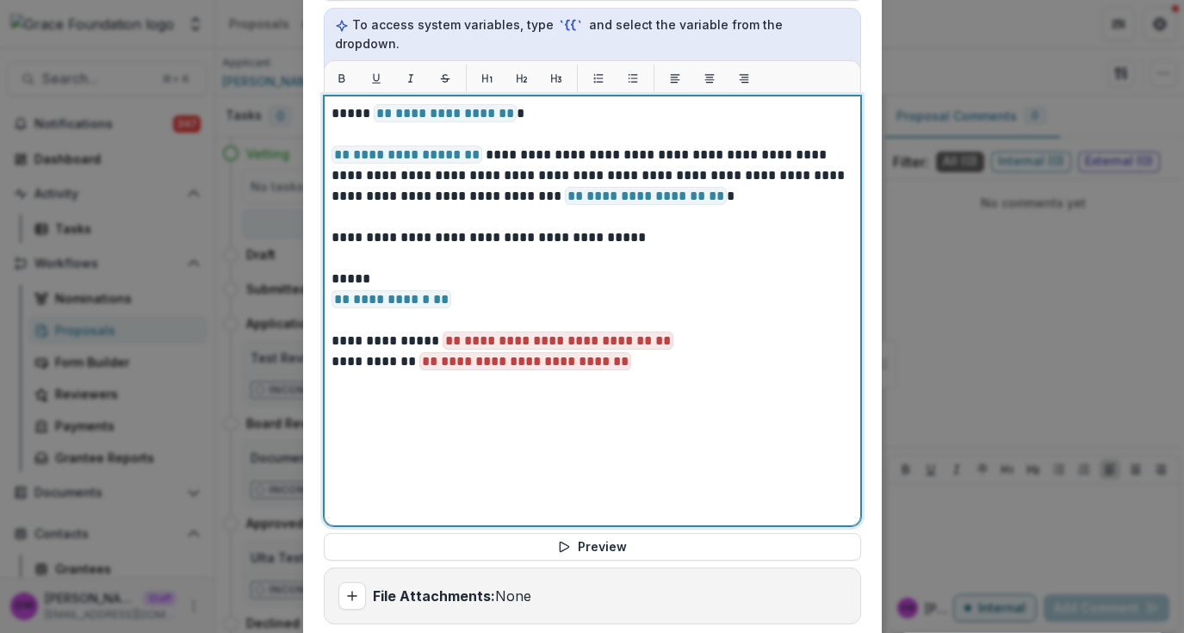
click at [686, 369] on div "**********" at bounding box center [593, 310] width 522 height 415
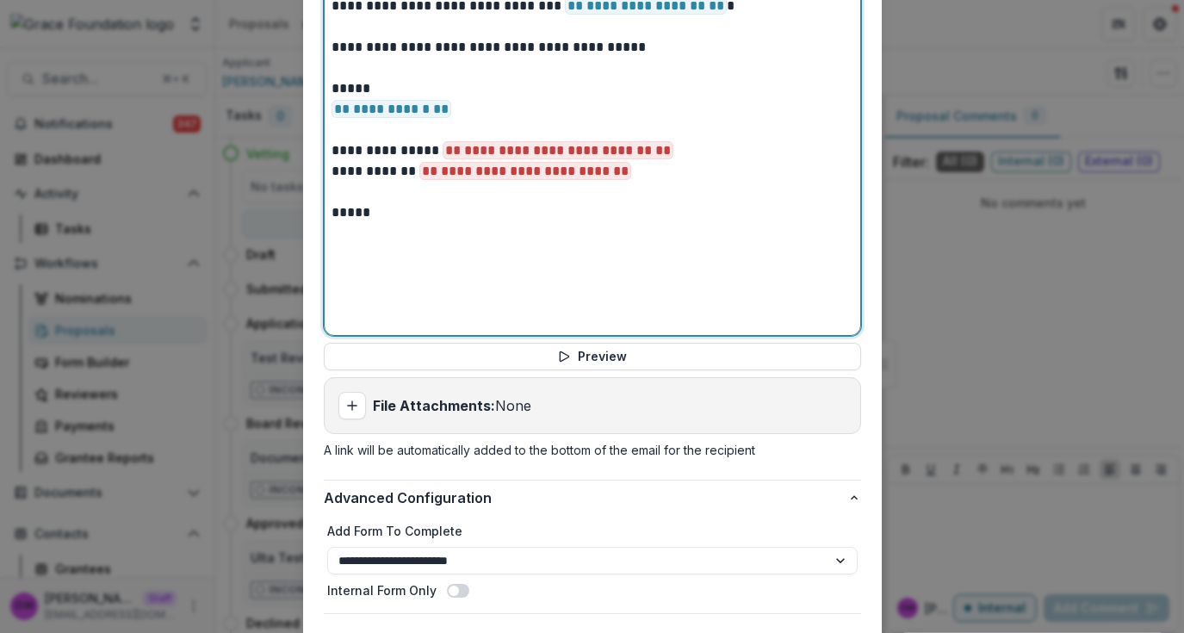
scroll to position [907, 0]
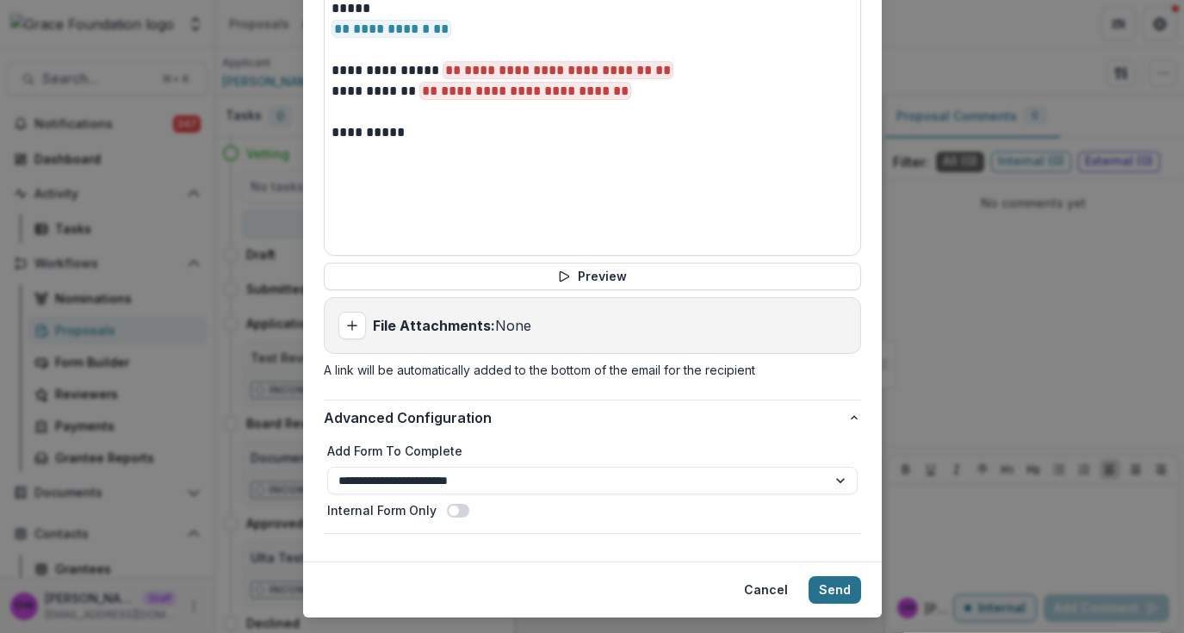
click at [837, 576] on button "Send" at bounding box center [835, 590] width 53 height 28
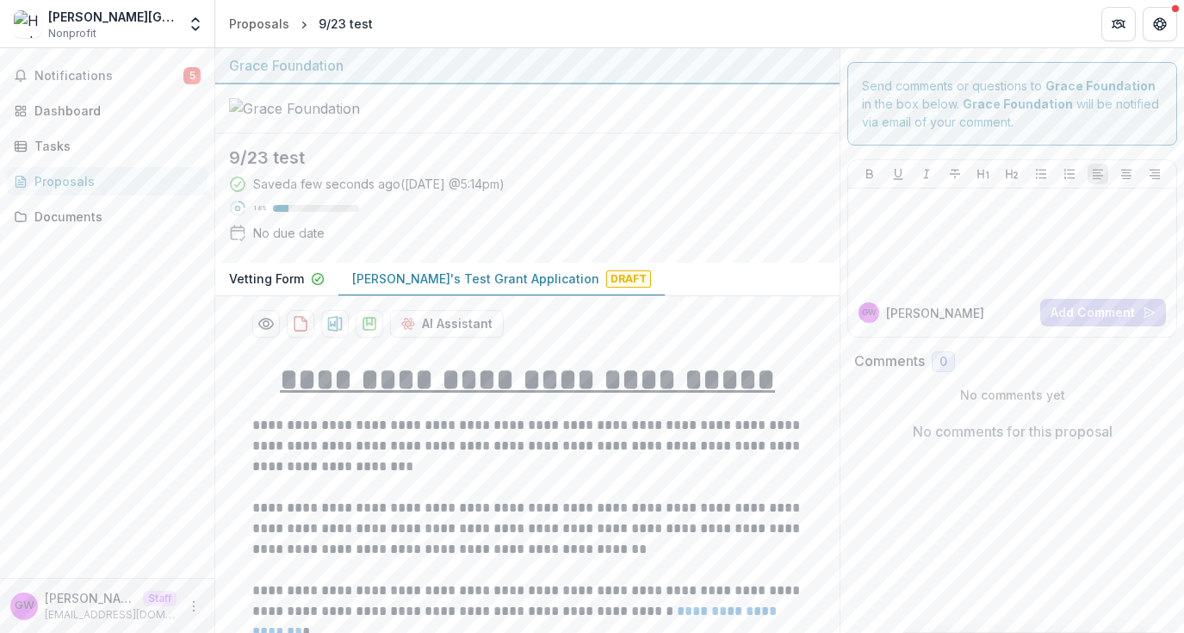
click at [278, 288] on p "Vetting Form" at bounding box center [266, 279] width 75 height 18
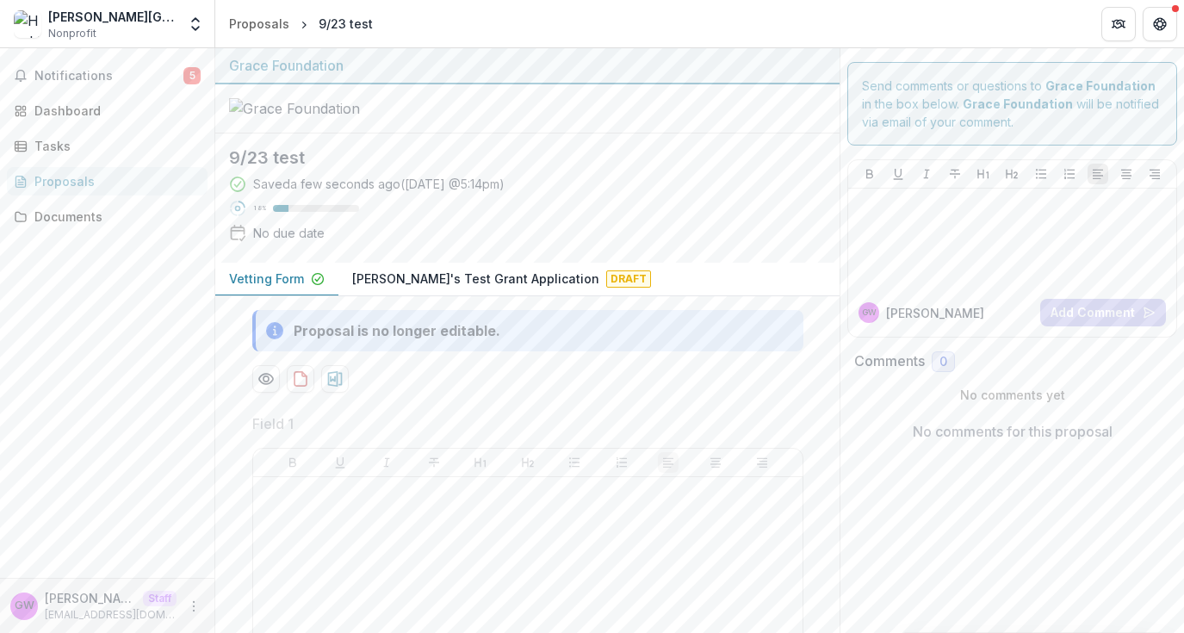
click at [413, 296] on button "[PERSON_NAME]'s Test Grant Application Draft" at bounding box center [501, 280] width 326 height 34
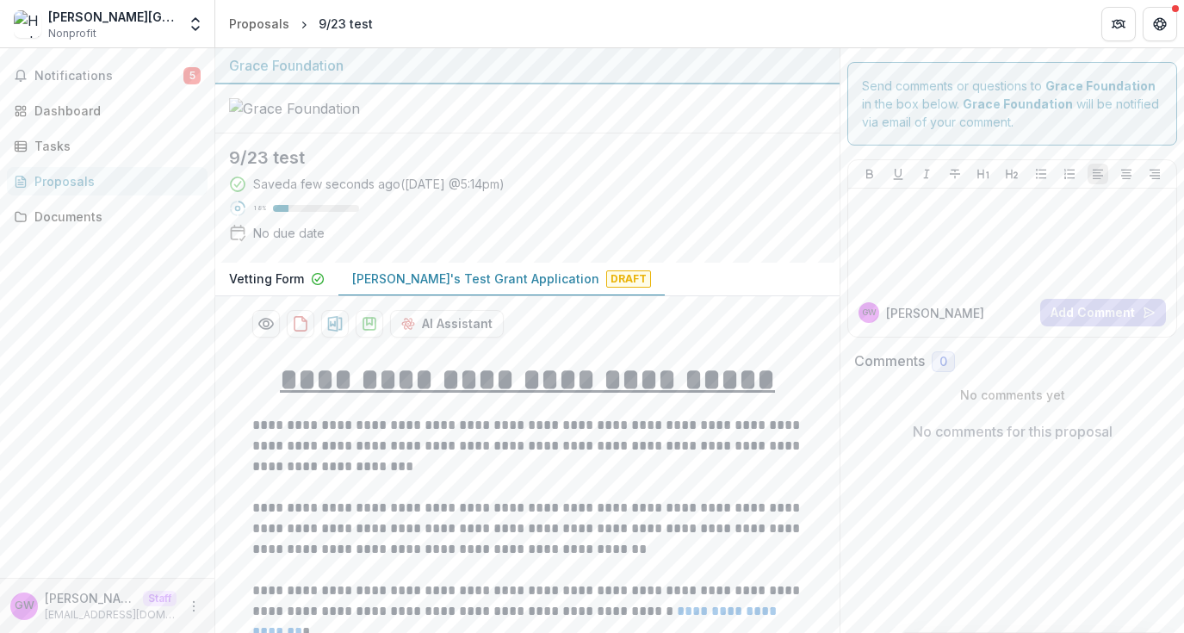
click at [267, 288] on p "Vetting Form" at bounding box center [266, 279] width 75 height 18
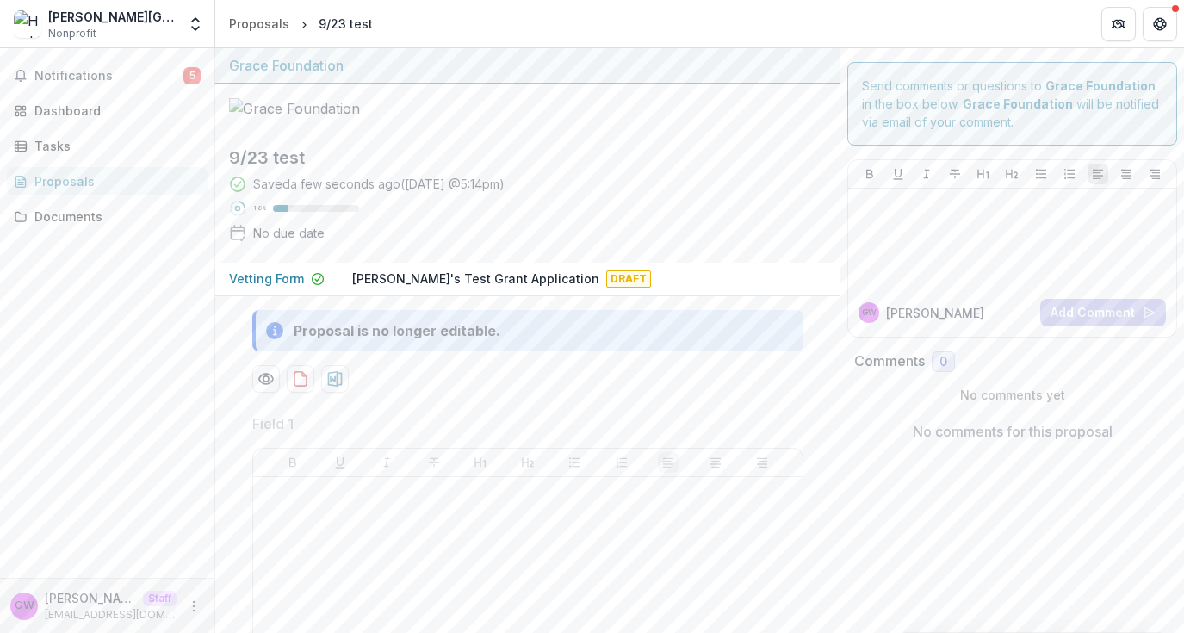
scroll to position [210, 0]
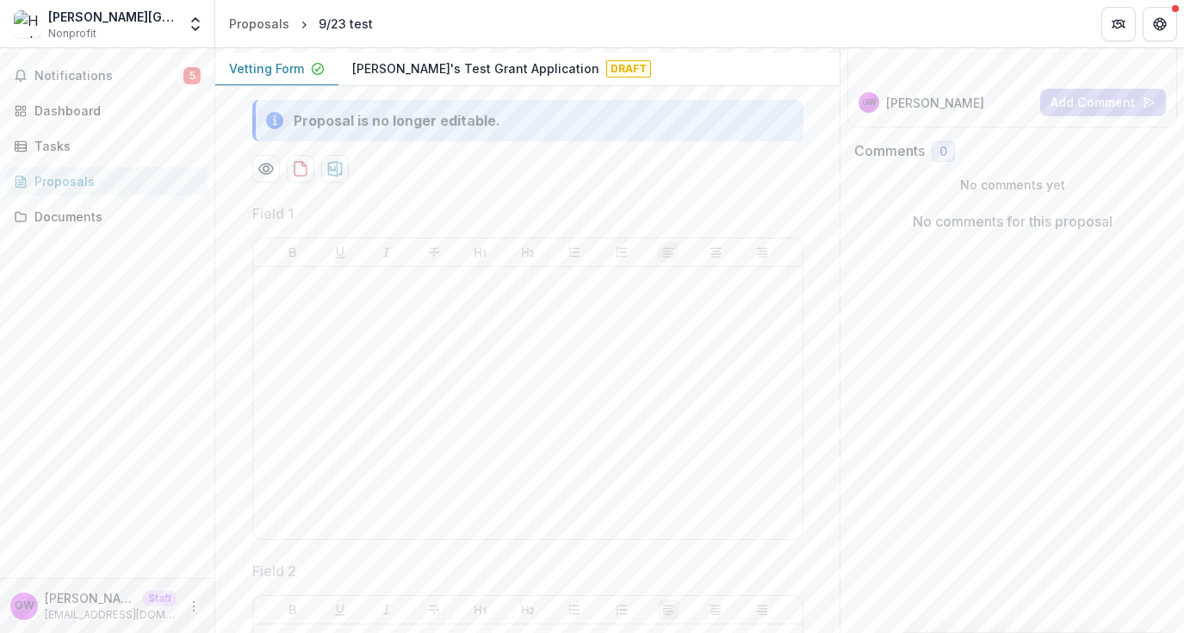
click at [519, 78] on p "[PERSON_NAME]'s Test Grant Application" at bounding box center [475, 68] width 247 height 18
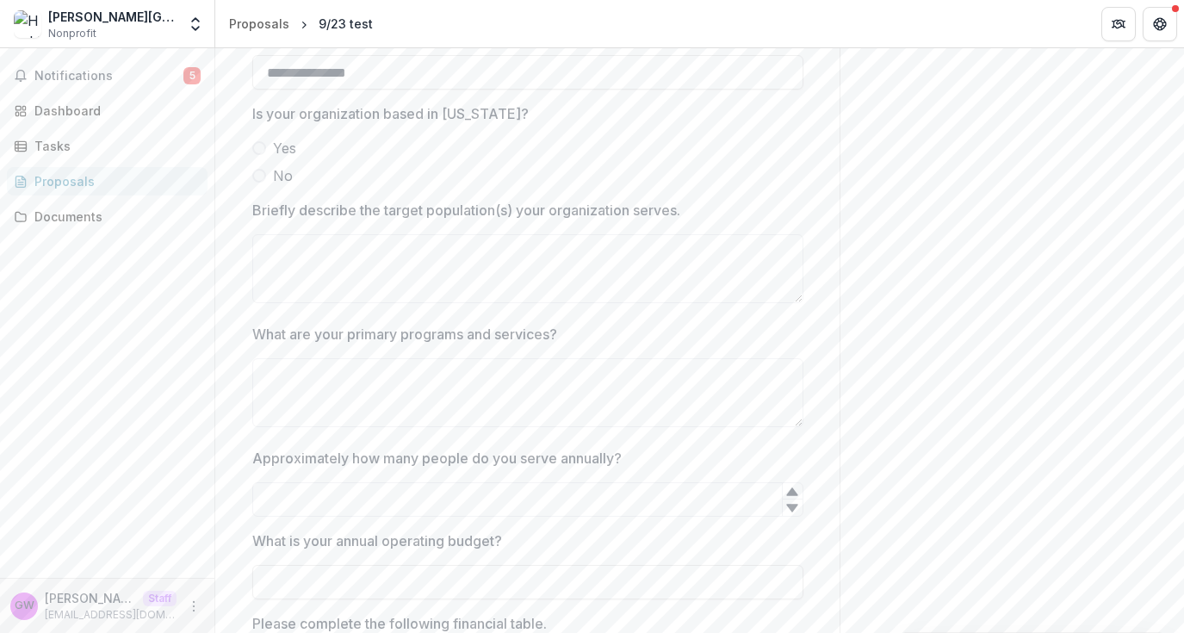
scroll to position [1022, 0]
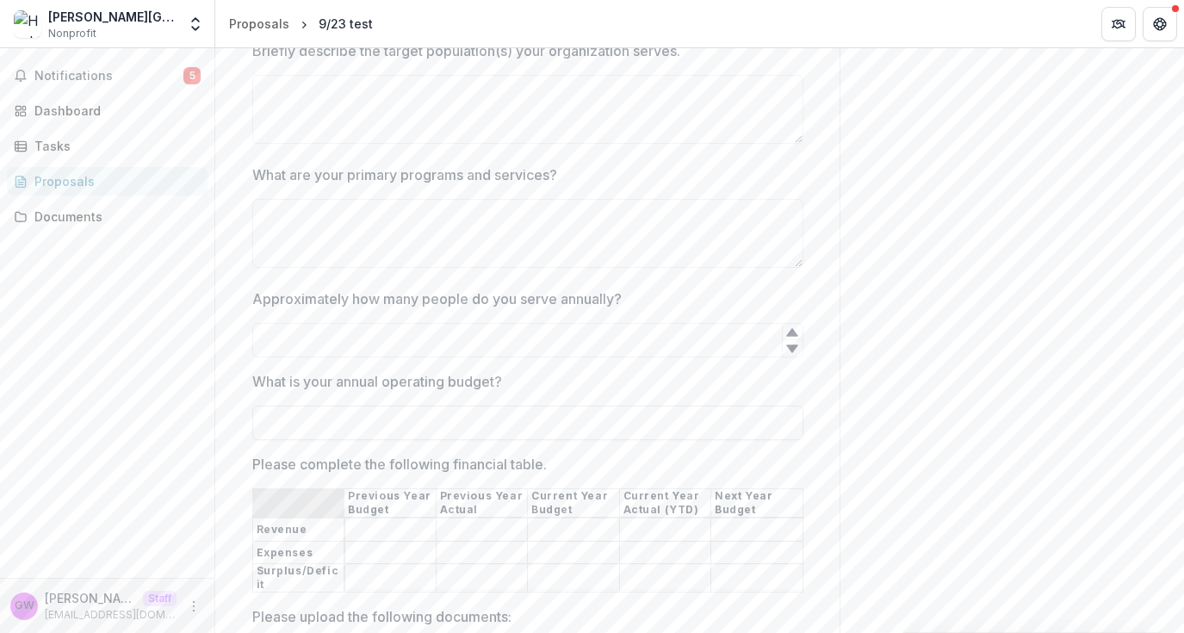
click at [384, 75] on div at bounding box center [527, 71] width 551 height 7
click at [384, 144] on textarea "Briefly describe the target population(s) your organization serves." at bounding box center [527, 109] width 551 height 69
type textarea "*"
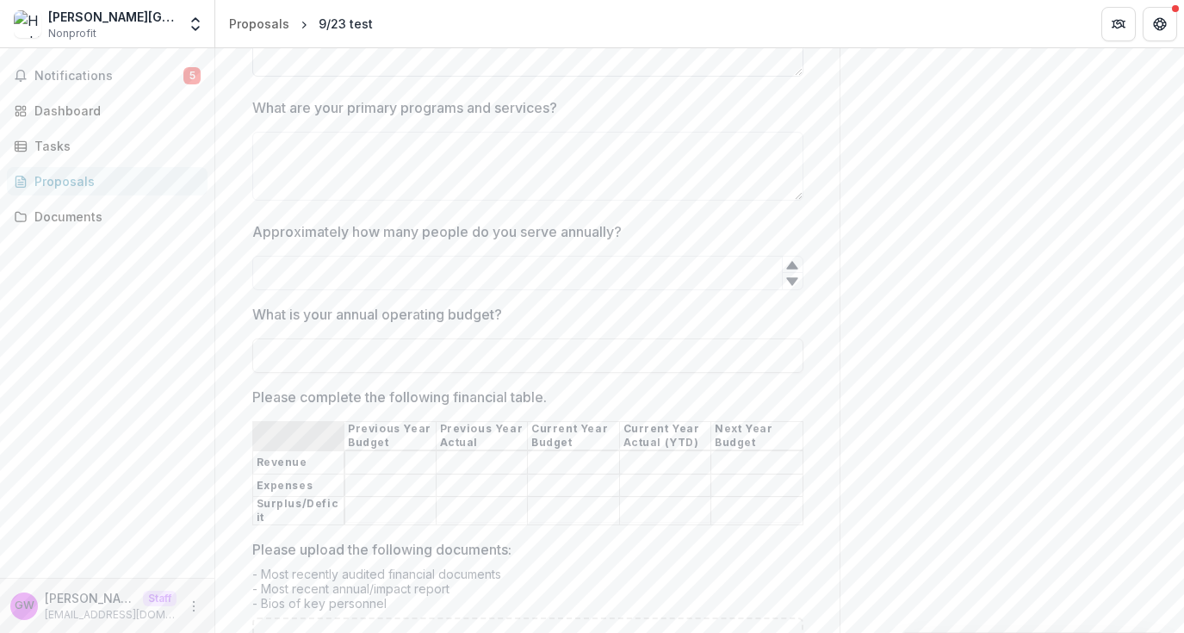
scroll to position [1182, 0]
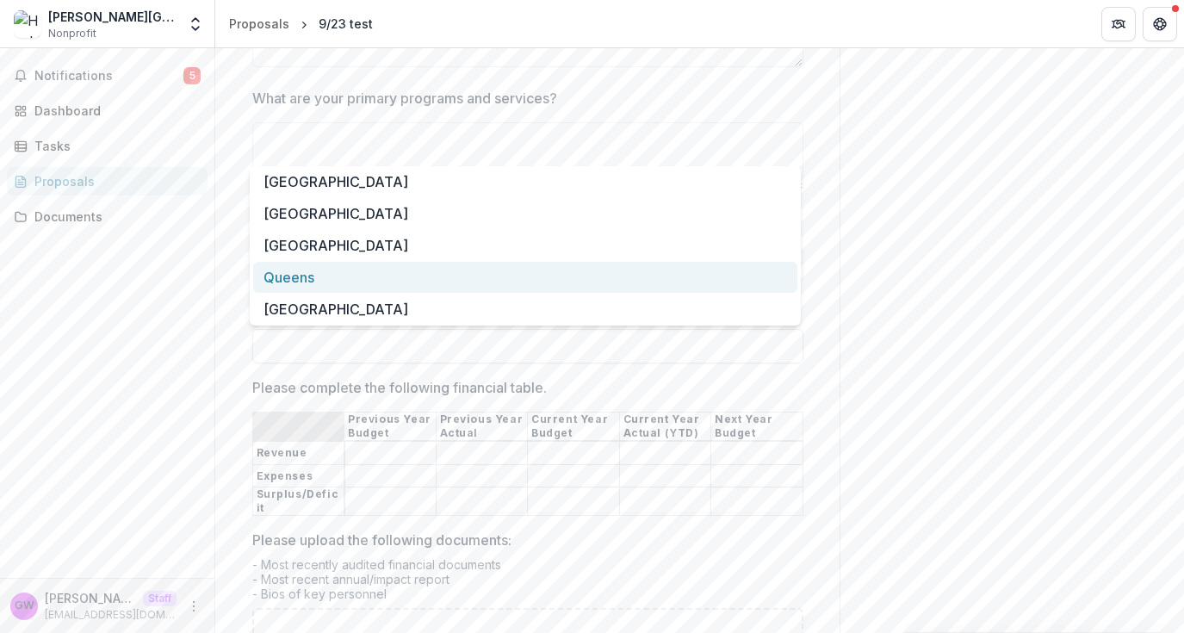
click at [440, 291] on div "Queens" at bounding box center [525, 278] width 544 height 32
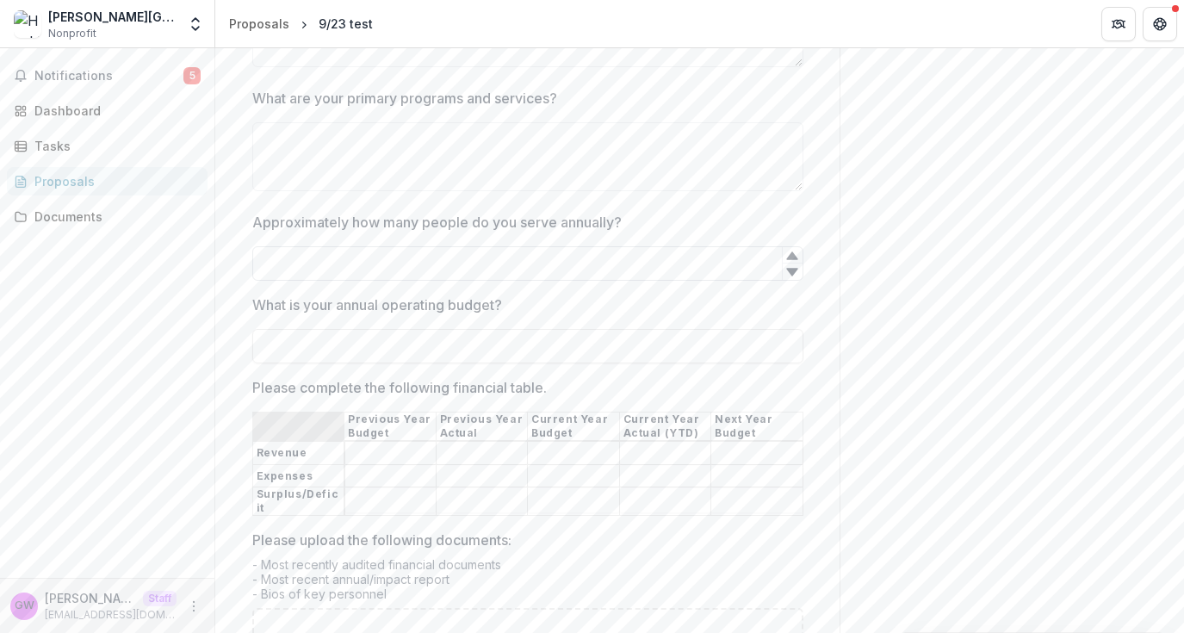
click at [444, 281] on input "Approximately how many people do you serve annually?" at bounding box center [527, 263] width 551 height 34
type input "*"
click at [388, 191] on textarea "What are your primary programs and services?" at bounding box center [527, 156] width 551 height 69
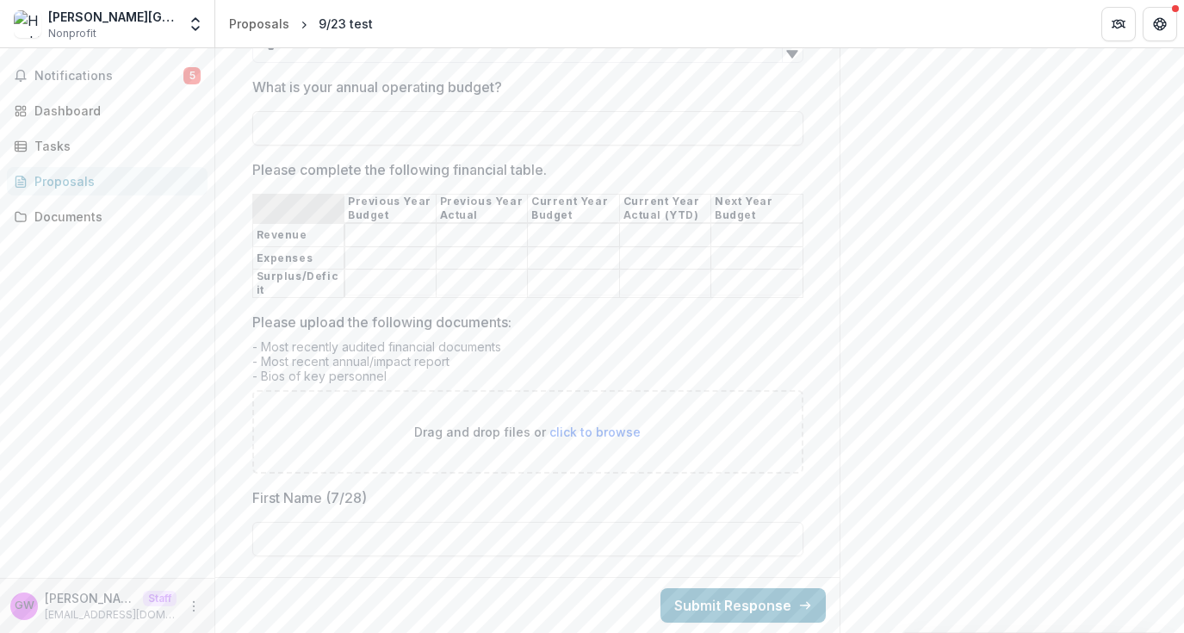
scroll to position [1606, 0]
type textarea "*"
click at [735, 608] on button "Submit Response" at bounding box center [743, 605] width 165 height 34
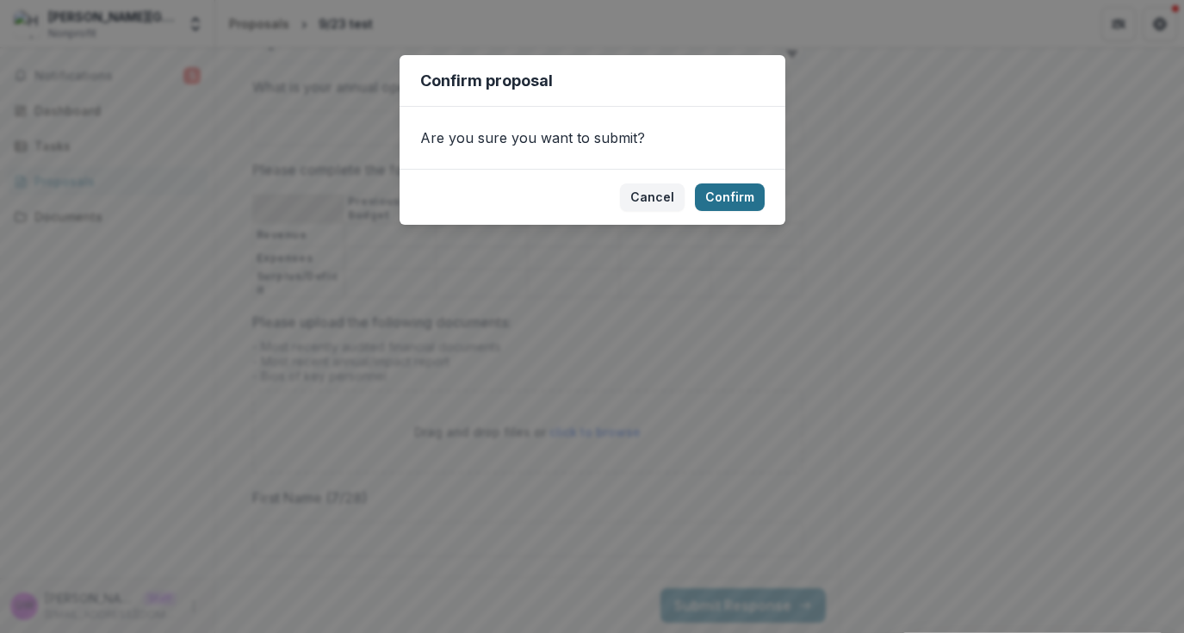
click at [730, 200] on button "Confirm" at bounding box center [730, 197] width 70 height 28
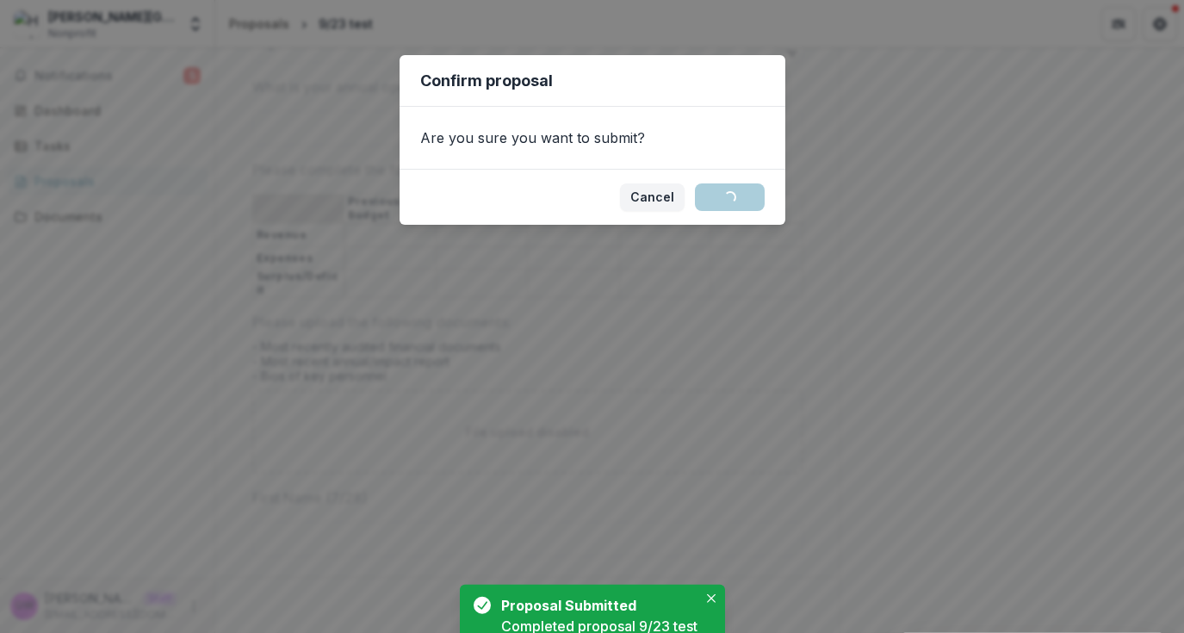
scroll to position [247, 0]
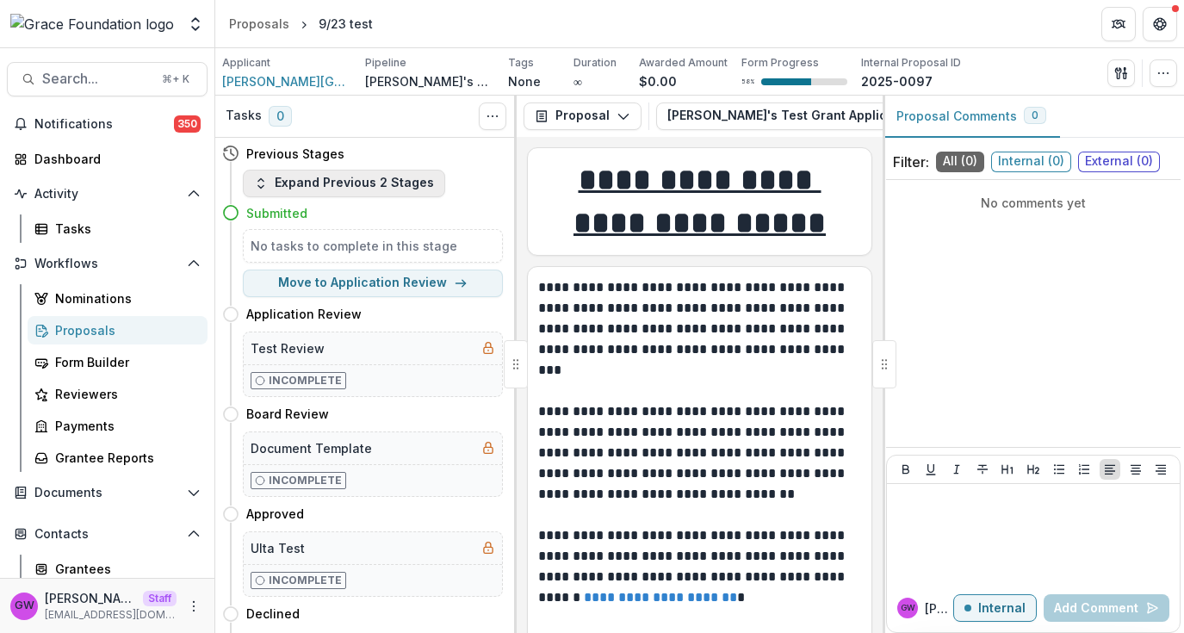
click at [357, 176] on button "Expand Previous 2 Stages" at bounding box center [344, 184] width 202 height 28
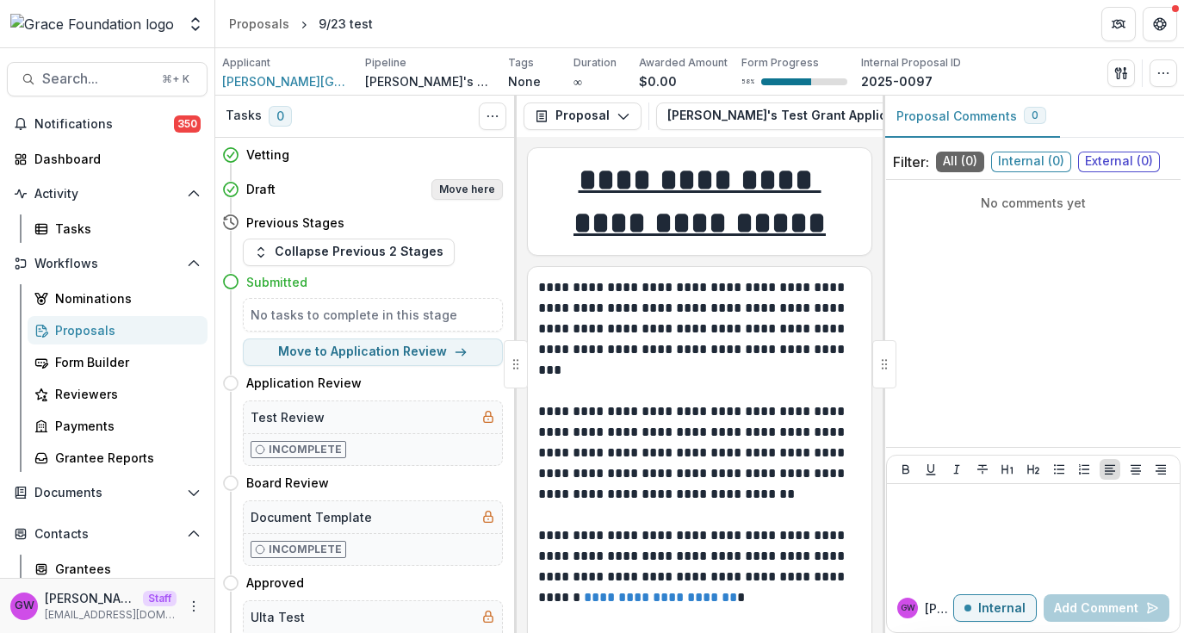
click at [462, 186] on button "Move here" at bounding box center [466, 189] width 71 height 21
select select "*****"
select select "**********"
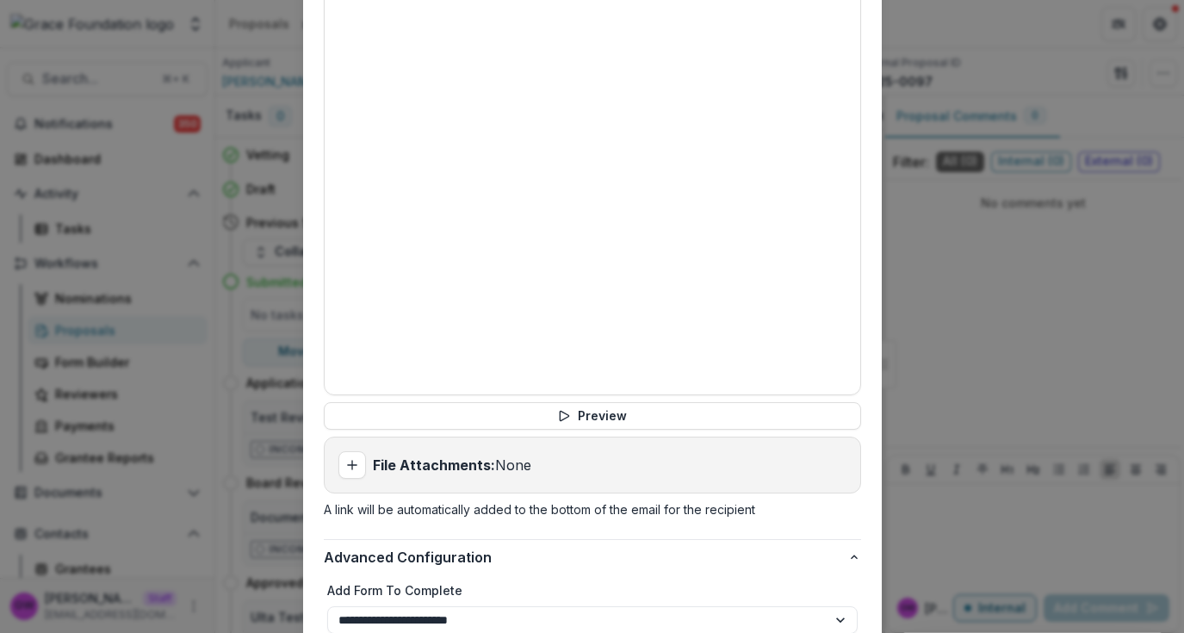
scroll to position [907, 0]
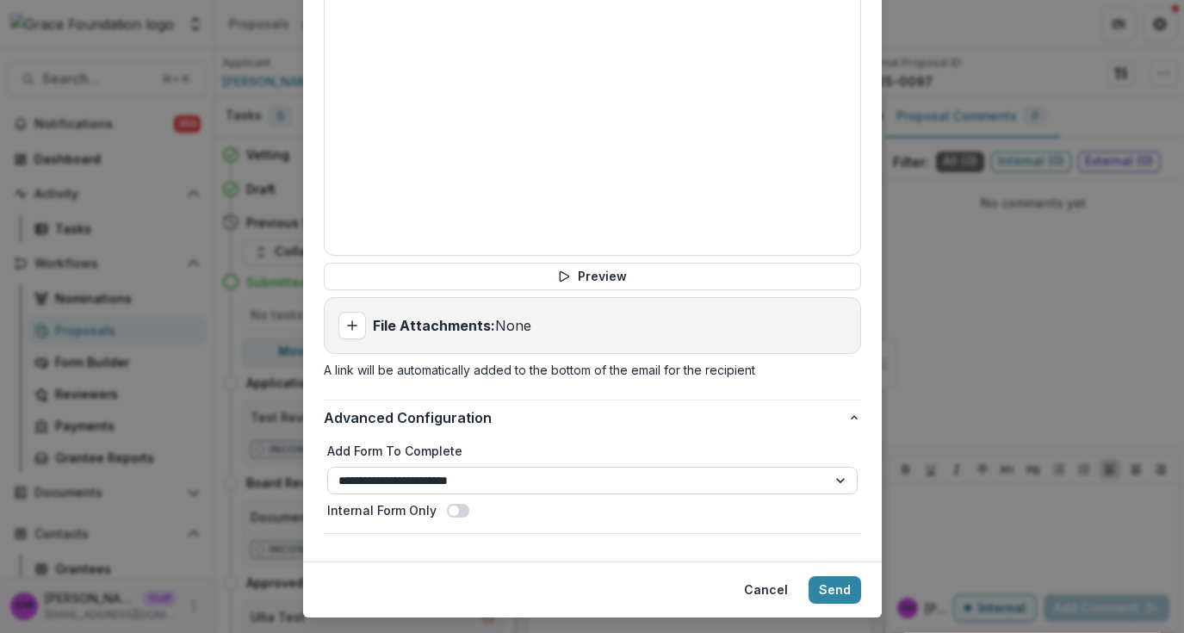
click at [736, 467] on select "**********" at bounding box center [592, 481] width 531 height 28
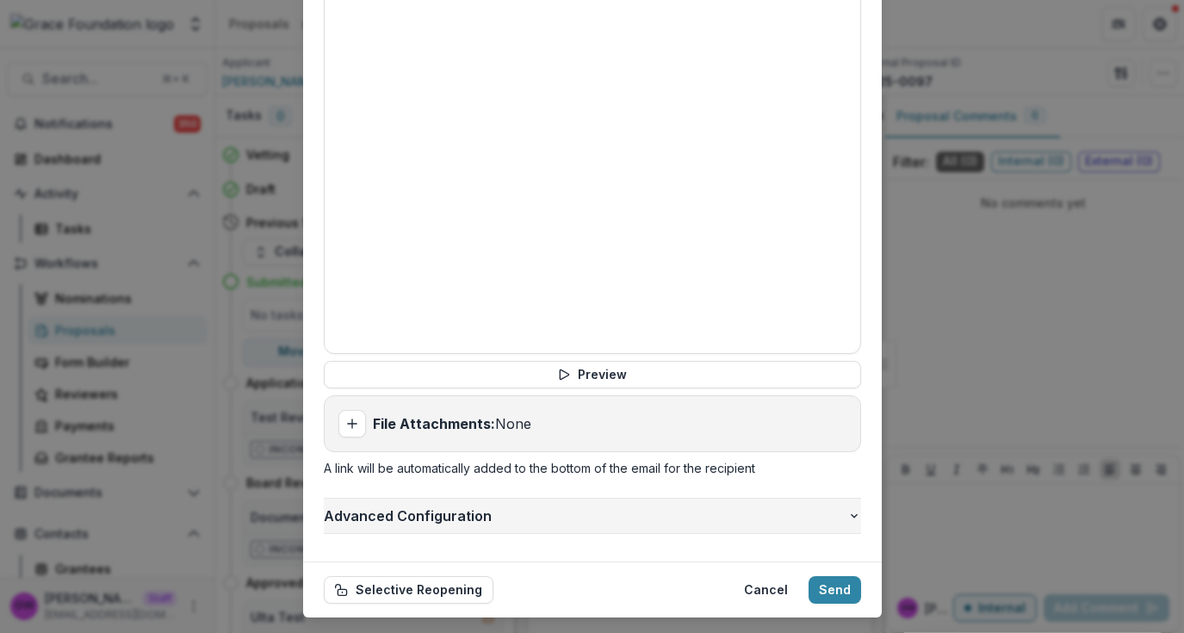
click at [745, 506] on span "Advanced Configuration" at bounding box center [586, 516] width 524 height 21
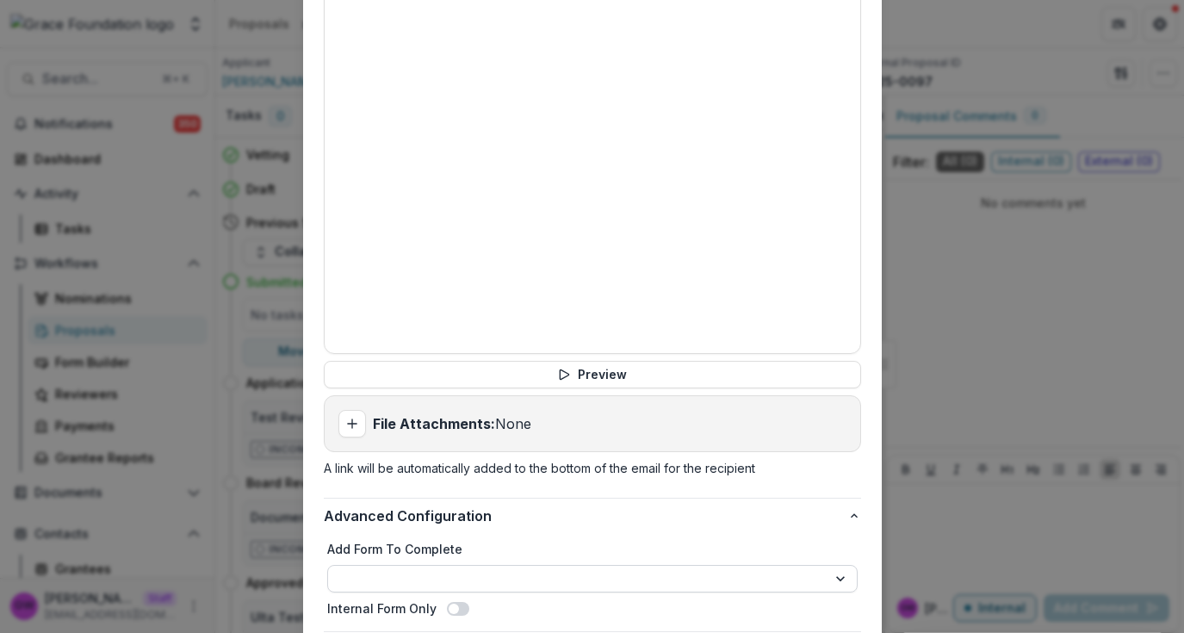
click at [655, 565] on select "**********" at bounding box center [592, 579] width 531 height 28
select select "**********"
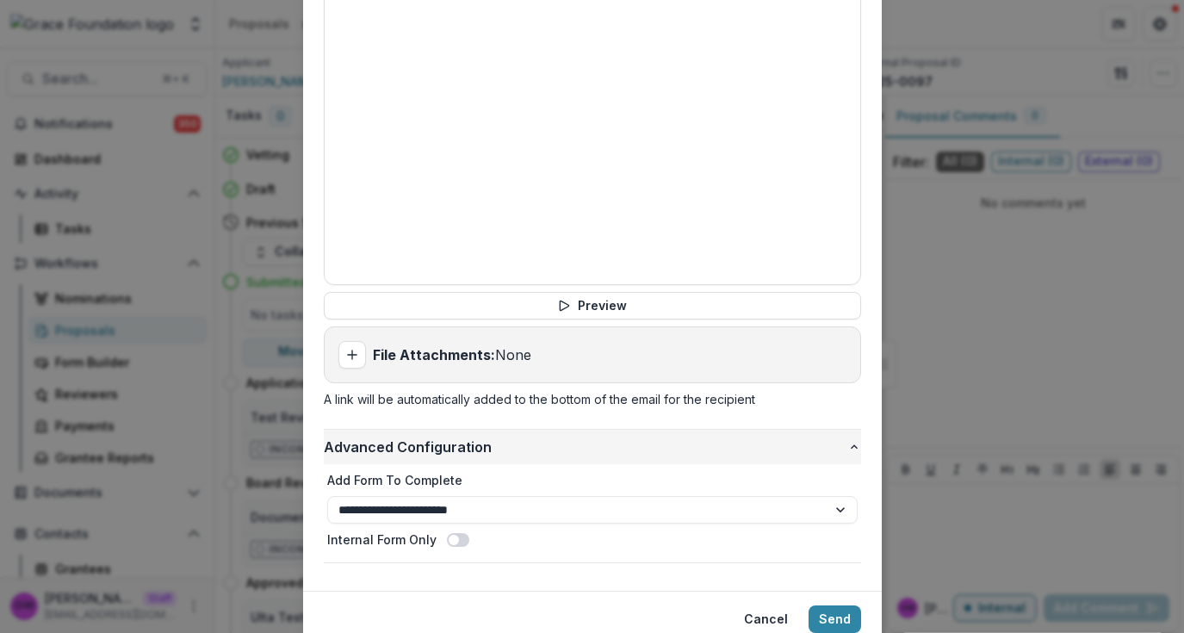
scroll to position [907, 0]
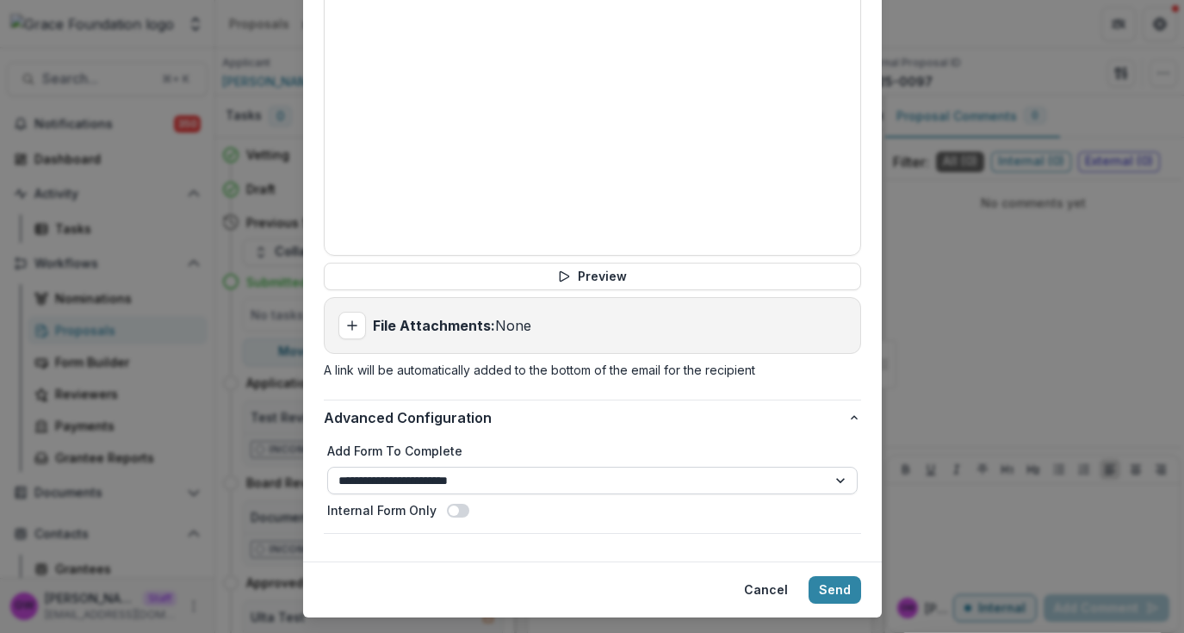
click at [568, 467] on select "**********" at bounding box center [592, 481] width 531 height 28
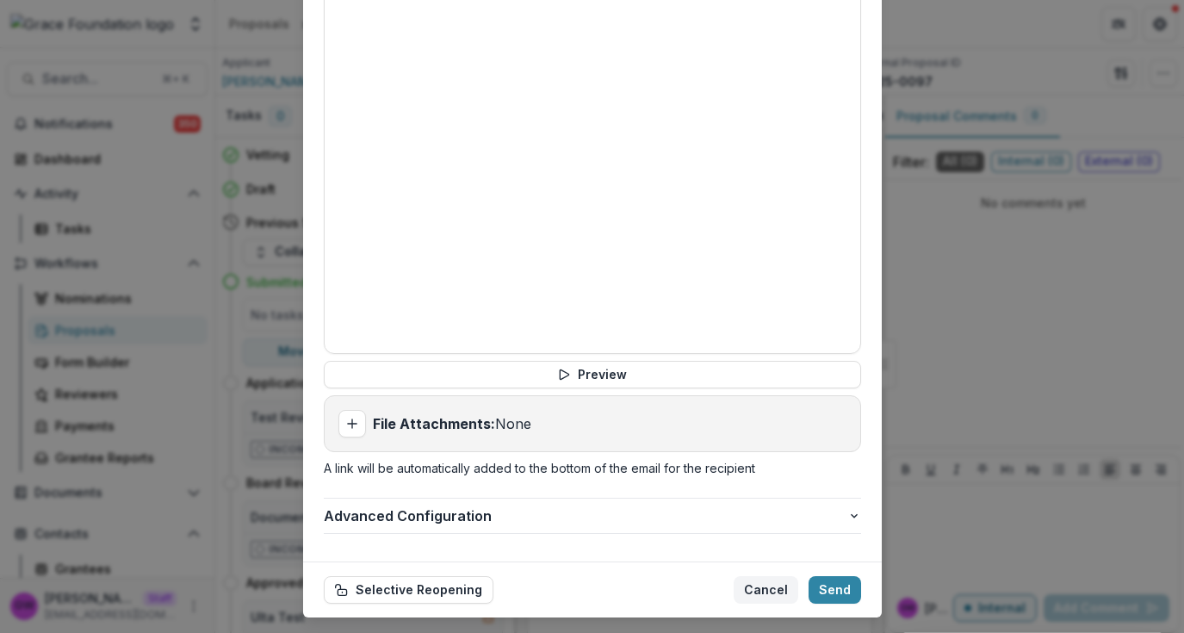
click at [763, 576] on button "Cancel" at bounding box center [766, 590] width 65 height 28
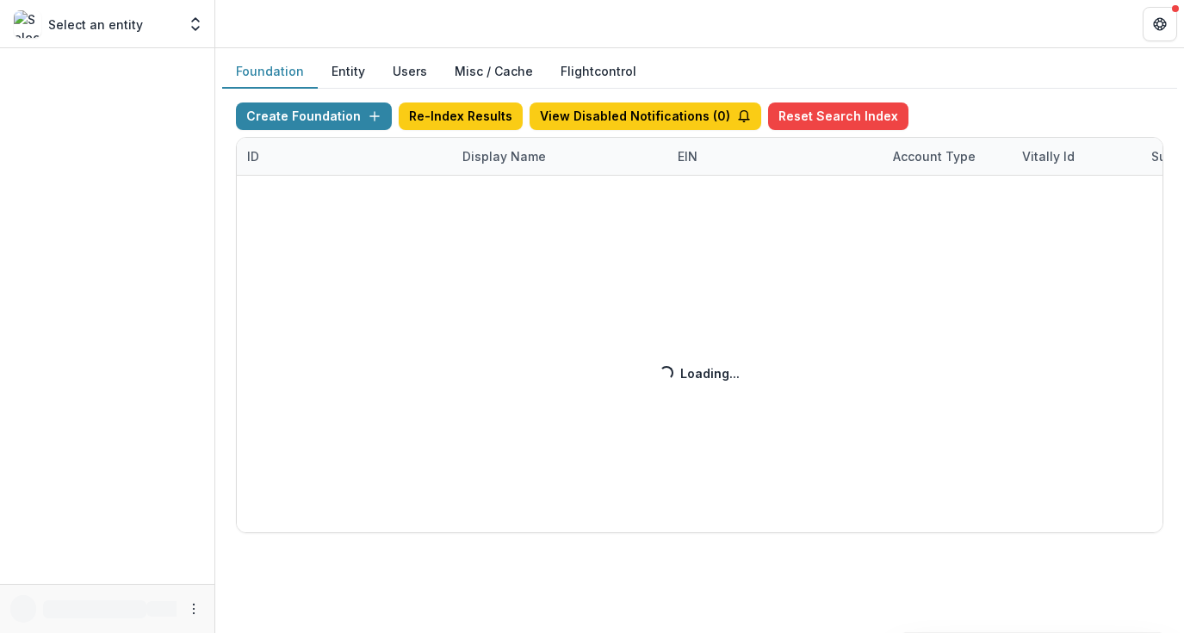
click at [519, 170] on div "Create Foundation Re-Index Results View Disabled Notifications ( 0 ) Reset Sear…" at bounding box center [700, 317] width 928 height 431
click at [521, 161] on div "Create Foundation Re-Index Results View Disabled Notifications ( 8 ) Reset Sear…" at bounding box center [700, 317] width 928 height 431
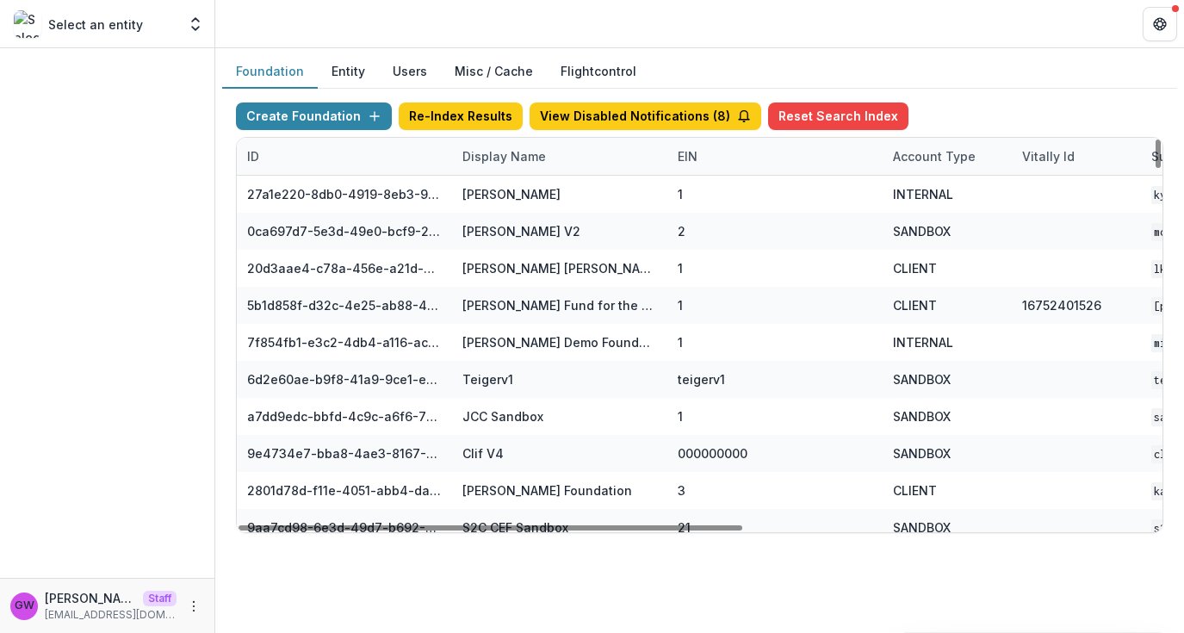
click at [524, 157] on div "Display Name" at bounding box center [504, 156] width 104 height 18
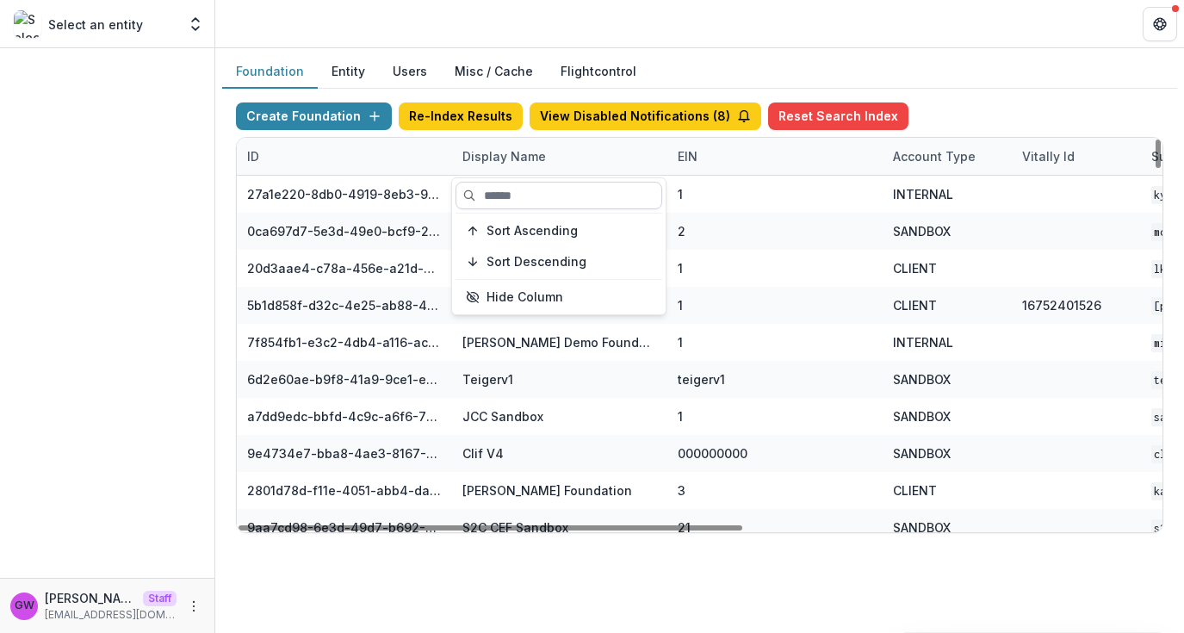
click at [521, 186] on input at bounding box center [559, 196] width 207 height 28
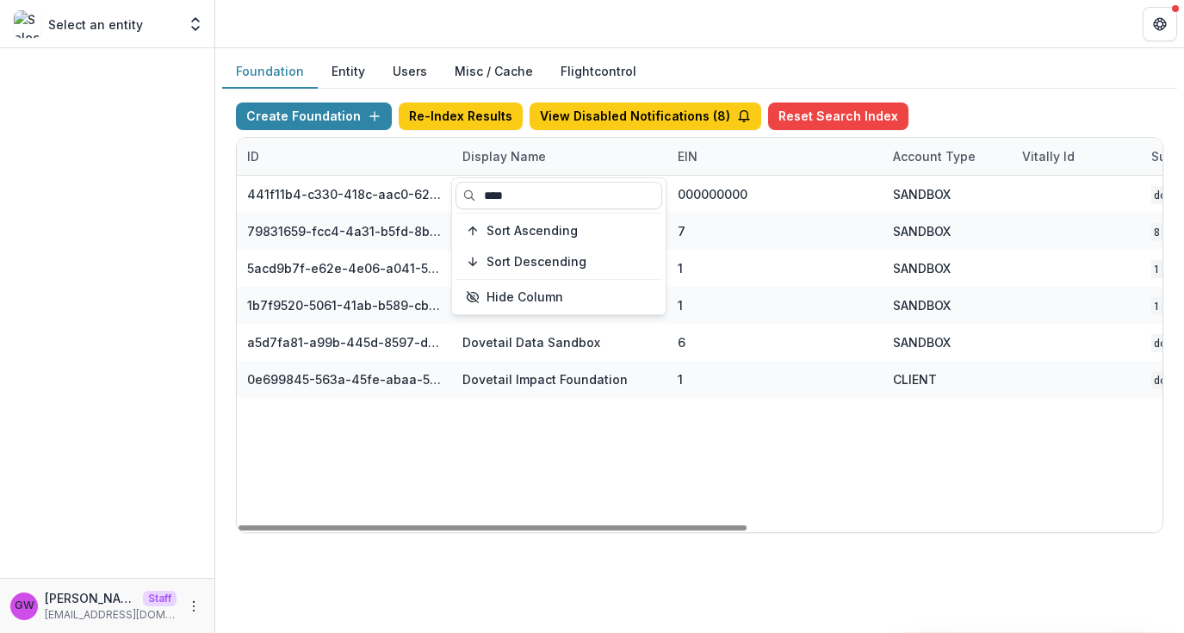
type input "****"
click at [1041, 87] on div "Foundation Entity Users Misc / Cache Flightcontrol" at bounding box center [699, 72] width 955 height 34
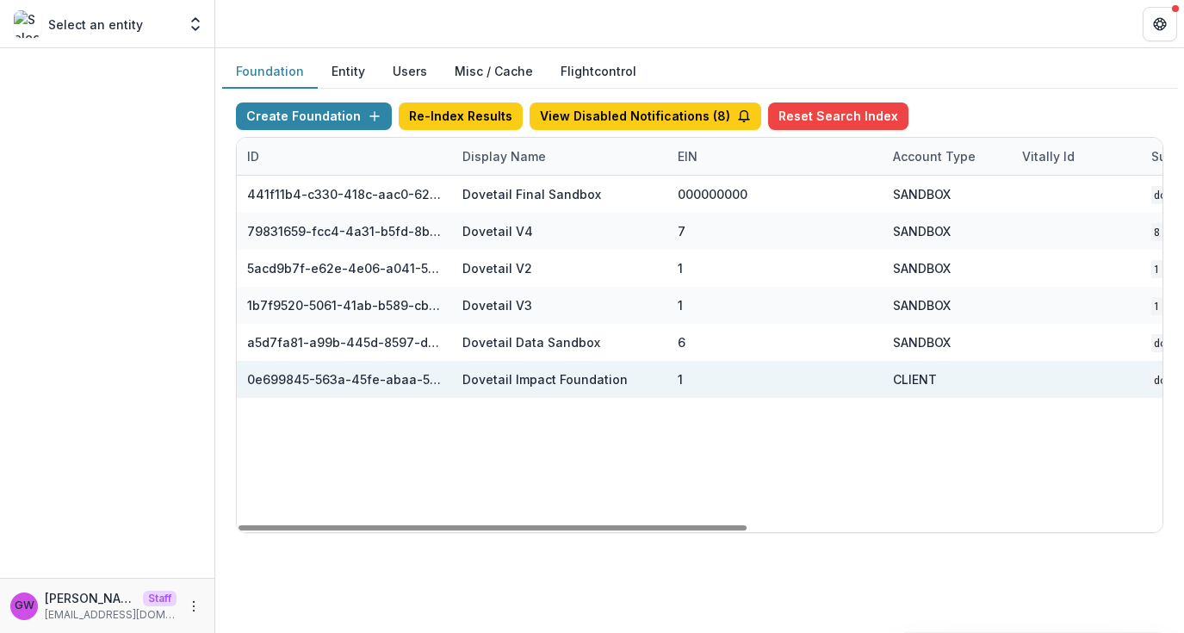
scroll to position [0, 754]
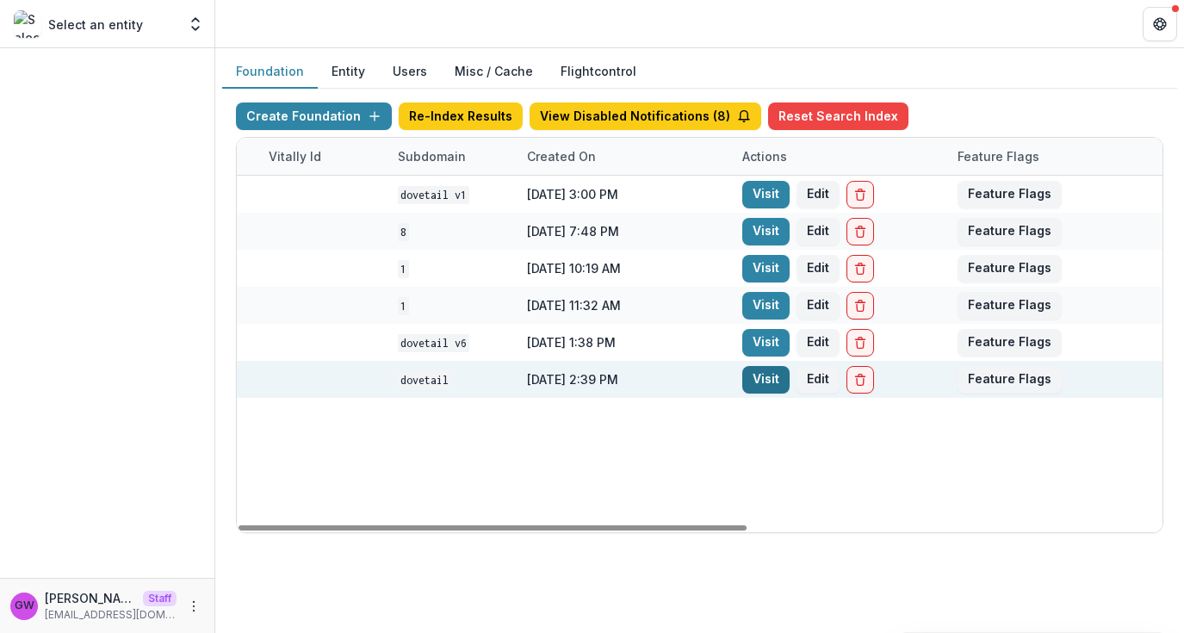
click at [754, 378] on link "Visit" at bounding box center [765, 380] width 47 height 28
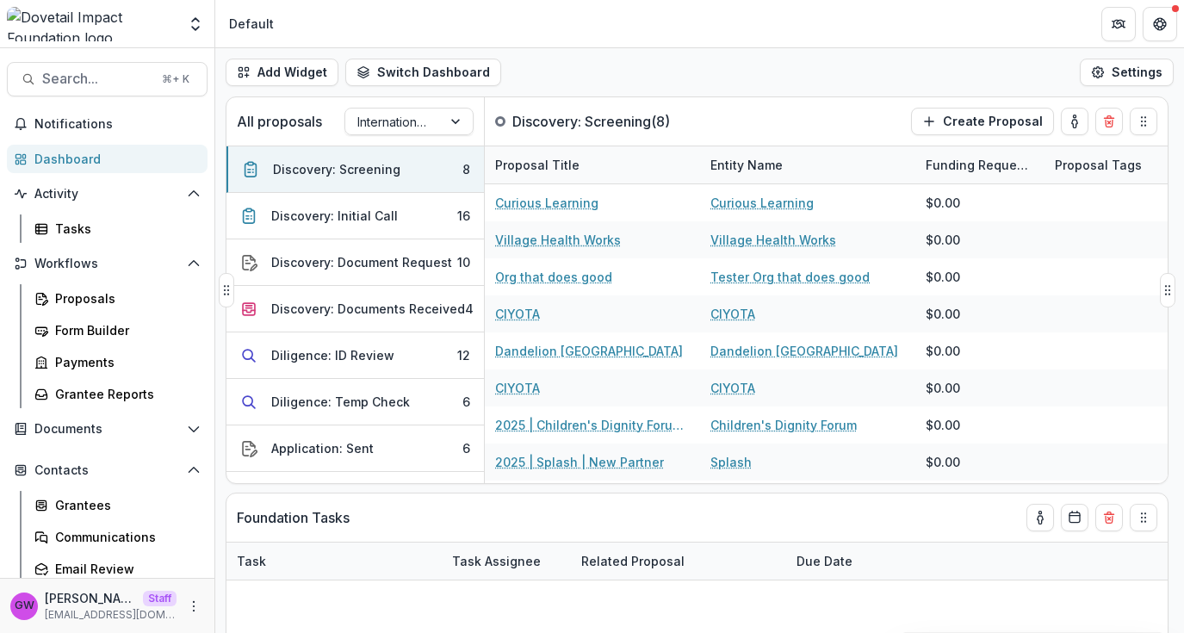
select select "******"
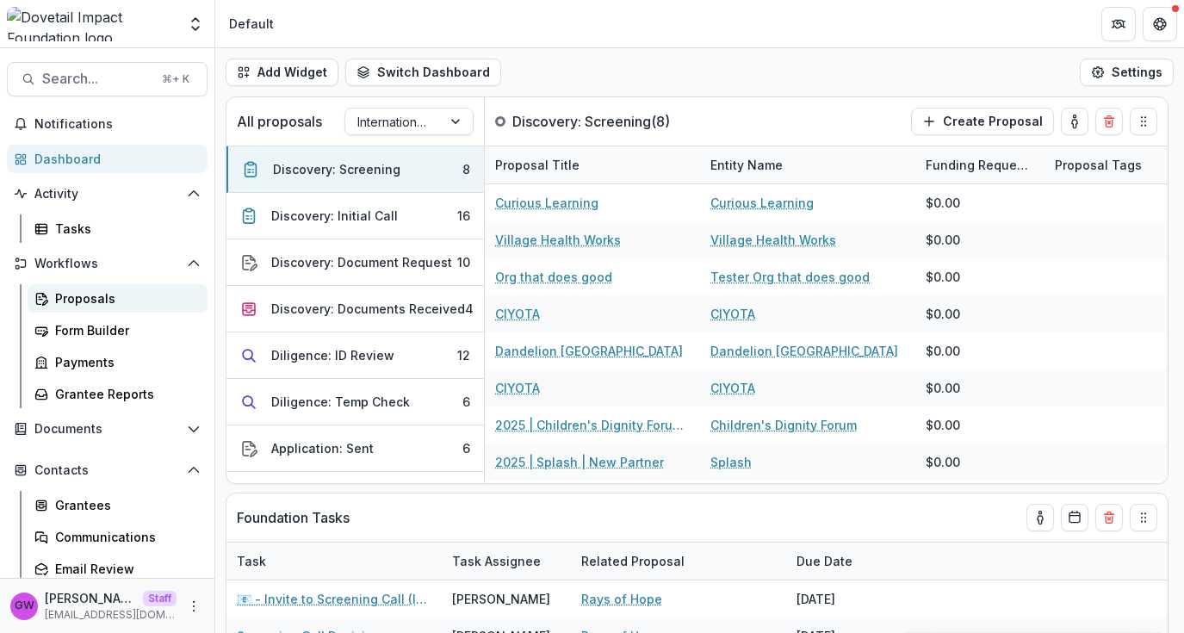
click at [72, 295] on div "Proposals" at bounding box center [124, 298] width 139 height 18
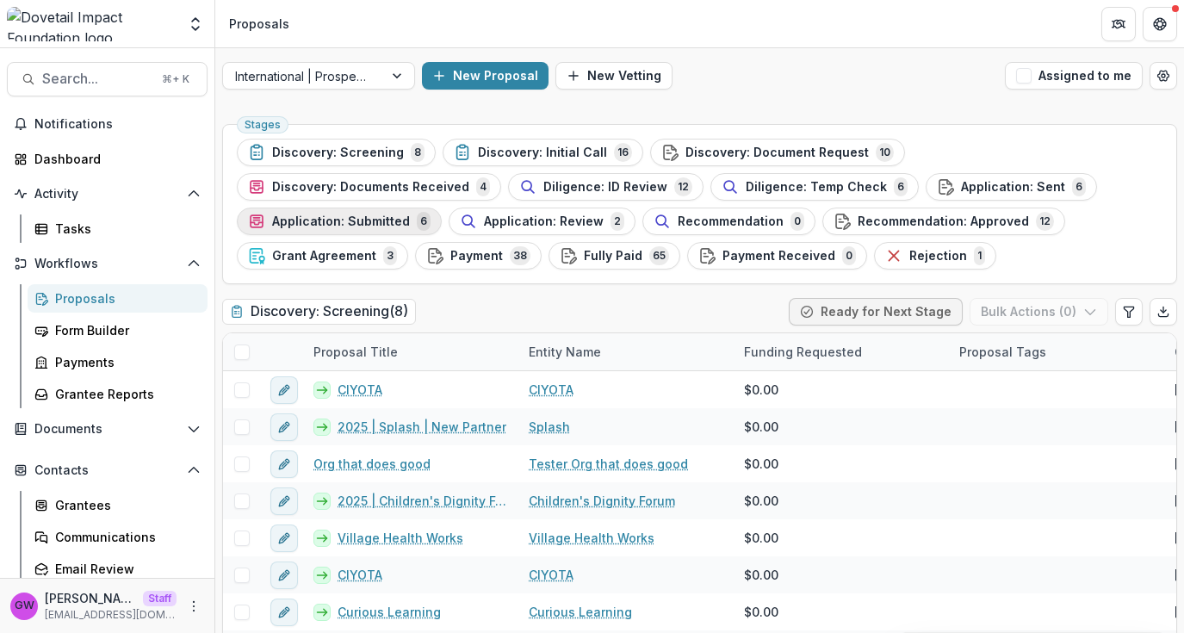
click at [410, 214] on span "Application: Submitted" at bounding box center [341, 221] width 138 height 15
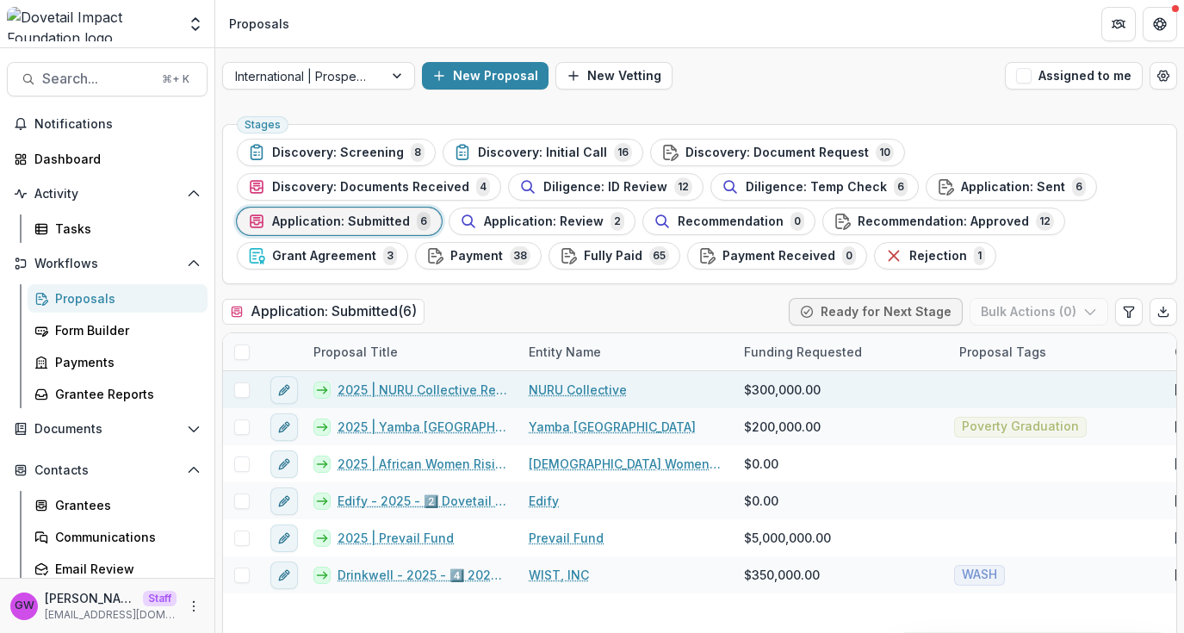
click at [437, 388] on link "2025 | NURU Collective Renewal" at bounding box center [423, 390] width 171 height 18
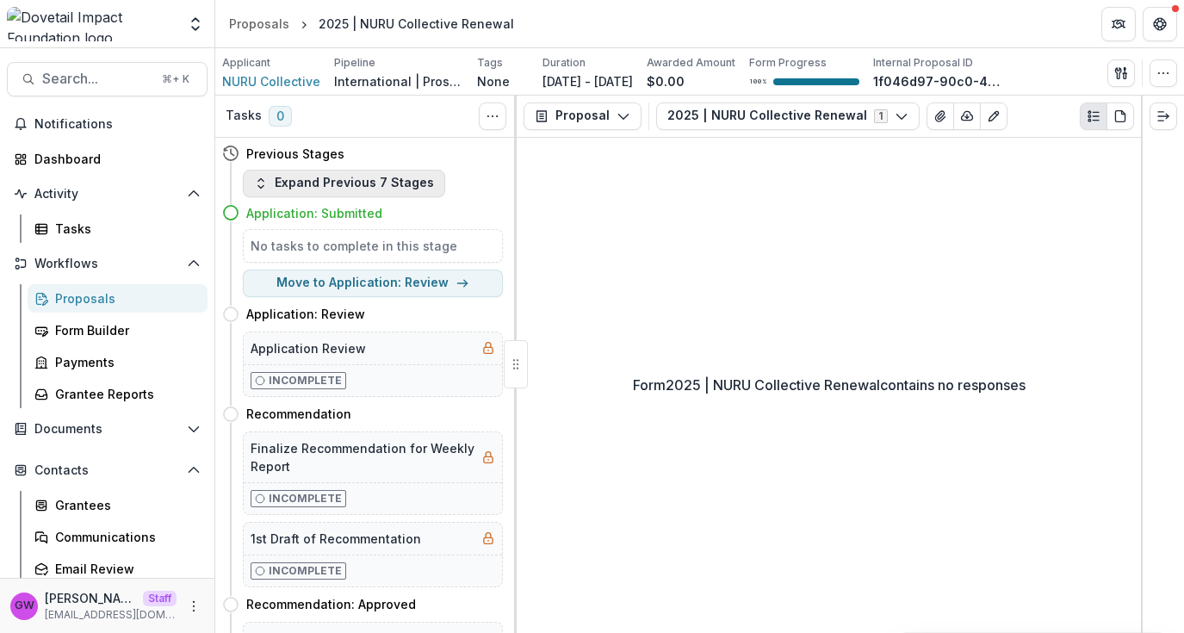
click at [388, 187] on button "Expand Previous 7 Stages" at bounding box center [344, 184] width 202 height 28
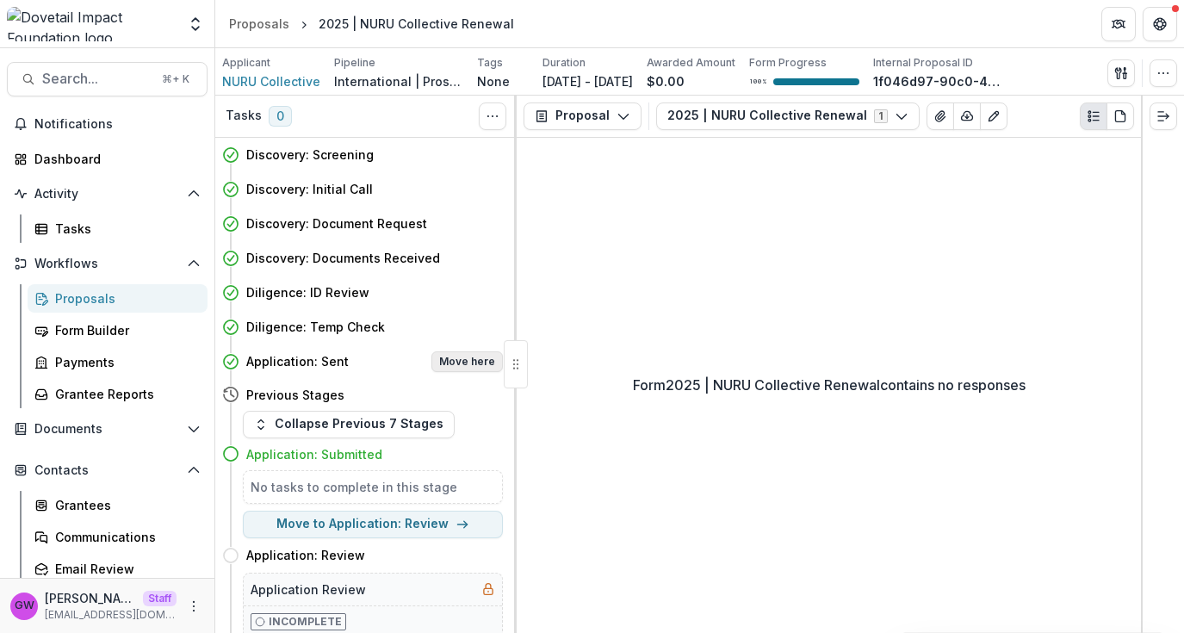
click at [448, 359] on button "Move here" at bounding box center [466, 361] width 71 height 21
select select "**********"
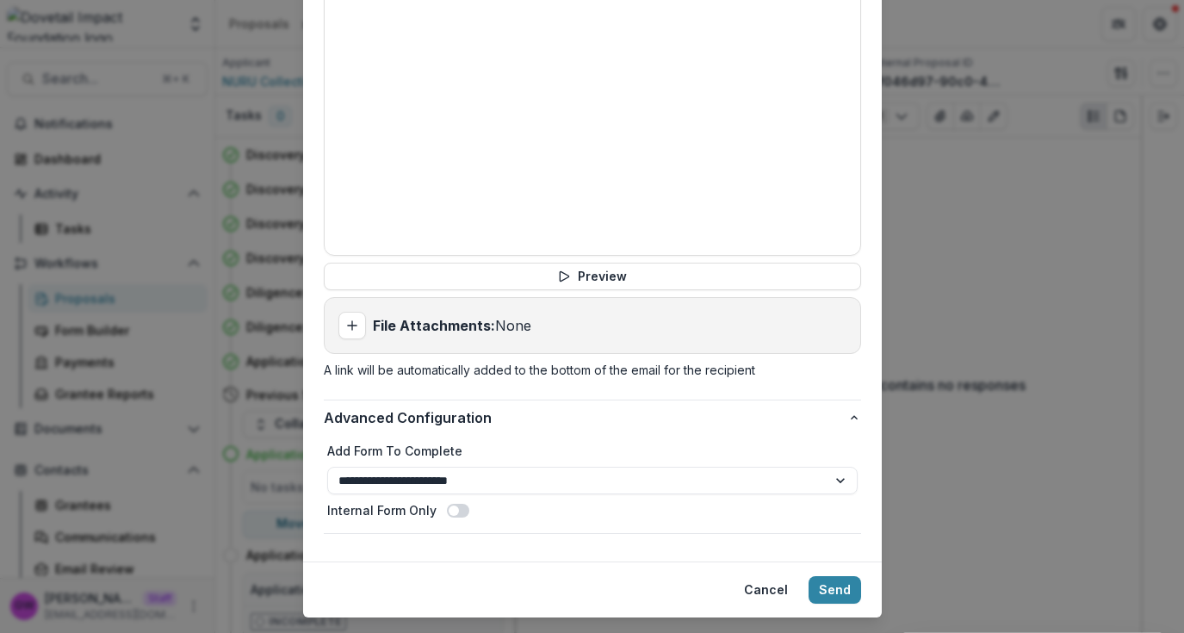
scroll to position [908, 0]
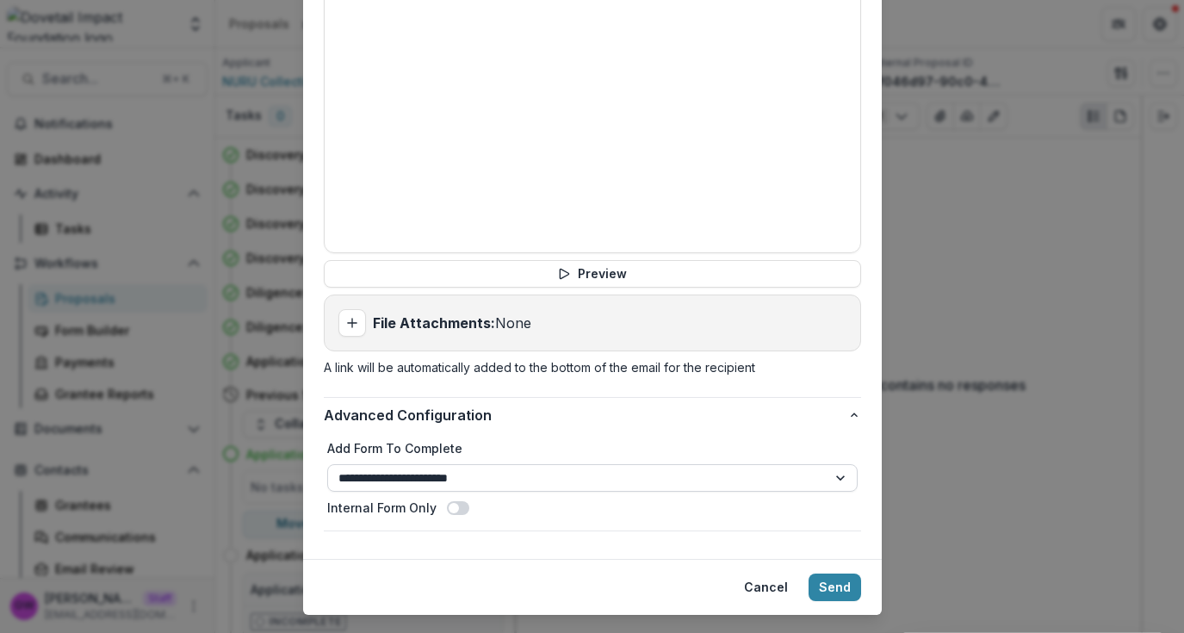
click at [836, 464] on select "**********" at bounding box center [592, 478] width 531 height 28
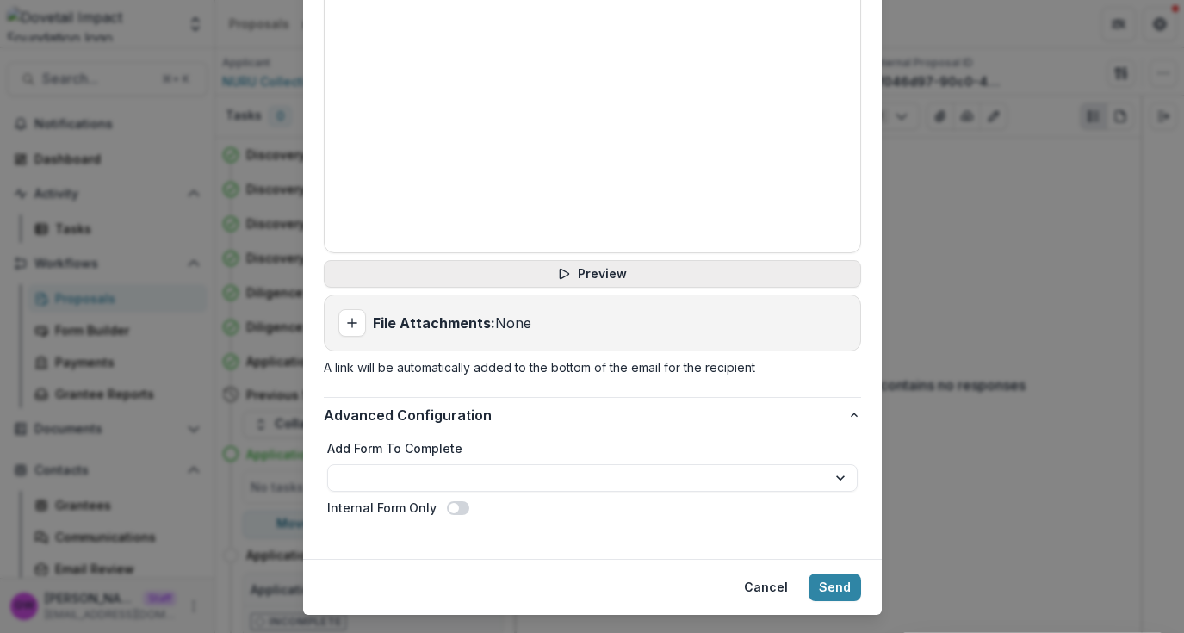
scroll to position [810, 0]
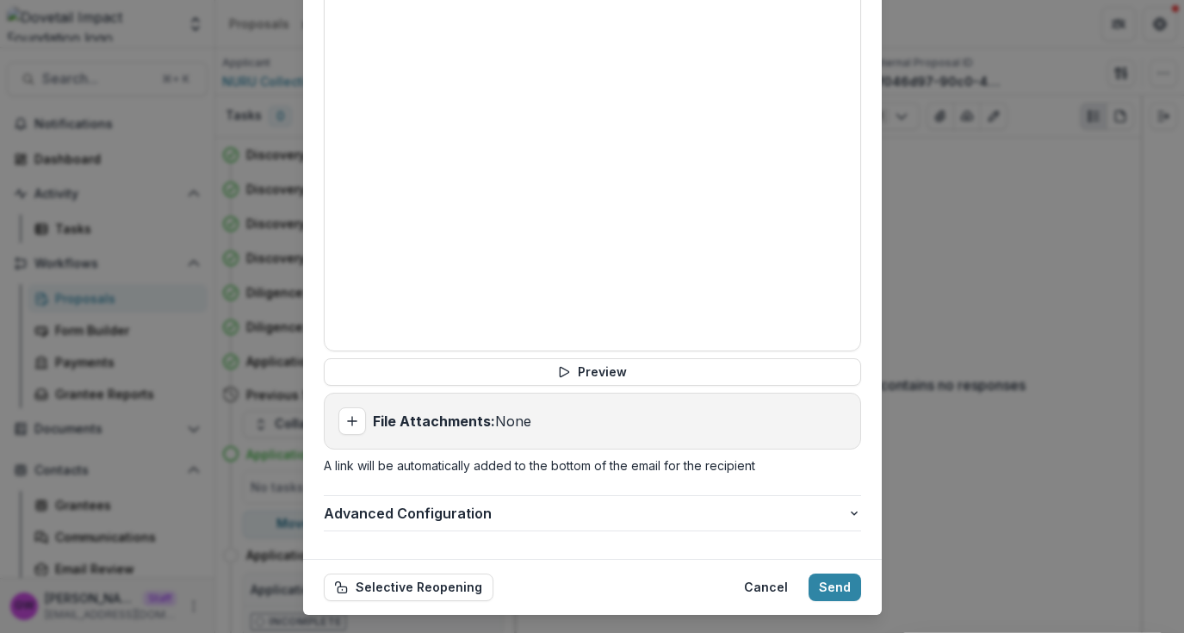
click at [1045, 220] on div "**********" at bounding box center [592, 316] width 1184 height 633
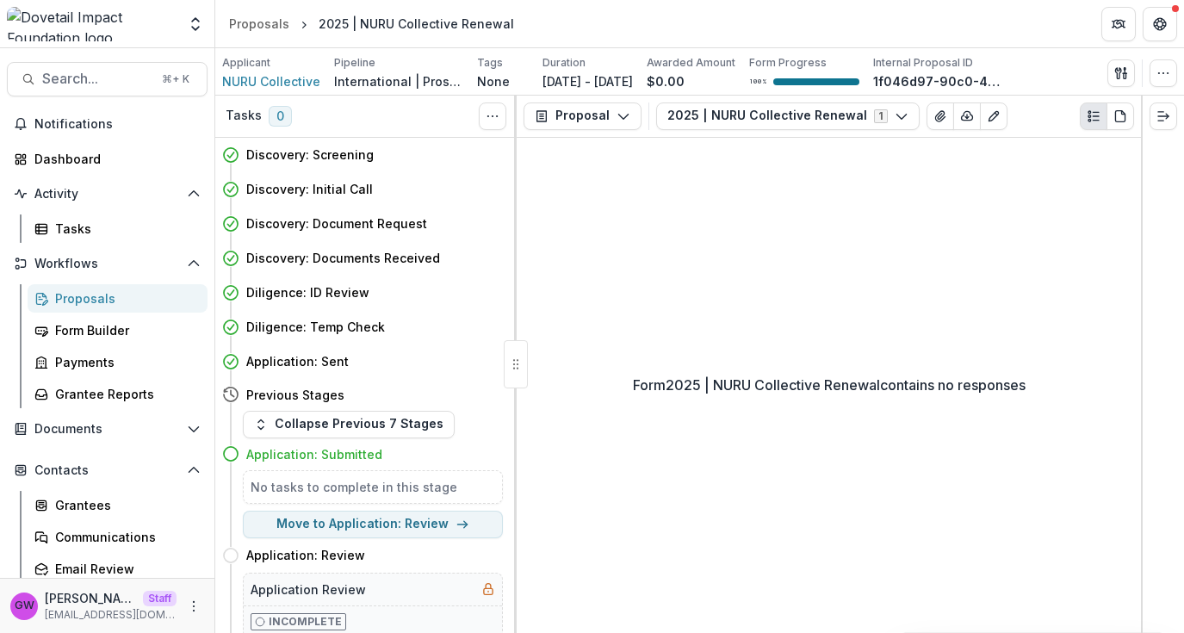
click at [84, 301] on div "Proposals" at bounding box center [124, 298] width 139 height 18
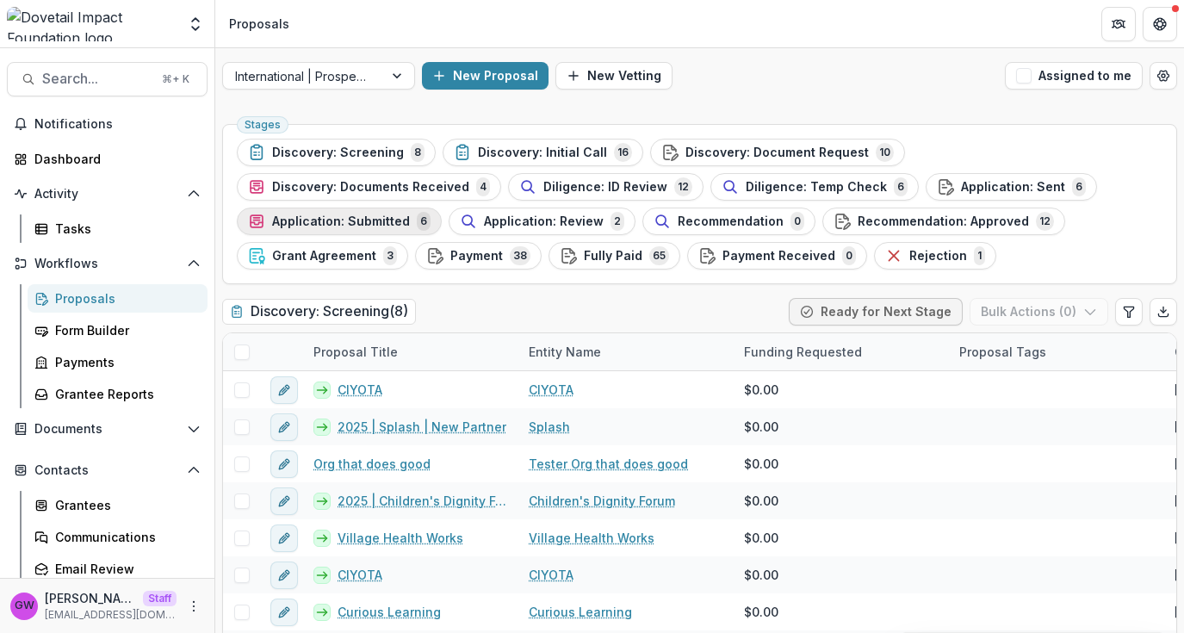
click at [410, 214] on span "Application: Submitted" at bounding box center [341, 221] width 138 height 15
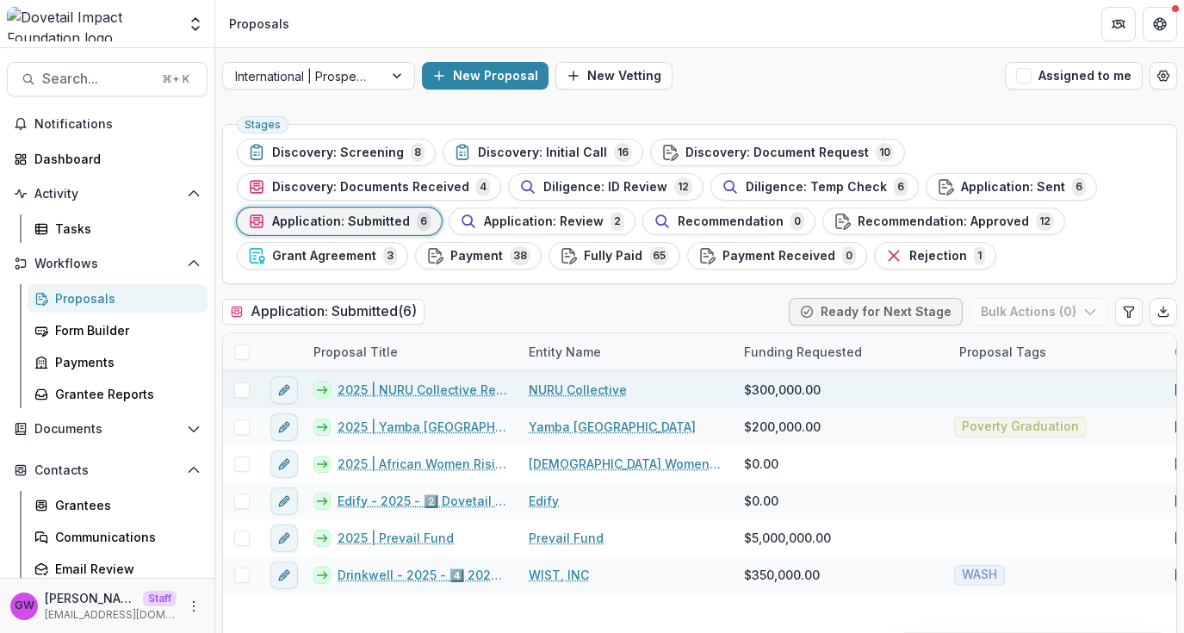
click at [394, 388] on link "2025 | NURU Collective Renewal" at bounding box center [423, 390] width 171 height 18
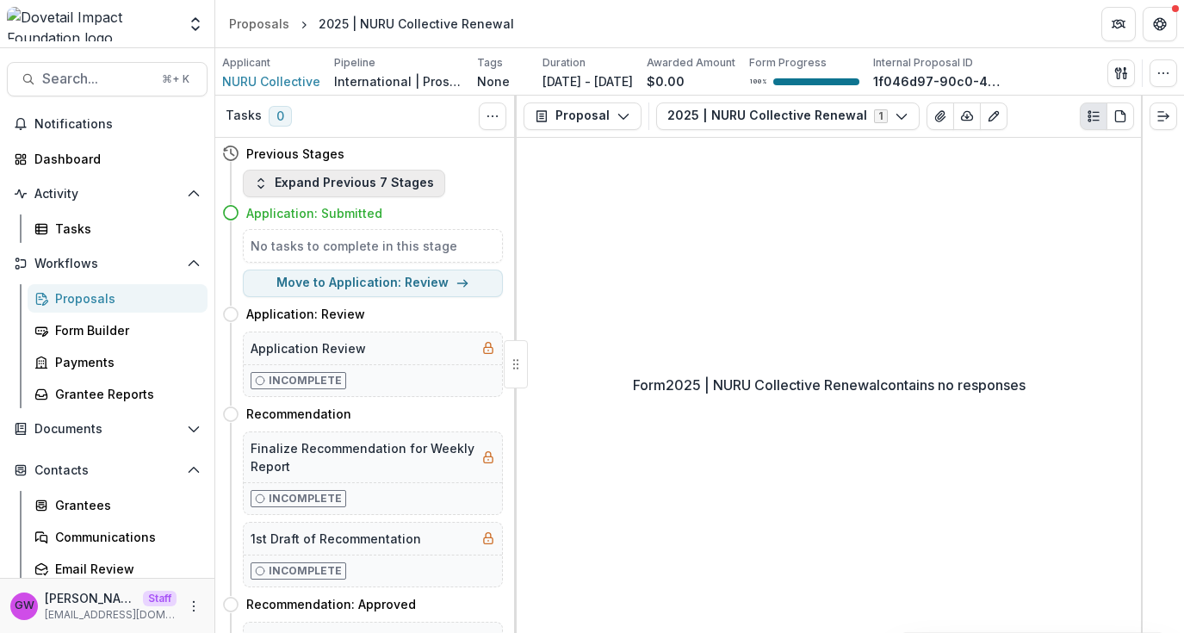
click at [388, 183] on button "Expand Previous 7 Stages" at bounding box center [344, 184] width 202 height 28
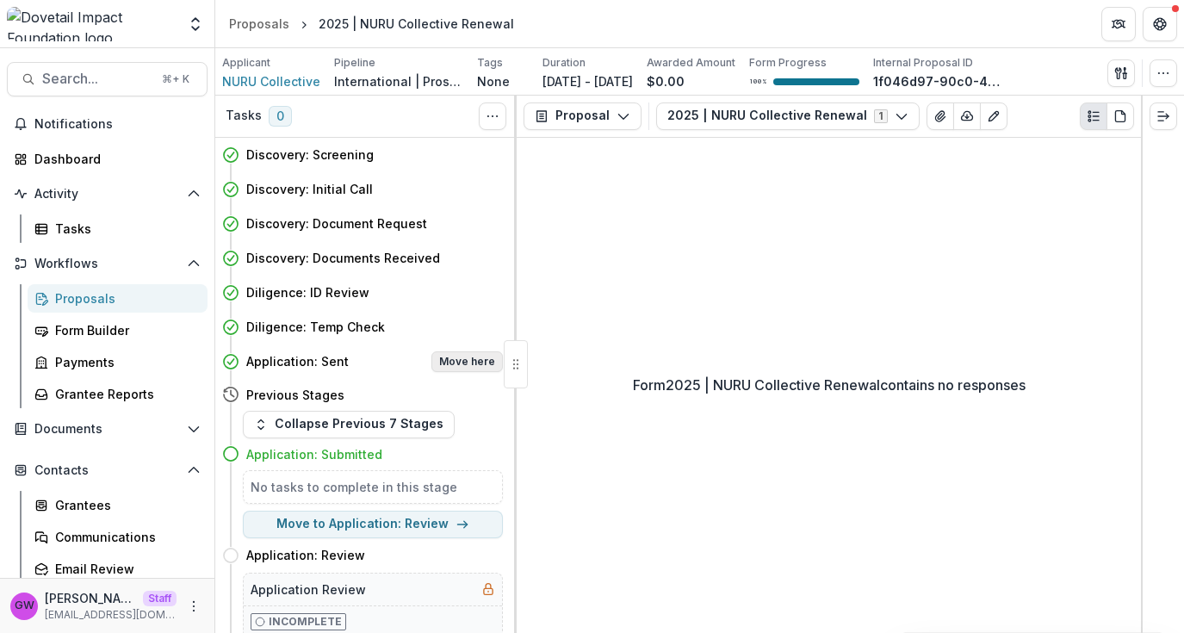
click at [443, 363] on button "Move here" at bounding box center [466, 361] width 71 height 21
select select "**********"
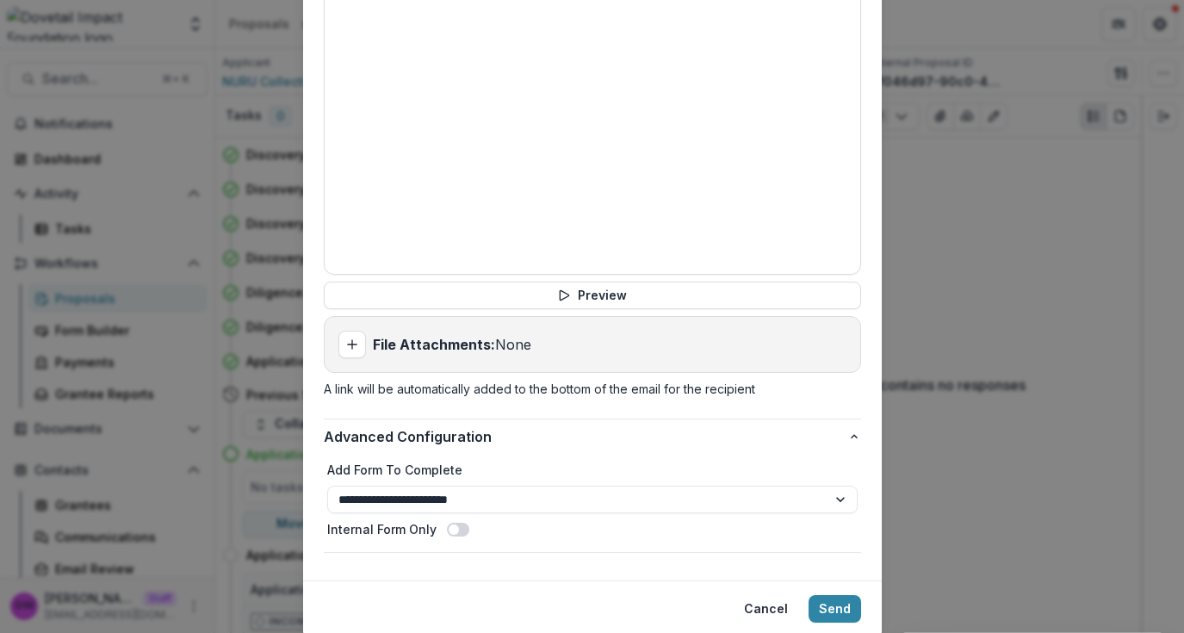
scroll to position [908, 0]
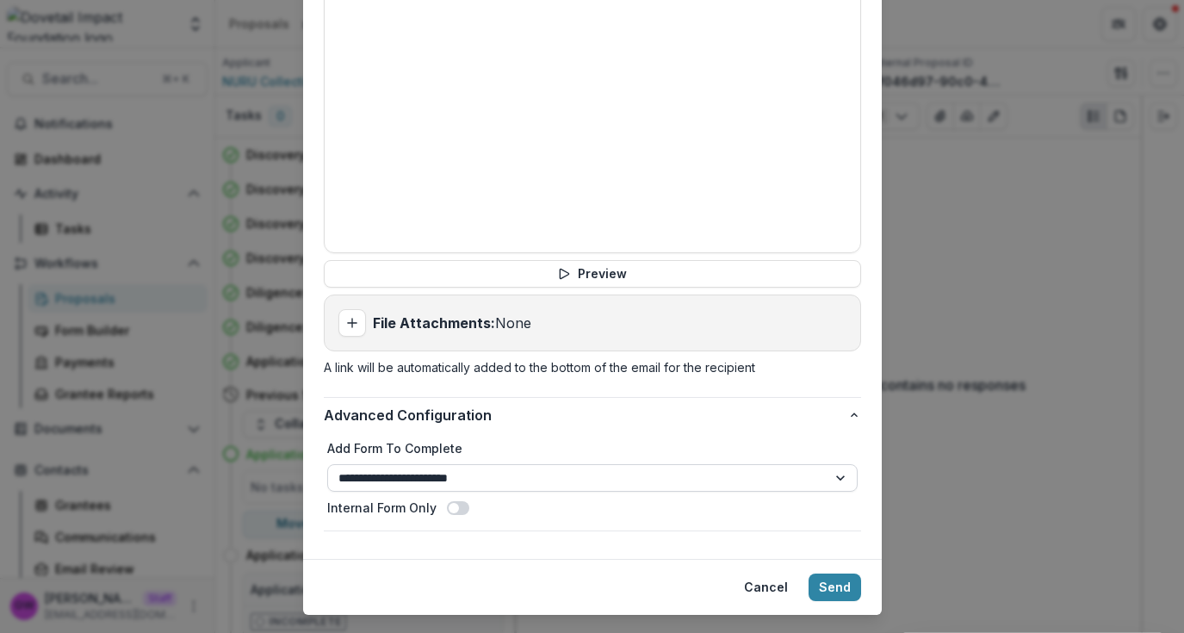
click at [775, 464] on select "**********" at bounding box center [592, 478] width 531 height 28
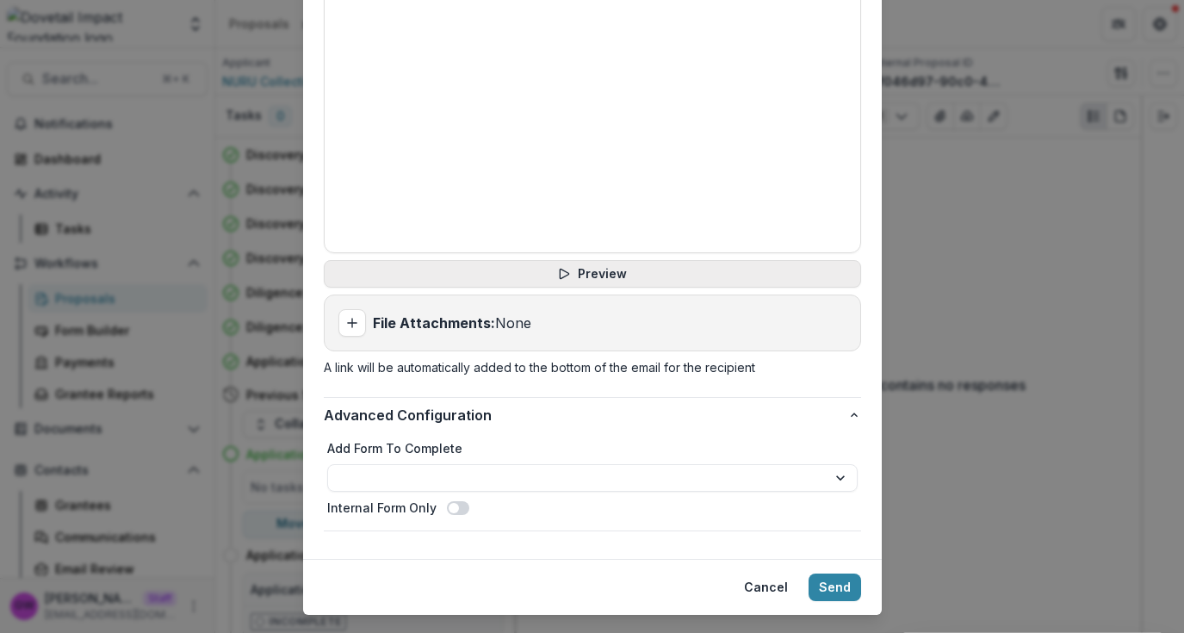
scroll to position [810, 0]
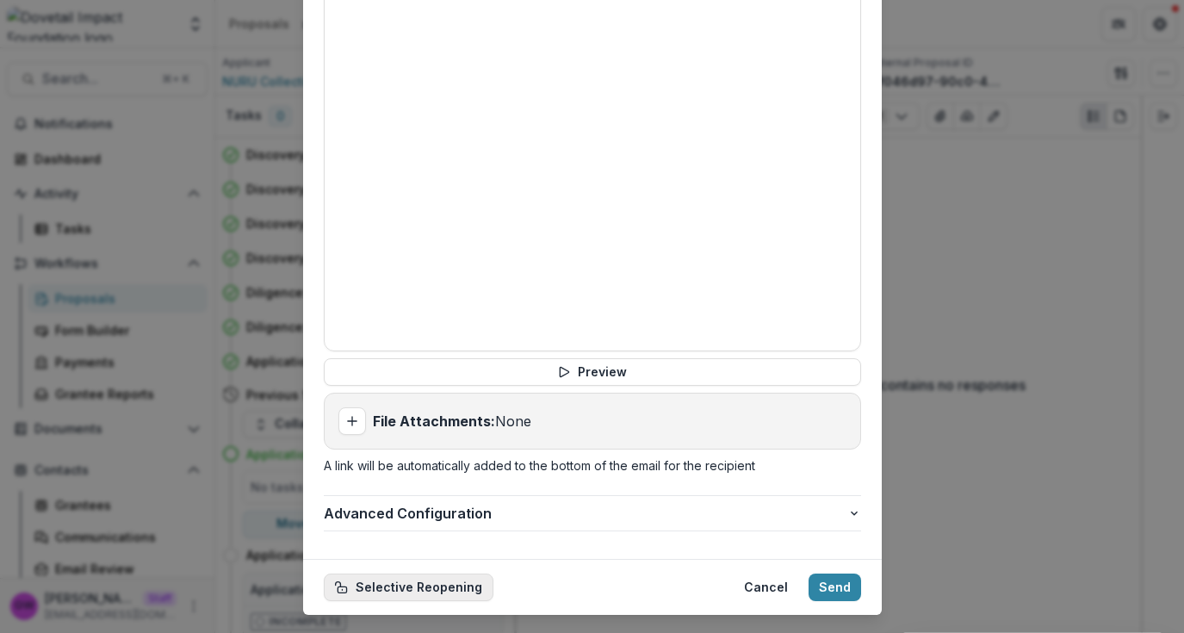
click at [393, 574] on button "Selective Reopening" at bounding box center [409, 588] width 170 height 28
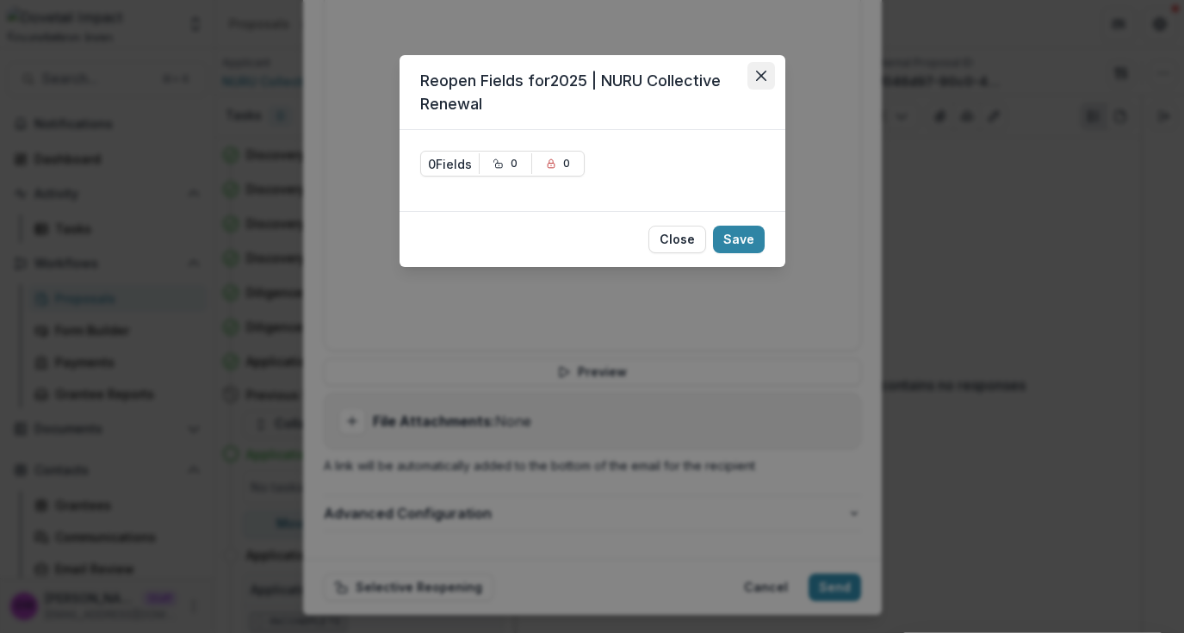
click at [761, 72] on icon "Close" at bounding box center [761, 76] width 10 height 10
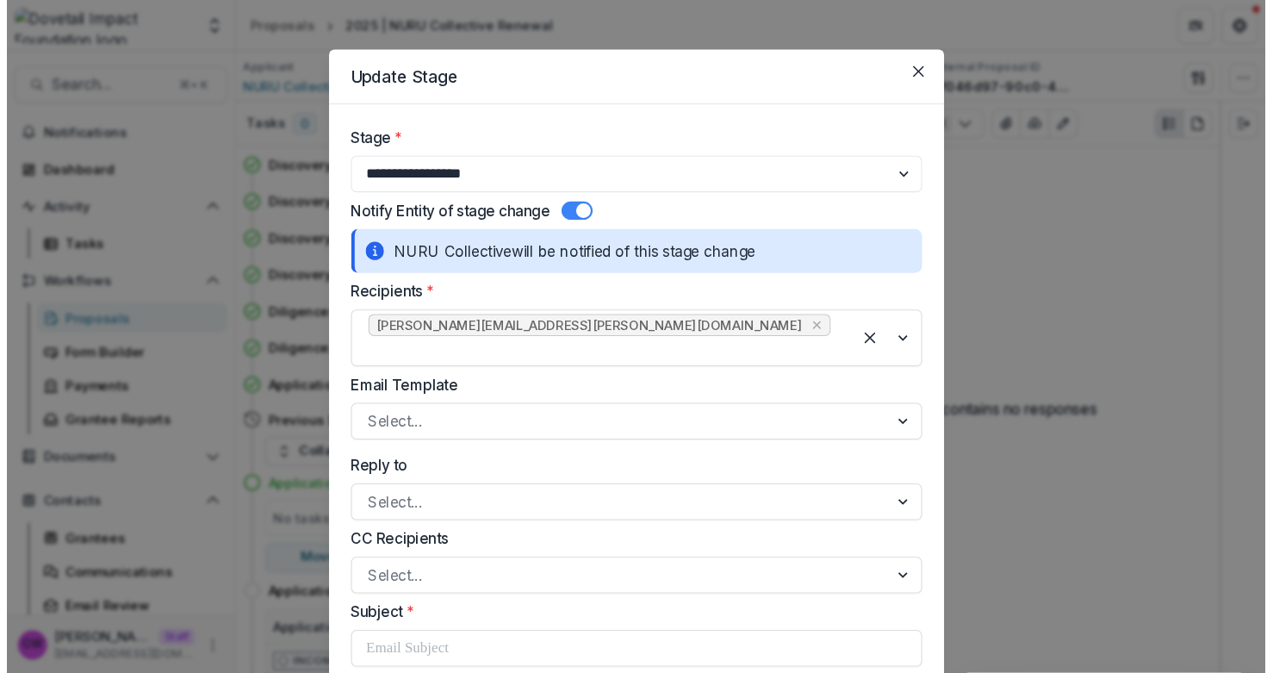
scroll to position [0, 0]
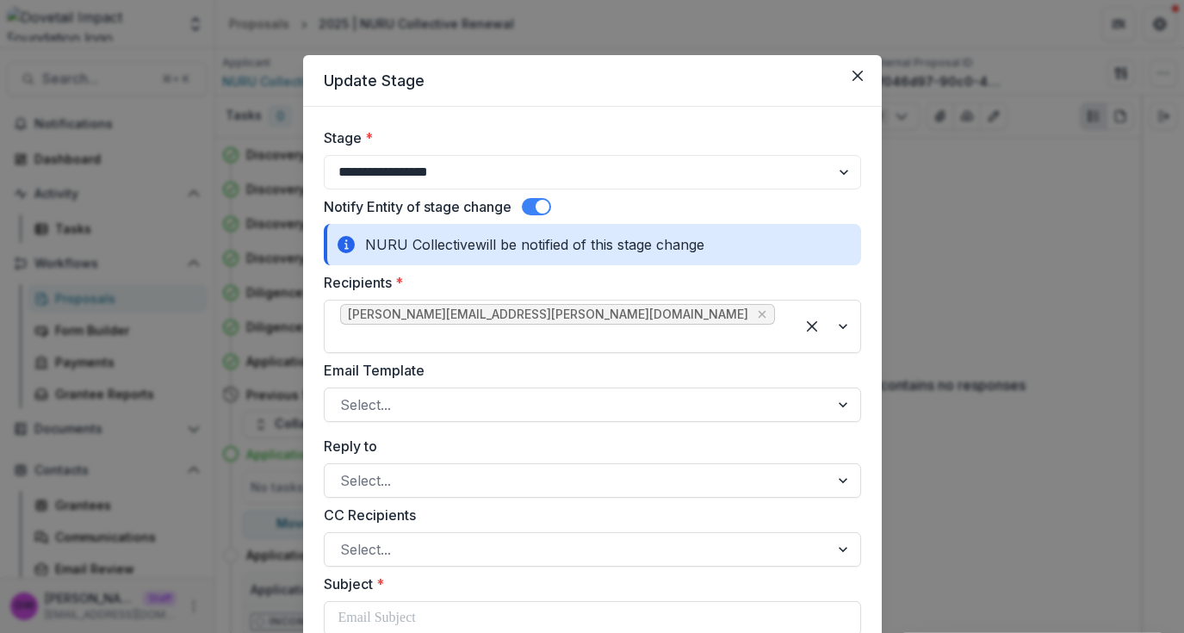
click at [856, 77] on icon "Close" at bounding box center [857, 76] width 10 height 10
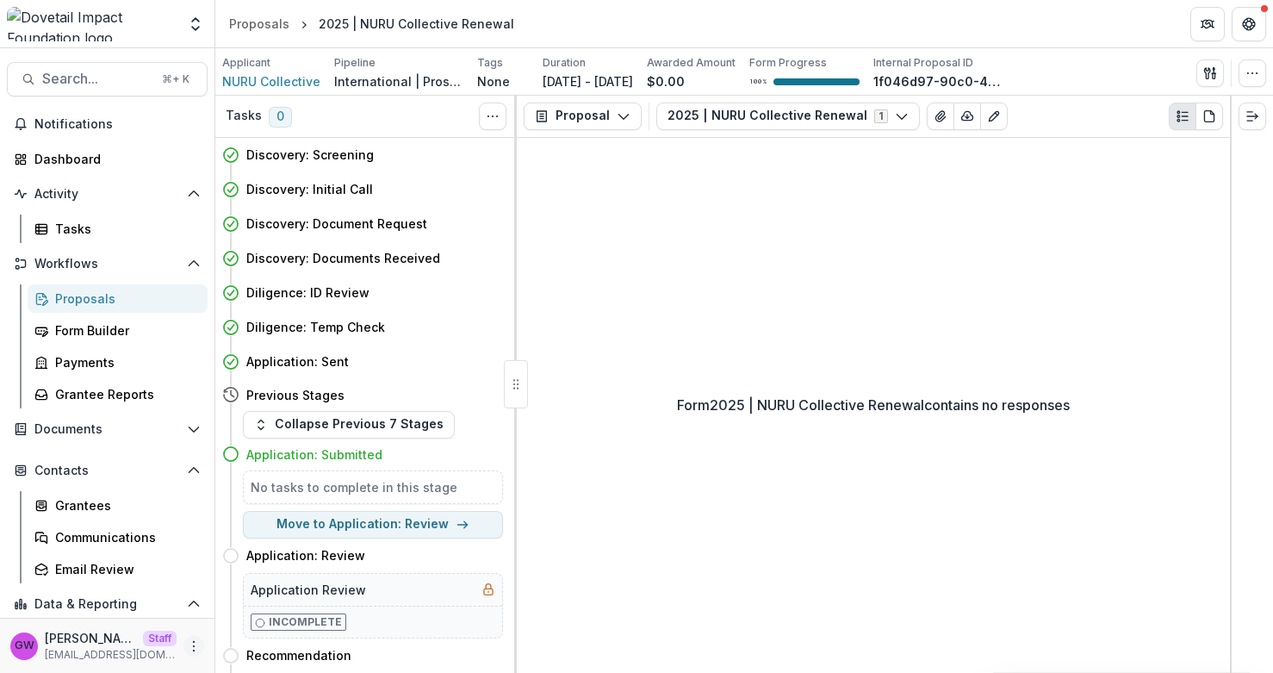
click at [188, 632] on icon "More" at bounding box center [194, 646] width 14 height 14
click at [296, 586] on link "Help Center" at bounding box center [302, 581] width 184 height 28
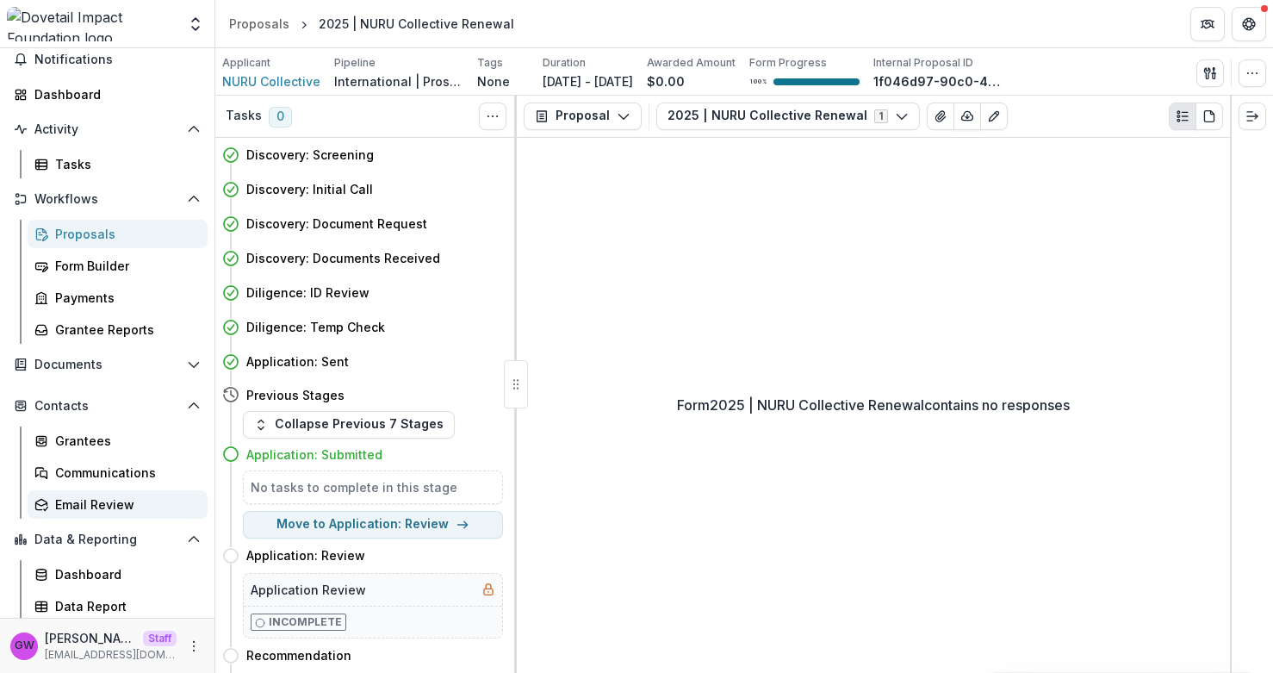
scroll to position [67, 0]
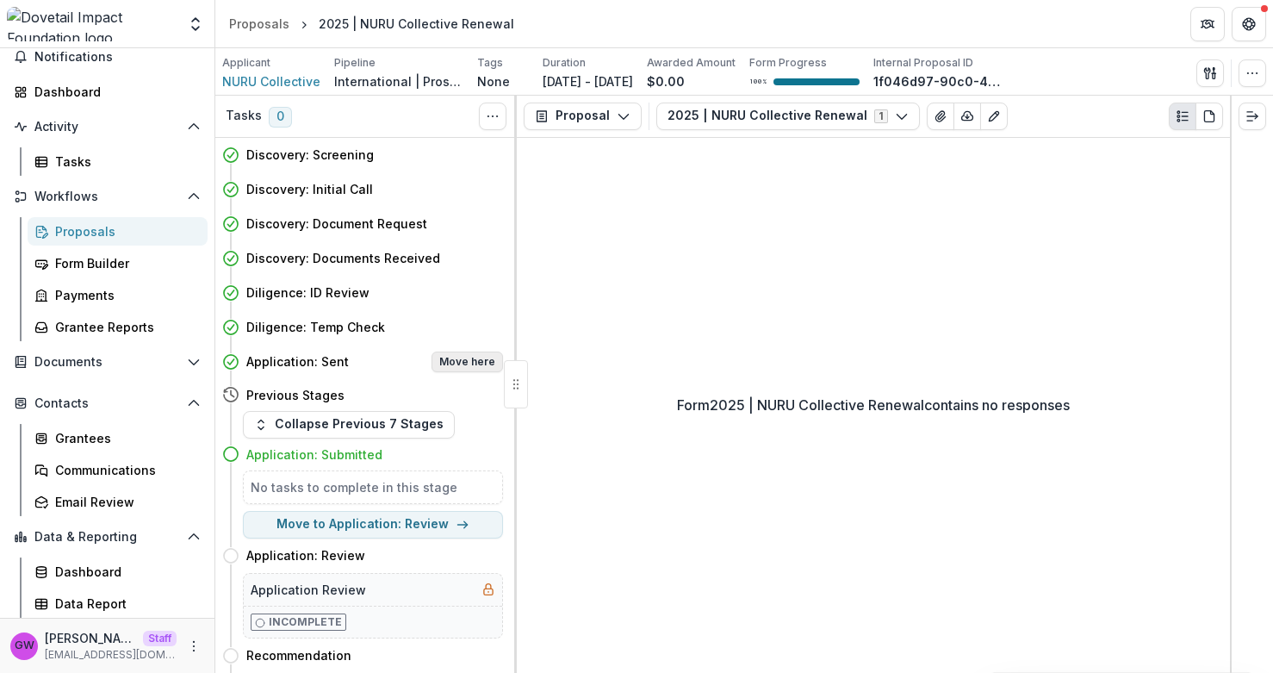
click at [472, 362] on button "Move here" at bounding box center [466, 361] width 71 height 21
select select "**********"
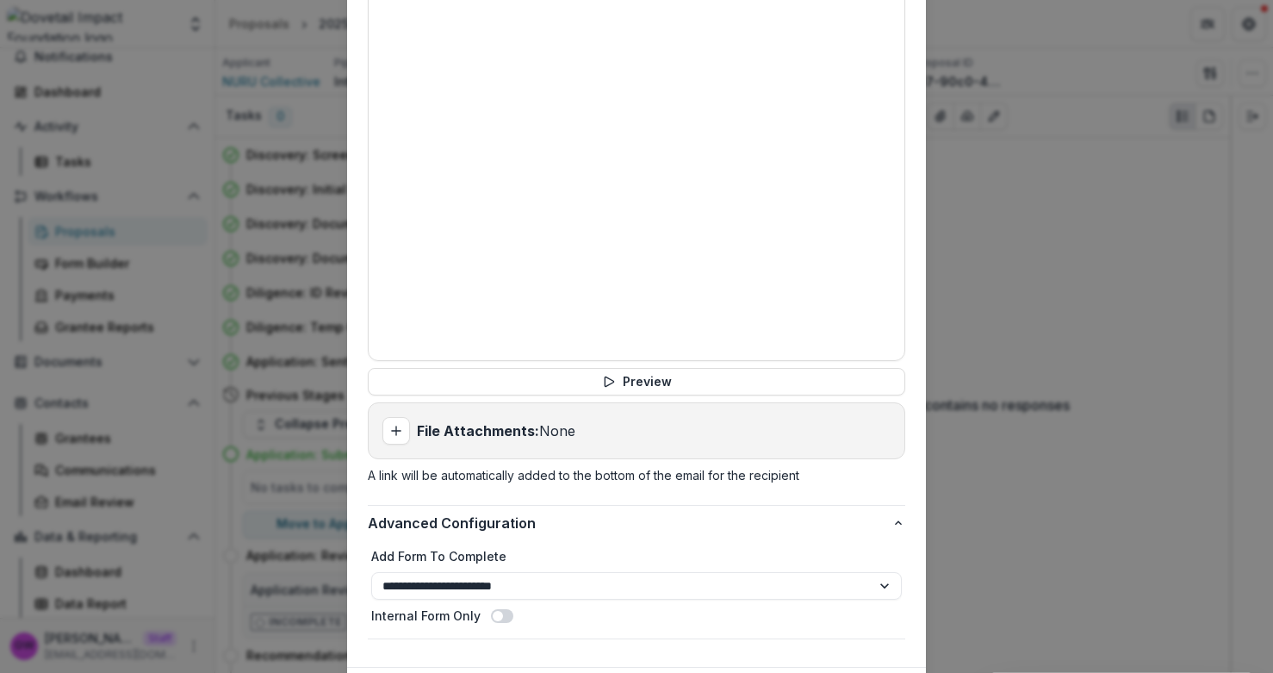
scroll to position [868, 0]
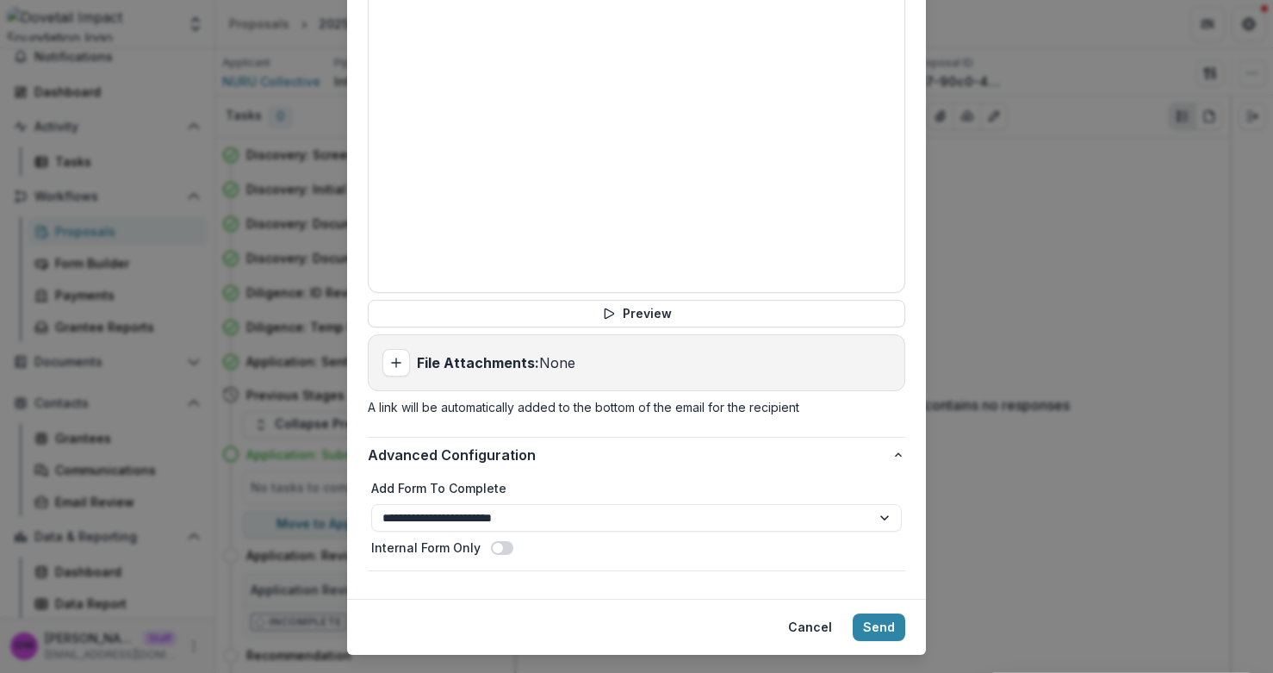
click at [1010, 326] on div "**********" at bounding box center [636, 336] width 1273 height 673
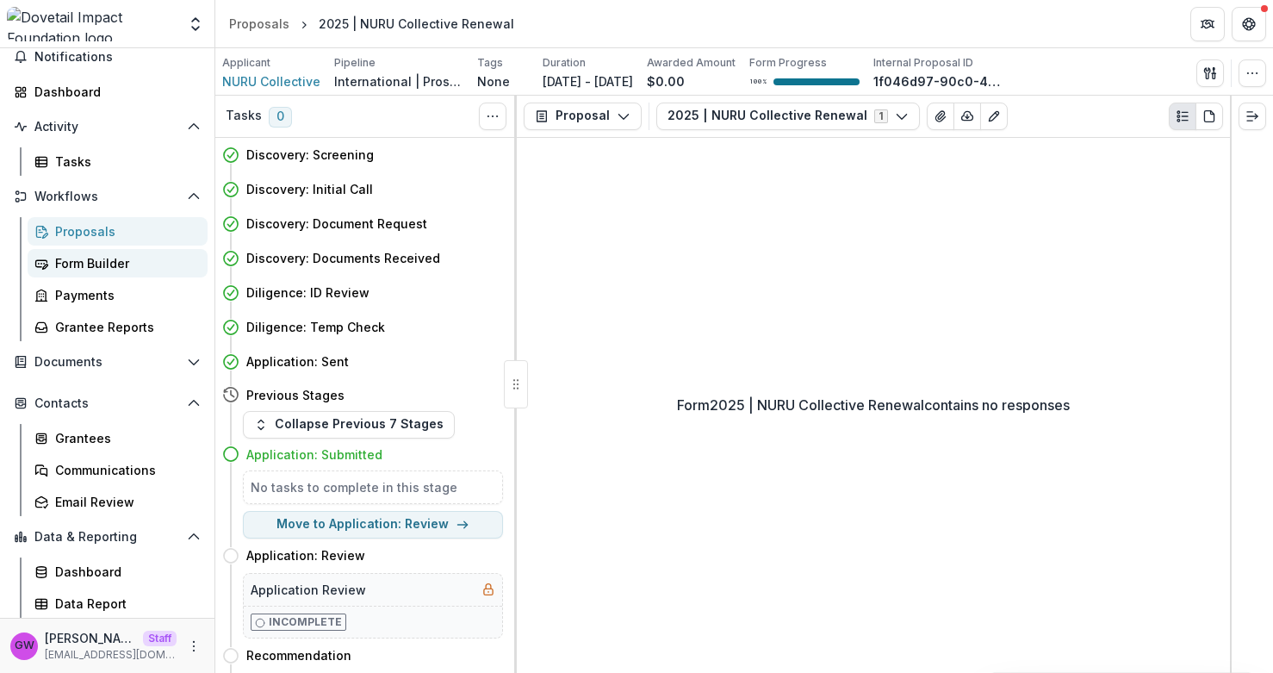
drag, startPoint x: 80, startPoint y: 267, endPoint x: 120, endPoint y: 266, distance: 39.6
click at [80, 267] on div "Form Builder" at bounding box center [124, 263] width 139 height 18
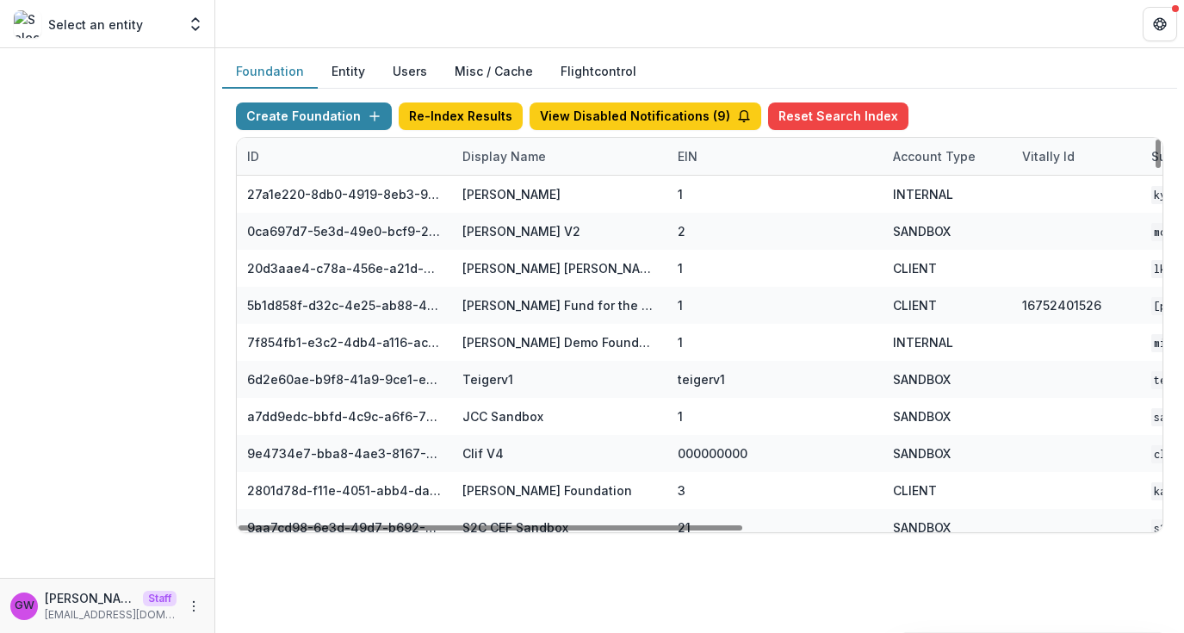
click at [501, 158] on div "Display Name" at bounding box center [504, 156] width 104 height 18
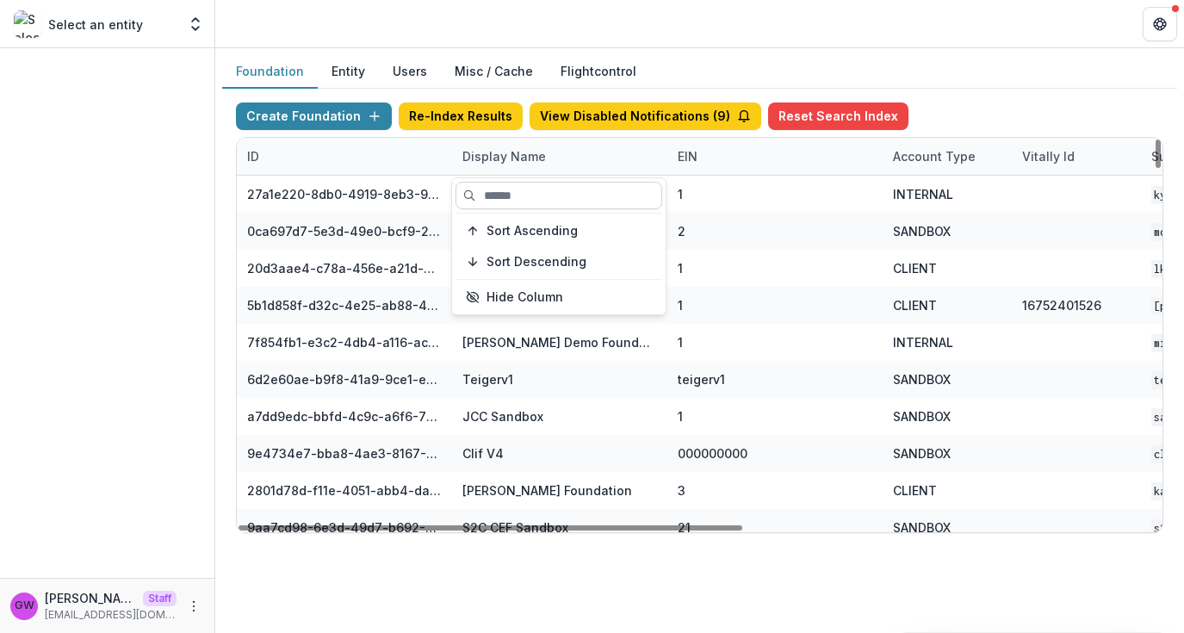
click at [496, 194] on input at bounding box center [559, 196] width 207 height 28
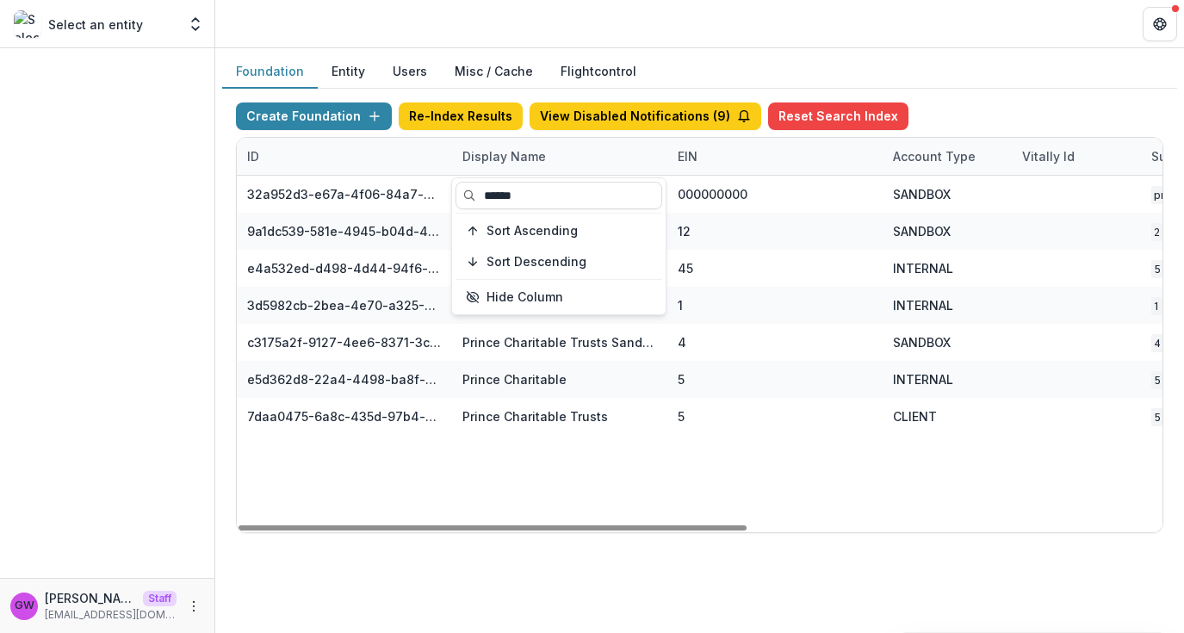
type input "******"
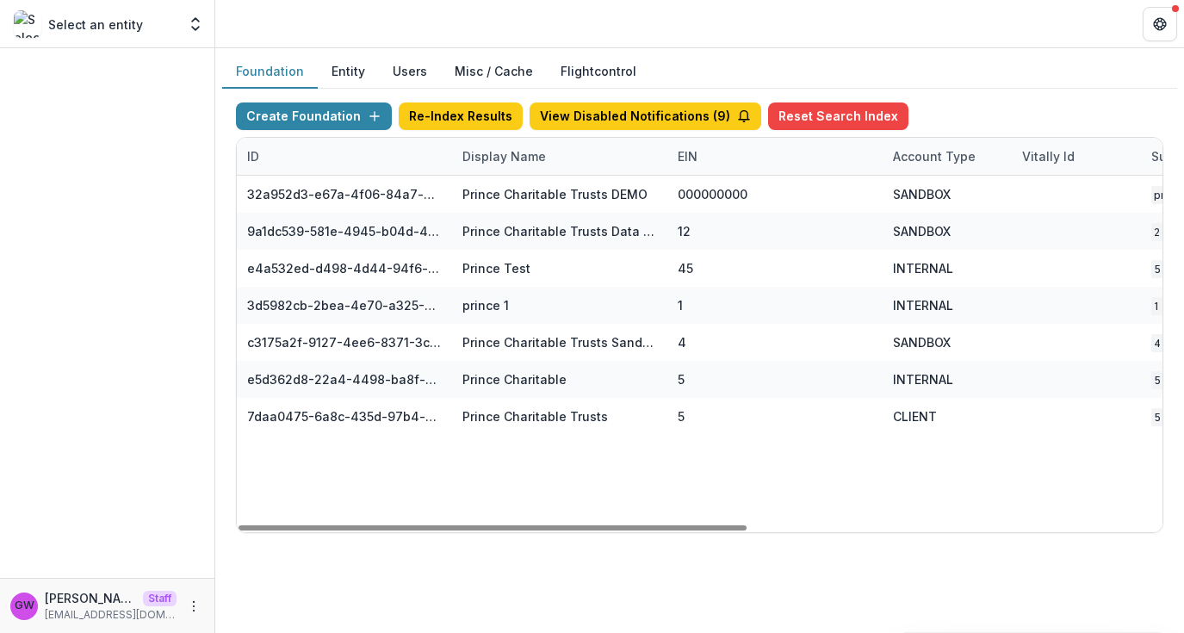
click at [979, 104] on div "Create Foundation Re-Index Results View Disabled Notifications ( 9 ) Reset Sear…" at bounding box center [700, 119] width 928 height 34
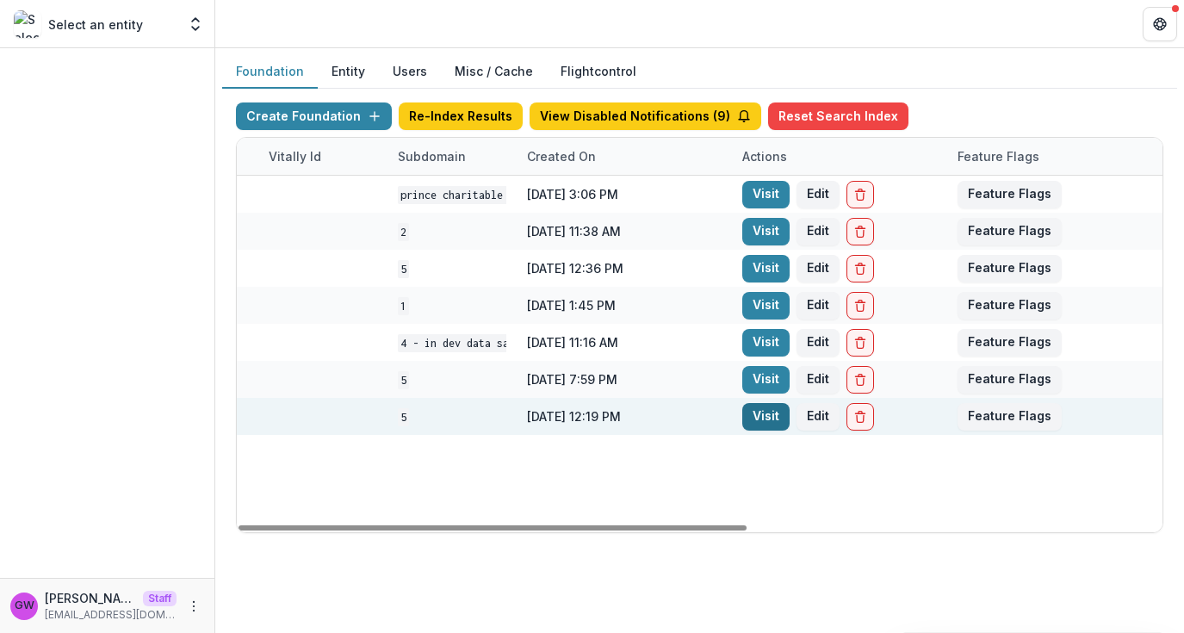
click at [756, 424] on link "Visit" at bounding box center [765, 417] width 47 height 28
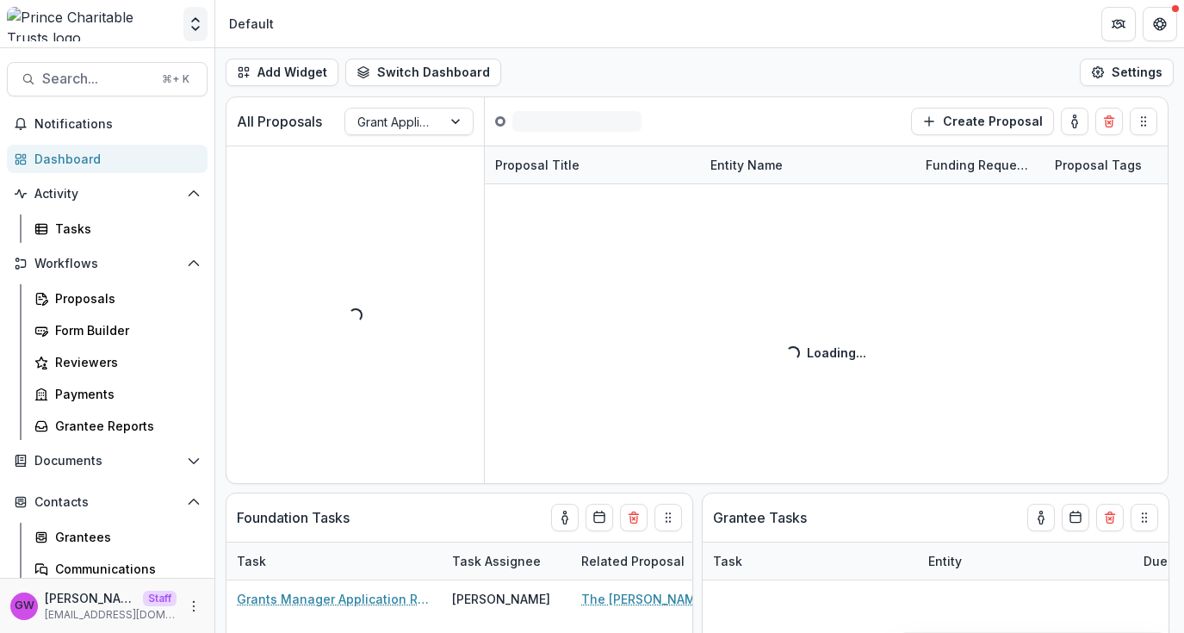
click at [195, 18] on polyline "Open entity switcher" at bounding box center [195, 19] width 7 height 3
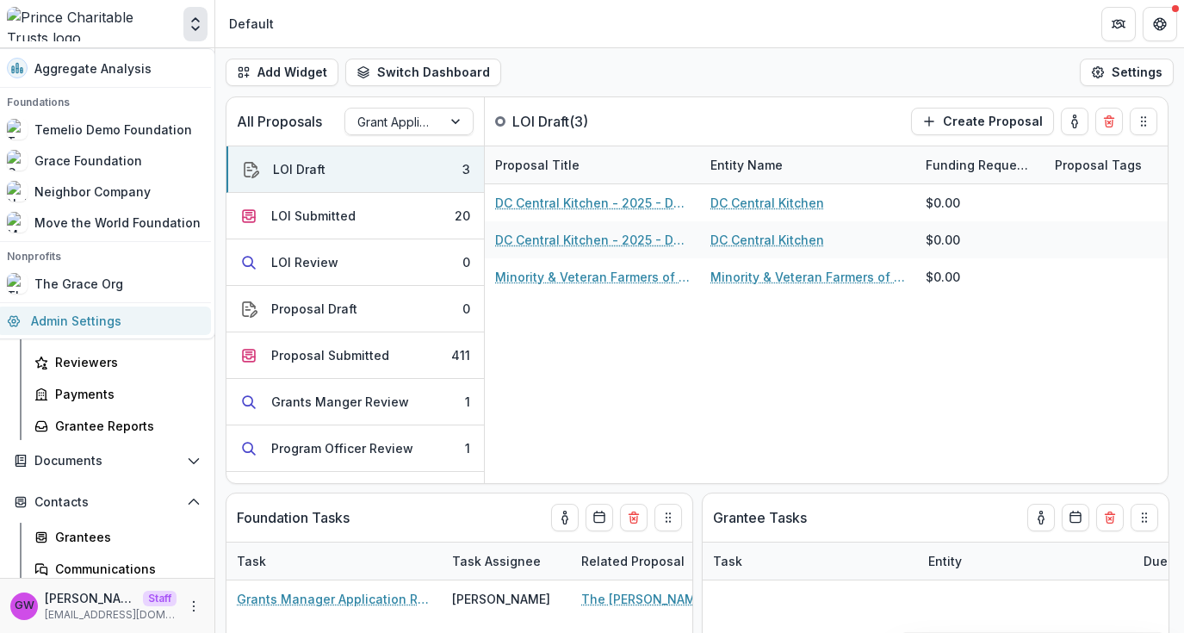
click at [115, 318] on link "Admin Settings" at bounding box center [104, 321] width 214 height 28
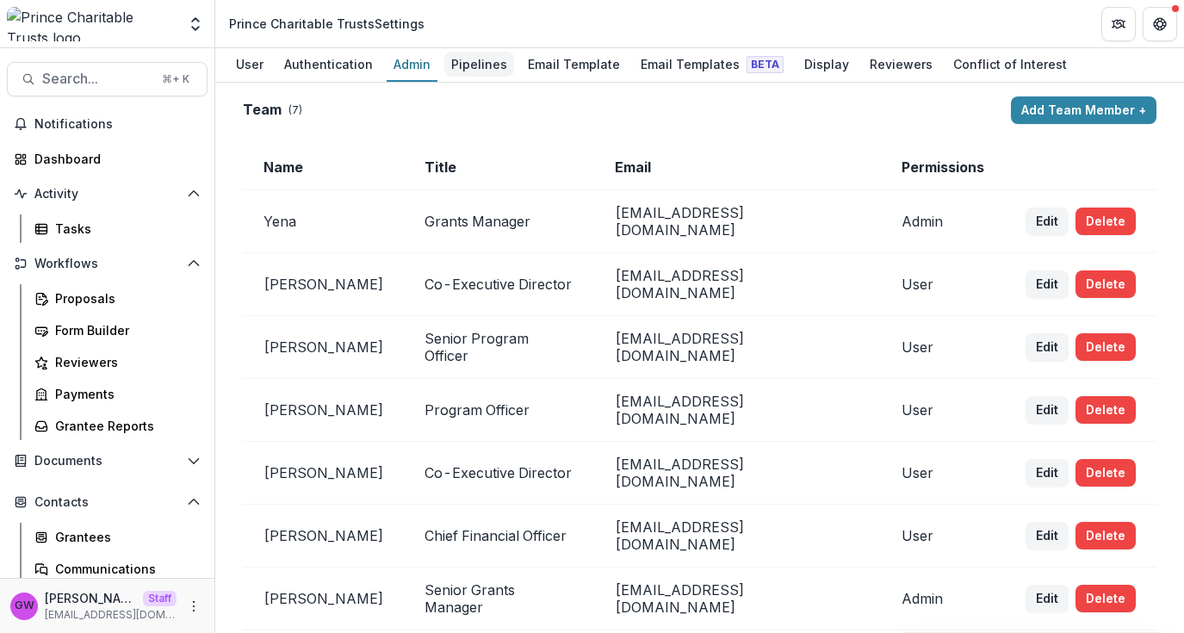
click at [465, 78] on link "Pipelines" at bounding box center [479, 65] width 70 height 34
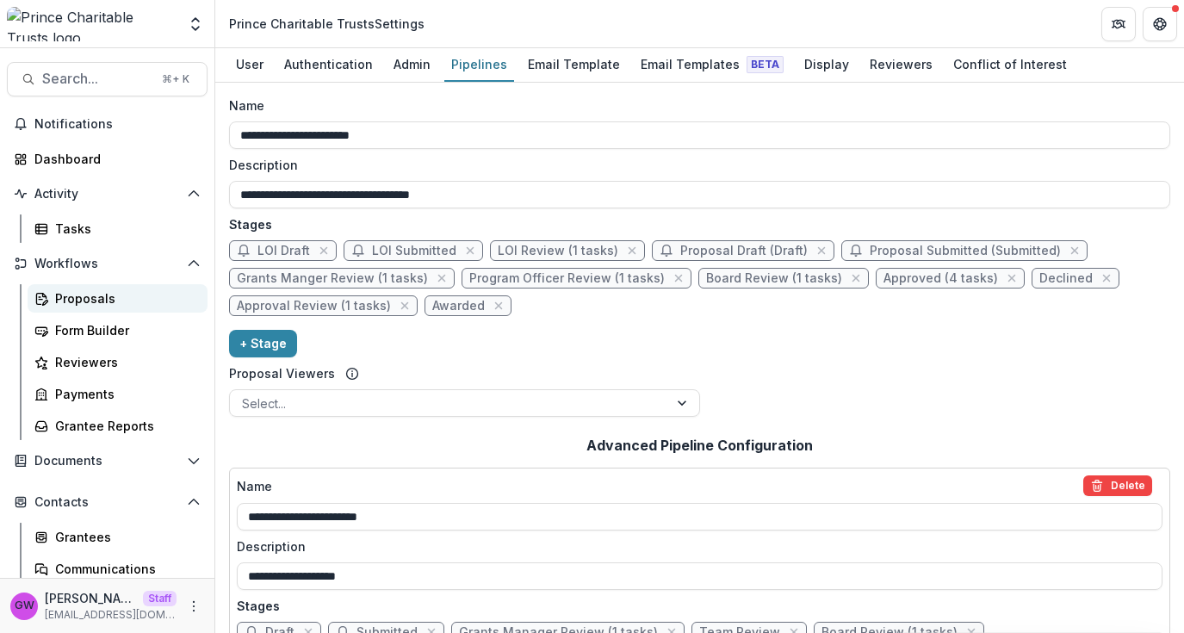
click at [114, 291] on div "Proposals" at bounding box center [124, 298] width 139 height 18
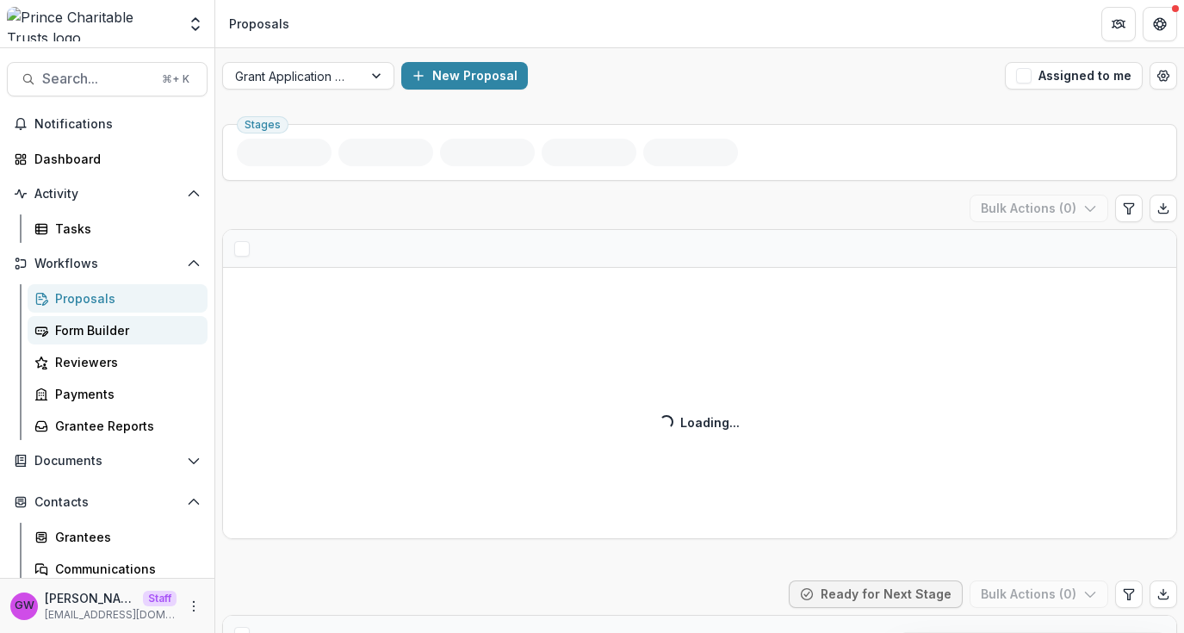
click at [130, 322] on div "Form Builder" at bounding box center [124, 330] width 139 height 18
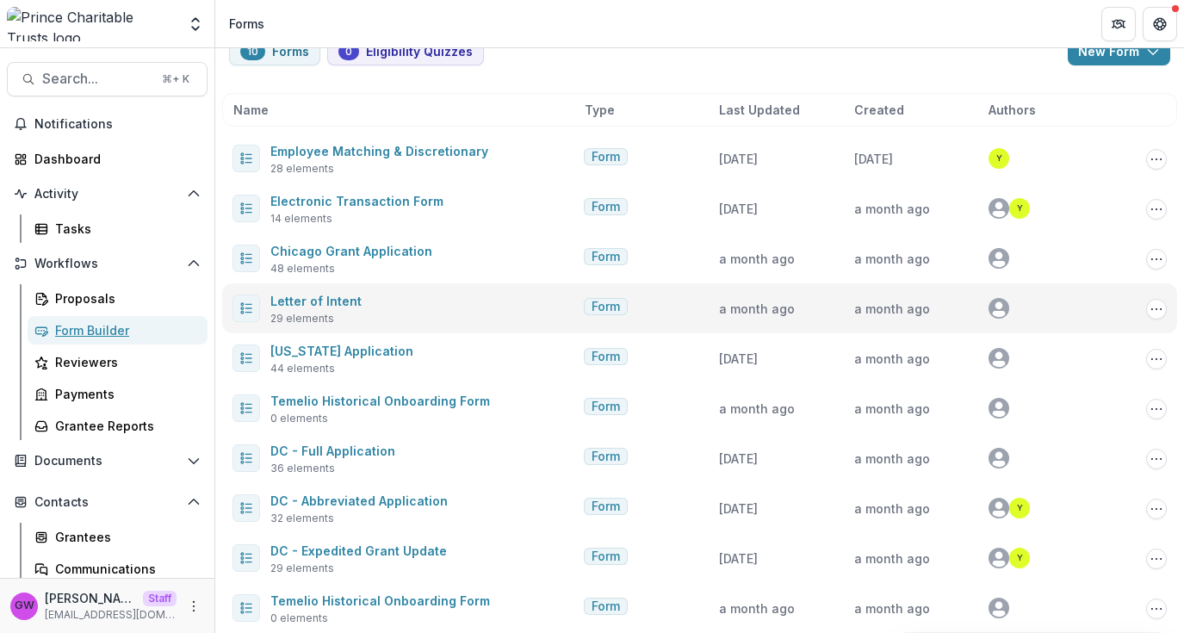
scroll to position [59, 0]
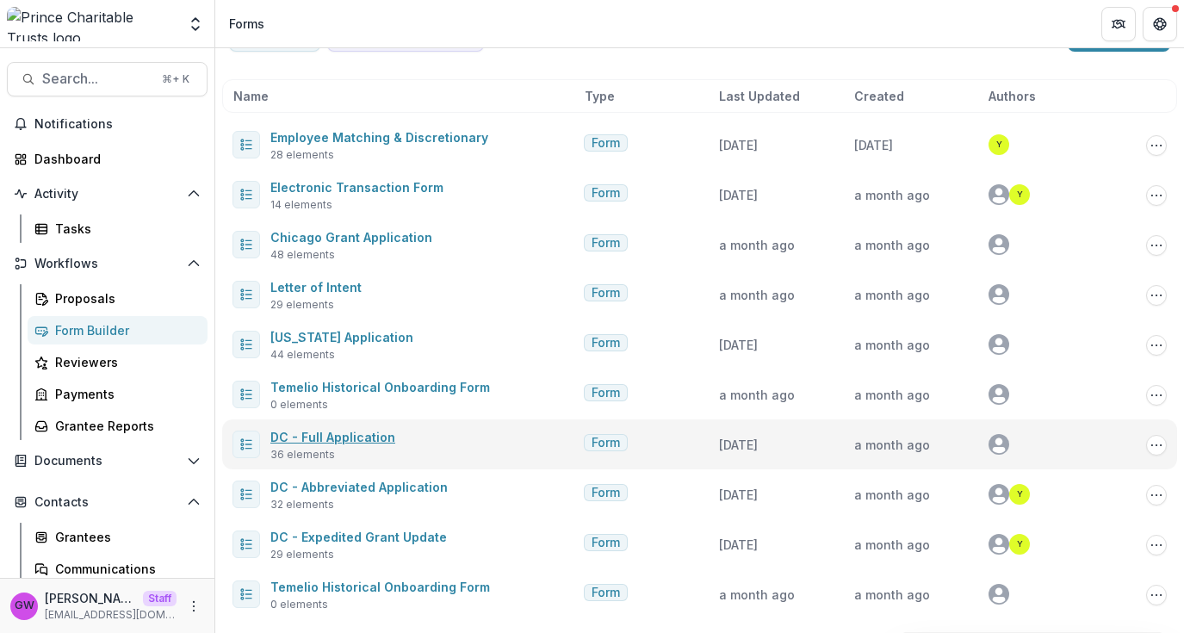
click at [344, 430] on link "DC - Full Application" at bounding box center [332, 437] width 125 height 15
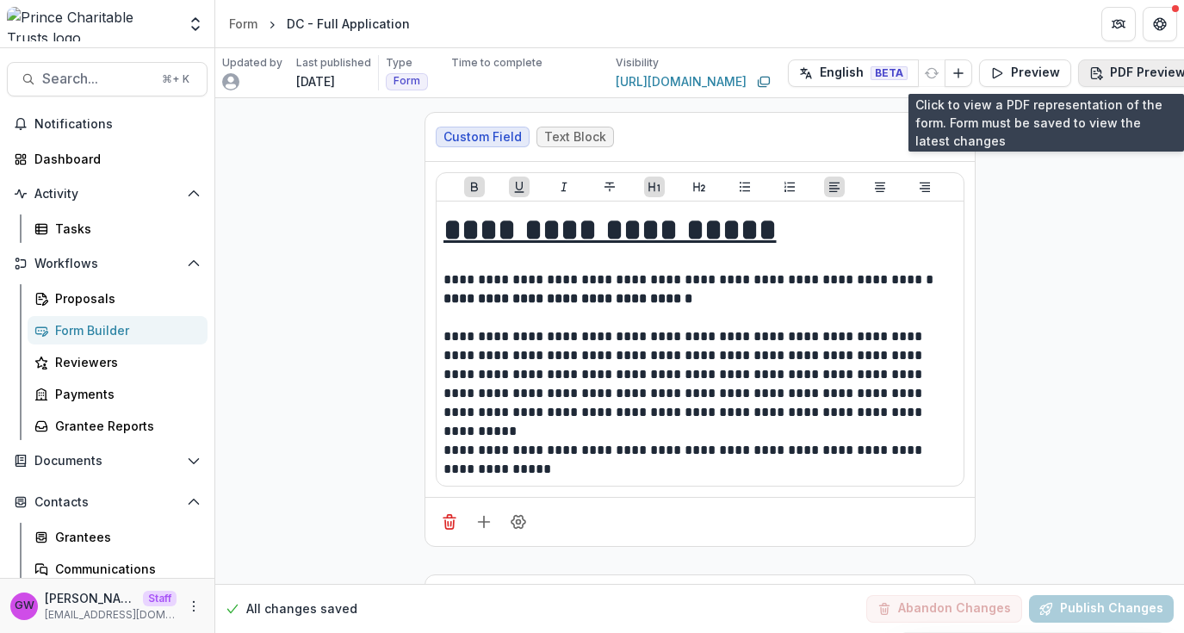
scroll to position [0, 46]
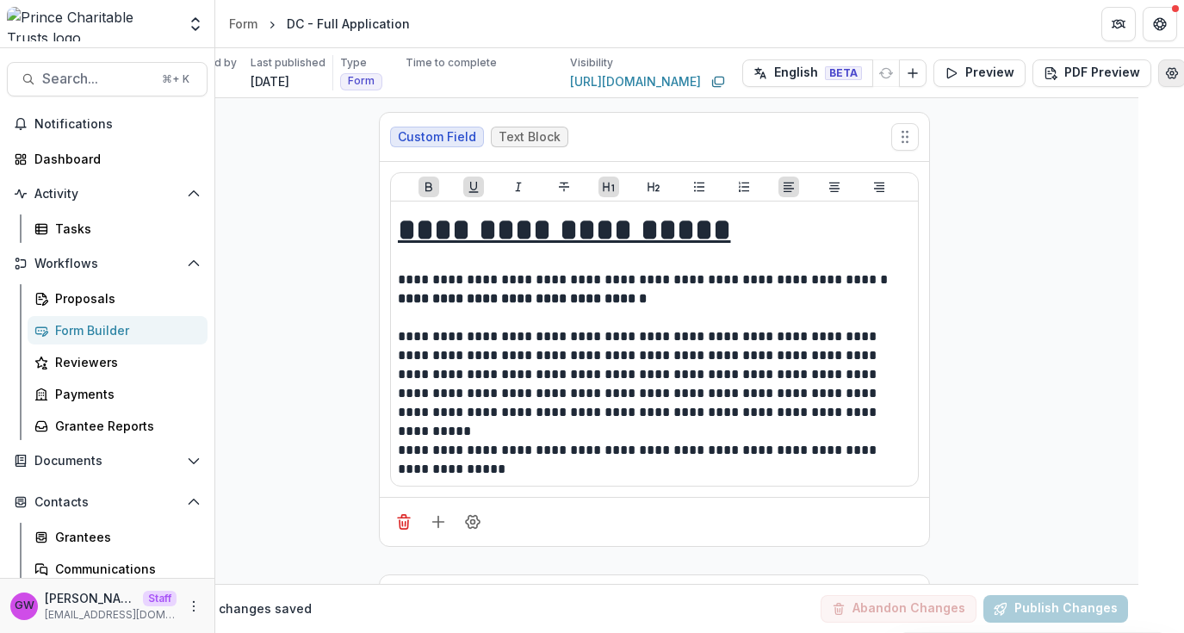
click at [1168, 71] on icon "Edit Form Settings" at bounding box center [1172, 73] width 14 height 14
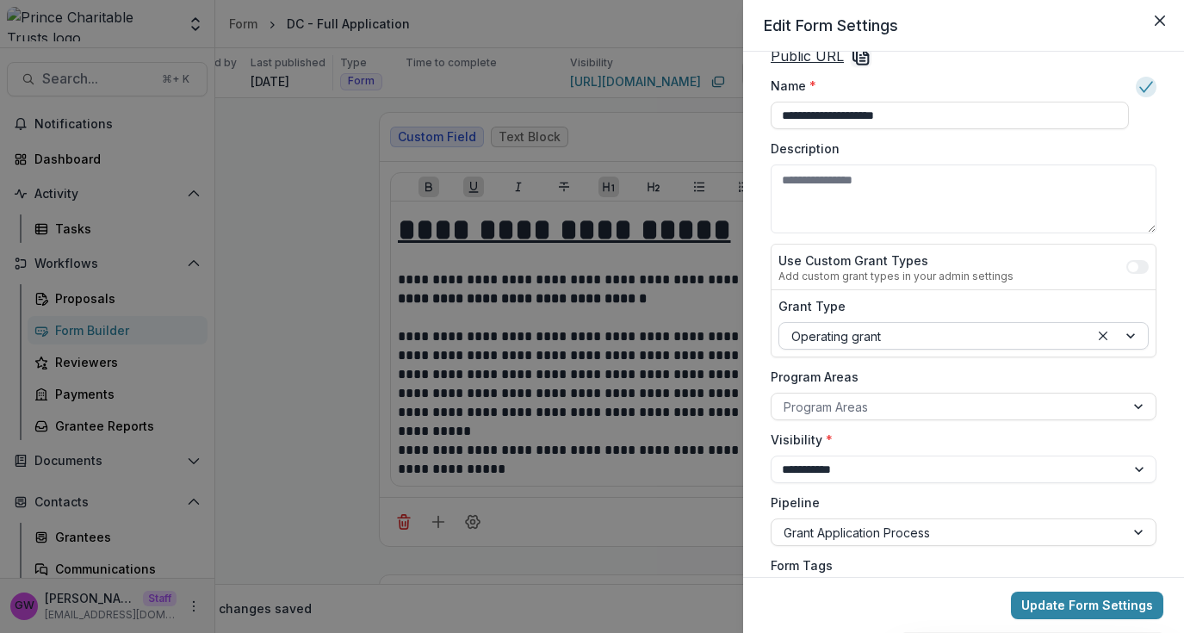
scroll to position [157, 0]
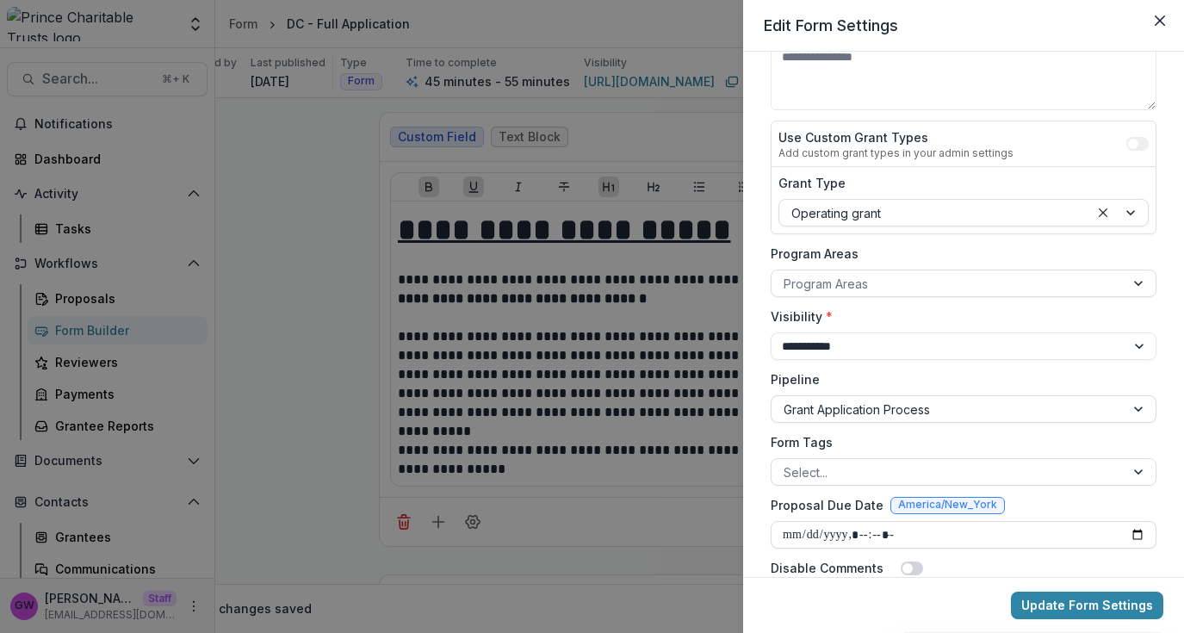
click at [270, 395] on div "**********" at bounding box center [592, 316] width 1184 height 633
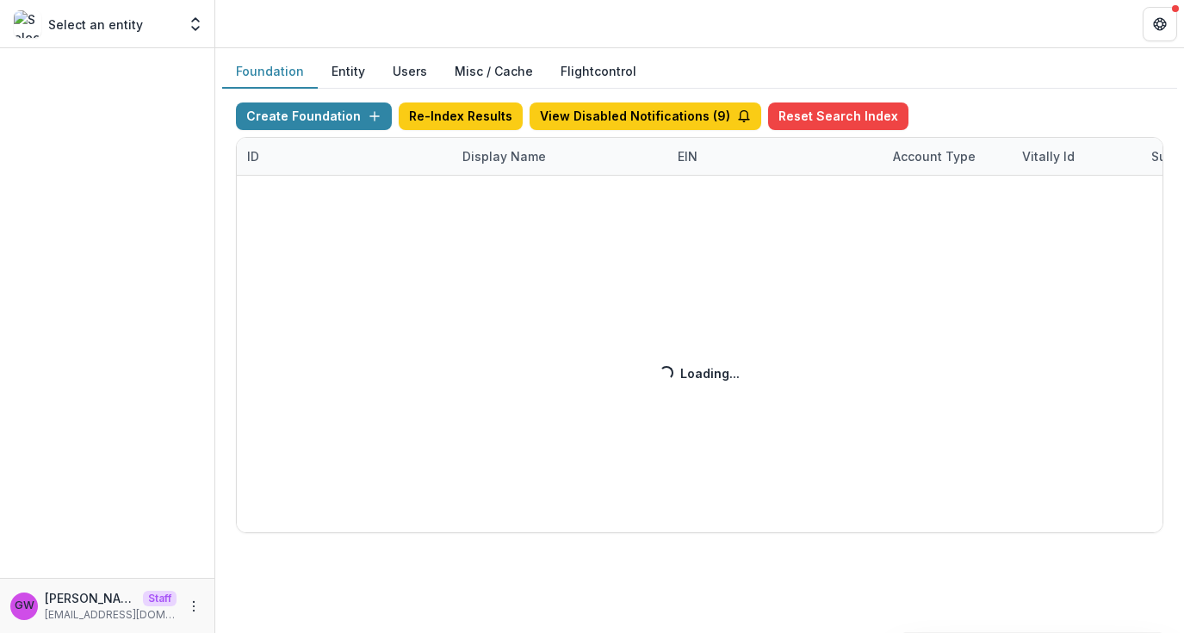
click at [512, 160] on div "Create Foundation Re-Index Results View Disabled Notifications ( 9 ) Reset Sear…" at bounding box center [700, 317] width 928 height 431
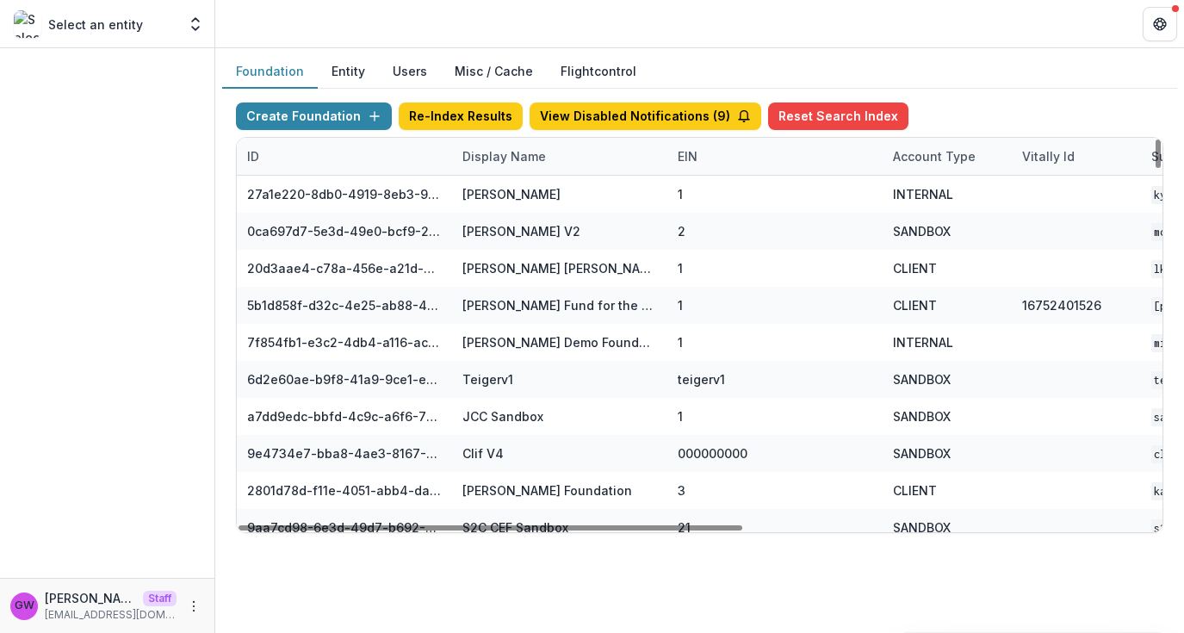
click at [512, 159] on div "Display Name" at bounding box center [504, 156] width 104 height 18
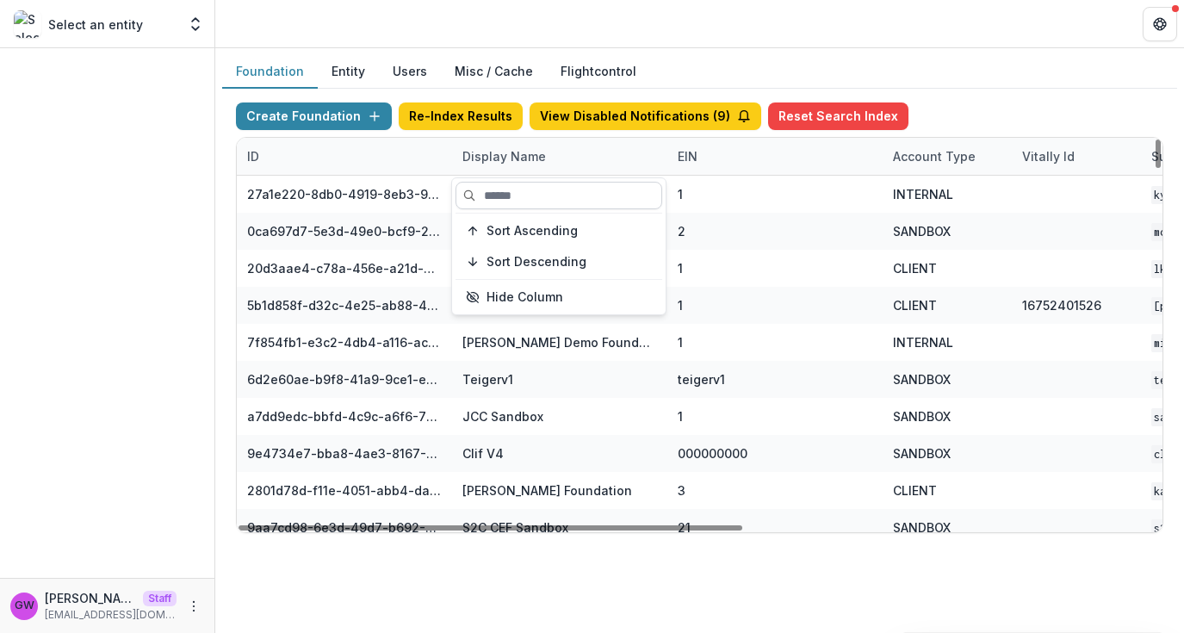
click at [530, 192] on input at bounding box center [559, 196] width 207 height 28
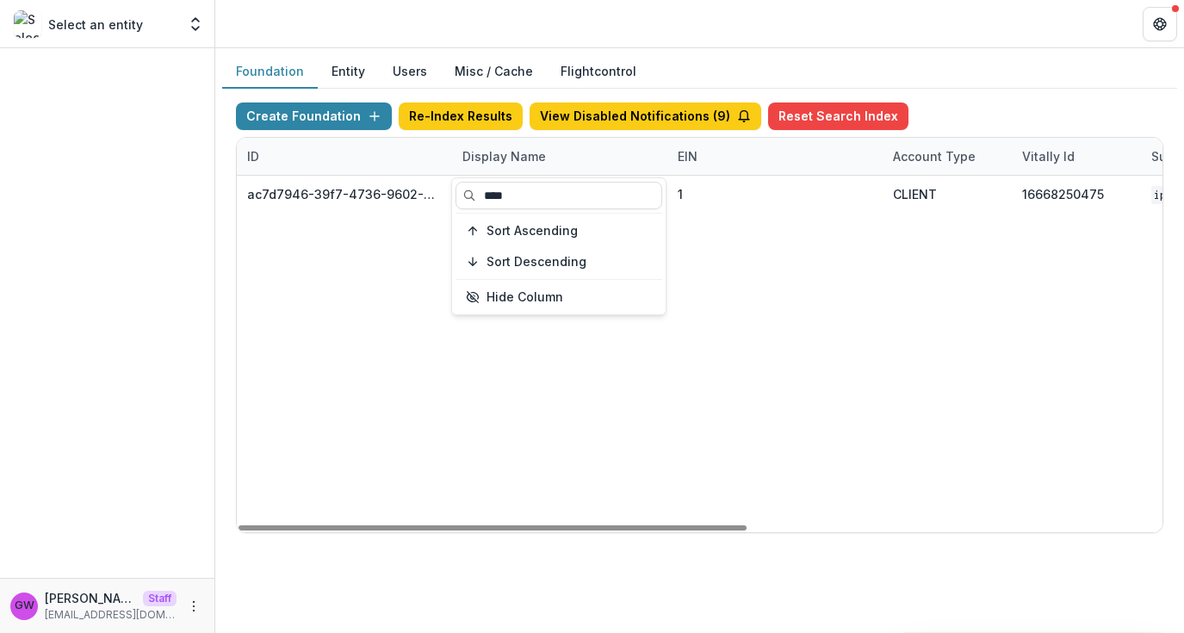
type input "****"
click at [977, 97] on div "Create Foundation Re-Index Results View Disabled Notifications ( 9 ) Reset Sear…" at bounding box center [699, 318] width 955 height 458
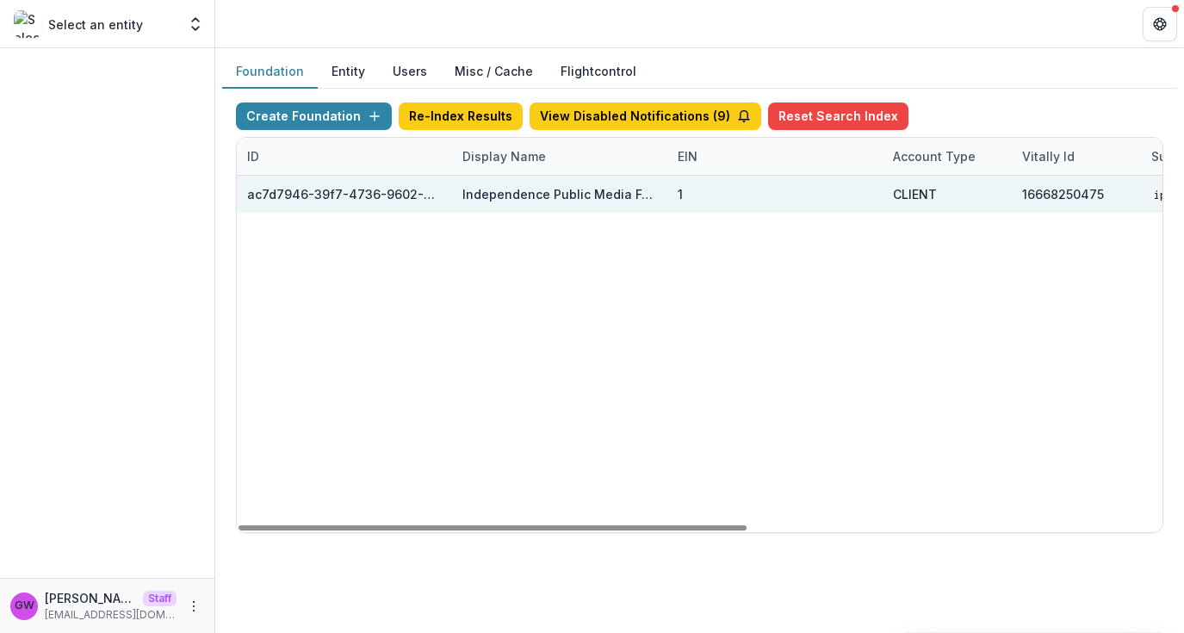
scroll to position [0, 754]
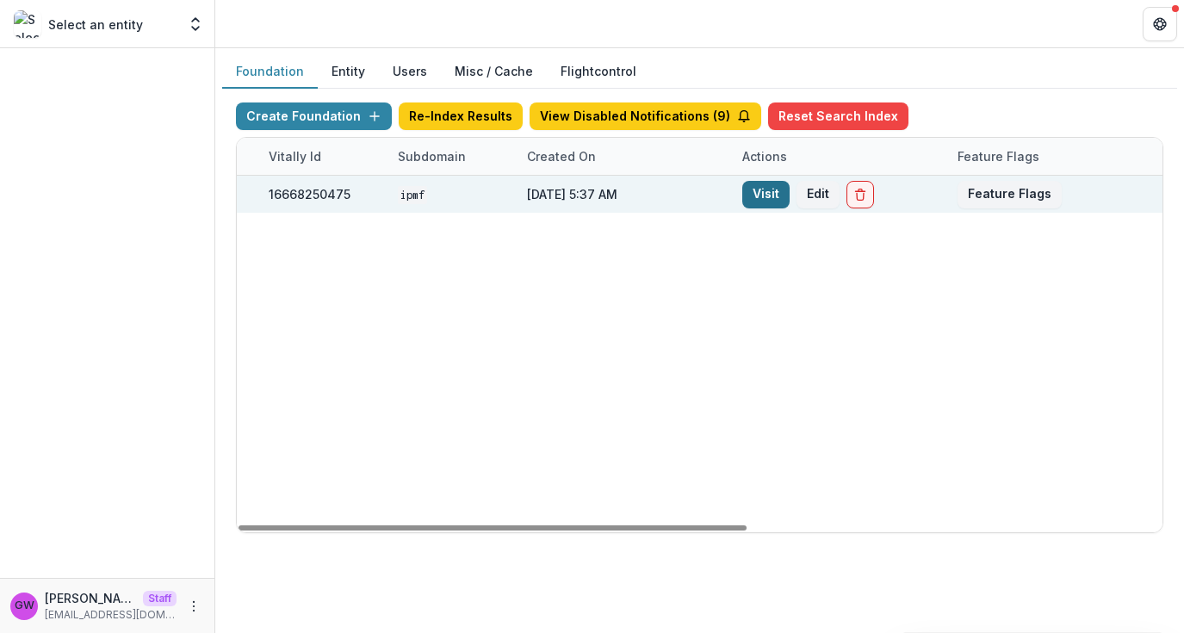
click at [756, 194] on link "Visit" at bounding box center [765, 195] width 47 height 28
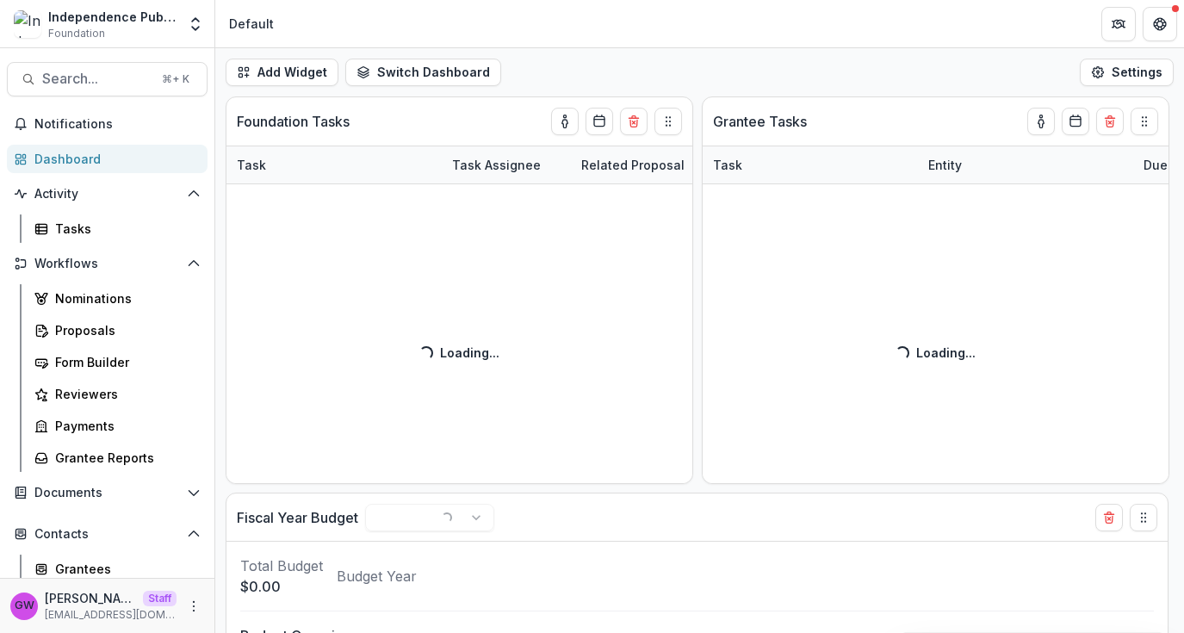
click at [193, 24] on icon "Open entity switcher" at bounding box center [195, 24] width 17 height 17
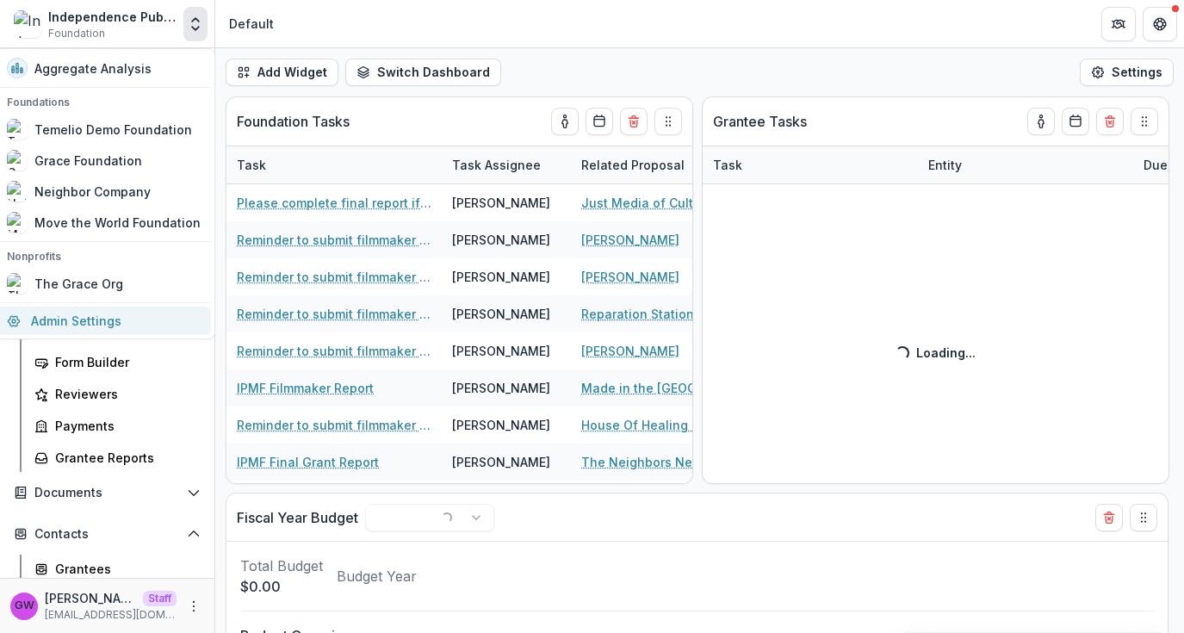
click at [66, 326] on link "Admin Settings" at bounding box center [104, 321] width 214 height 28
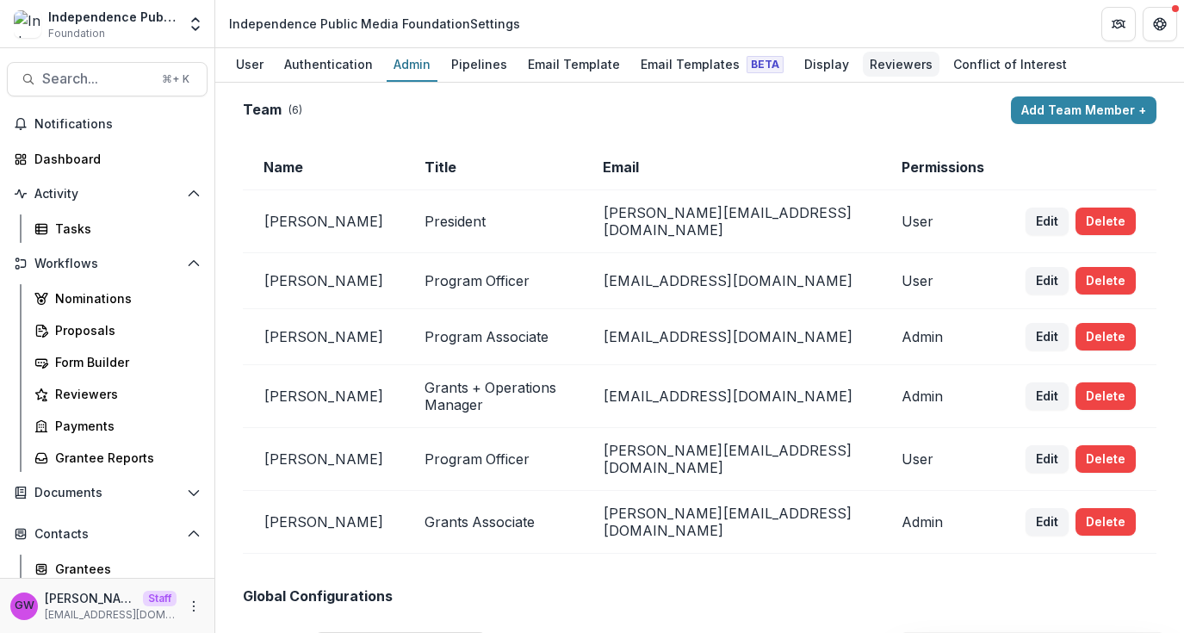
click at [898, 66] on div "Reviewers" at bounding box center [901, 64] width 77 height 25
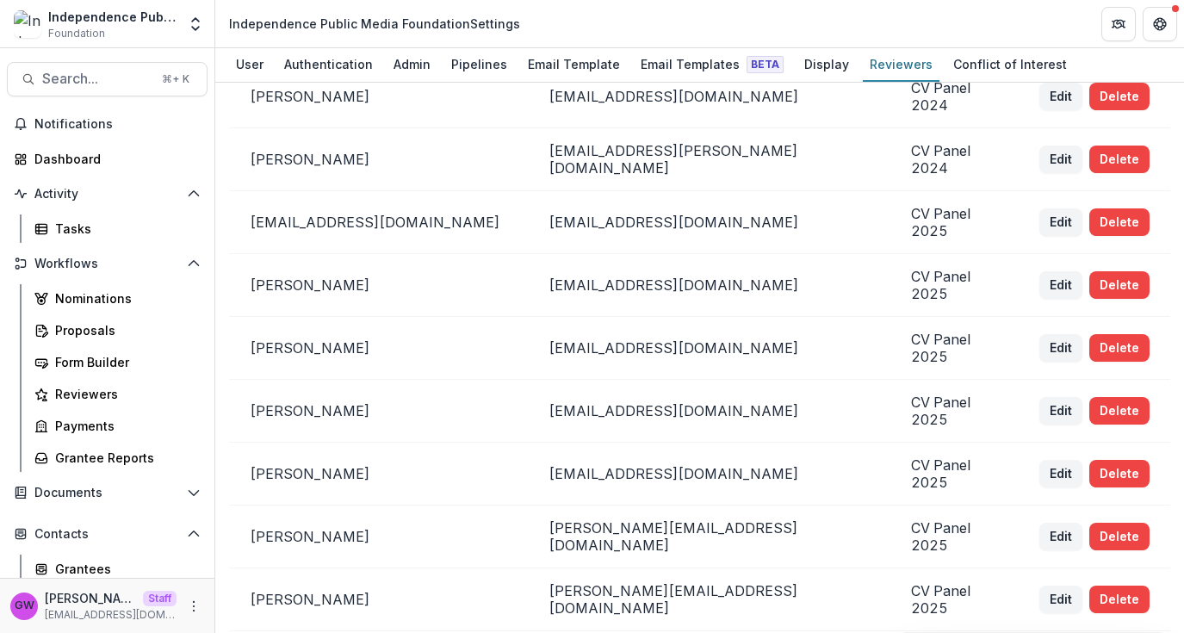
scroll to position [710, 0]
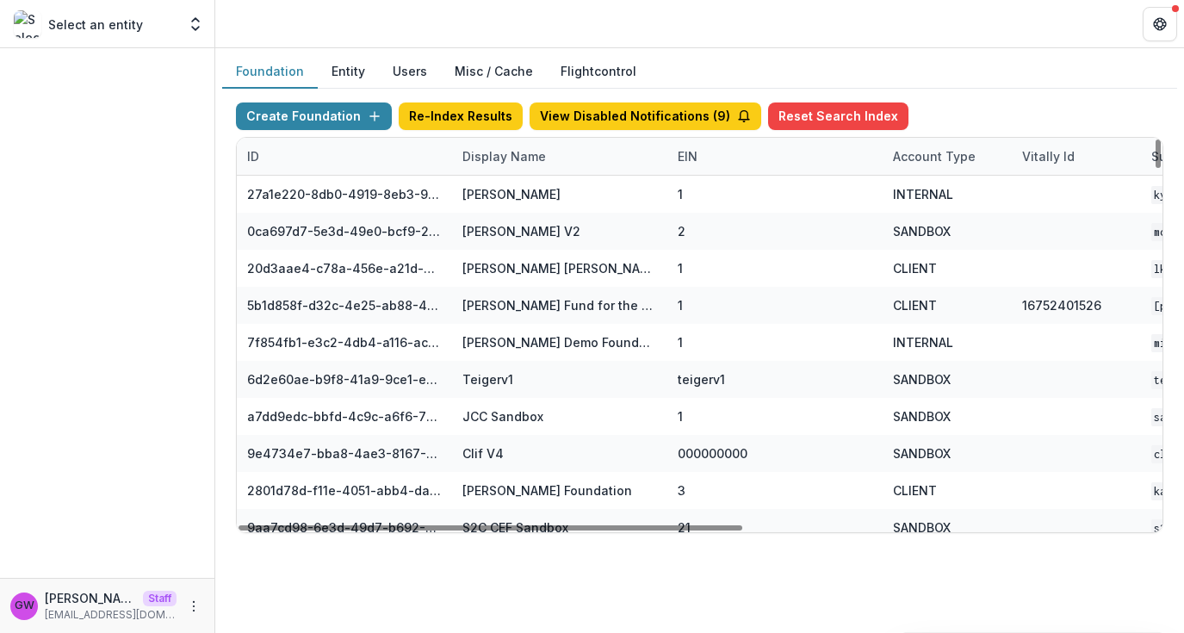
click at [502, 158] on div "Display Name" at bounding box center [504, 156] width 104 height 18
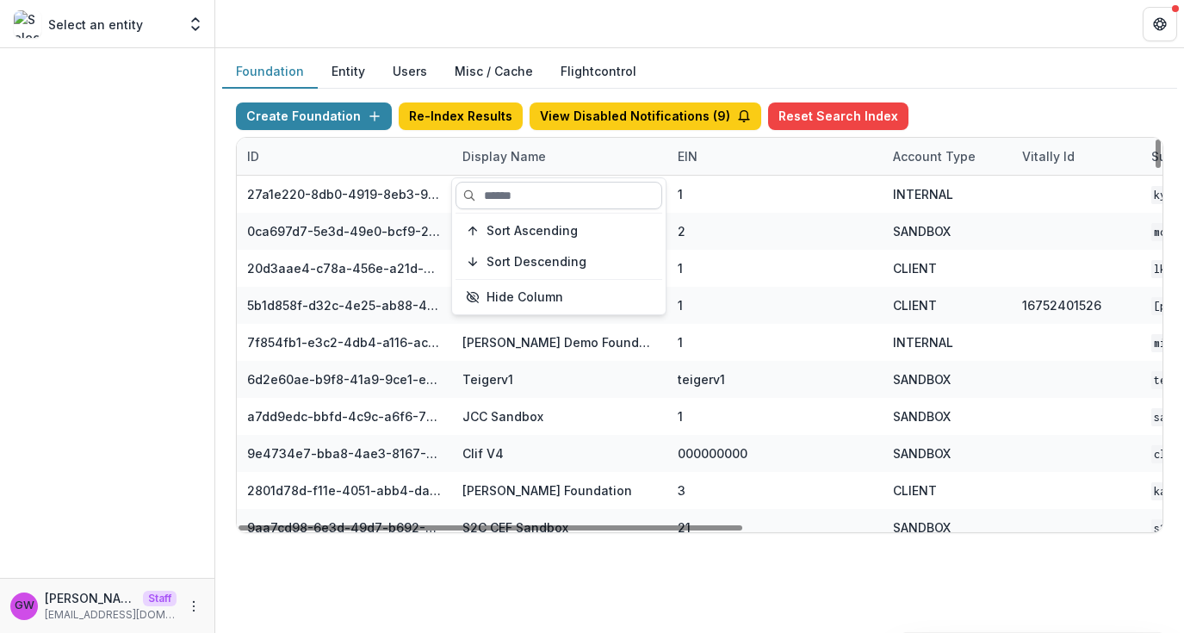
click at [507, 187] on input at bounding box center [559, 196] width 207 height 28
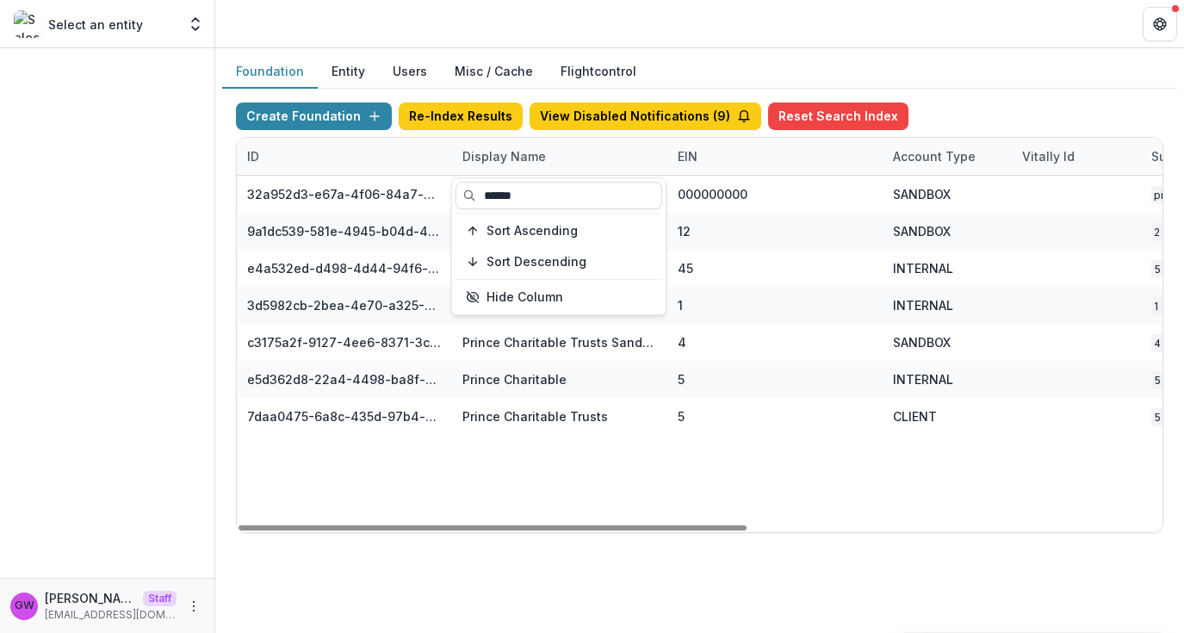
type input "******"
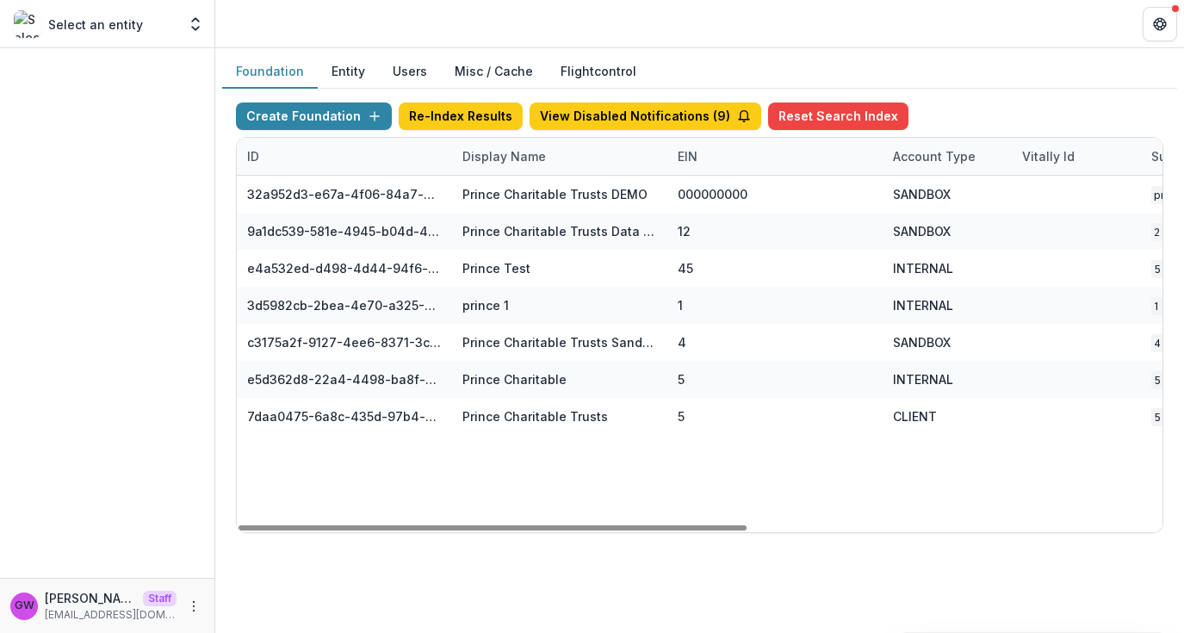
click at [1015, 93] on div "Create Foundation Re-Index Results View Disabled Notifications ( 9 ) Reset Sear…" at bounding box center [699, 318] width 955 height 458
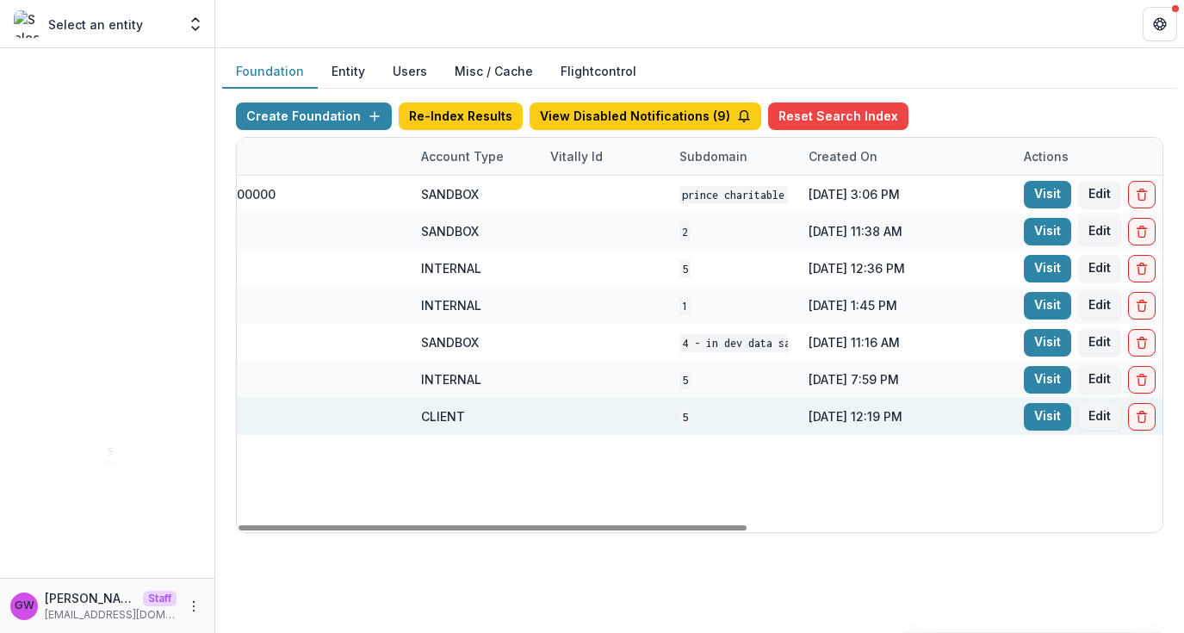
scroll to position [0, 754]
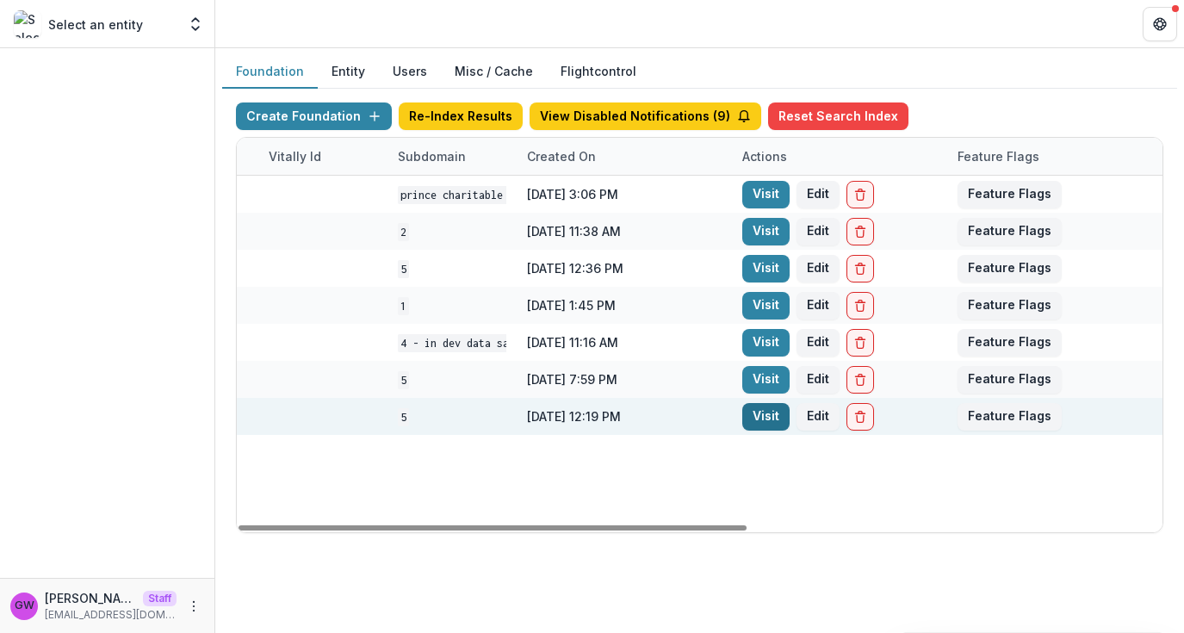
click at [752, 419] on link "Visit" at bounding box center [765, 417] width 47 height 28
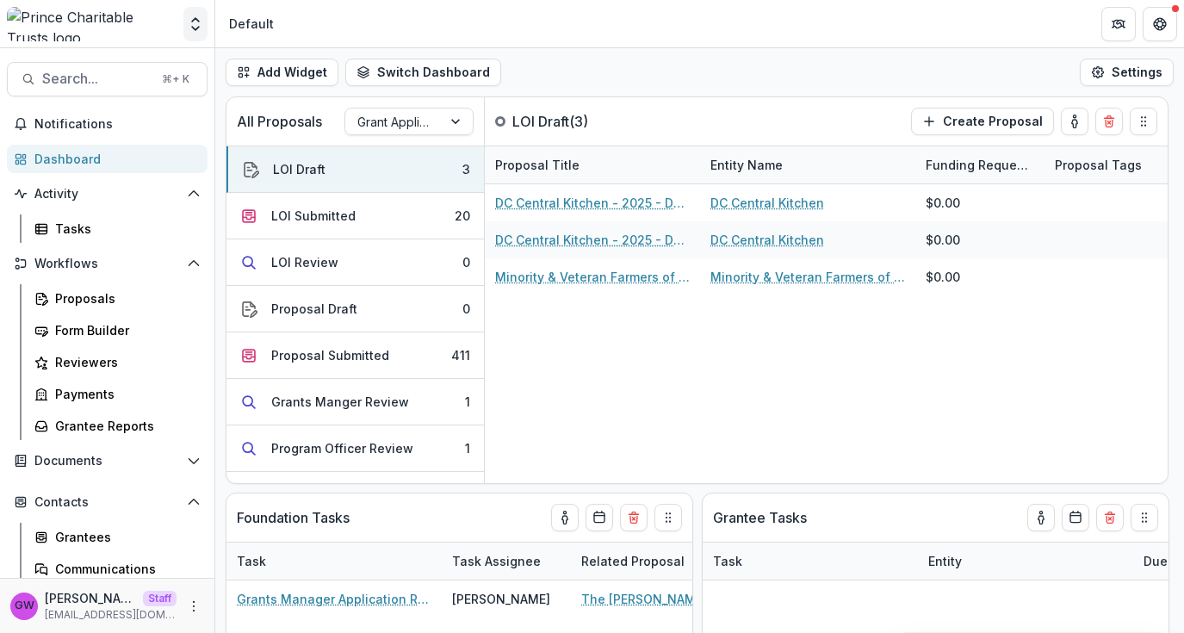
click at [194, 27] on icon "Open entity switcher" at bounding box center [195, 24] width 17 height 17
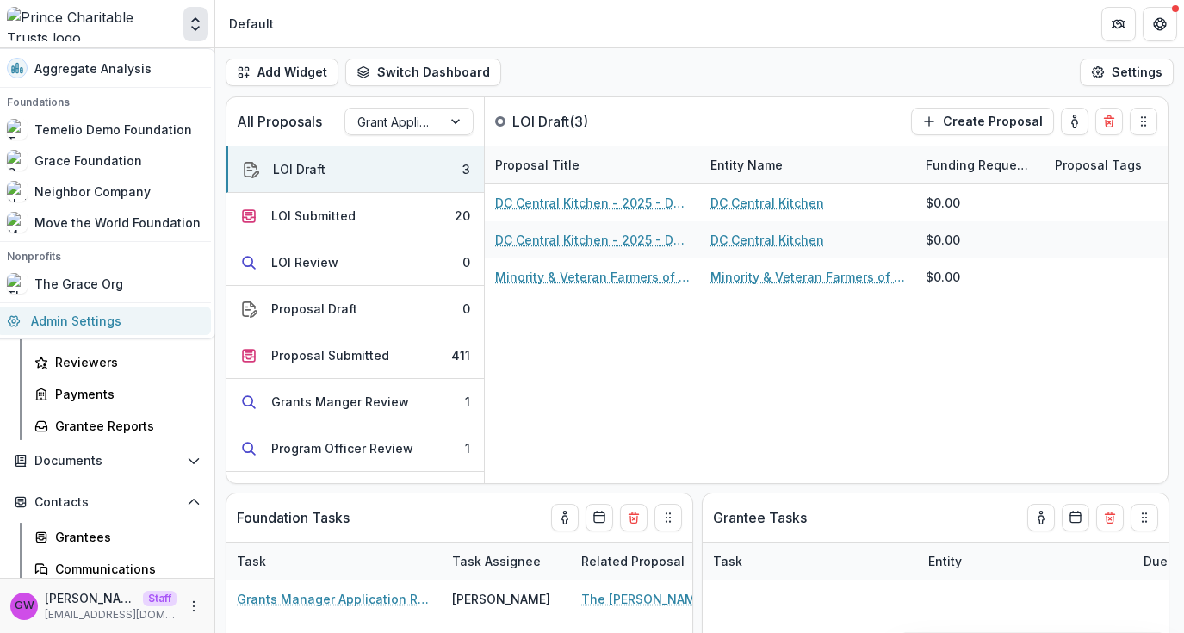
drag, startPoint x: 69, startPoint y: 325, endPoint x: 109, endPoint y: 319, distance: 40.9
click at [69, 325] on link "Admin Settings" at bounding box center [104, 321] width 214 height 28
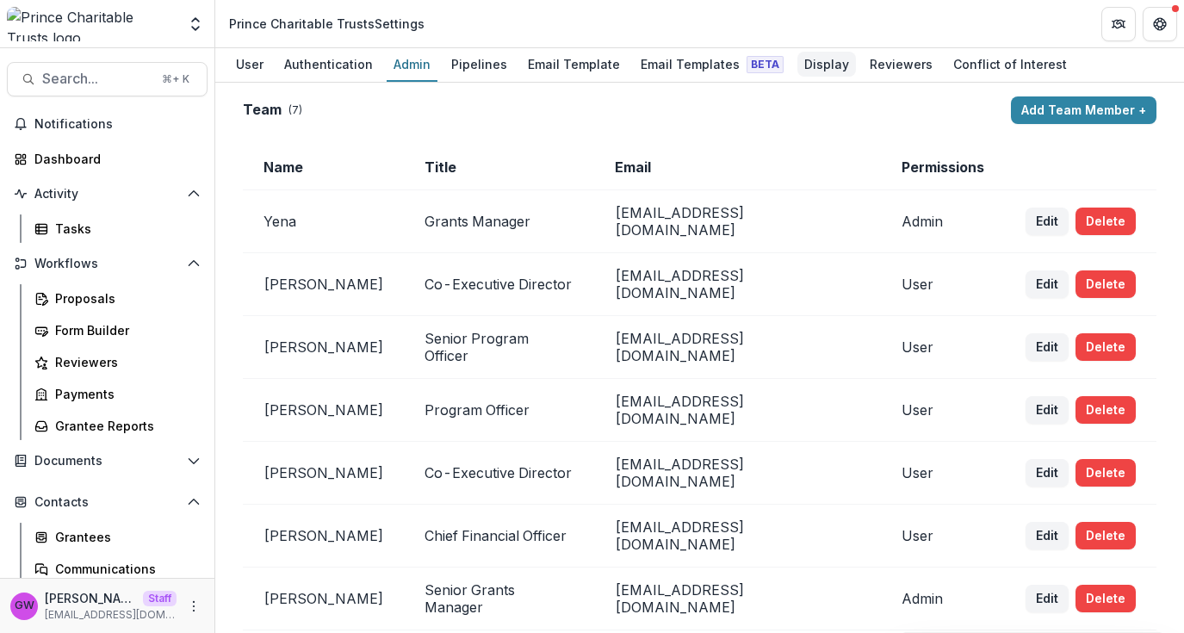
click at [815, 76] on div "Display" at bounding box center [827, 64] width 59 height 25
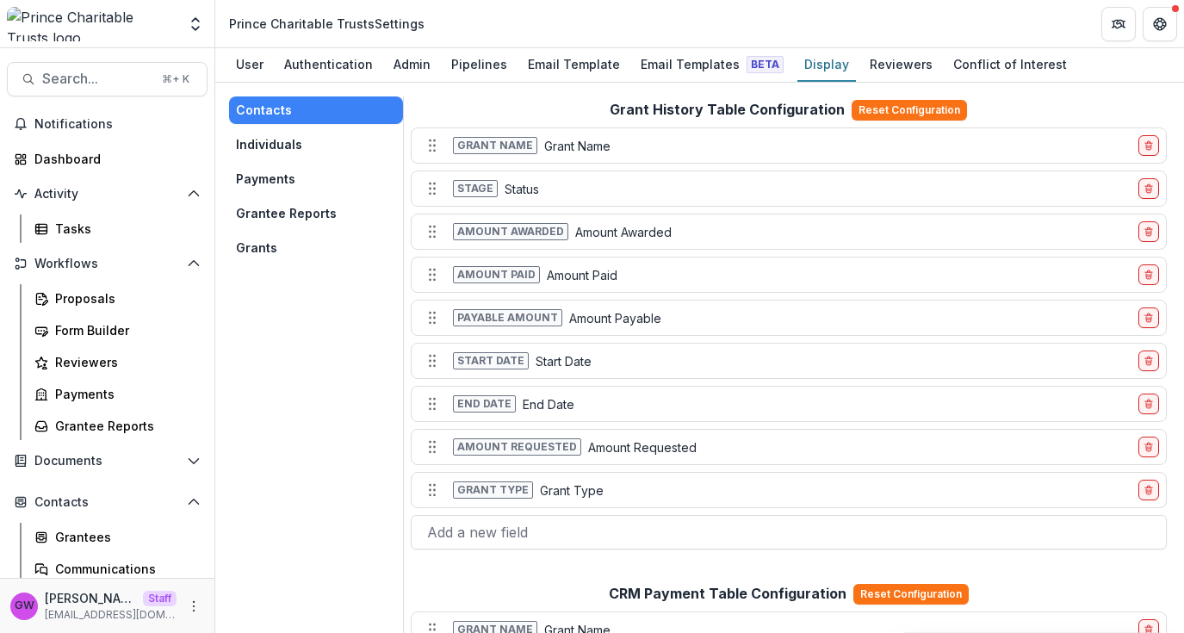
click at [300, 242] on button "Grants" at bounding box center [316, 248] width 174 height 28
